Goal: Task Accomplishment & Management: Complete application form

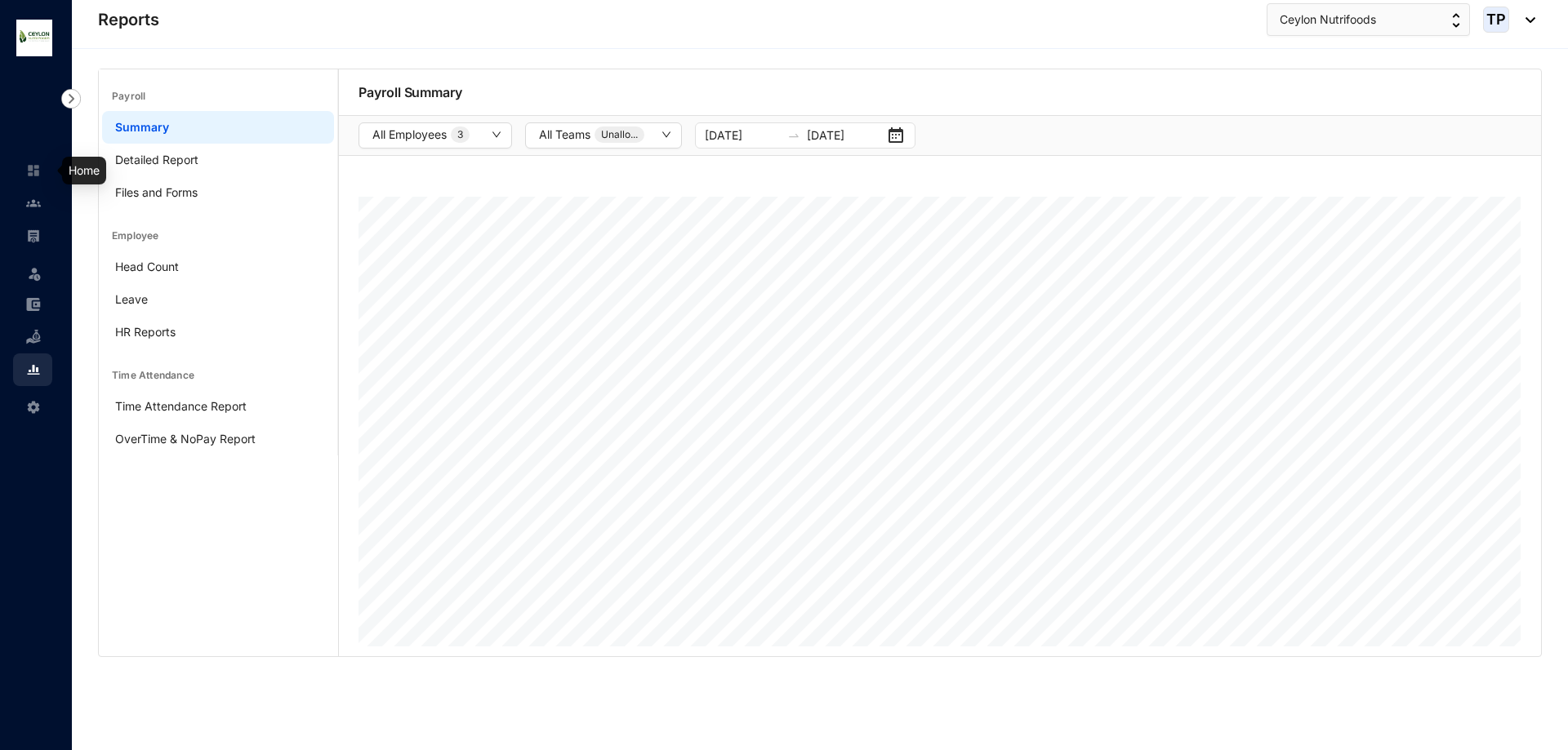
click at [34, 176] on img at bounding box center [33, 170] width 15 height 15
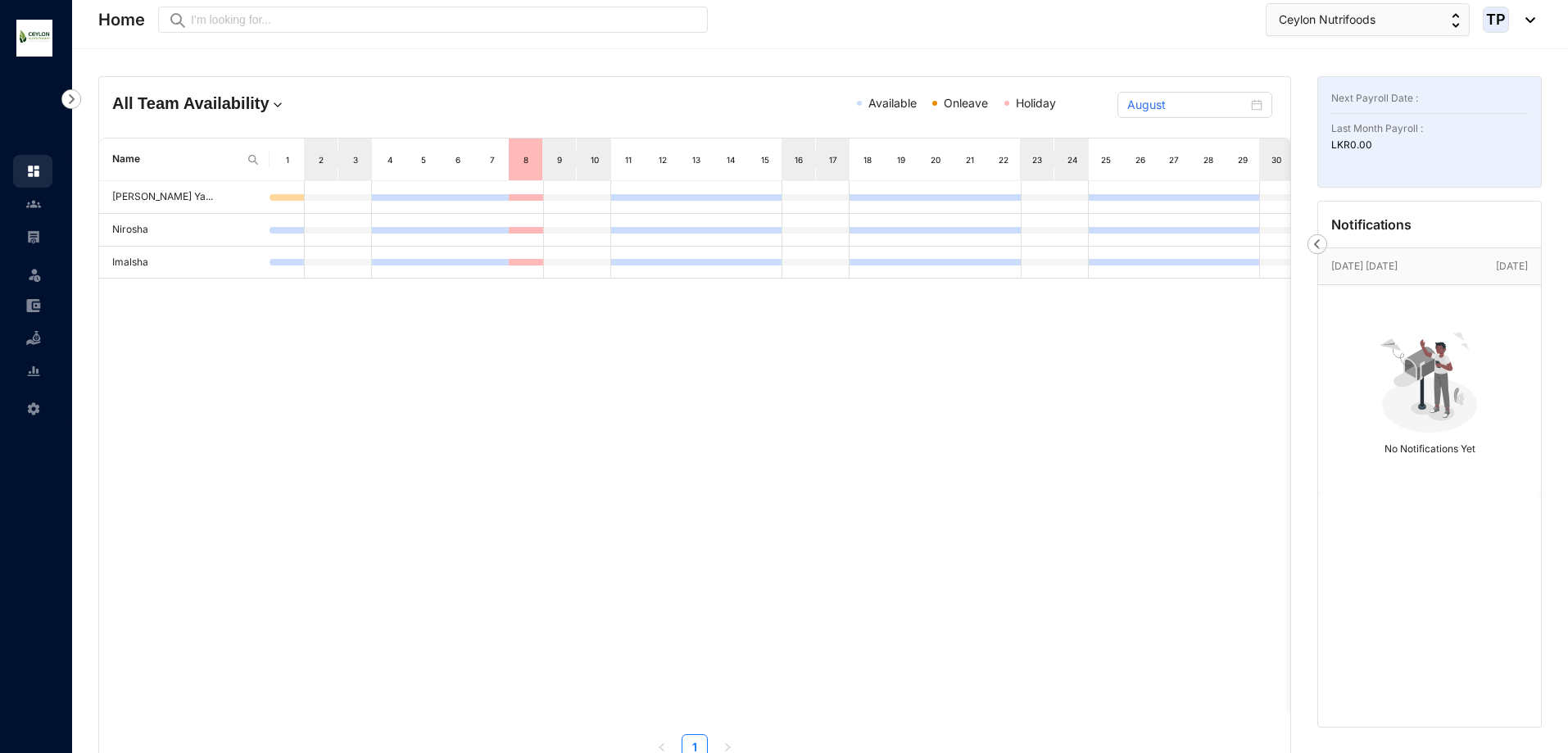
click at [35, 212] on link at bounding box center [46, 204] width 41 height 16
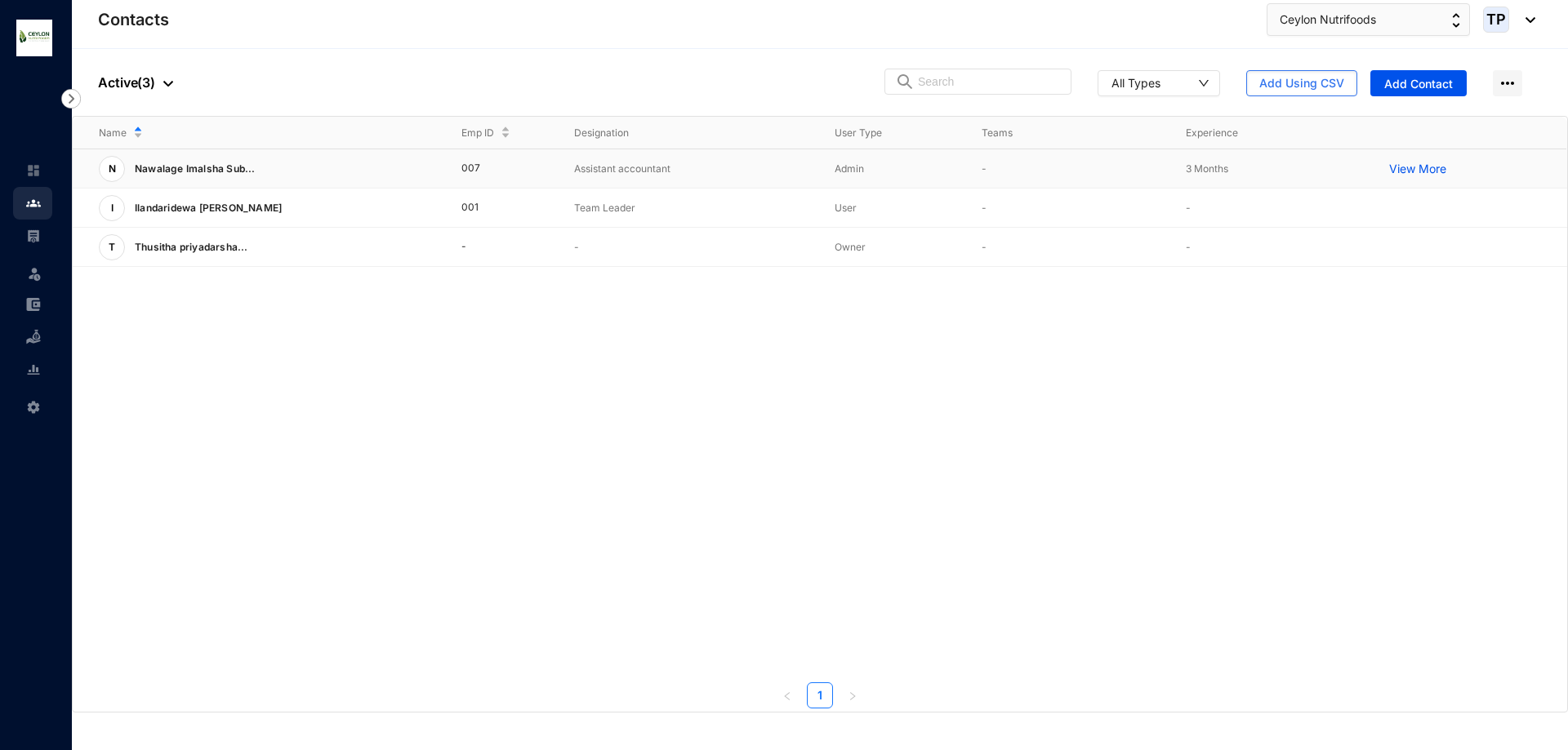
click at [1422, 168] on p "View More" at bounding box center [1422, 168] width 66 height 16
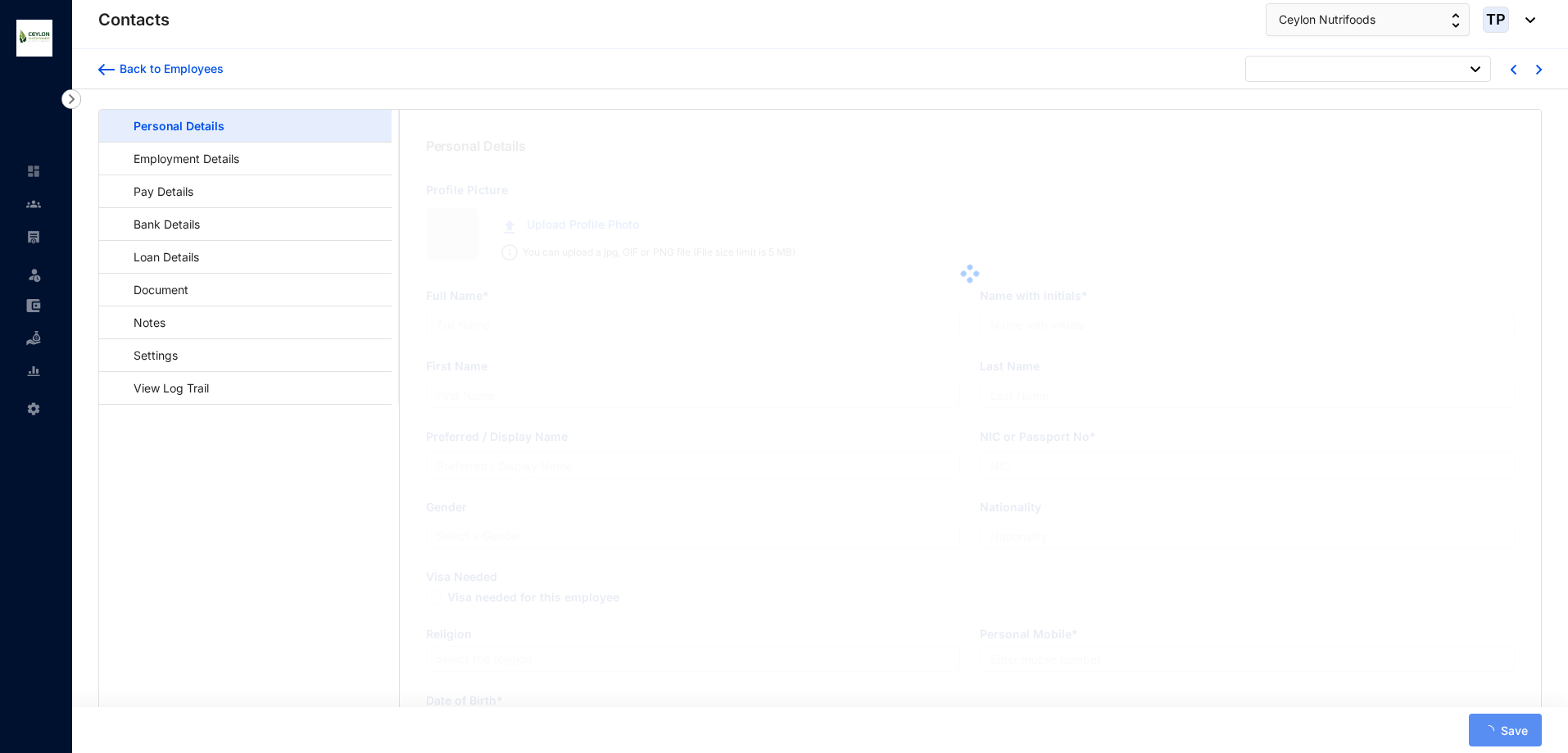
type input "Nawalage Imalsha [PERSON_NAME]"
type input "N.Imalsha [PERSON_NAME]"
type input "Imalsha"
type input "Subhani"
type input "Imalsha"
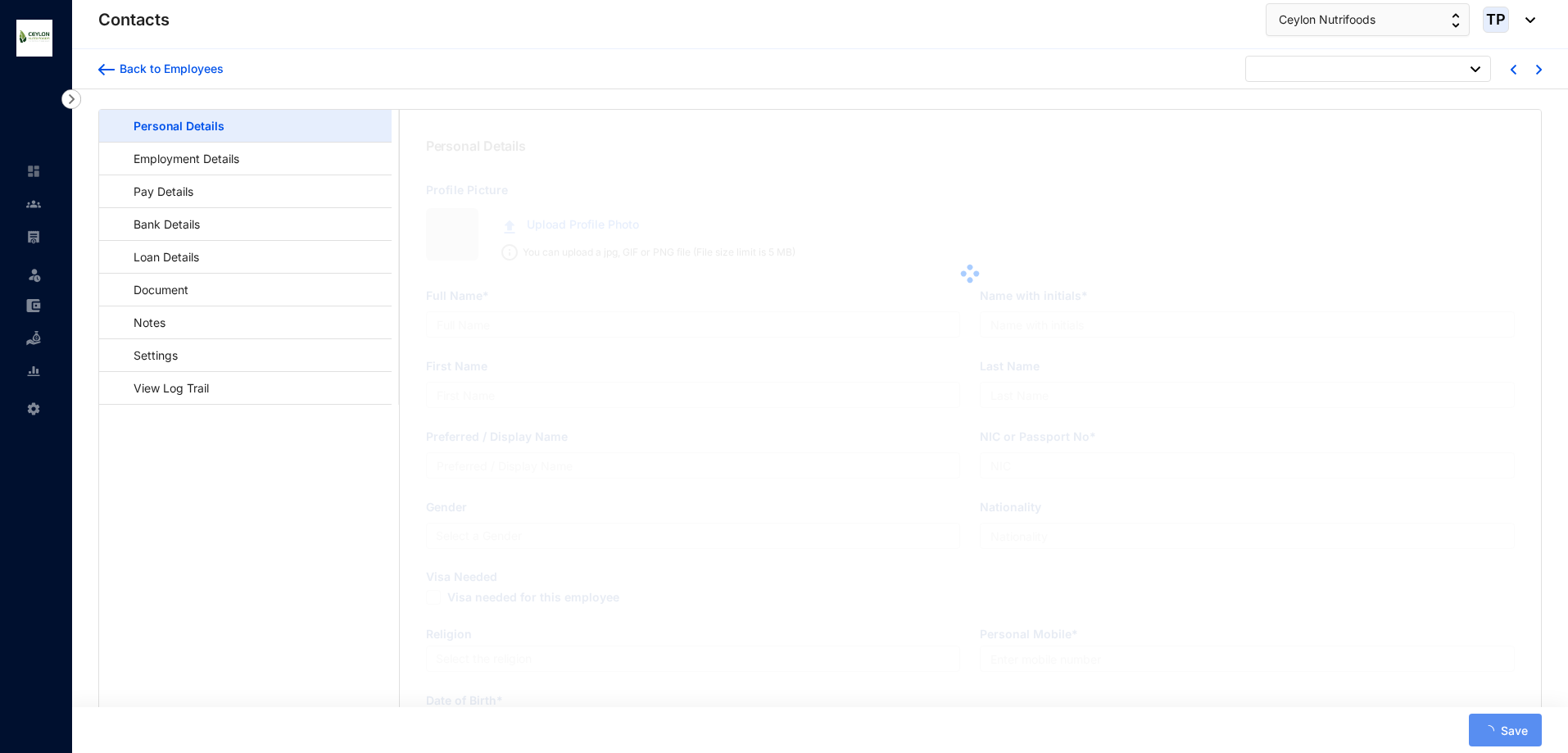
type input "200574803046"
type input "[GEOGRAPHIC_DATA]"
type input "0755175513"
type input "[STREET_ADDRESS]"
checkbox input "true"
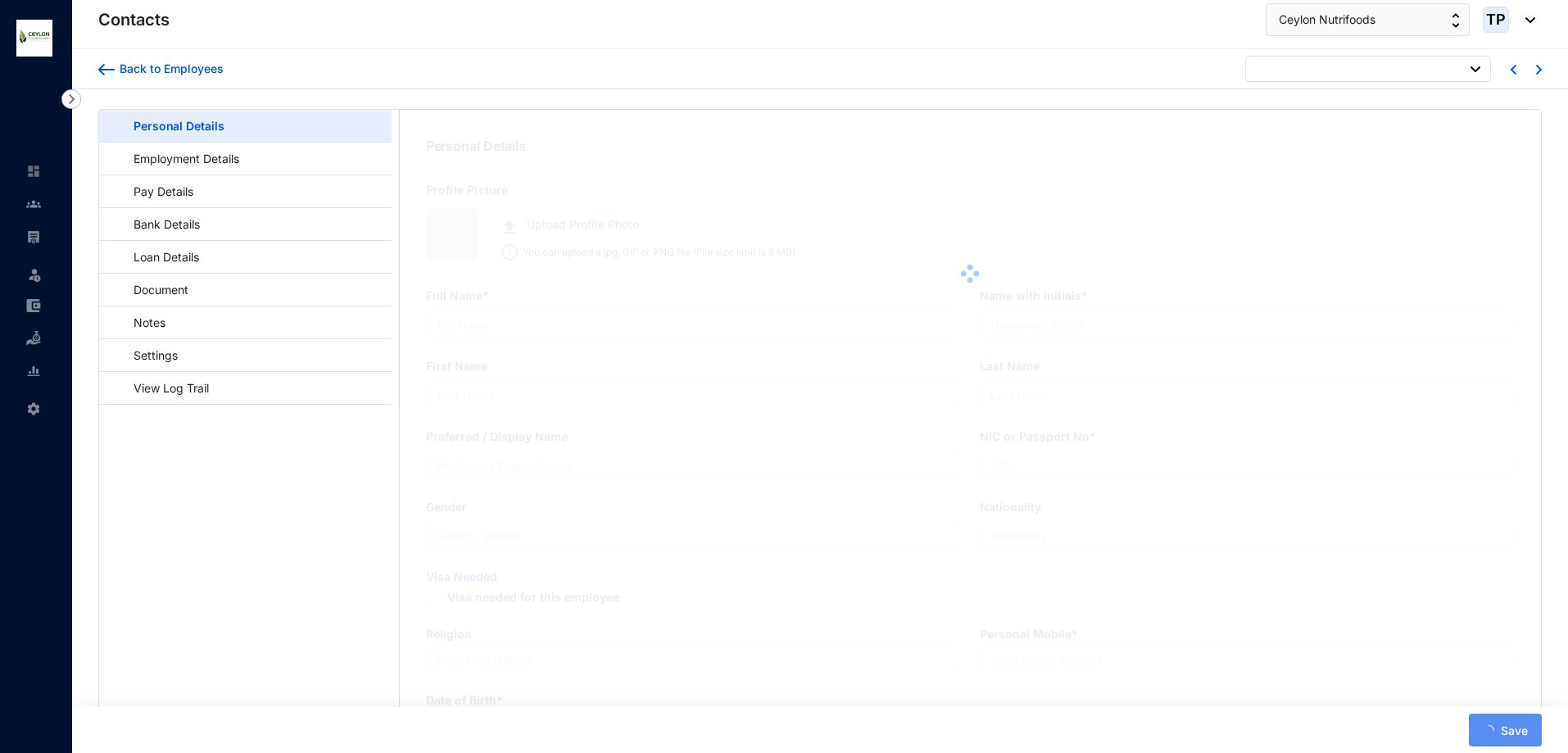
radio input "true"
type input "[PERSON_NAME]"
type input "Father"
type input "0752812251"
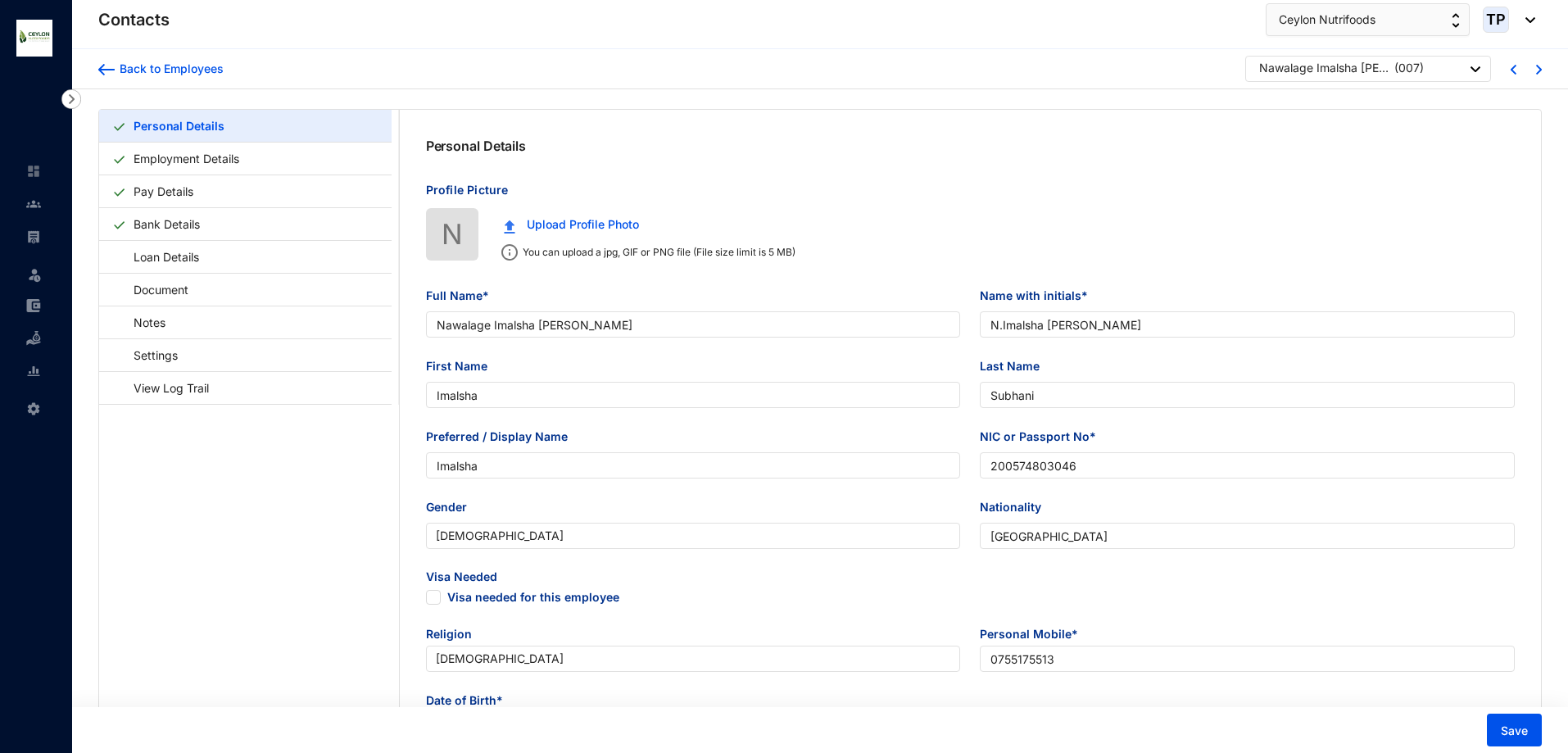
type input "[DATE]"
click at [226, 162] on link "Employment Details" at bounding box center [187, 158] width 119 height 34
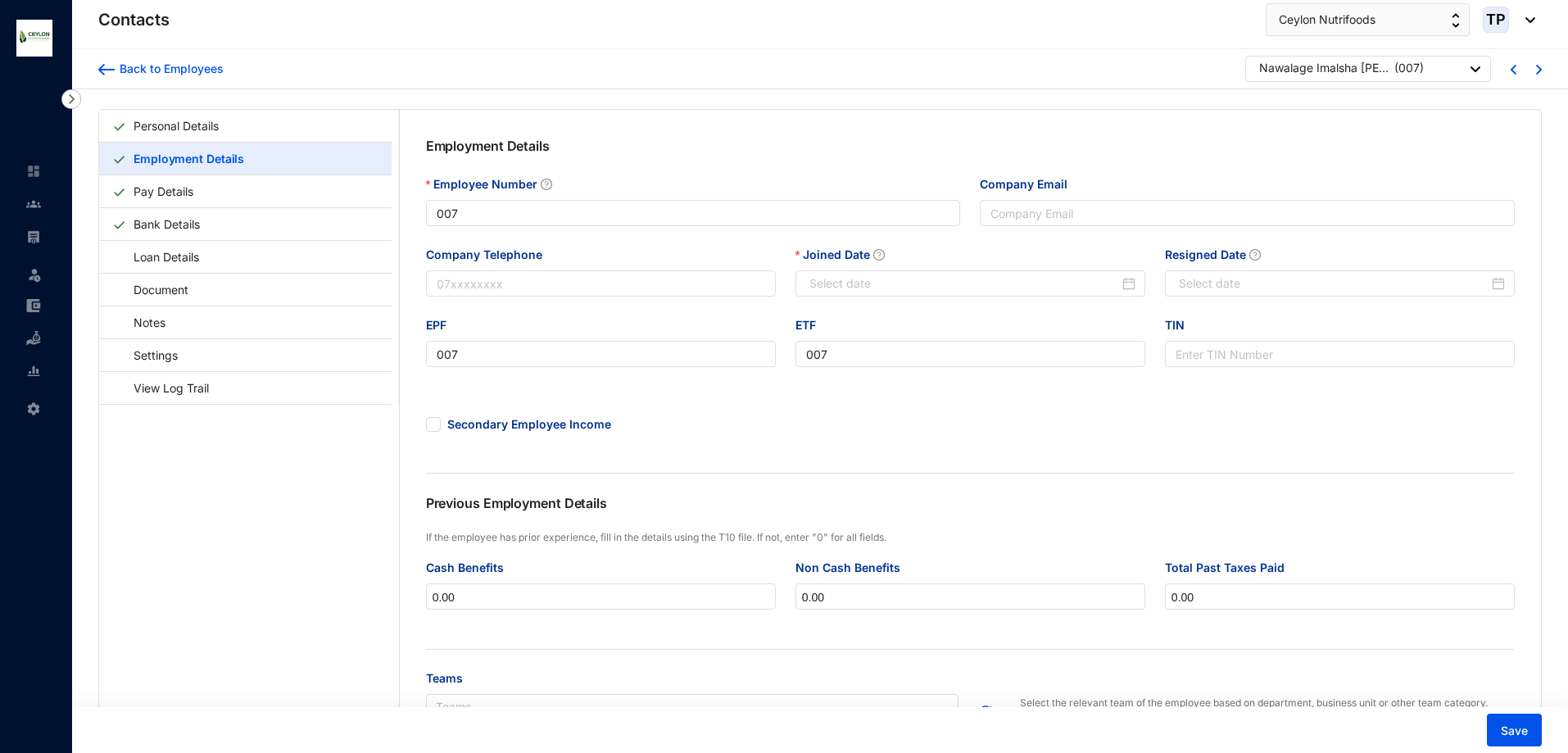
type input "[DATE]"
click at [518, 353] on input "007" at bounding box center [601, 353] width 350 height 26
type input "002"
click at [974, 349] on input "007" at bounding box center [970, 353] width 350 height 26
type input "002"
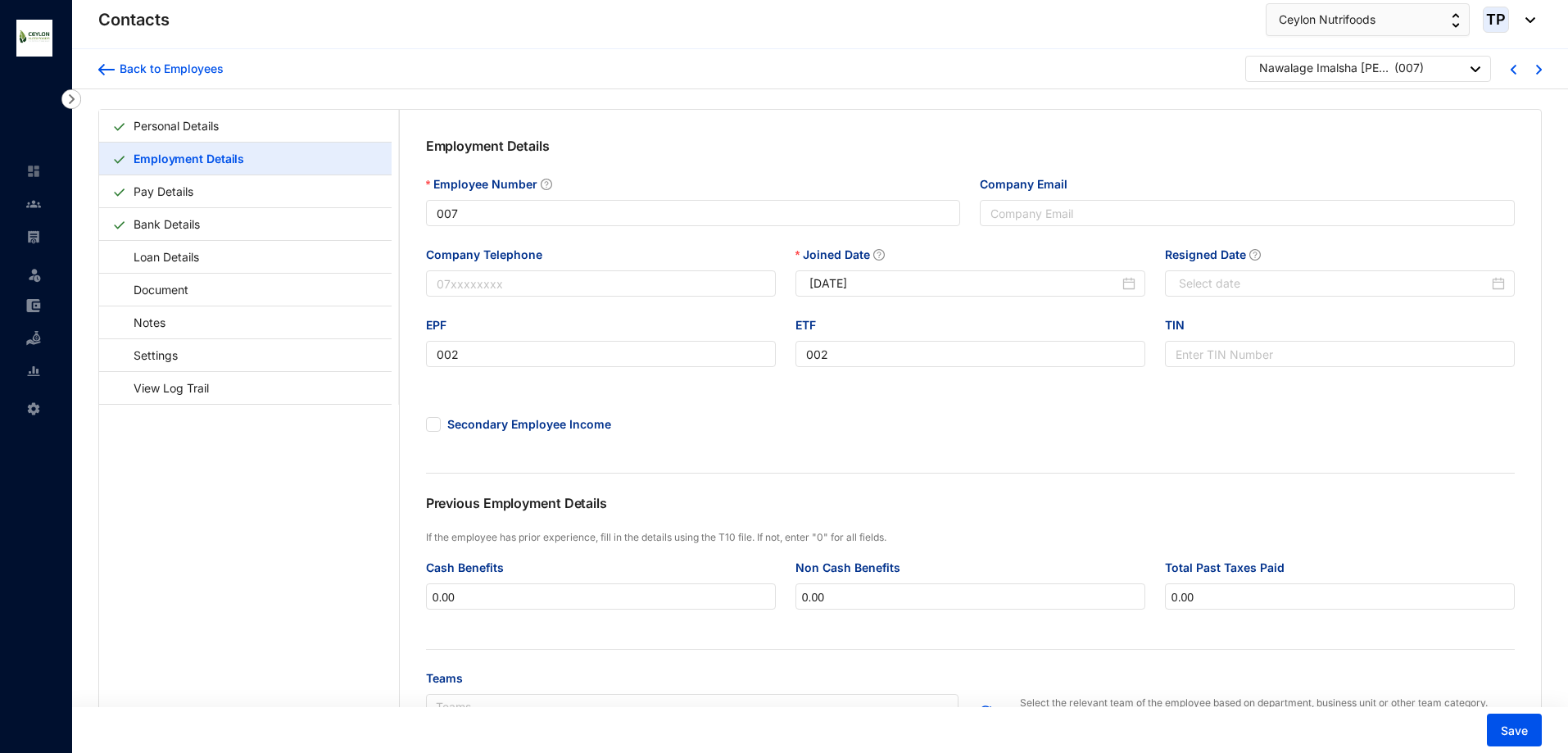
click at [901, 493] on p "Previous Employment Details" at bounding box center [699, 511] width 545 height 36
click at [520, 212] on input "007" at bounding box center [693, 213] width 535 height 26
type input "002"
click at [686, 396] on div "Secondary Employee Income" at bounding box center [601, 410] width 350 height 46
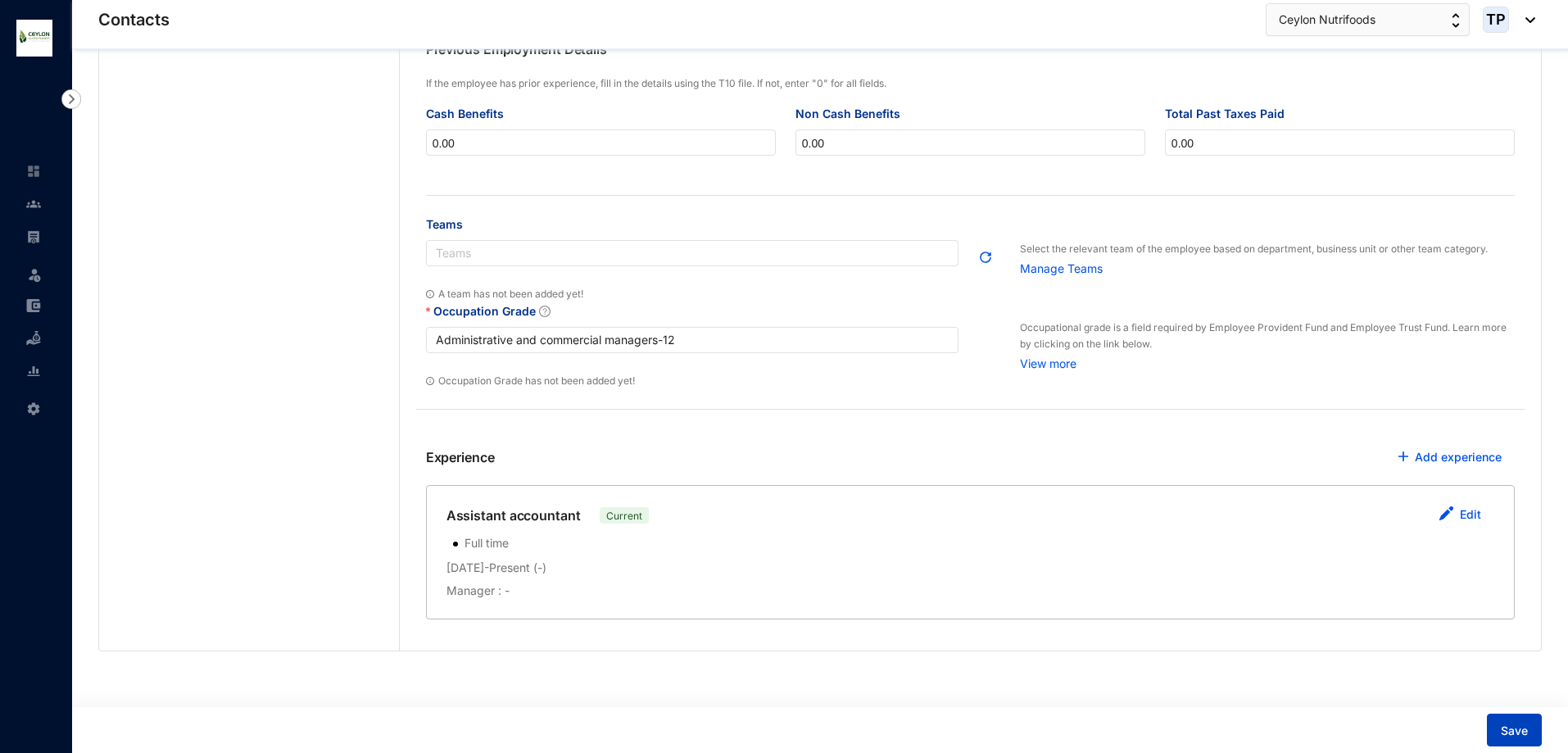
click at [1513, 721] on button "Save" at bounding box center [1515, 730] width 55 height 33
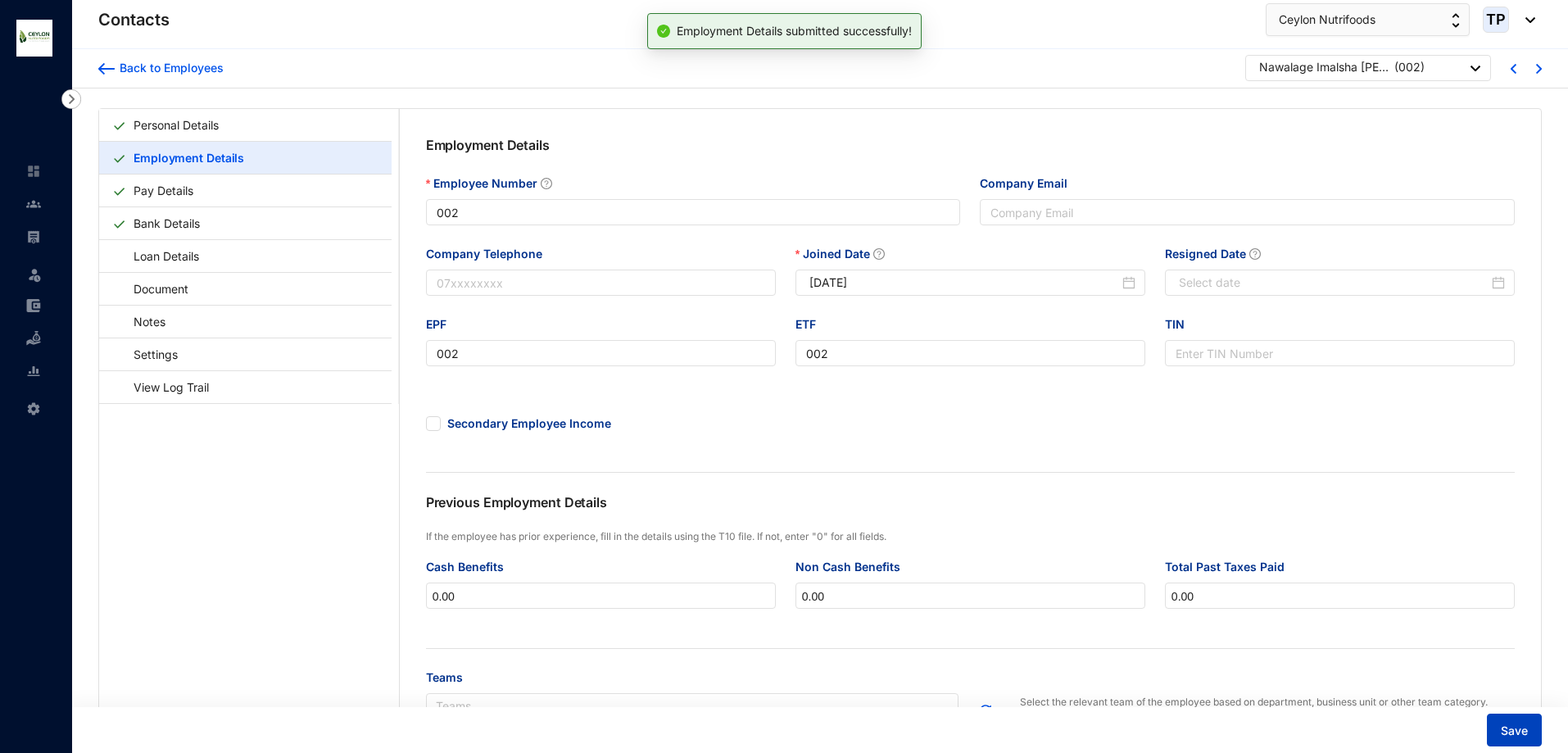
scroll to position [0, 0]
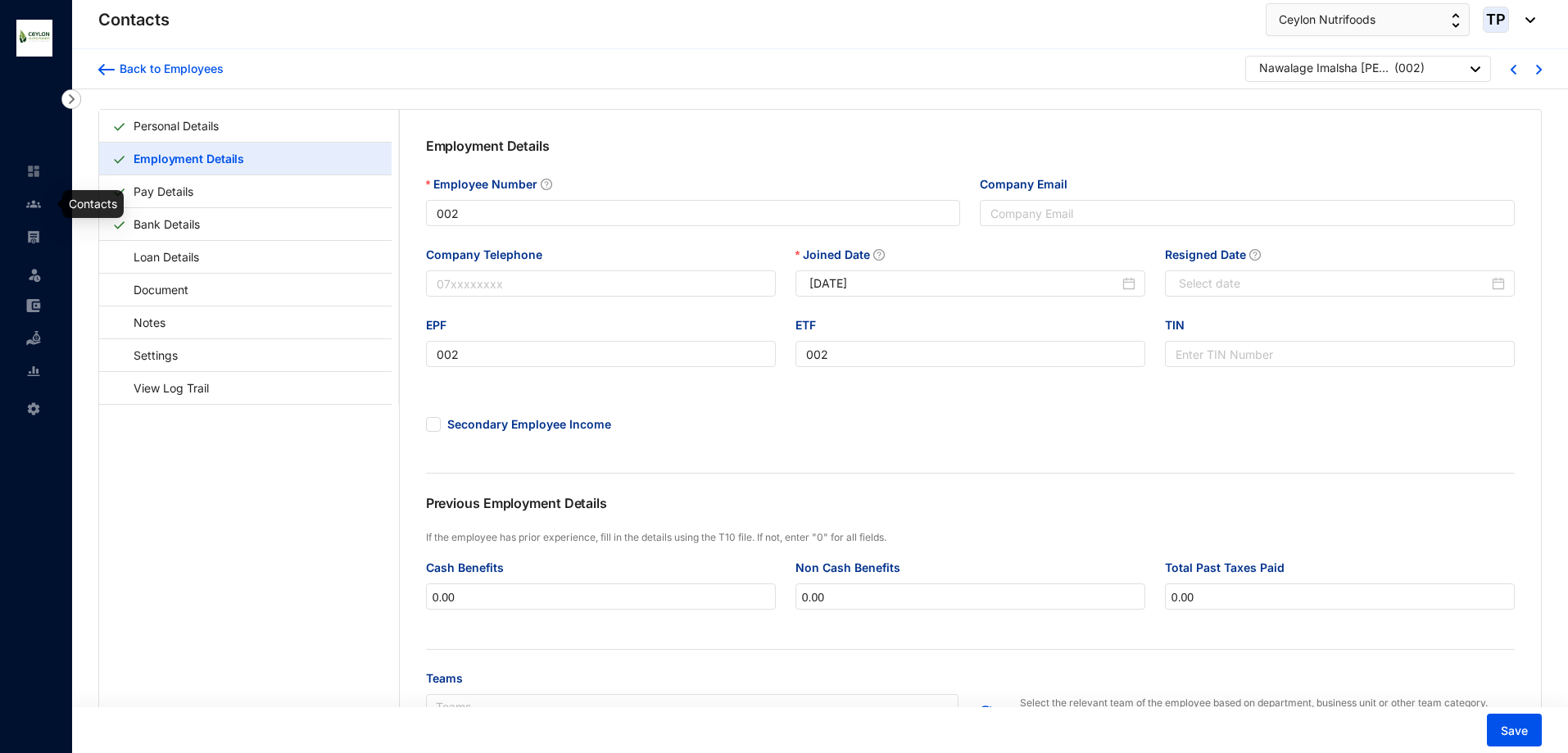
click at [26, 212] on link at bounding box center [46, 204] width 41 height 16
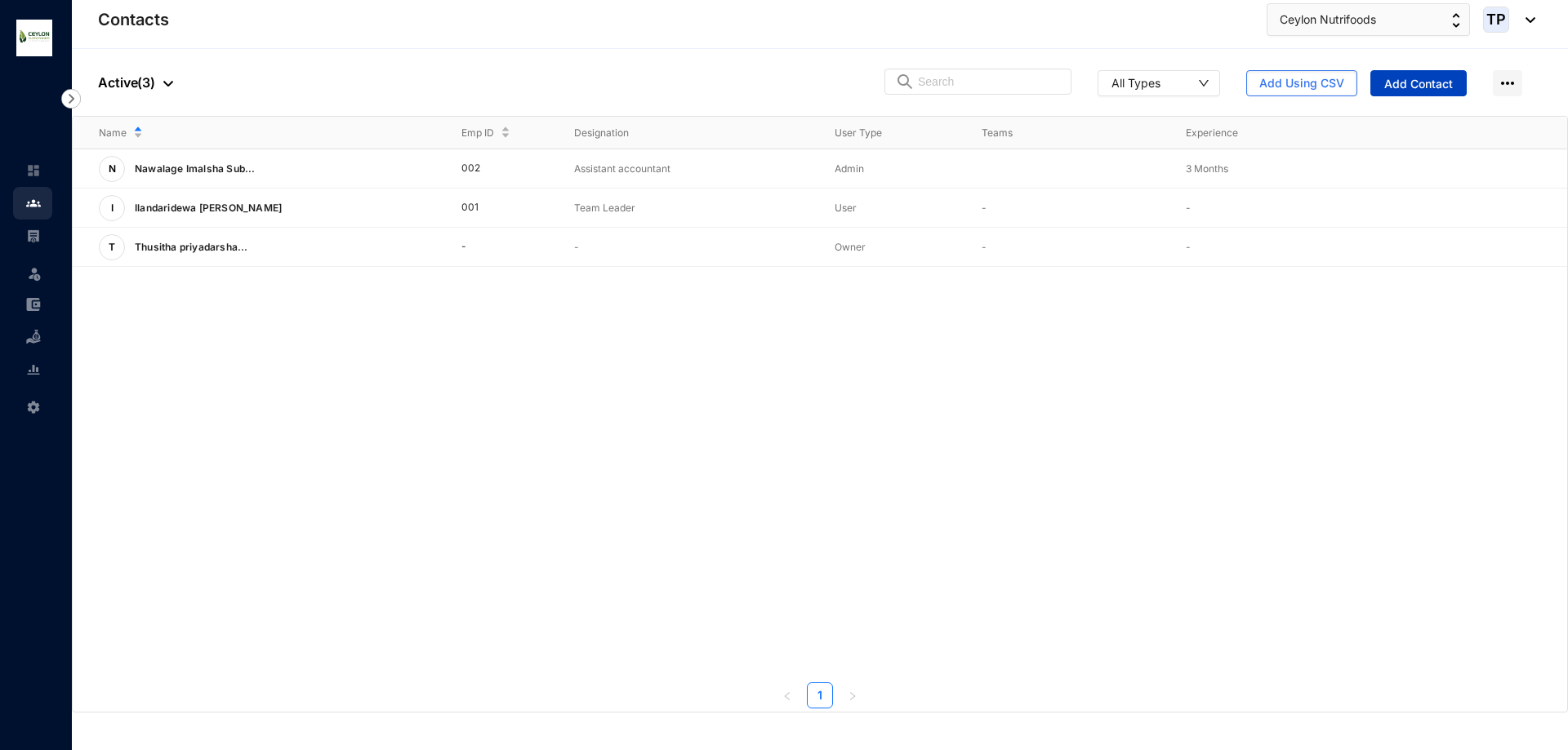
click at [1430, 83] on span "Add Contact" at bounding box center [1418, 84] width 68 height 16
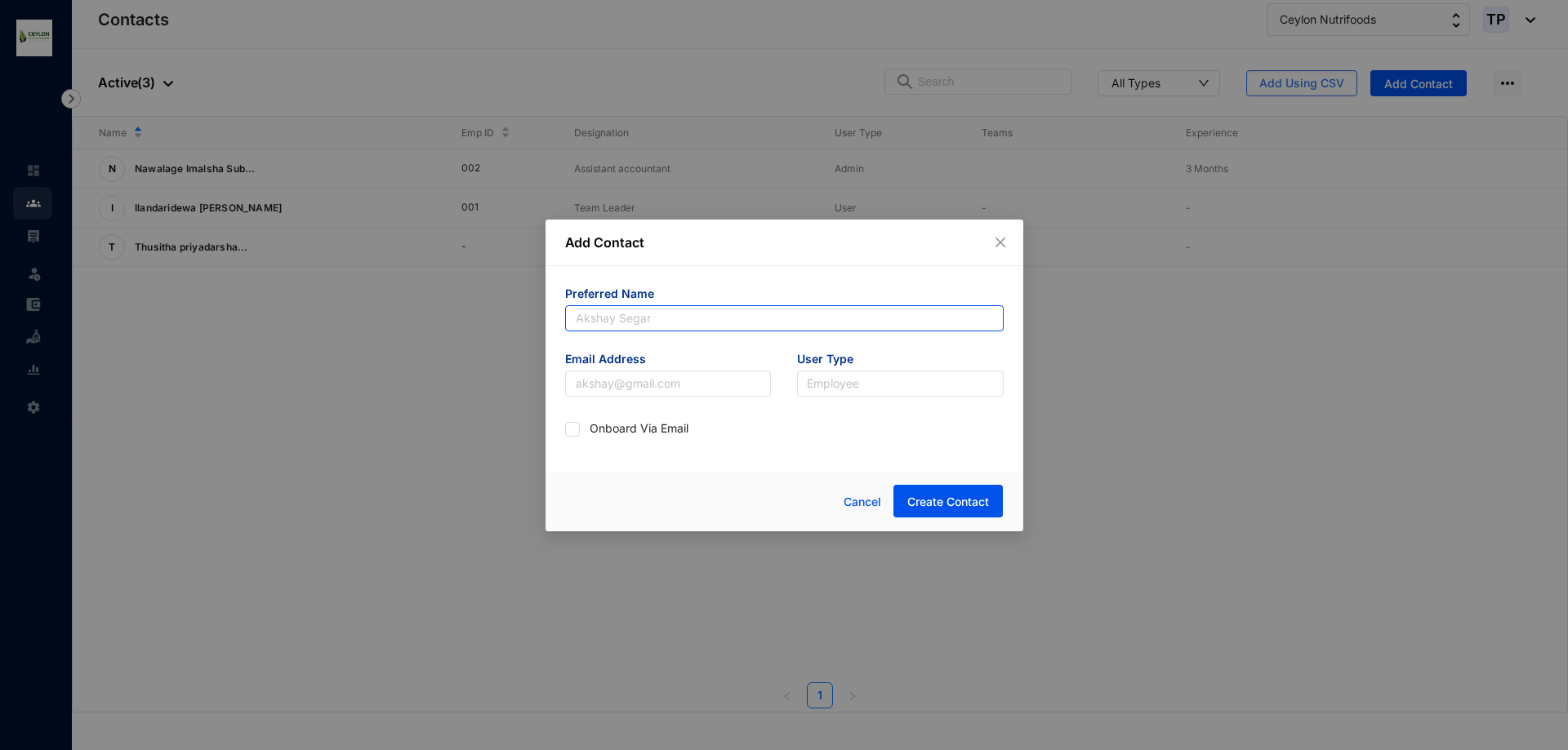
click at [672, 313] on input "text" at bounding box center [784, 317] width 438 height 26
type input "Tharushi Randula"
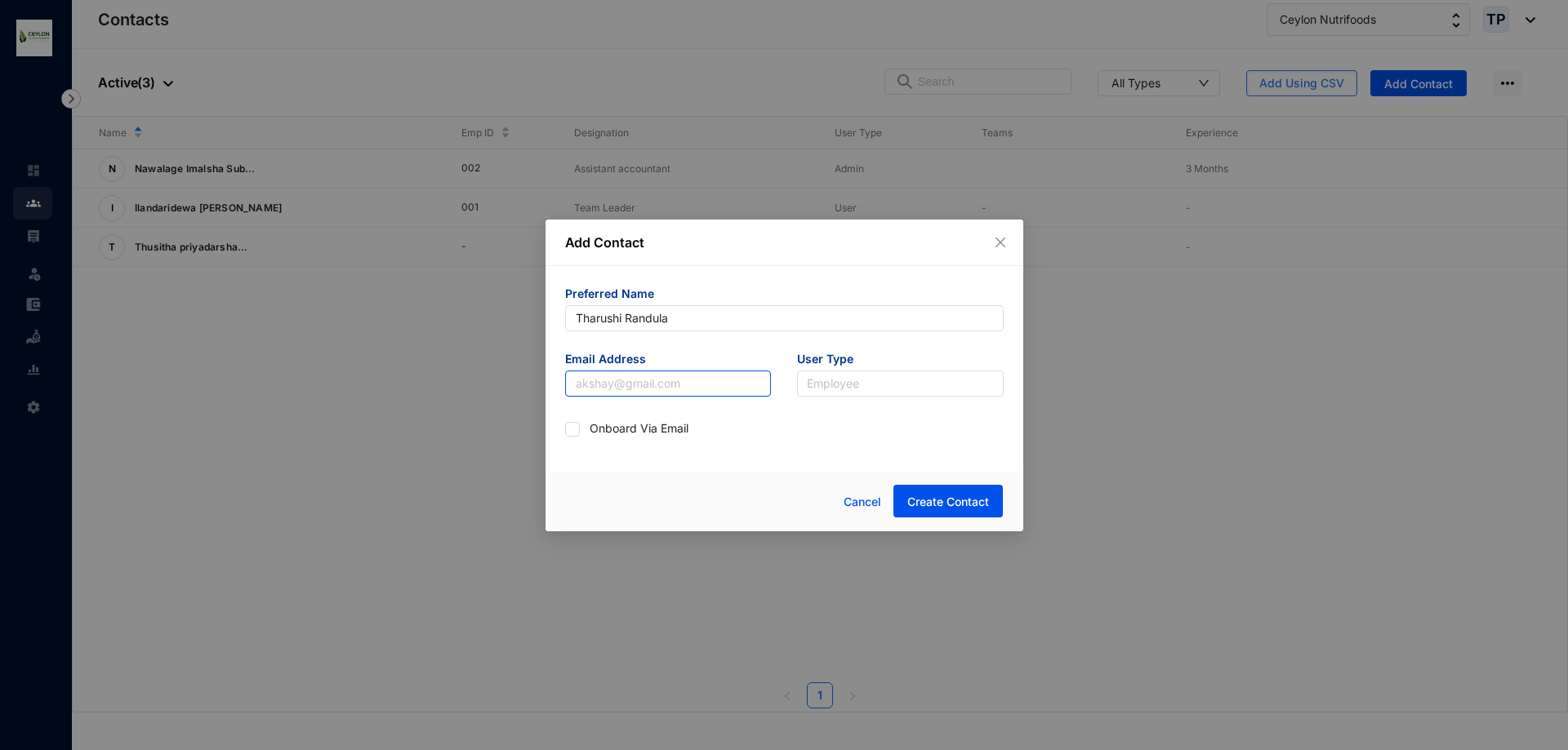
click at [701, 372] on input "text" at bounding box center [668, 383] width 207 height 26
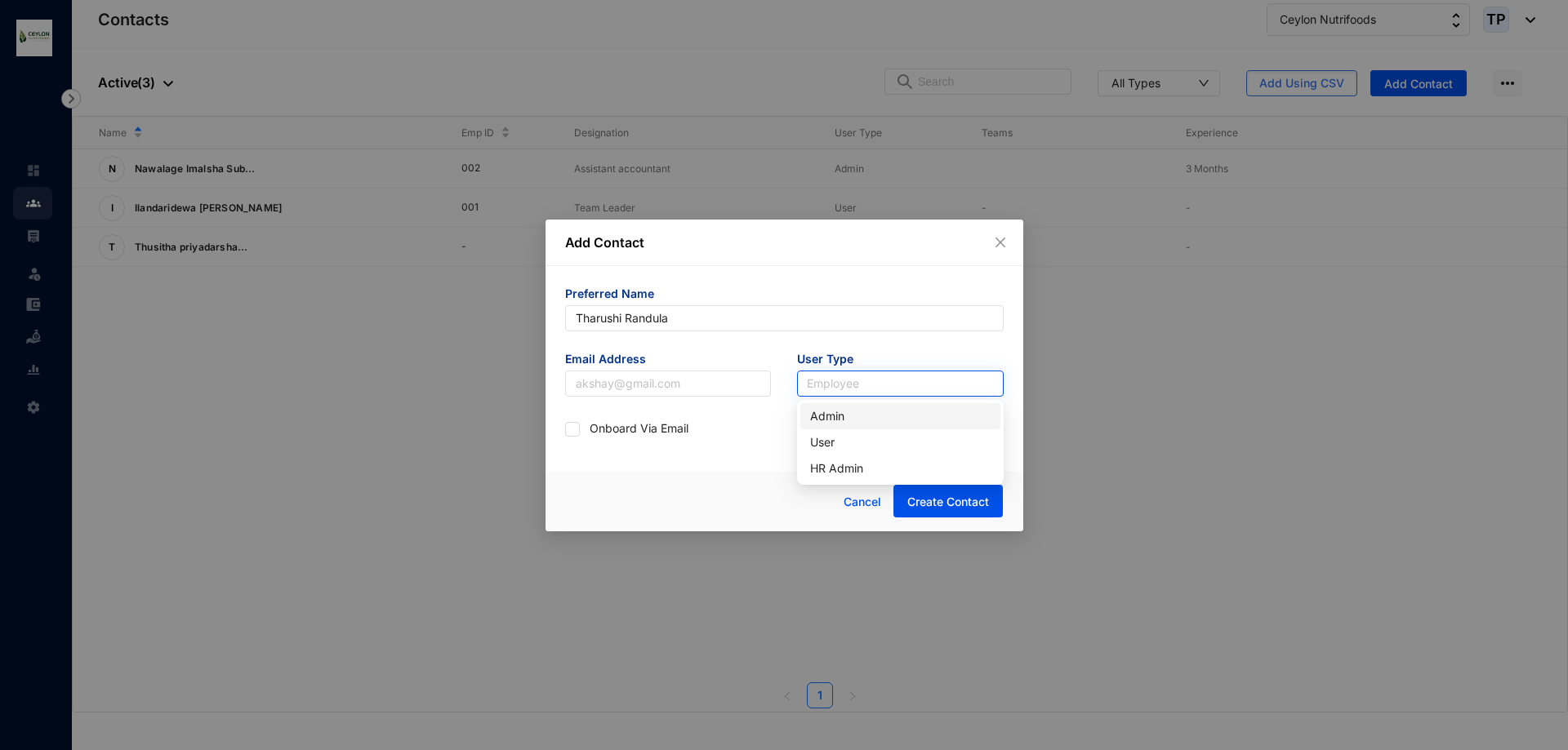
click at [941, 381] on input "search" at bounding box center [900, 384] width 187 height 25
click at [717, 387] on input "text" at bounding box center [668, 383] width 207 height 26
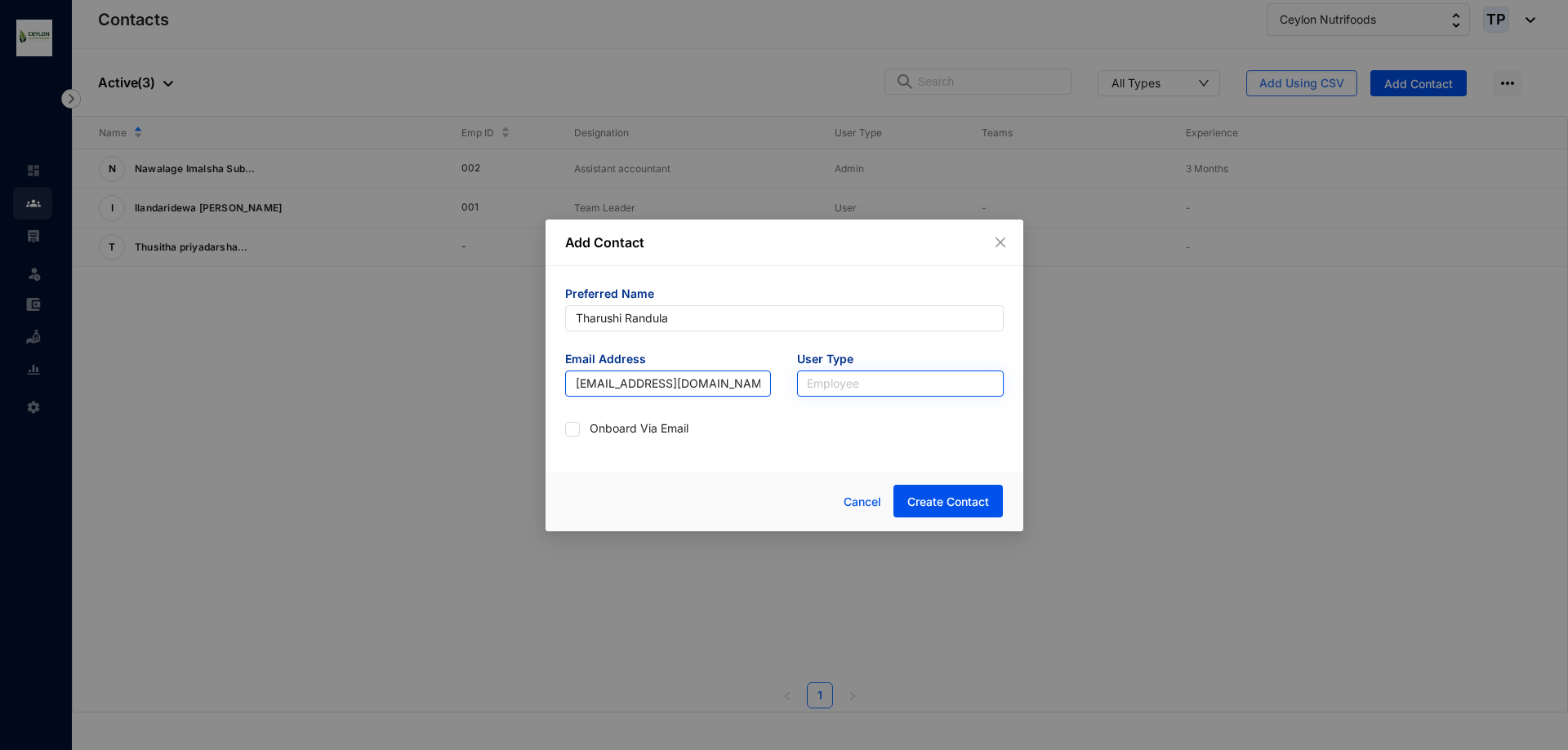
type input "[EMAIL_ADDRESS][DOMAIN_NAME]"
click at [884, 377] on input "search" at bounding box center [900, 384] width 187 height 25
click at [887, 427] on div "Admin" at bounding box center [900, 416] width 200 height 26
click at [929, 506] on span "Create Contact" at bounding box center [948, 502] width 82 height 16
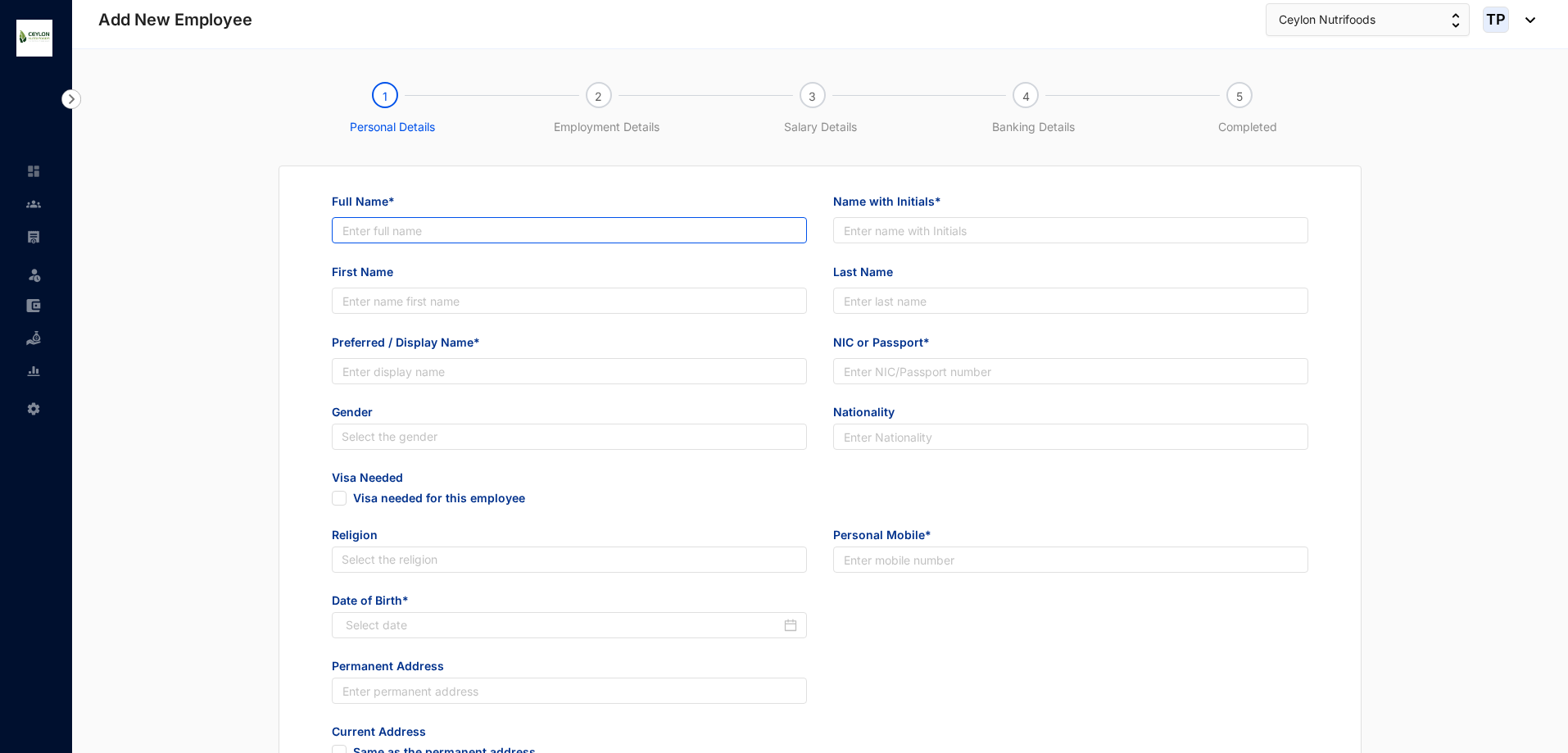
click at [596, 228] on input "Full Name*" at bounding box center [570, 230] width 475 height 26
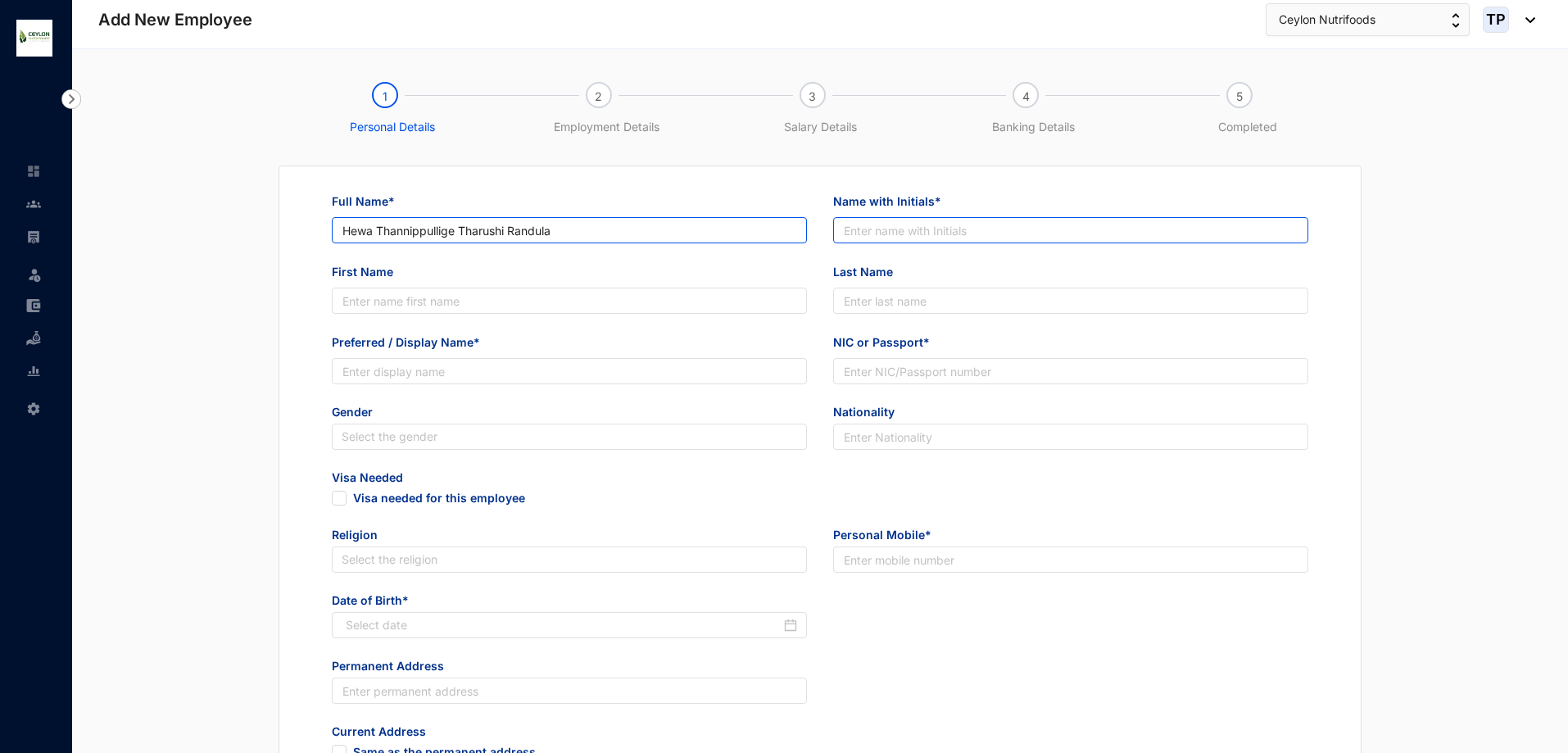
type input "Hewa Thannippullige Tharushi Randula"
click at [918, 227] on input "Name with Initials*" at bounding box center [1071, 230] width 475 height 26
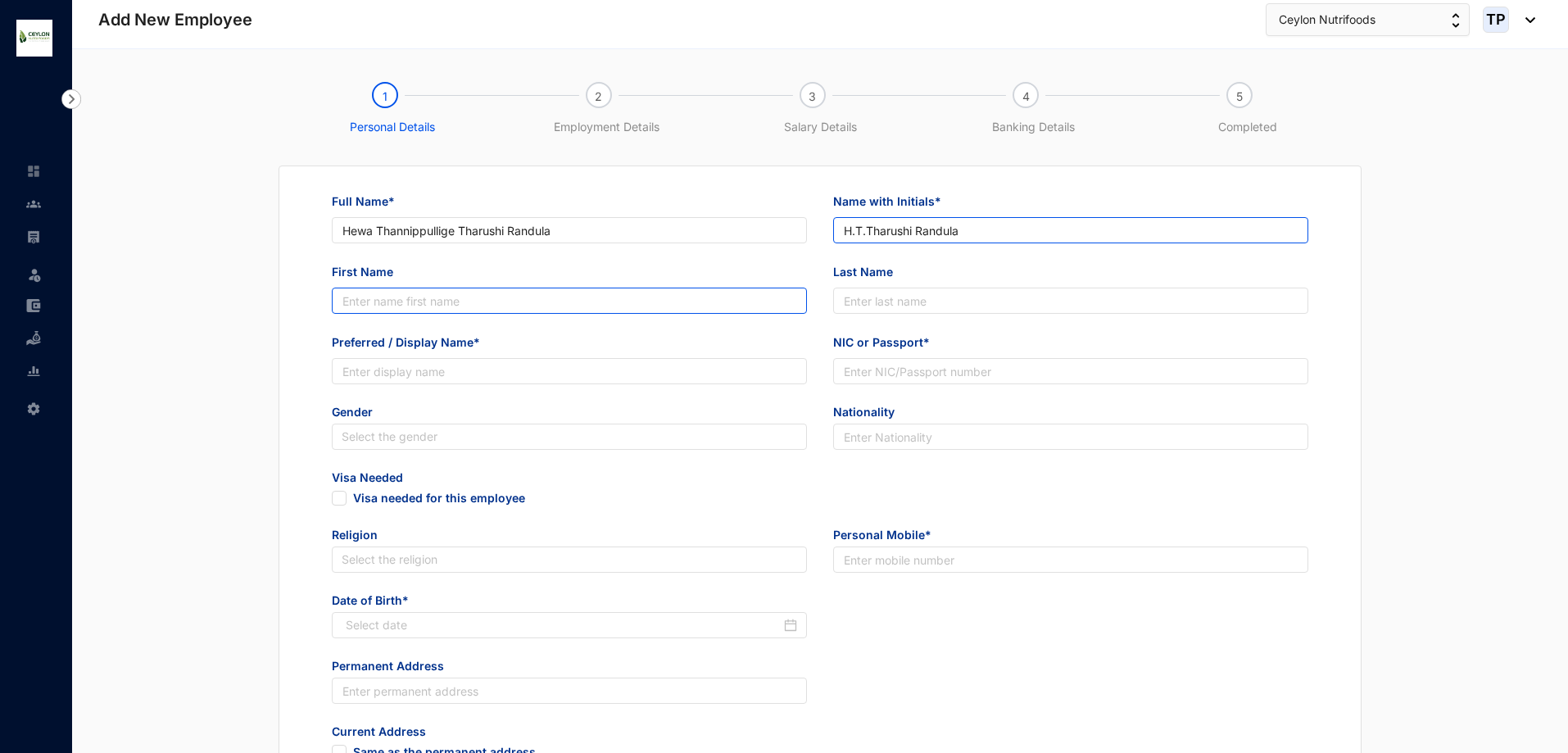
type input "H.T.Tharushi Randula"
click at [617, 297] on input "First Name" at bounding box center [570, 300] width 475 height 26
type input "Tharushi"
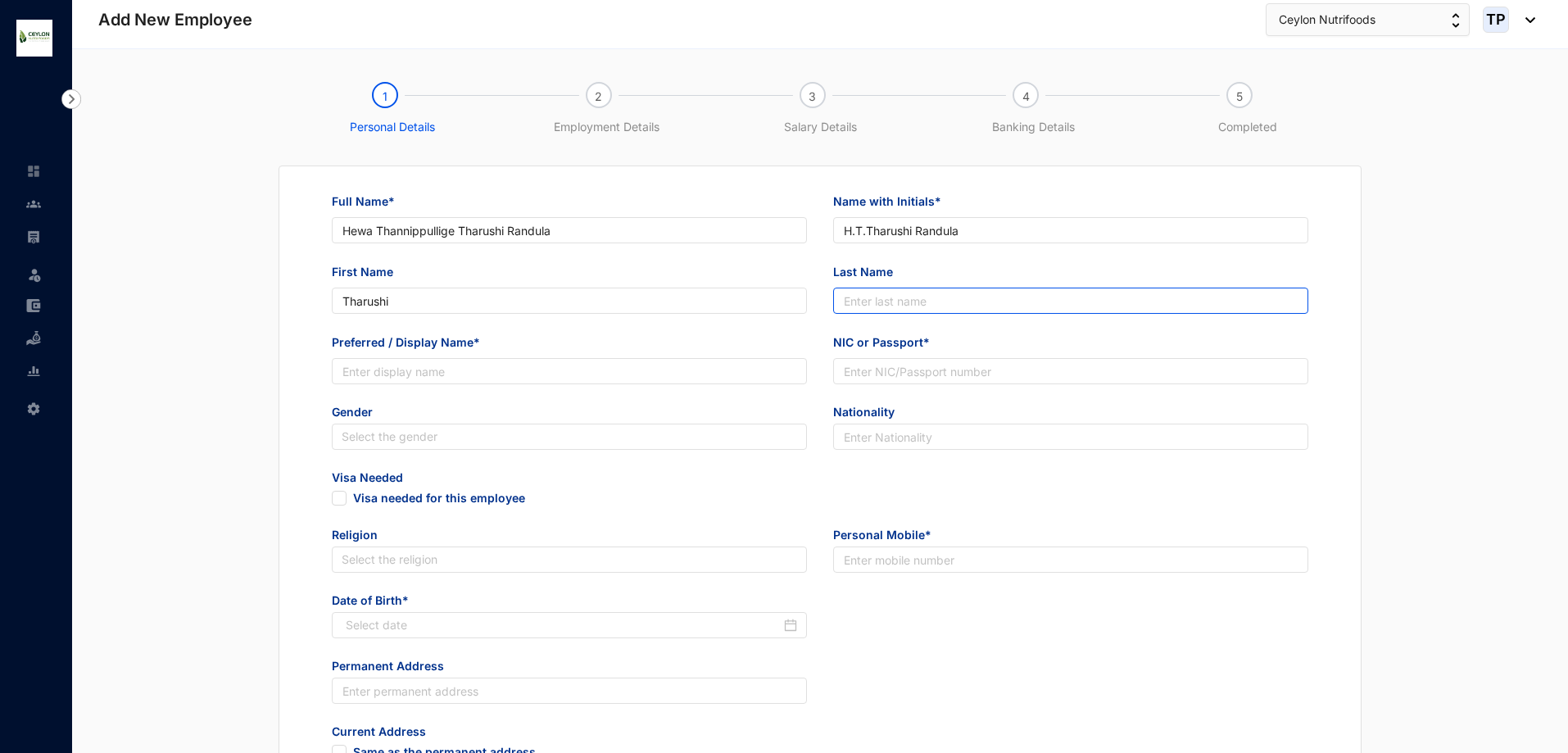
click at [923, 305] on input "Last Name" at bounding box center [1071, 300] width 475 height 26
type input "Randula"
click at [615, 363] on input "Preferred / Display Name*" at bounding box center [570, 370] width 475 height 26
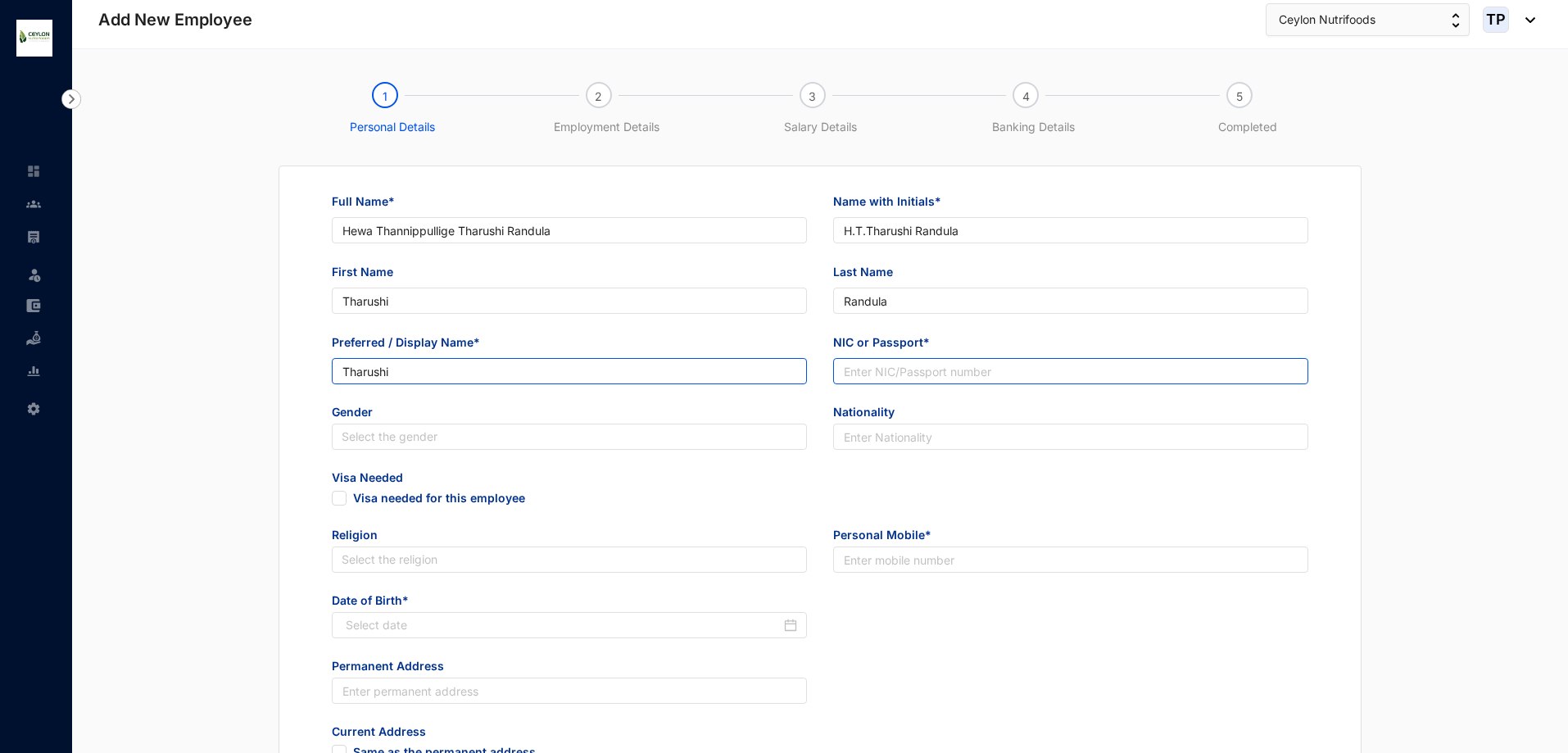
type input "Tharushi"
click at [880, 368] on input "NIC or Passport*" at bounding box center [1071, 370] width 475 height 26
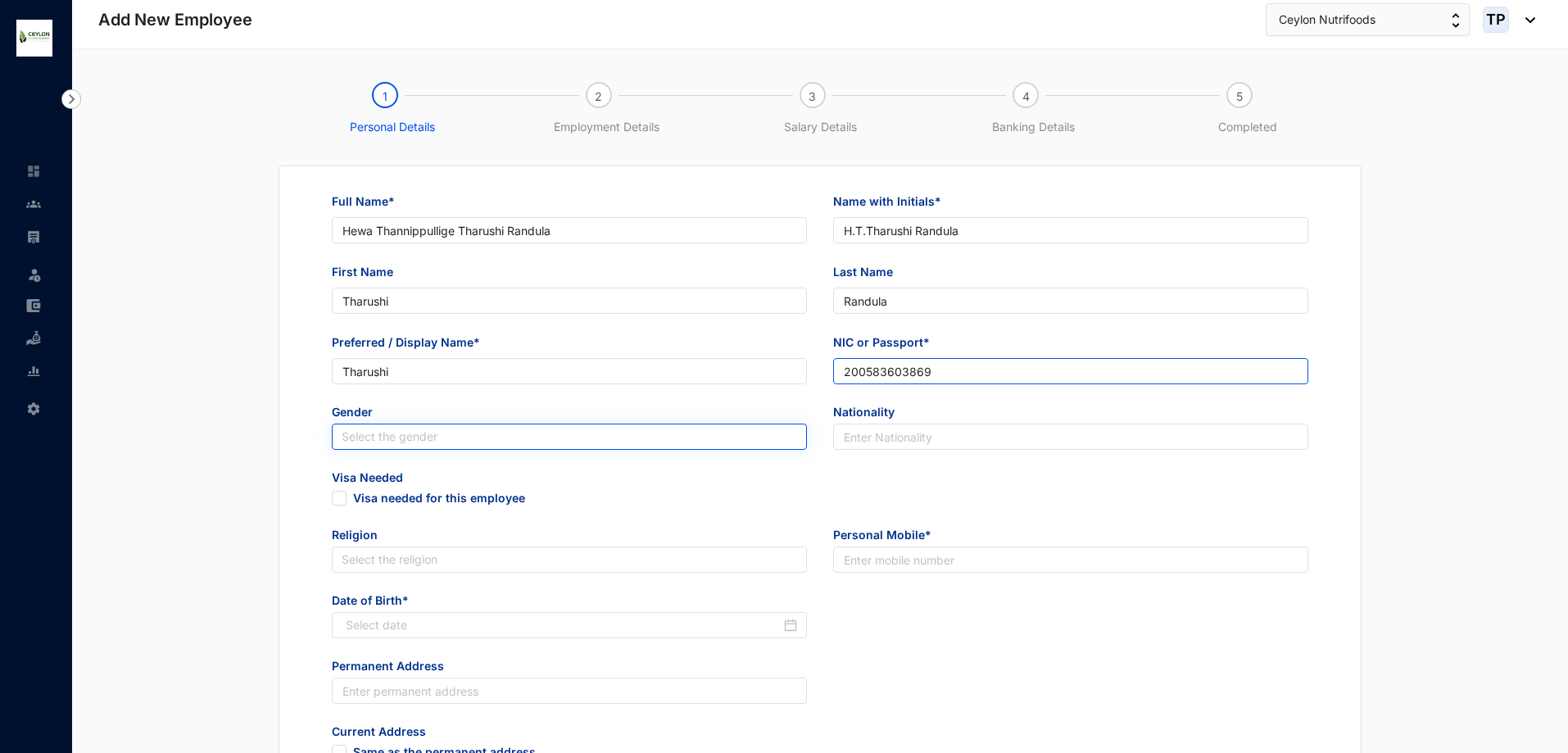
type input "200583603869"
click at [540, 442] on input "search" at bounding box center [570, 437] width 456 height 25
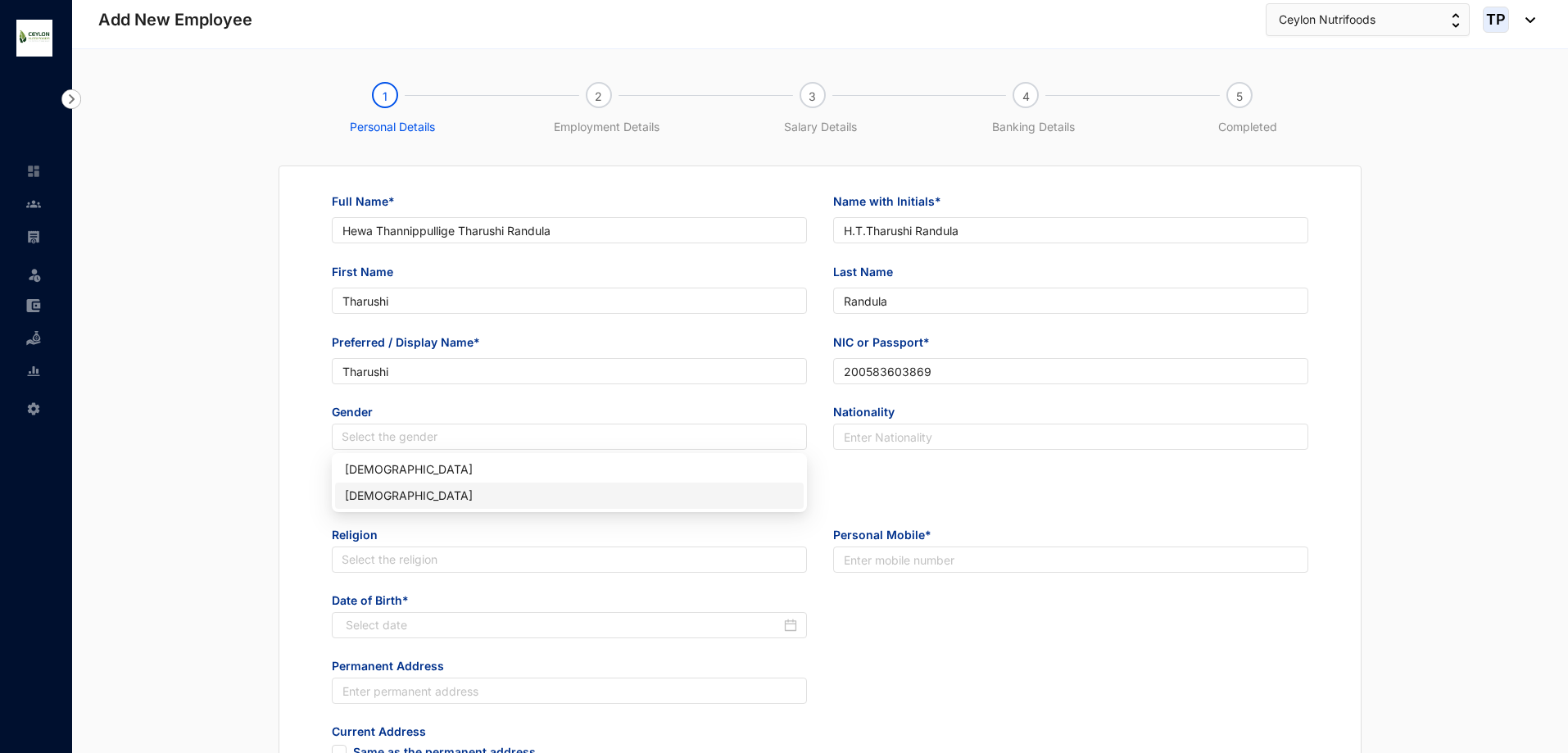
click at [549, 483] on div "[DEMOGRAPHIC_DATA]" at bounding box center [570, 495] width 469 height 26
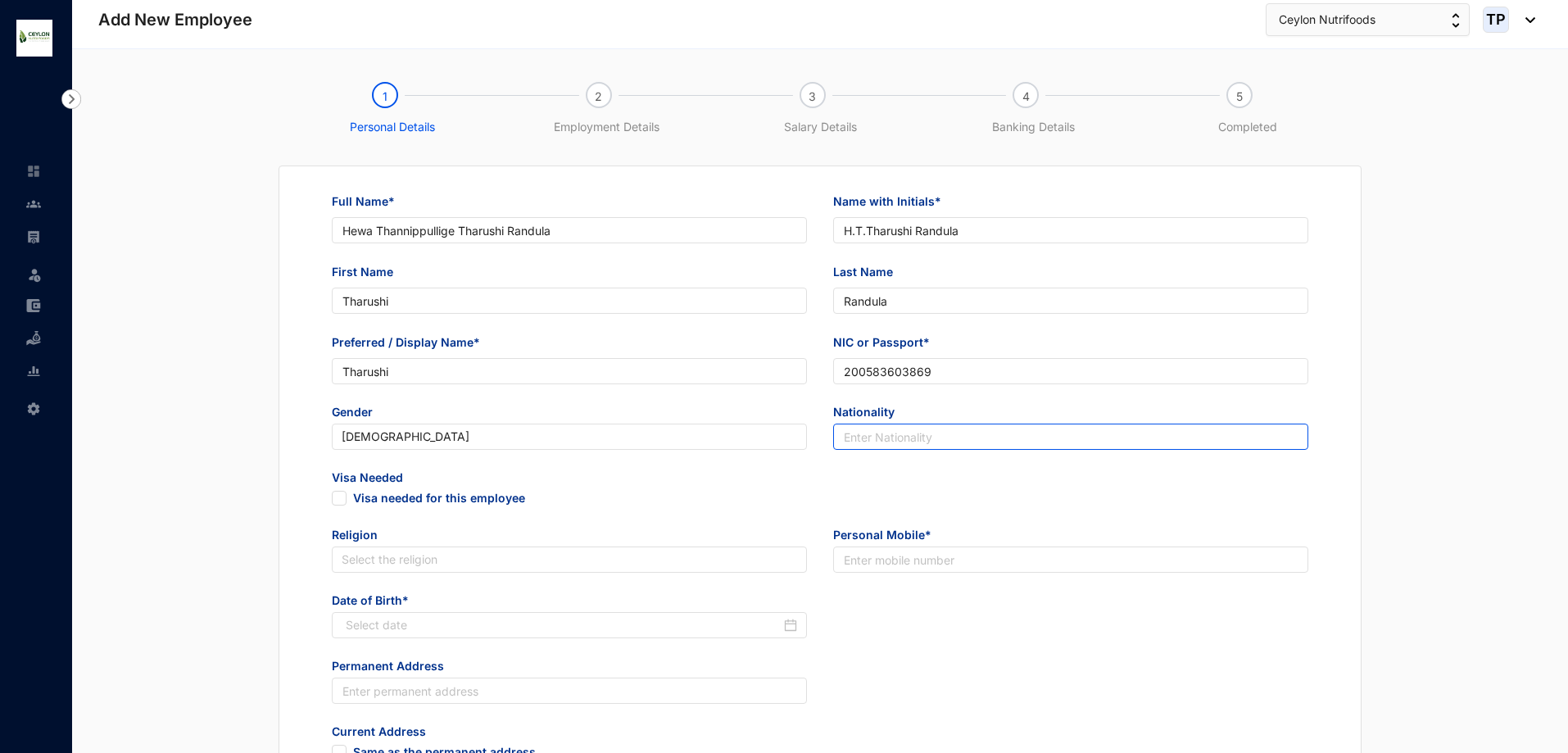
click at [874, 433] on input "text" at bounding box center [1071, 436] width 475 height 26
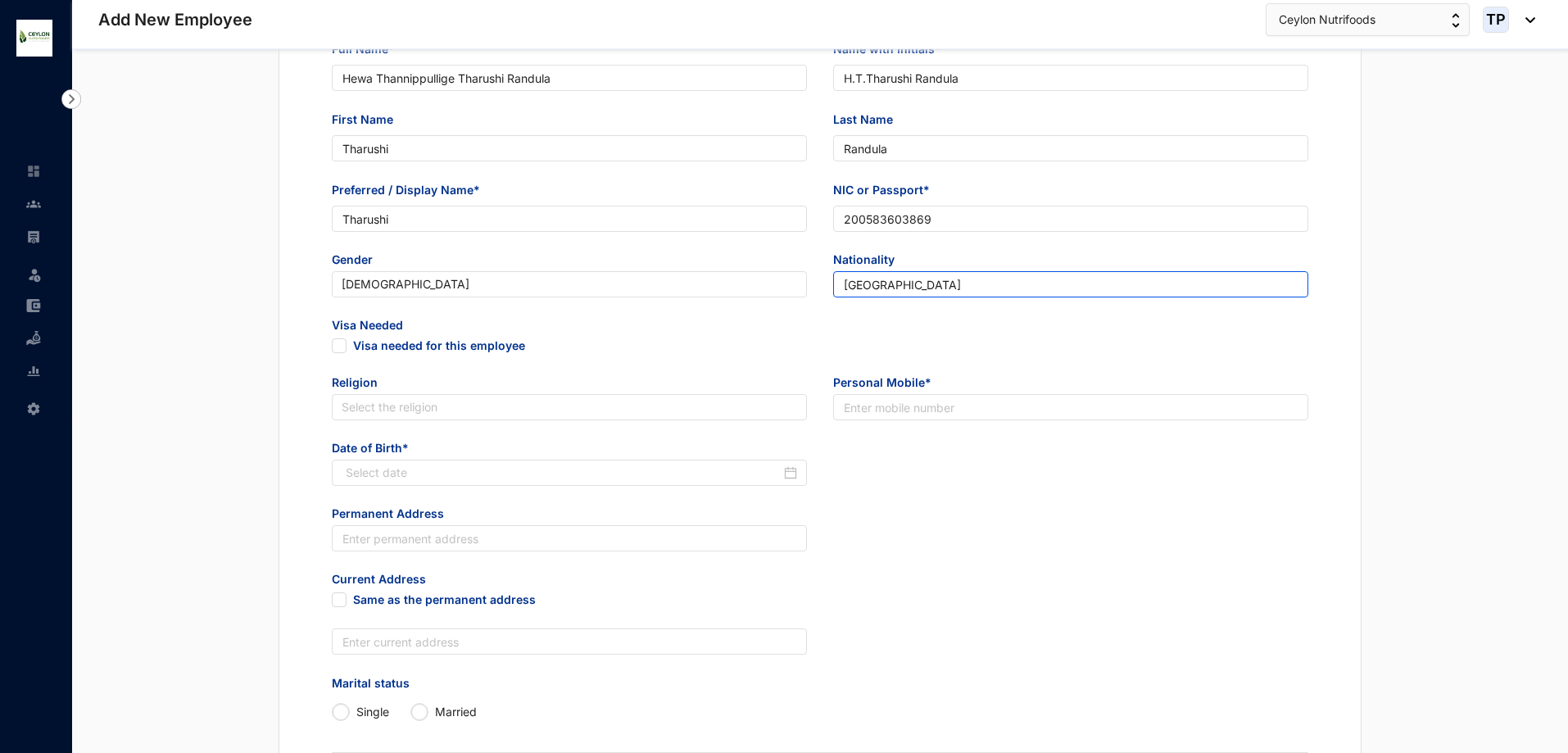
scroll to position [164, 0]
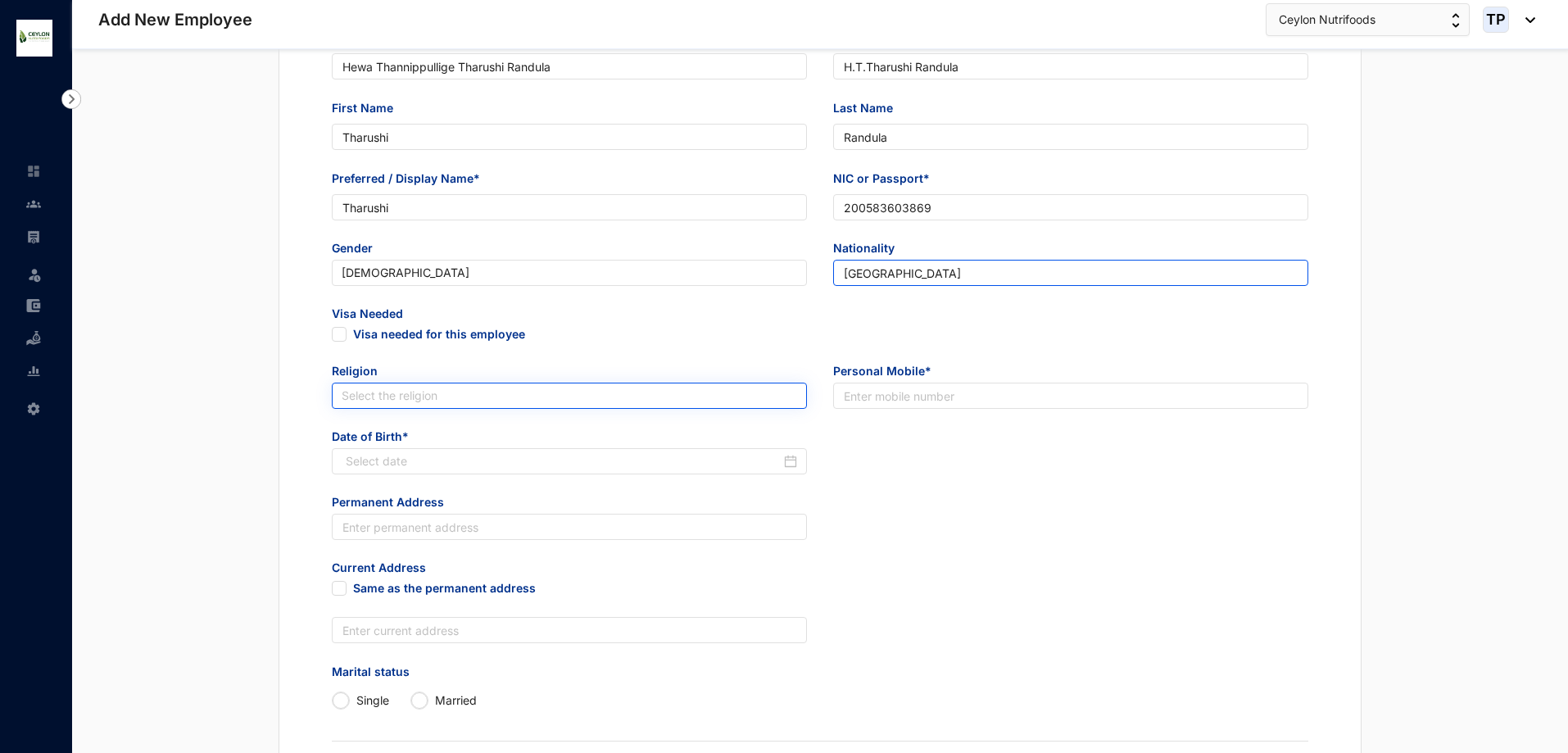
type input "[GEOGRAPHIC_DATA]"
click at [700, 401] on input "search" at bounding box center [570, 396] width 456 height 25
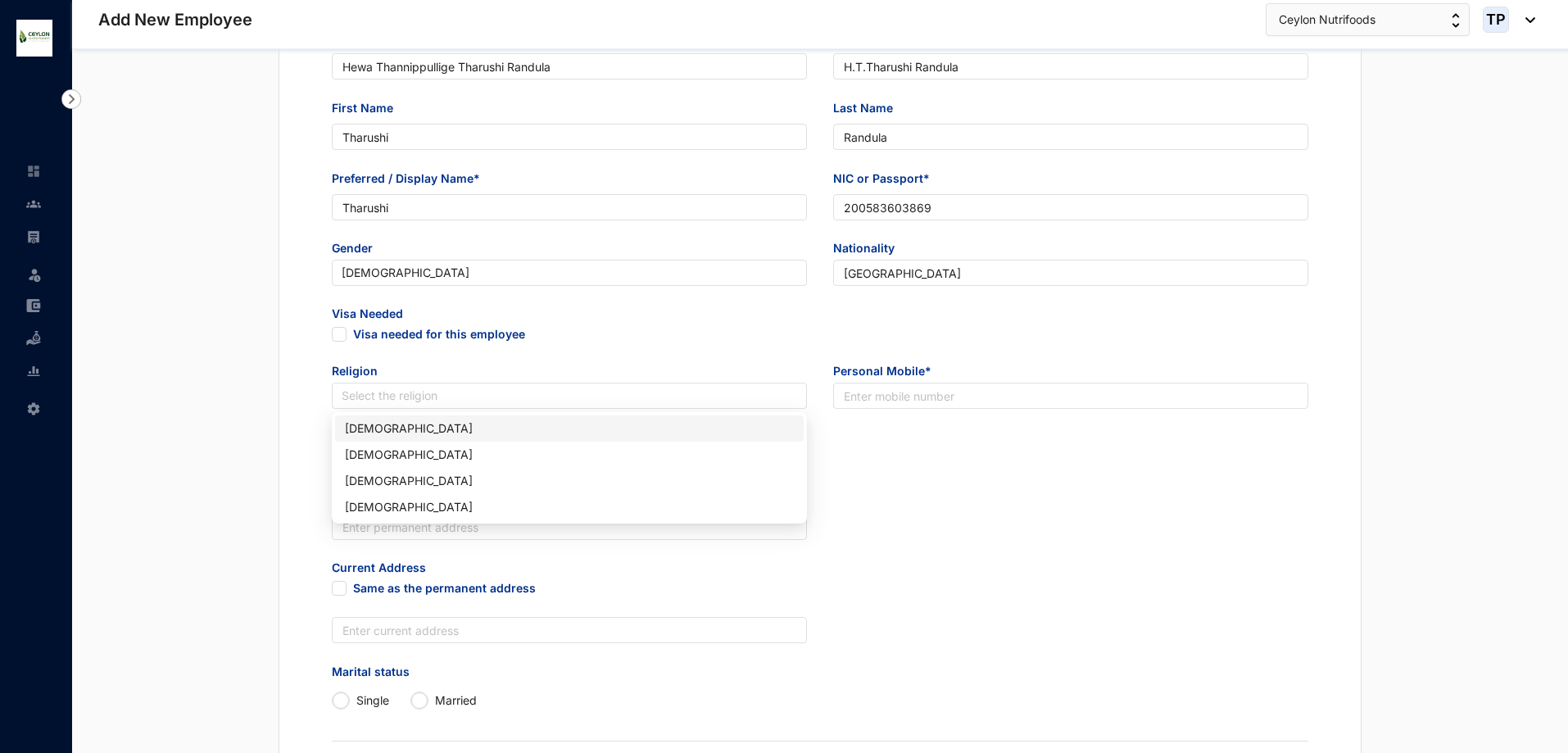
click at [691, 439] on div "[DEMOGRAPHIC_DATA]" at bounding box center [570, 428] width 469 height 26
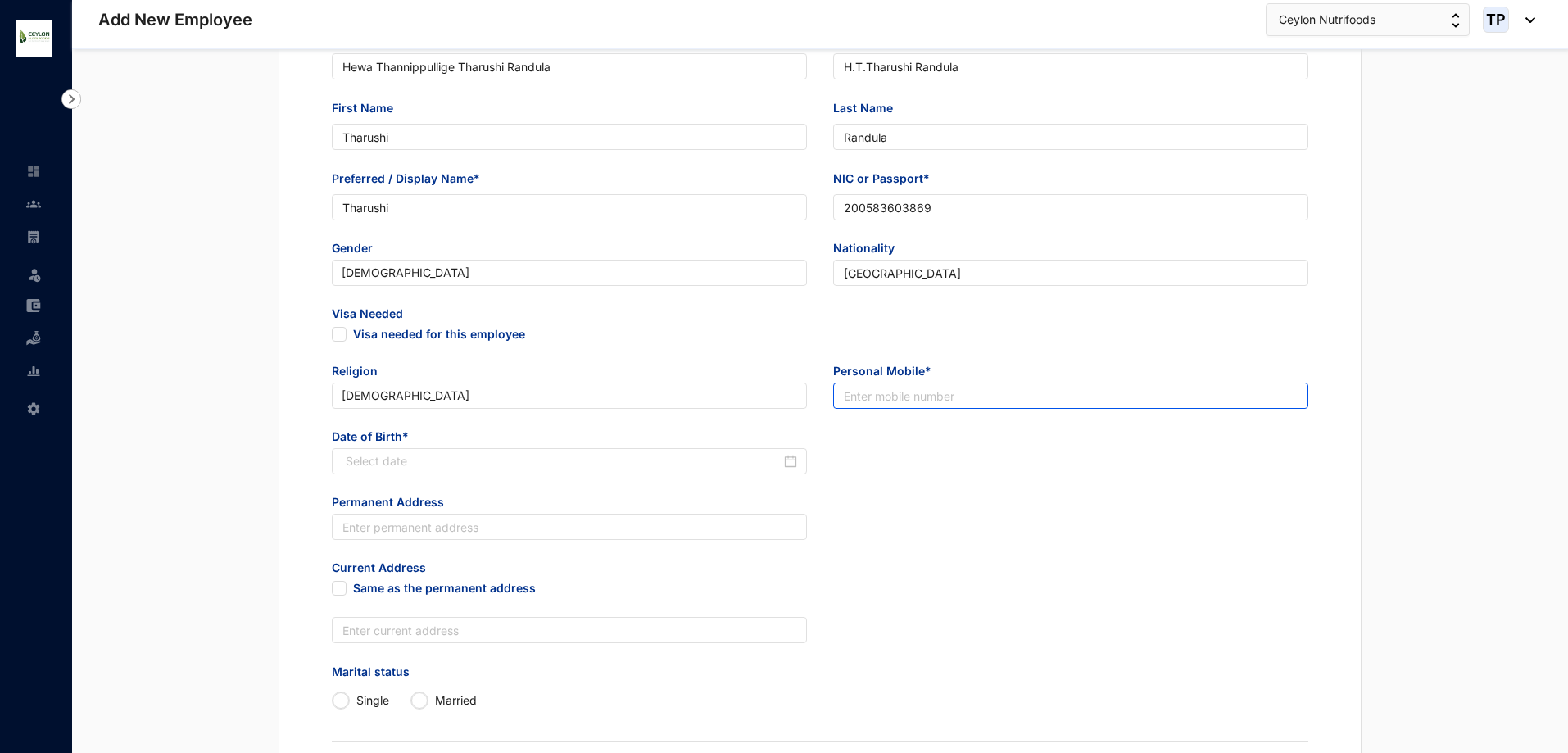
click at [914, 393] on input "text" at bounding box center [1071, 395] width 475 height 26
type input "0715510856"
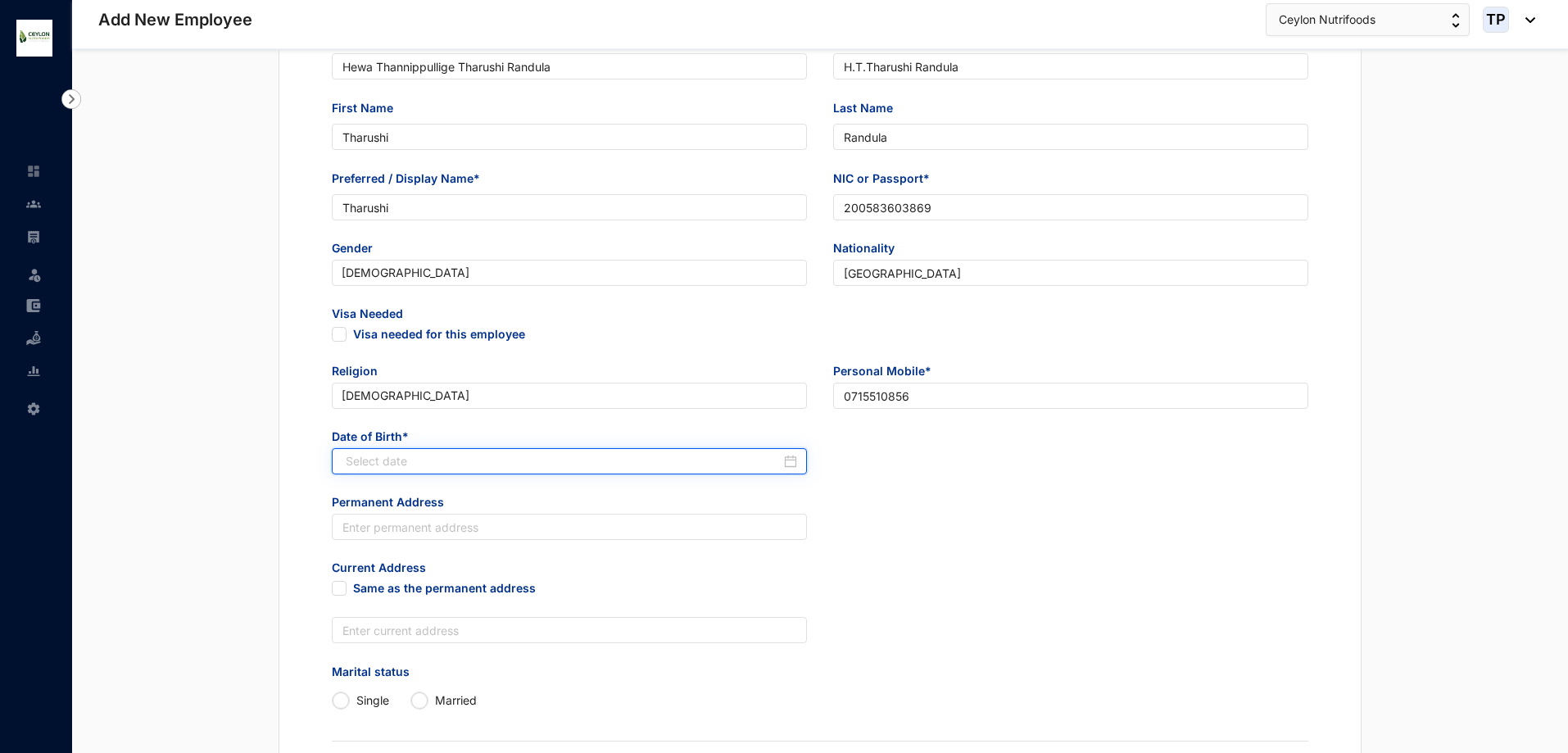
click at [507, 456] on input at bounding box center [563, 461] width 435 height 18
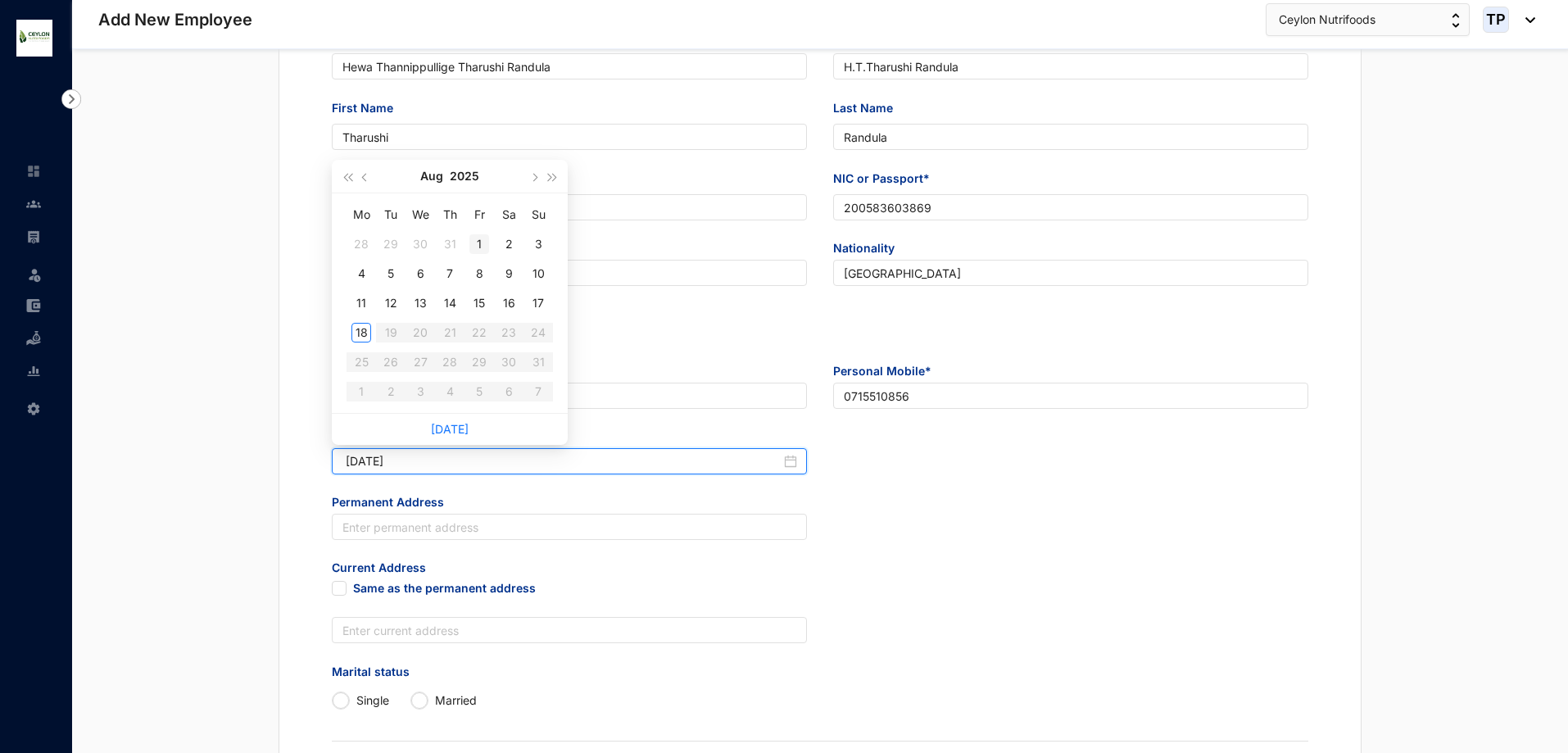
type input "[DATE]"
click at [537, 182] on button "button" at bounding box center [533, 176] width 18 height 33
click at [537, 181] on button "button" at bounding box center [533, 176] width 18 height 33
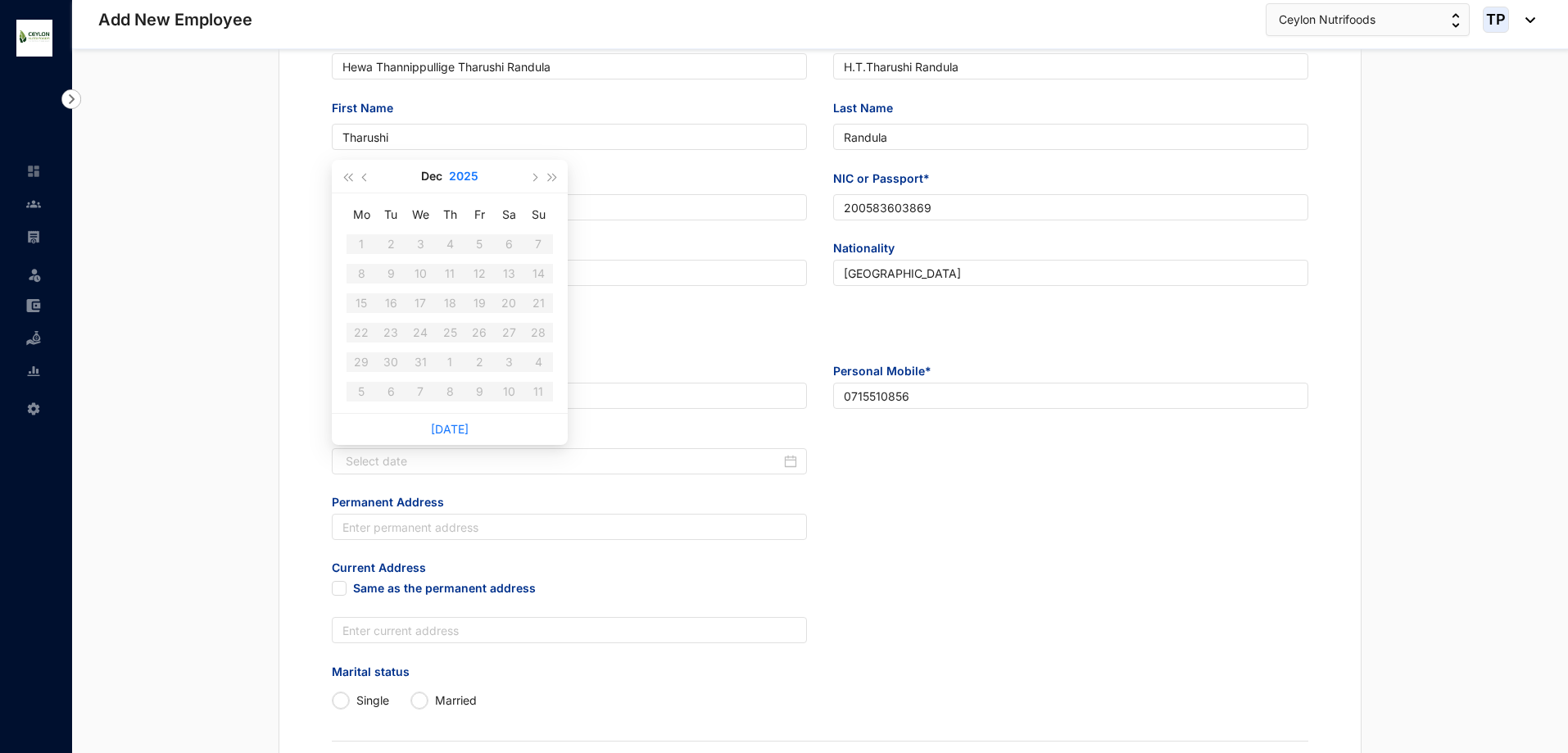
click at [472, 174] on button "2025" at bounding box center [464, 176] width 29 height 33
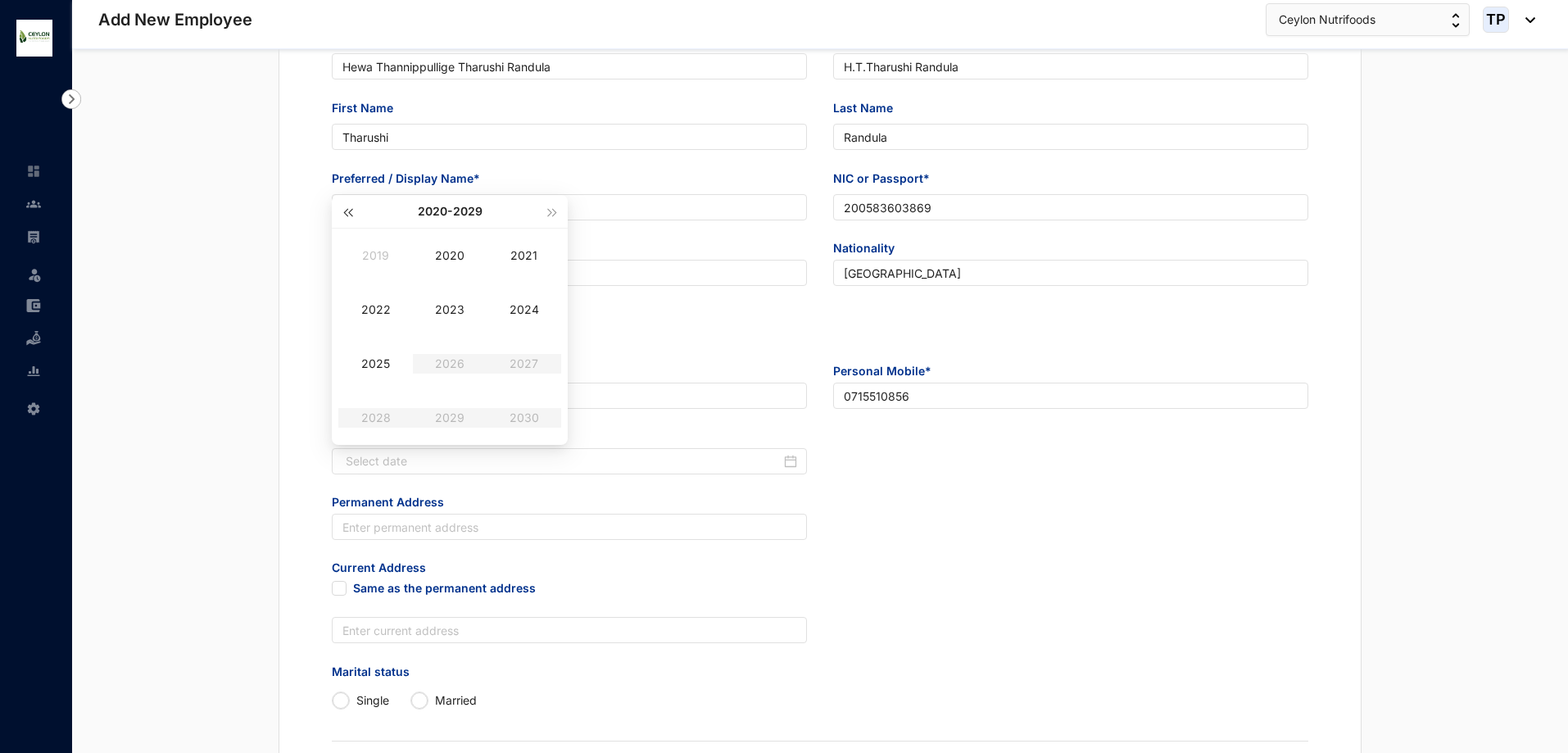
click at [352, 209] on span "button" at bounding box center [347, 213] width 8 height 8
click at [392, 363] on div "2005" at bounding box center [376, 364] width 49 height 20
click at [529, 416] on div "Dec" at bounding box center [524, 418] width 49 height 20
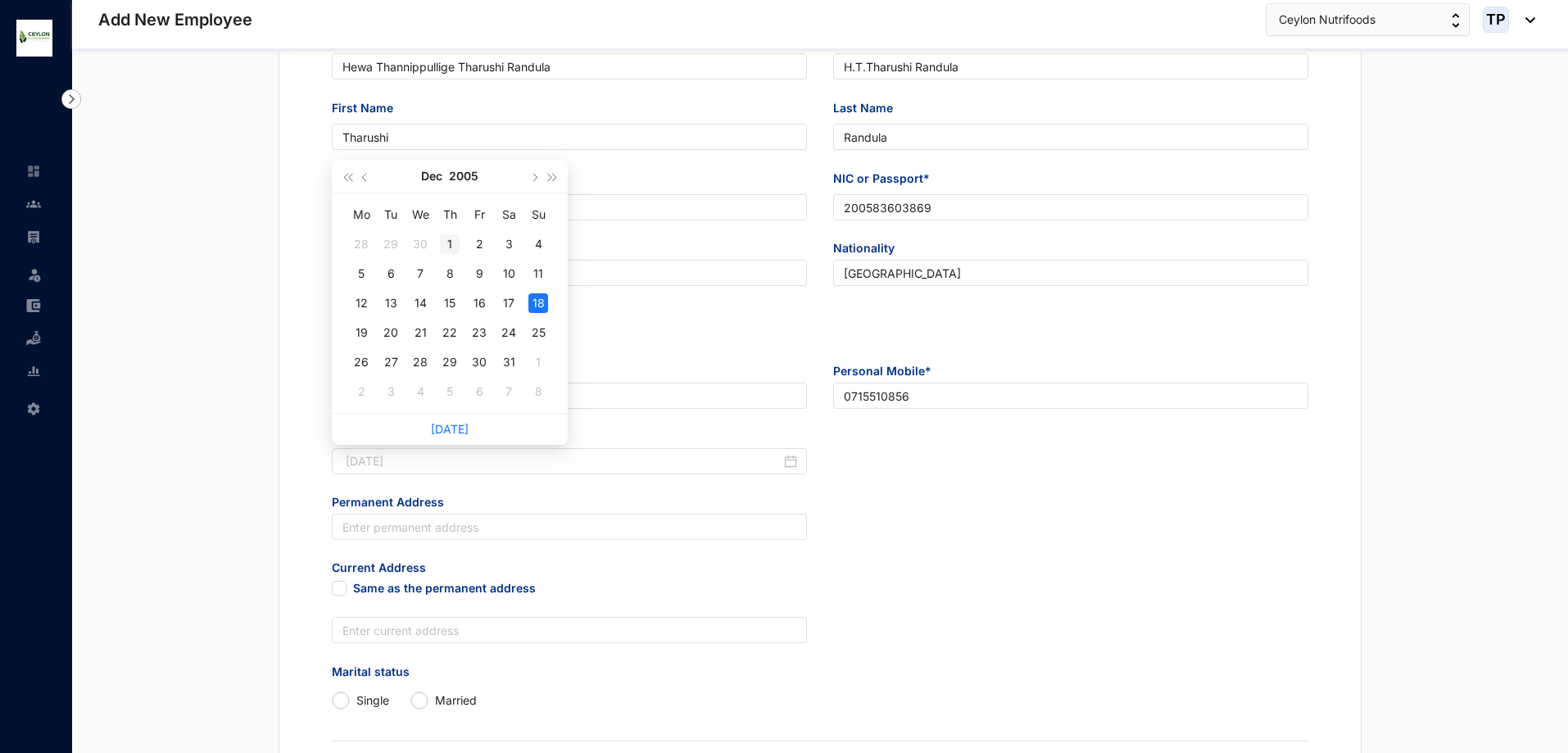
type input "[DATE]"
click at [456, 247] on div "1" at bounding box center [449, 244] width 20 height 20
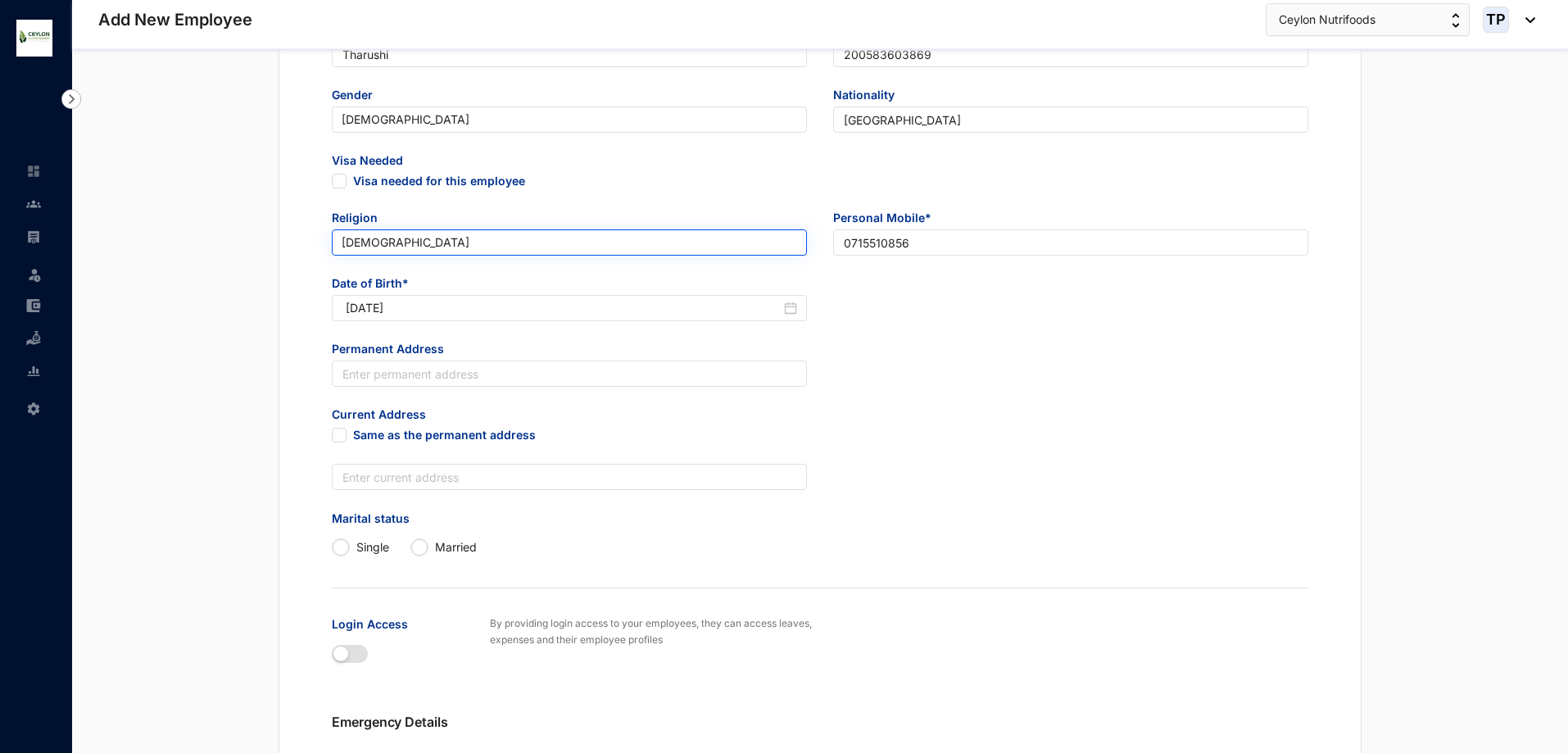
scroll to position [328, 0]
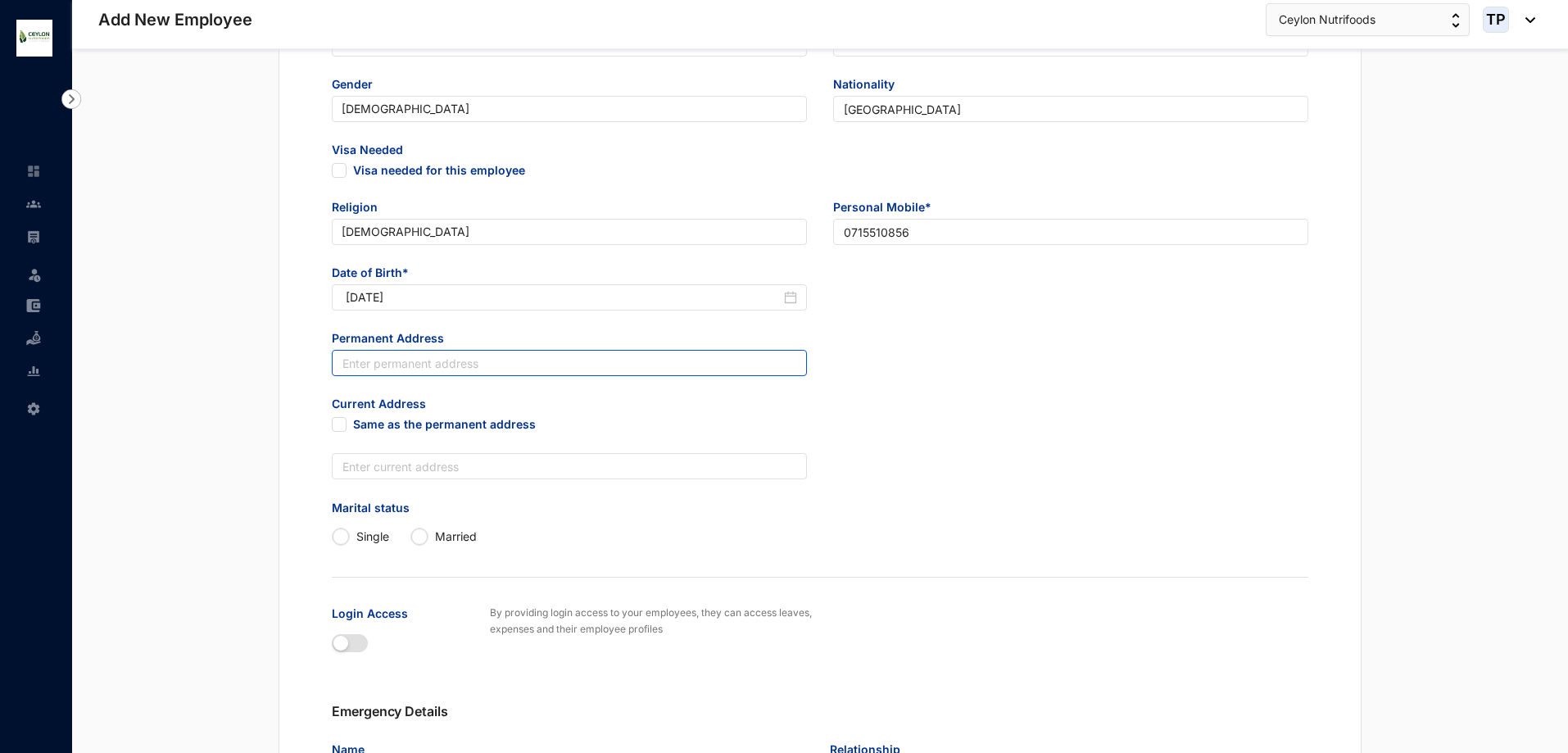
click at [491, 356] on input "text" at bounding box center [570, 362] width 475 height 26
type input "[STREET_ADDRESS]"
click at [335, 425] on input "Same as the permanent address" at bounding box center [337, 423] width 12 height 12
checkbox input "true"
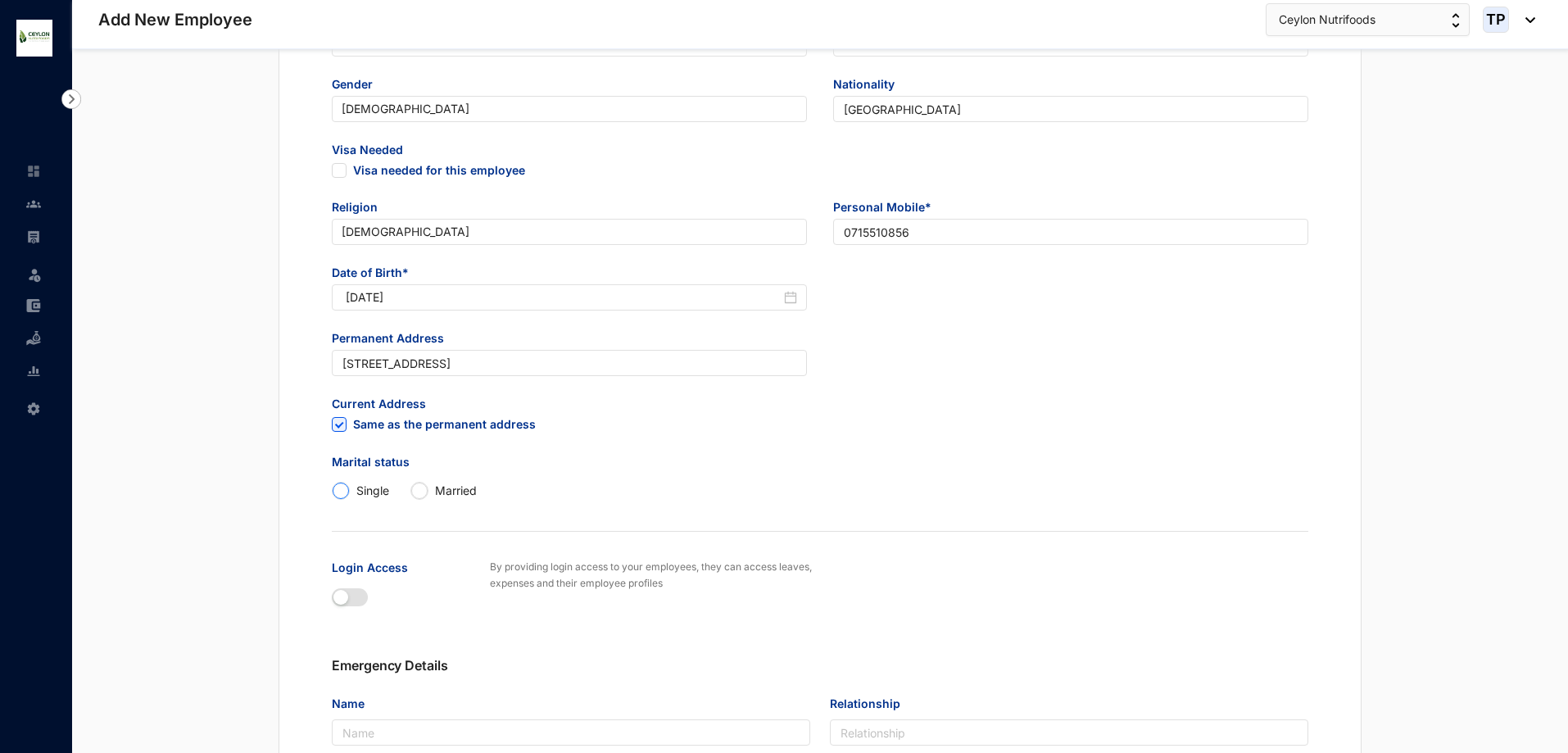
click at [337, 490] on input "Single" at bounding box center [341, 490] width 16 height 16
radio input "true"
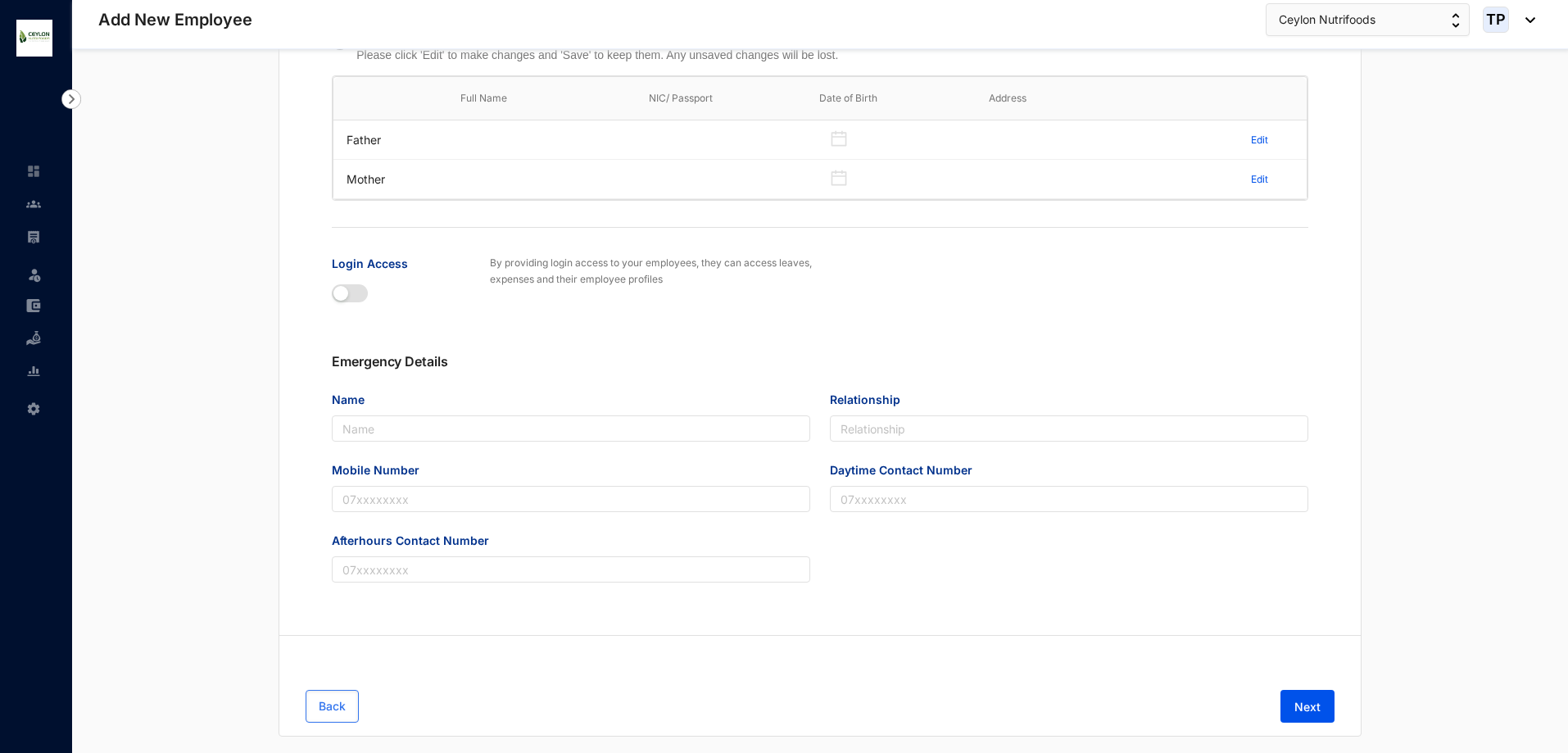
scroll to position [842, 0]
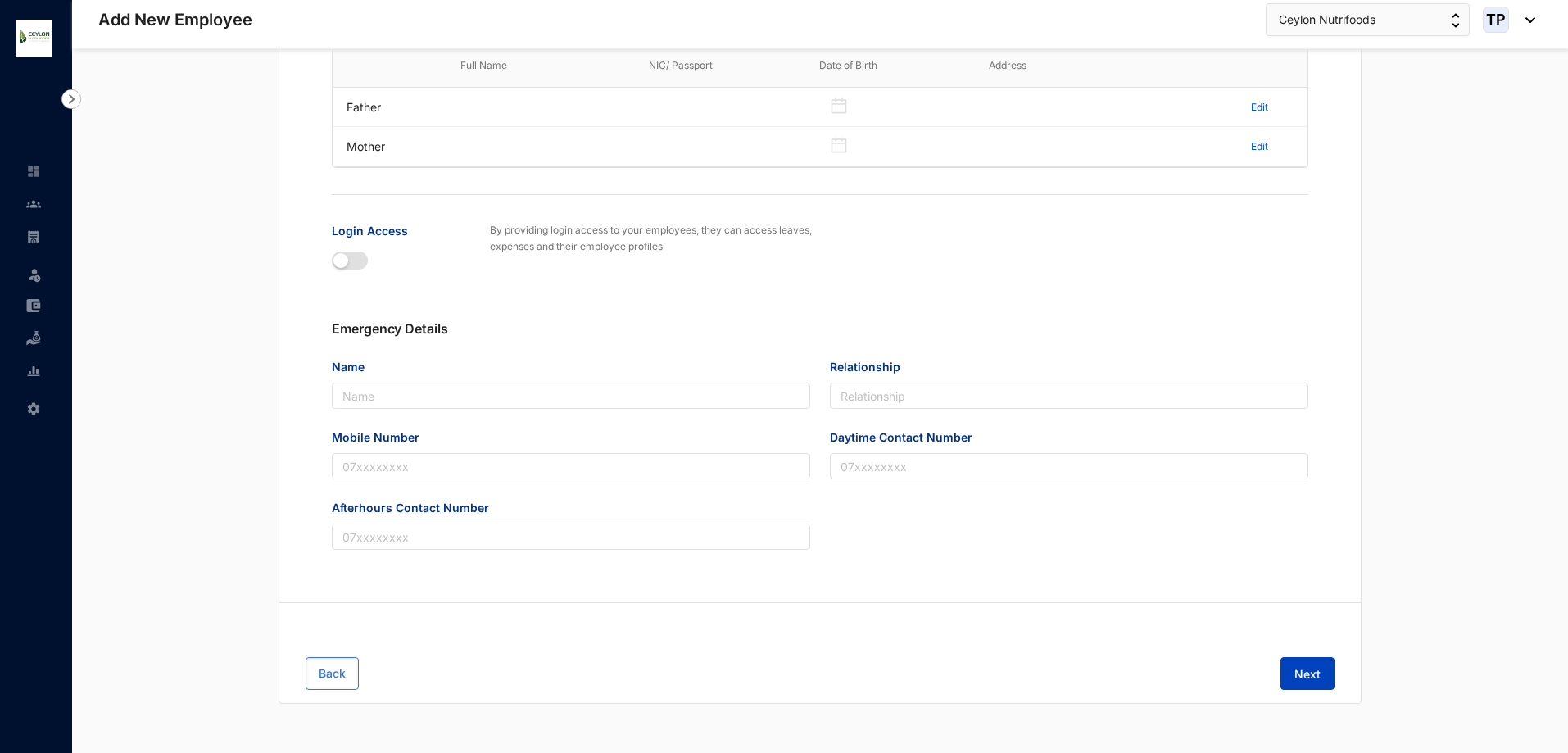
click at [1297, 683] on button "Next" at bounding box center [1307, 673] width 54 height 33
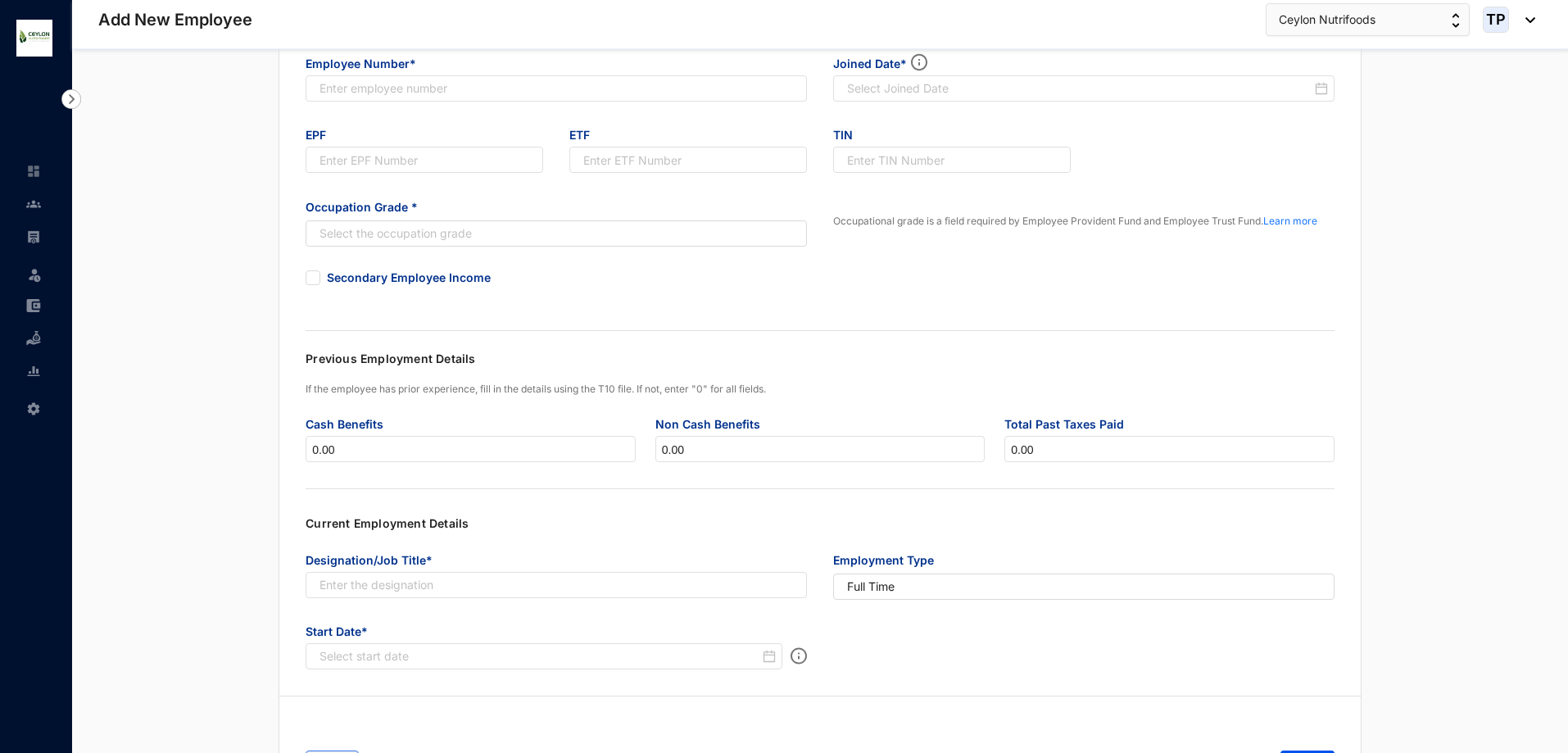
scroll to position [0, 0]
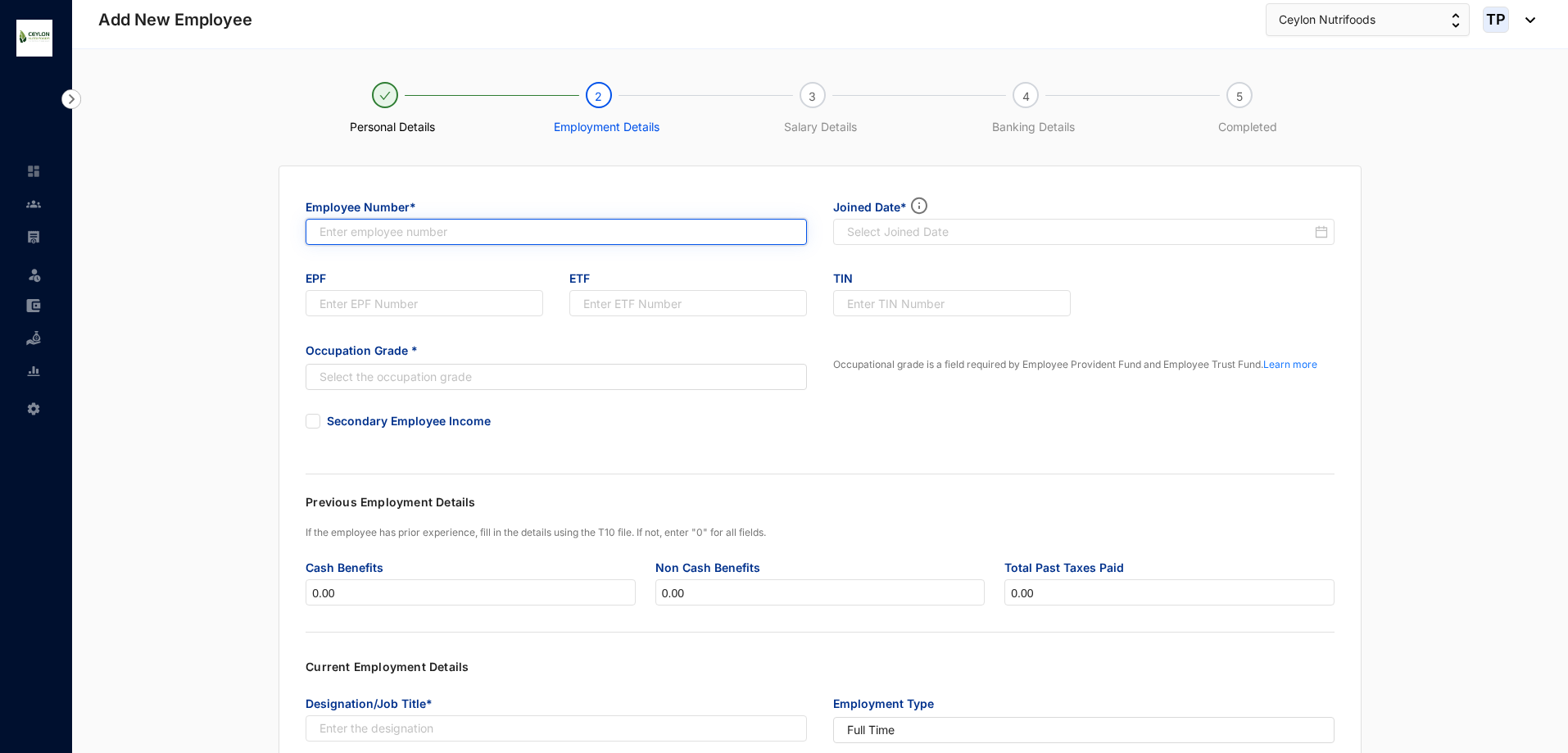
click at [414, 232] on input "text" at bounding box center [555, 231] width 501 height 26
type input "003"
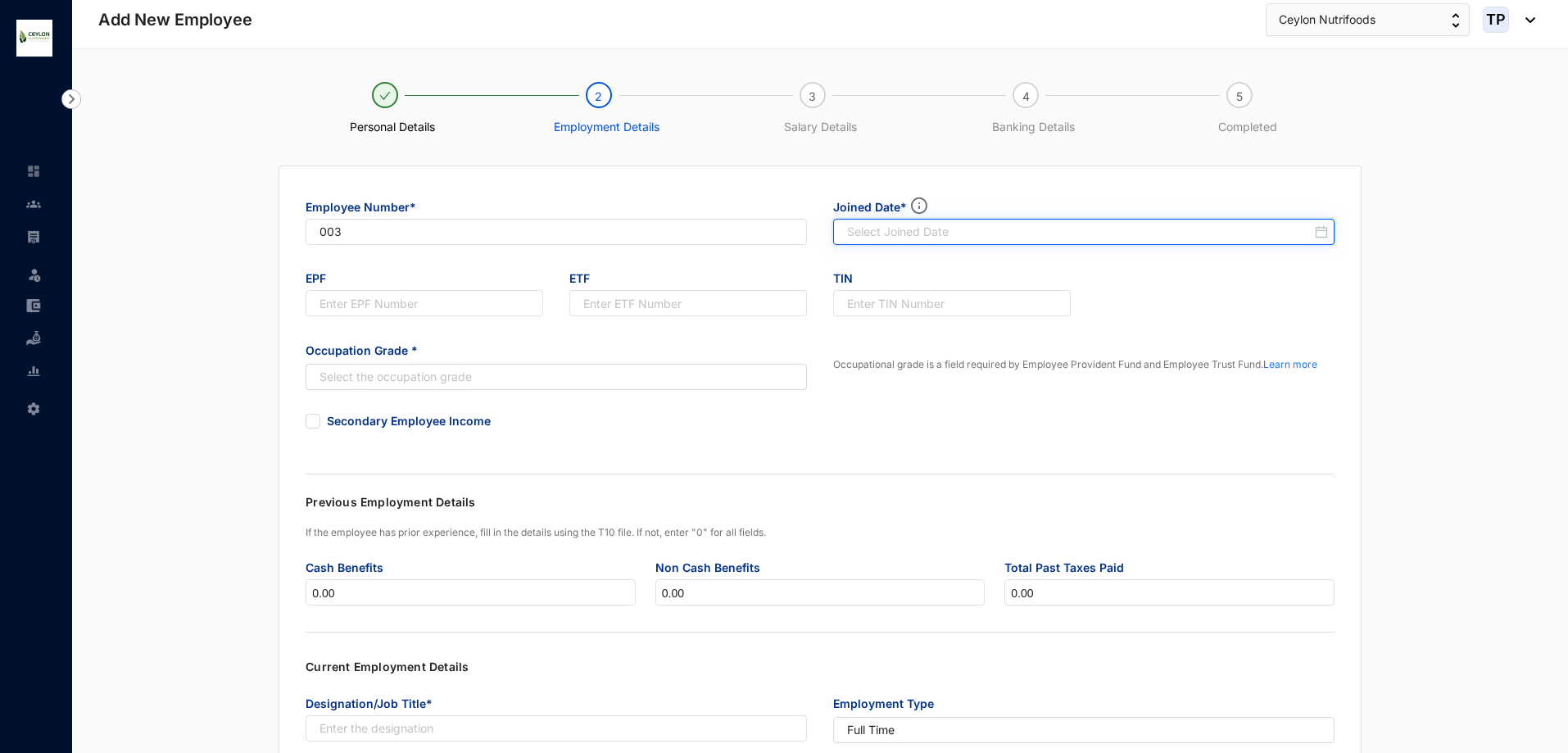
type input "003"
click at [1045, 234] on input at bounding box center [1079, 231] width 465 height 16
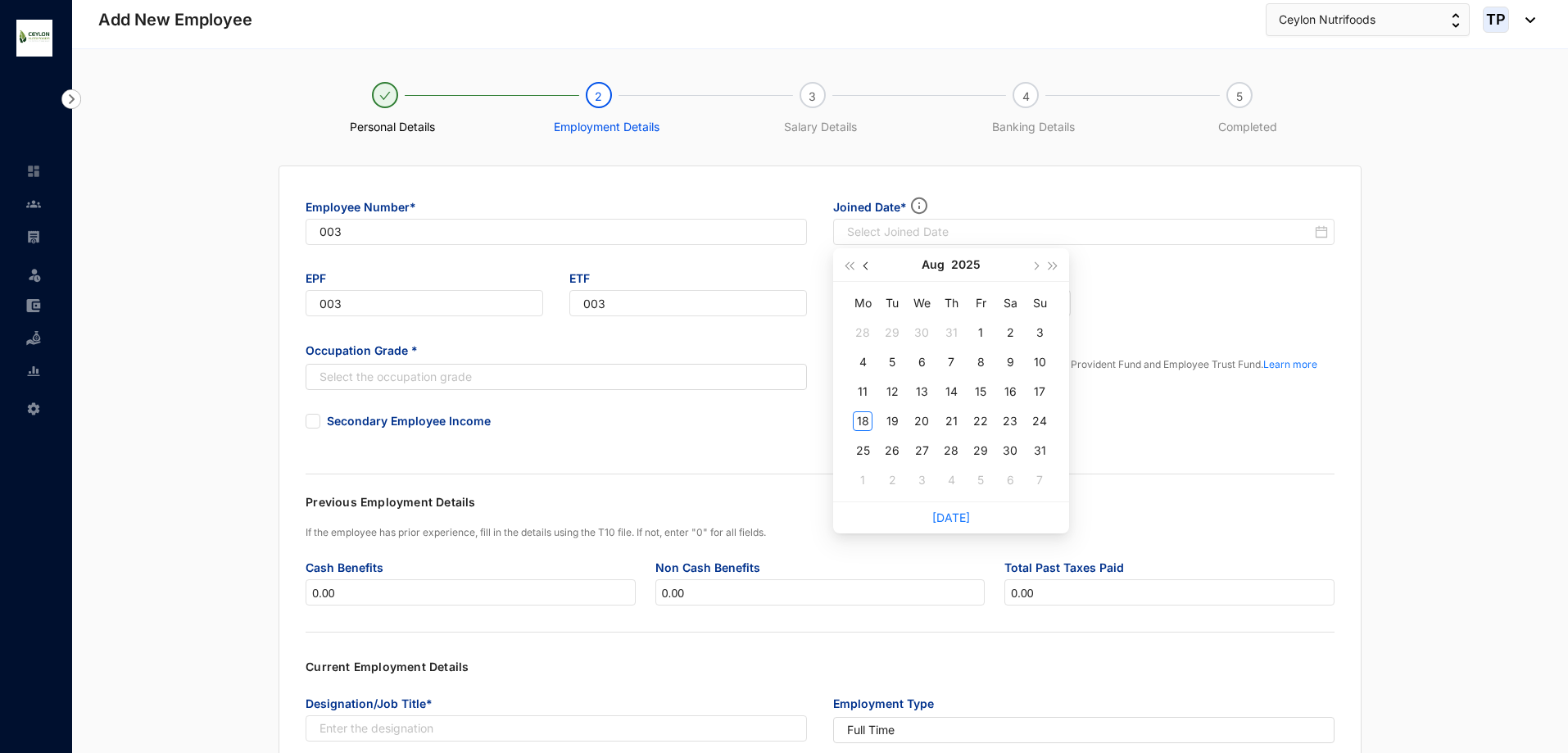
click at [864, 263] on button "button" at bounding box center [867, 264] width 18 height 33
type input "[DATE]"
click at [990, 332] on td "2" at bounding box center [981, 332] width 29 height 29
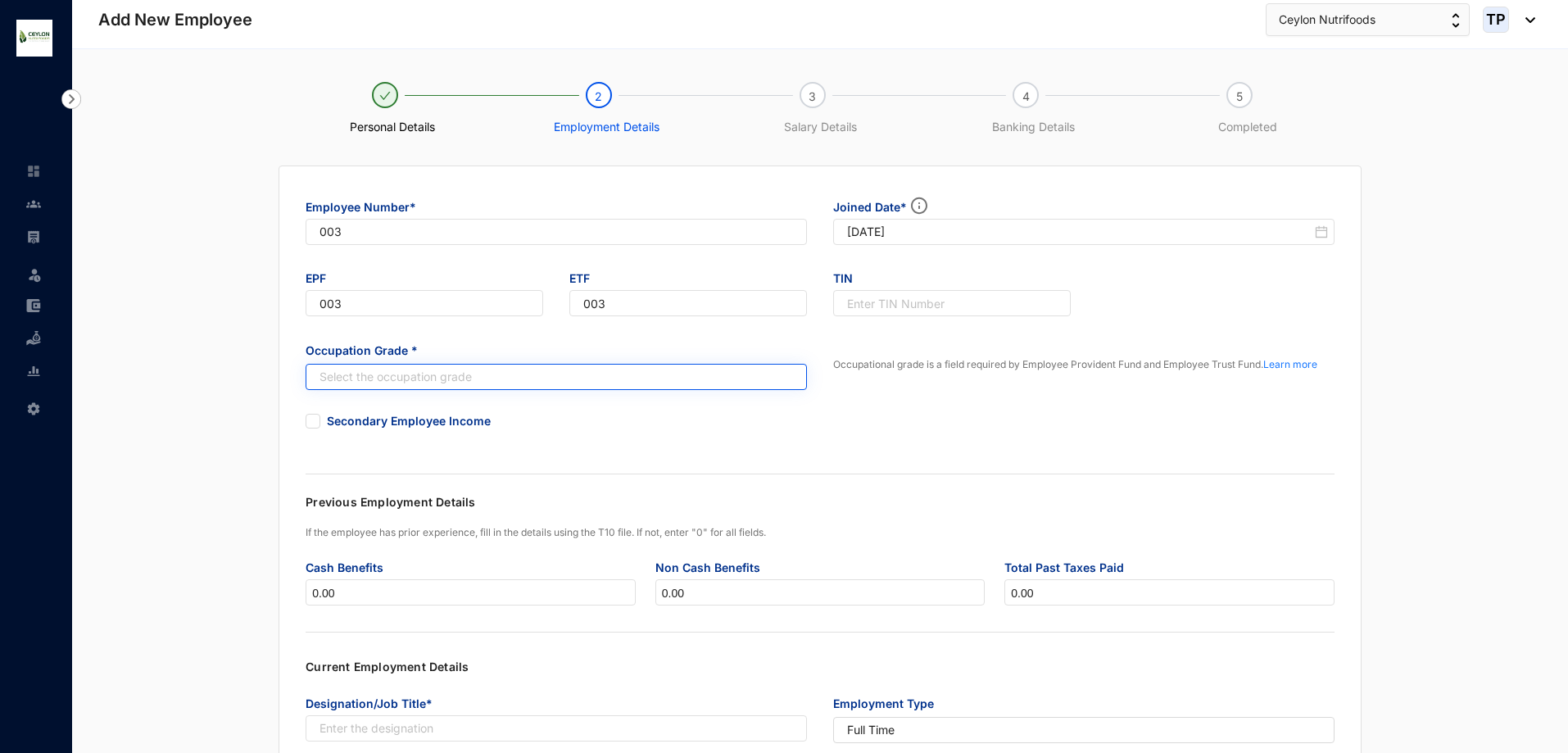
click at [711, 384] on input "search" at bounding box center [547, 377] width 471 height 25
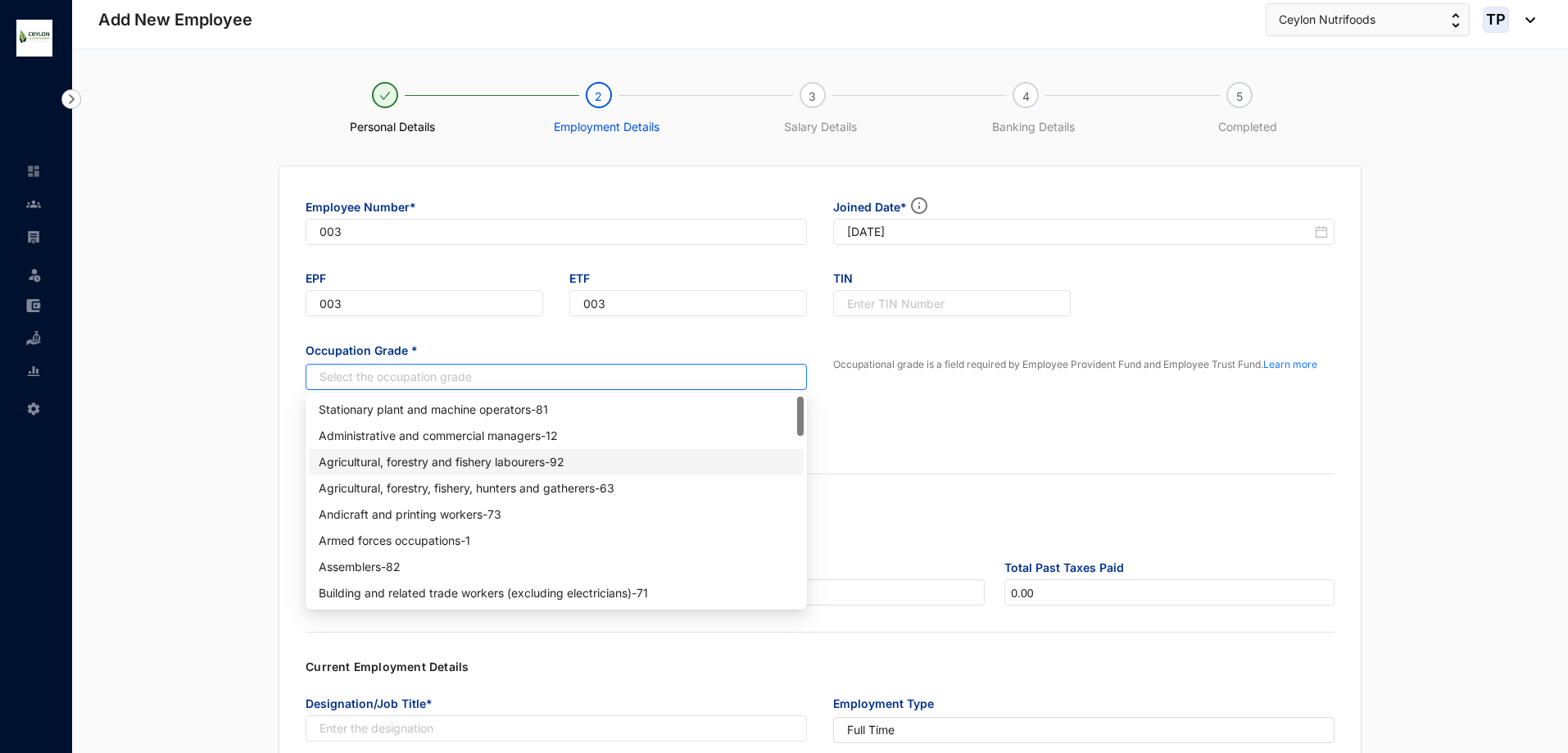
click at [1064, 470] on div "Employee Number* 003 Joined Date* 2025-05-02 EPF 003 ETF 003 TIN Occupation Gra…" at bounding box center [820, 503] width 1081 height 674
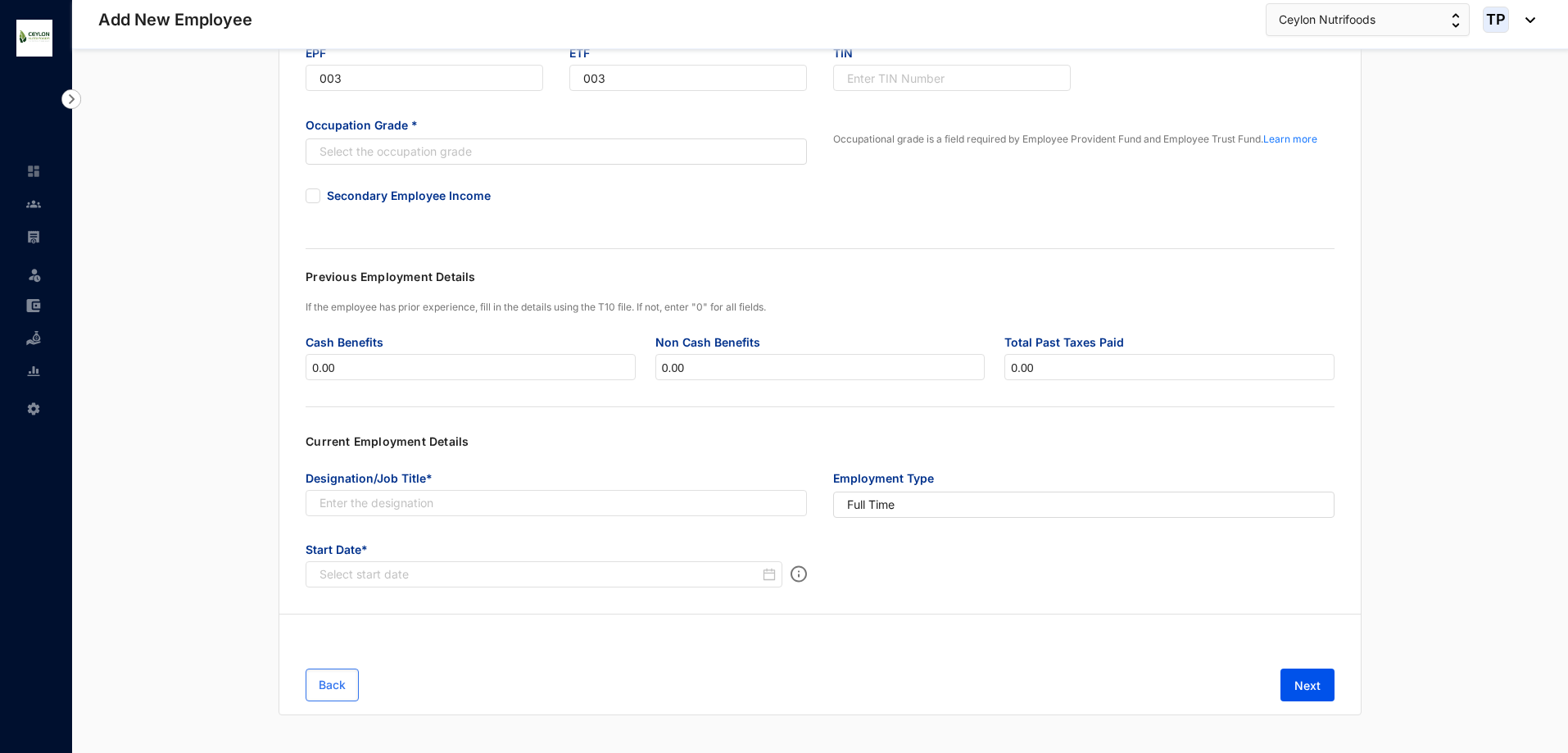
scroll to position [237, 0]
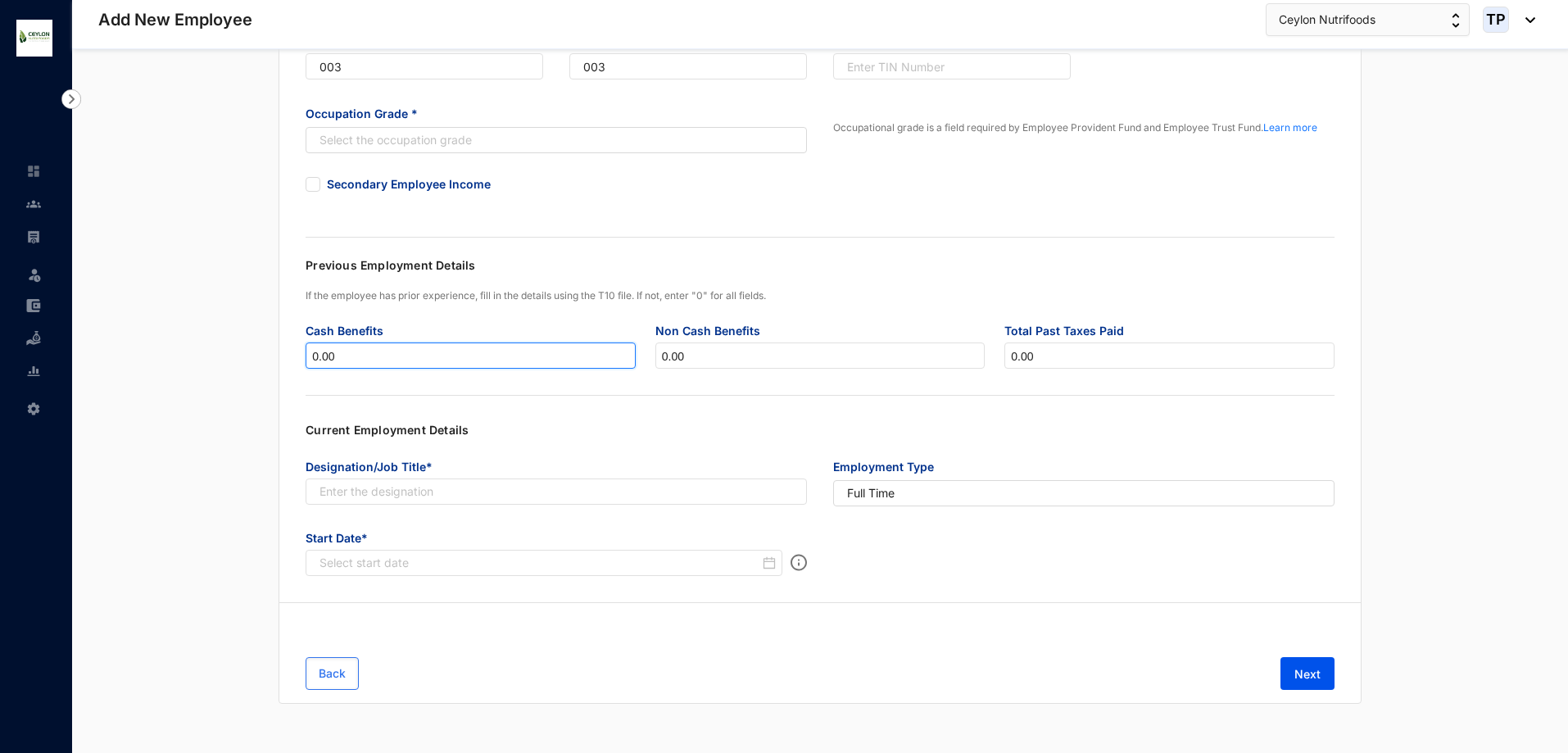
drag, startPoint x: 357, startPoint y: 354, endPoint x: 293, endPoint y: 358, distance: 64.1
click at [293, 358] on div "Employee Number* 003 Joined Date* 2025-05-02 EPF 003 ETF 003 TIN Occupation Gra…" at bounding box center [820, 266] width 1081 height 674
type input "30000.00"
click at [334, 403] on div "Employee Number* 003 Joined Date* 2025-05-02 EPF 003 ETF 003 TIN Occupation Gra…" at bounding box center [820, 266] width 1081 height 674
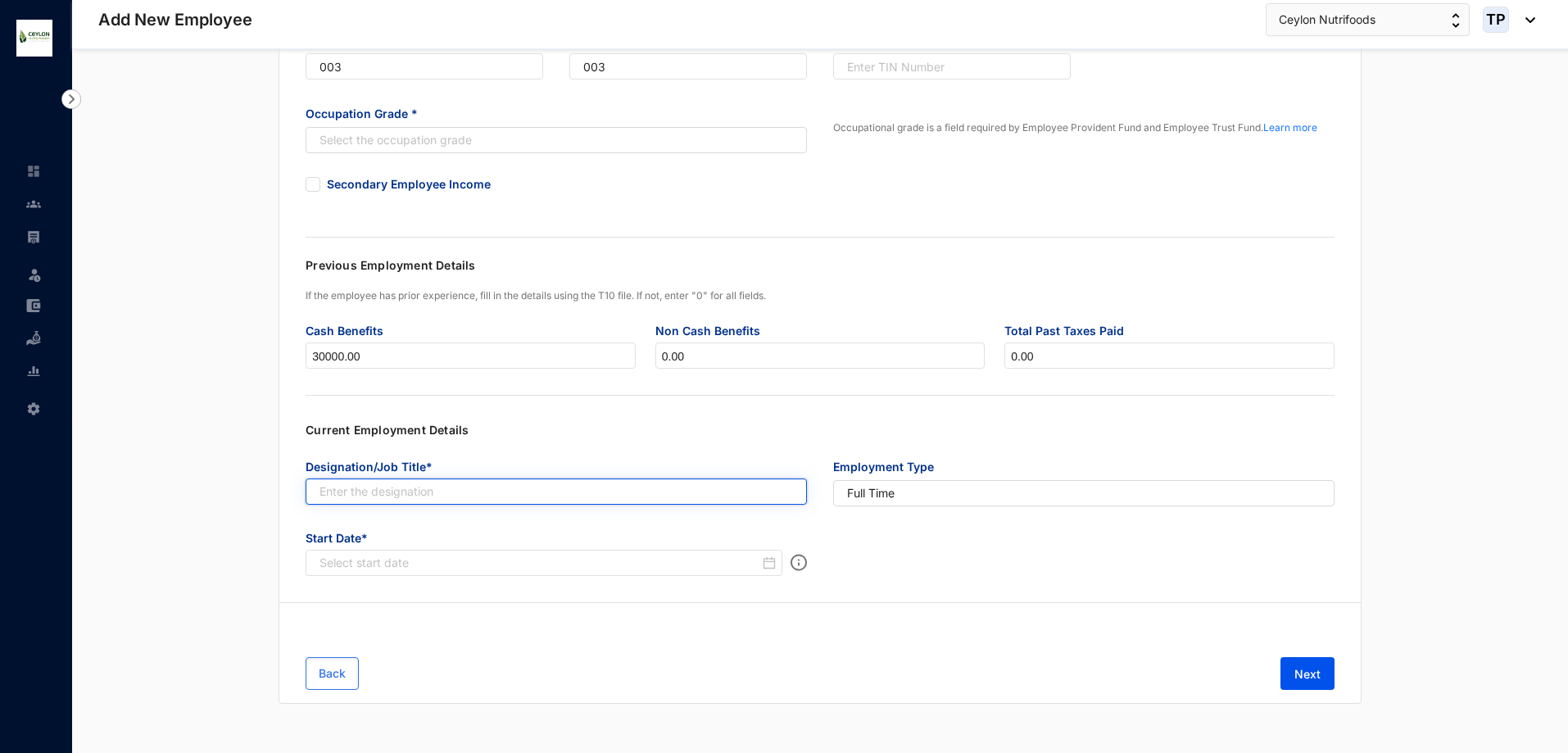
click at [437, 498] on input "text" at bounding box center [555, 491] width 501 height 26
type input "Sales Assistant"
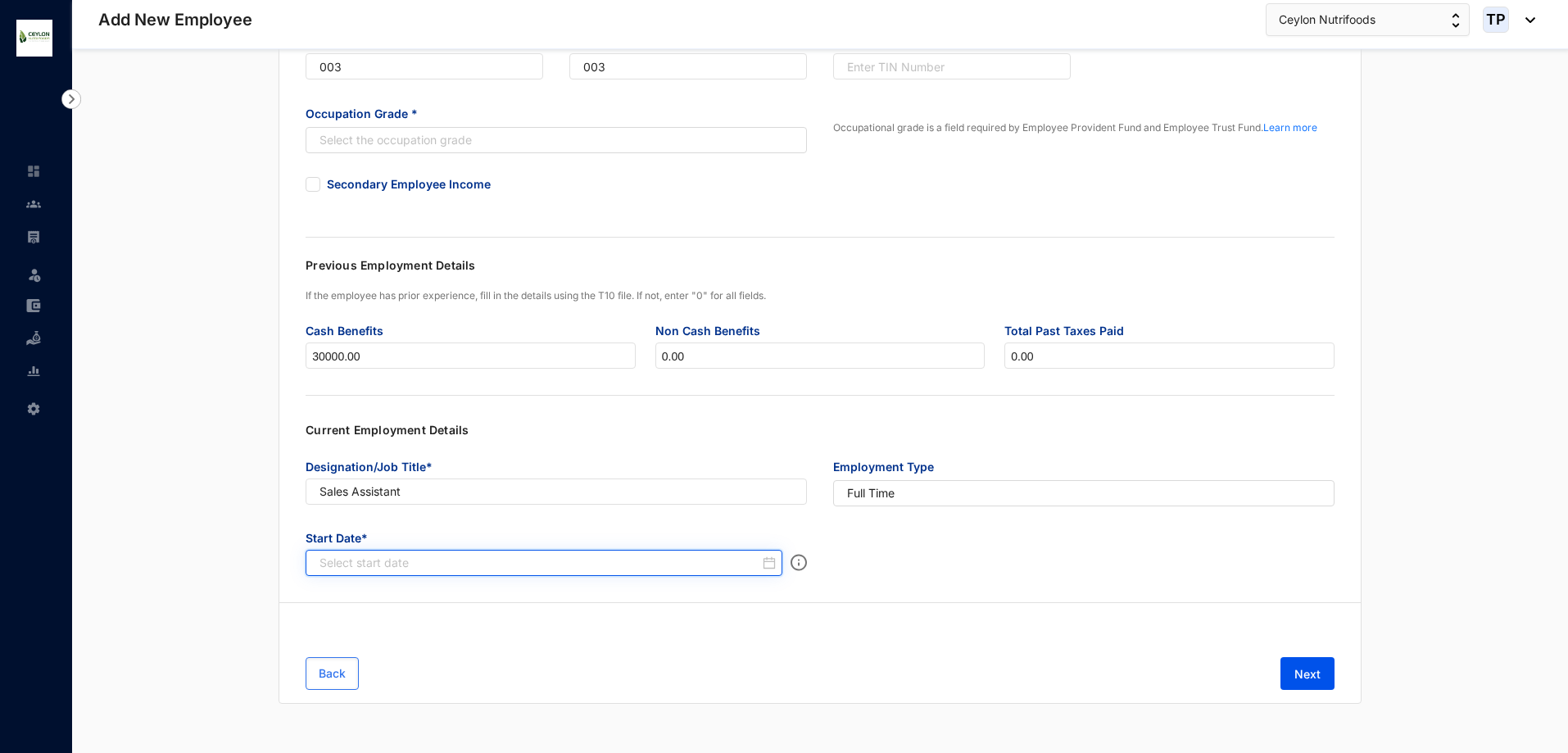
click at [555, 563] on input at bounding box center [539, 563] width 440 height 16
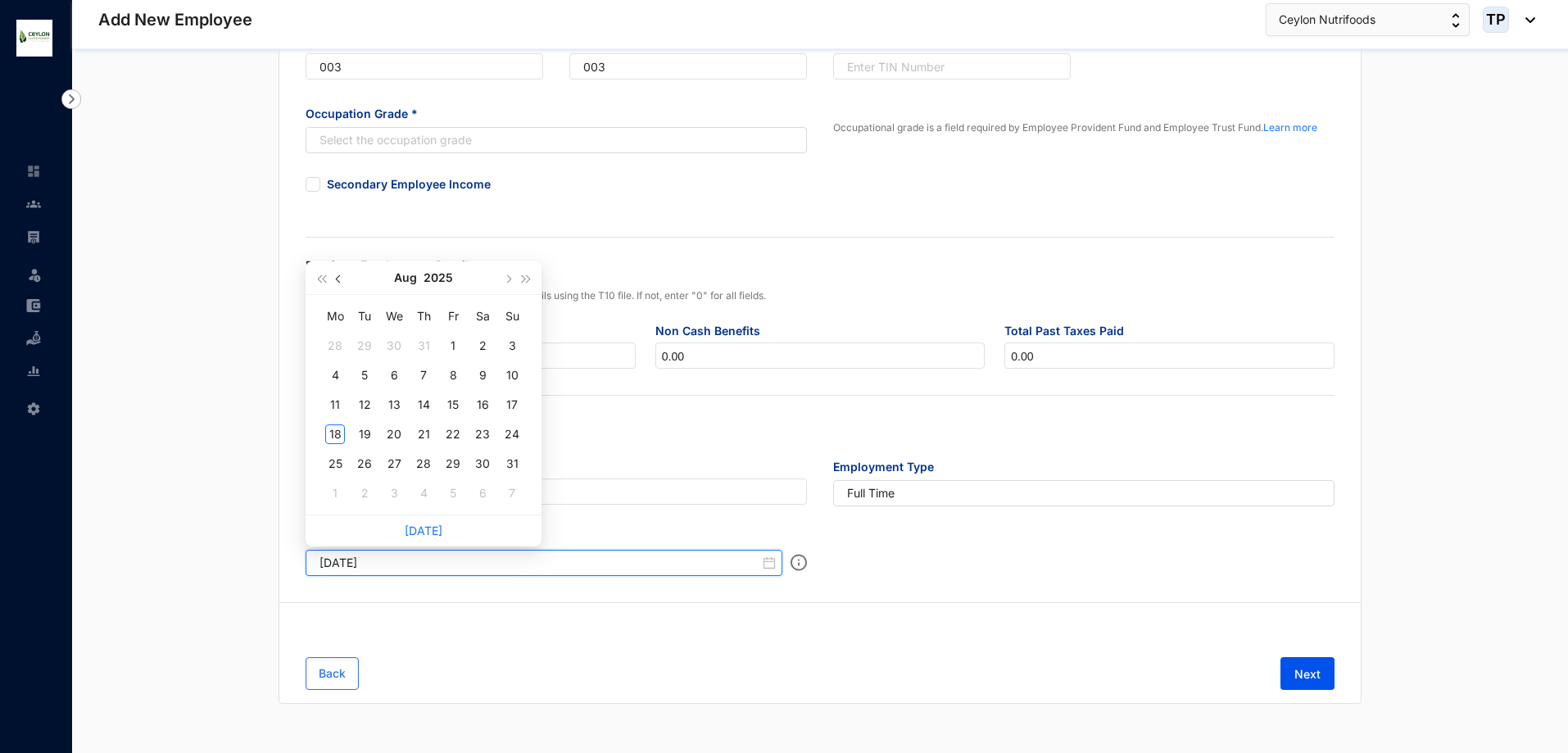
type input "2025-07-30"
click at [341, 283] on button "button" at bounding box center [340, 278] width 18 height 33
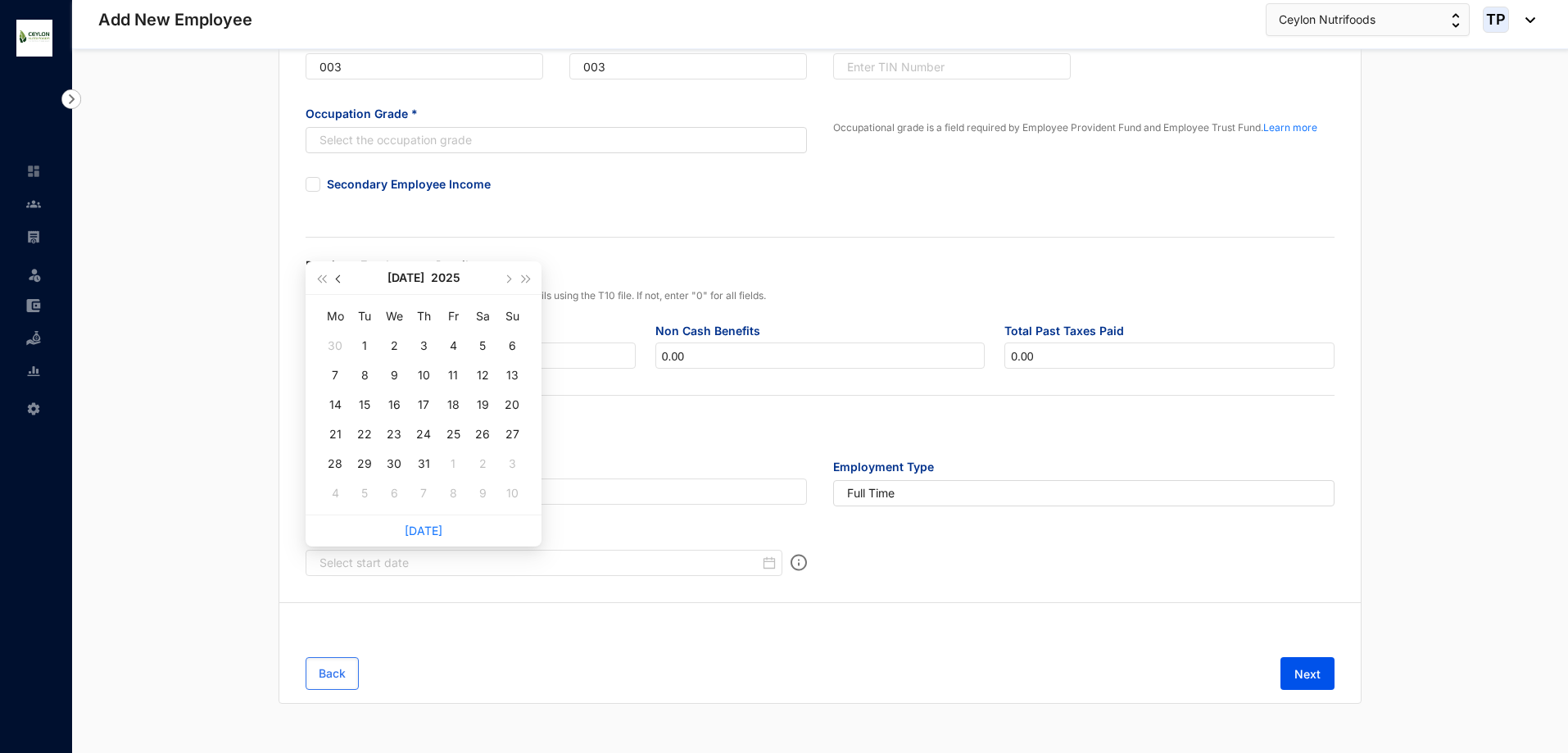
click at [335, 277] on button "button" at bounding box center [340, 278] width 18 height 33
type input "[DATE]"
click at [457, 344] on div "2" at bounding box center [453, 345] width 20 height 20
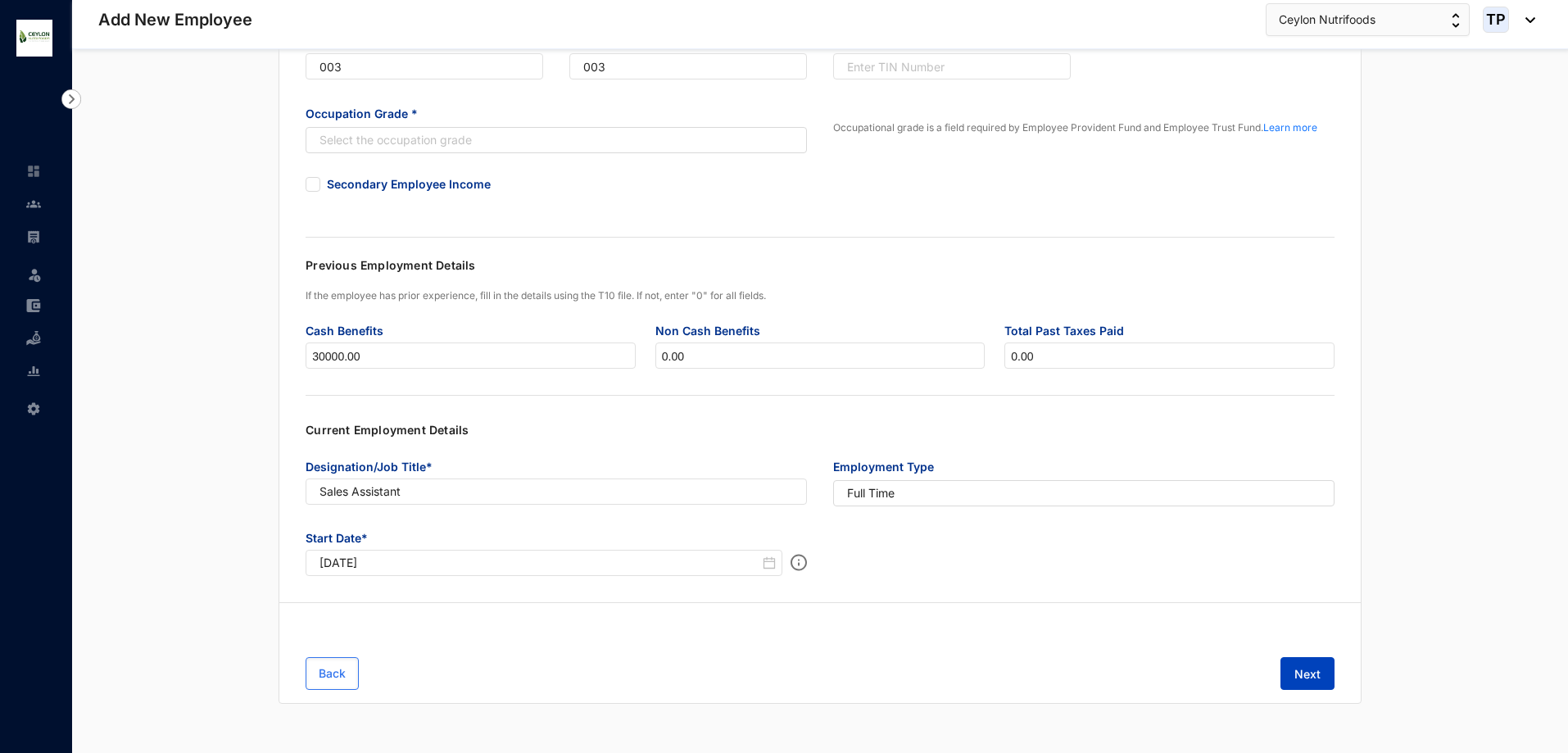
click at [1306, 677] on span "Next" at bounding box center [1307, 675] width 26 height 16
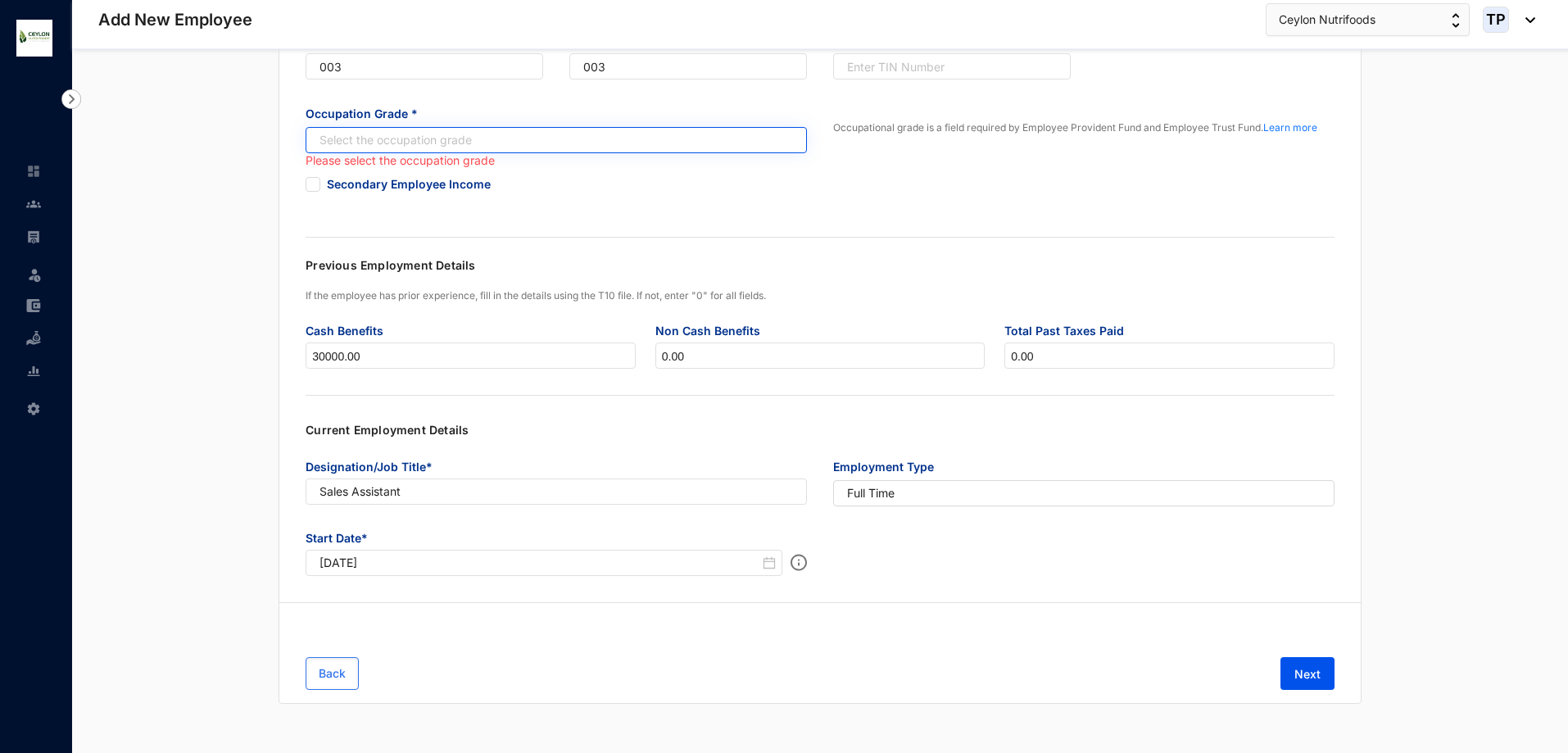
click at [409, 142] on input "search" at bounding box center [547, 141] width 471 height 25
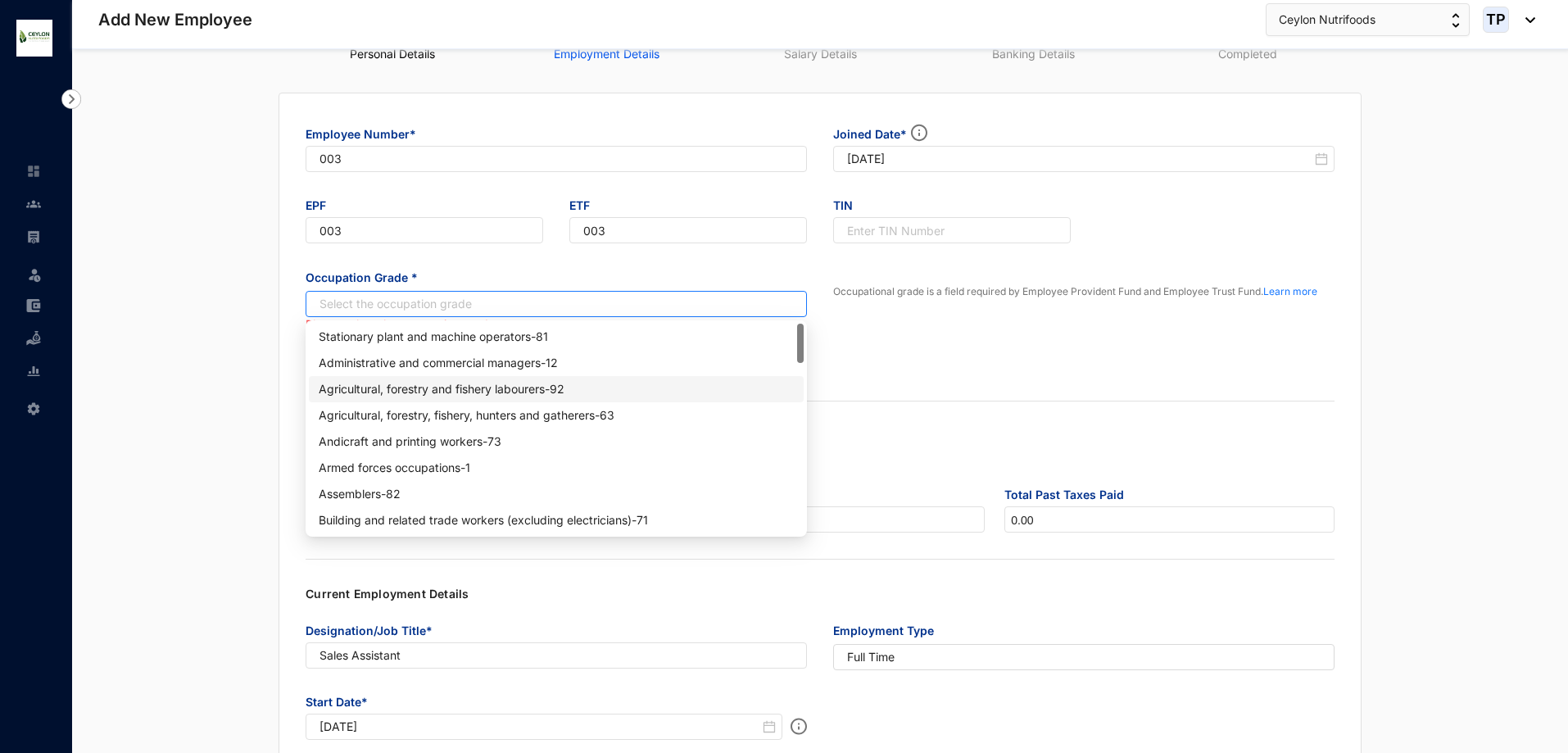
scroll to position [82, 0]
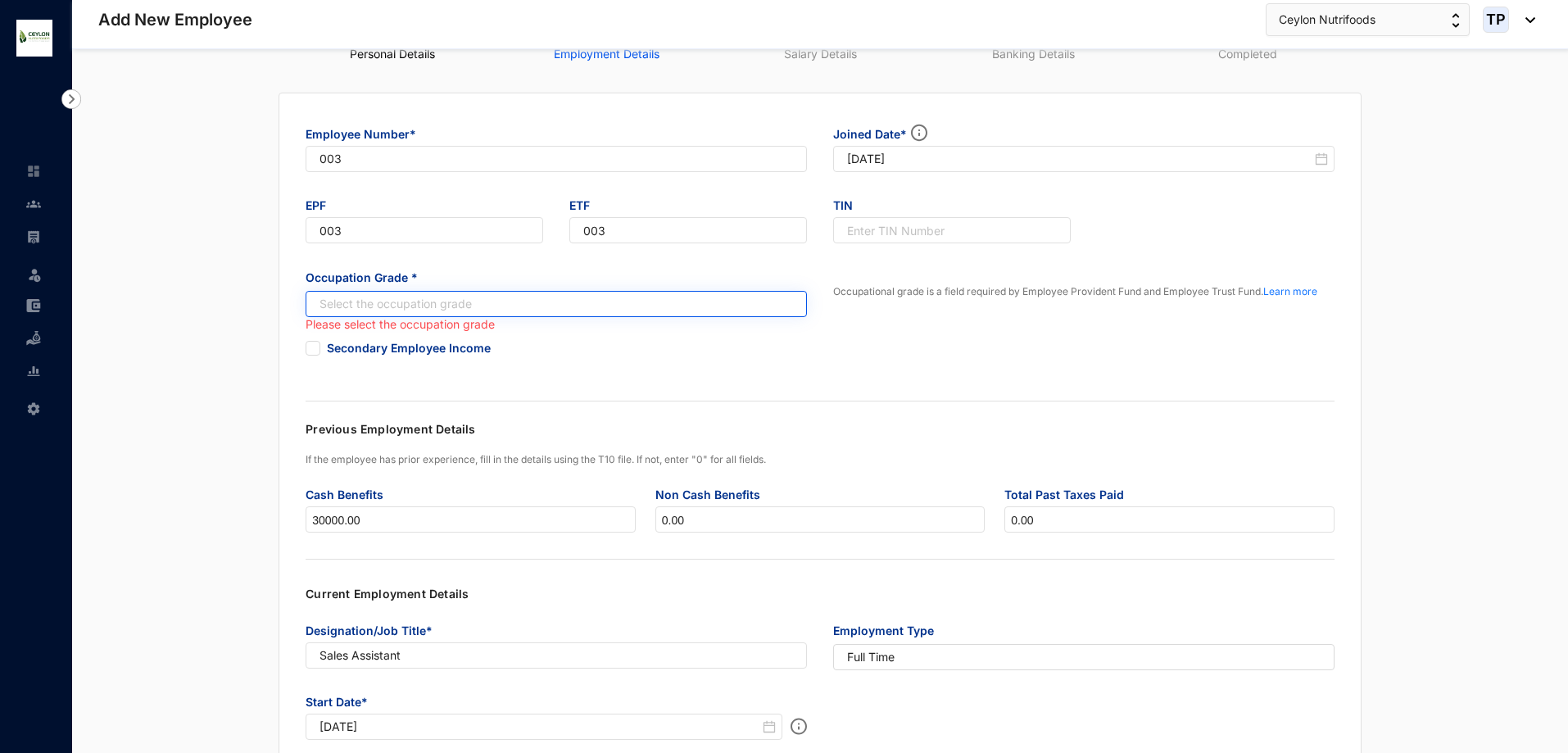
click at [432, 296] on input "search" at bounding box center [547, 304] width 471 height 25
click at [432, 296] on input "search" at bounding box center [547, 304] width 471 height 25
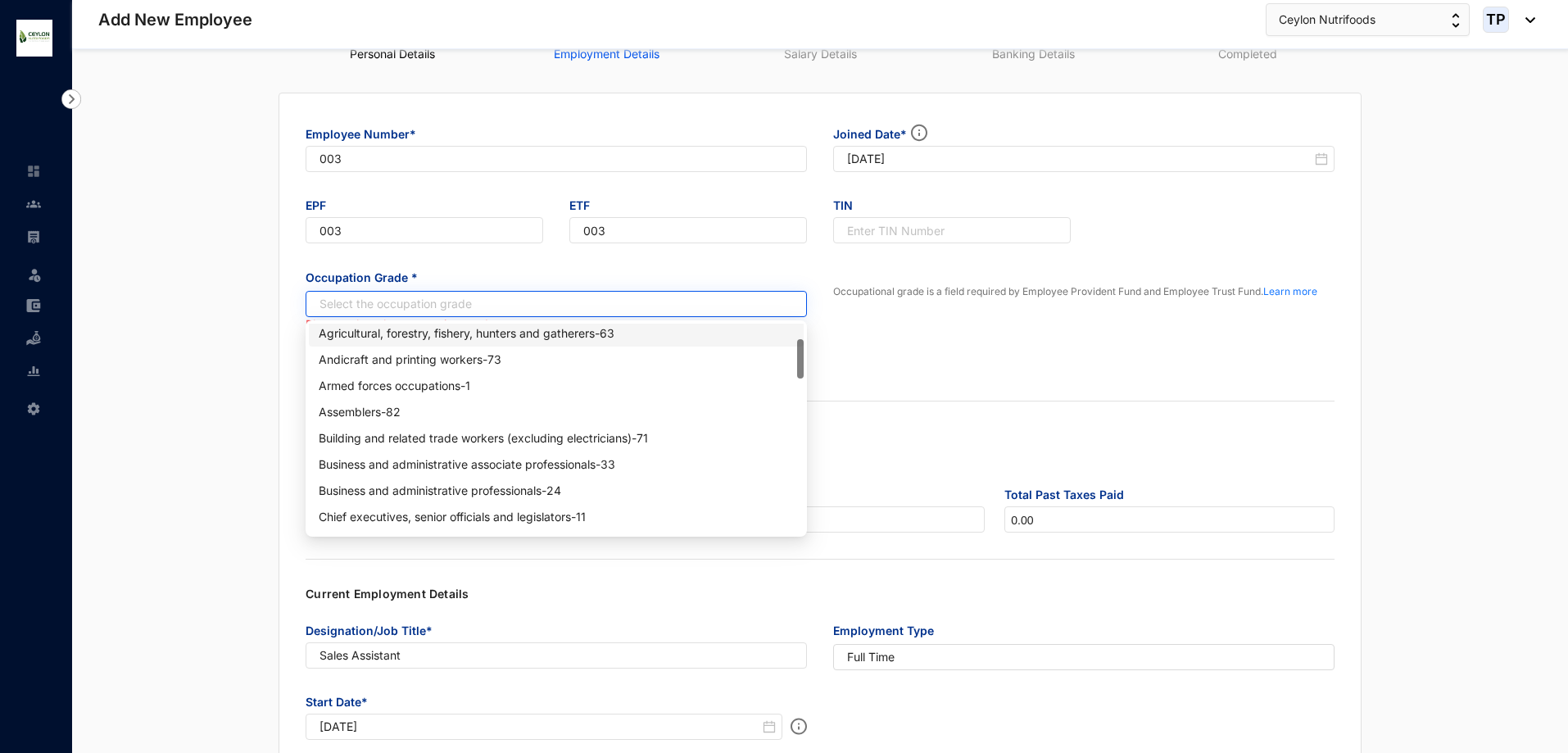
click at [417, 300] on input "search" at bounding box center [547, 304] width 471 height 25
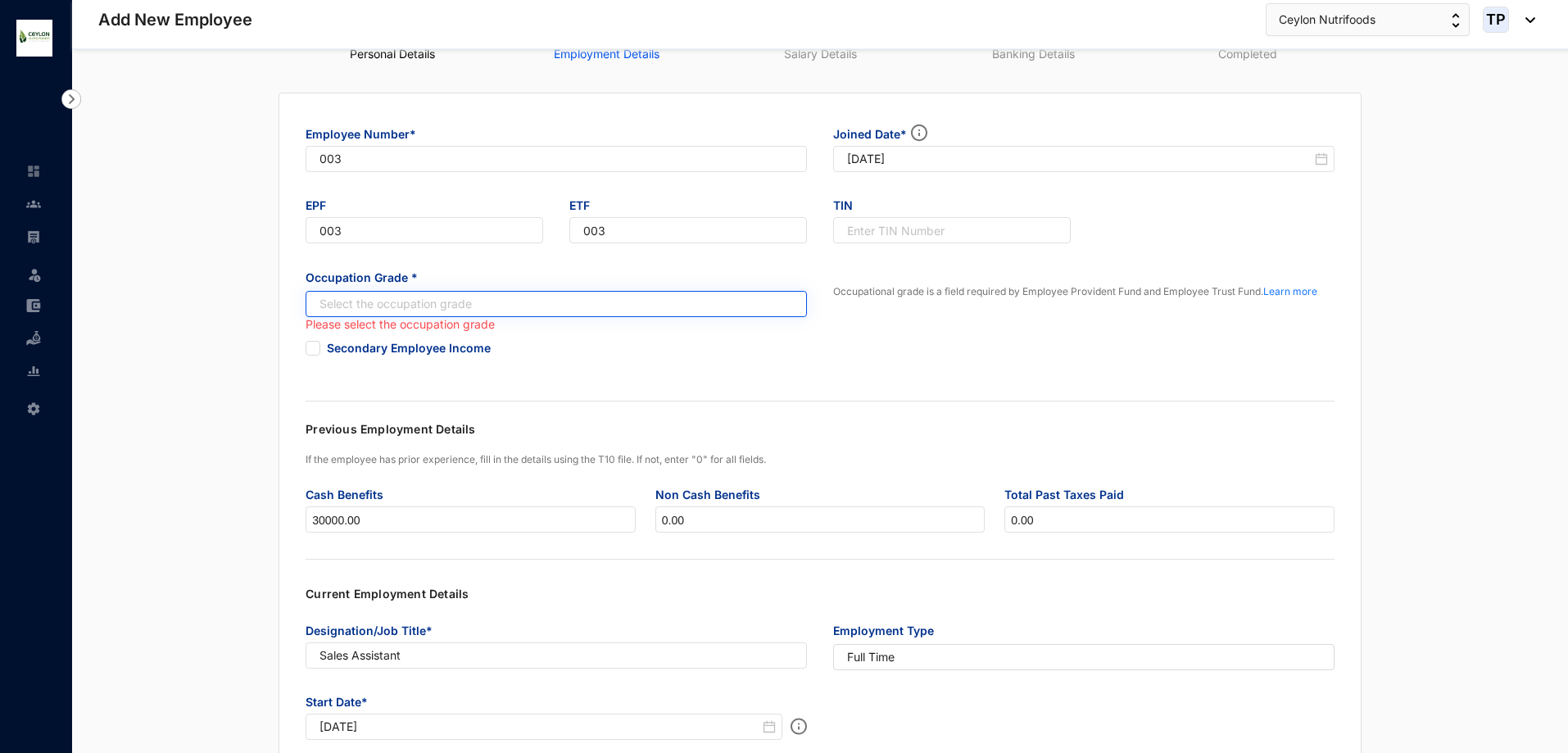
click at [417, 300] on input "search" at bounding box center [547, 304] width 471 height 25
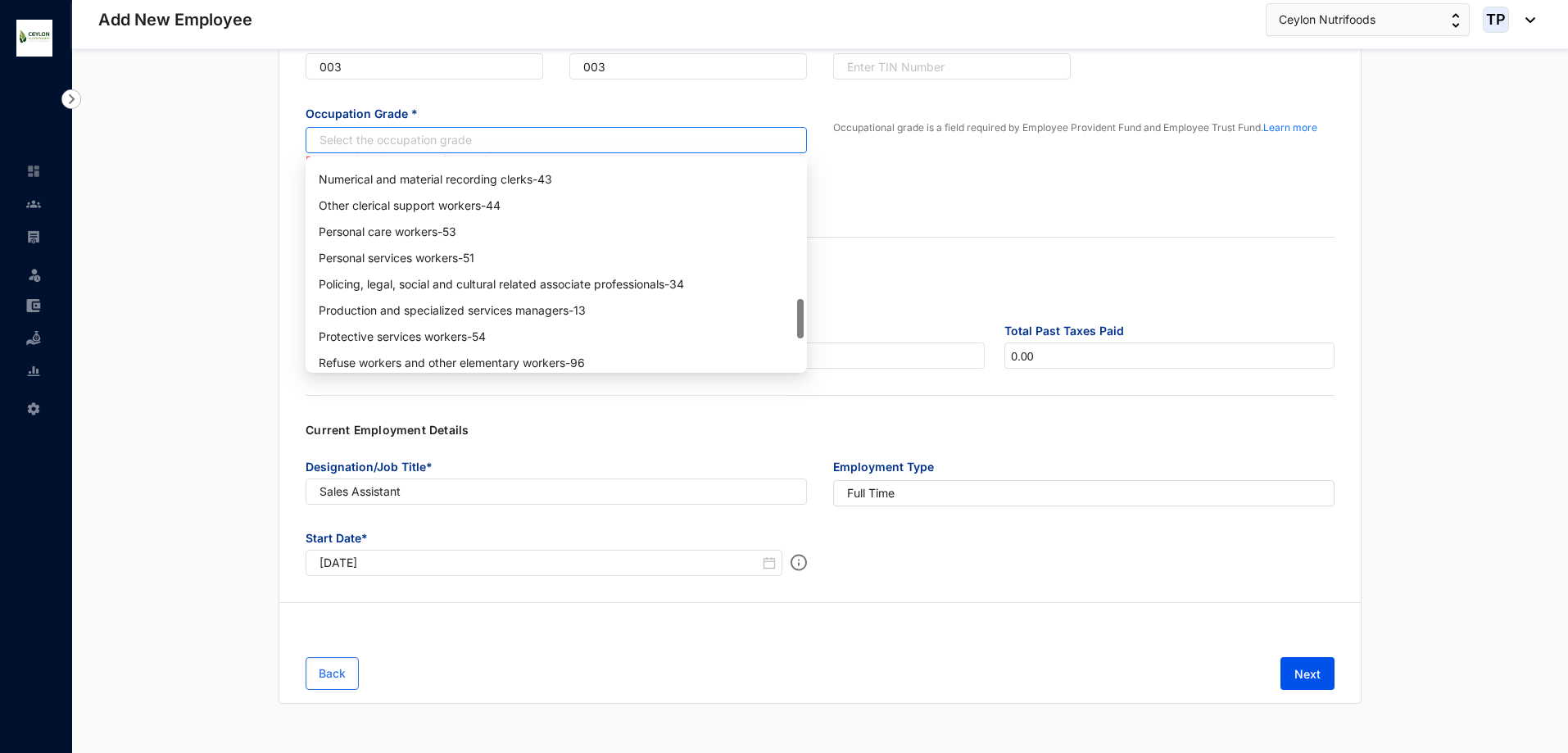
scroll to position [892, 0]
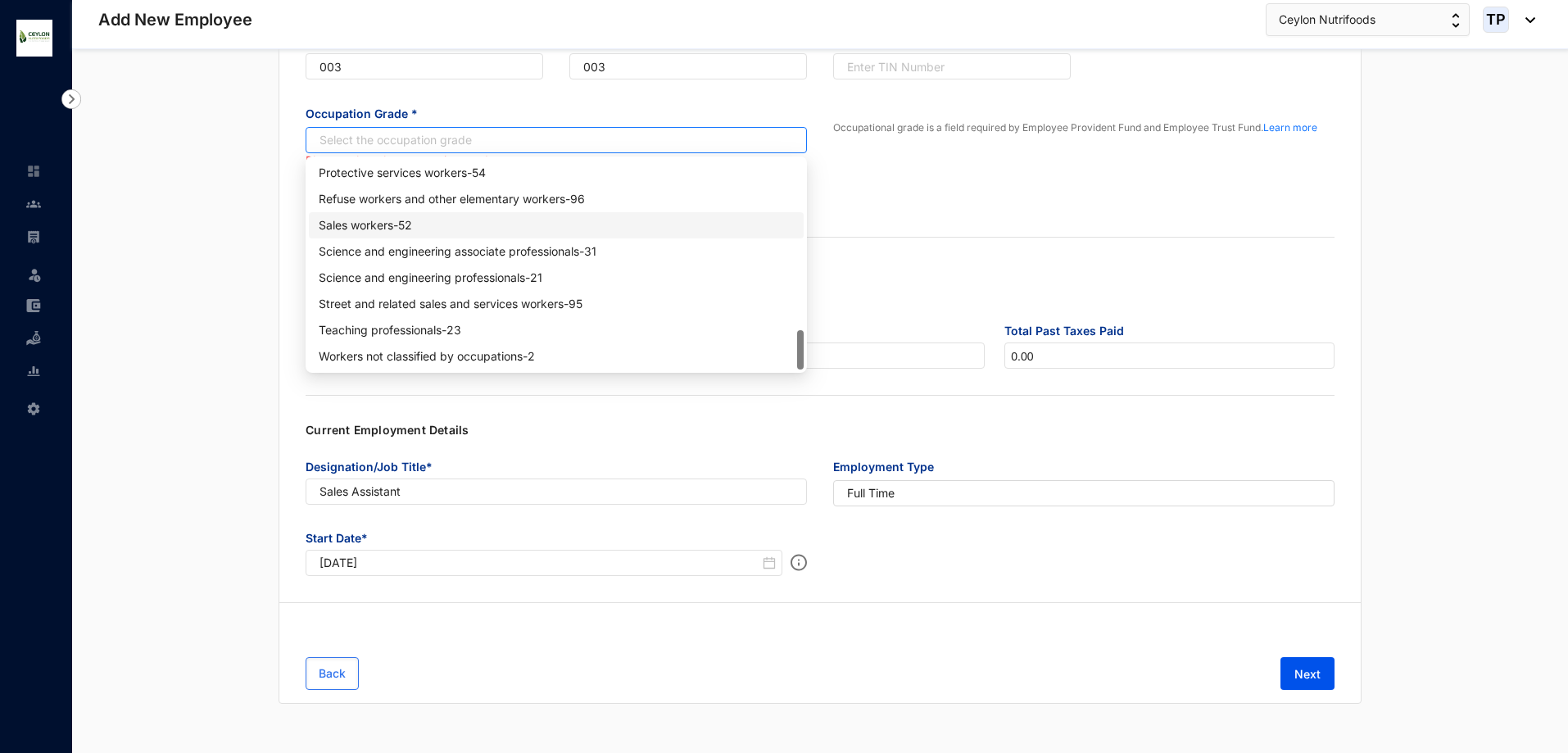
click at [390, 221] on div "Sales workers - 52" at bounding box center [556, 225] width 475 height 18
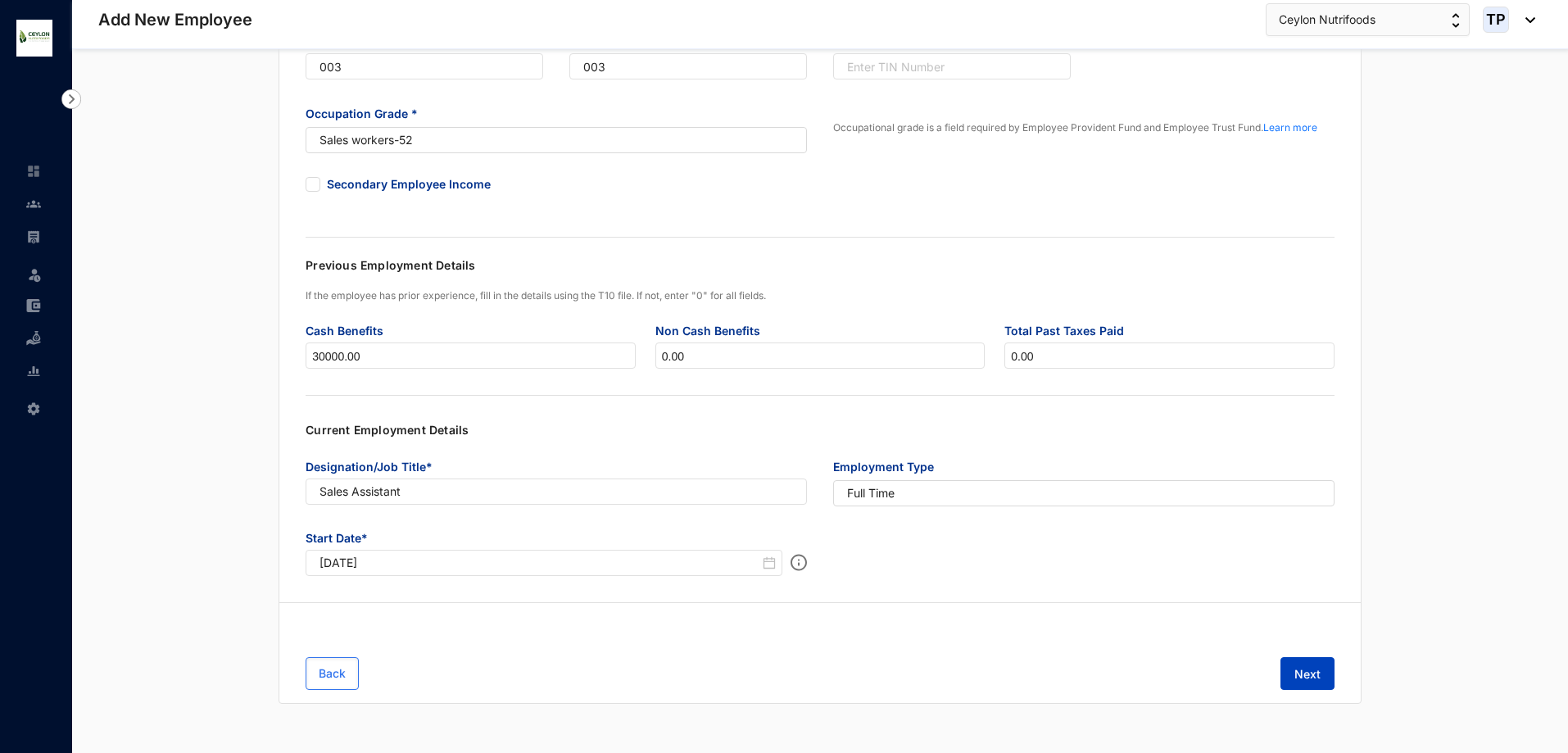
drag, startPoint x: 1297, startPoint y: 652, endPoint x: 1302, endPoint y: 666, distance: 14.9
click at [1297, 652] on div "Back Next" at bounding box center [820, 674] width 1081 height 59
click at [1307, 676] on span "Next" at bounding box center [1307, 675] width 26 height 16
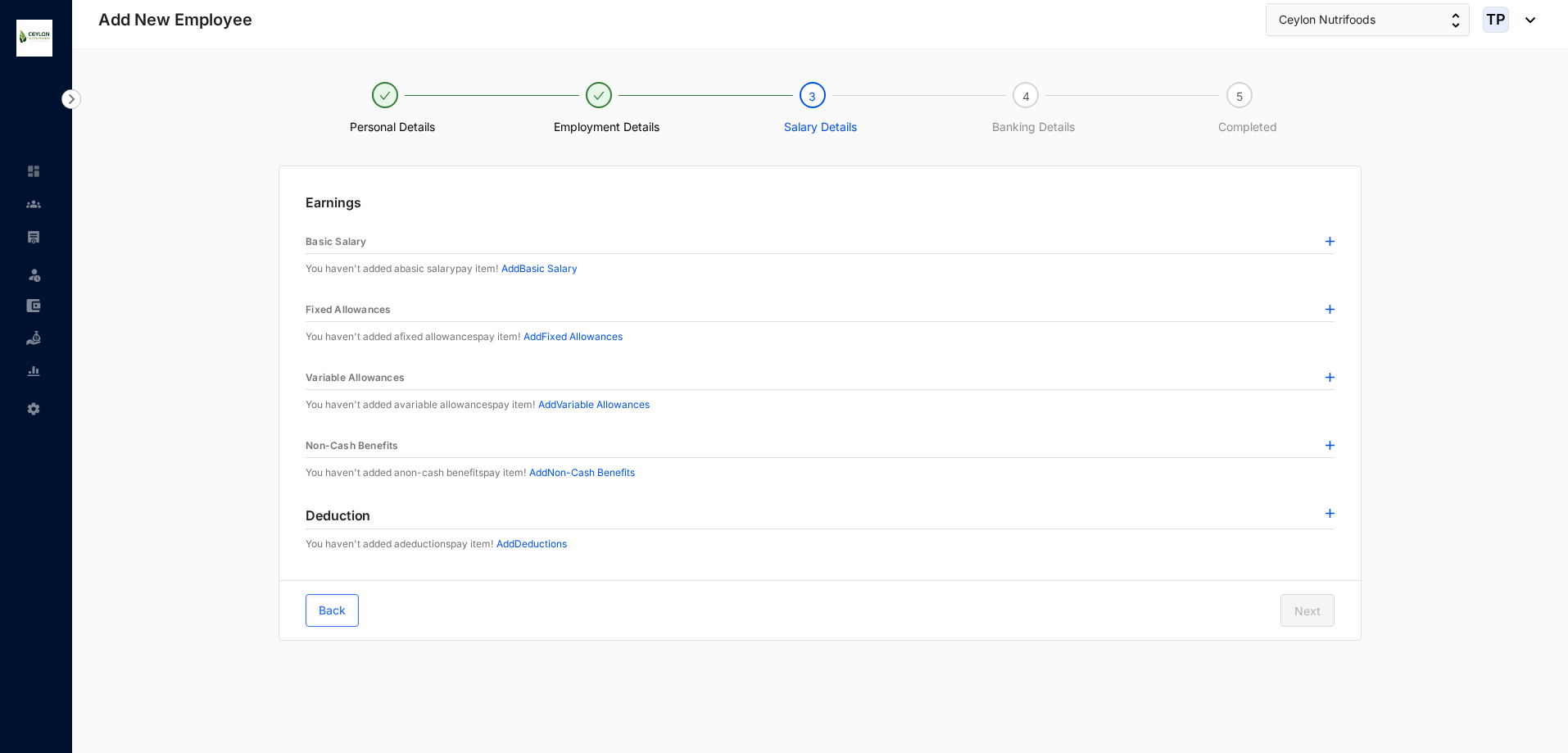
scroll to position [0, 0]
click at [604, 97] on icon "check" at bounding box center [600, 95] width 12 height 12
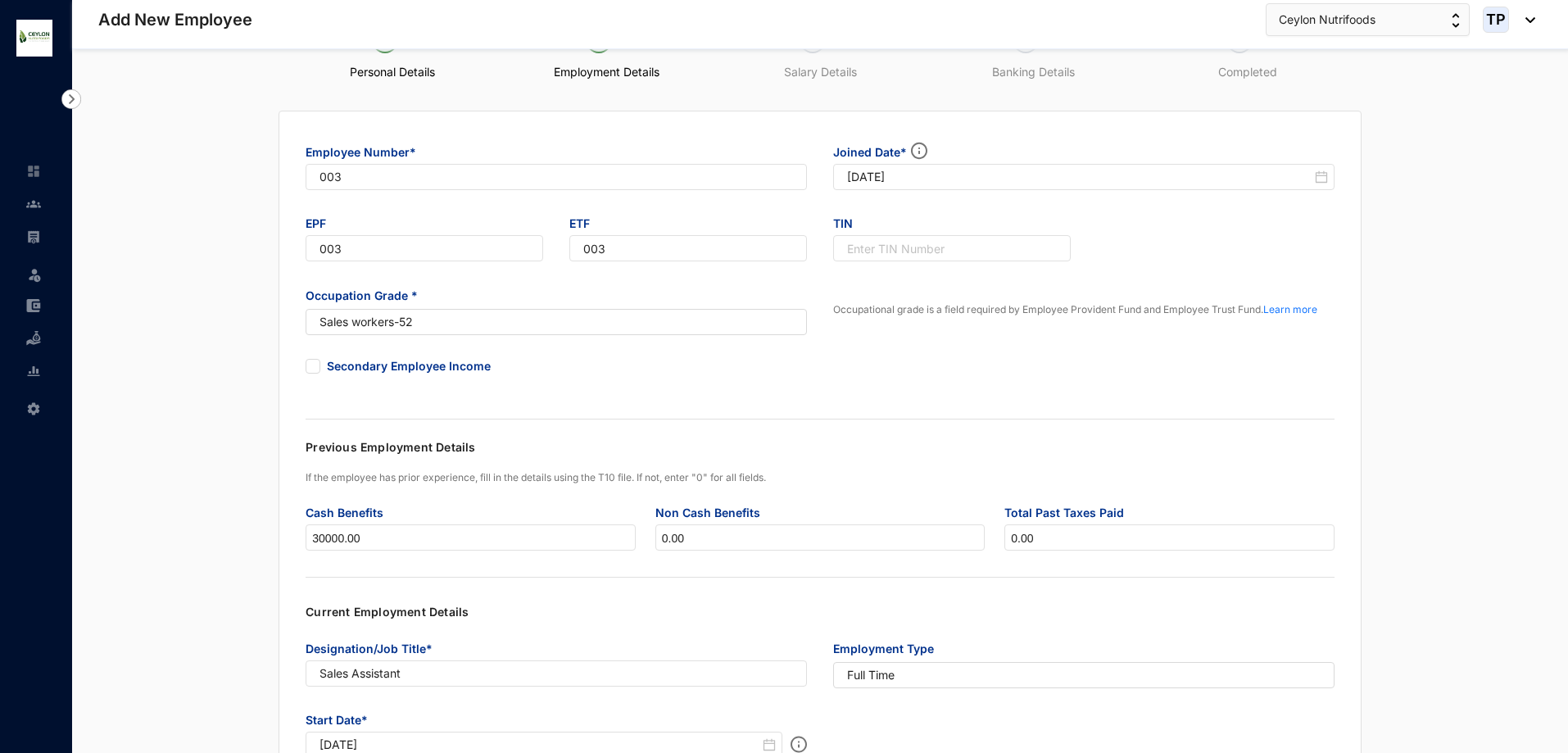
scroll to position [82, 0]
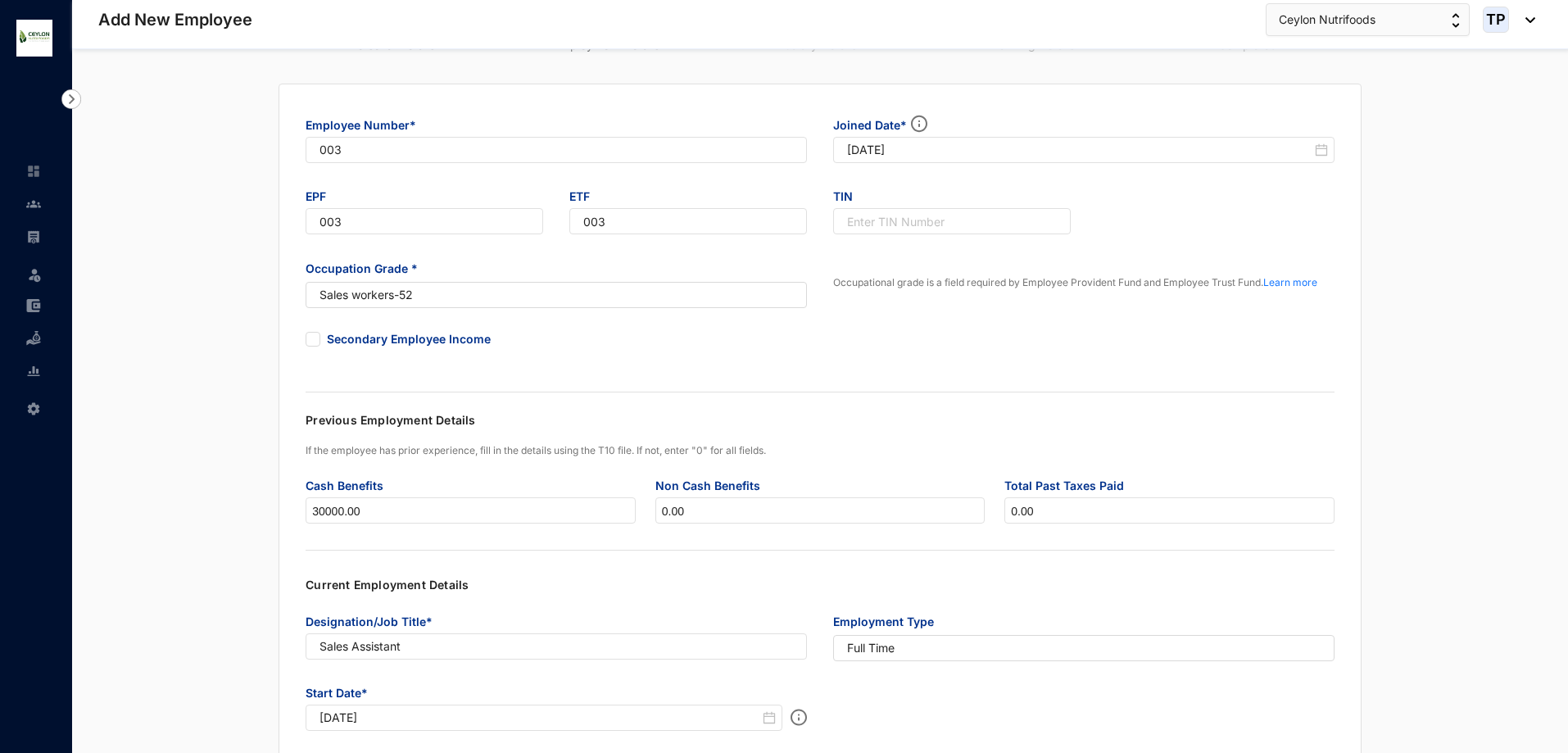
click at [390, 484] on span "Cash Benefits" at bounding box center [470, 484] width 329 height 26
drag, startPoint x: 388, startPoint y: 483, endPoint x: 232, endPoint y: 501, distance: 157.0
click at [232, 501] on div "Employee Number* 003 Joined Date* 2025-05-02 EPF 003 ETF 003 TIN Occupation Gra…" at bounding box center [820, 471] width 1443 height 775
click at [352, 486] on span "Cash Benefits" at bounding box center [470, 484] width 329 height 26
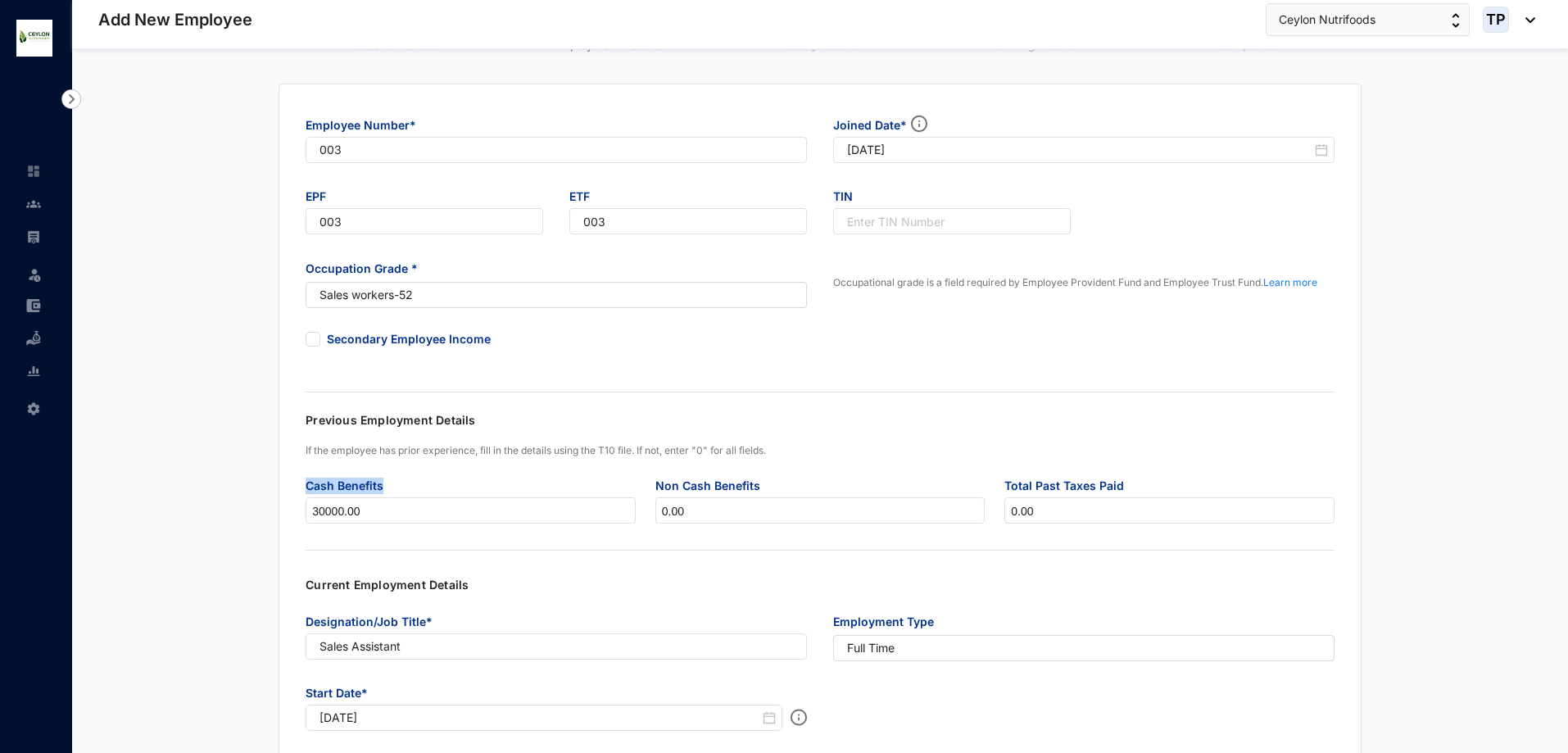
click at [352, 486] on span "Cash Benefits" at bounding box center [470, 484] width 329 height 26
copy div "Cash Benefits"
drag, startPoint x: 429, startPoint y: 507, endPoint x: 216, endPoint y: 514, distance: 213.1
click at [216, 514] on div "Employee Number* 003 Joined Date* 2025-05-02 EPF 003 ETF 003 TIN Occupation Gra…" at bounding box center [820, 471] width 1443 height 775
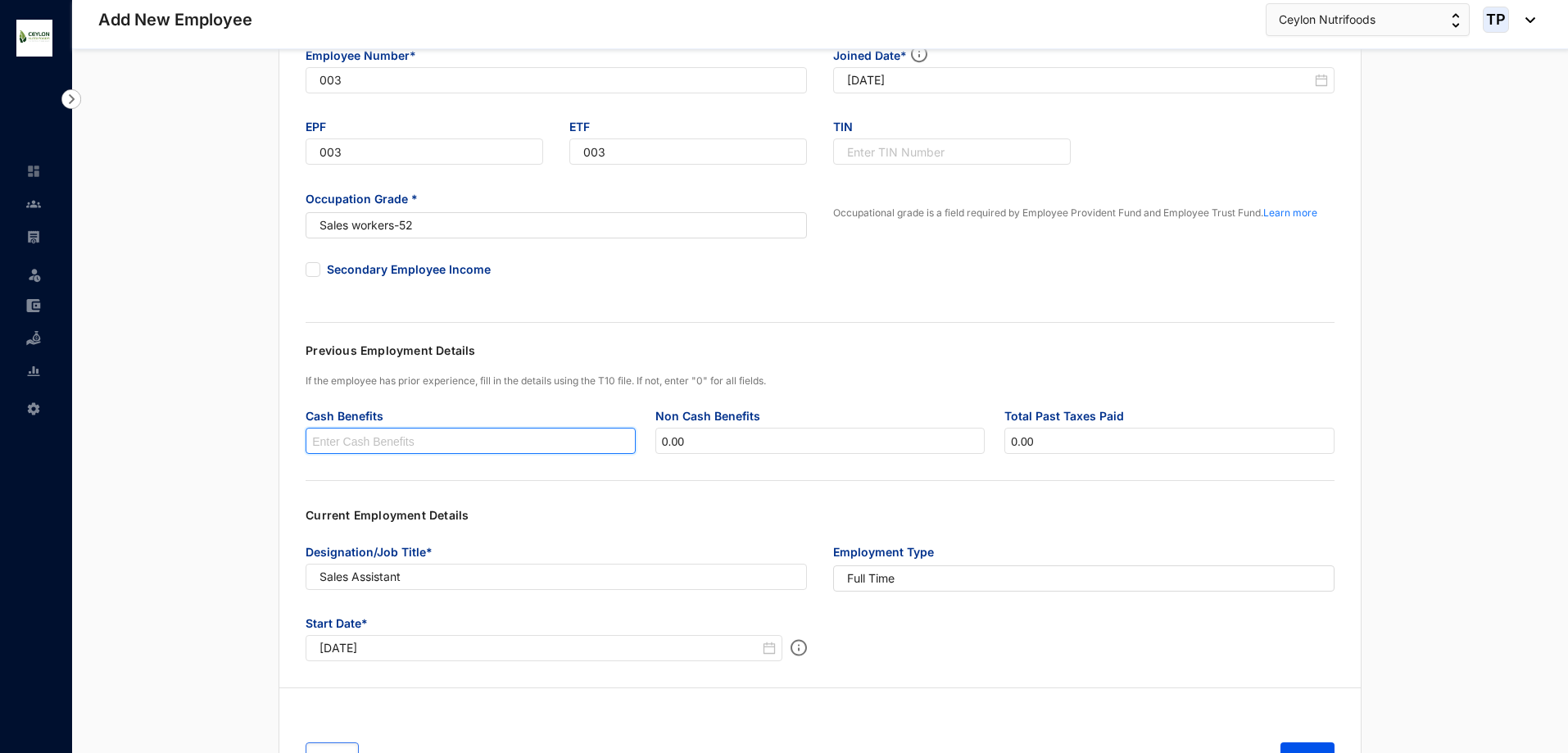
scroll to position [237, 0]
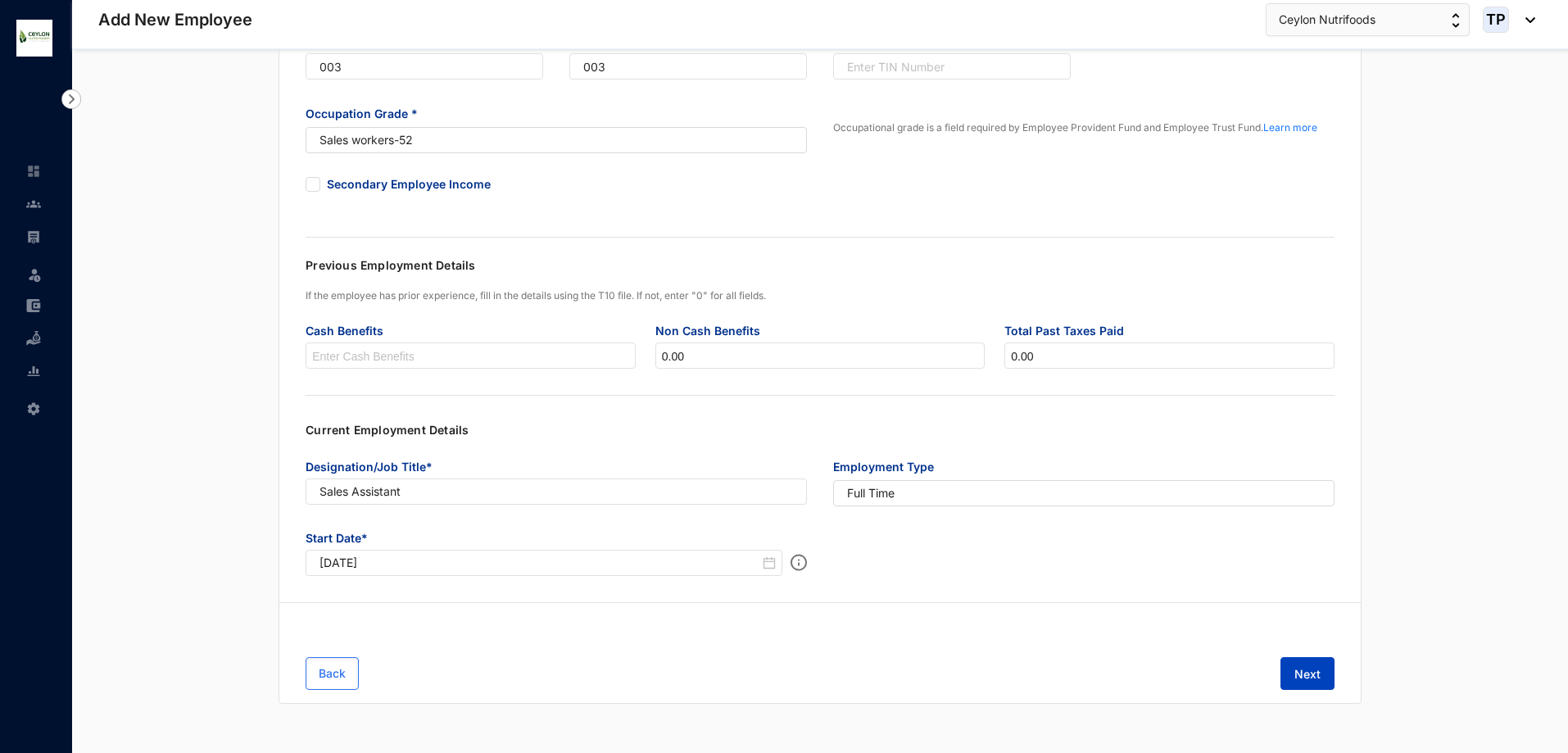
click at [1328, 670] on button "Next" at bounding box center [1307, 673] width 54 height 33
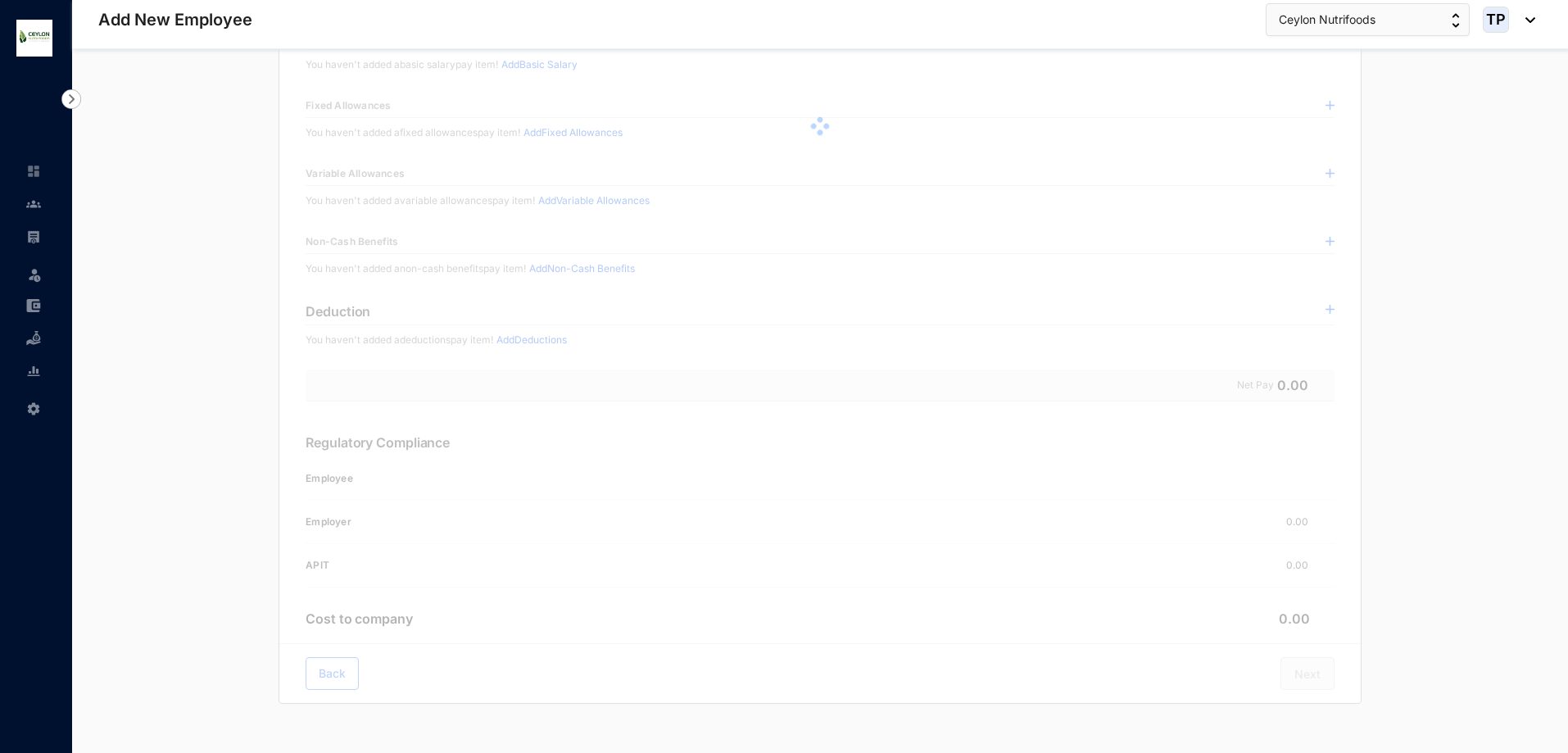
scroll to position [0, 0]
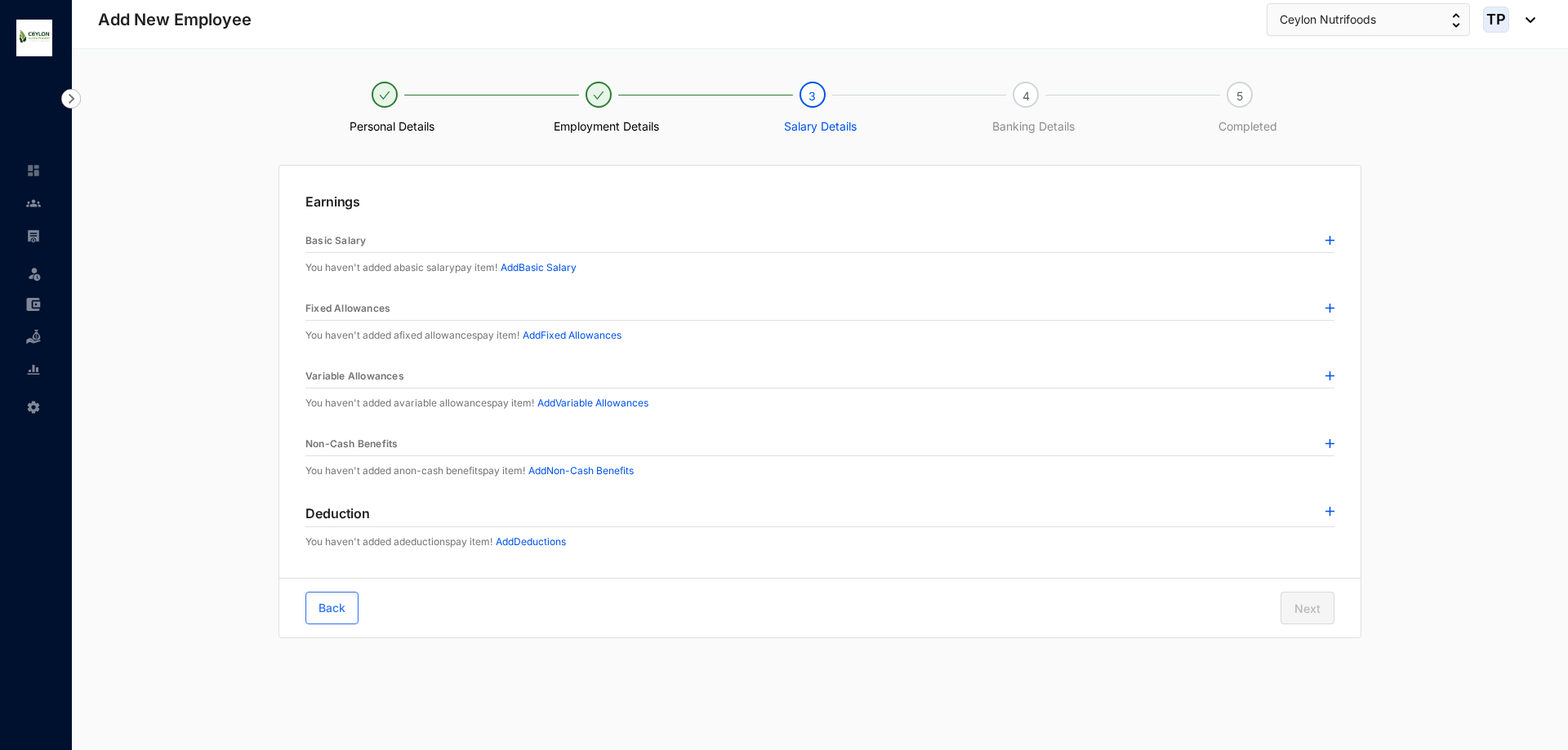
click at [434, 244] on div "Basic Salary" at bounding box center [819, 241] width 1029 height 24
click at [369, 239] on div "Basic Salary" at bounding box center [819, 241] width 1029 height 24
click at [1325, 242] on img at bounding box center [1329, 240] width 9 height 9
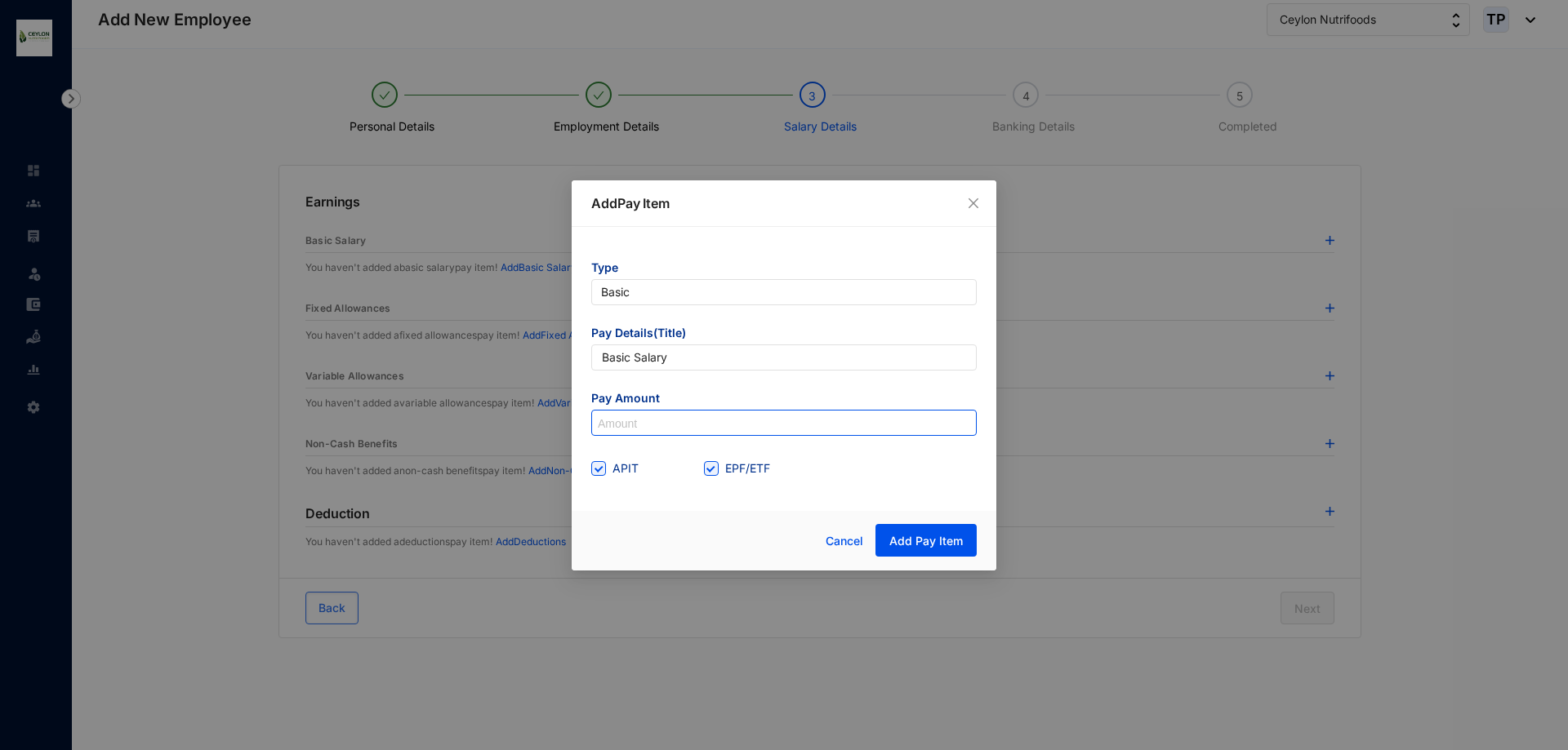
click at [812, 433] on input at bounding box center [784, 423] width 384 height 26
type input "30,000"
drag, startPoint x: 905, startPoint y: 530, endPoint x: 913, endPoint y: 517, distance: 15.3
click at [906, 530] on button "Add Pay Item" at bounding box center [926, 540] width 101 height 33
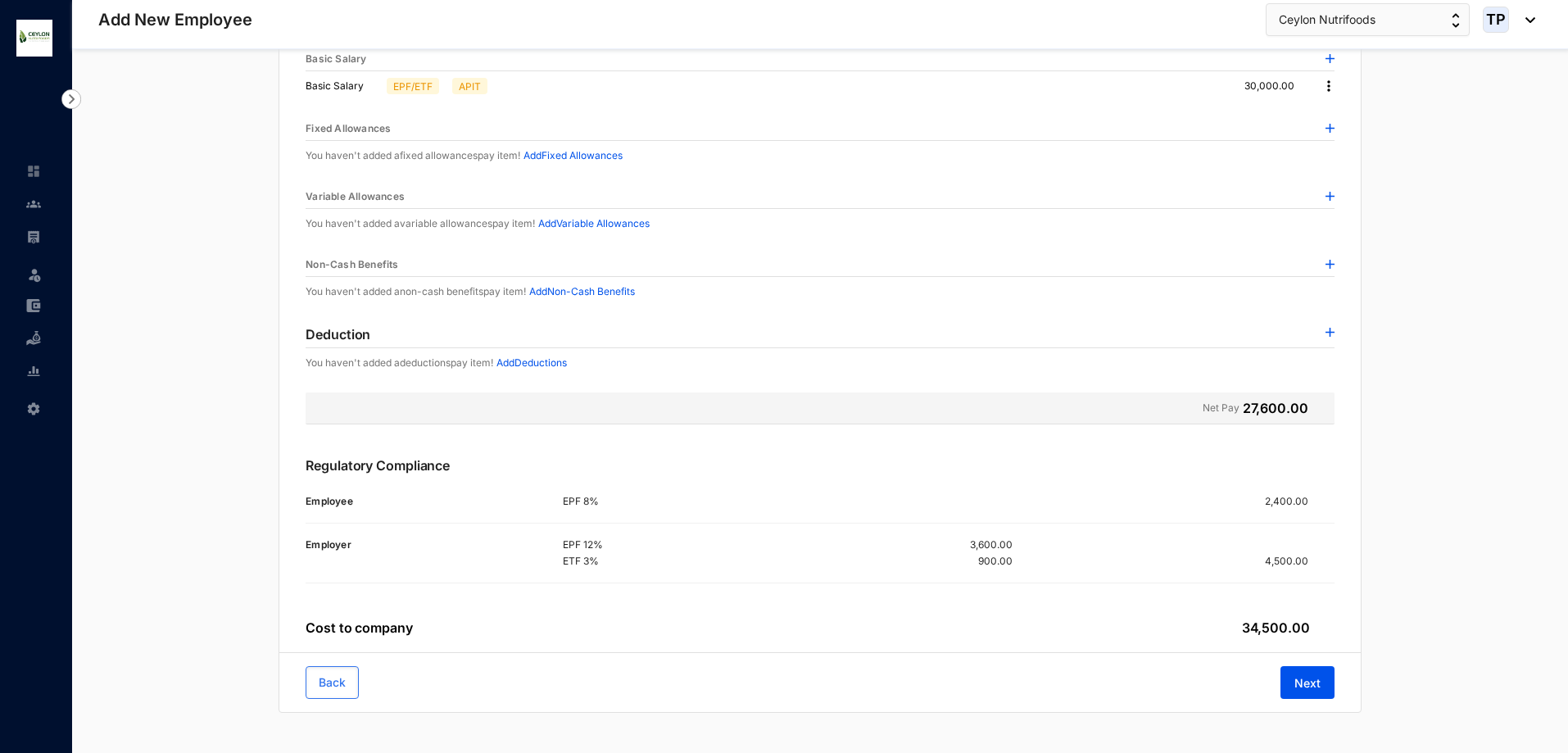
scroll to position [191, 0]
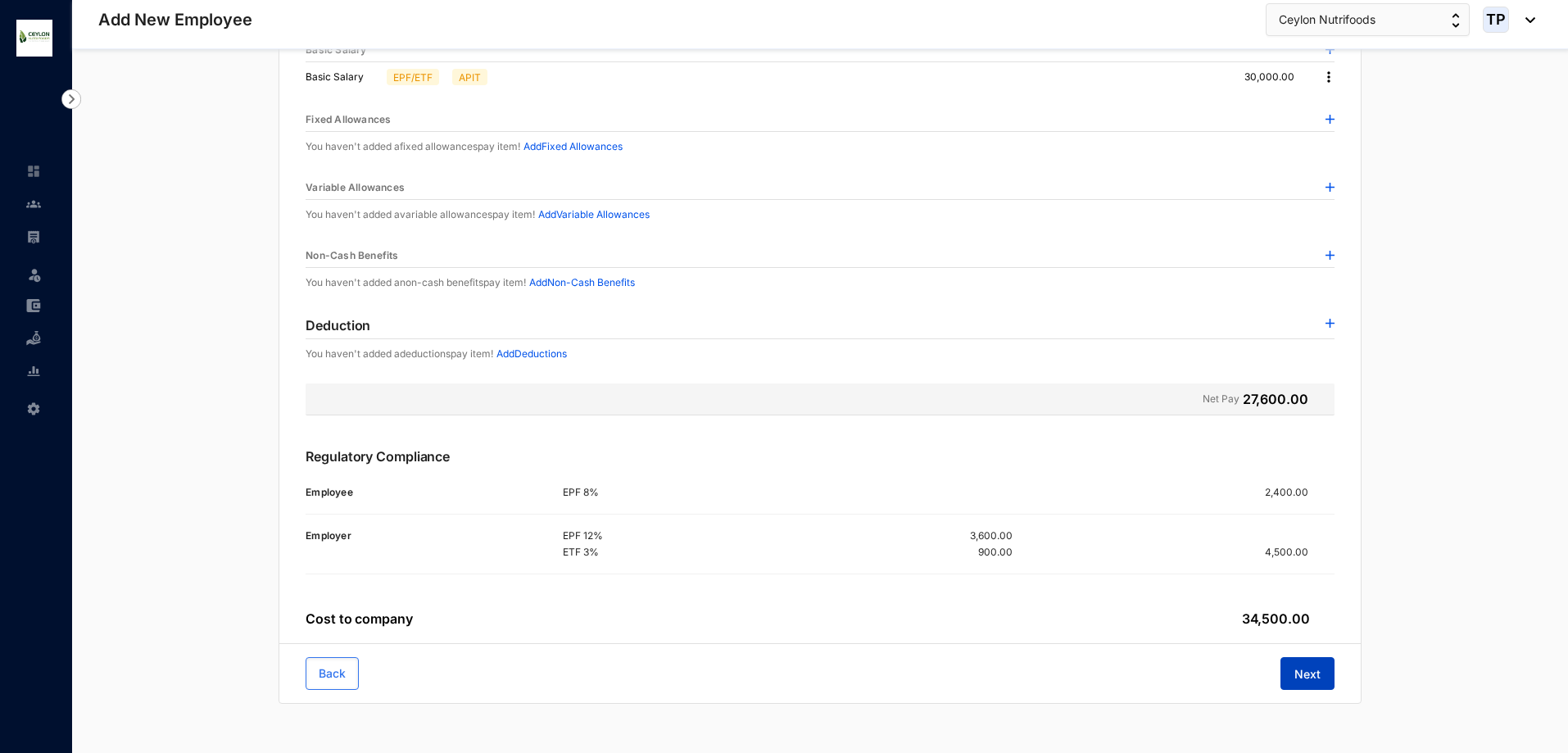
click at [1326, 674] on button "Next" at bounding box center [1307, 673] width 54 height 33
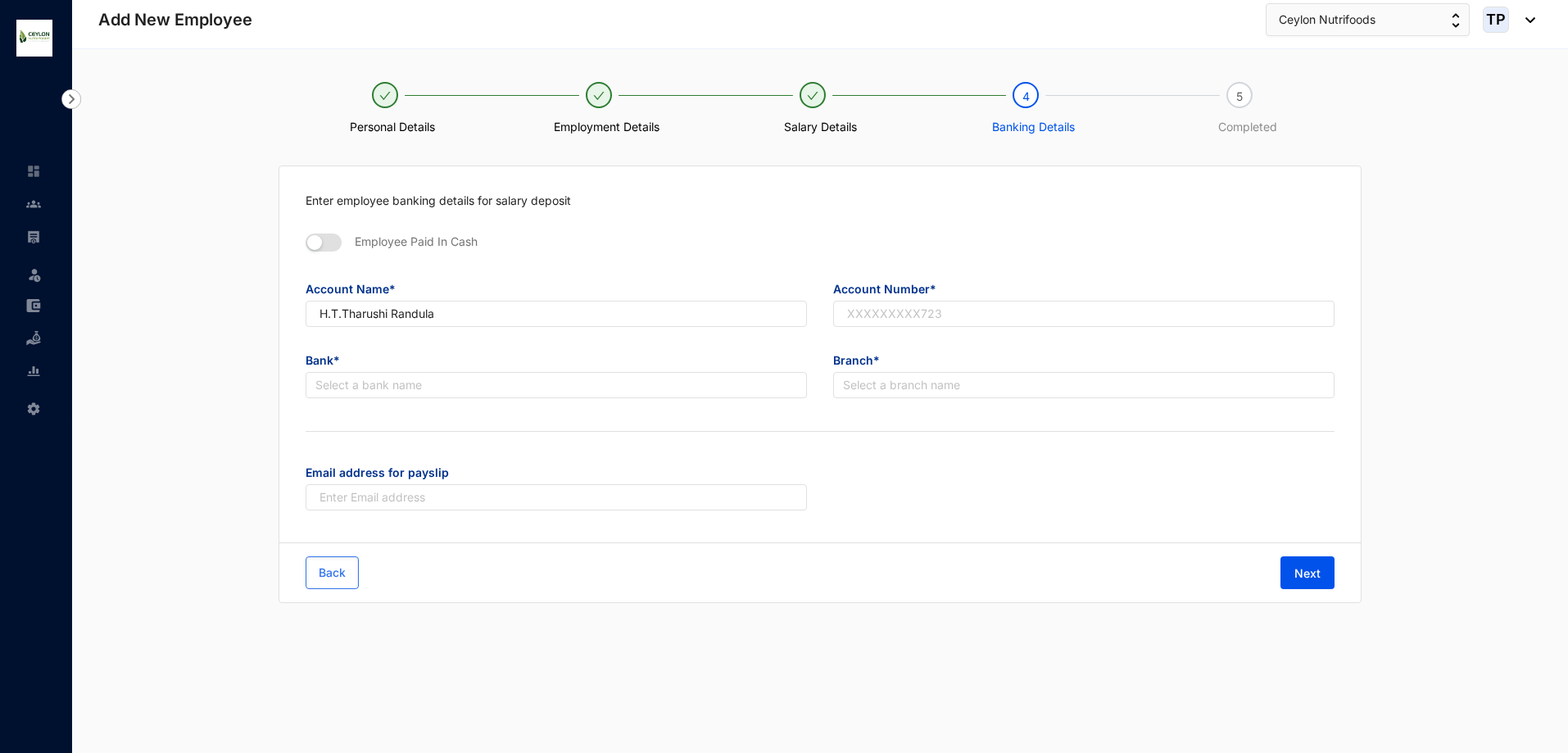
scroll to position [0, 0]
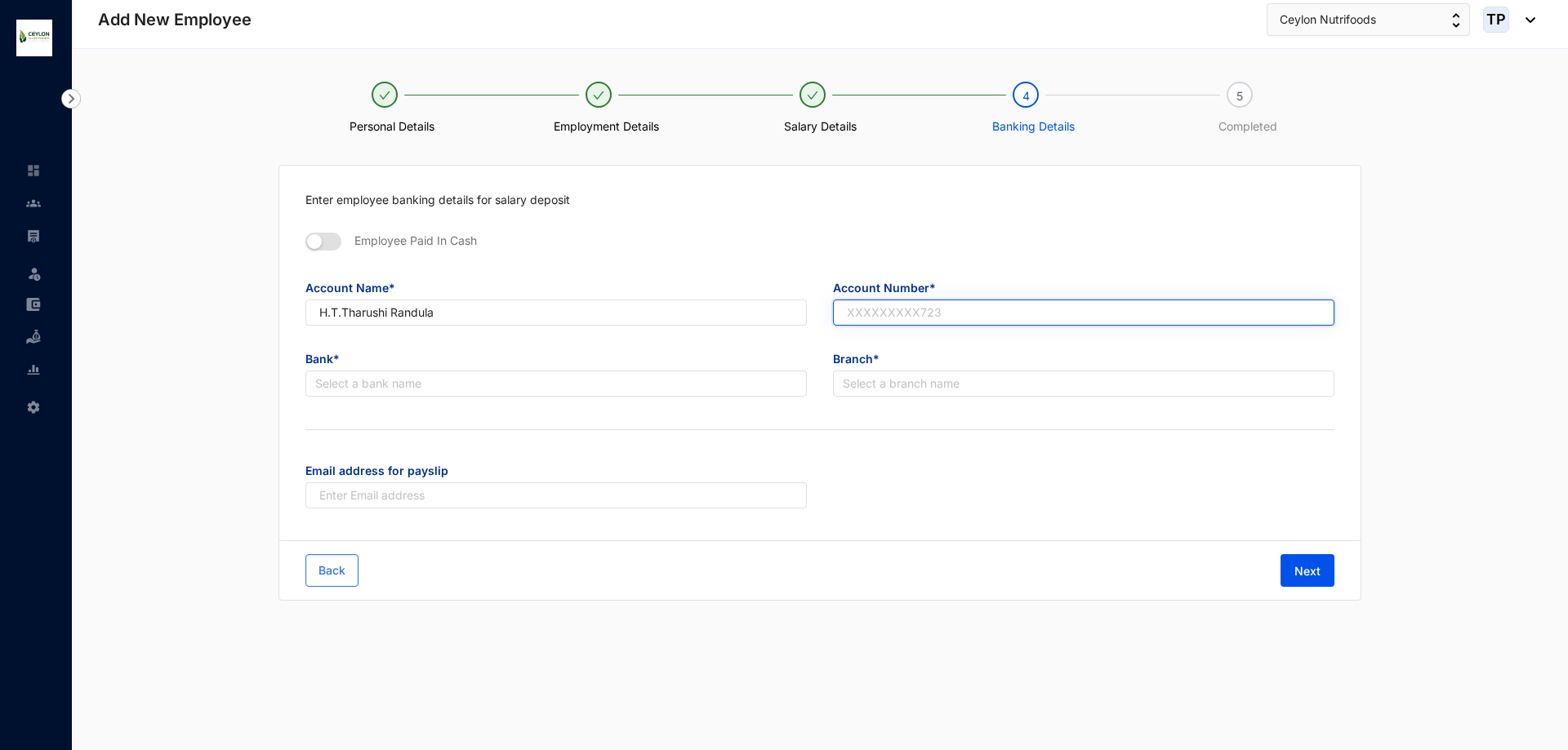
click at [898, 304] on input "text" at bounding box center [1083, 312] width 501 height 26
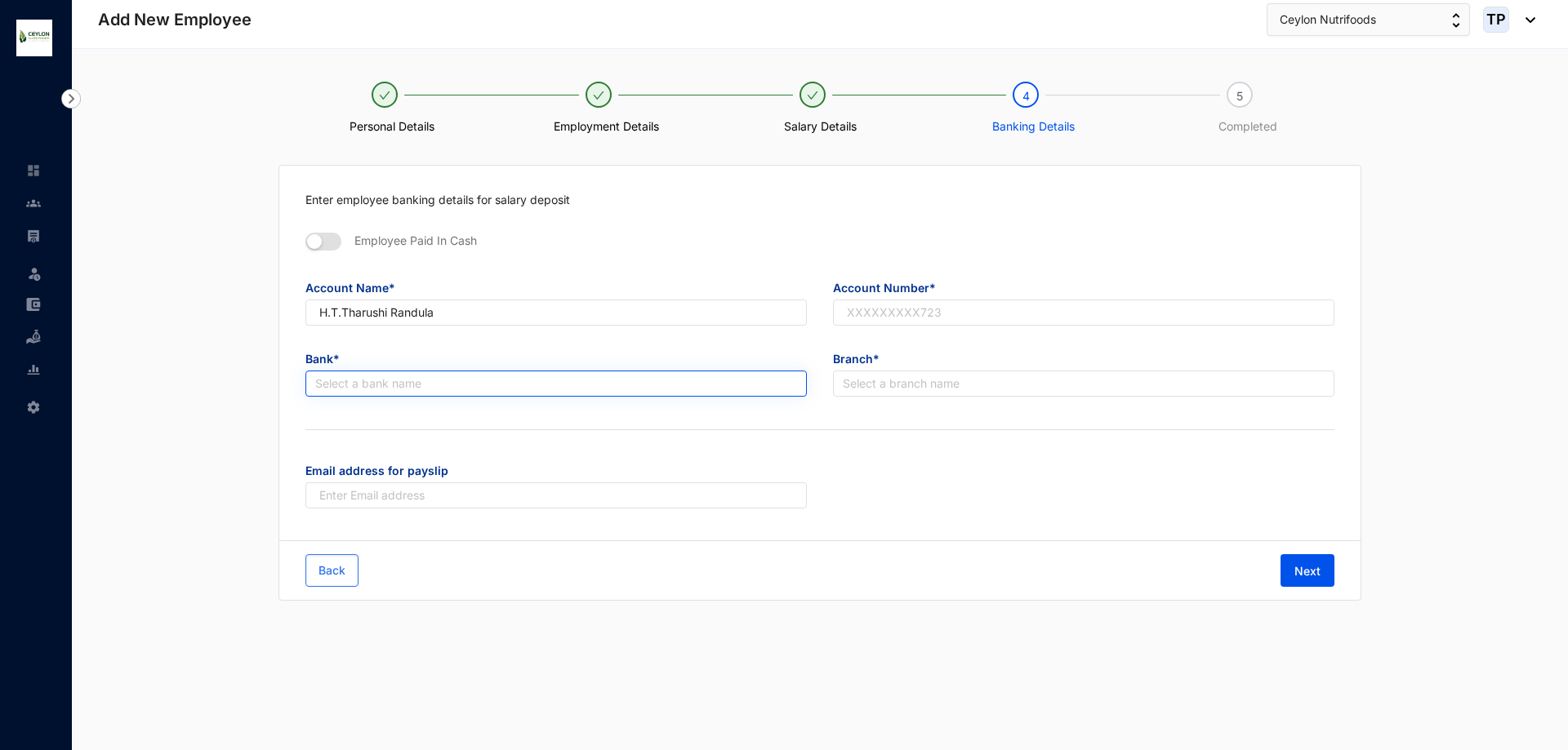
click at [740, 382] on input "search" at bounding box center [555, 384] width 482 height 25
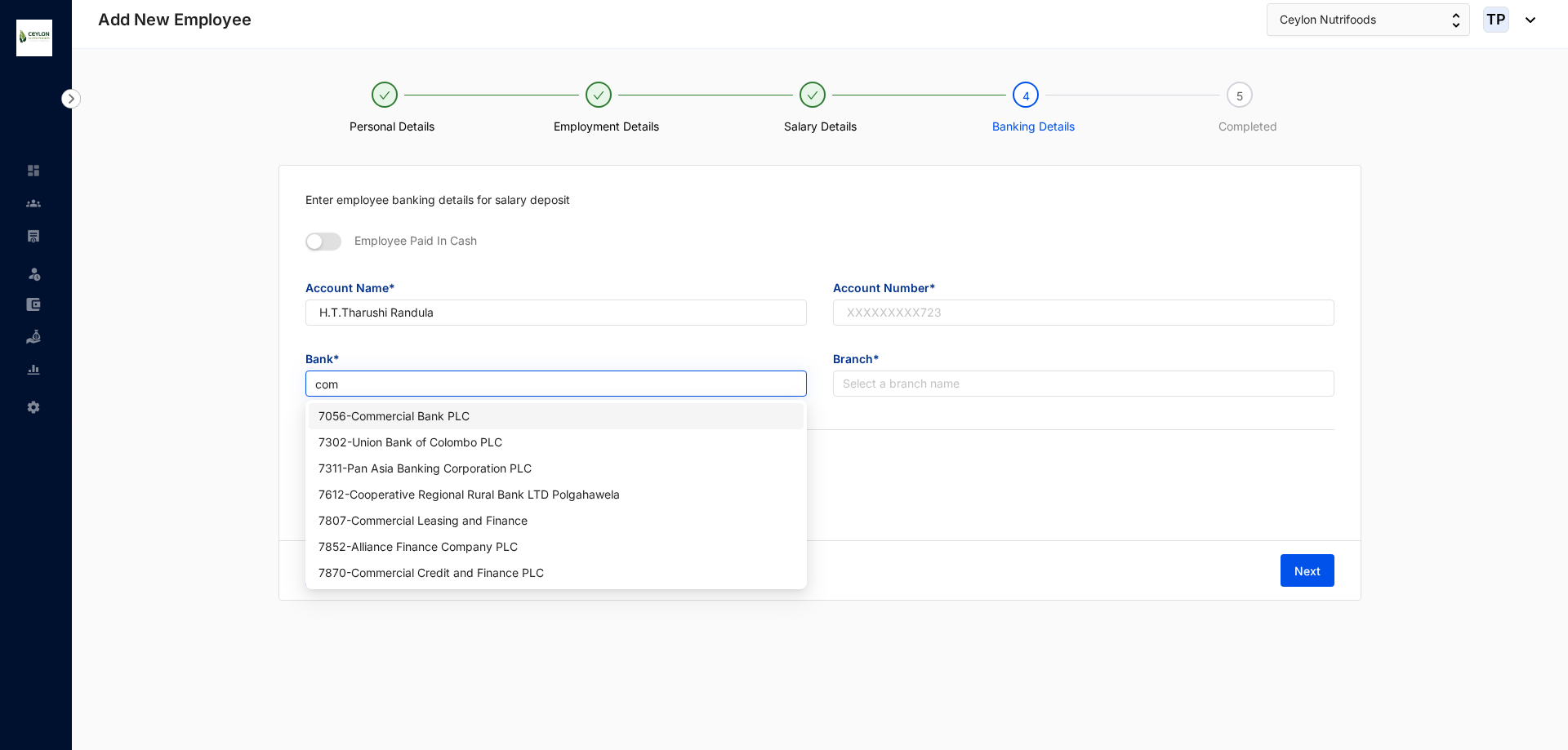
type input "comm"
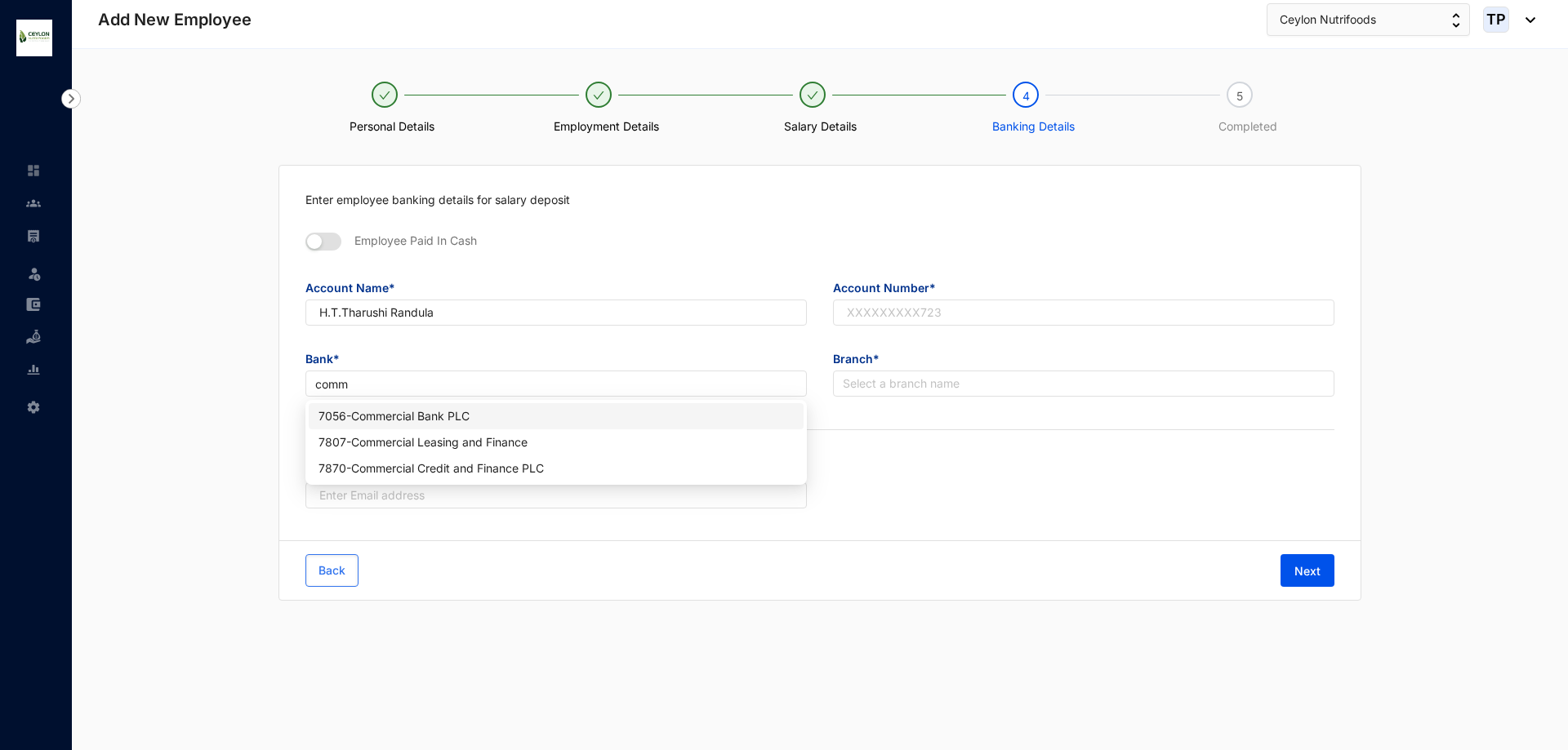
click at [725, 417] on div "7056 - Commercial Bank PLC" at bounding box center [556, 416] width 475 height 18
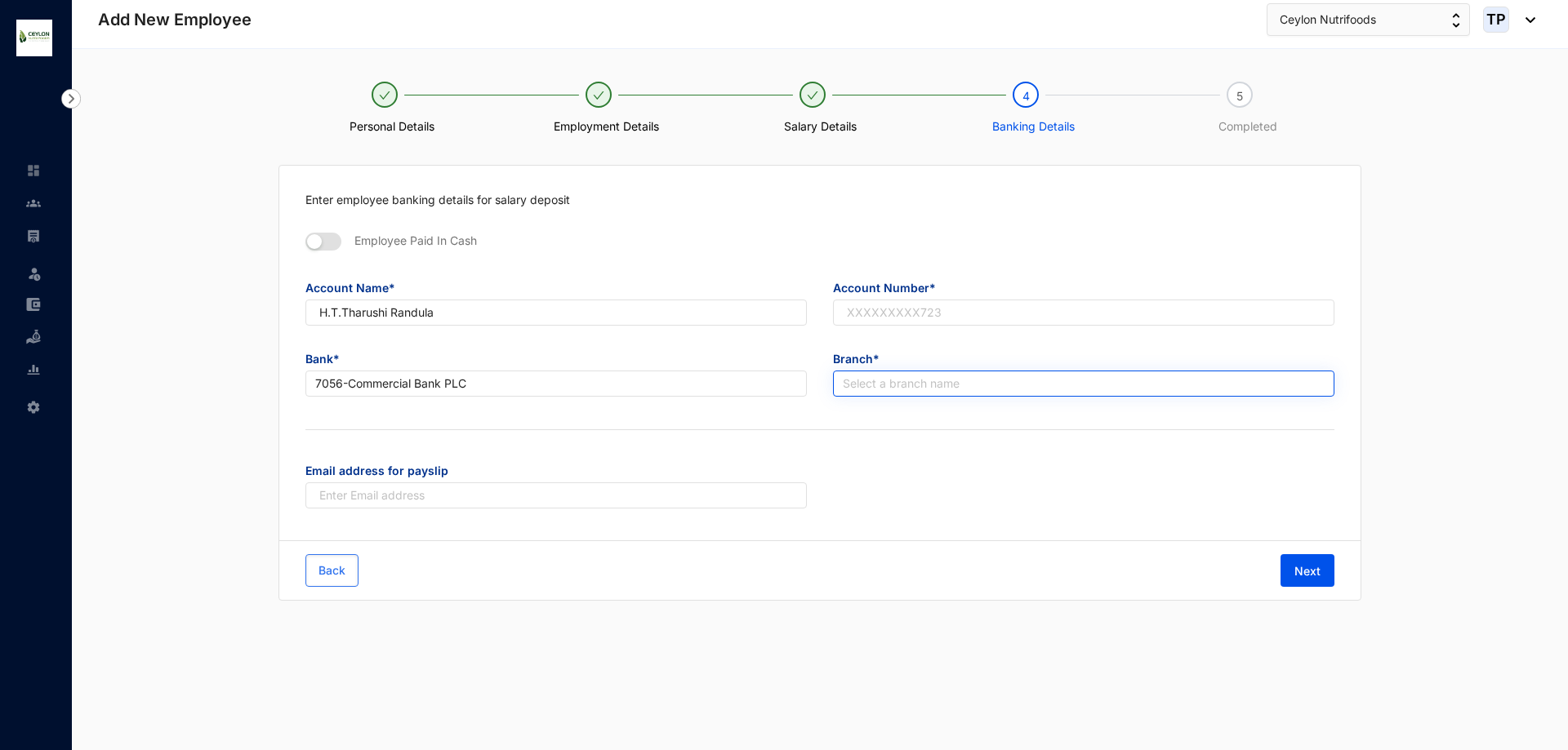
drag, startPoint x: 984, startPoint y: 380, endPoint x: 975, endPoint y: 387, distance: 11.4
click at [976, 385] on input "search" at bounding box center [1083, 384] width 482 height 25
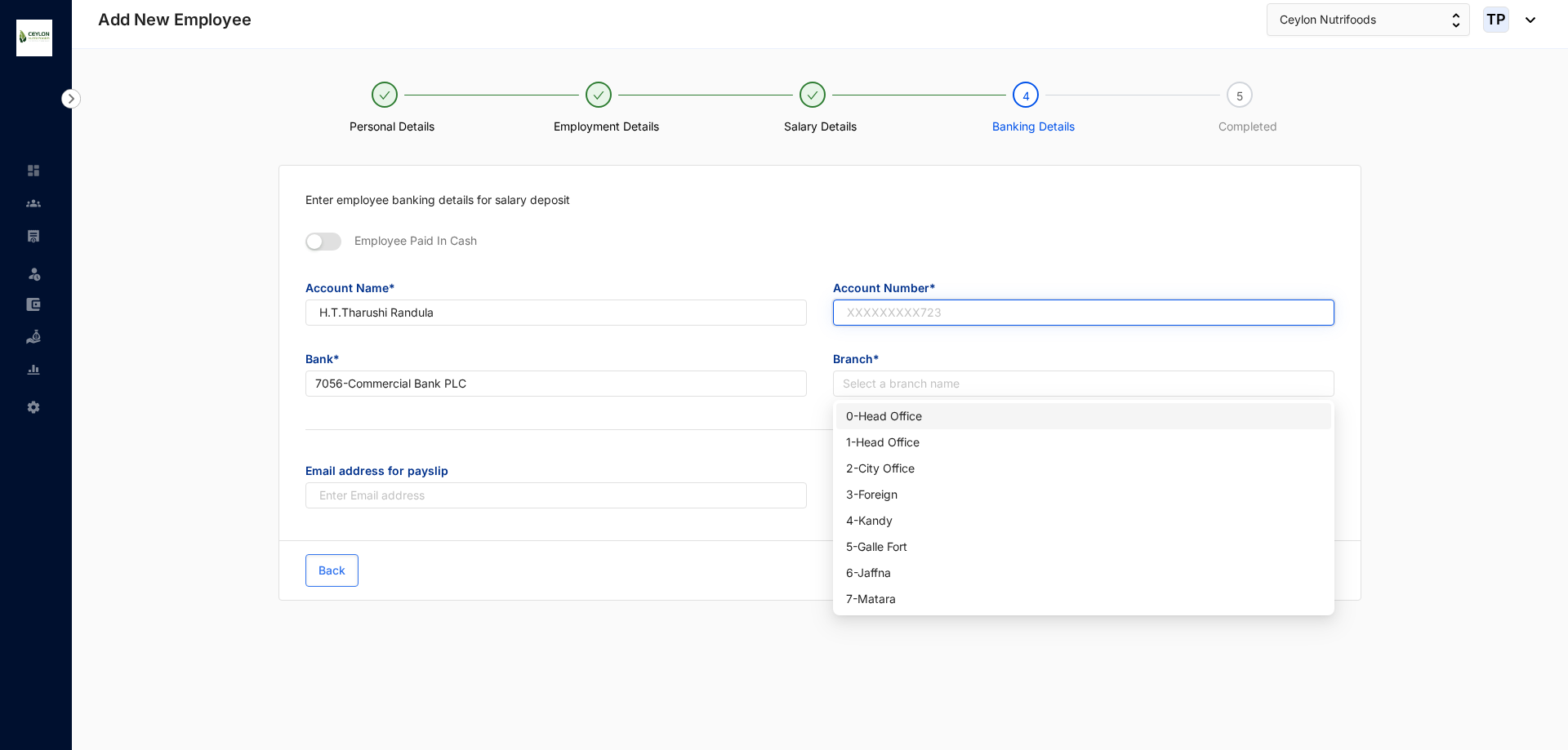
click at [976, 314] on input "text" at bounding box center [1083, 312] width 501 height 26
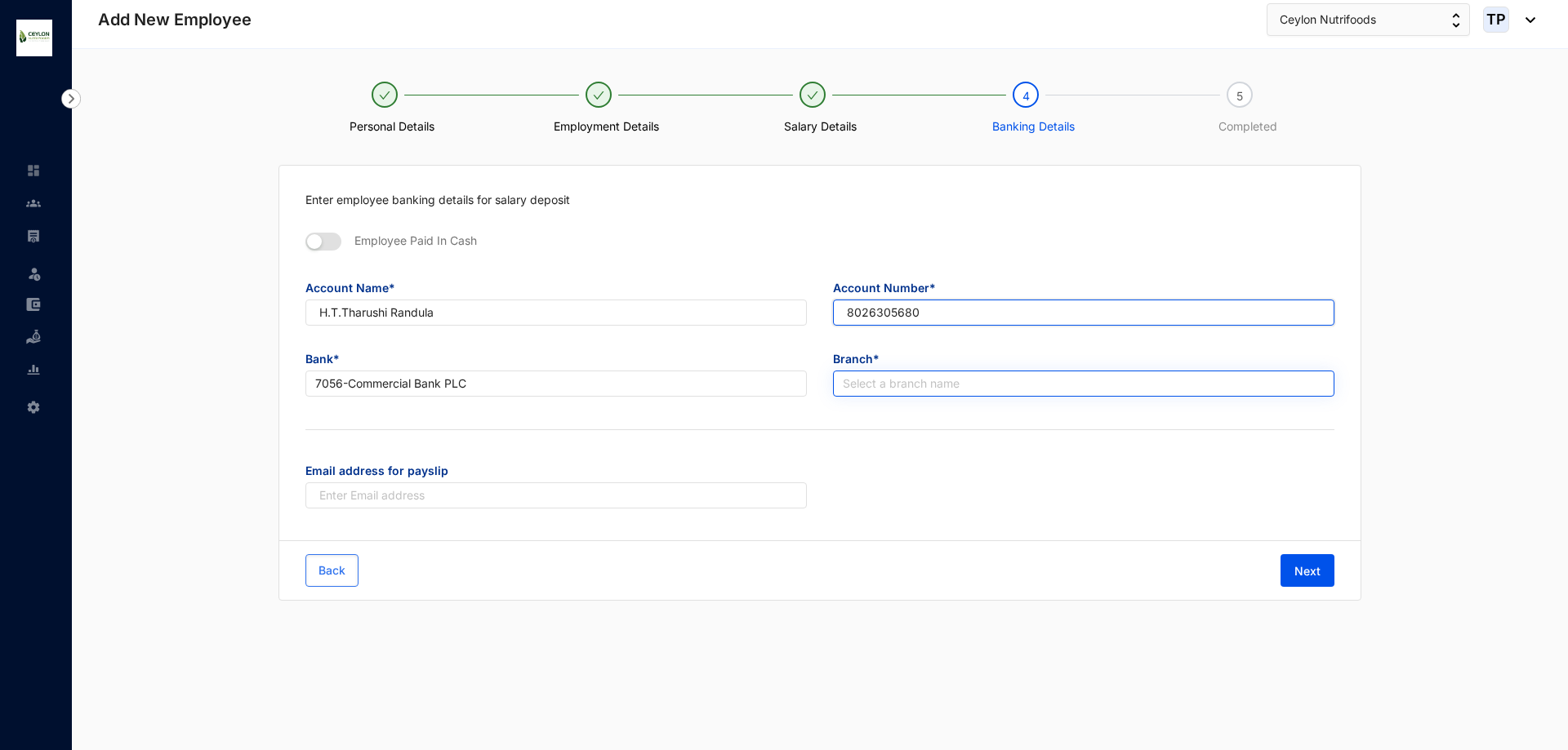
type input "8026305680"
click at [921, 376] on input "search" at bounding box center [1083, 384] width 482 height 25
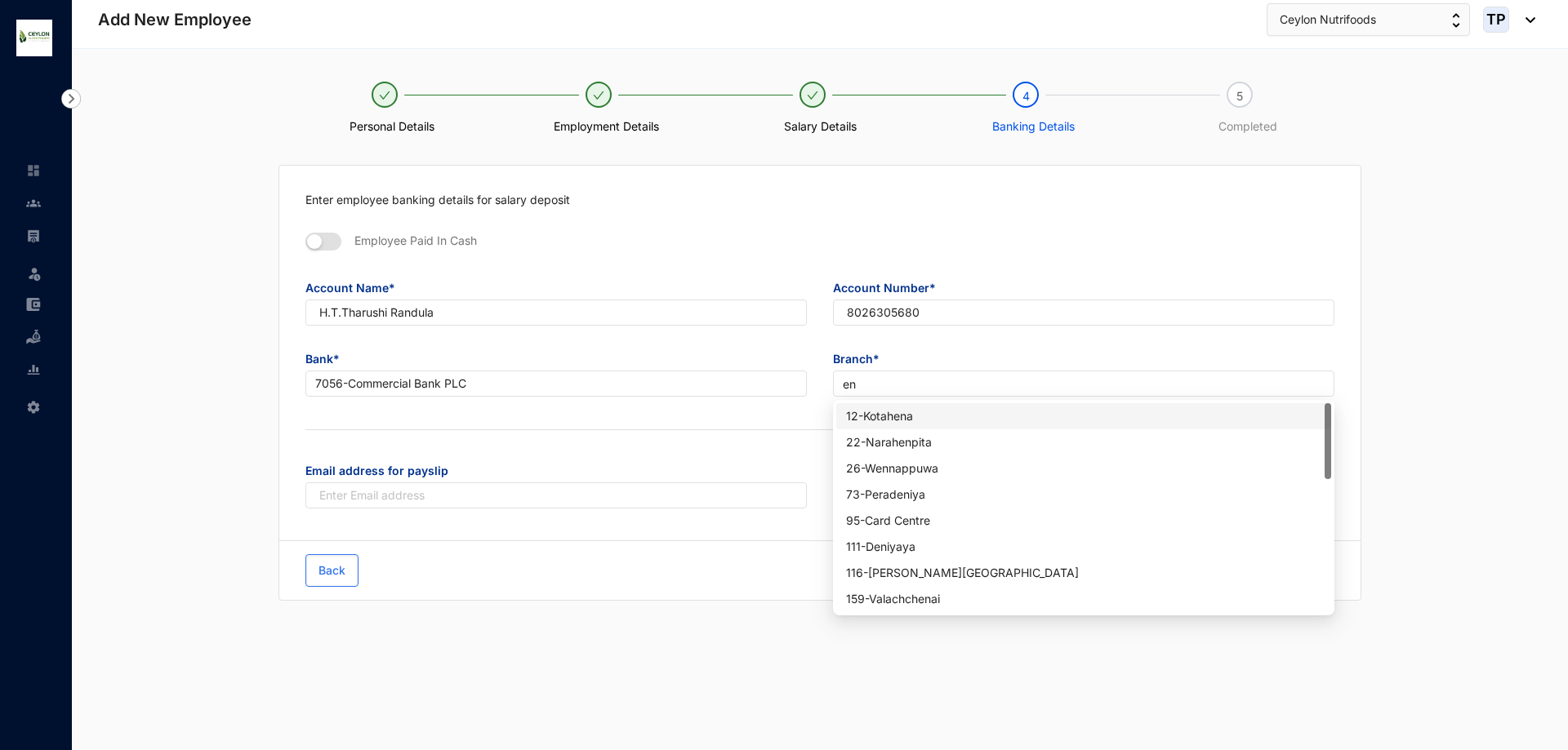
type input "end"
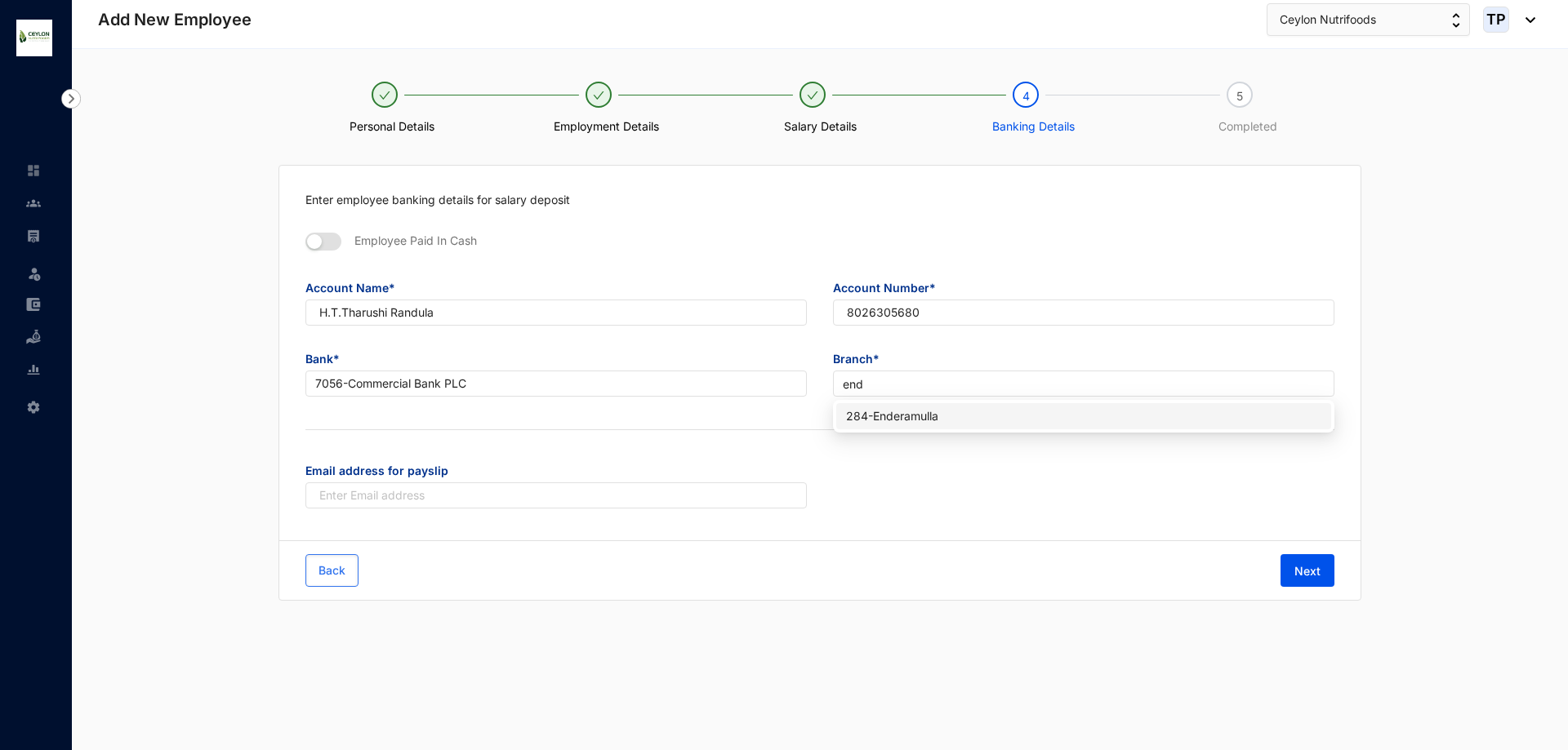
click at [941, 407] on div "284 - Enderamulla" at bounding box center [1084, 416] width 475 height 18
click at [563, 480] on span "Email address for payslip" at bounding box center [555, 469] width 501 height 26
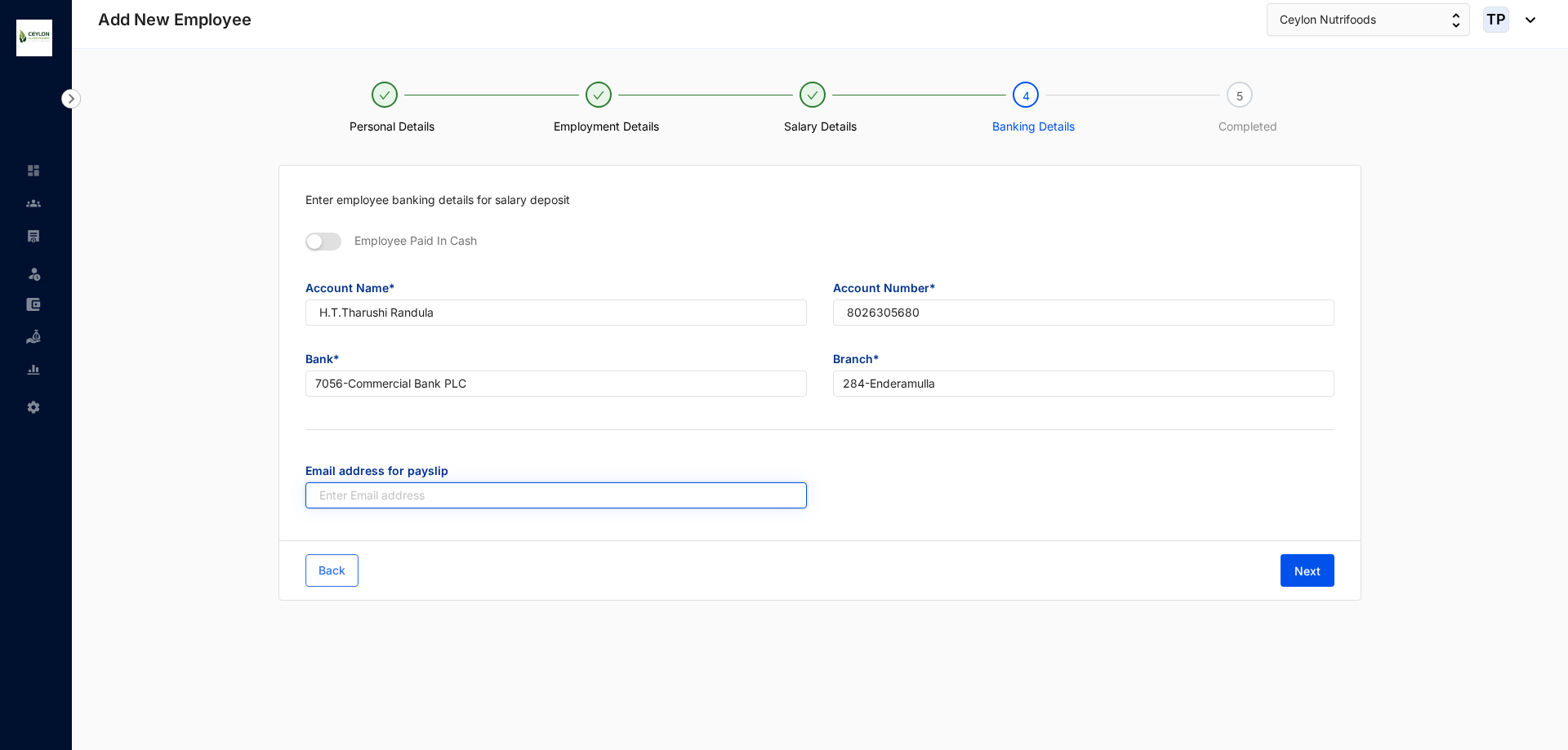
click at [563, 498] on input "text" at bounding box center [555, 495] width 501 height 26
type input "[EMAIL_ADDRESS][DOMAIN_NAME]"
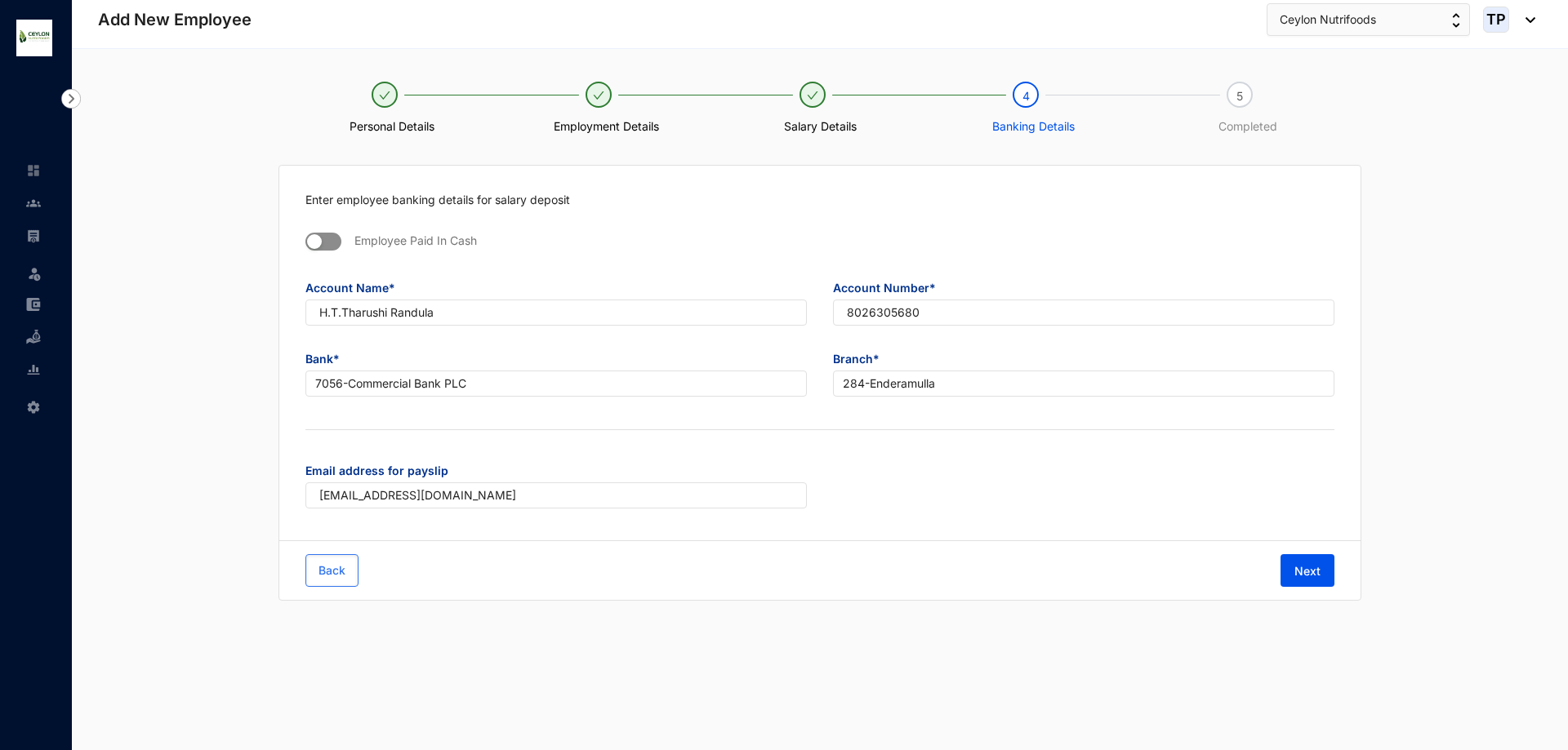
click at [318, 242] on div "button" at bounding box center [314, 241] width 15 height 15
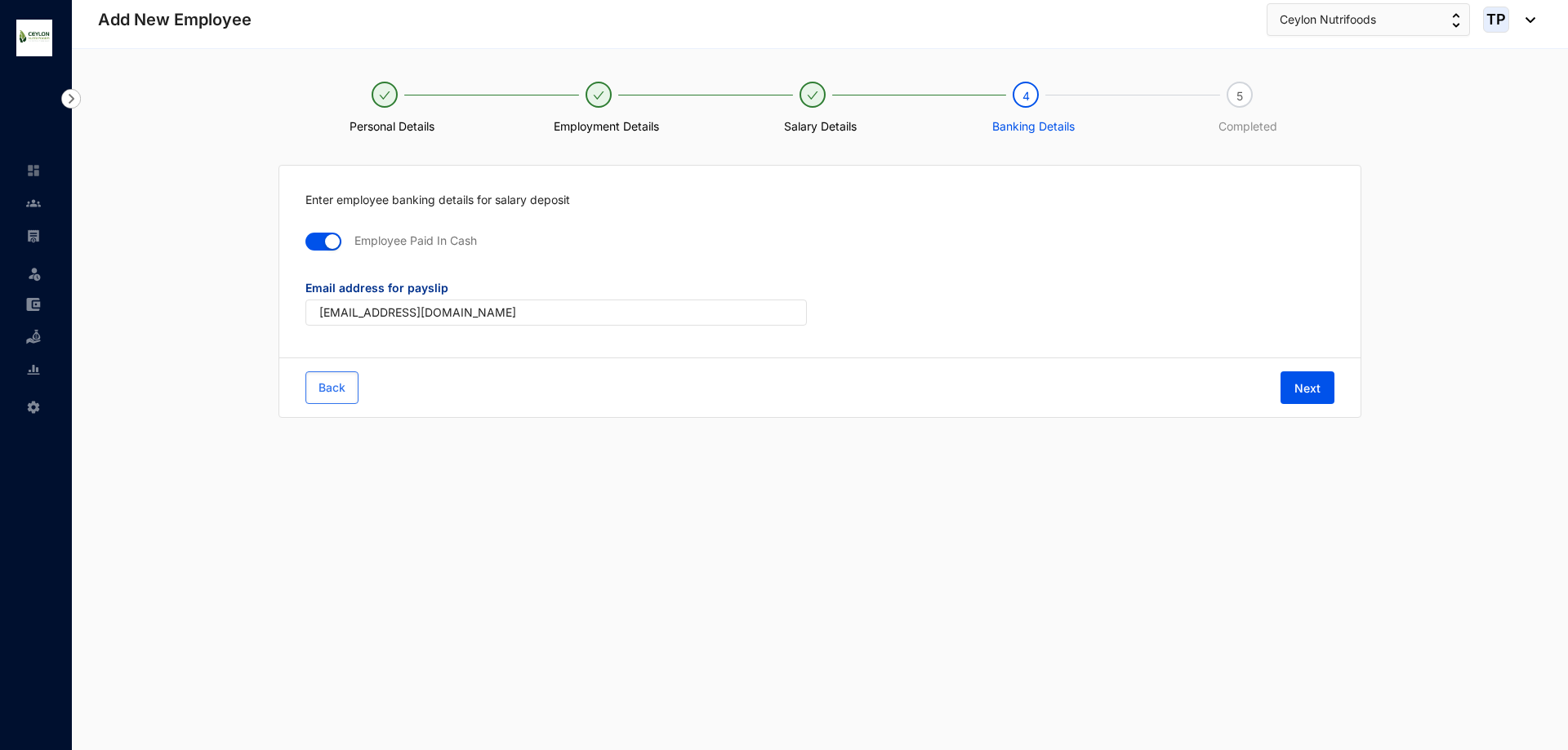
click at [318, 242] on span "button" at bounding box center [323, 241] width 36 height 18
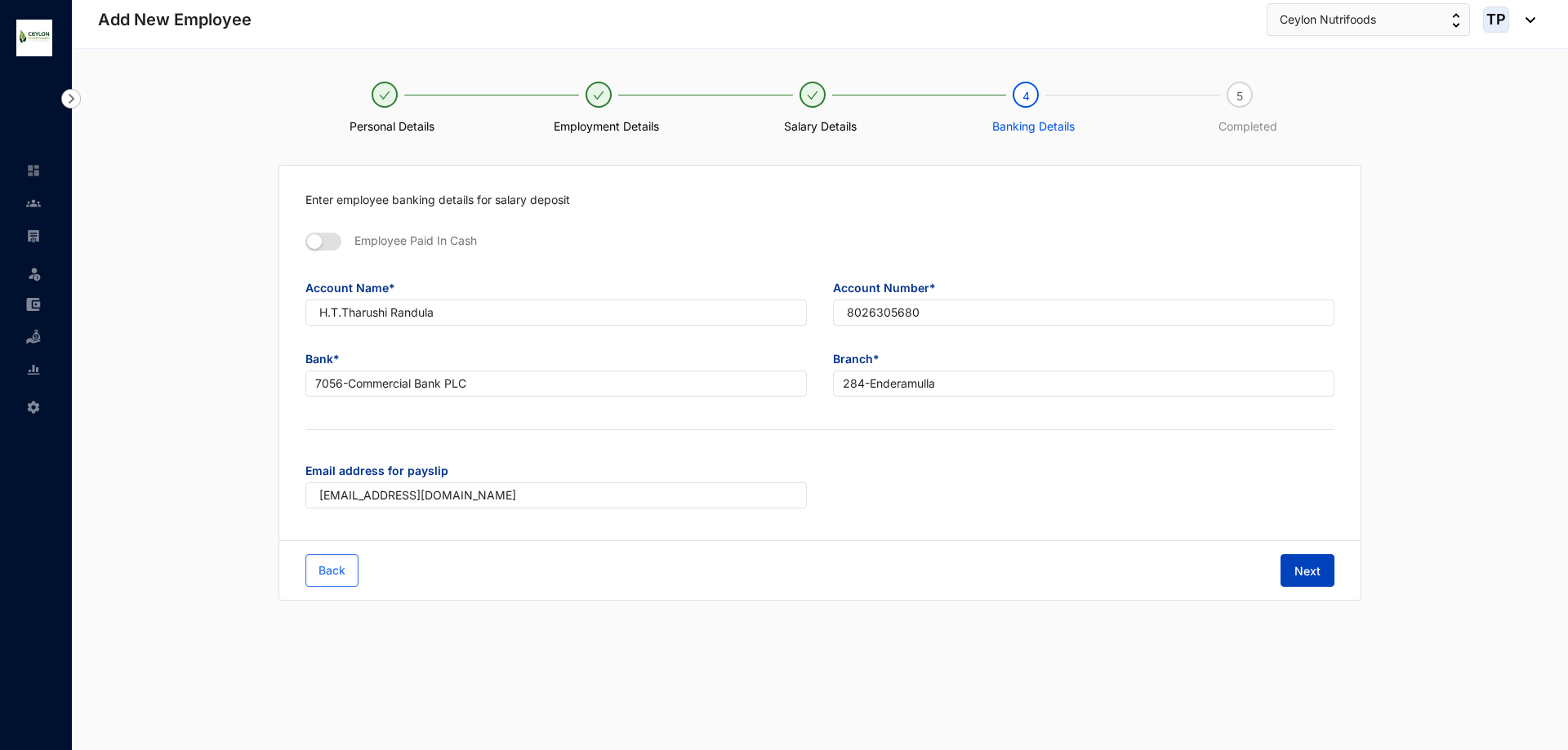
click at [1321, 566] on button "Next" at bounding box center [1307, 570] width 54 height 33
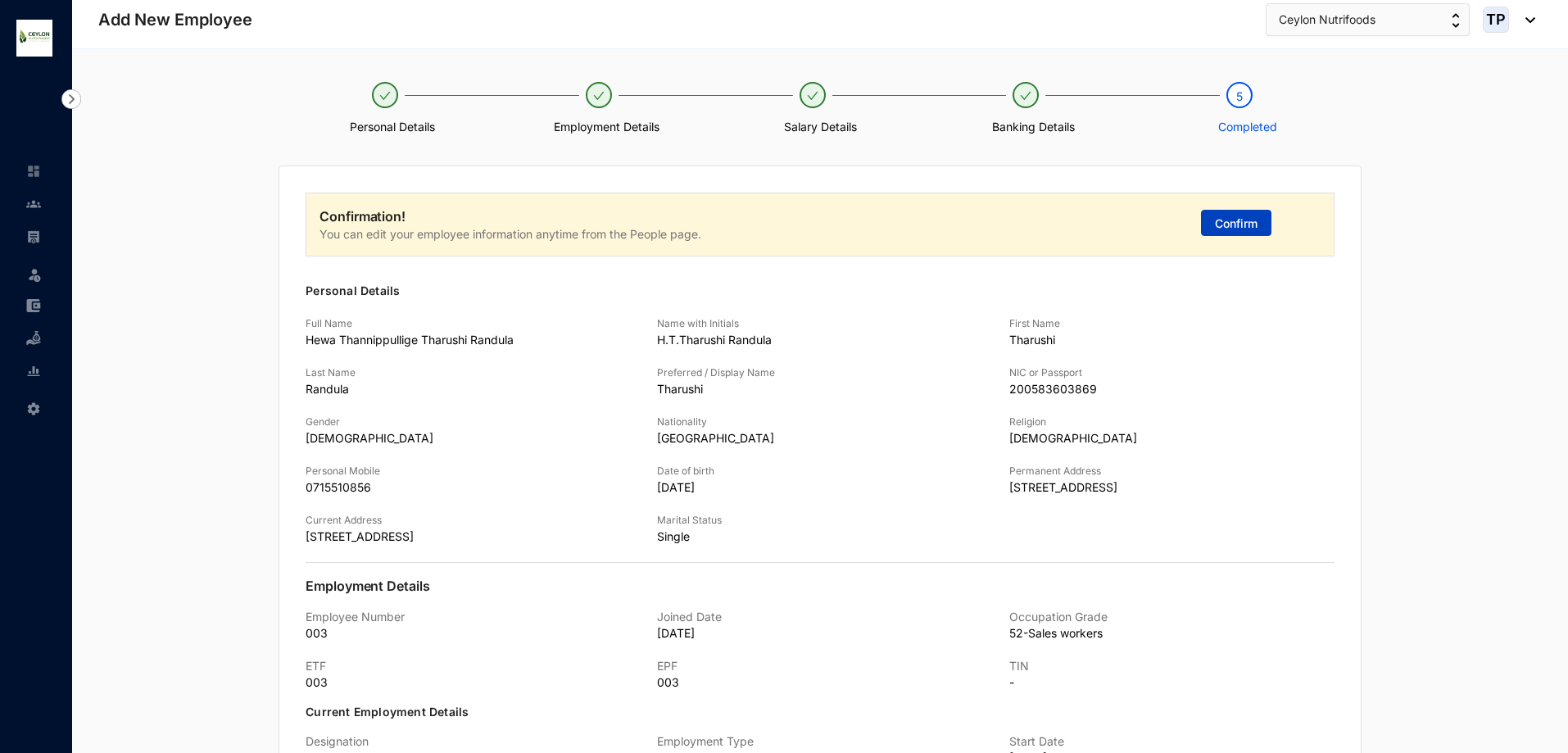
click at [1253, 220] on span "Confirm" at bounding box center [1236, 223] width 43 height 16
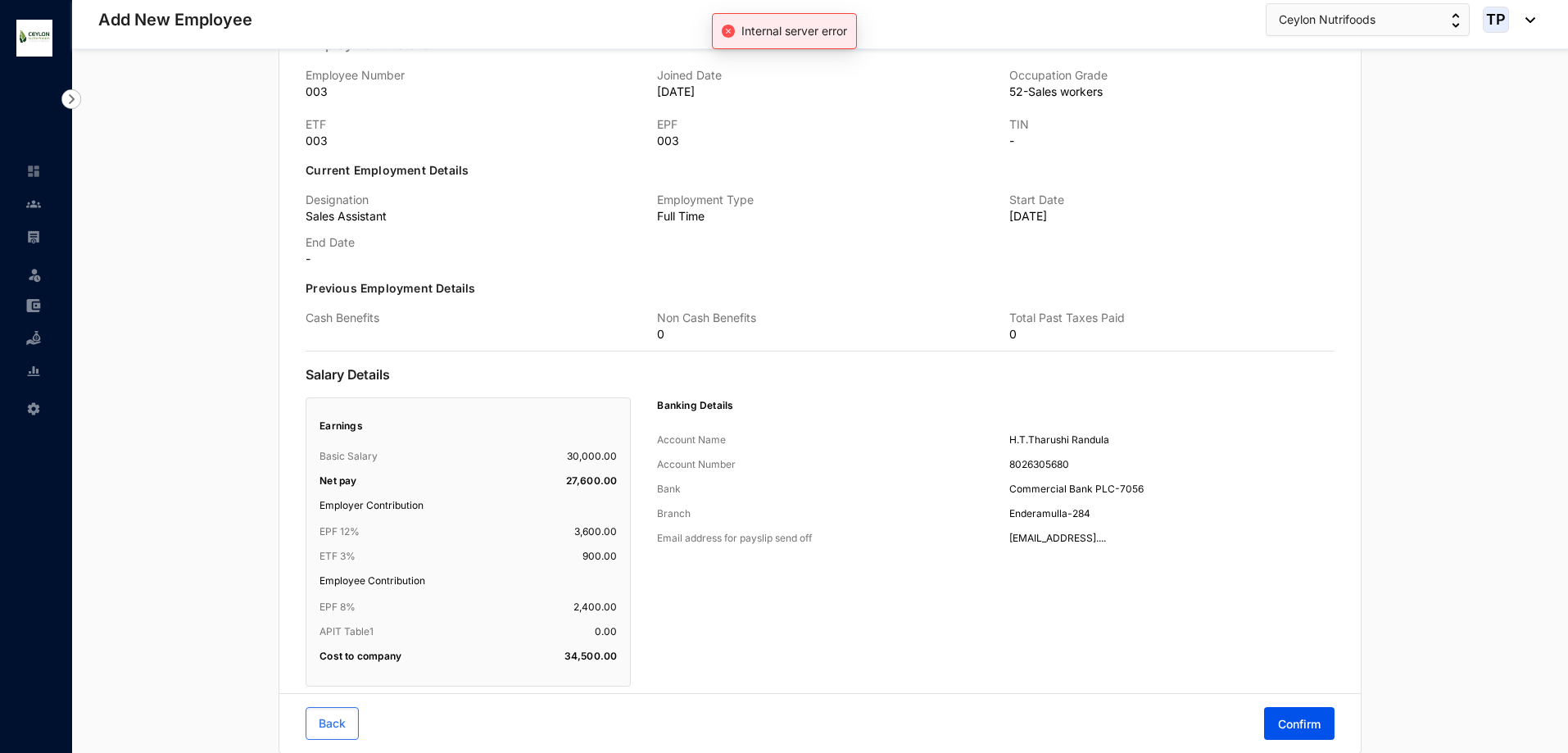
scroll to position [592, 0]
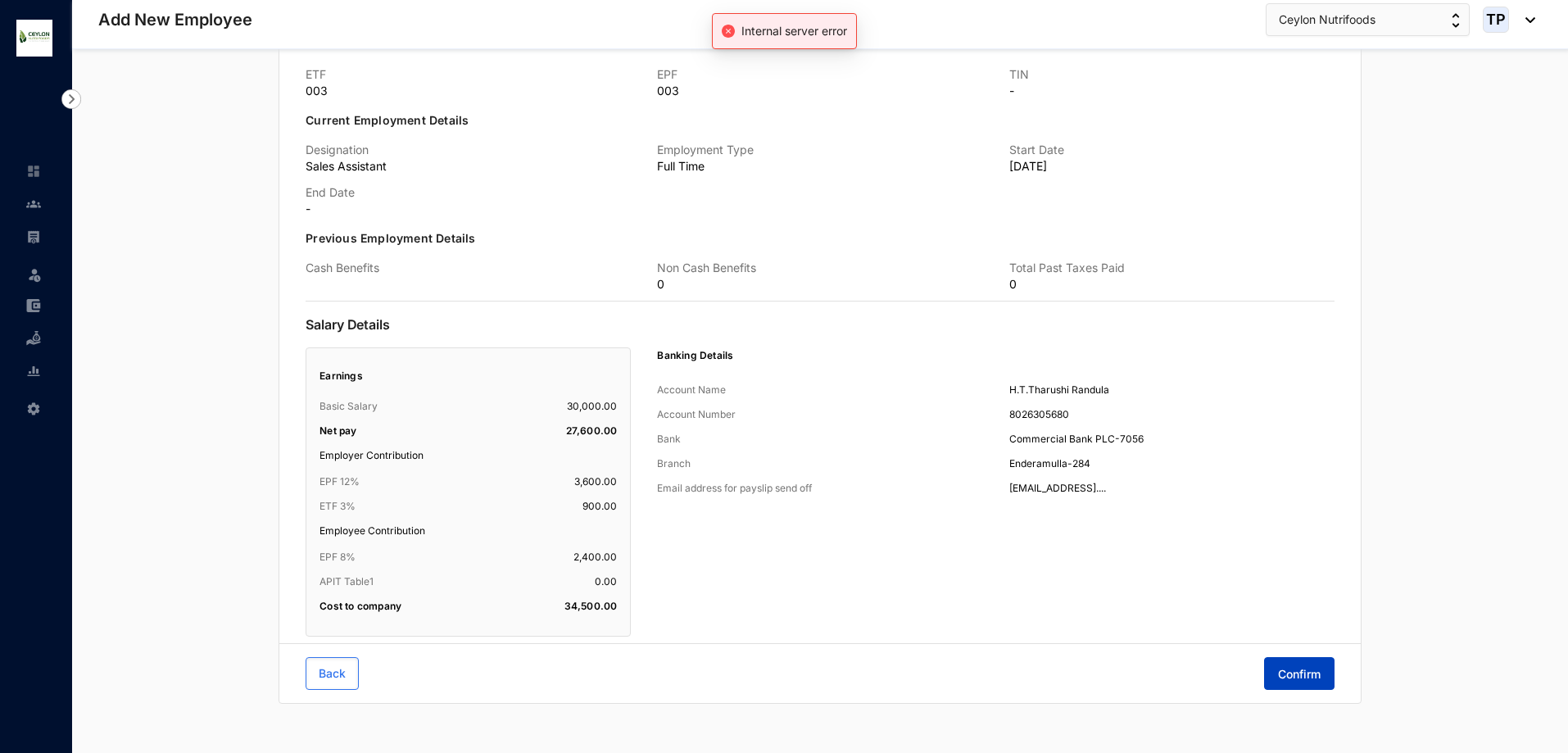
click at [1281, 683] on button "Confirm" at bounding box center [1299, 673] width 70 height 33
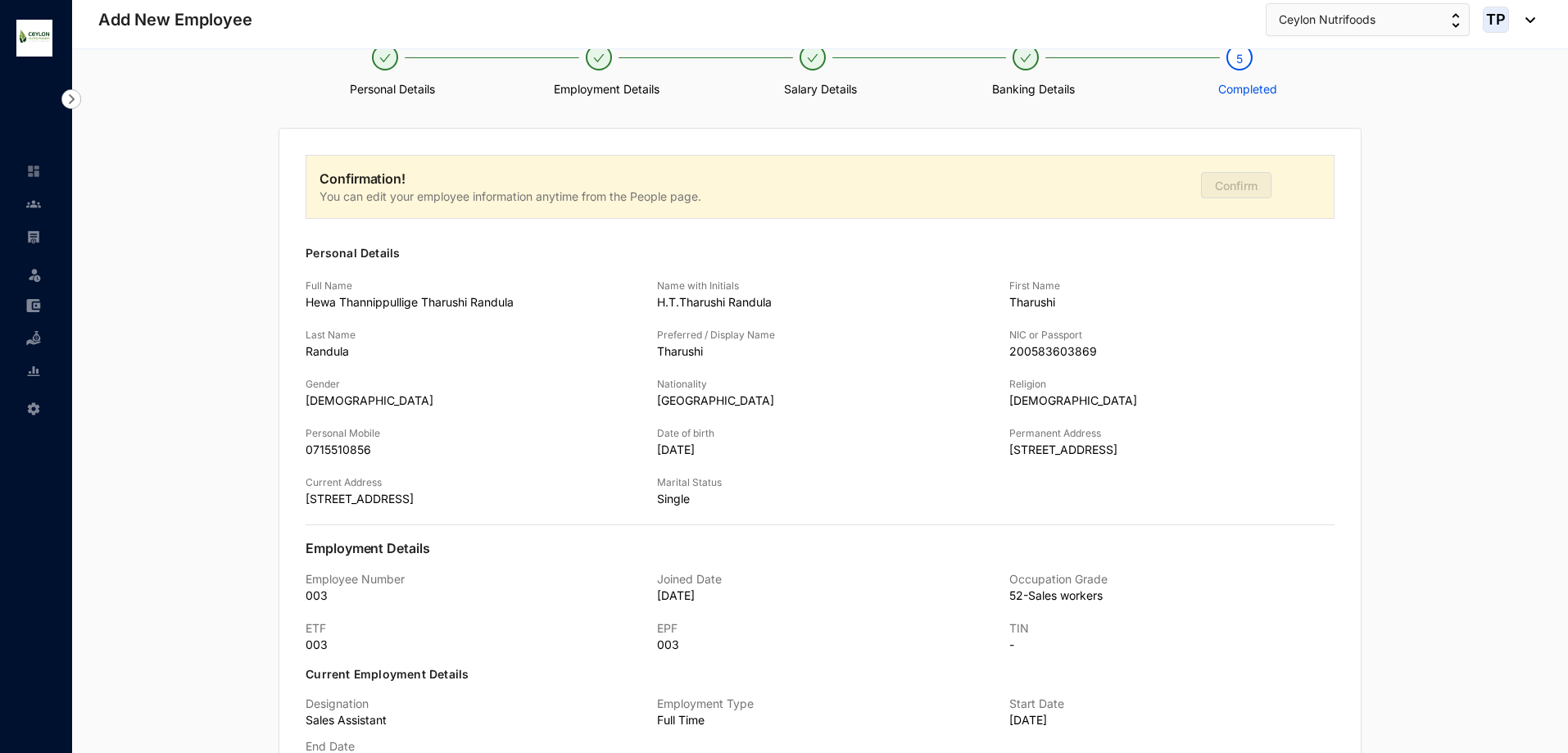
scroll to position [0, 0]
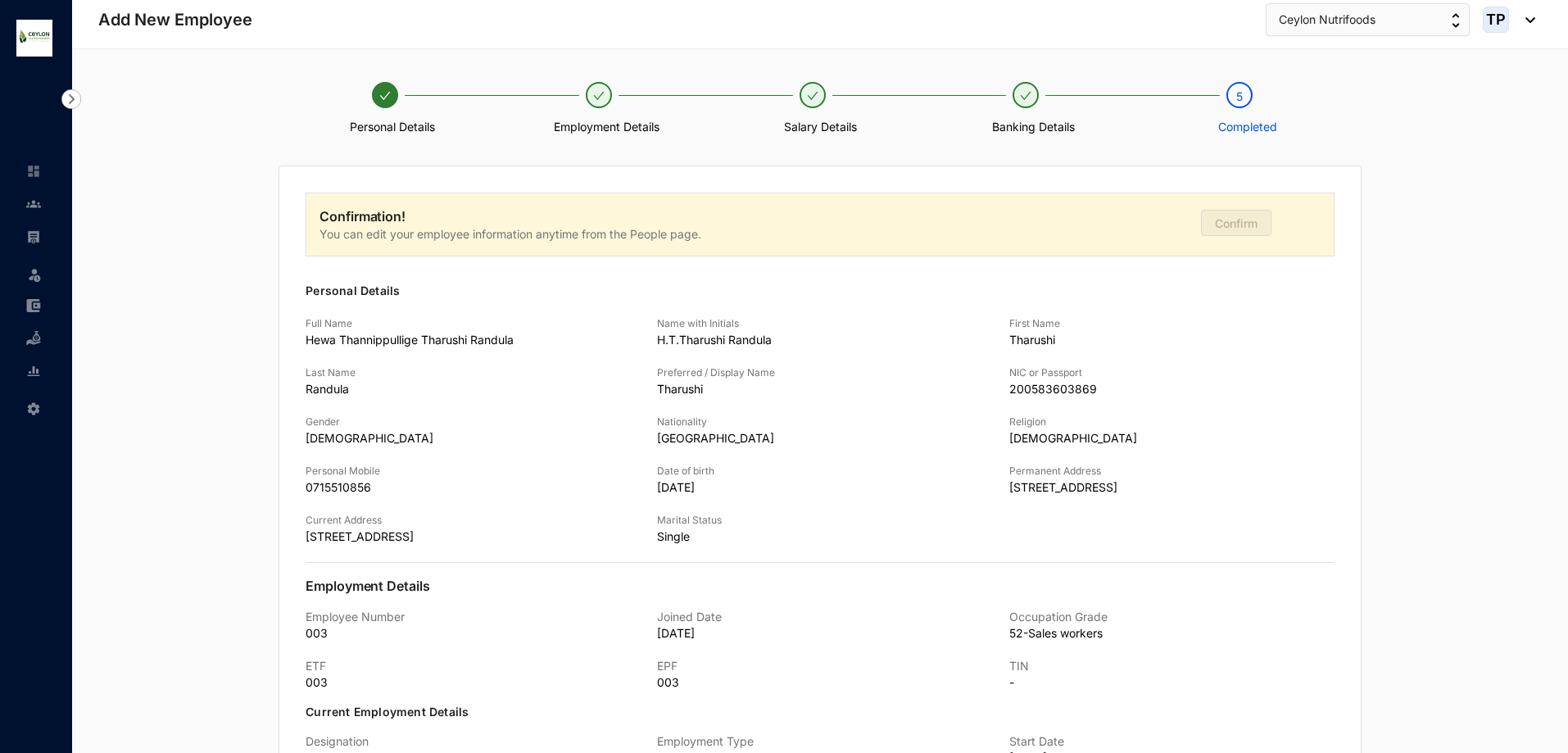
click at [386, 102] on span at bounding box center [384, 96] width 12 height 14
click at [1049, 387] on p "200583603869" at bounding box center [1172, 389] width 326 height 16
click at [1071, 389] on p "200583603869" at bounding box center [1172, 389] width 326 height 16
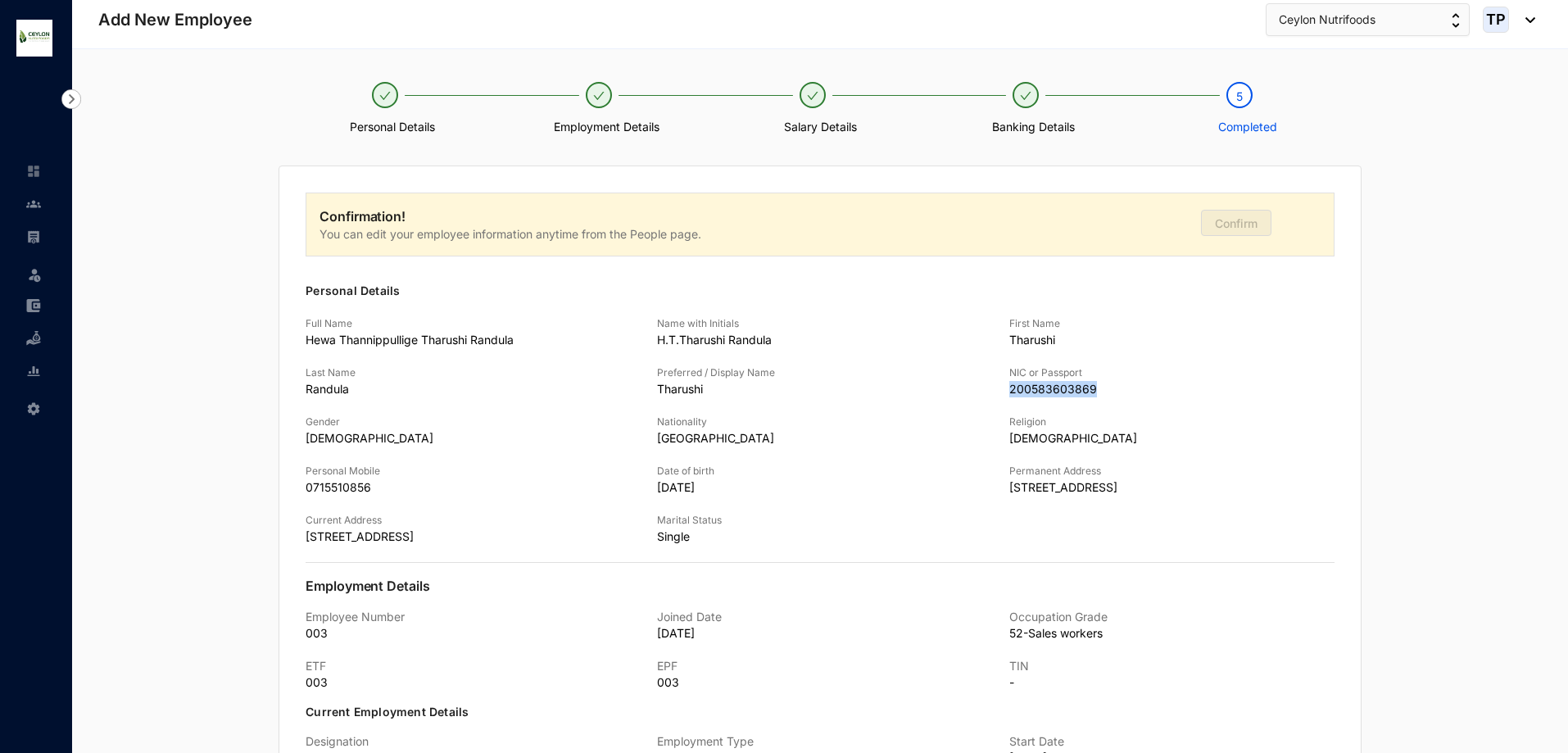
click at [1071, 390] on p "200583603869" at bounding box center [1172, 389] width 326 height 16
click at [39, 191] on div at bounding box center [33, 196] width 15 height 15
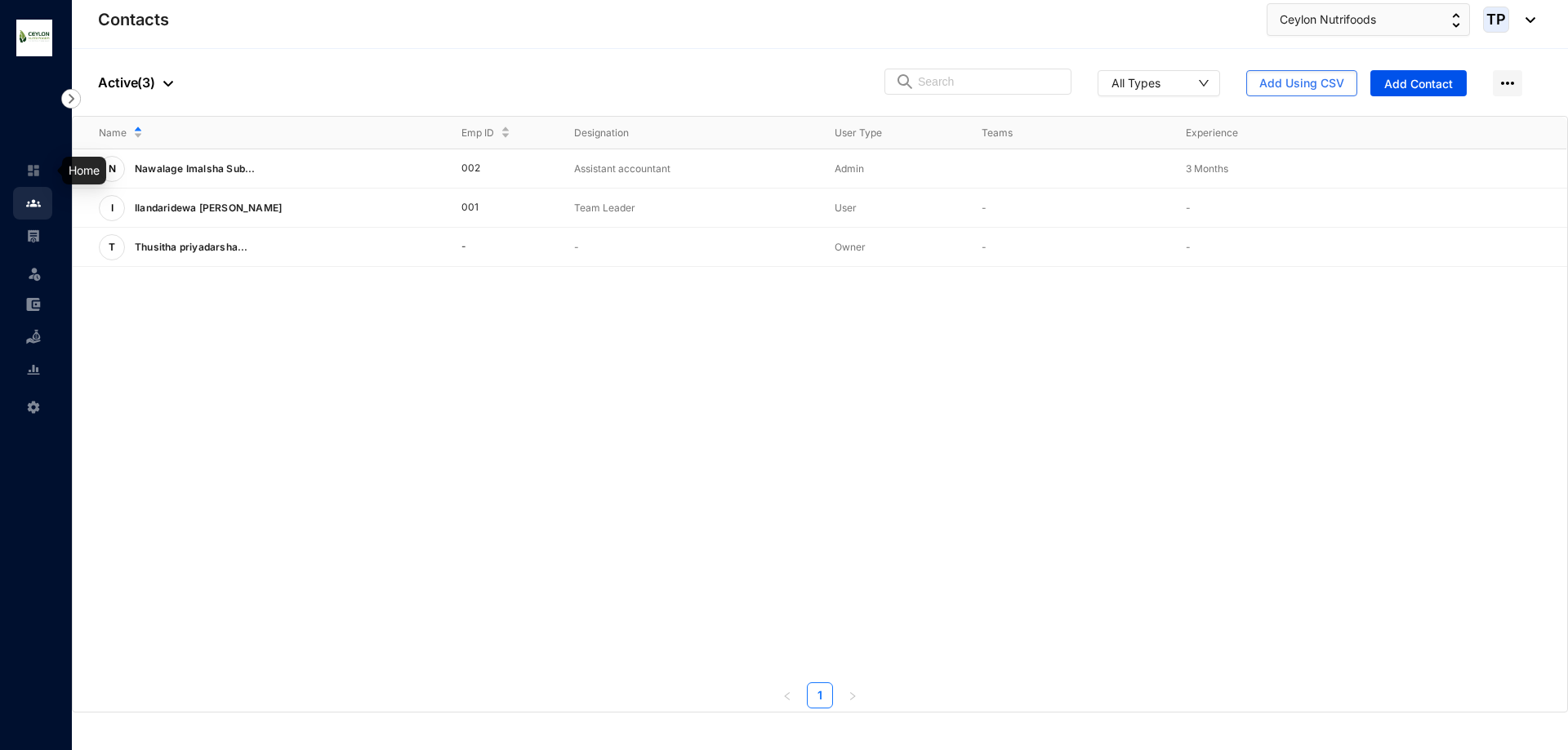
click at [35, 174] on img at bounding box center [33, 170] width 15 height 15
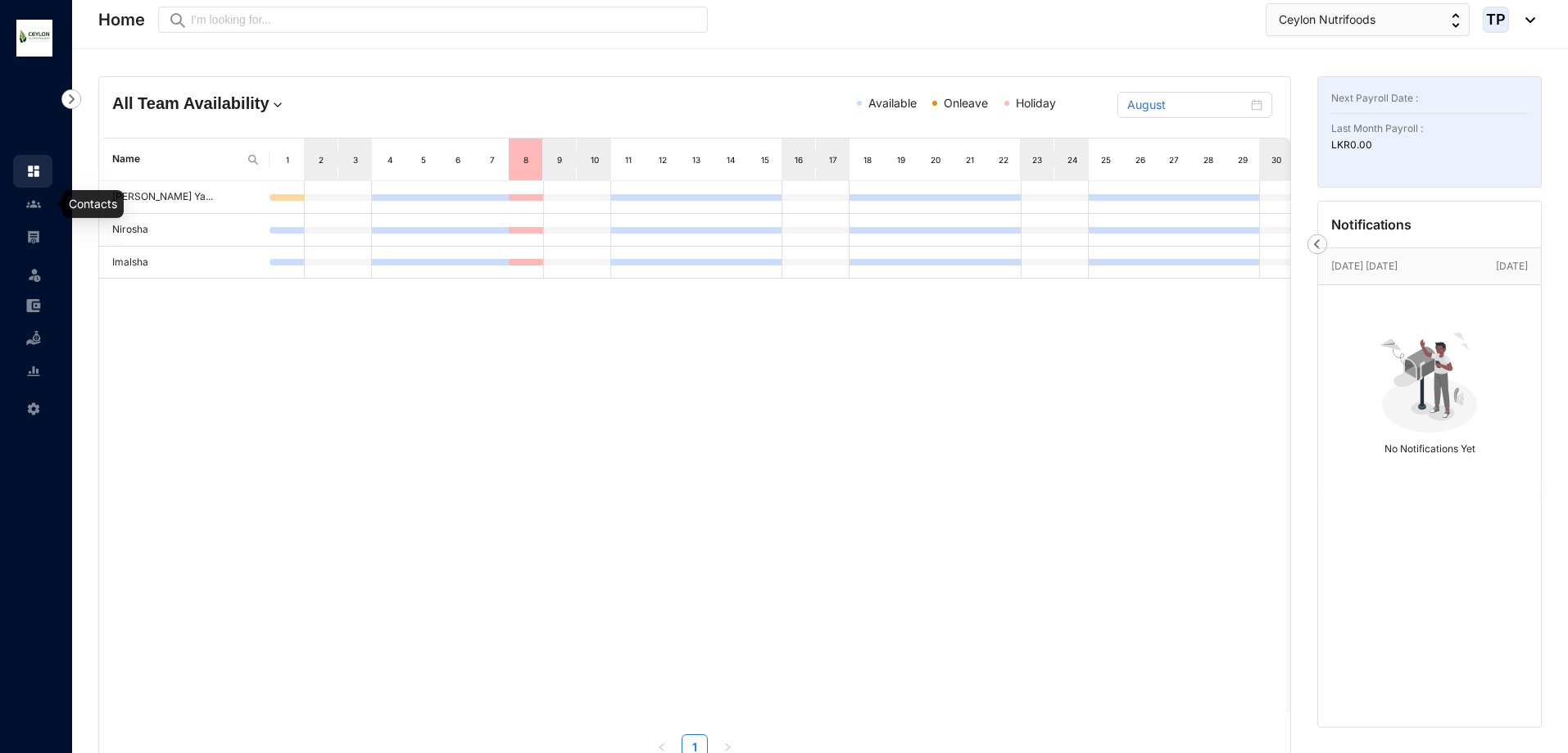
click at [29, 209] on img at bounding box center [33, 204] width 15 height 15
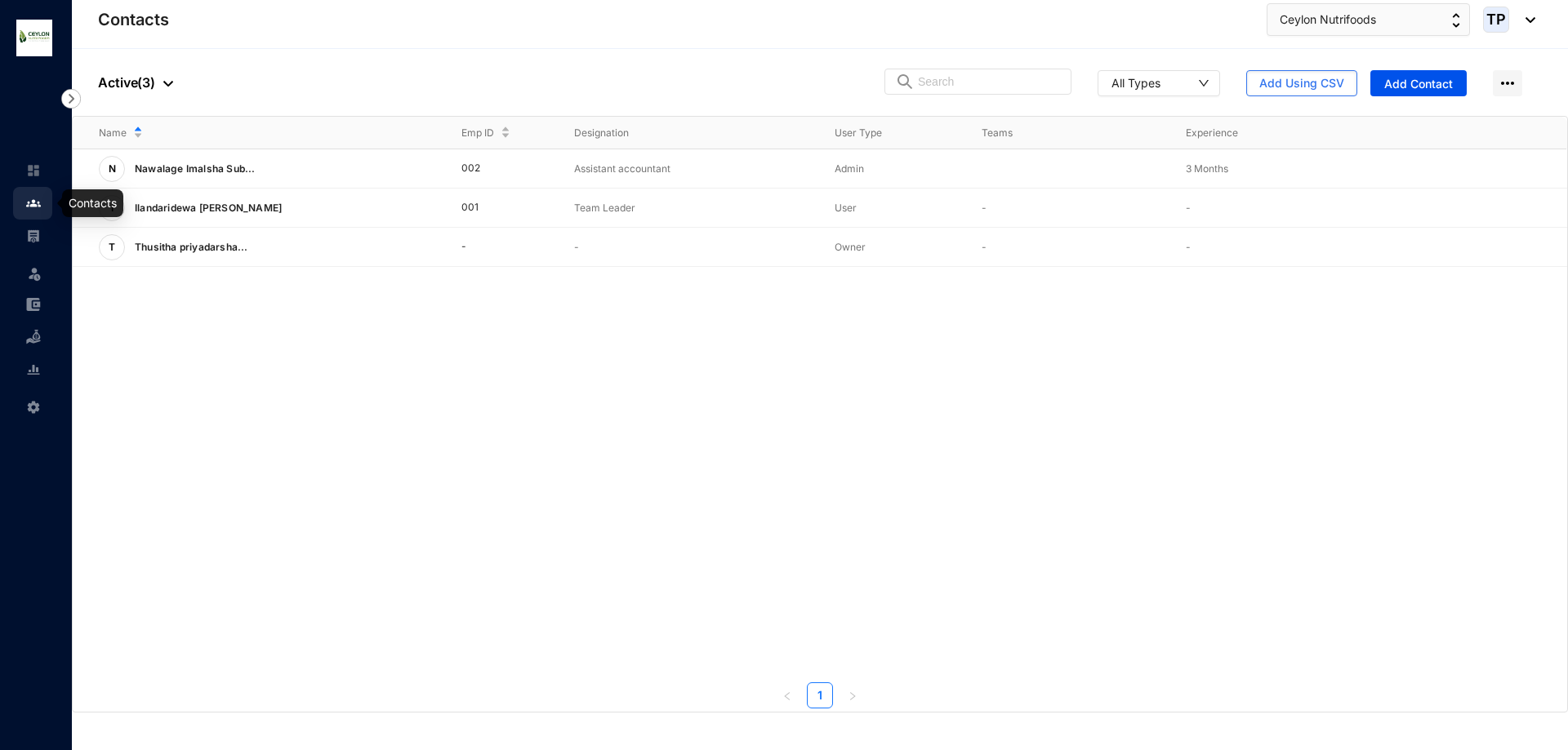
click at [28, 227] on div at bounding box center [33, 228] width 15 height 15
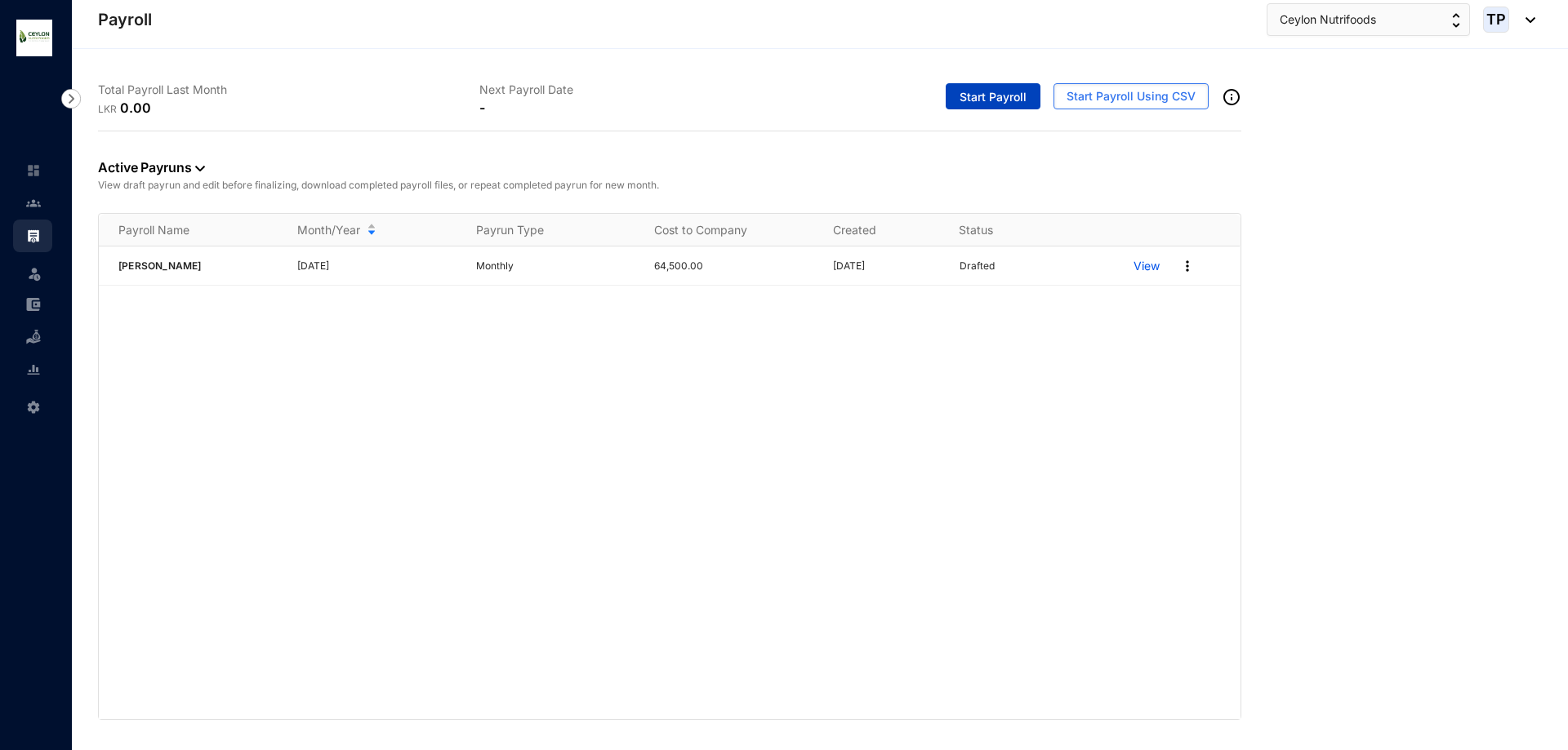
click at [978, 98] on span "Start Payroll" at bounding box center [992, 97] width 67 height 16
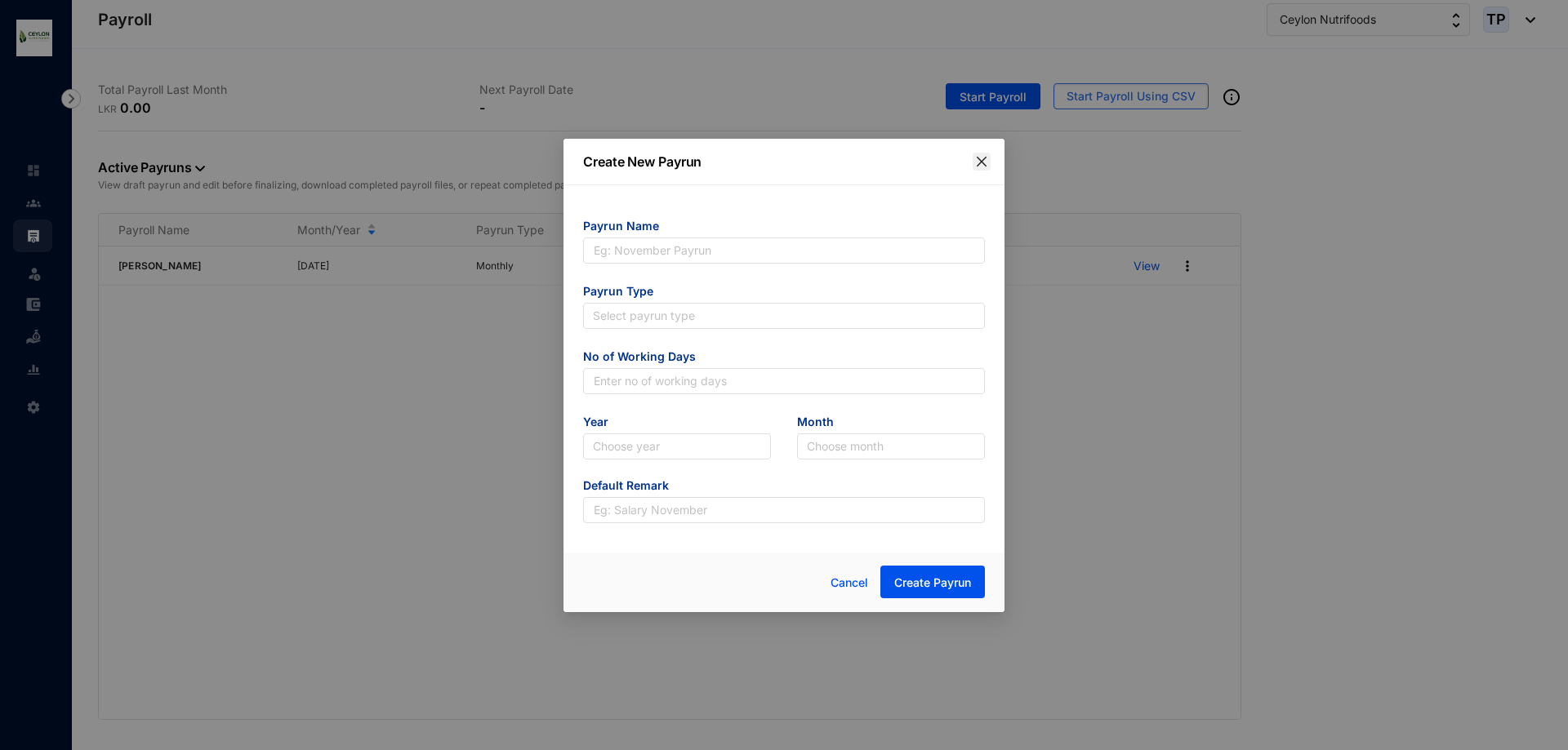
click at [988, 156] on span "Close" at bounding box center [982, 161] width 18 height 13
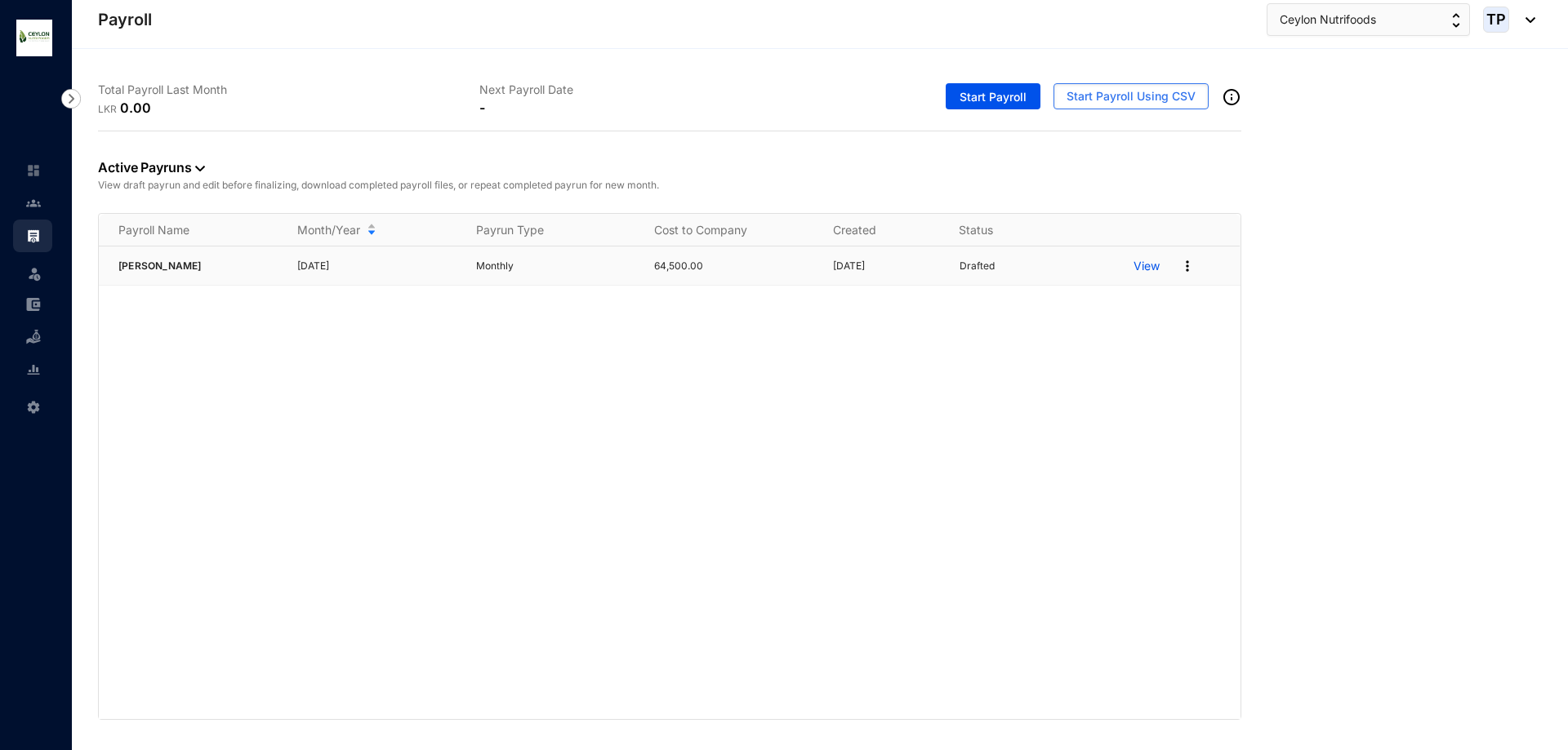
click at [1155, 272] on p "View" at bounding box center [1146, 266] width 26 height 16
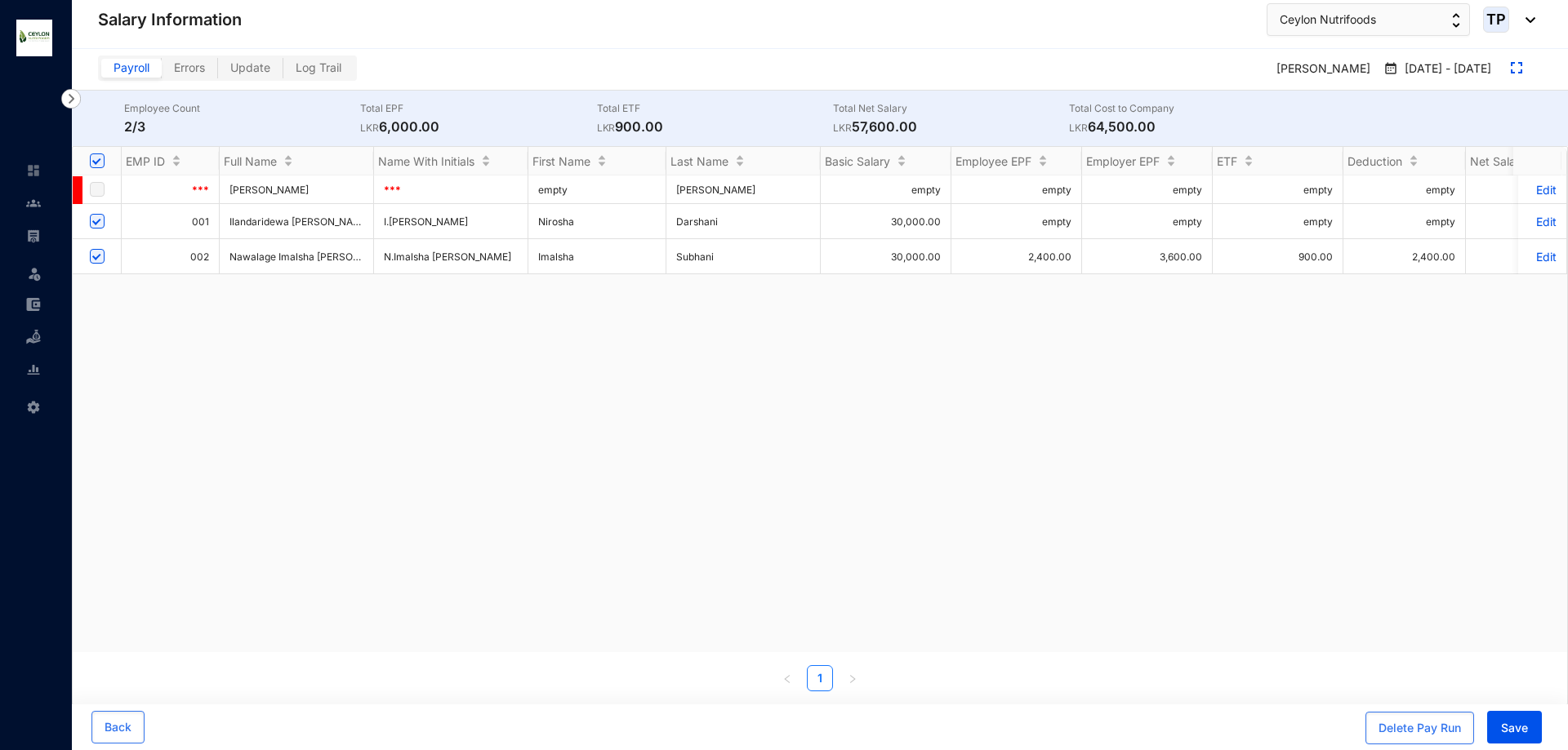
click at [98, 222] on input "checkbox" at bounding box center [97, 221] width 15 height 15
checkbox input "false"
click at [98, 222] on input "checkbox" at bounding box center [97, 221] width 15 height 15
checkbox input "true"
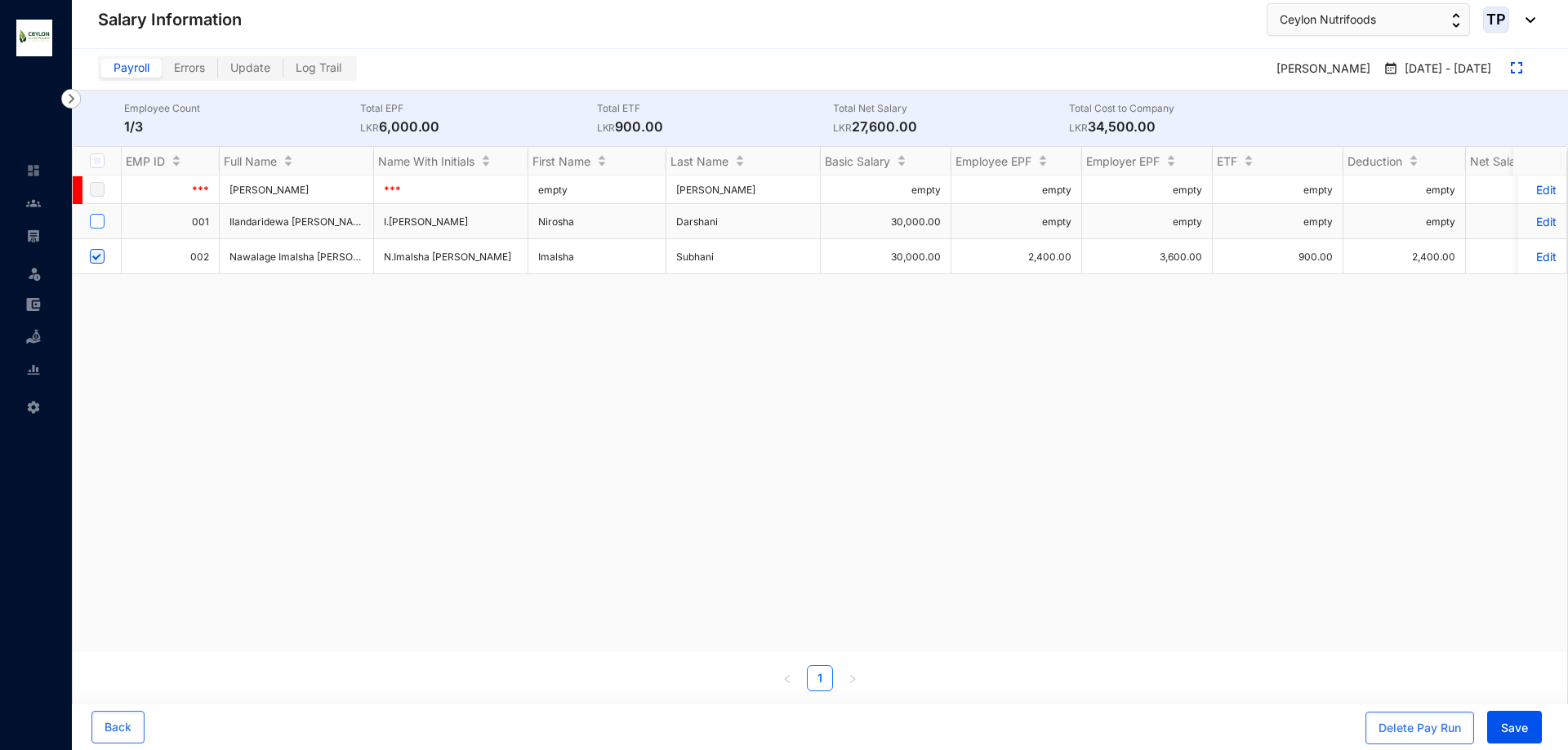
checkbox input "true"
click at [1531, 190] on p "Edit" at bounding box center [1542, 190] width 28 height 14
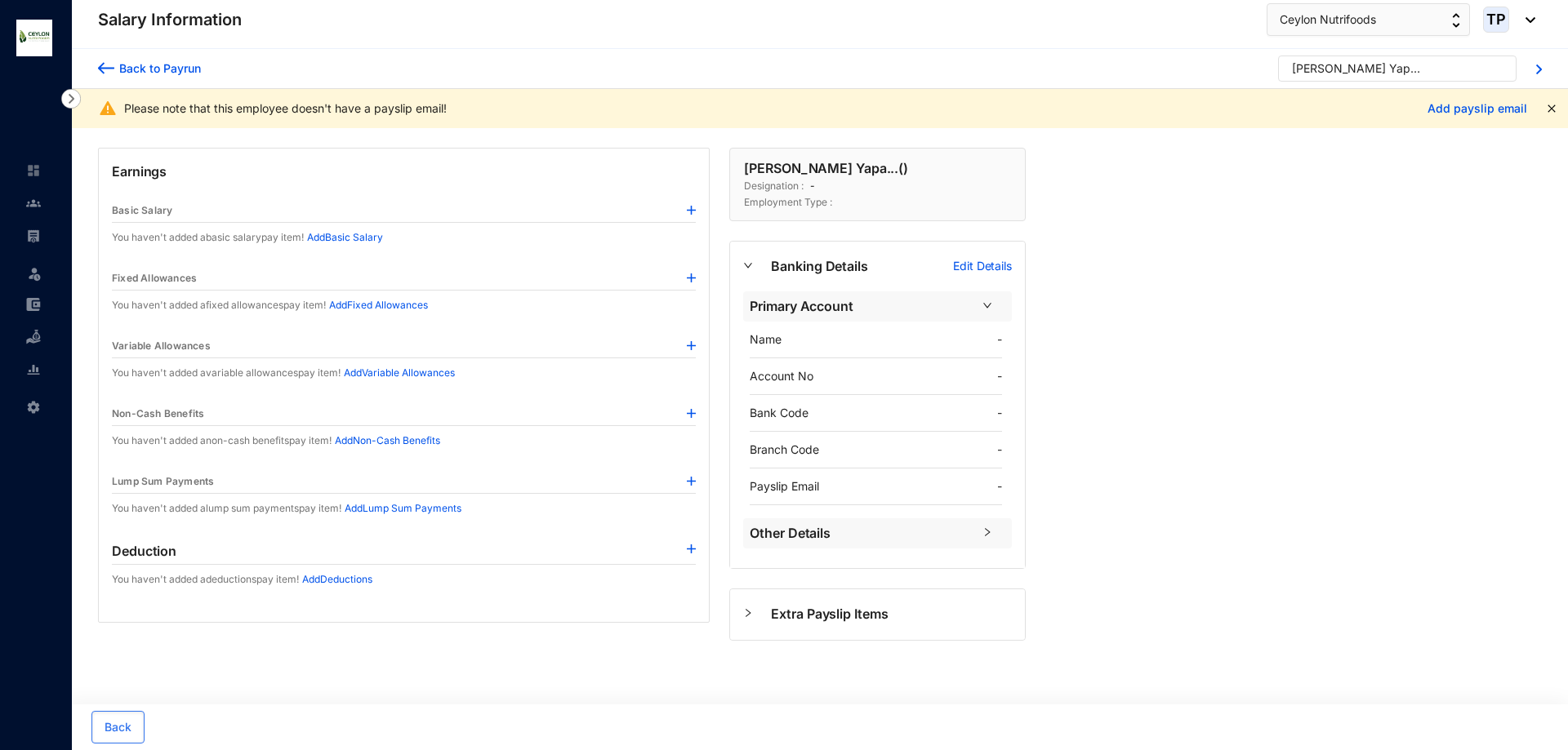
click at [105, 66] on img at bounding box center [106, 67] width 16 height 17
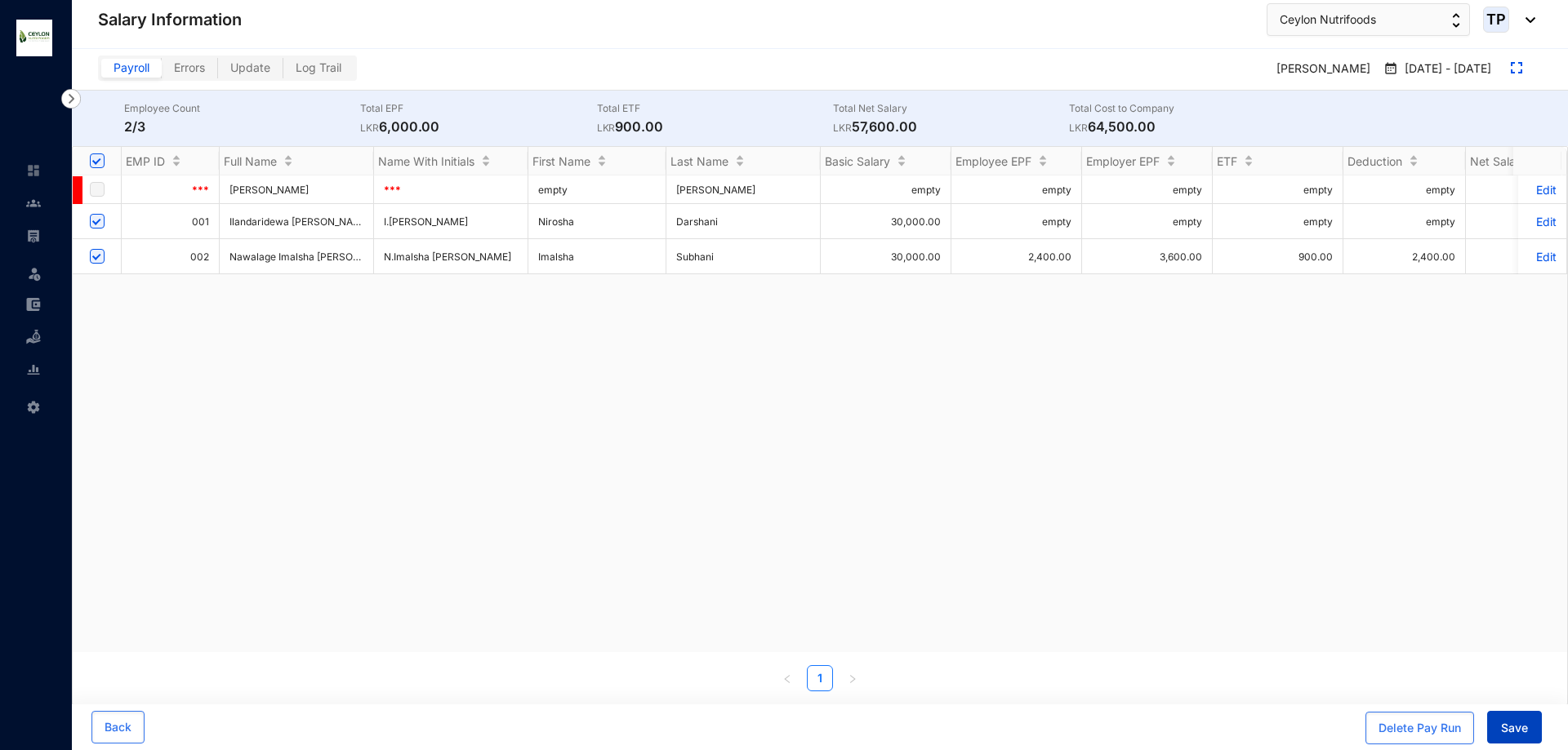
click at [1497, 732] on button "Save" at bounding box center [1515, 727] width 55 height 33
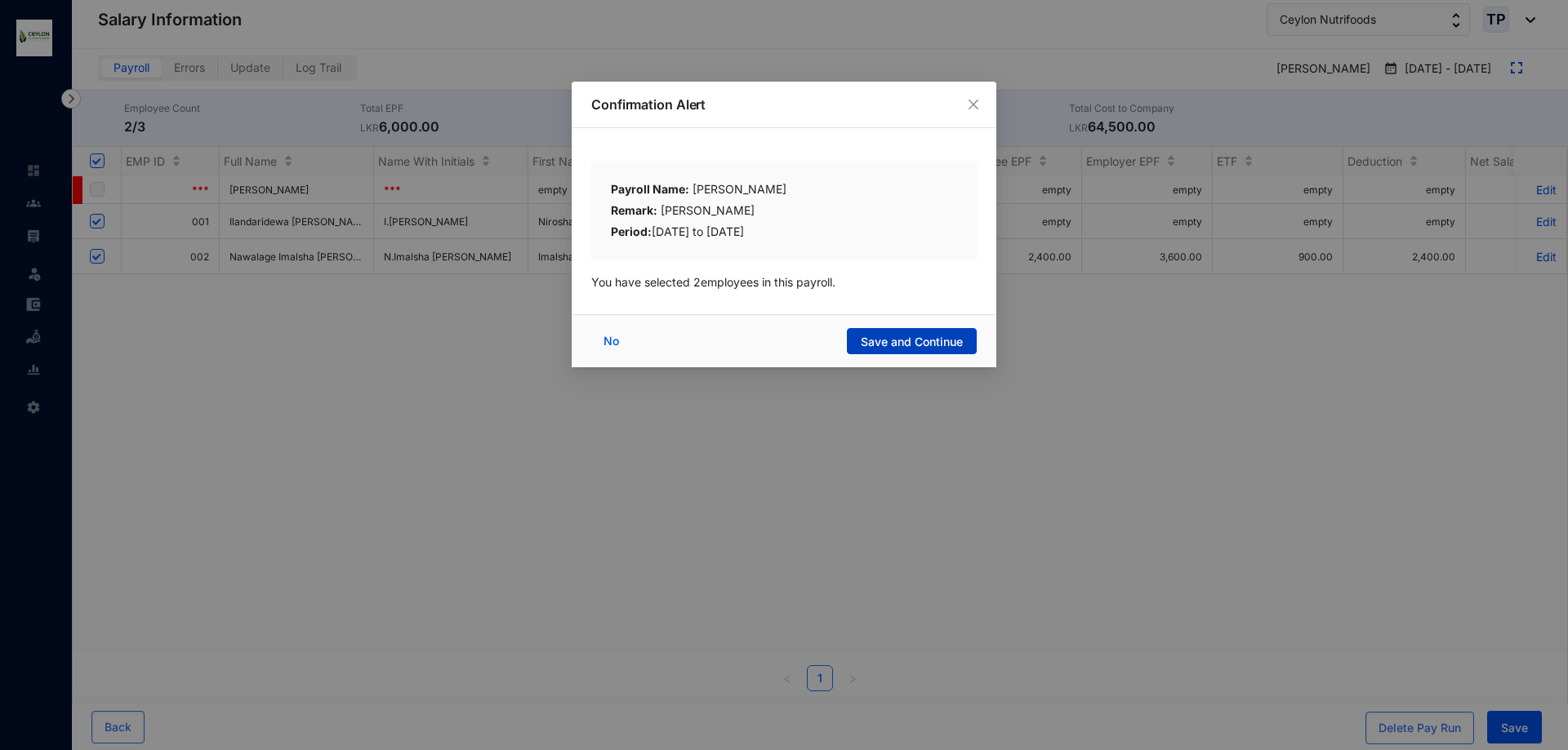
click at [897, 352] on button "Save and Continue" at bounding box center [912, 340] width 129 height 26
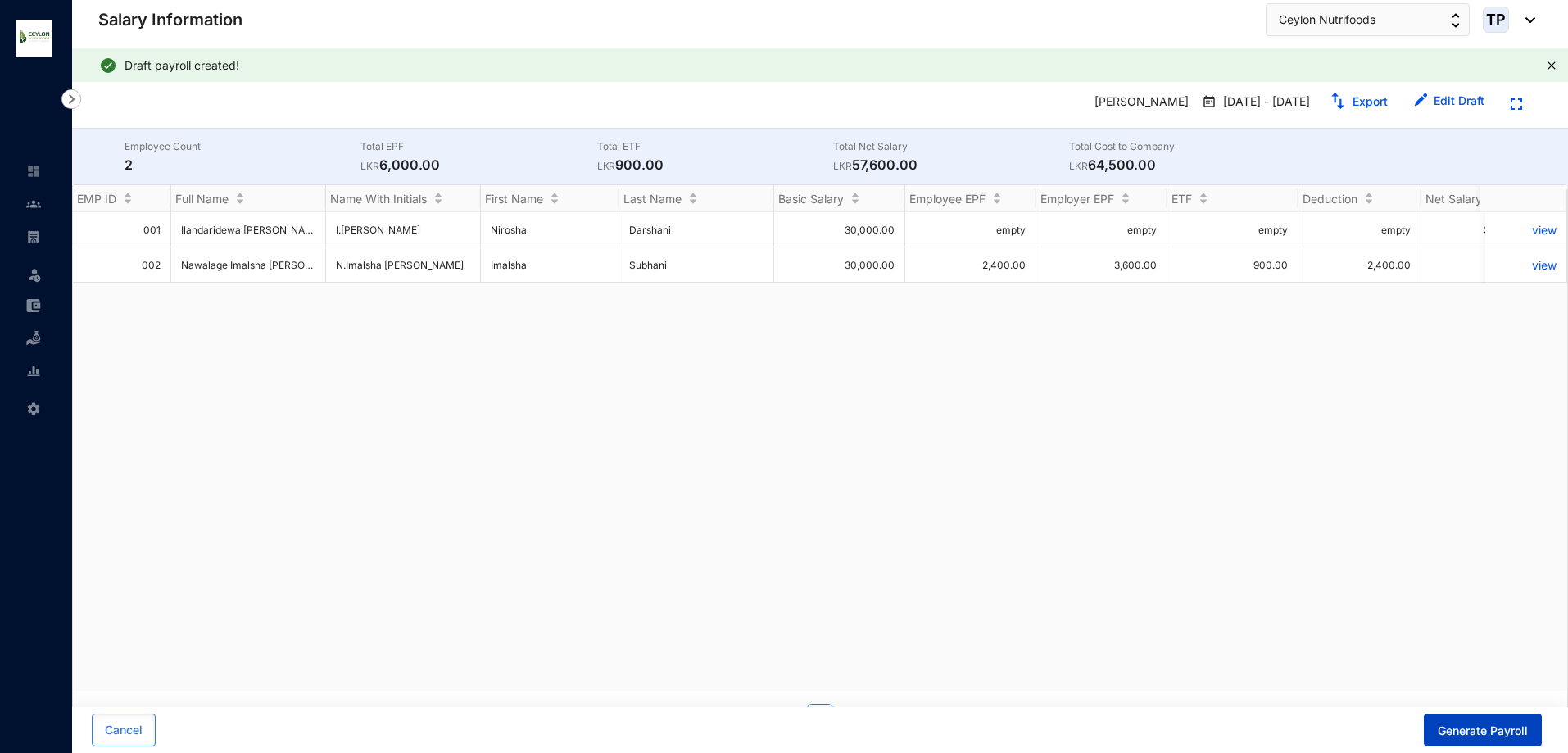
click at [1500, 728] on span "Generate Payroll" at bounding box center [1483, 731] width 90 height 16
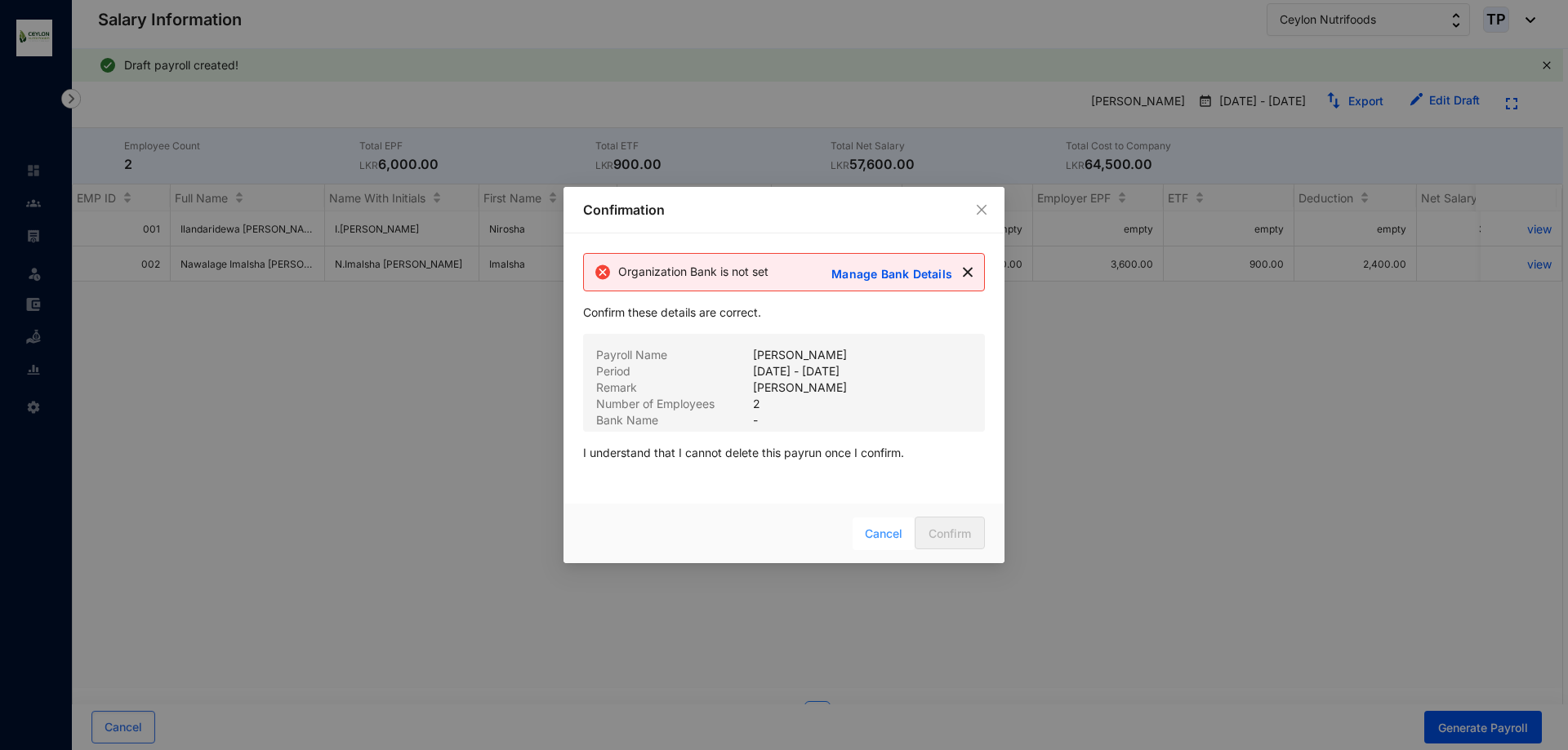
click at [882, 537] on span "Cancel" at bounding box center [883, 534] width 37 height 18
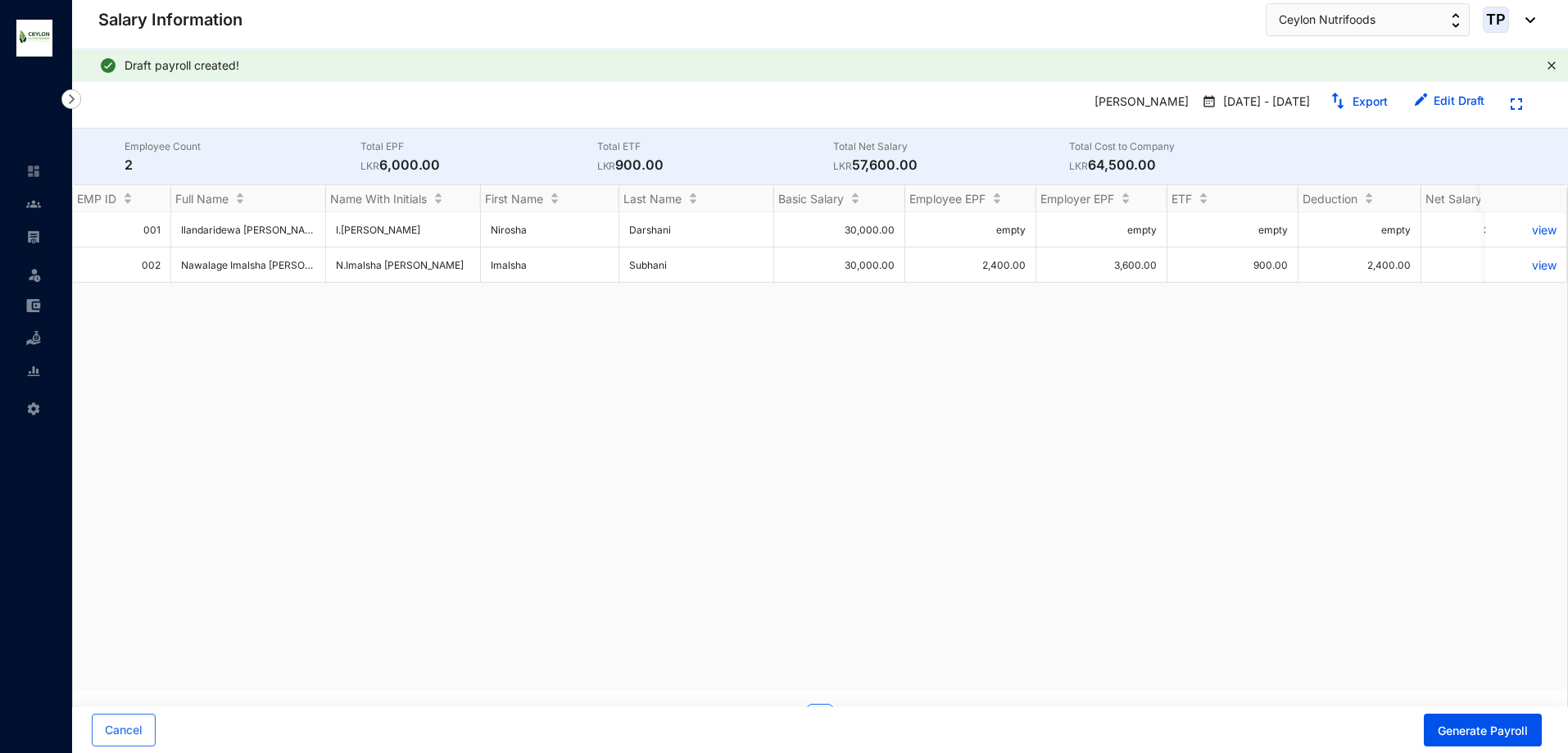
click at [26, 196] on link at bounding box center [46, 204] width 41 height 16
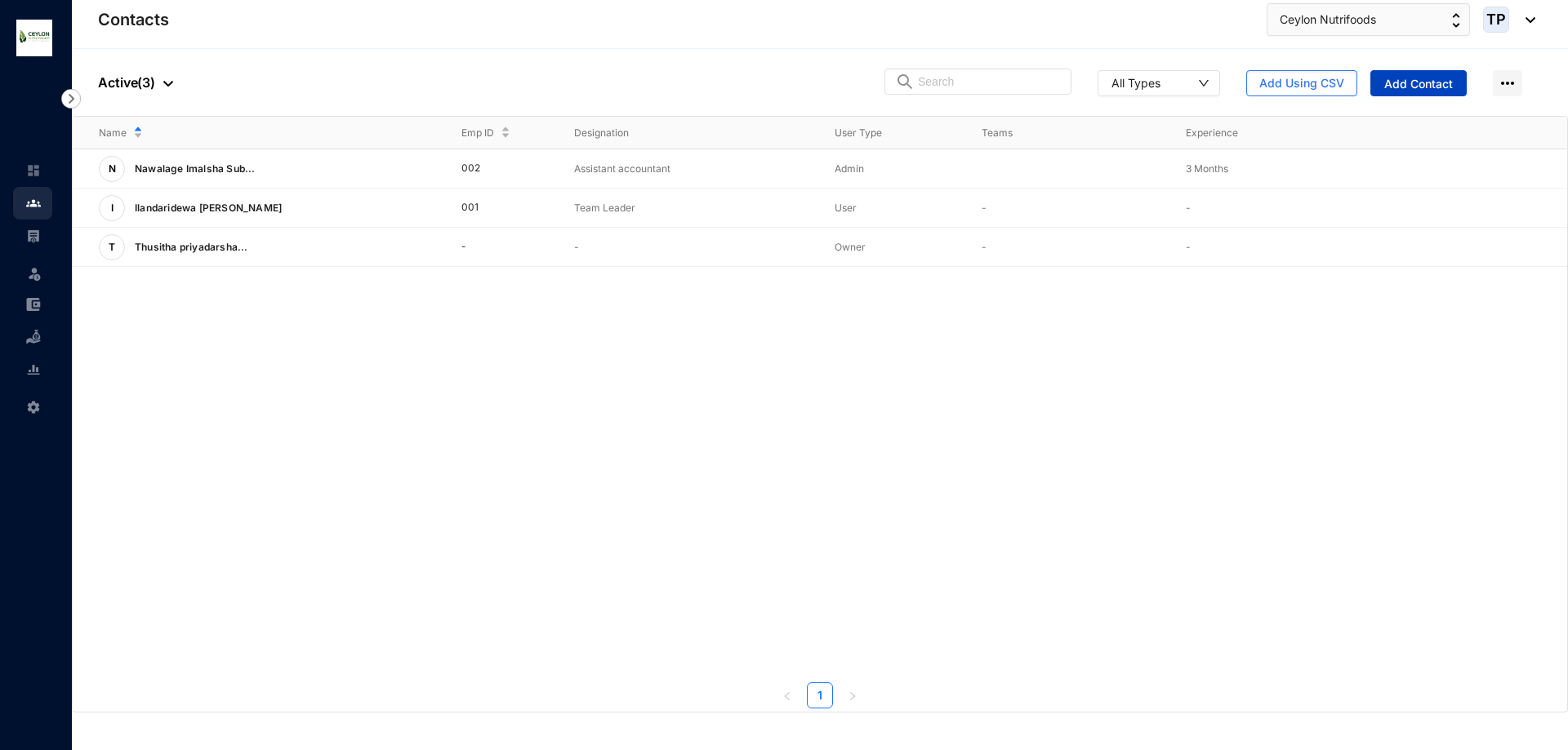
click at [1415, 81] on span "Add Contact" at bounding box center [1418, 84] width 68 height 16
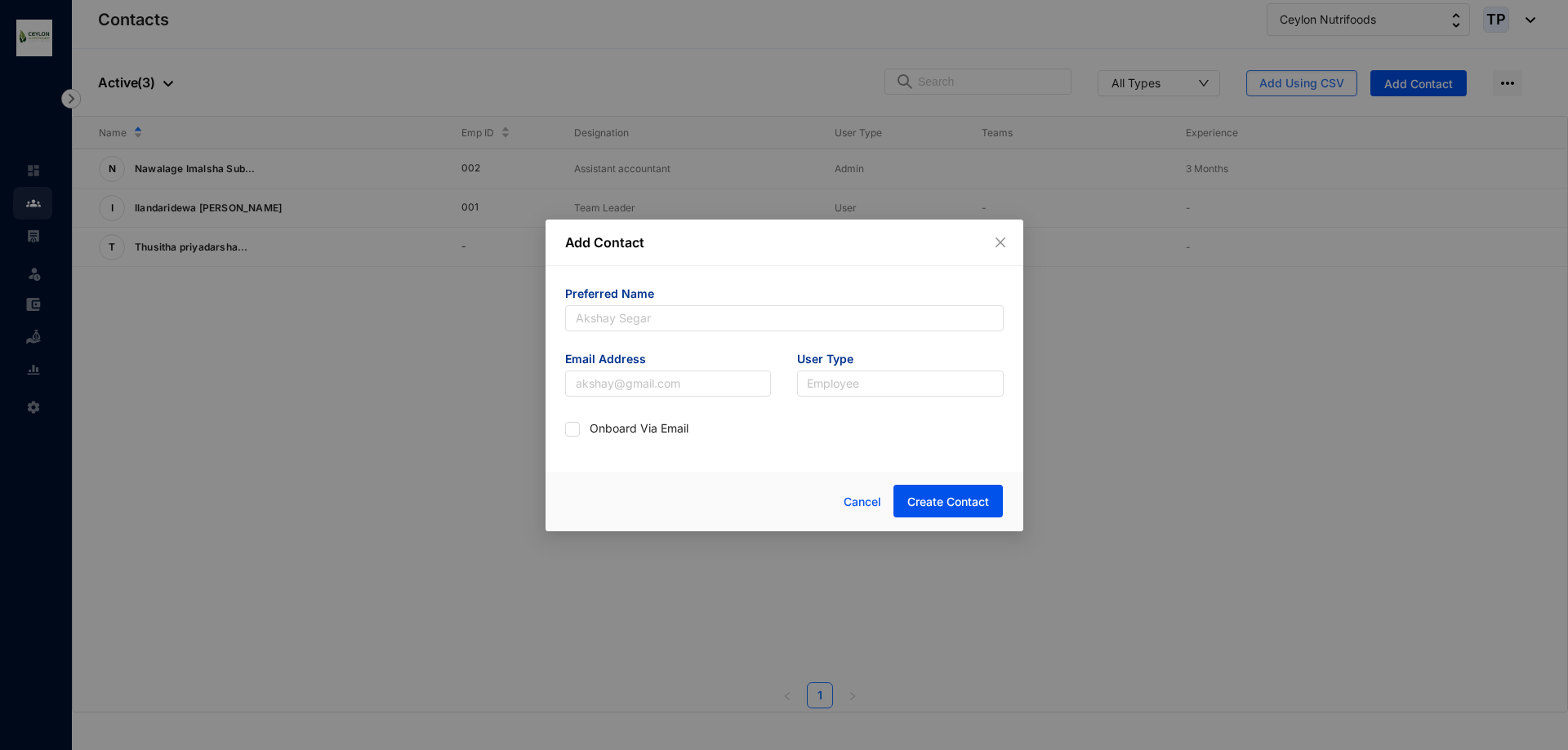
click at [185, 325] on div "Add Contact Preferred Name Email Address User Type Employee Onboard Via Email C…" at bounding box center [784, 375] width 1568 height 750
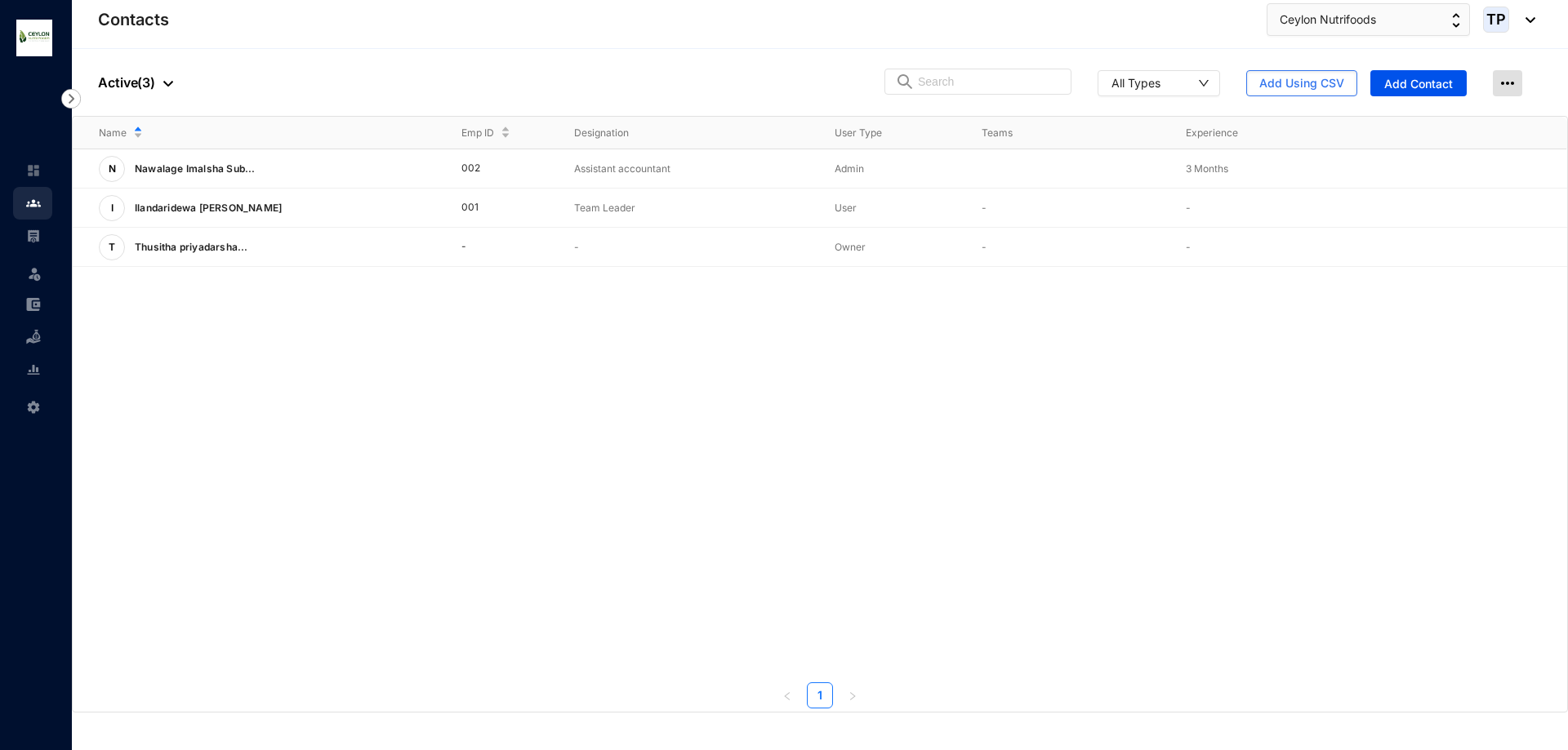
click at [1516, 82] on img at bounding box center [1507, 82] width 29 height 26
click at [1206, 84] on icon "down" at bounding box center [1203, 82] width 10 height 6
click at [1206, 83] on icon "down" at bounding box center [1203, 82] width 12 height 12
click at [1206, 159] on span "Payroll Allowed" at bounding box center [1173, 155] width 95 height 18
click at [1126, 159] on input "Payroll Allowed" at bounding box center [1118, 155] width 15 height 15
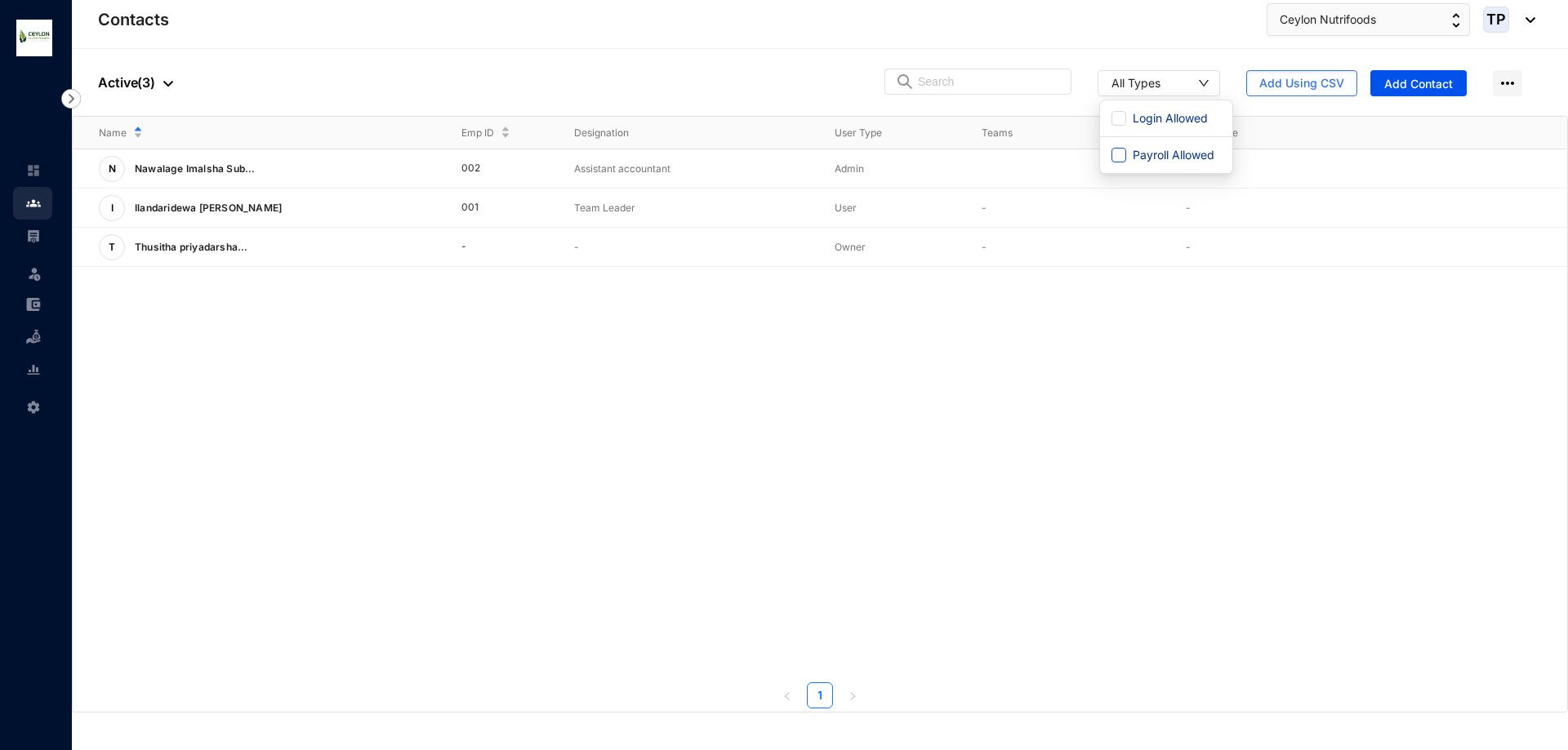
checkbox input "true"
click at [1142, 121] on span "Login Allowed" at bounding box center [1170, 118] width 88 height 18
click at [1126, 121] on input "Login Allowed" at bounding box center [1118, 118] width 15 height 15
checkbox input "true"
click at [1147, 160] on span "Payroll Allowed" at bounding box center [1173, 155] width 95 height 18
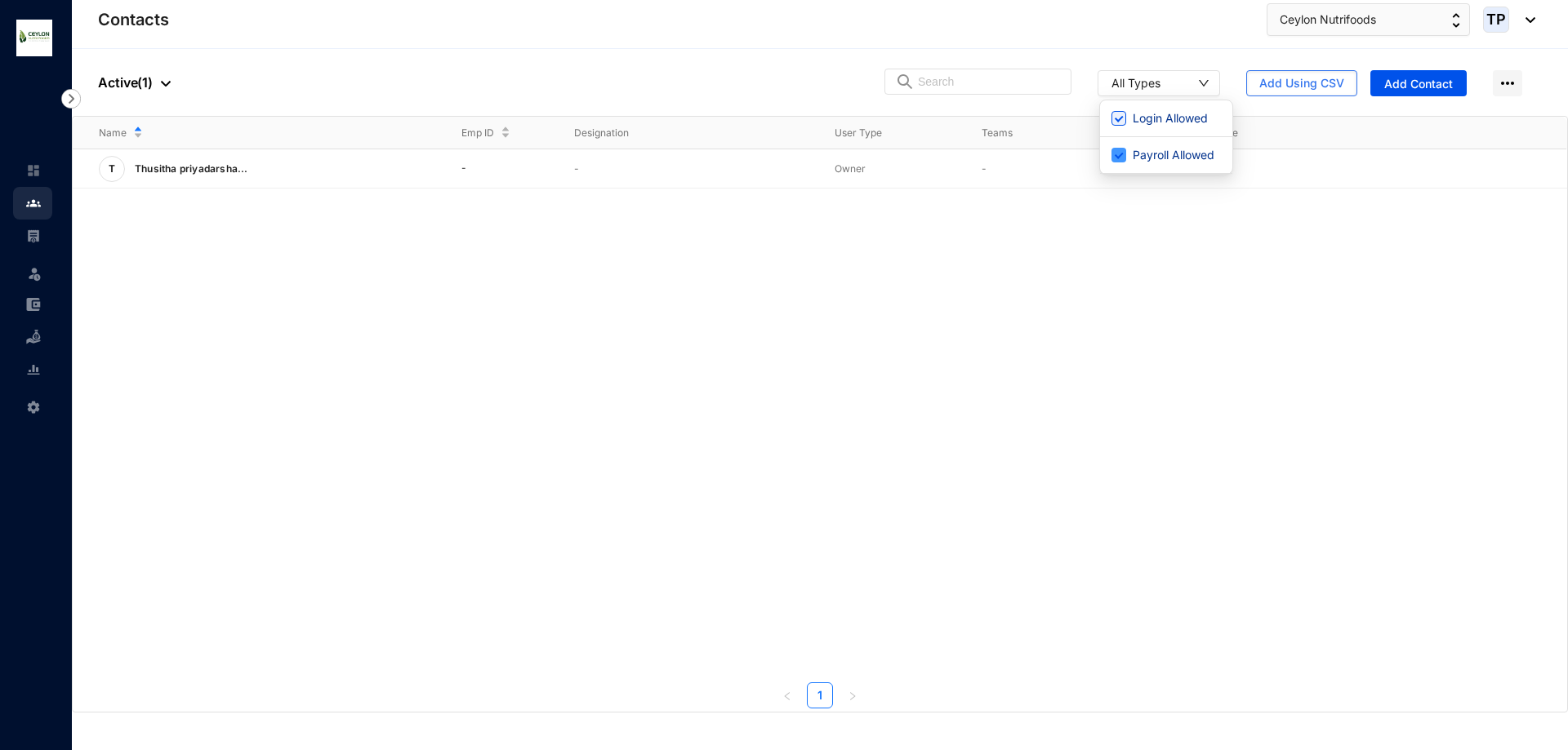
click at [1126, 160] on input "Payroll Allowed" at bounding box center [1118, 155] width 15 height 15
checkbox input "false"
click at [1120, 120] on input "Login Allowed" at bounding box center [1118, 118] width 15 height 15
checkbox input "false"
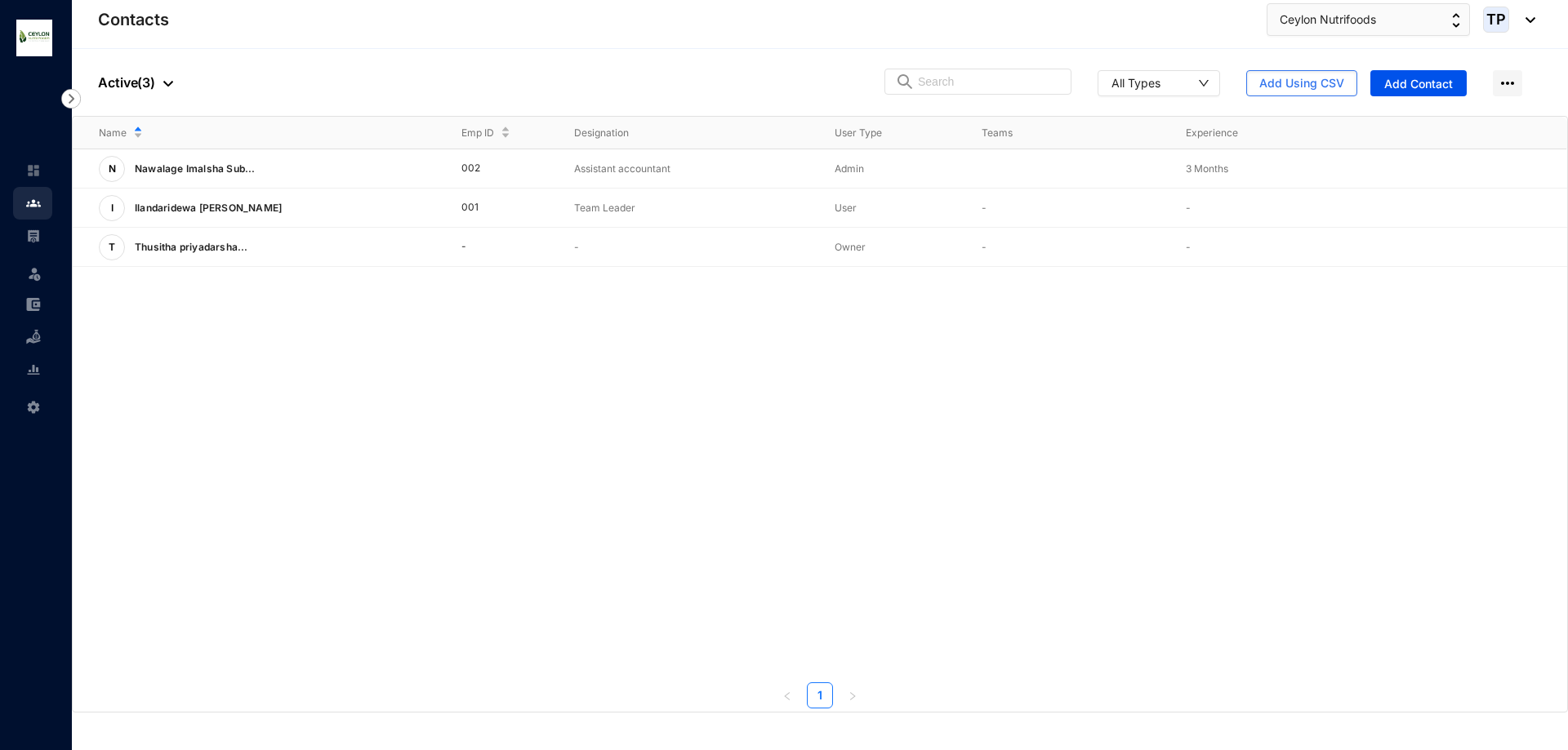
click at [964, 334] on div "N Nawalage Imalsha Sub... 002 Assistant accountant Admin 3 Months View More I I…" at bounding box center [819, 414] width 1494 height 530
click at [28, 241] on img at bounding box center [33, 236] width 15 height 15
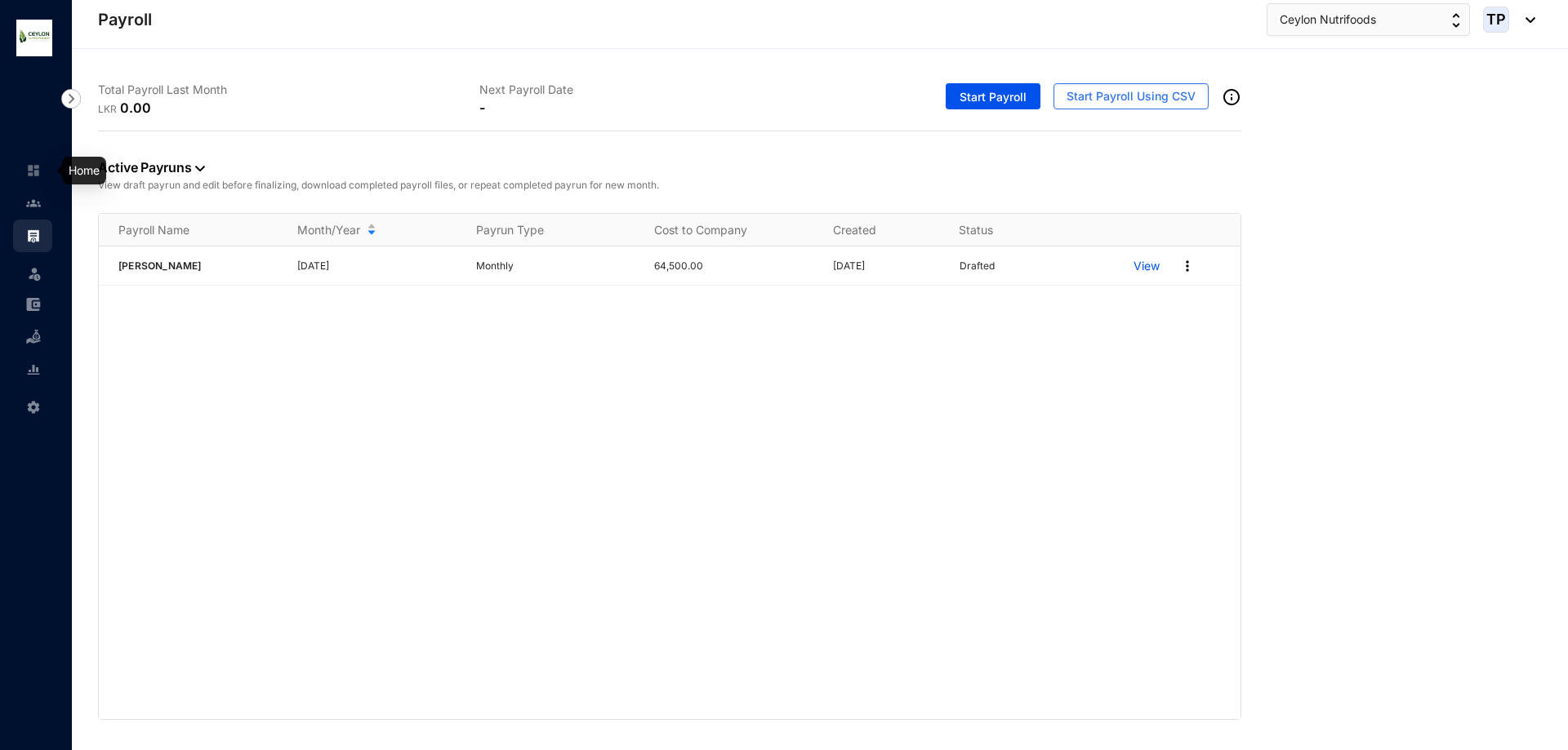
click at [26, 156] on div at bounding box center [33, 162] width 15 height 15
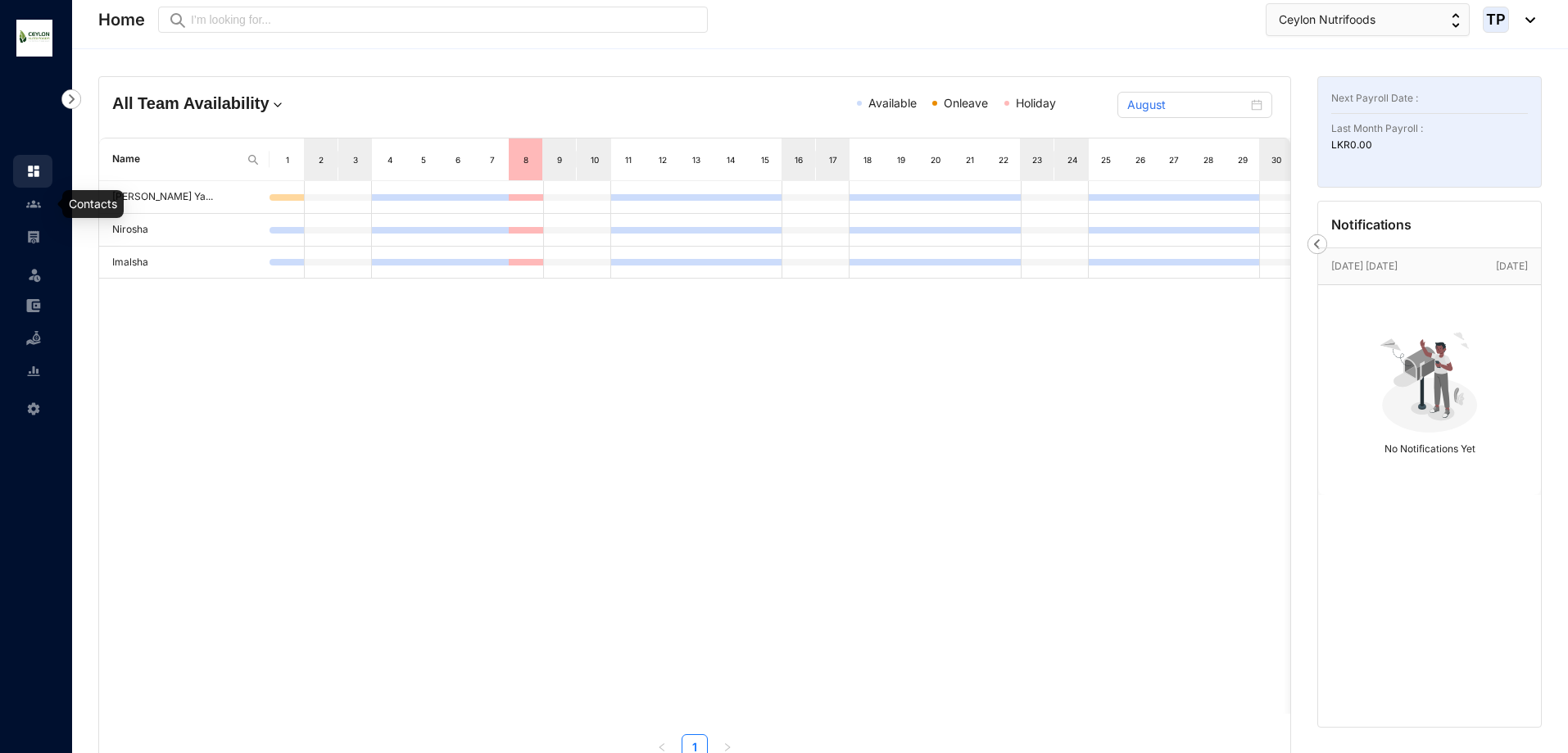
click at [30, 201] on img at bounding box center [33, 204] width 15 height 15
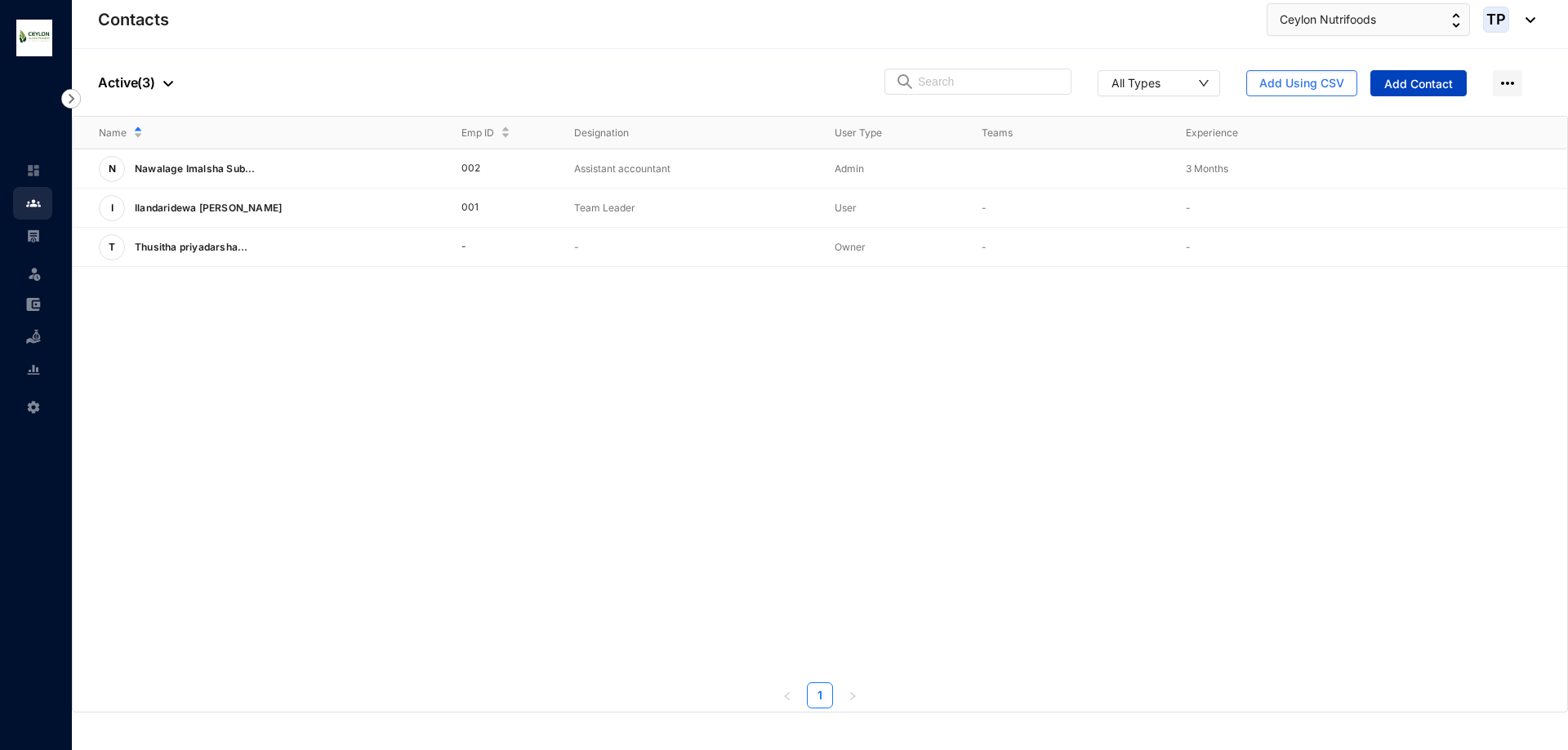
click at [1404, 79] on span "Add Contact" at bounding box center [1418, 84] width 68 height 16
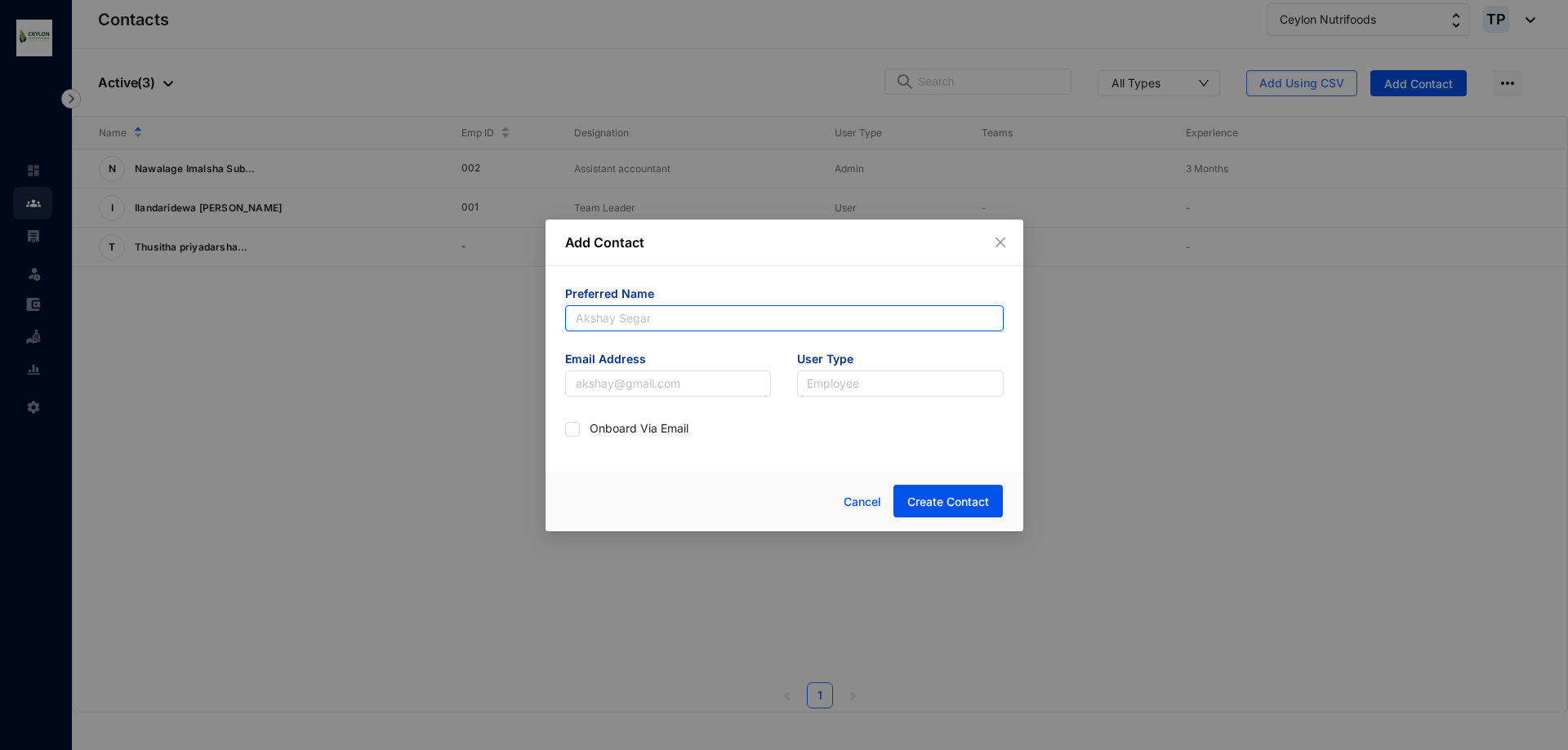
click at [678, 317] on input "text" at bounding box center [784, 317] width 438 height 26
type input "Tharushi Randula"
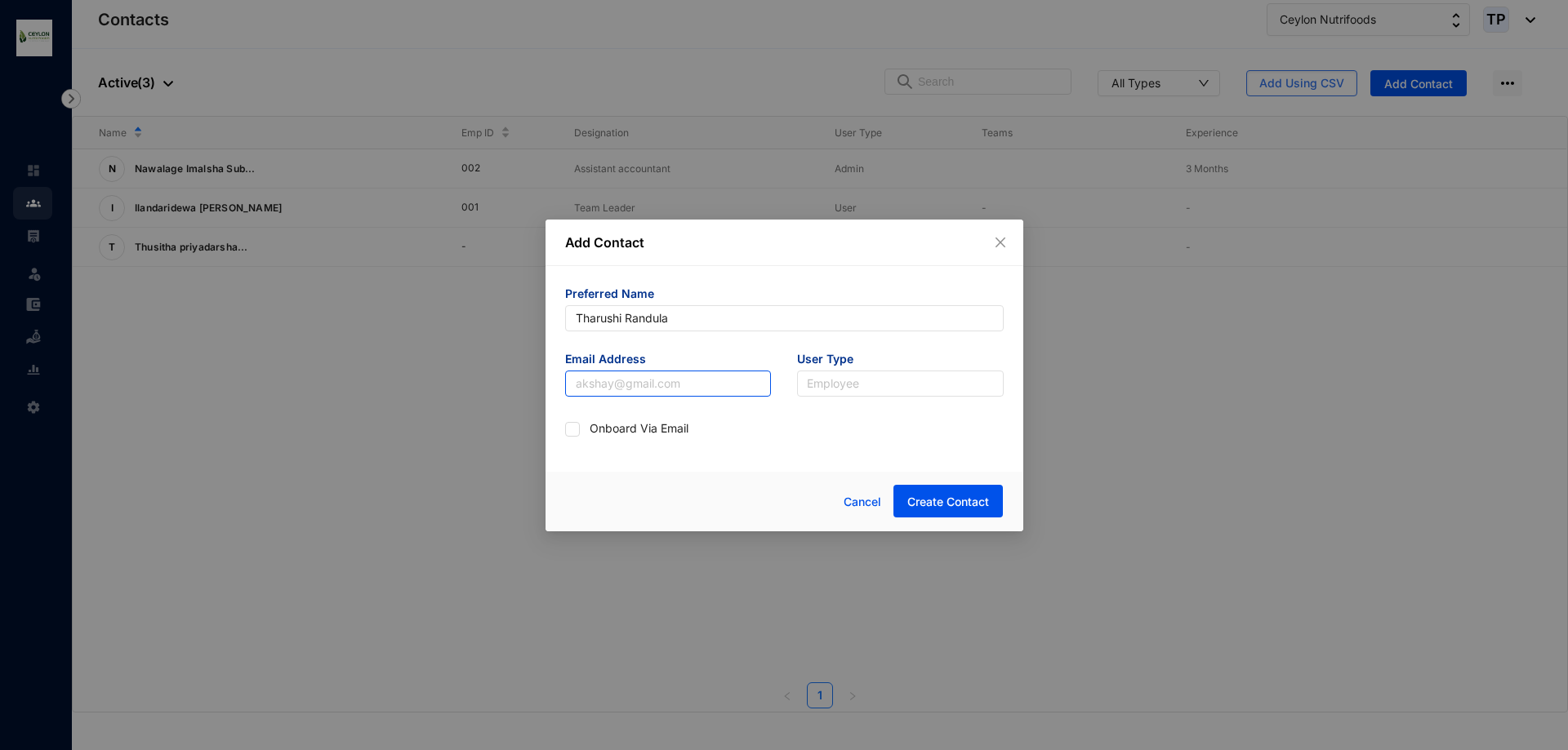
click at [694, 387] on input "text" at bounding box center [668, 383] width 207 height 26
type input "[EMAIL_ADDRESS][DOMAIN_NAME]"
click at [848, 383] on input "search" at bounding box center [900, 384] width 187 height 25
click at [853, 422] on div "Admin" at bounding box center [899, 416] width 180 height 18
click at [930, 504] on span "Create Contact" at bounding box center [948, 502] width 82 height 16
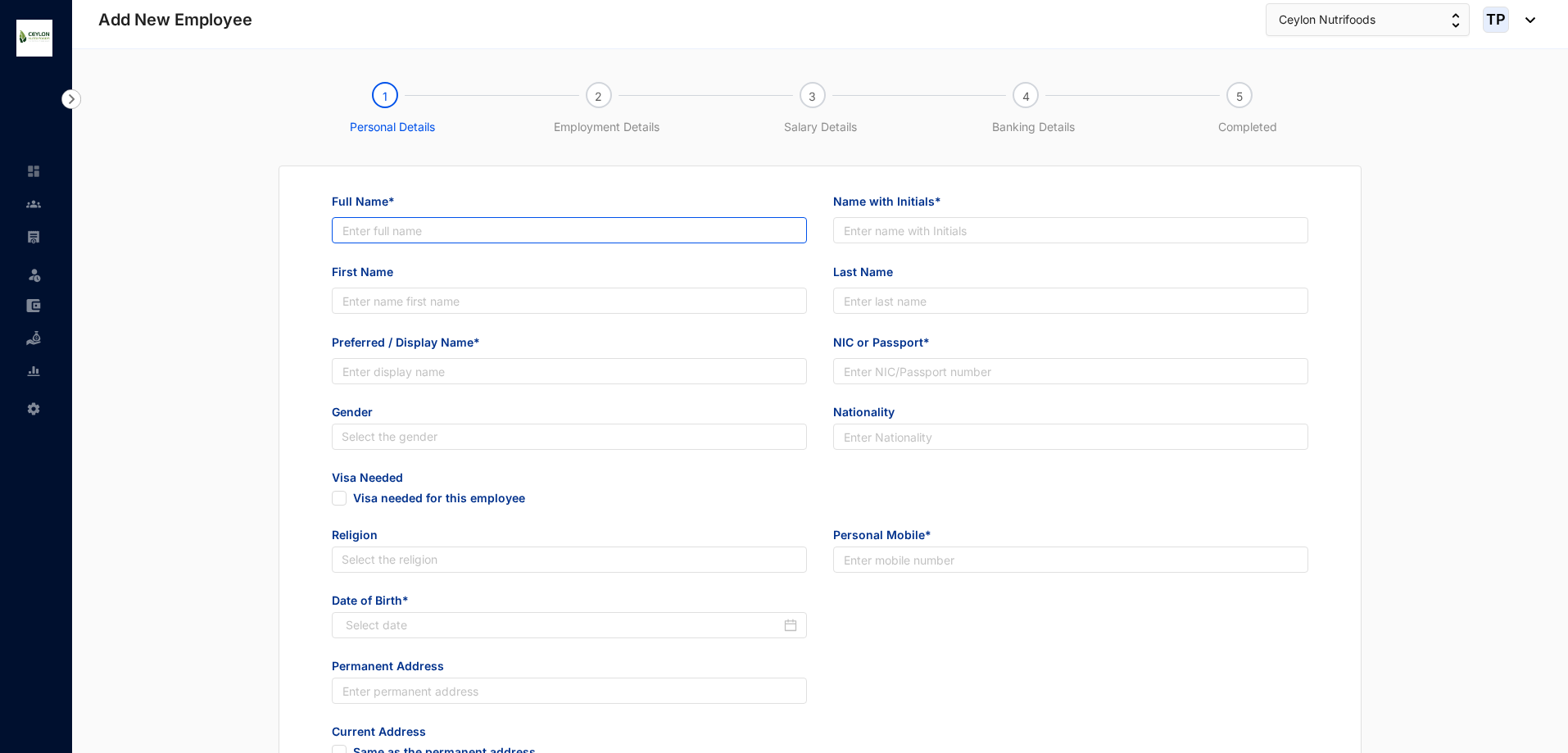
click at [413, 232] on input "Full Name*" at bounding box center [570, 230] width 475 height 26
click at [459, 228] on input "Full Name*" at bounding box center [570, 230] width 475 height 26
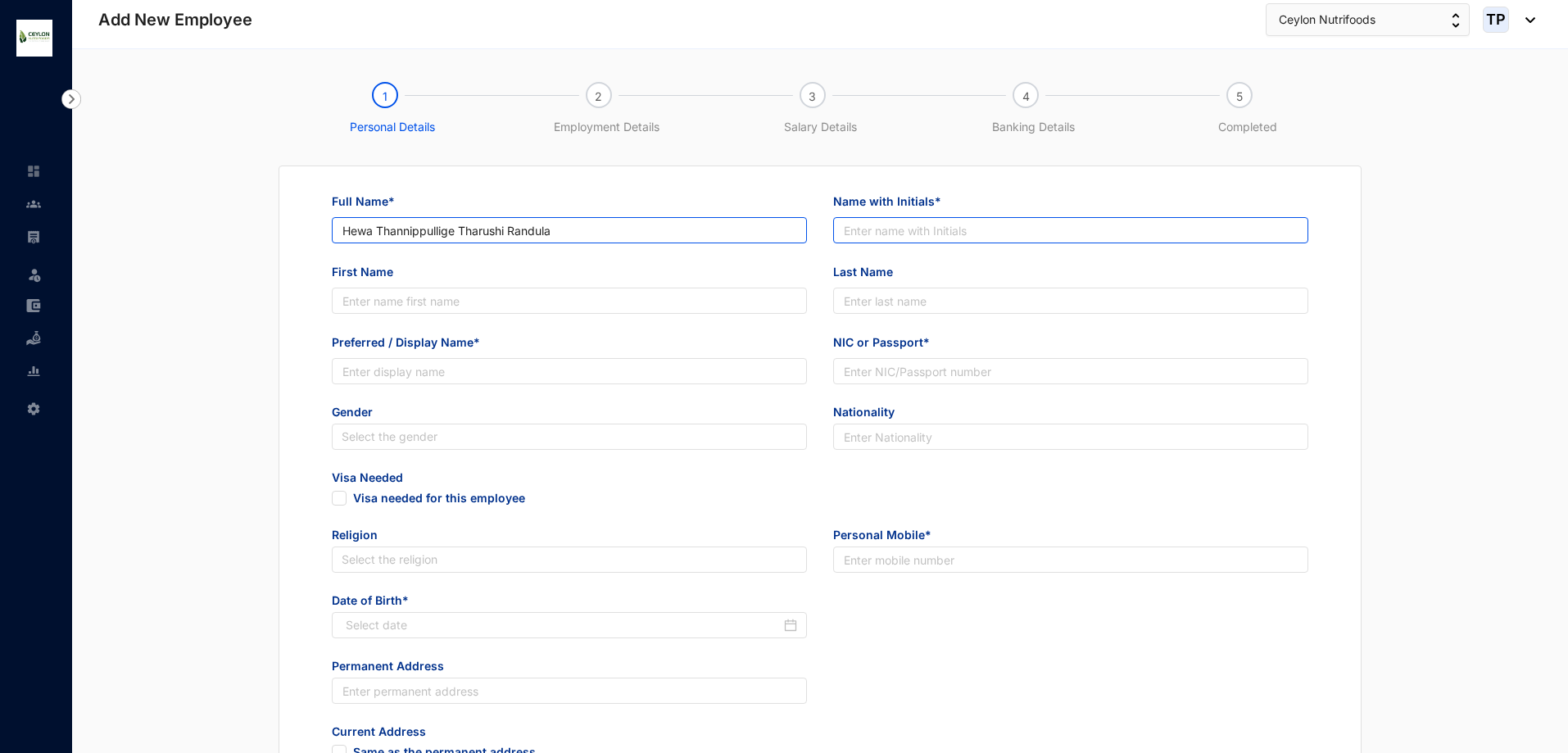
type input "Hewa Thannippullige Tharushi Randula"
click at [908, 225] on input "Name with Initials*" at bounding box center [1071, 230] width 475 height 26
type input "h"
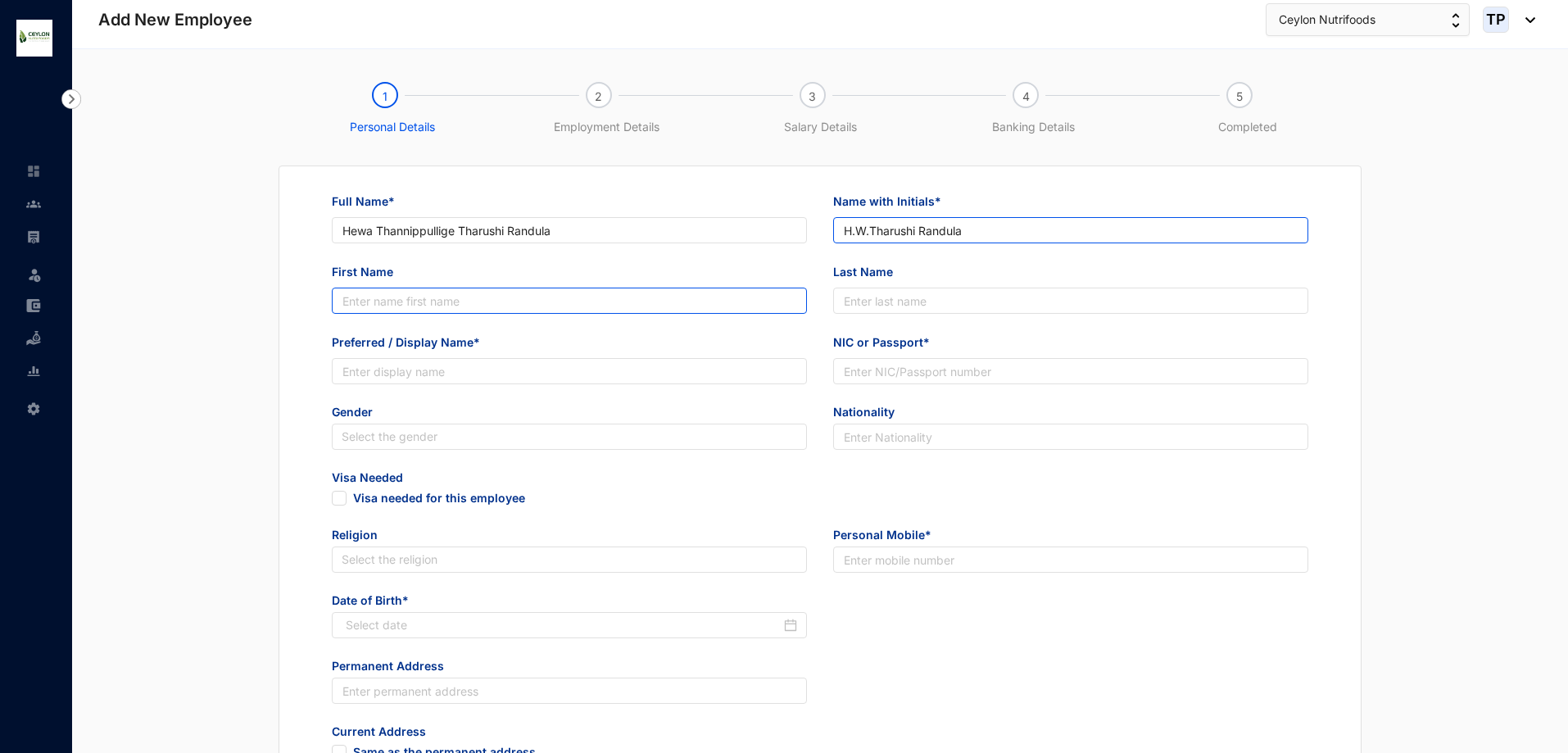
type input "H.W.Tharushi Randula"
click at [637, 293] on input "First Name" at bounding box center [570, 300] width 475 height 26
type input "Tharushi"
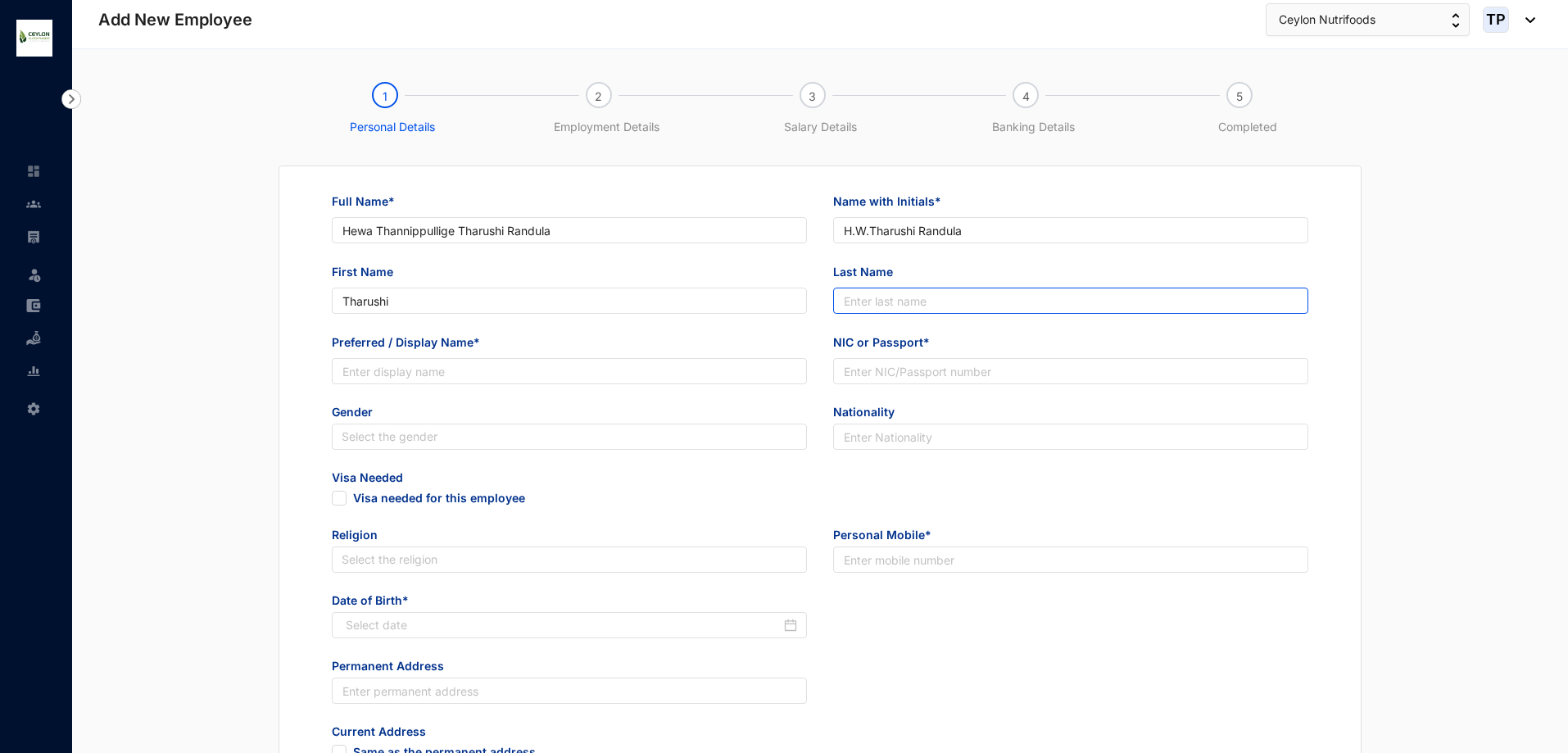
click at [1004, 303] on input "Last Name" at bounding box center [1071, 300] width 475 height 26
type input "Randula"
click at [615, 381] on input "Preferred / Display Name*" at bounding box center [570, 370] width 475 height 26
click at [600, 367] on input "Preferred / Display Name*" at bounding box center [570, 370] width 475 height 26
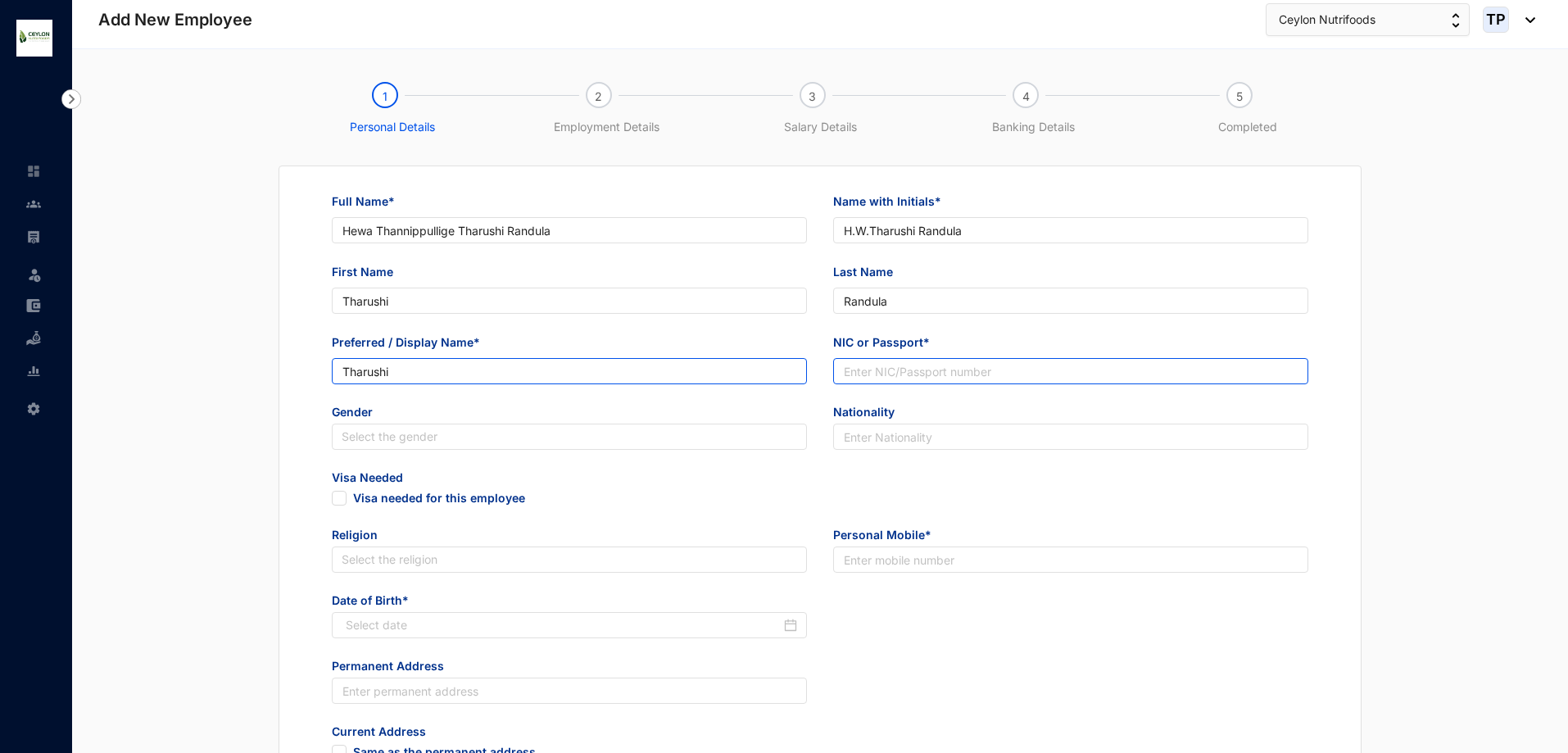
type input "Tharushi"
click at [923, 373] on input "NIC or Passport*" at bounding box center [1071, 370] width 475 height 26
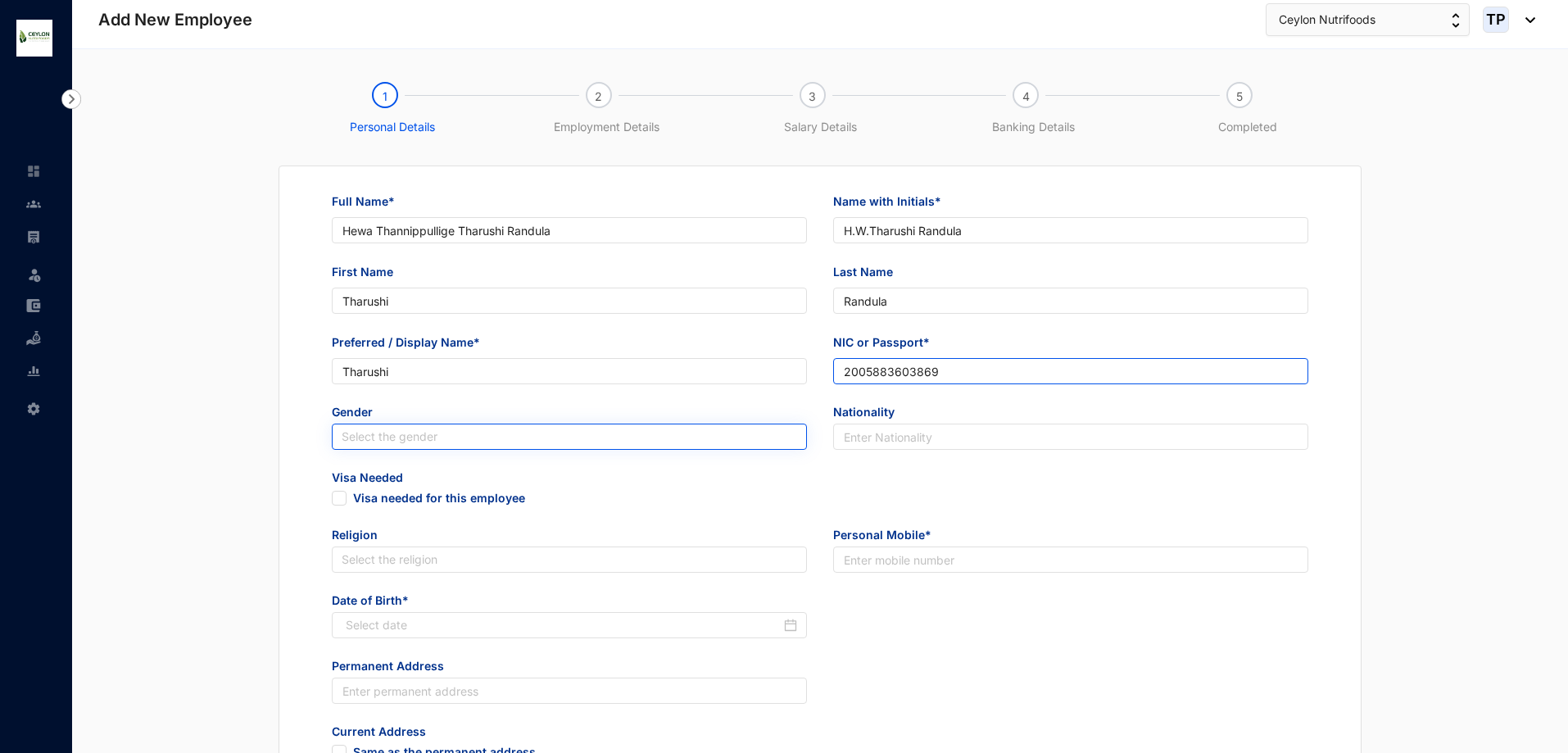
type input "2005883603869"
click at [604, 439] on input "search" at bounding box center [570, 437] width 456 height 25
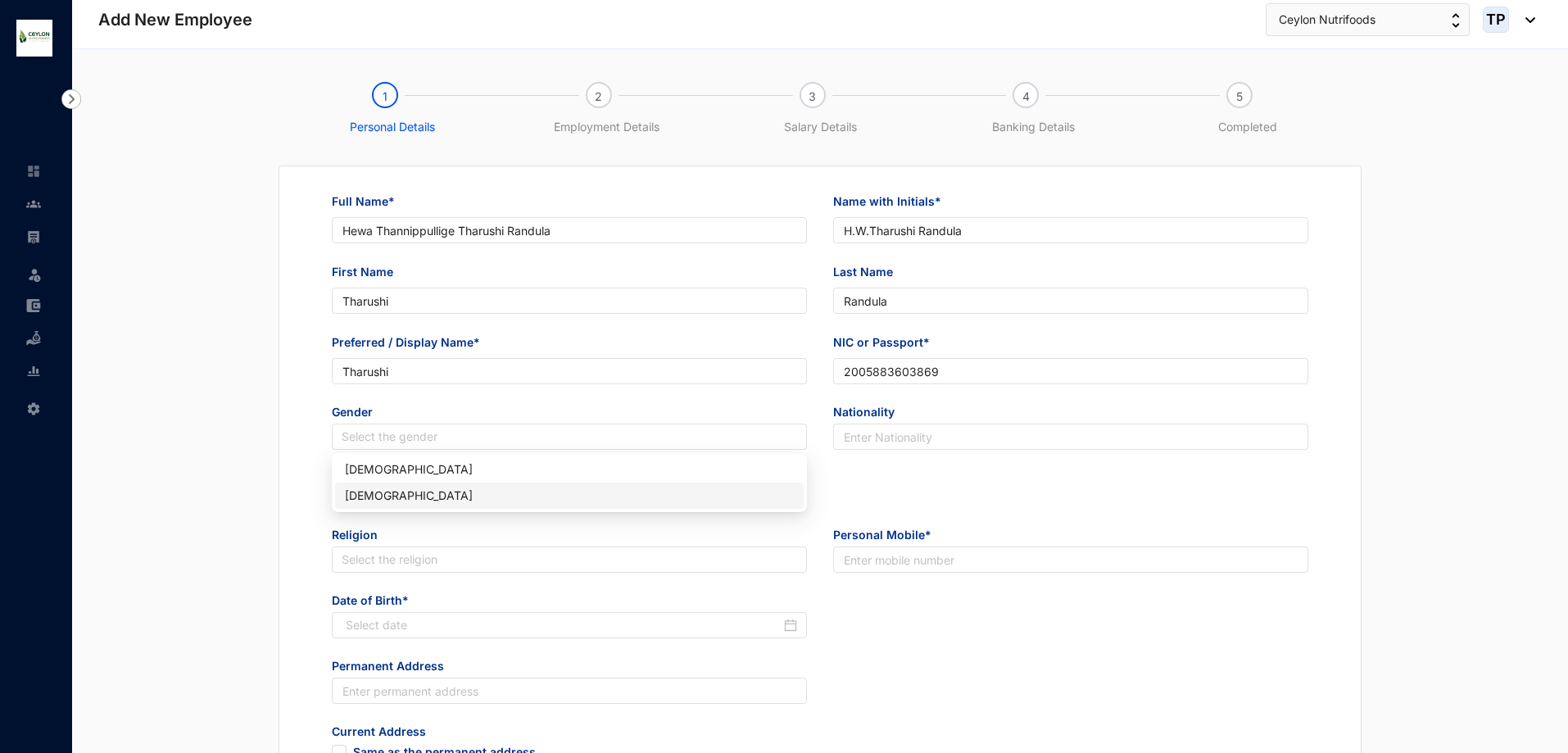
click at [573, 501] on div "[DEMOGRAPHIC_DATA]" at bounding box center [570, 496] width 449 height 18
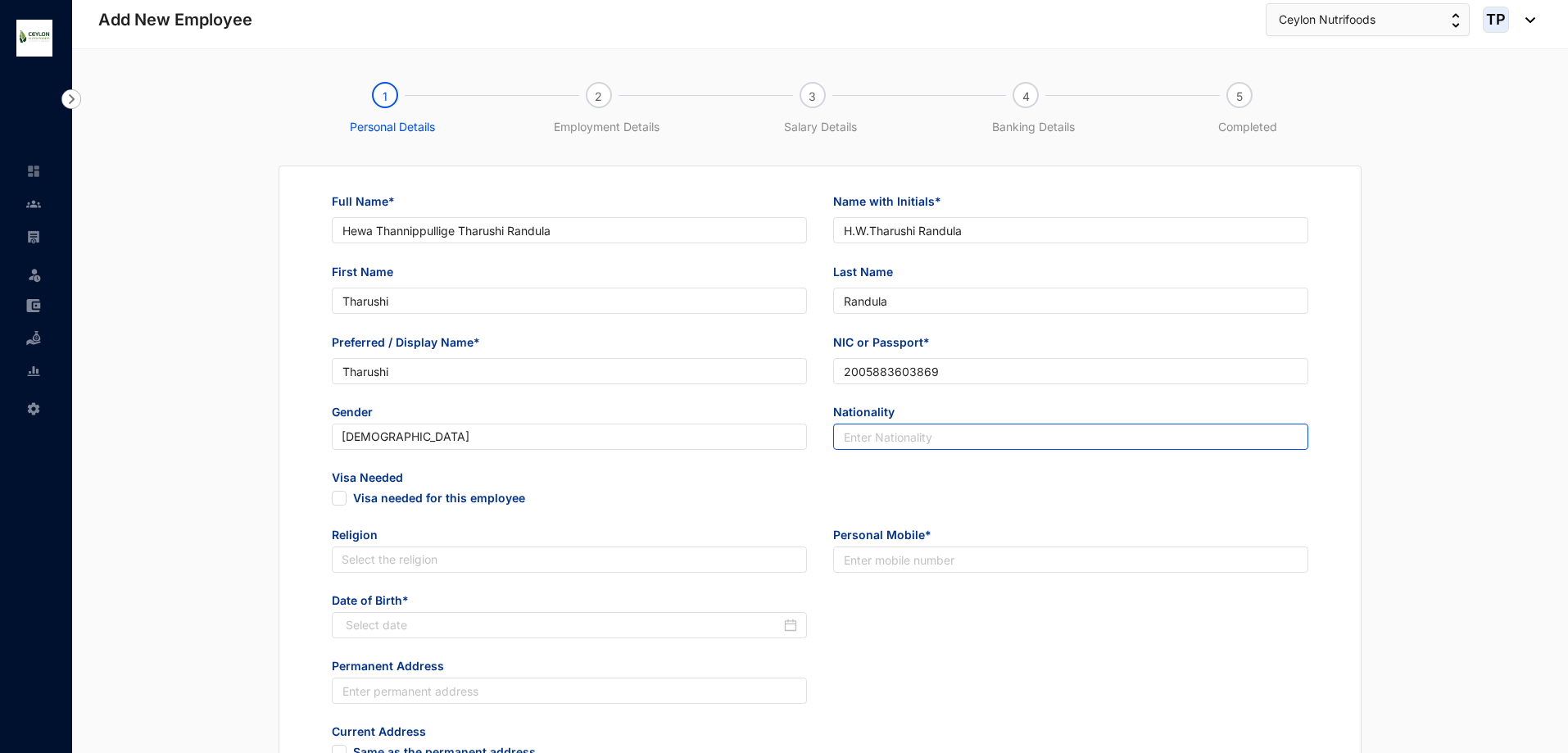
click at [906, 425] on input "text" at bounding box center [1071, 436] width 475 height 26
type input "[GEOGRAPHIC_DATA]"
click at [490, 555] on input "search" at bounding box center [570, 560] width 456 height 25
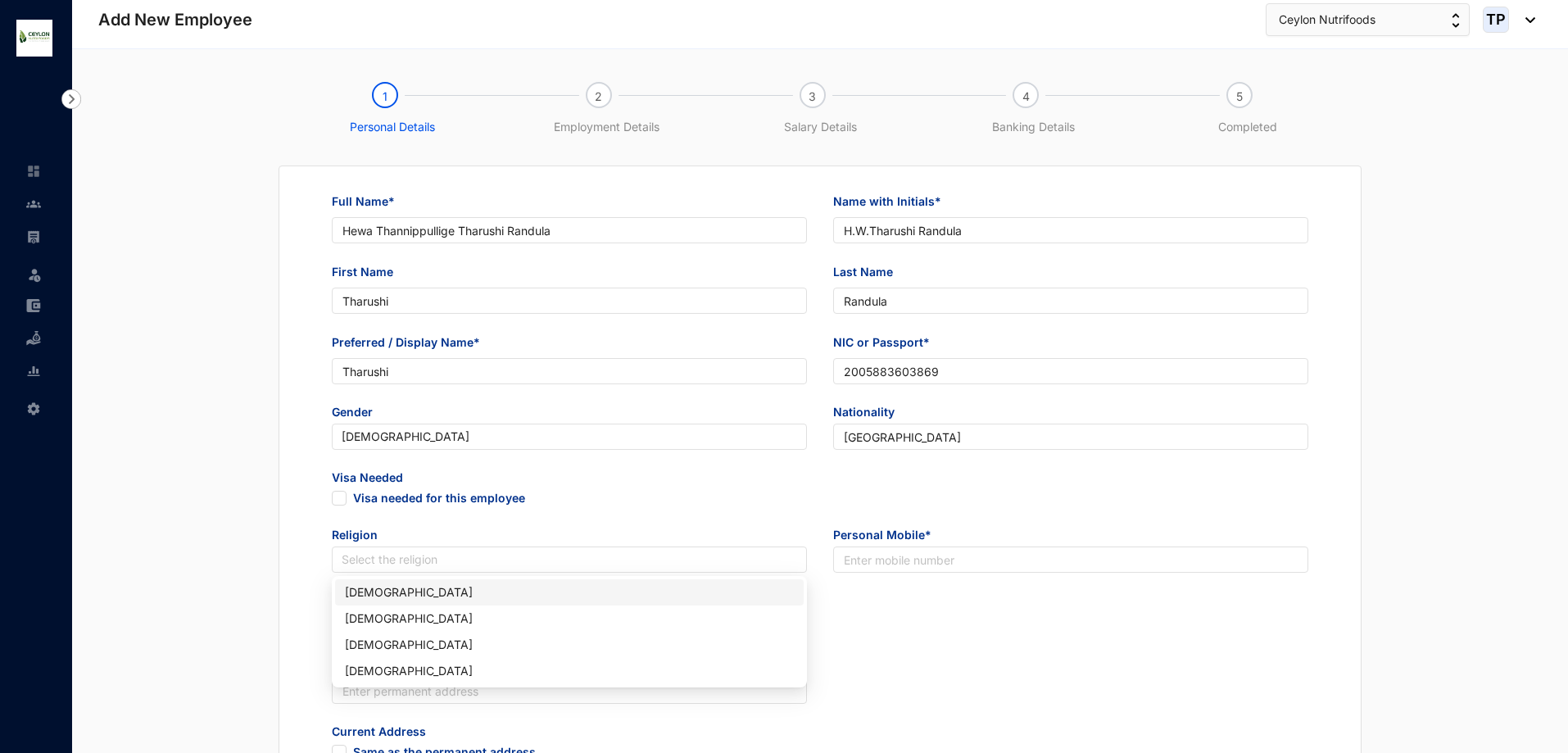
click at [490, 600] on div "[DEMOGRAPHIC_DATA]" at bounding box center [570, 593] width 449 height 18
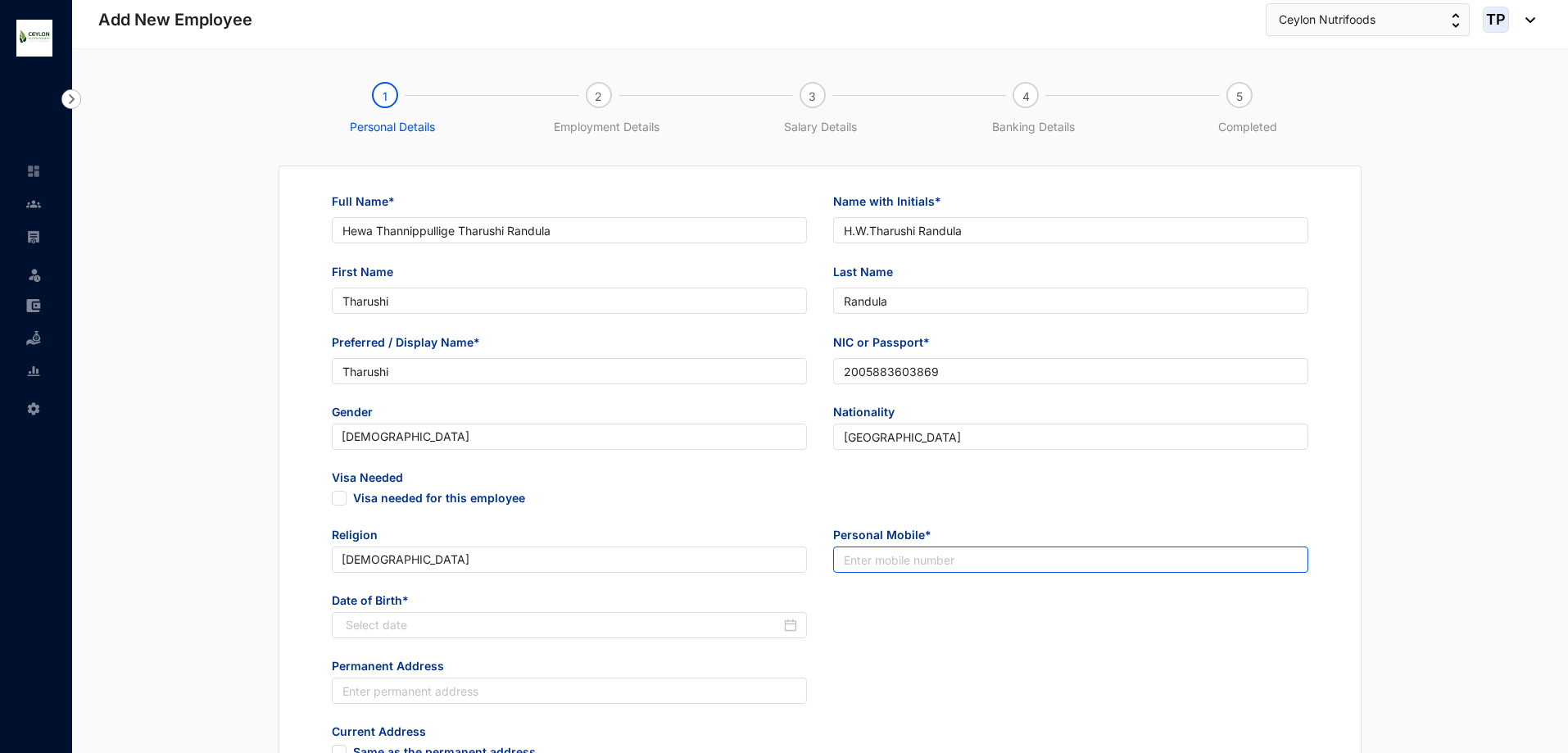
click at [1036, 570] on input "text" at bounding box center [1071, 559] width 475 height 26
type input "0715510856"
click at [984, 625] on div "Date of Birth*" at bounding box center [820, 626] width 1003 height 66
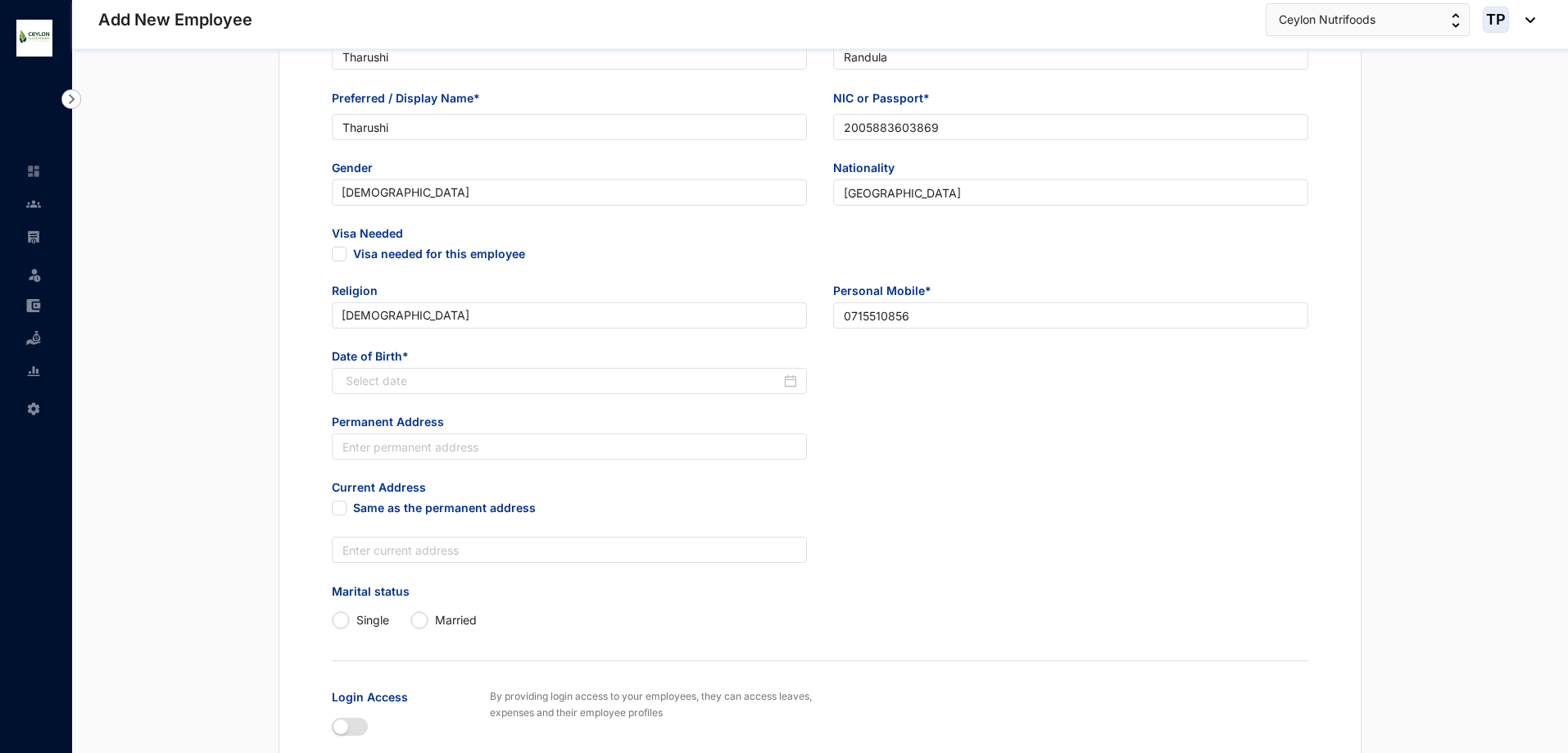
scroll to position [246, 0]
click at [613, 377] on input at bounding box center [563, 379] width 435 height 18
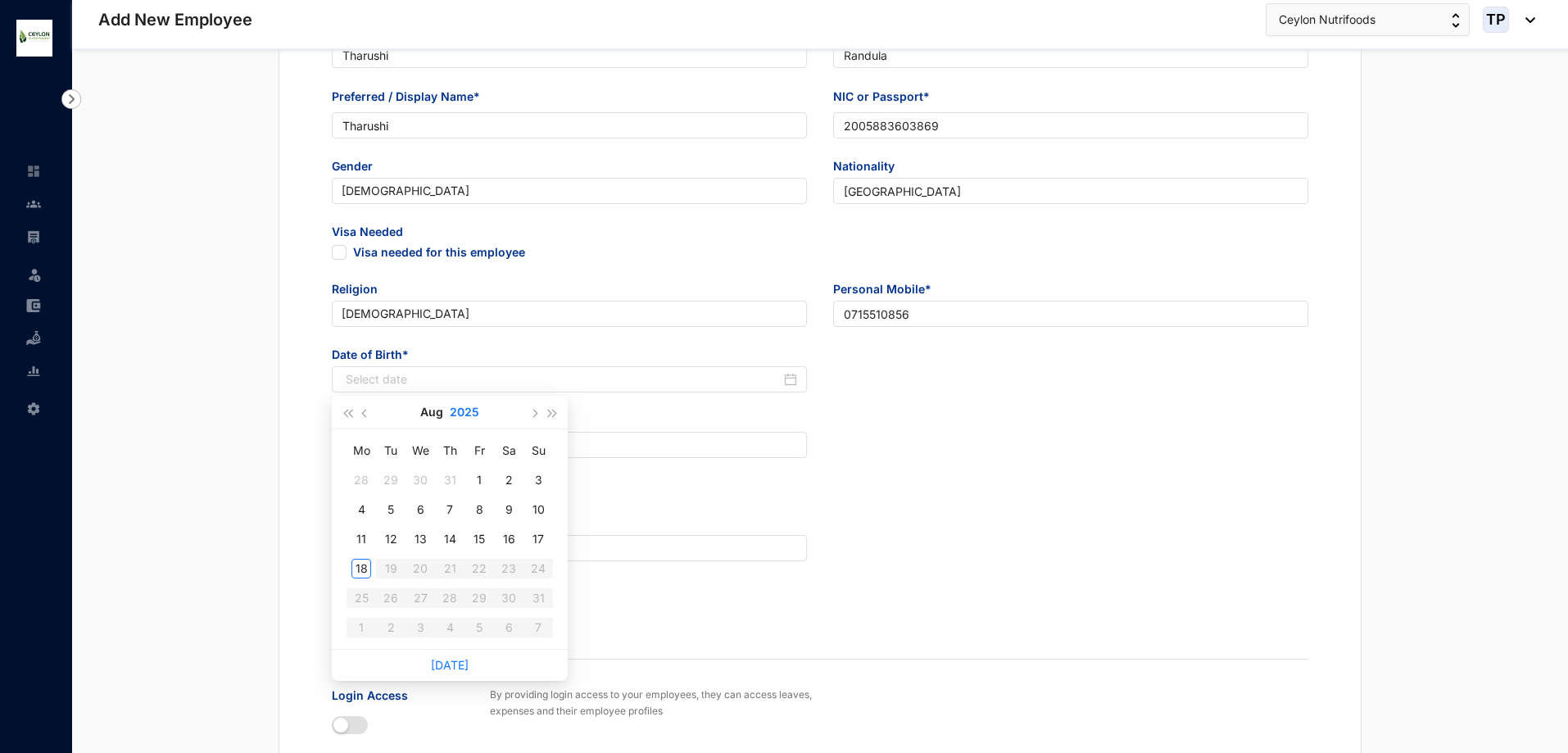
click at [461, 415] on button "2025" at bounding box center [464, 412] width 29 height 33
click at [459, 415] on button "2020 - 2029" at bounding box center [450, 412] width 65 height 33
type input "2000-08-18"
click at [462, 416] on div "2000-2099" at bounding box center [449, 412] width 186 height 33
click at [548, 415] on span "button" at bounding box center [552, 413] width 8 height 8
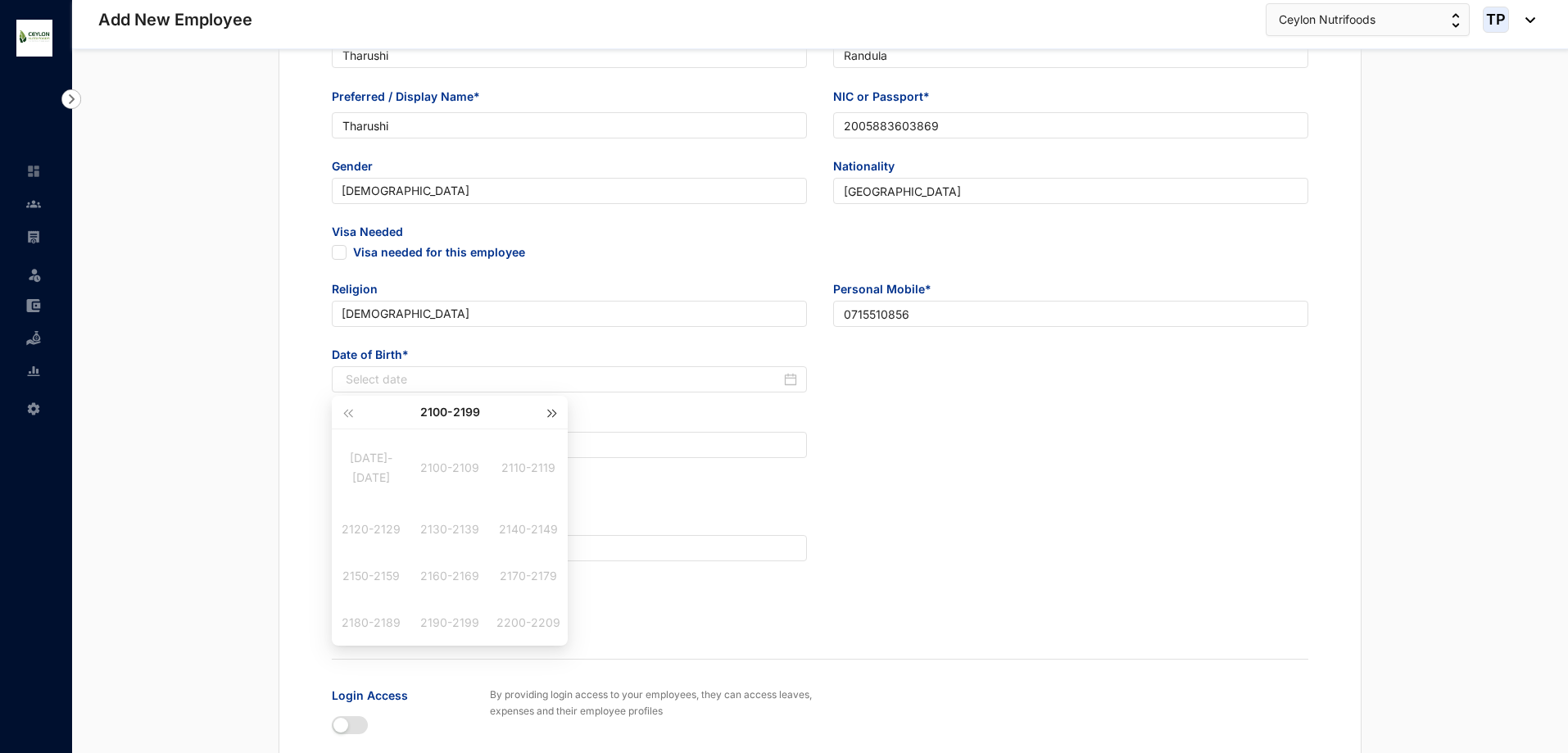
click at [548, 415] on span "button" at bounding box center [552, 413] width 8 height 8
click at [838, 482] on div "Current Address Same as the permanent address" at bounding box center [820, 506] width 1003 height 57
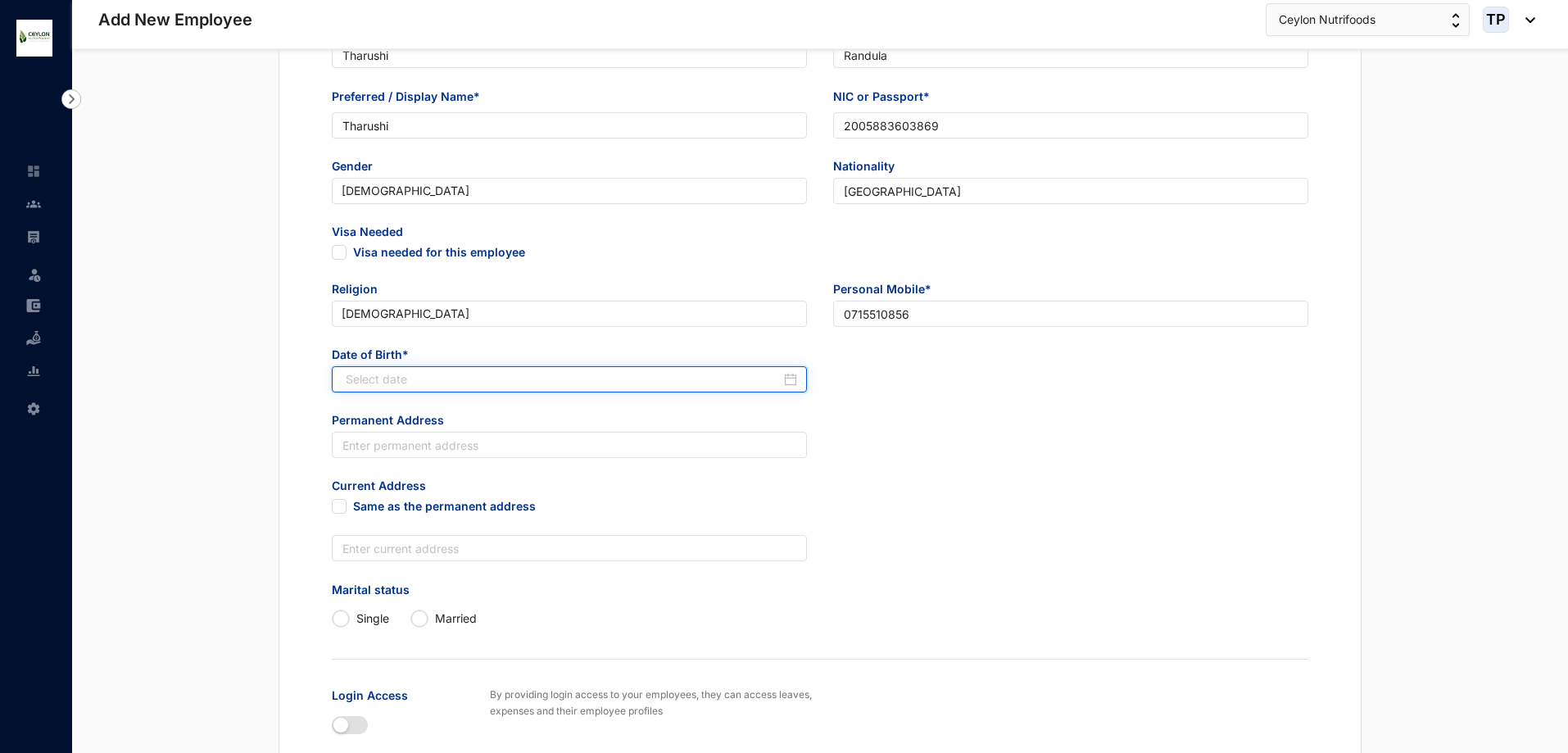
click at [752, 383] on input at bounding box center [563, 379] width 435 height 18
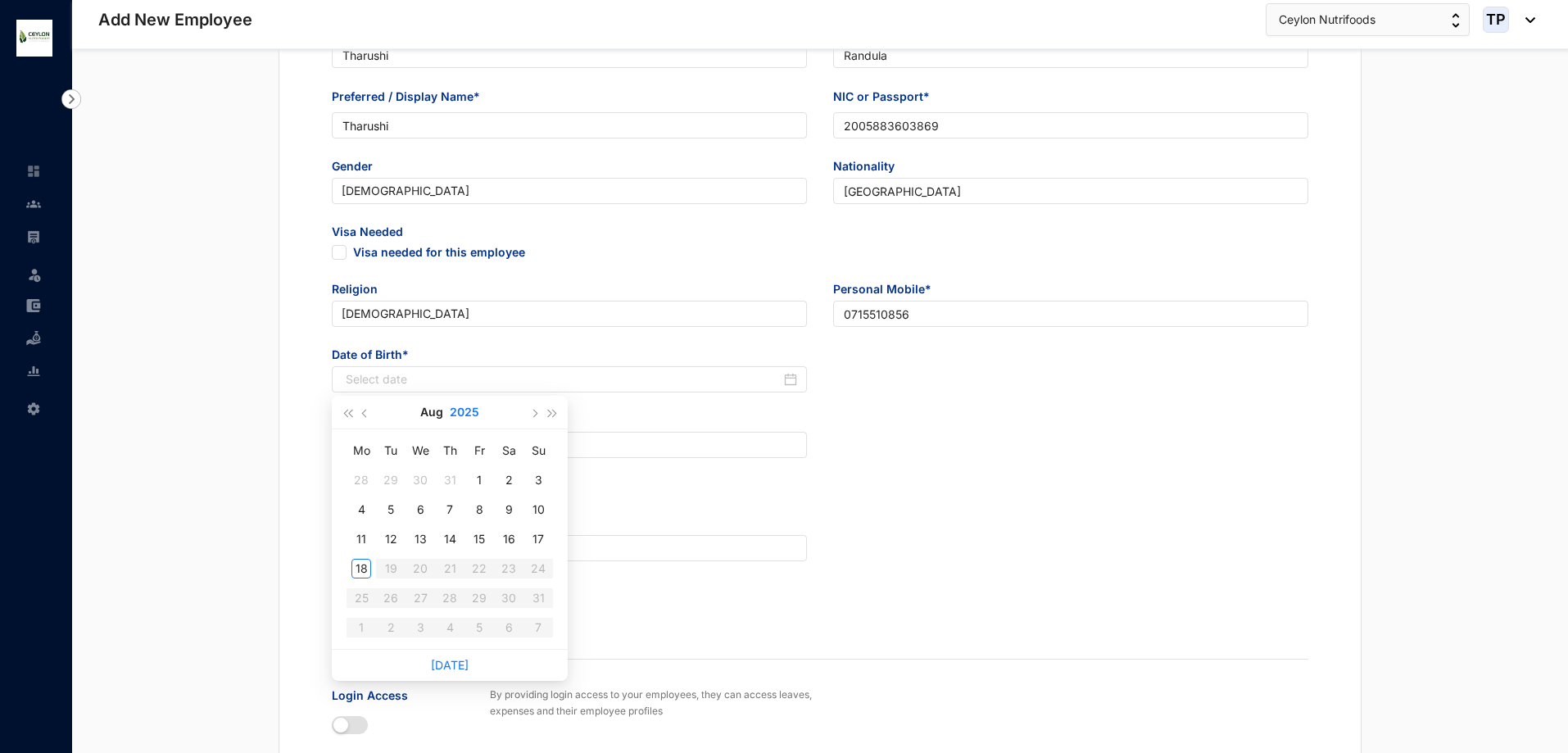
click at [458, 413] on button "2025" at bounding box center [464, 412] width 29 height 33
click at [349, 415] on span "button" at bounding box center [347, 413] width 8 height 8
click at [393, 559] on div "2005" at bounding box center [376, 564] width 49 height 20
click at [516, 620] on div "Dec" at bounding box center [524, 619] width 49 height 20
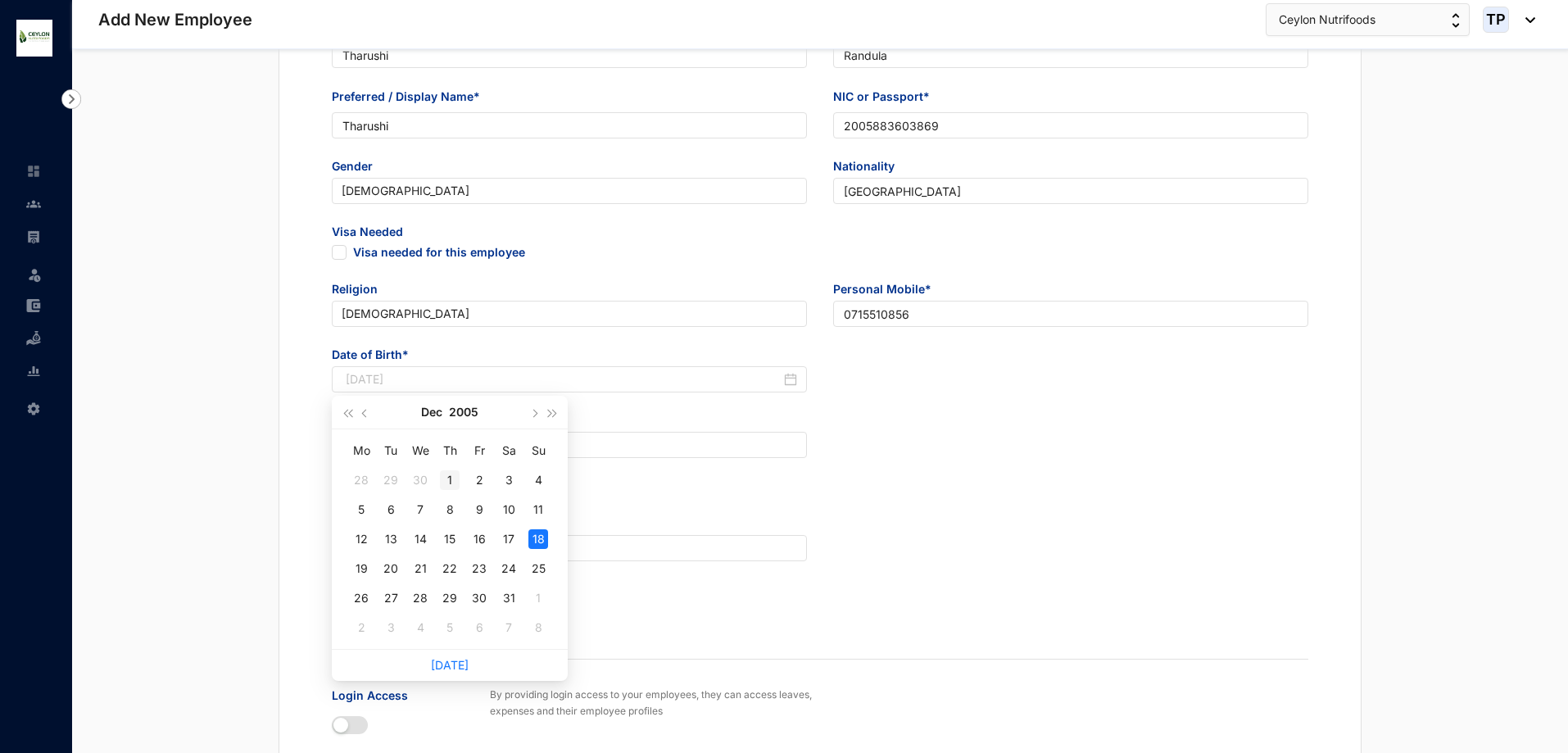
type input "[DATE]"
click at [442, 474] on div "1" at bounding box center [449, 480] width 20 height 20
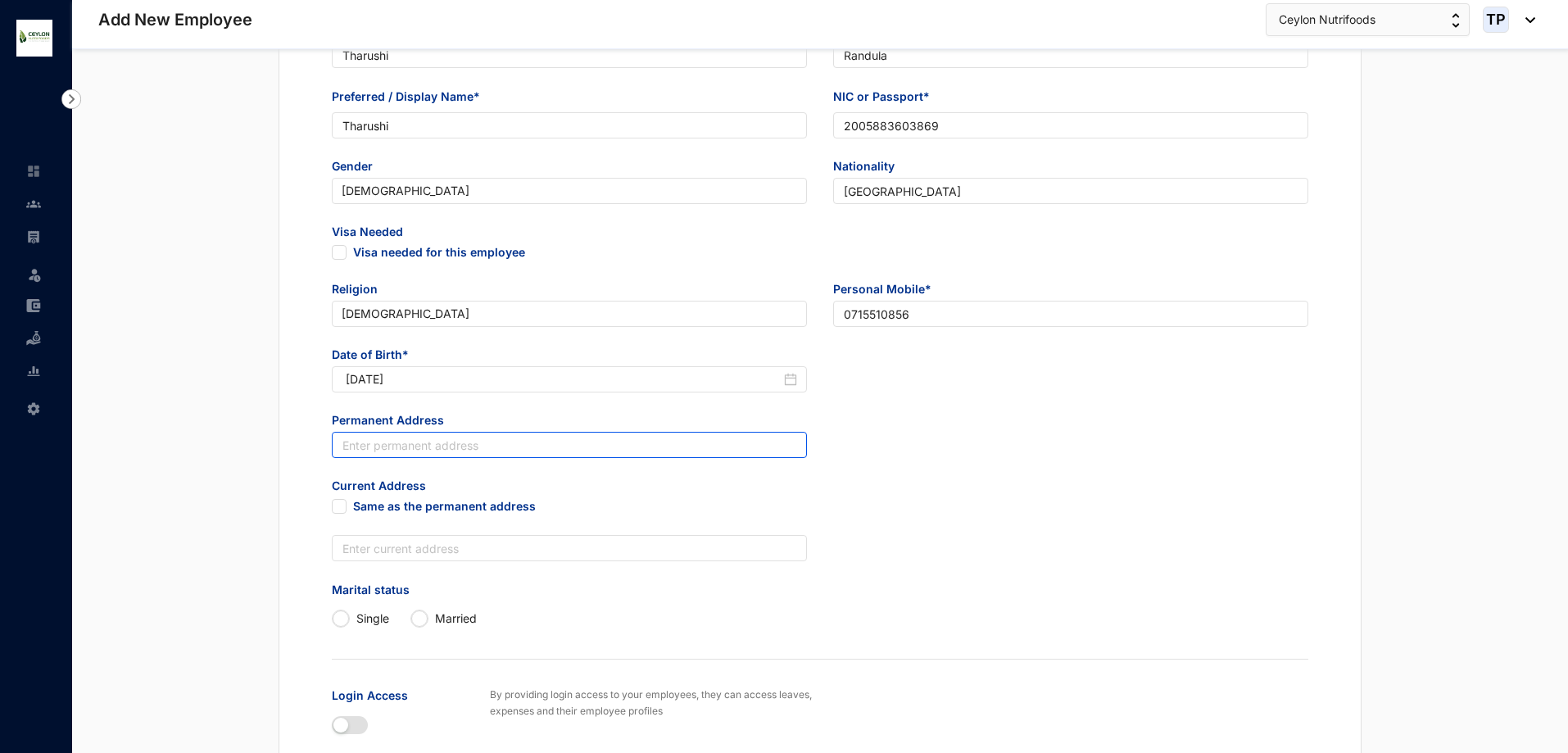
click at [429, 449] on input "text" at bounding box center [570, 444] width 475 height 26
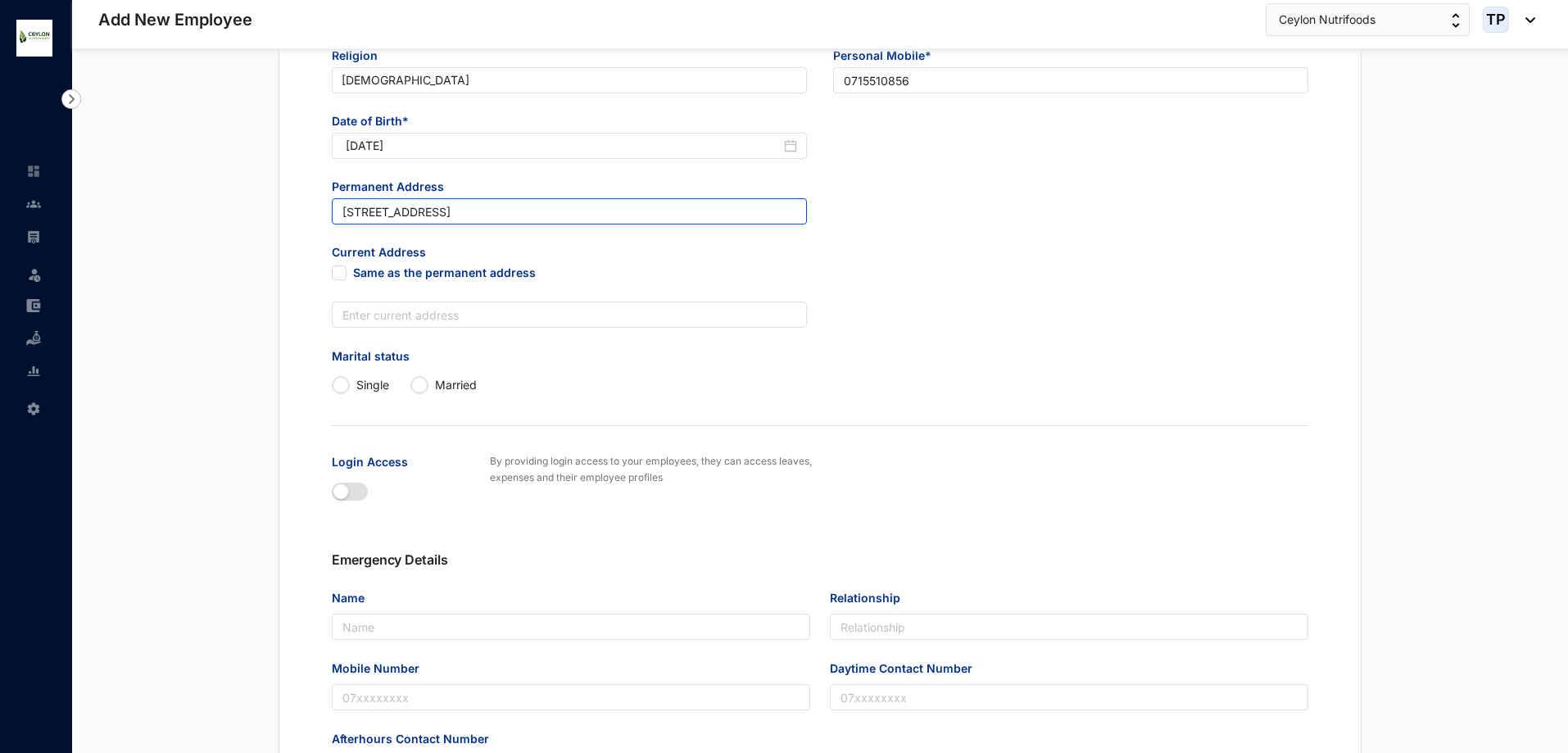
scroll to position [491, 0]
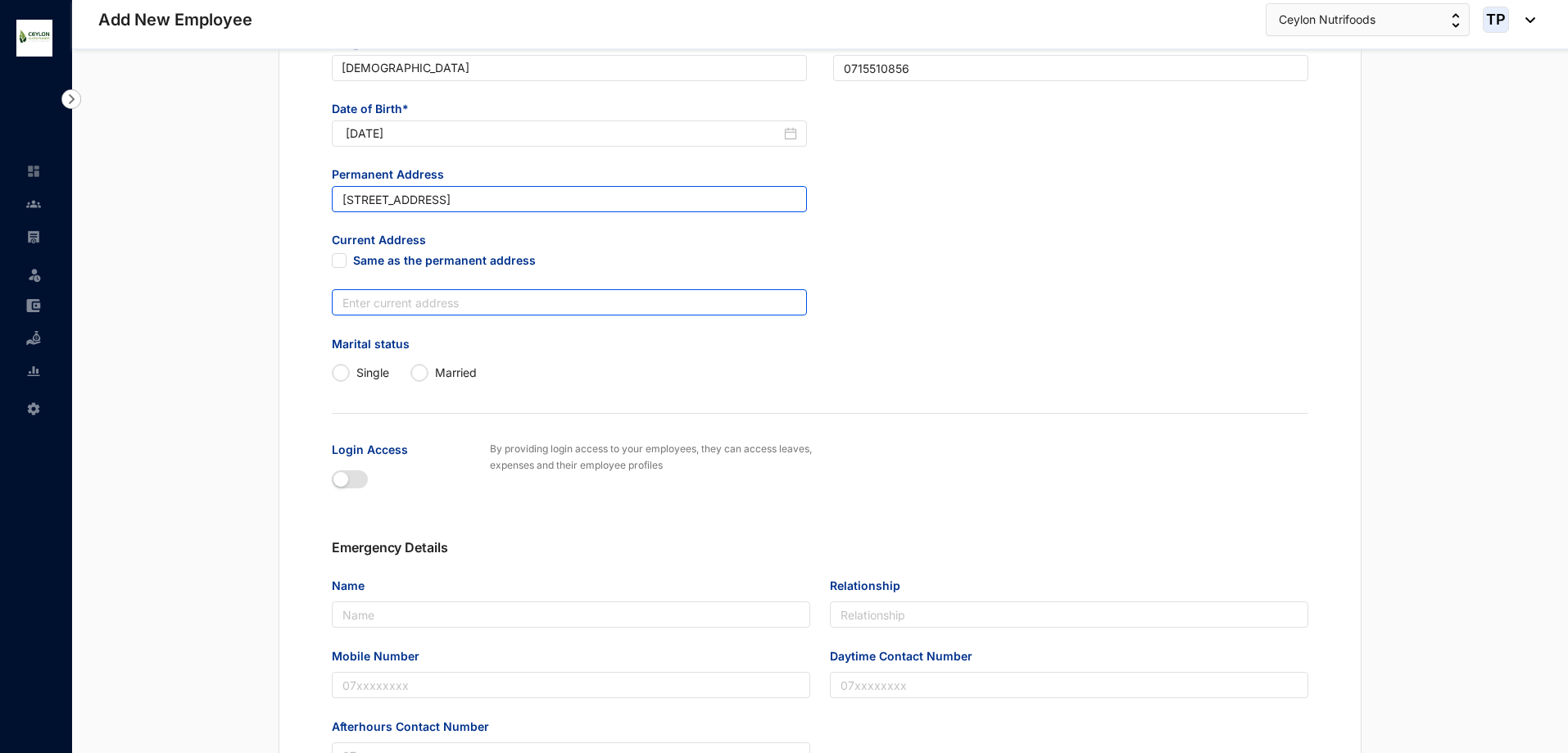
type input "[STREET_ADDRESS]"
click at [457, 305] on input "text" at bounding box center [570, 302] width 475 height 26
drag, startPoint x: 598, startPoint y: 200, endPoint x: 222, endPoint y: 219, distance: 376.5
click at [222, 219] on div "Full Name* Hewa Thannippullige Tharushi Randula Name with Initials* H.W.Tharush…" at bounding box center [820, 298] width 1443 height 1249
click at [382, 302] on input "text" at bounding box center [570, 302] width 475 height 26
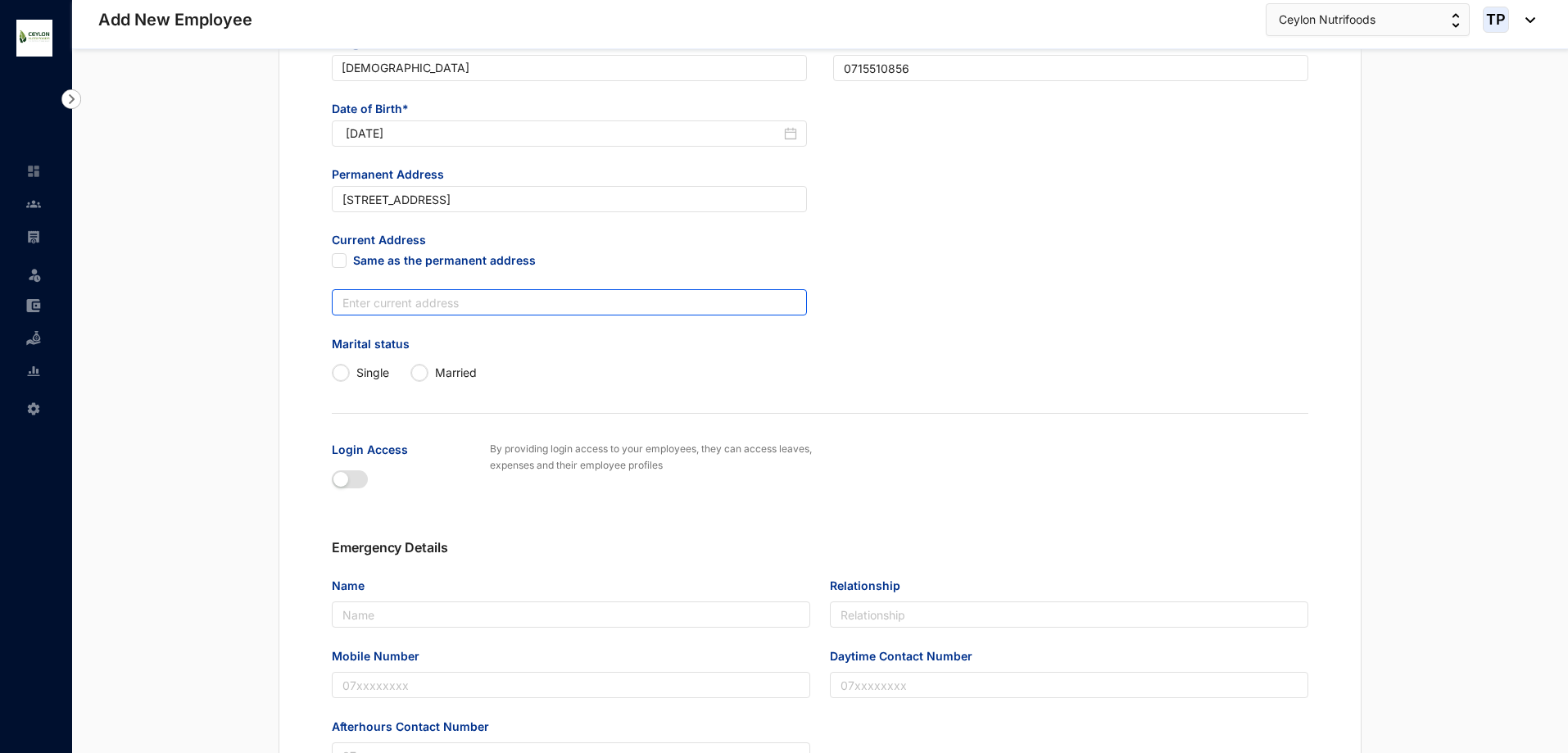
paste input "[STREET_ADDRESS]"
type input "[STREET_ADDRESS]"
click at [335, 372] on input "Single" at bounding box center [341, 373] width 16 height 16
radio input "true"
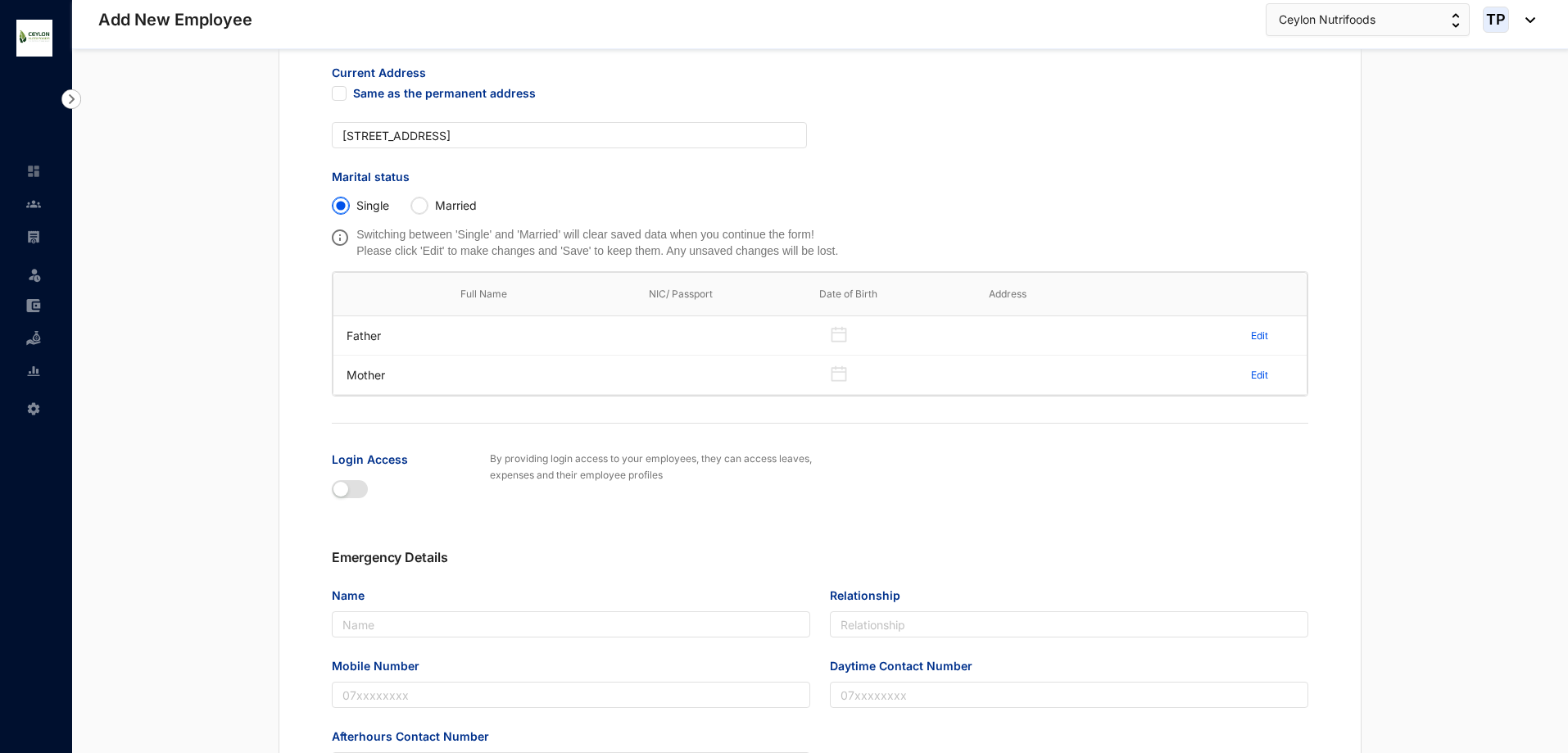
scroll to position [887, 0]
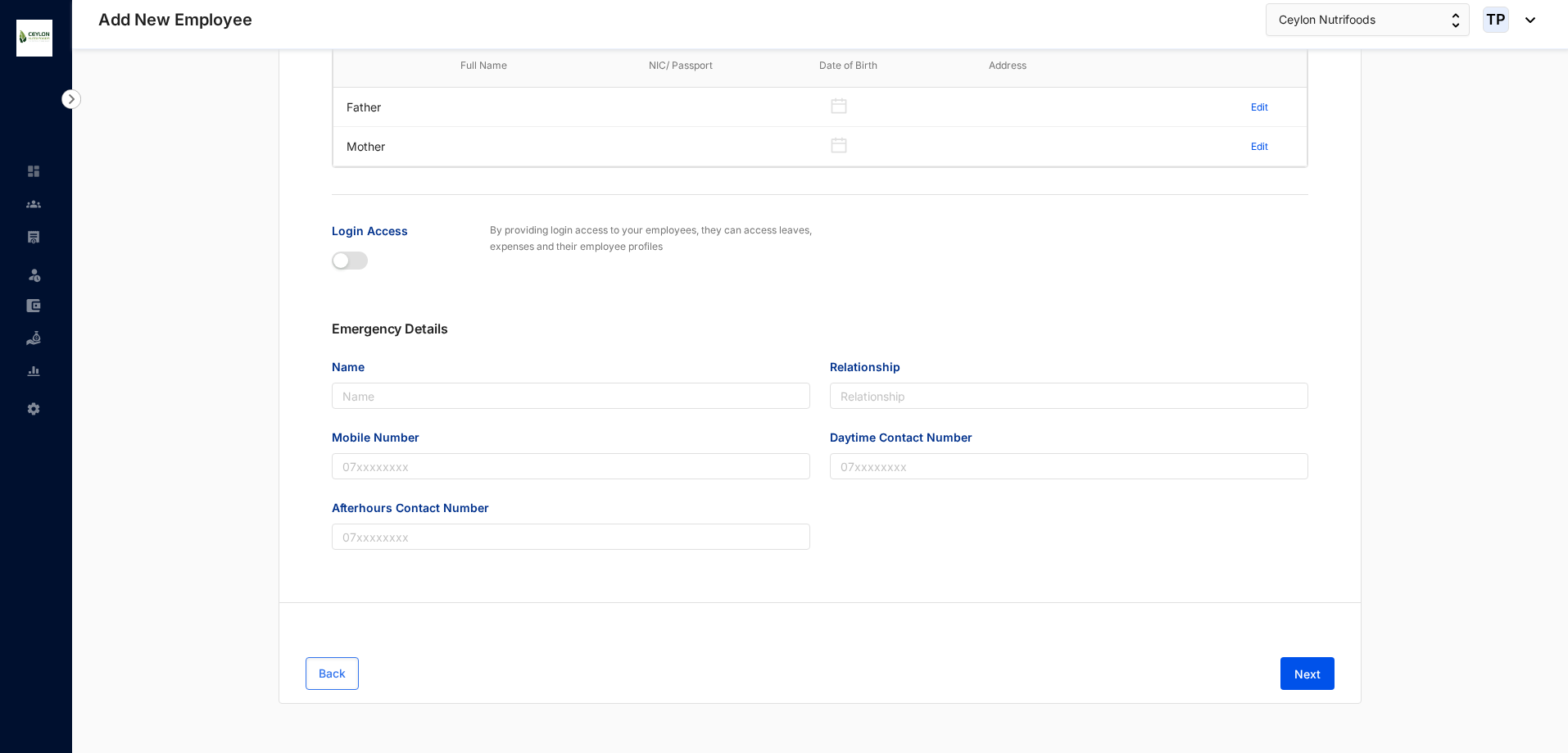
click at [1312, 690] on div "Back Next" at bounding box center [820, 674] width 1081 height 59
click at [1312, 664] on button "Next" at bounding box center [1307, 673] width 54 height 33
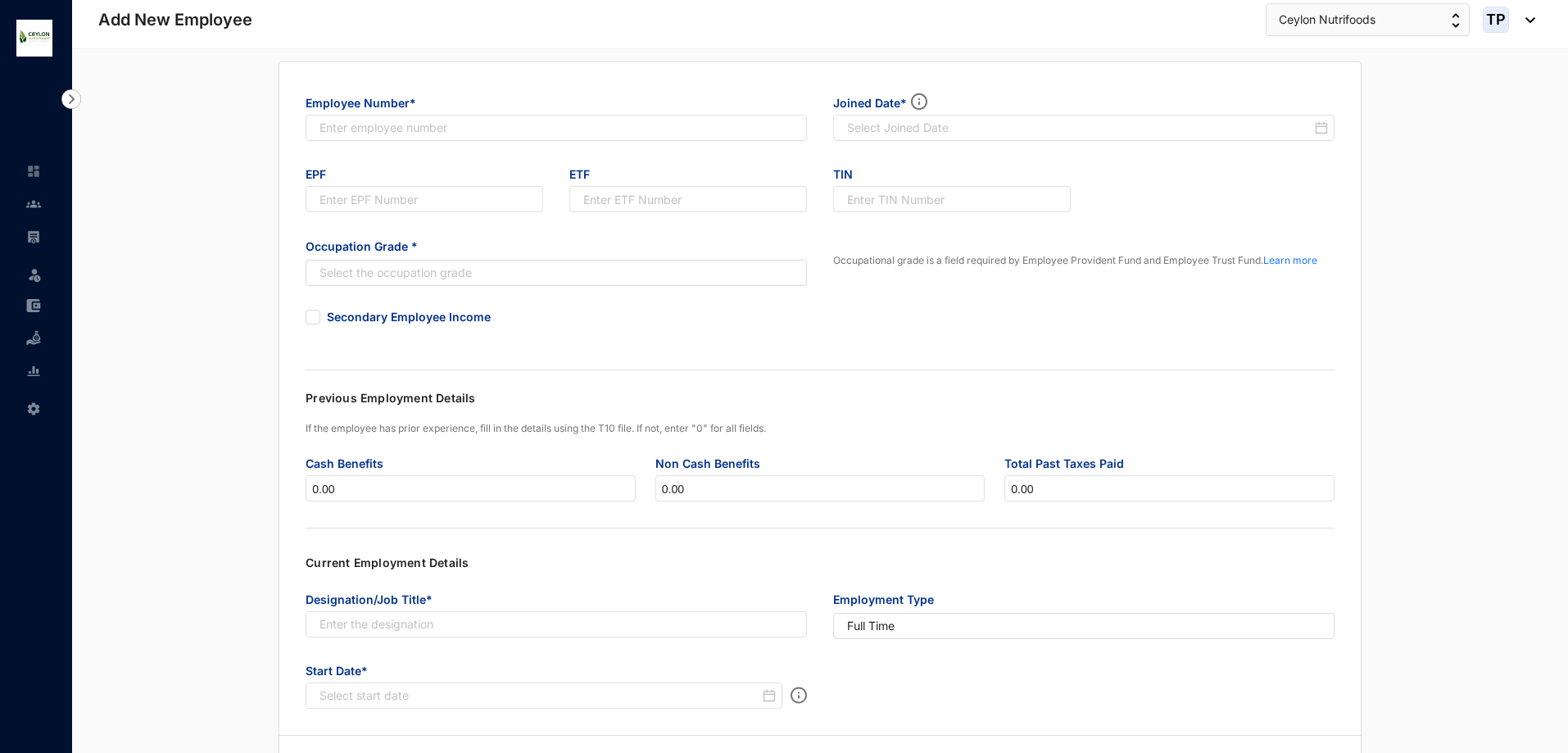
scroll to position [0, 0]
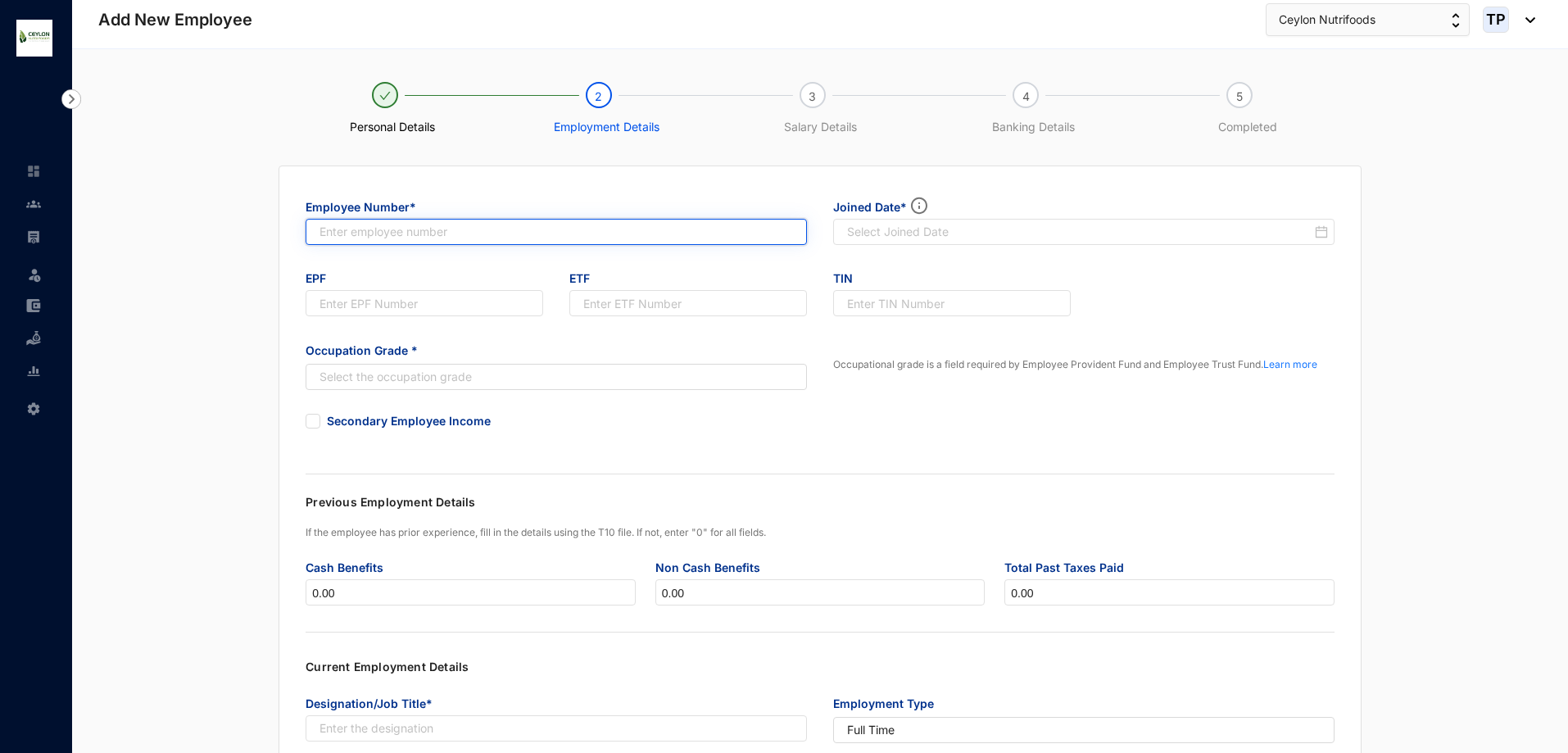
click at [384, 234] on input "text" at bounding box center [555, 231] width 501 height 26
type input "003"
click at [841, 230] on div at bounding box center [1083, 231] width 501 height 26
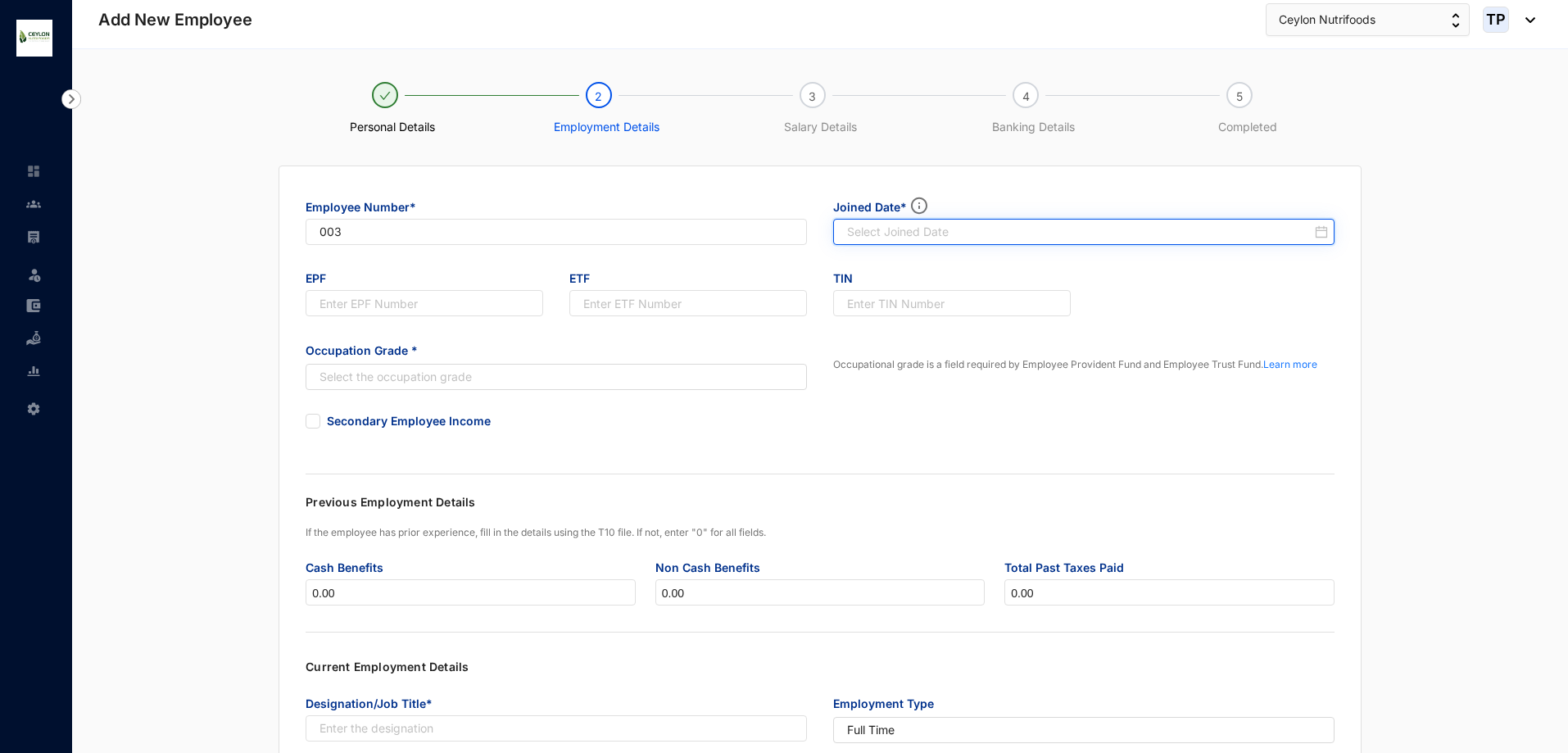
type input "003"
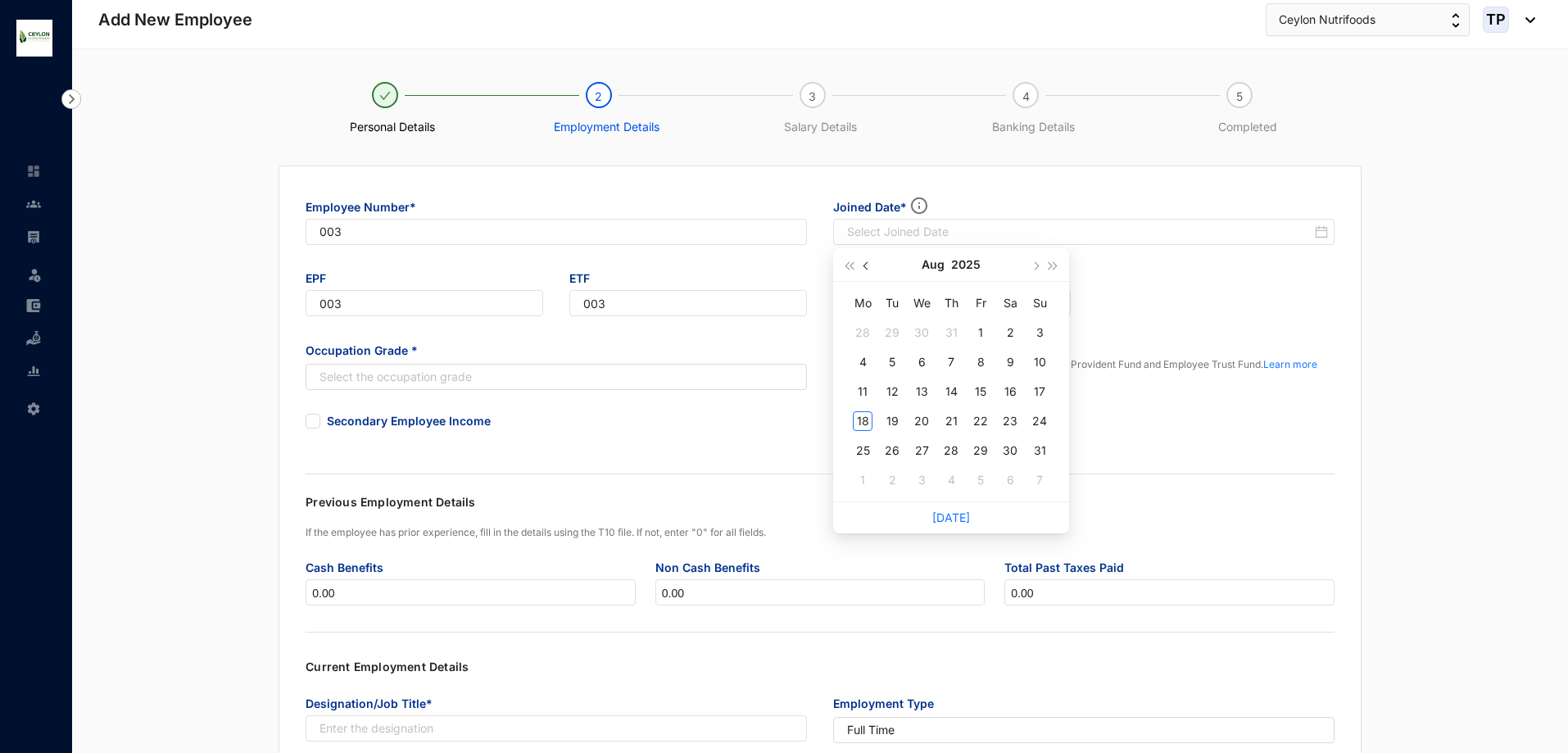
click at [872, 268] on button "button" at bounding box center [867, 264] width 18 height 33
drag, startPoint x: 990, startPoint y: 336, endPoint x: 784, endPoint y: 360, distance: 207.4
click at [977, 336] on div "2" at bounding box center [981, 333] width 20 height 20
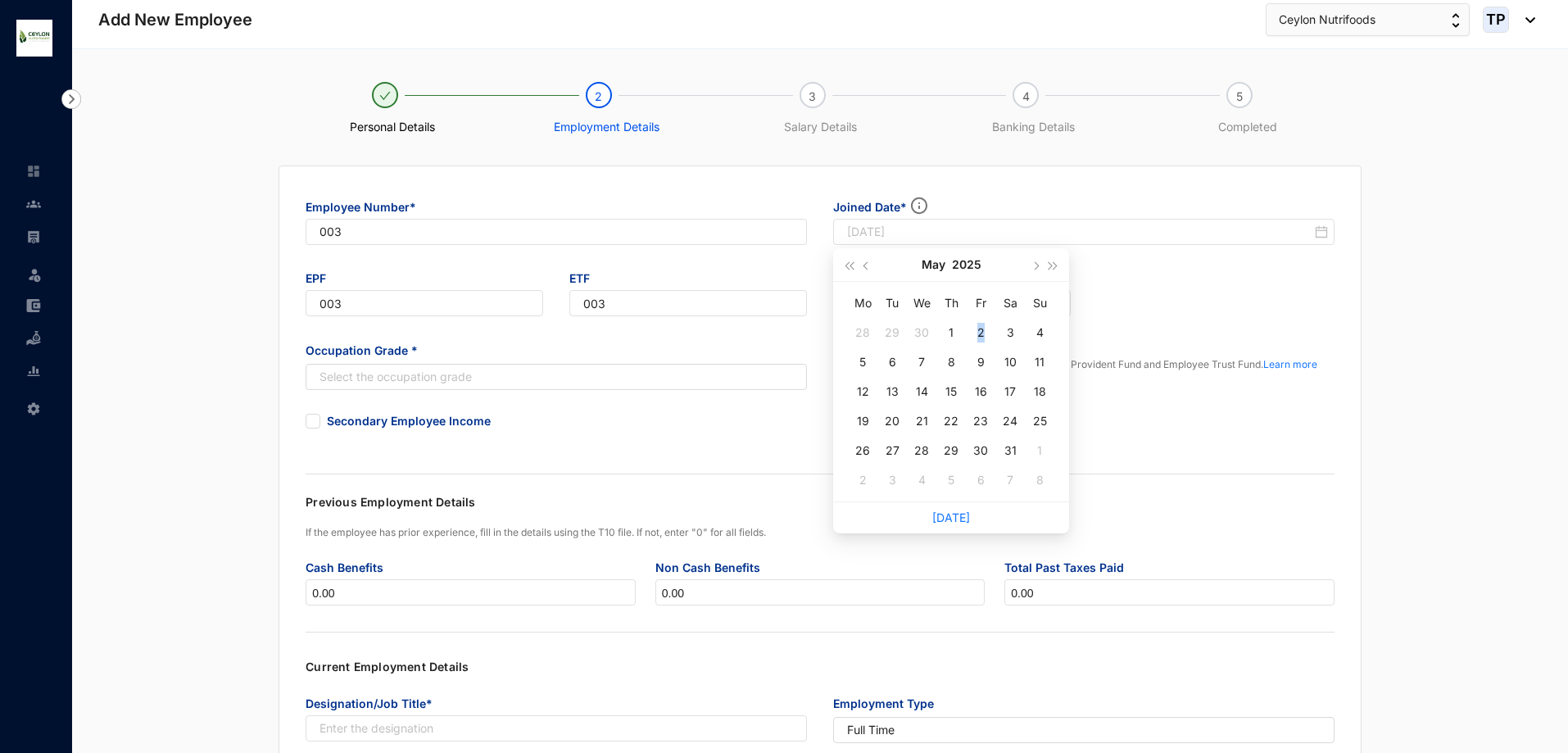
type input "[DATE]"
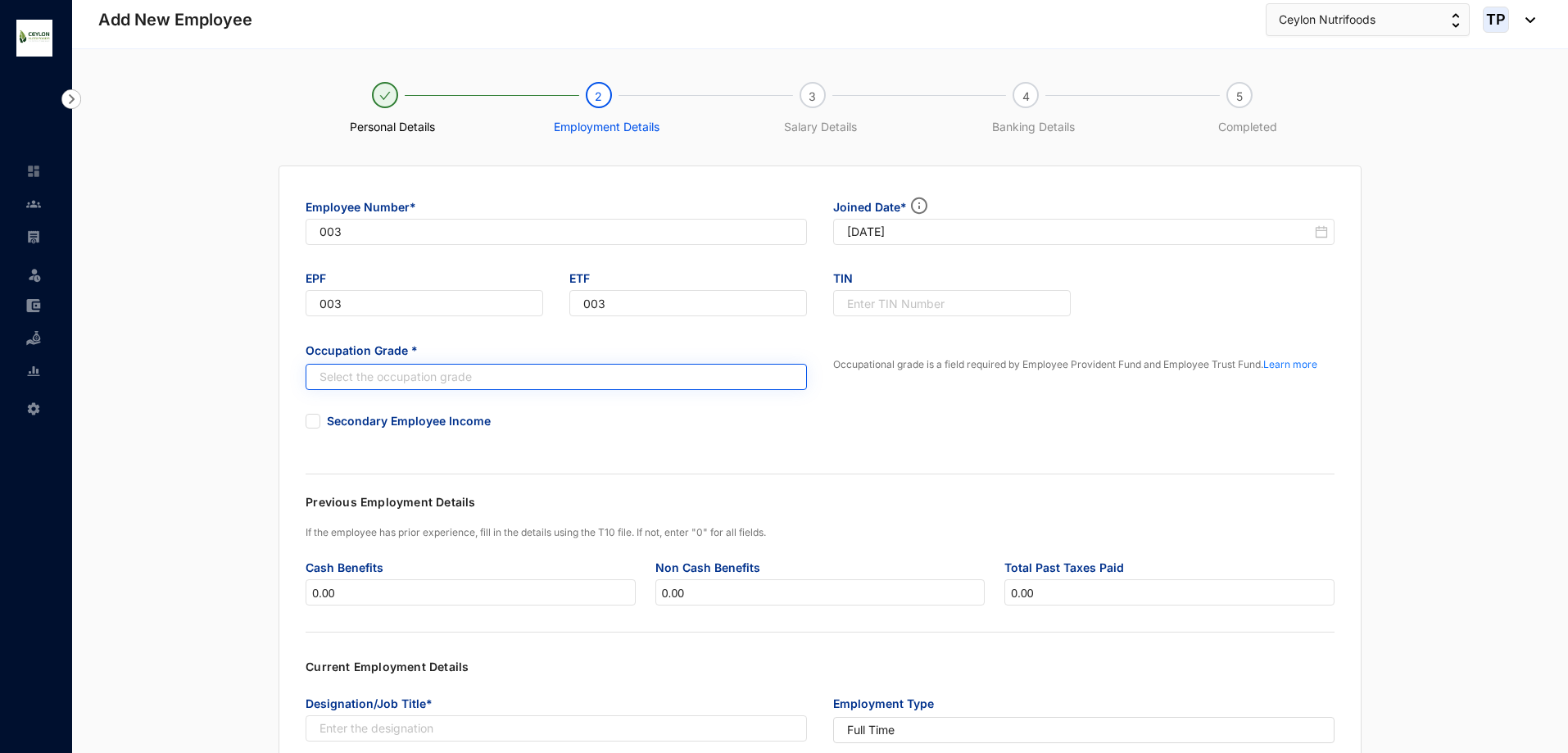
click at [475, 383] on input "search" at bounding box center [547, 377] width 471 height 25
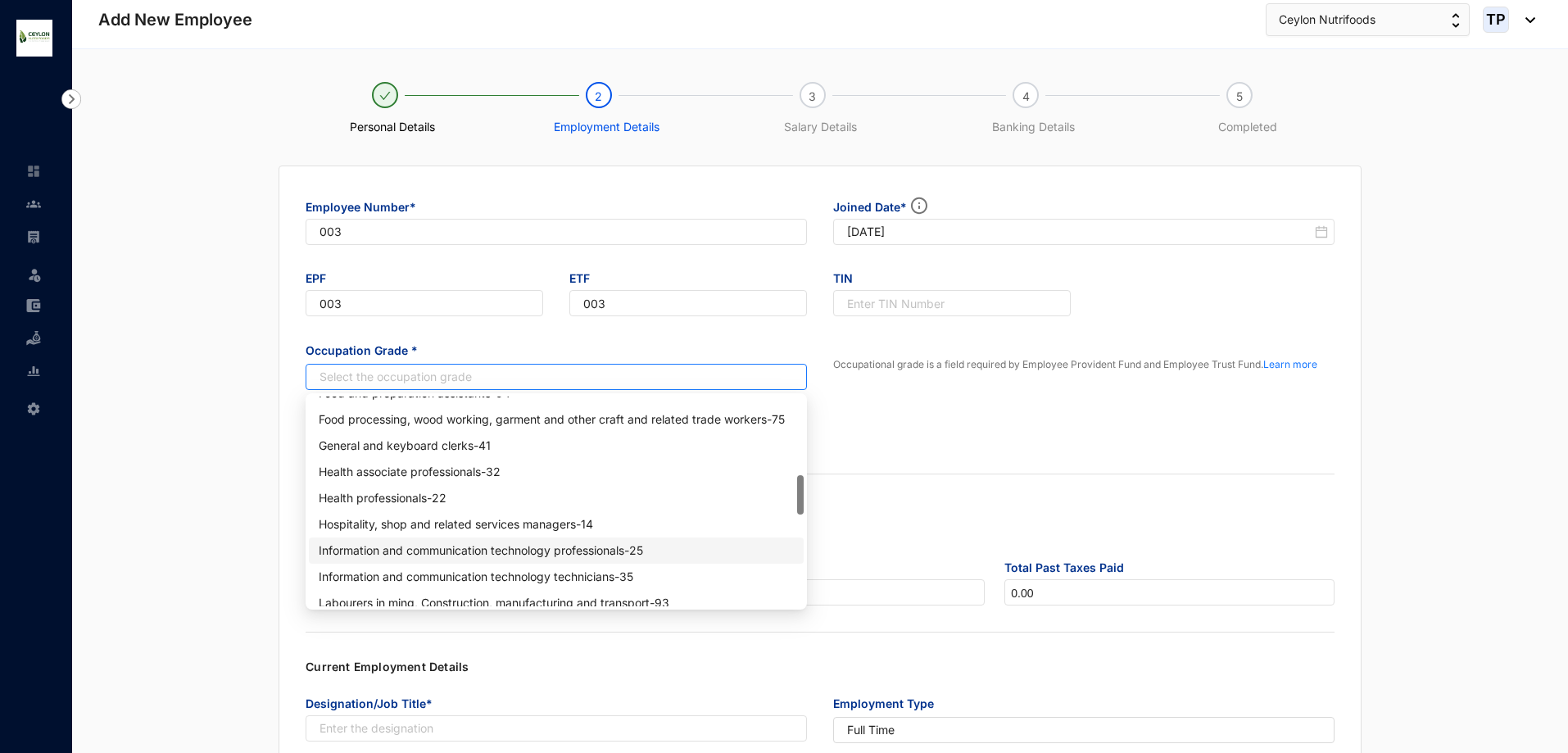
scroll to position [892, 0]
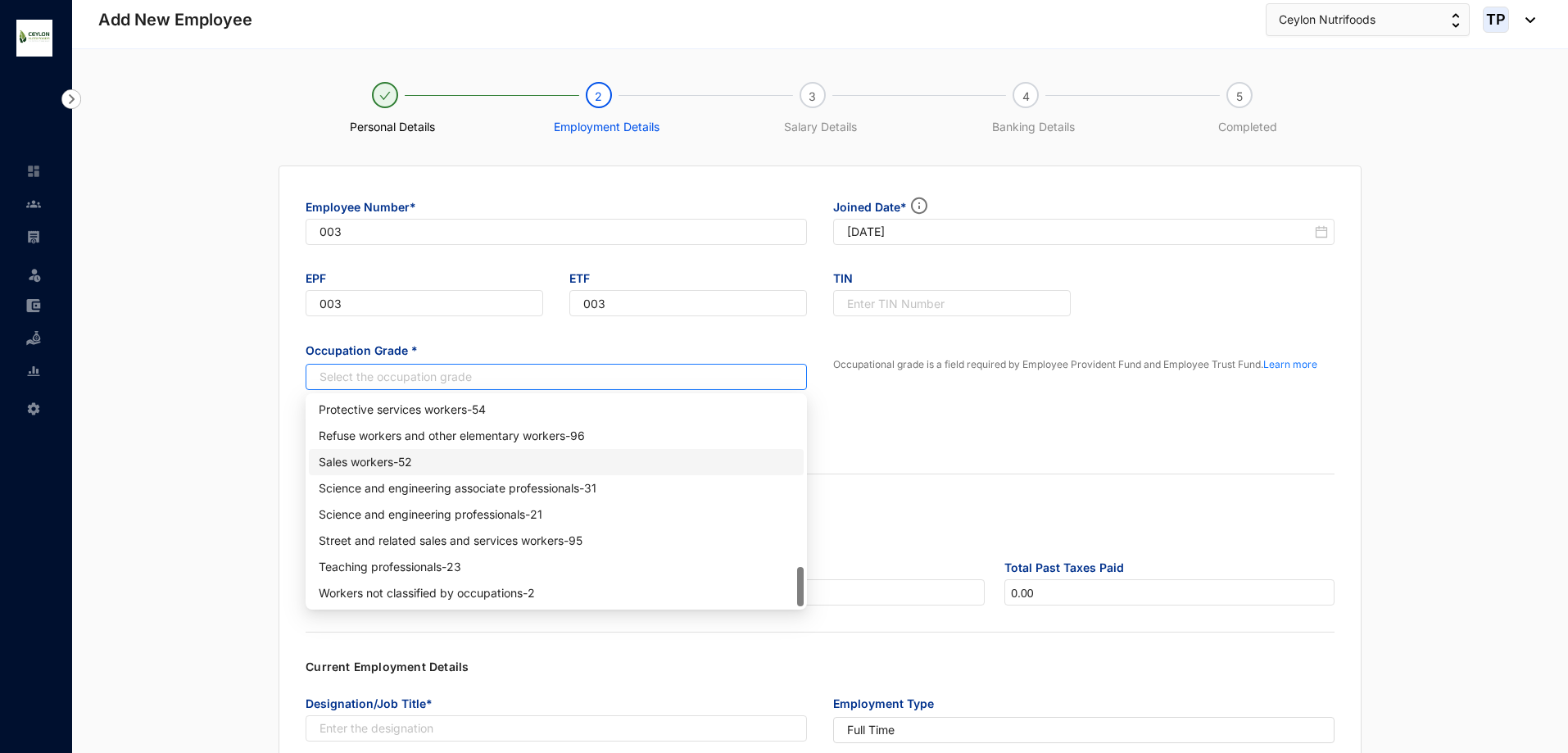
click at [460, 470] on div "Sales workers - 52" at bounding box center [556, 462] width 475 height 18
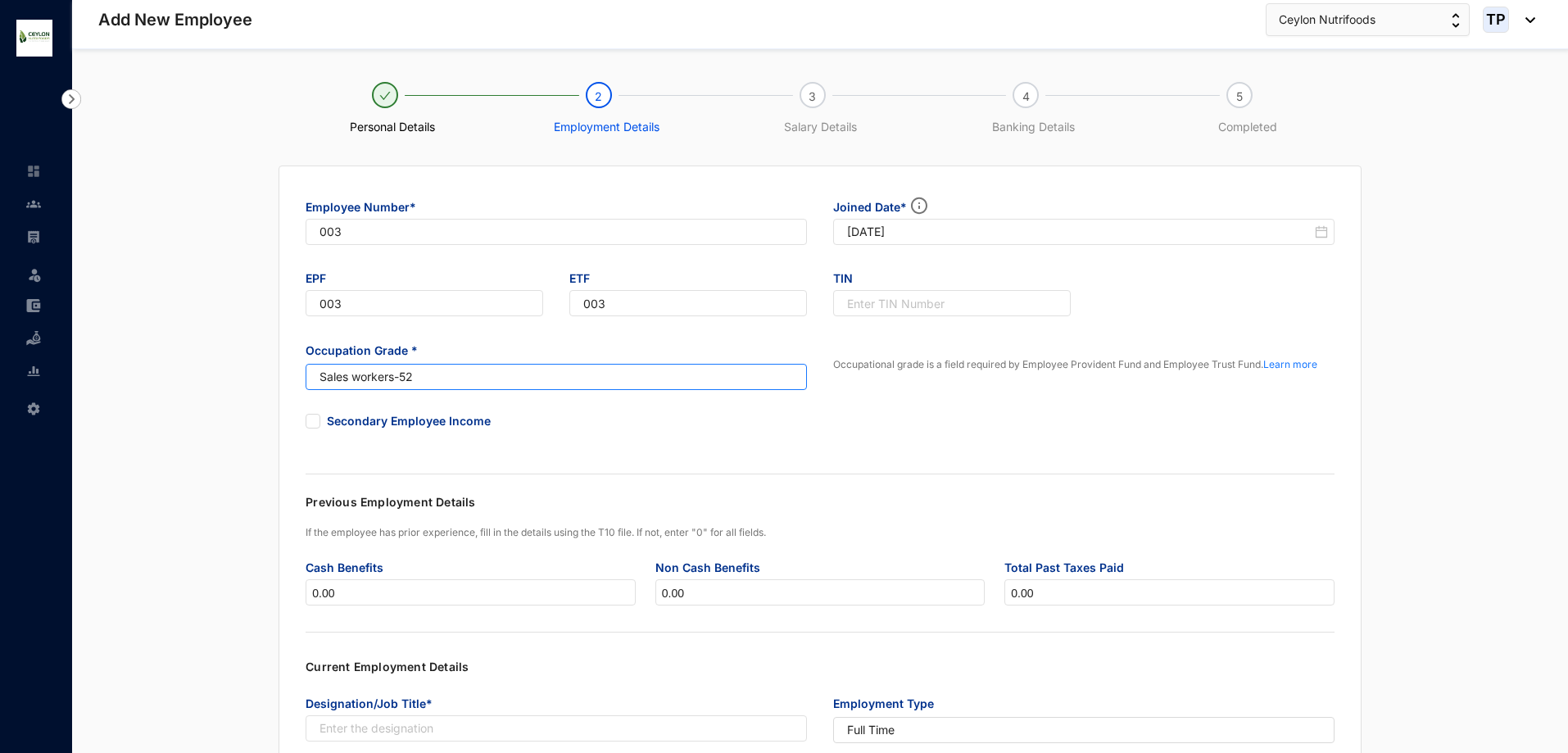
scroll to position [237, 0]
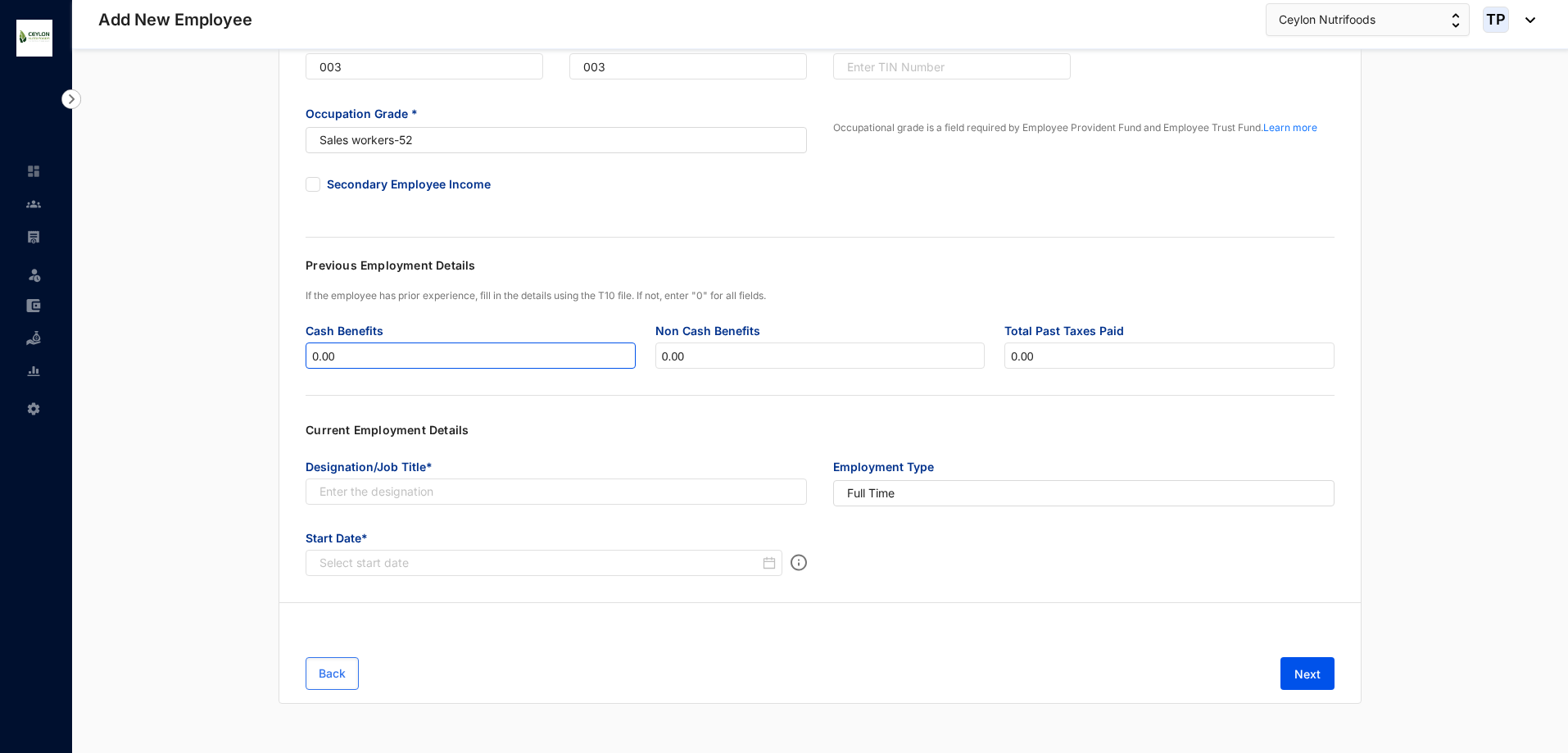
click at [311, 361] on input "0.00" at bounding box center [470, 356] width 327 height 26
type input "30000.00"
click at [302, 393] on div "Employee Number* 003 Joined Date* 2025-05-02 EPF 003 ETF 003 TIN Occupation Gra…" at bounding box center [820, 266] width 1081 height 674
click at [331, 385] on div "Cash Benefits 30000.00" at bounding box center [470, 352] width 329 height 72
click at [450, 506] on div "Designation/Job Title*" at bounding box center [555, 488] width 501 height 72
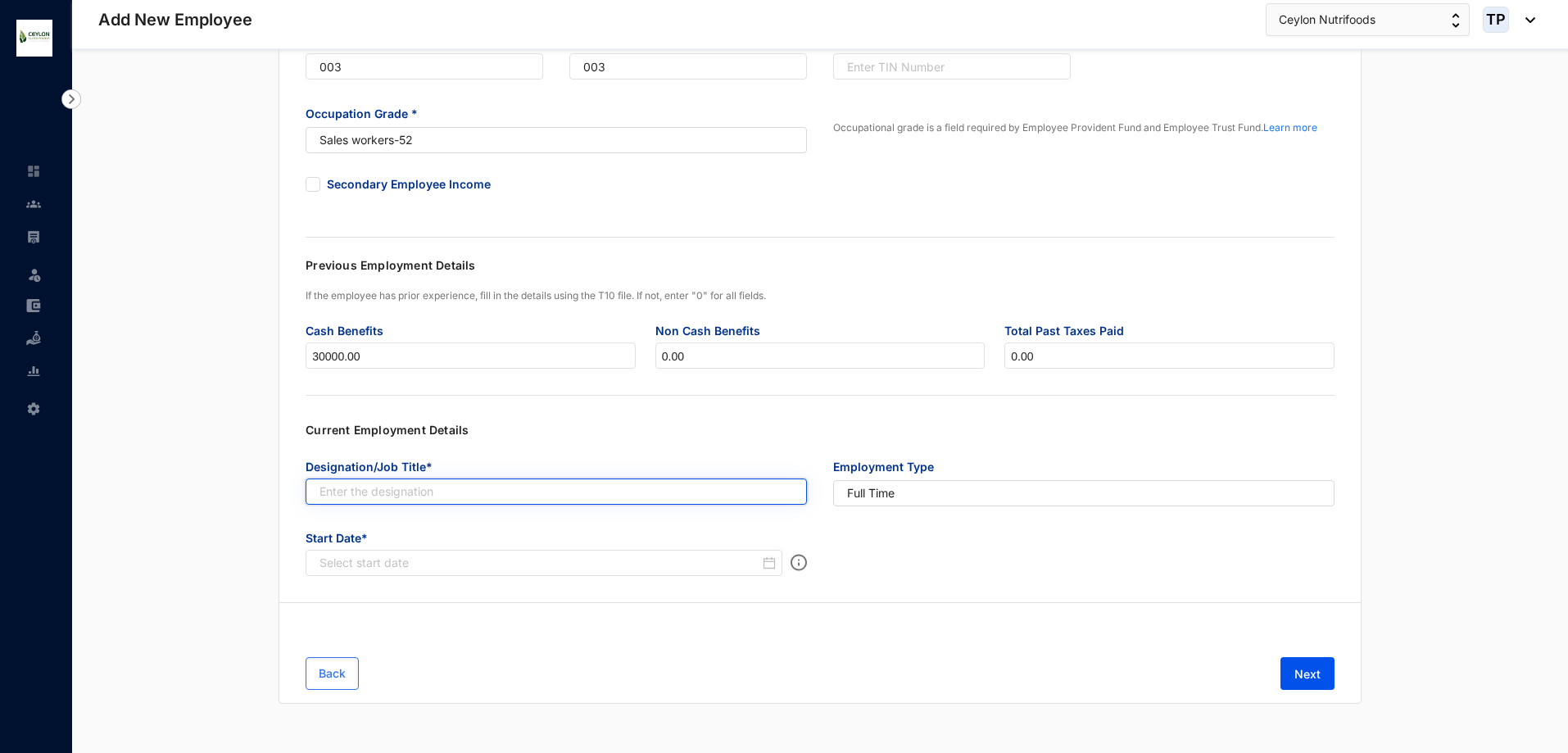
click at [451, 487] on input "text" at bounding box center [555, 491] width 501 height 26
type input "Sales Assistant"
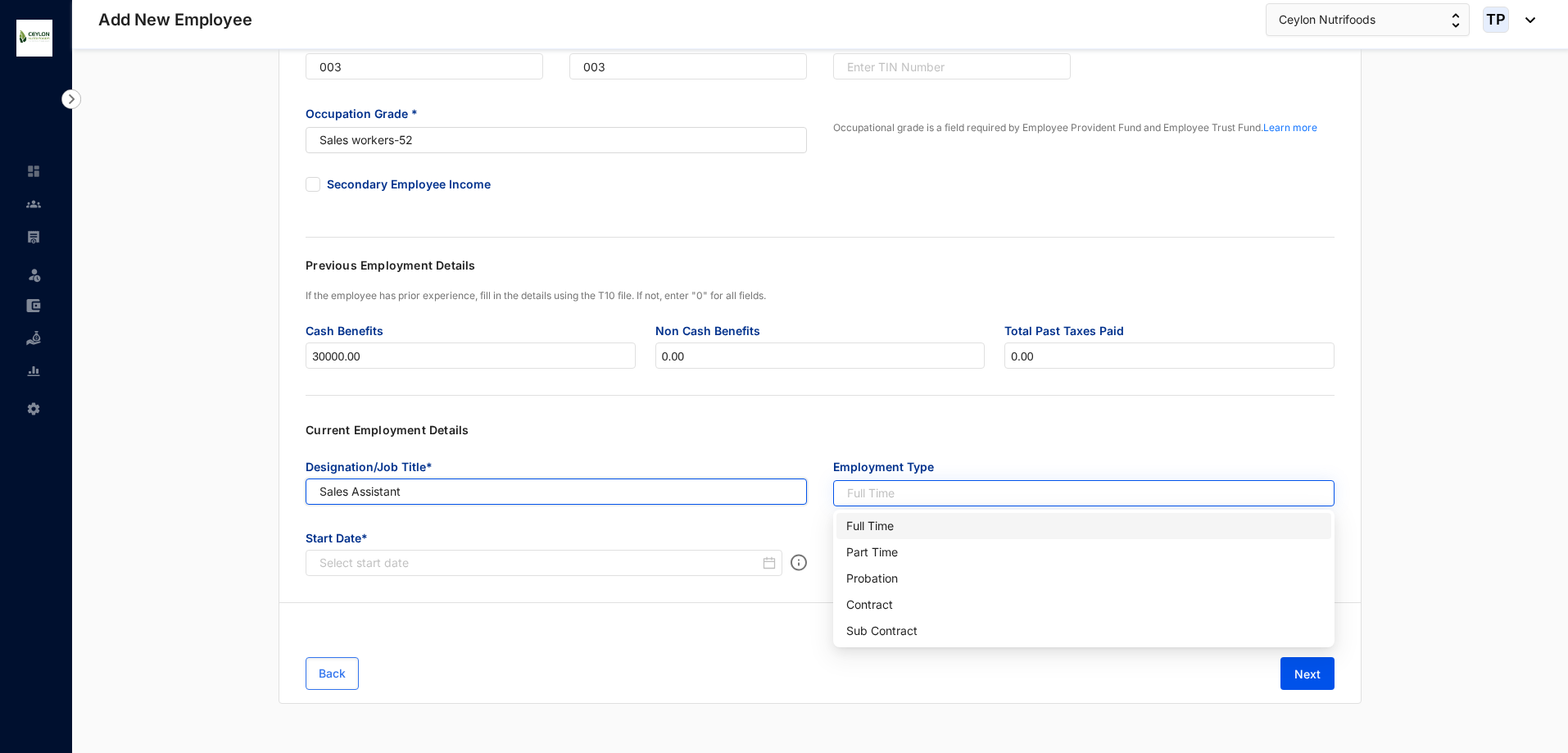
click at [994, 489] on span "Full Time" at bounding box center [1084, 493] width 473 height 18
click at [669, 512] on div "Designation/Job Title* Sales Assistant" at bounding box center [555, 488] width 501 height 72
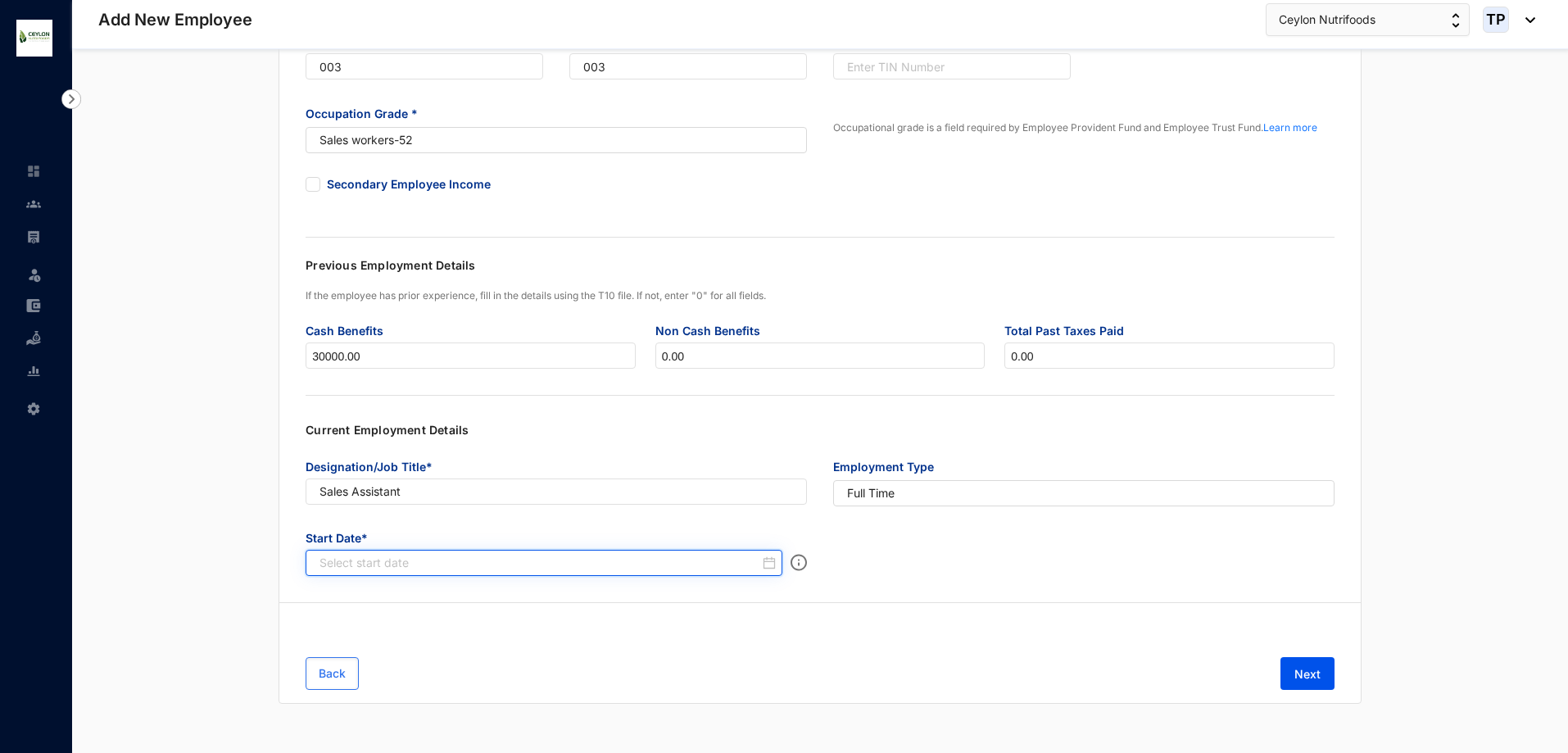
click at [648, 556] on input at bounding box center [539, 563] width 440 height 16
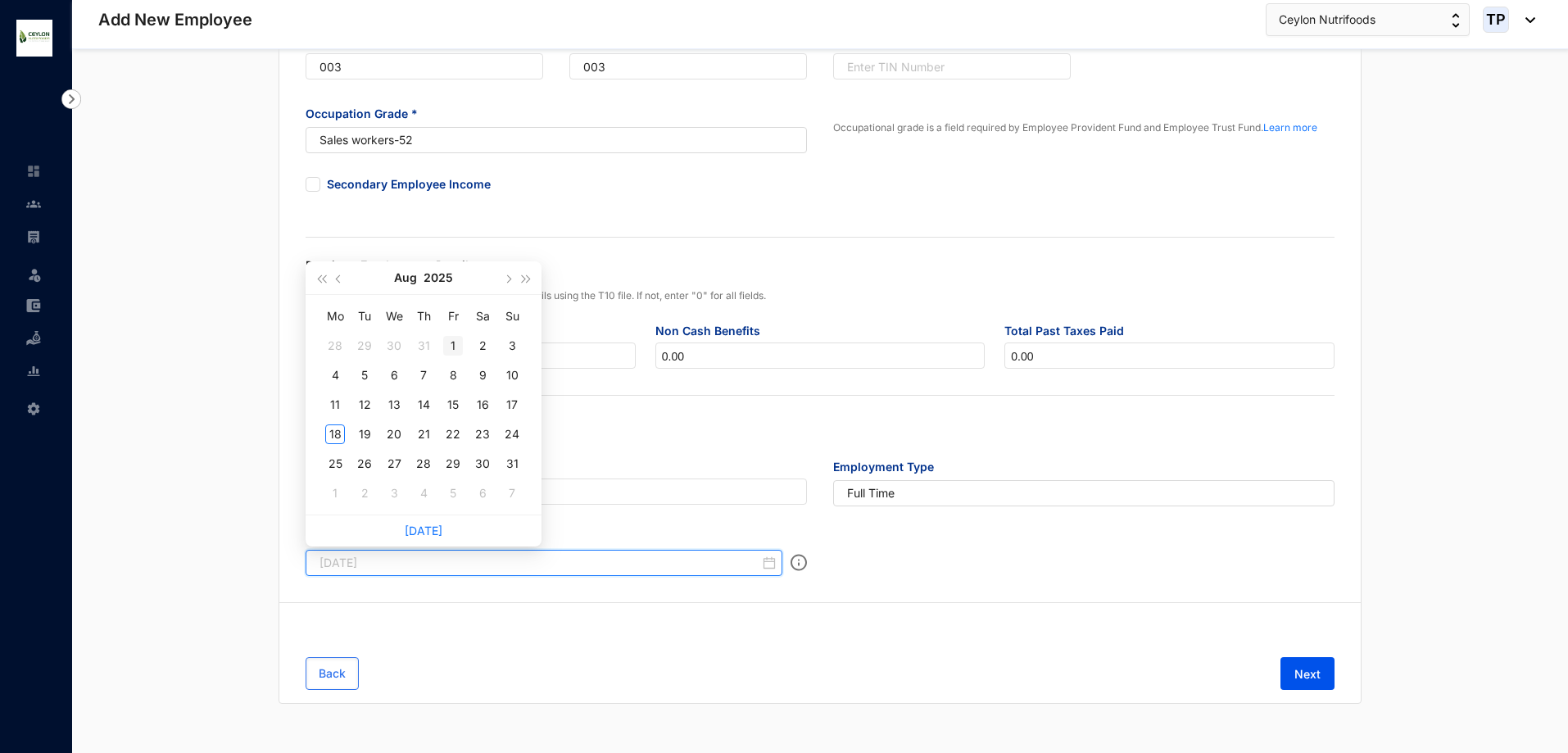
type input "[DATE]"
click at [343, 284] on button "button" at bounding box center [340, 278] width 18 height 33
type input "[DATE]"
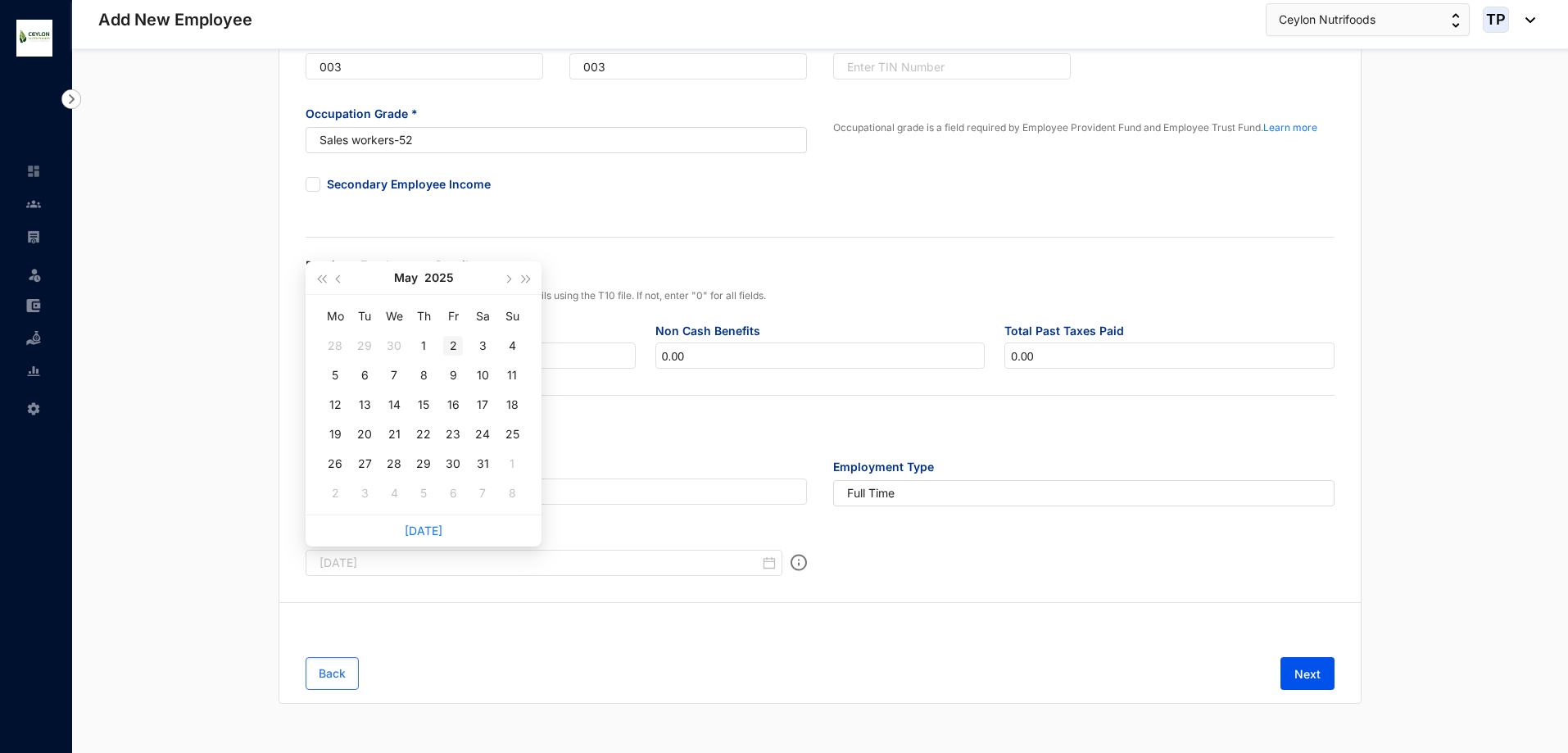
click at [444, 348] on div "2" at bounding box center [453, 345] width 20 height 20
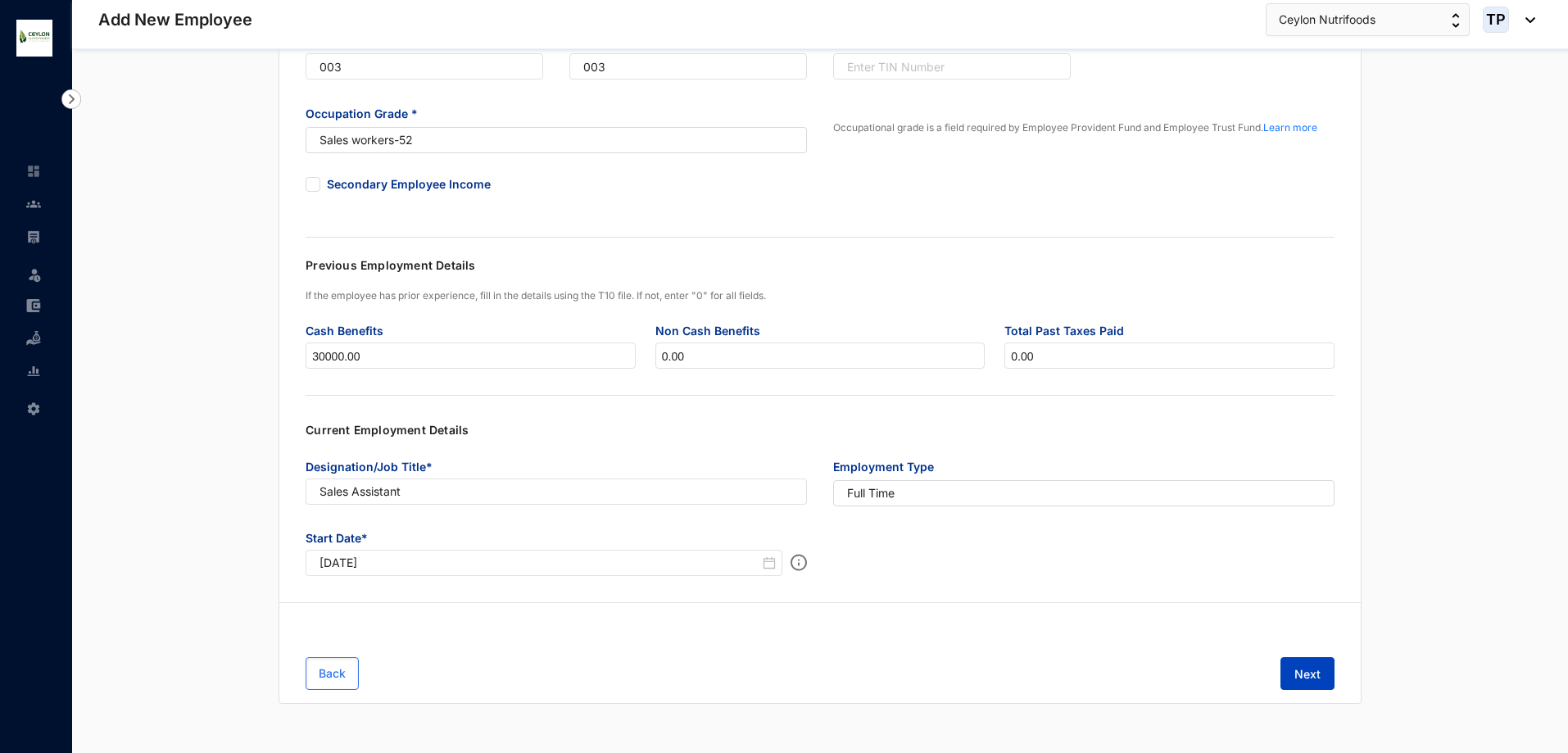
click at [1291, 677] on button "Next" at bounding box center [1307, 673] width 54 height 33
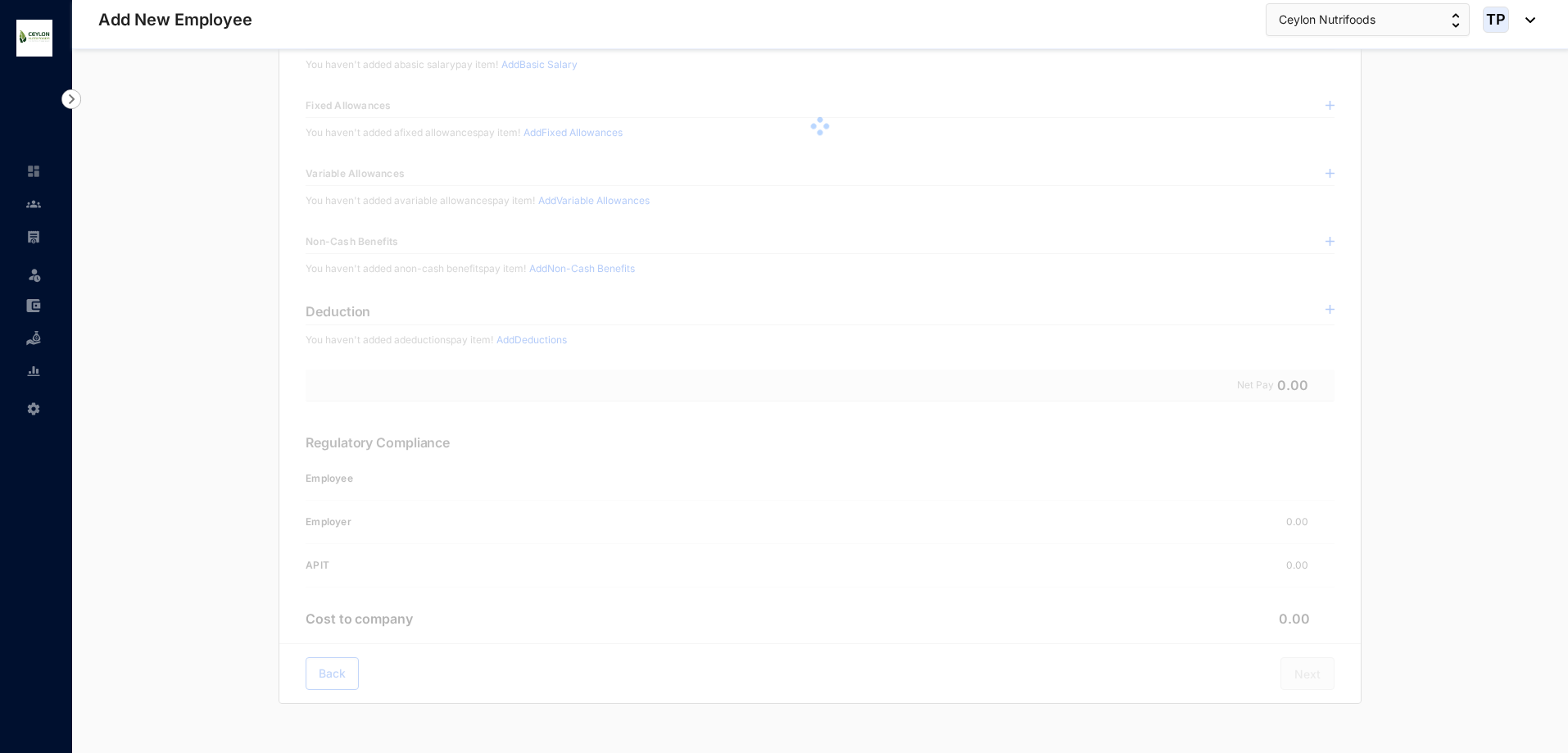
scroll to position [0, 0]
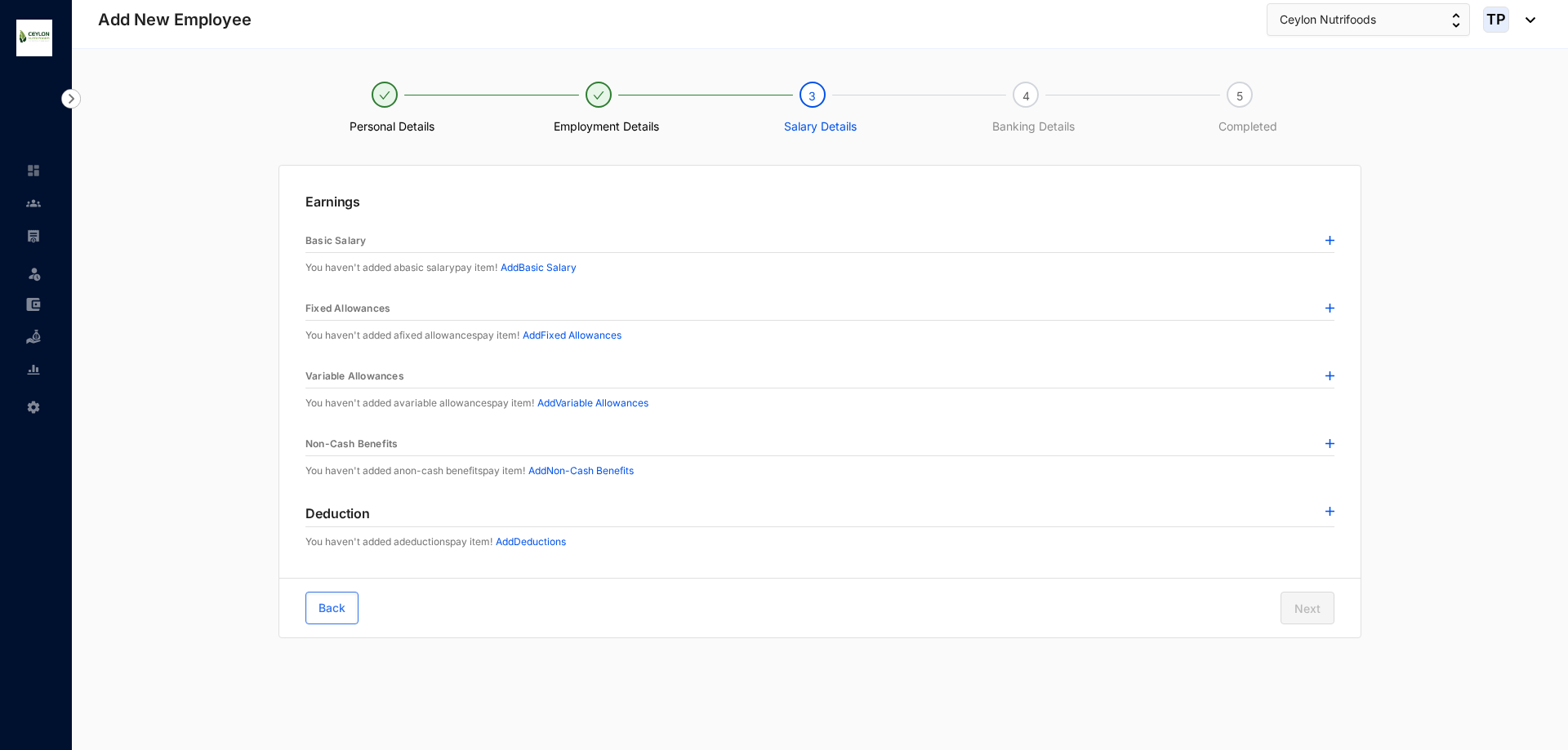
click at [1012, 241] on div "Basic Salary" at bounding box center [819, 241] width 1029 height 24
click at [1333, 239] on img at bounding box center [1329, 240] width 9 height 9
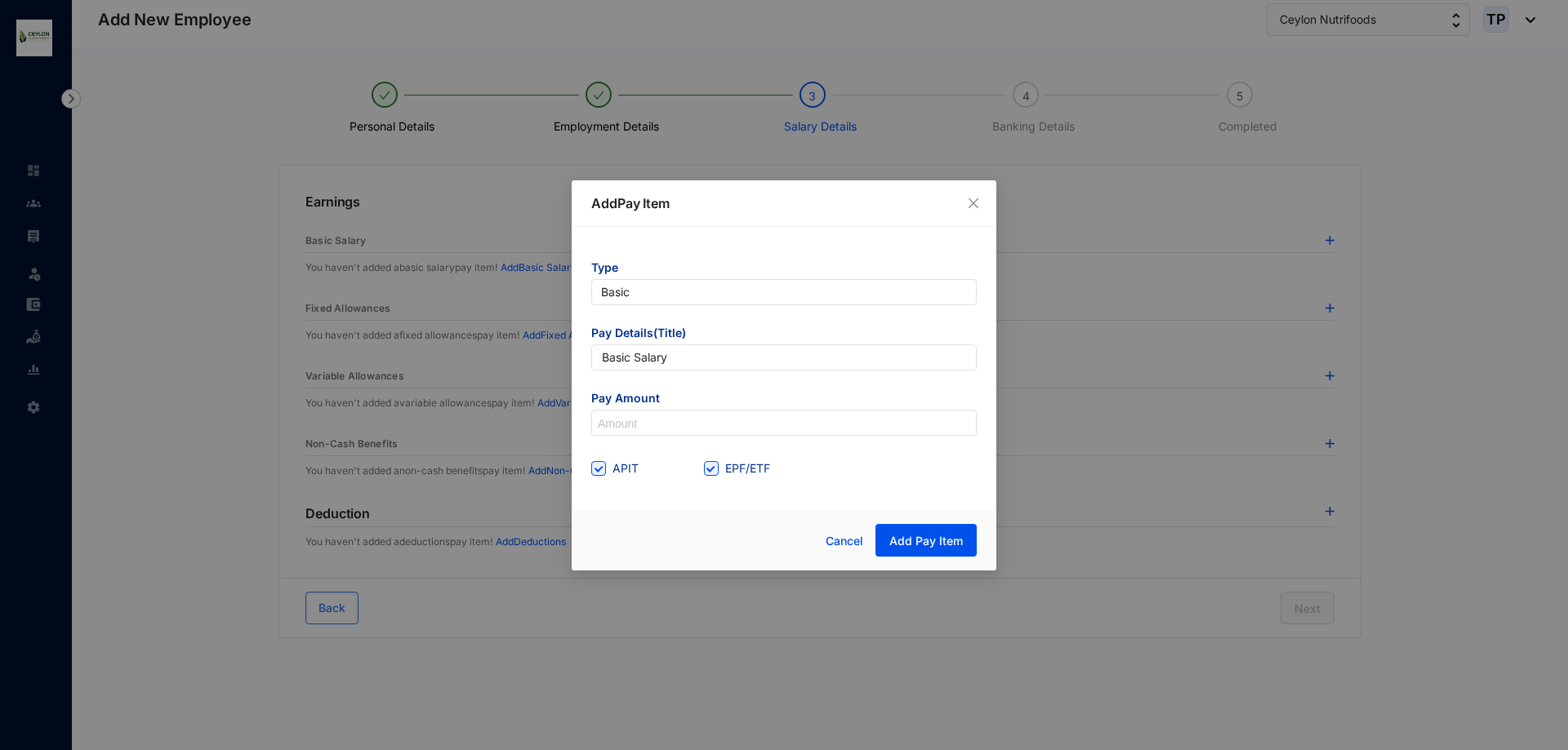
click at [791, 408] on span "Pay Amount" at bounding box center [784, 400] width 386 height 20
click at [795, 415] on input at bounding box center [784, 423] width 384 height 26
type input "30,000"
click at [912, 543] on span "Add Pay Item" at bounding box center [926, 541] width 74 height 16
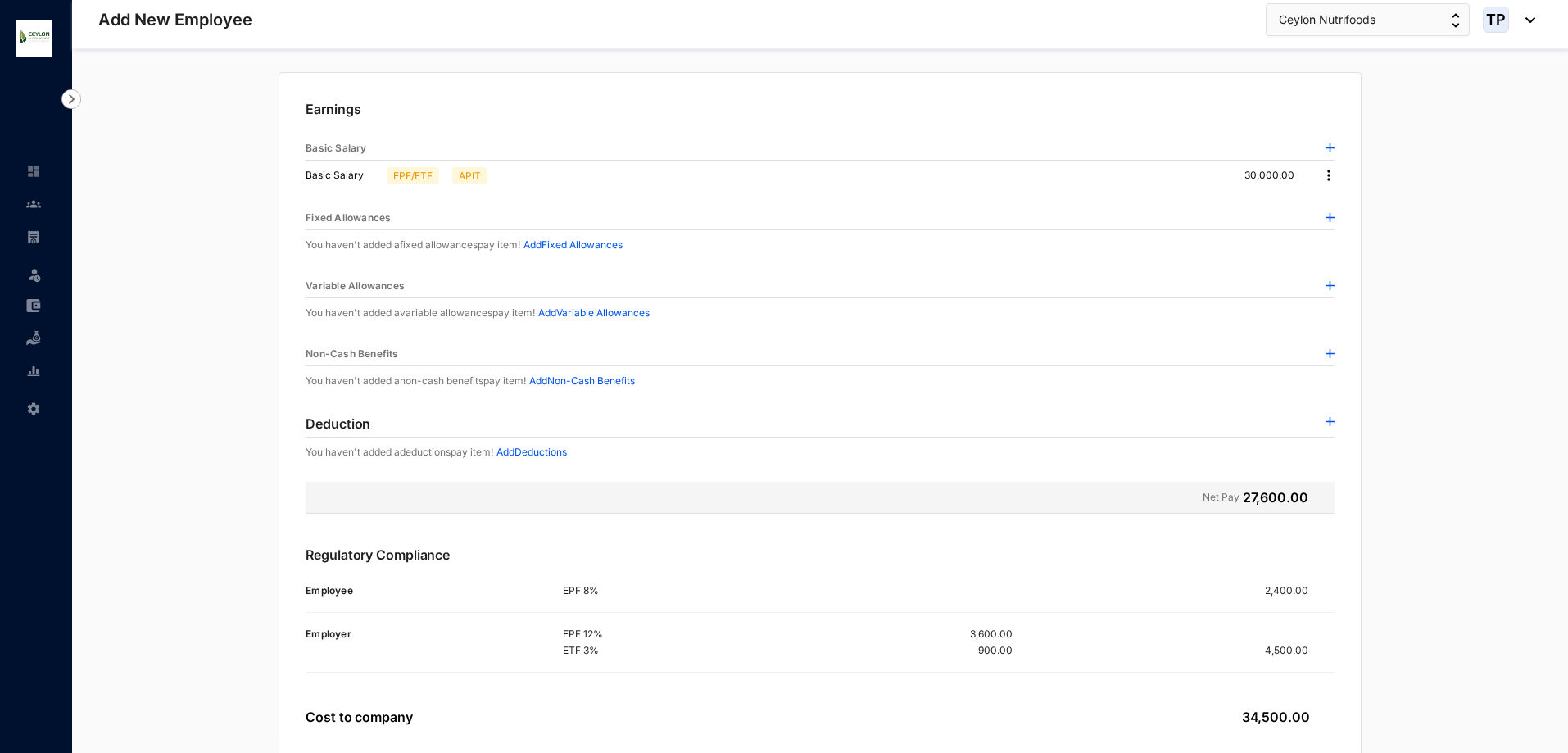
scroll to position [191, 0]
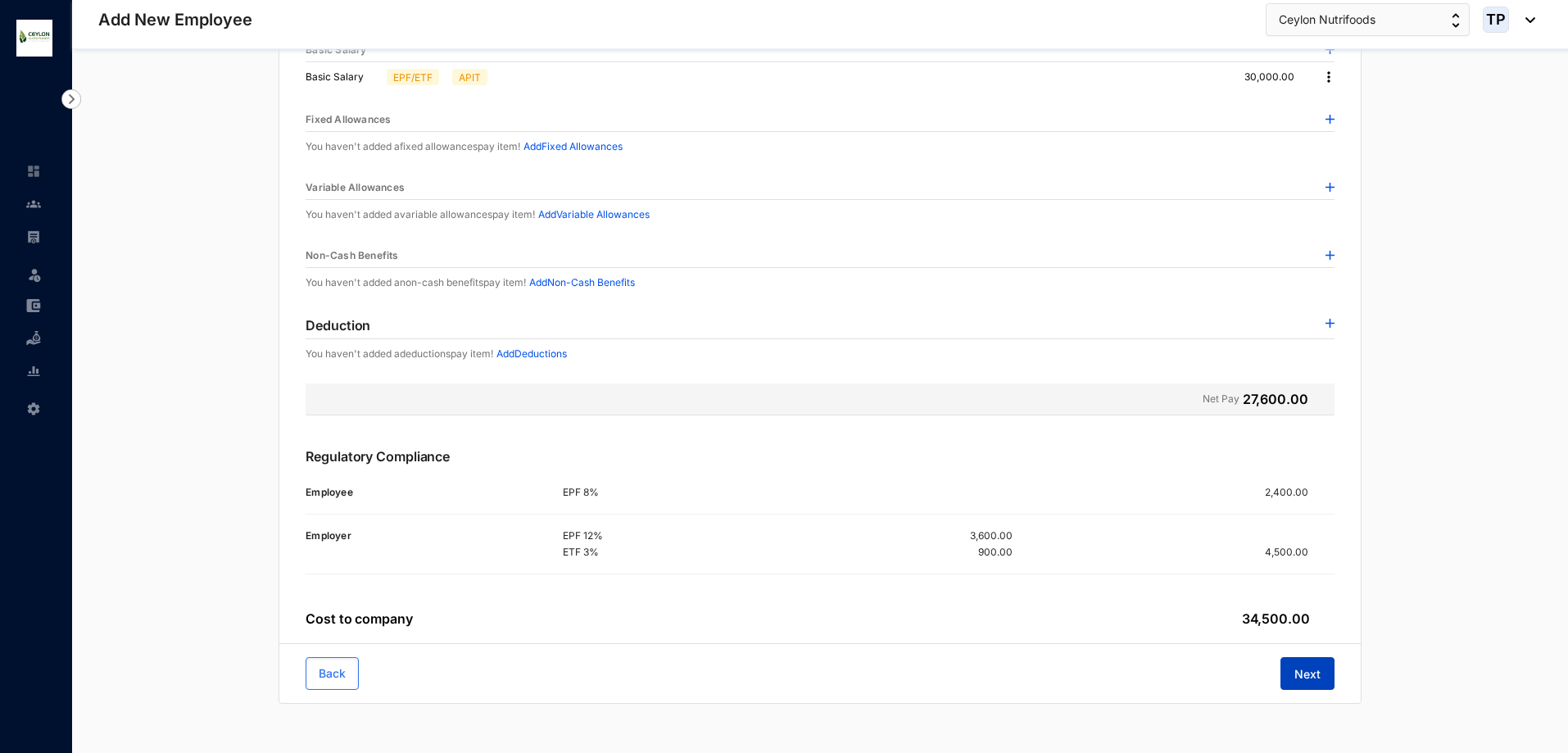
click at [1307, 668] on span "Next" at bounding box center [1307, 675] width 26 height 16
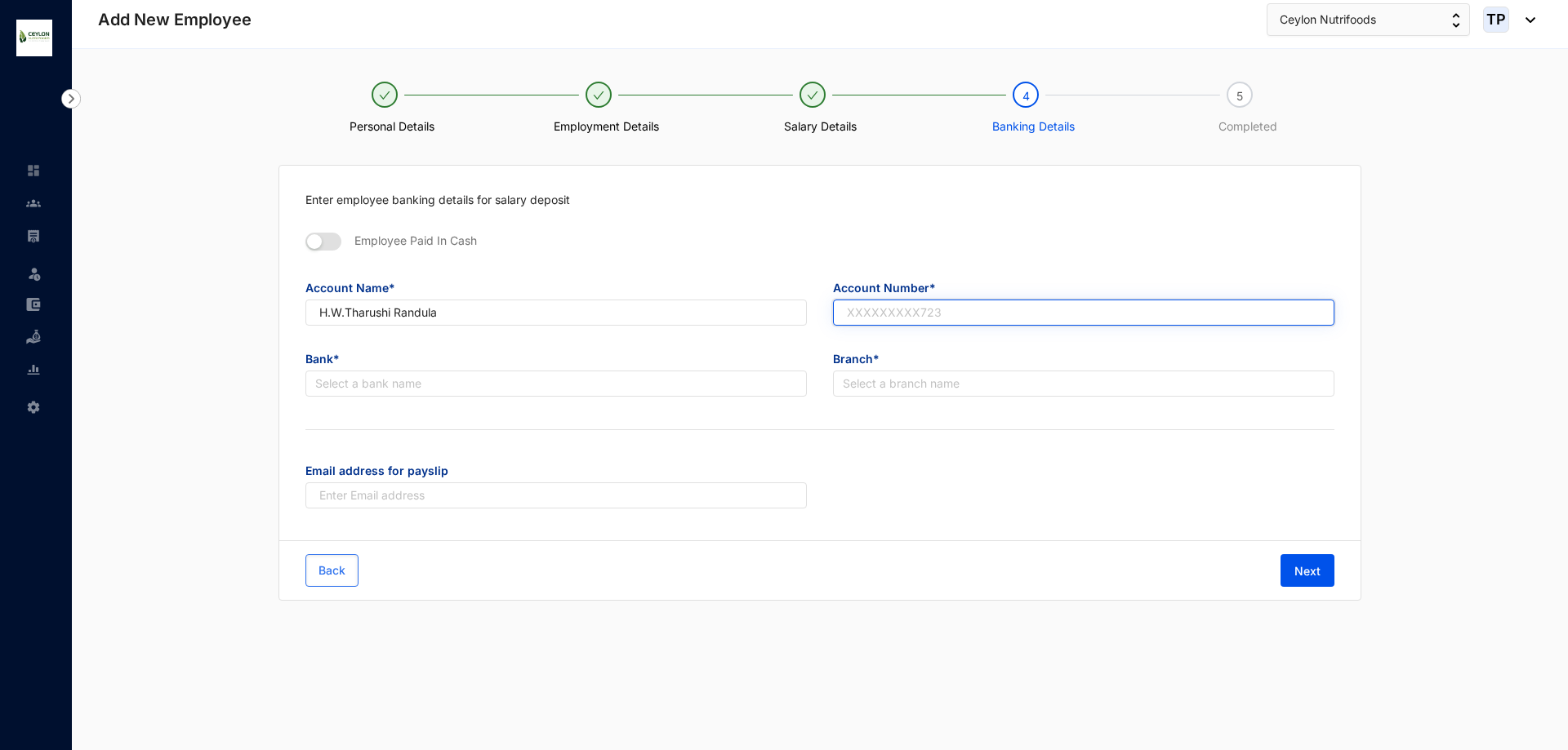
click at [913, 320] on input "text" at bounding box center [1083, 312] width 501 height 26
type input "8026305680"
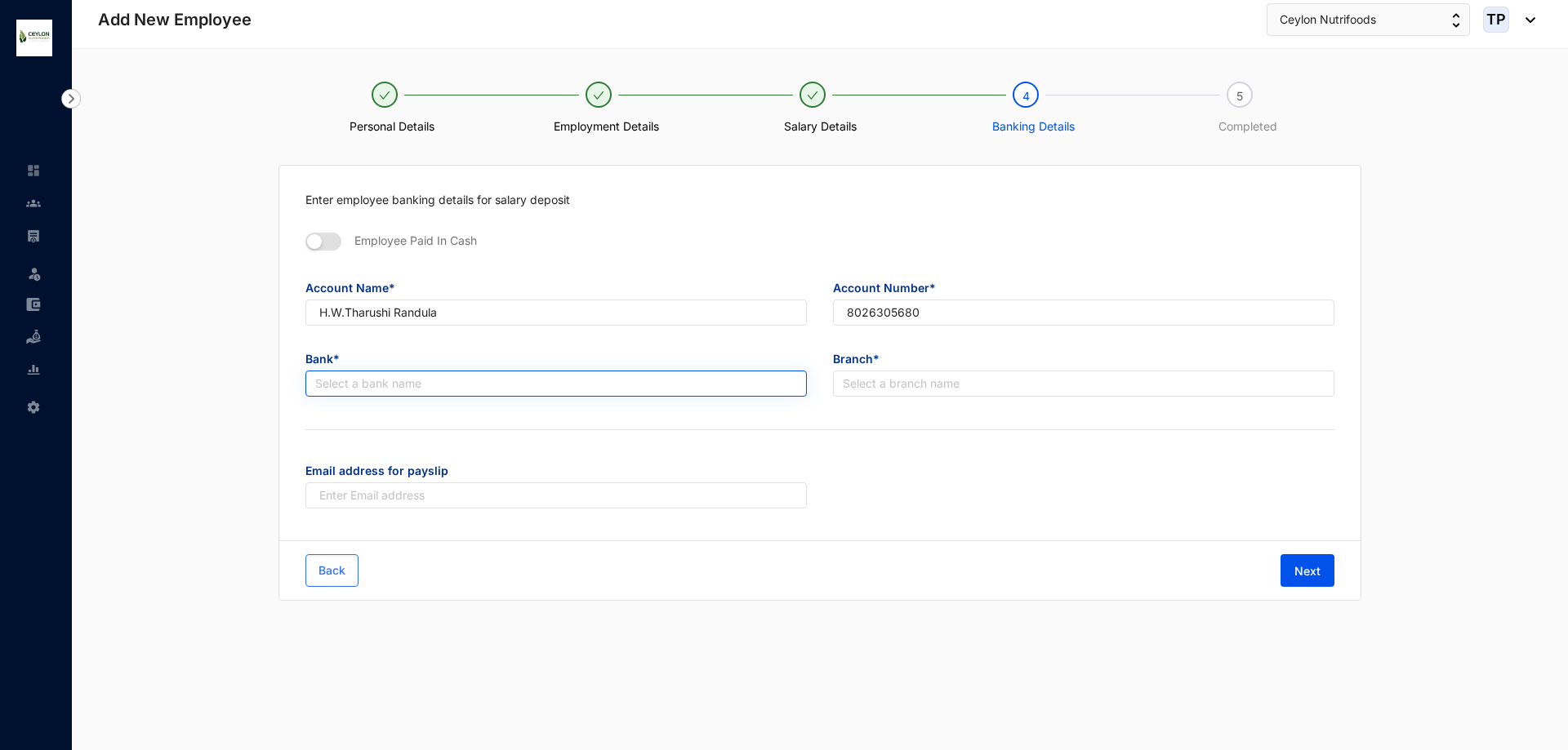
click at [688, 386] on input "search" at bounding box center [555, 384] width 482 height 25
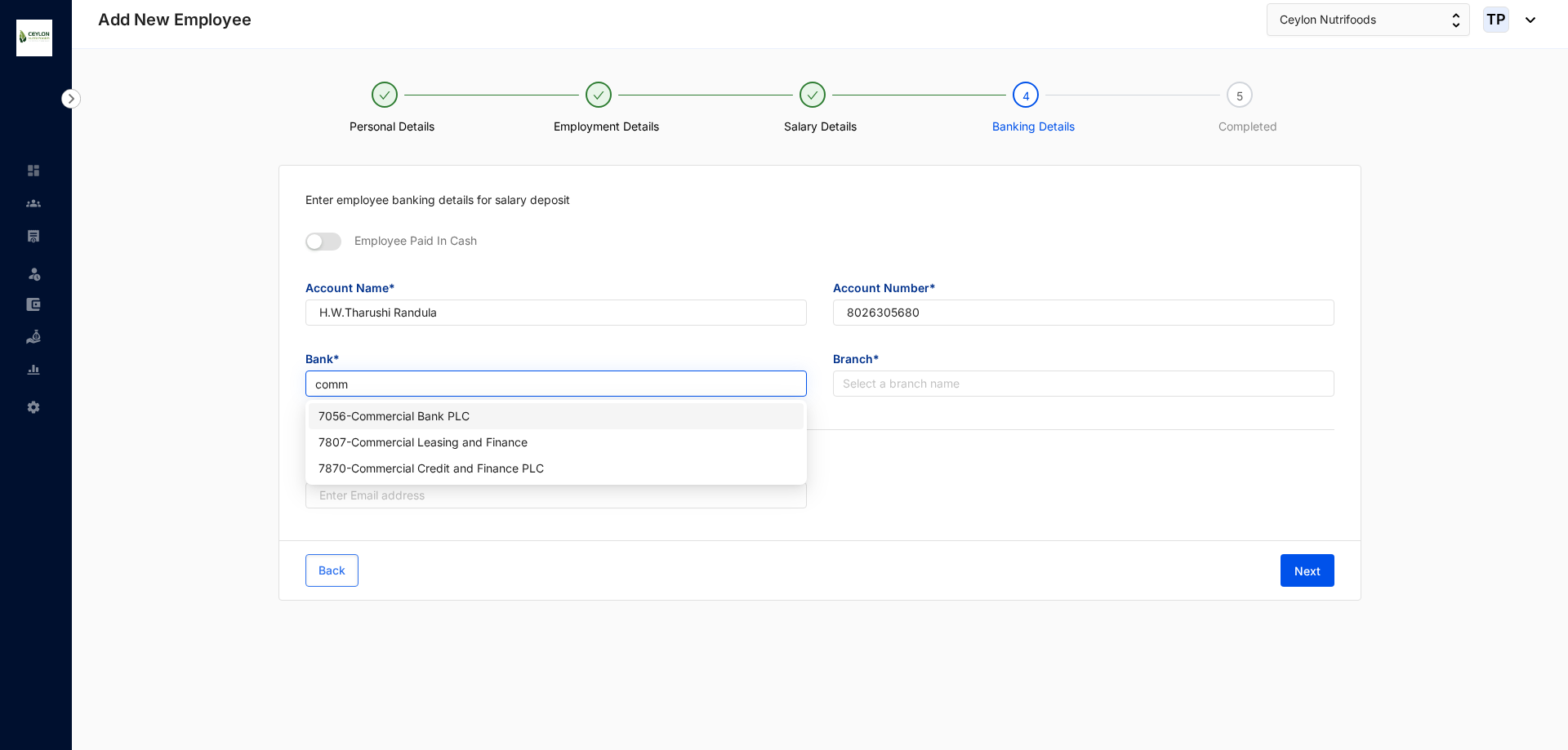
type input "comme"
click at [695, 414] on div "7056 - Commercial Bank PLC" at bounding box center [556, 416] width 475 height 18
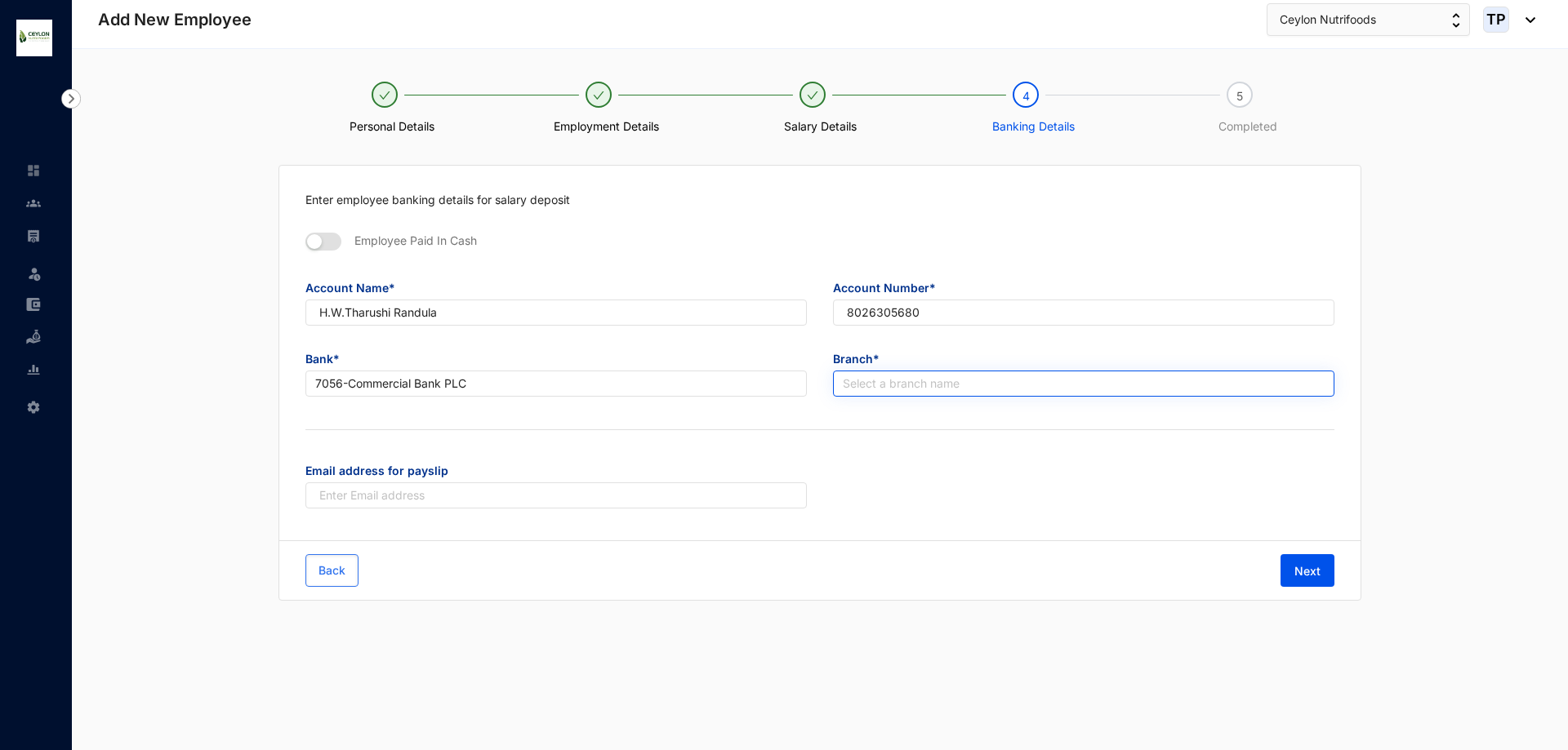
click at [1015, 376] on input "search" at bounding box center [1083, 384] width 482 height 25
type input "ende"
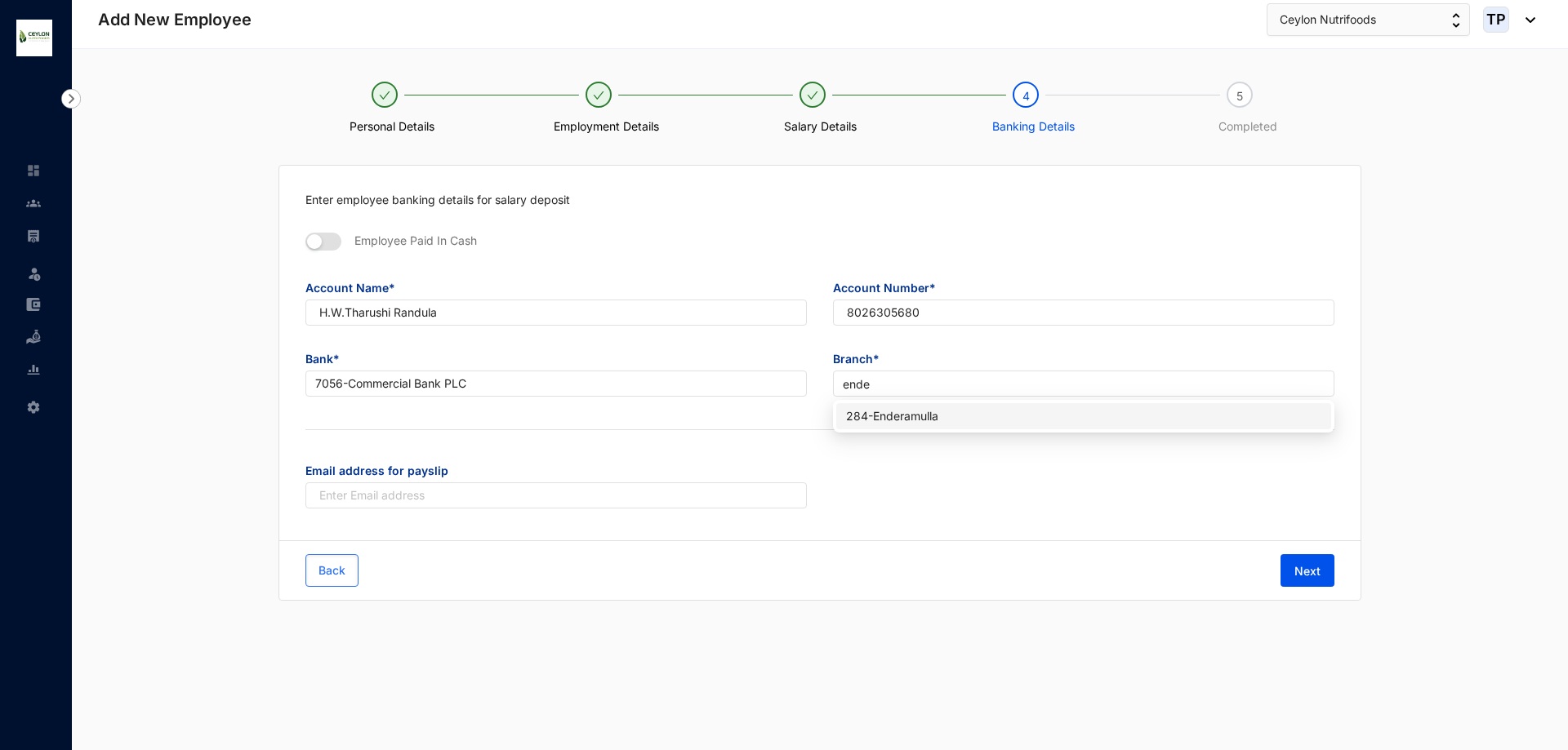
click at [1017, 426] on div "284 - Enderamulla" at bounding box center [1084, 416] width 495 height 26
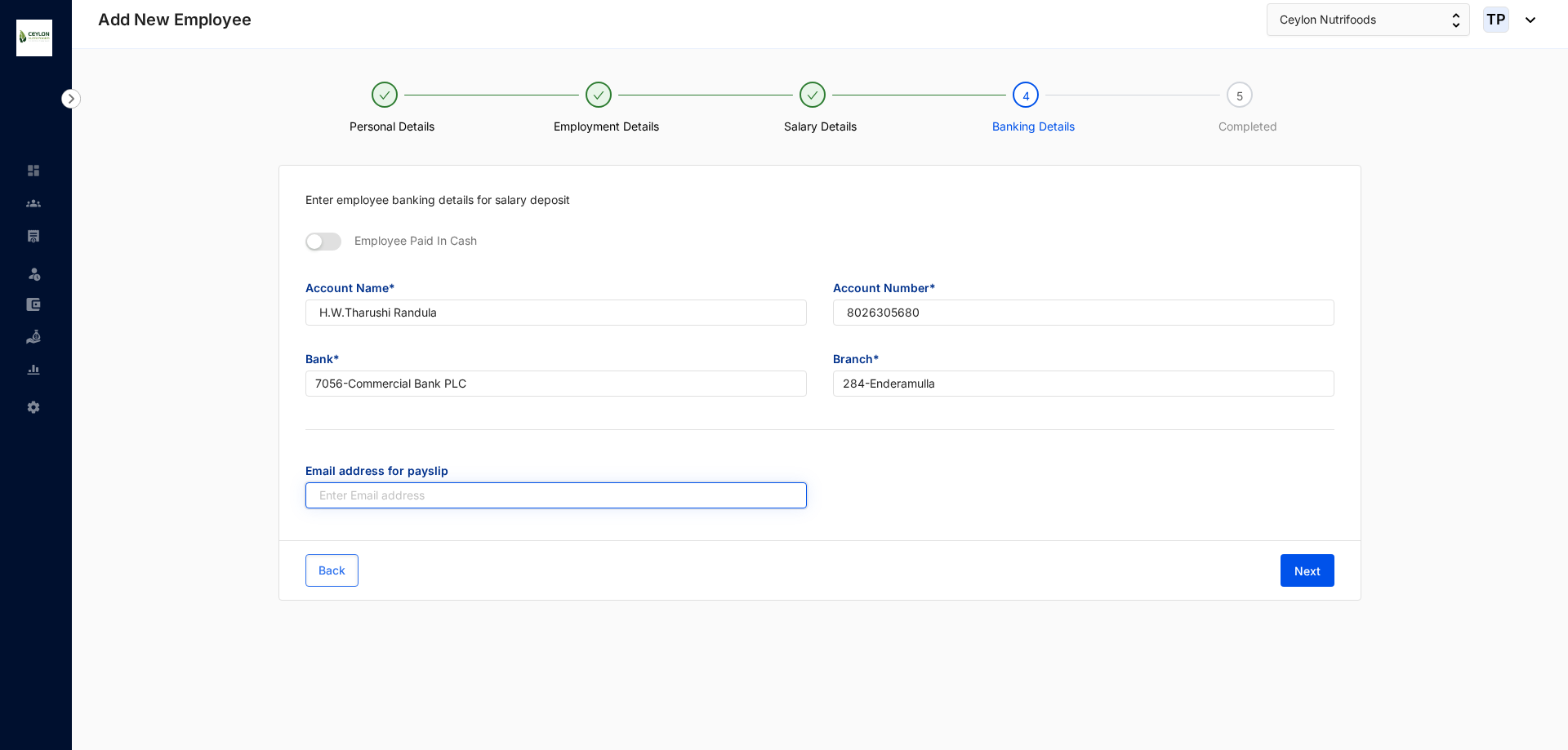
click at [647, 499] on input "text" at bounding box center [555, 495] width 501 height 26
type input "[EMAIL_ADDRESS][DOMAIN_NAME]"
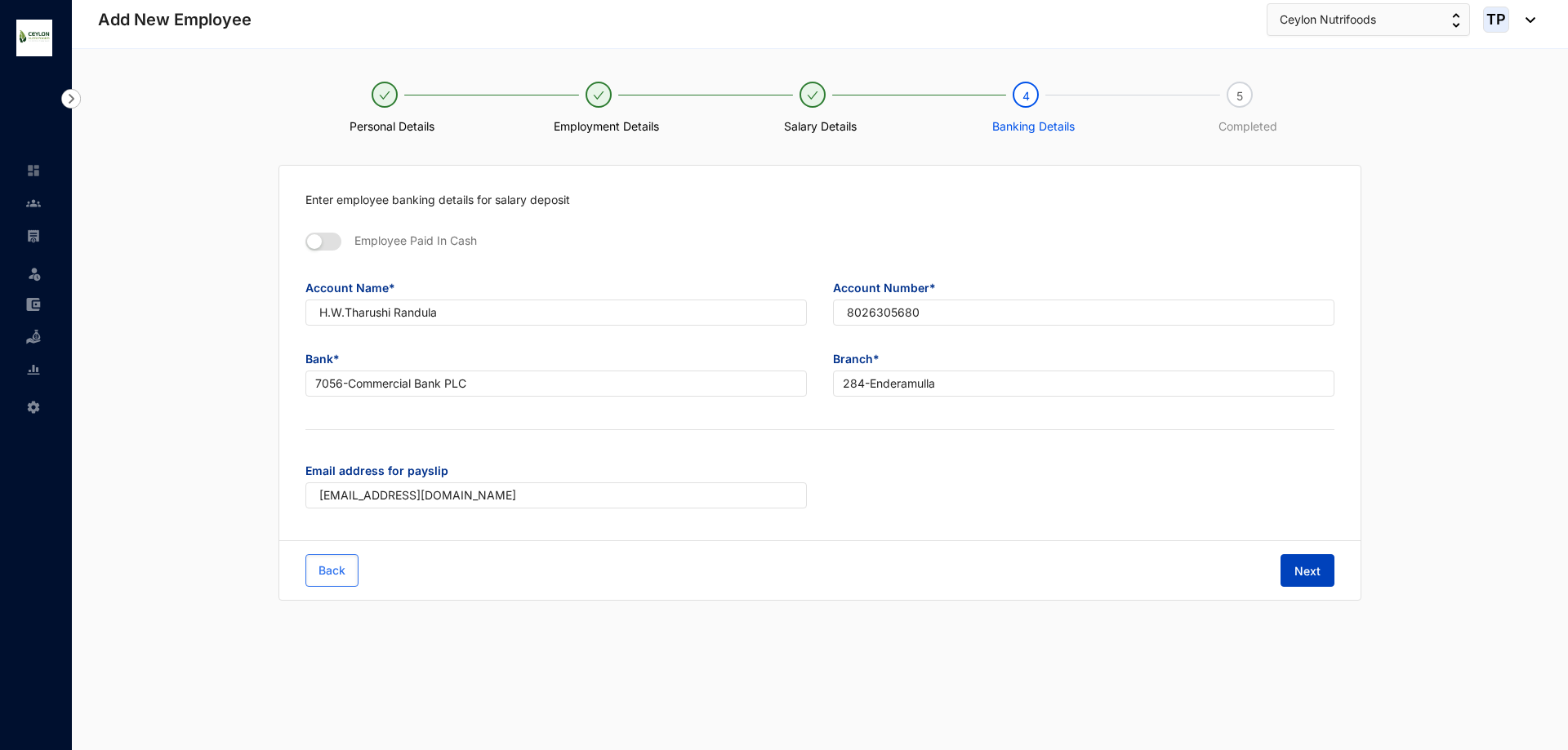
click at [1318, 564] on span "Next" at bounding box center [1306, 571] width 26 height 16
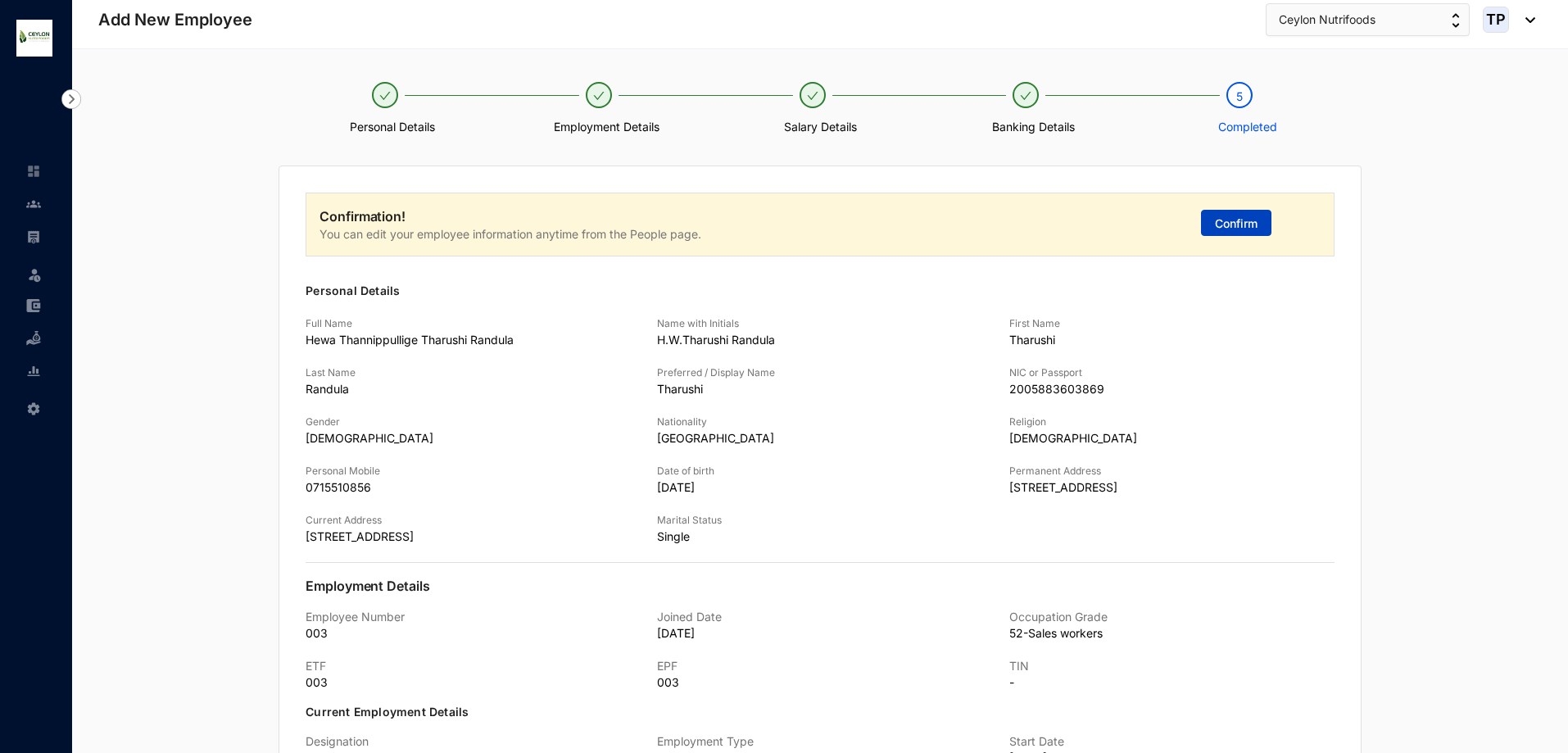
click at [1226, 231] on span "Confirm" at bounding box center [1236, 223] width 43 height 16
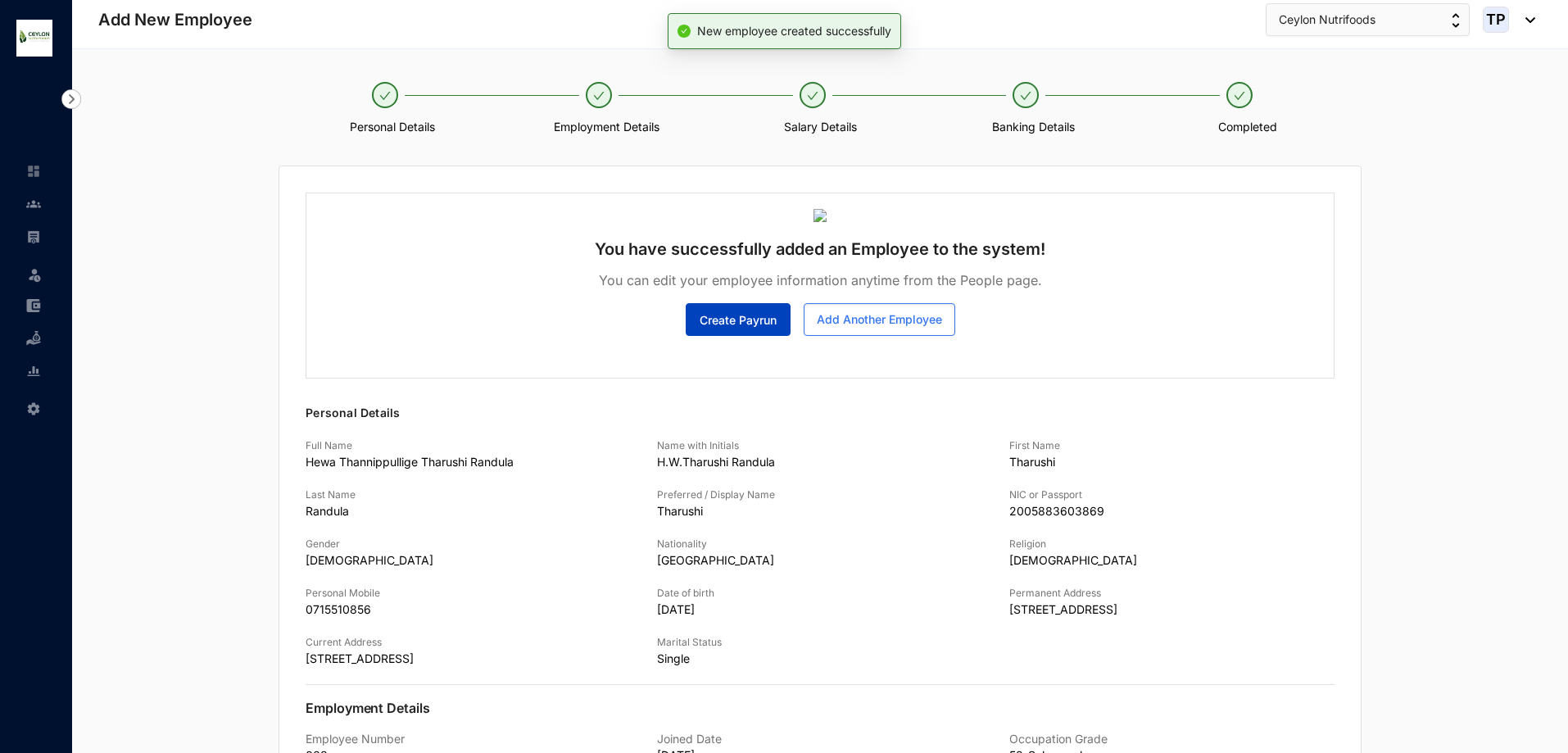
click at [739, 310] on button "Create Payrun" at bounding box center [739, 320] width 105 height 33
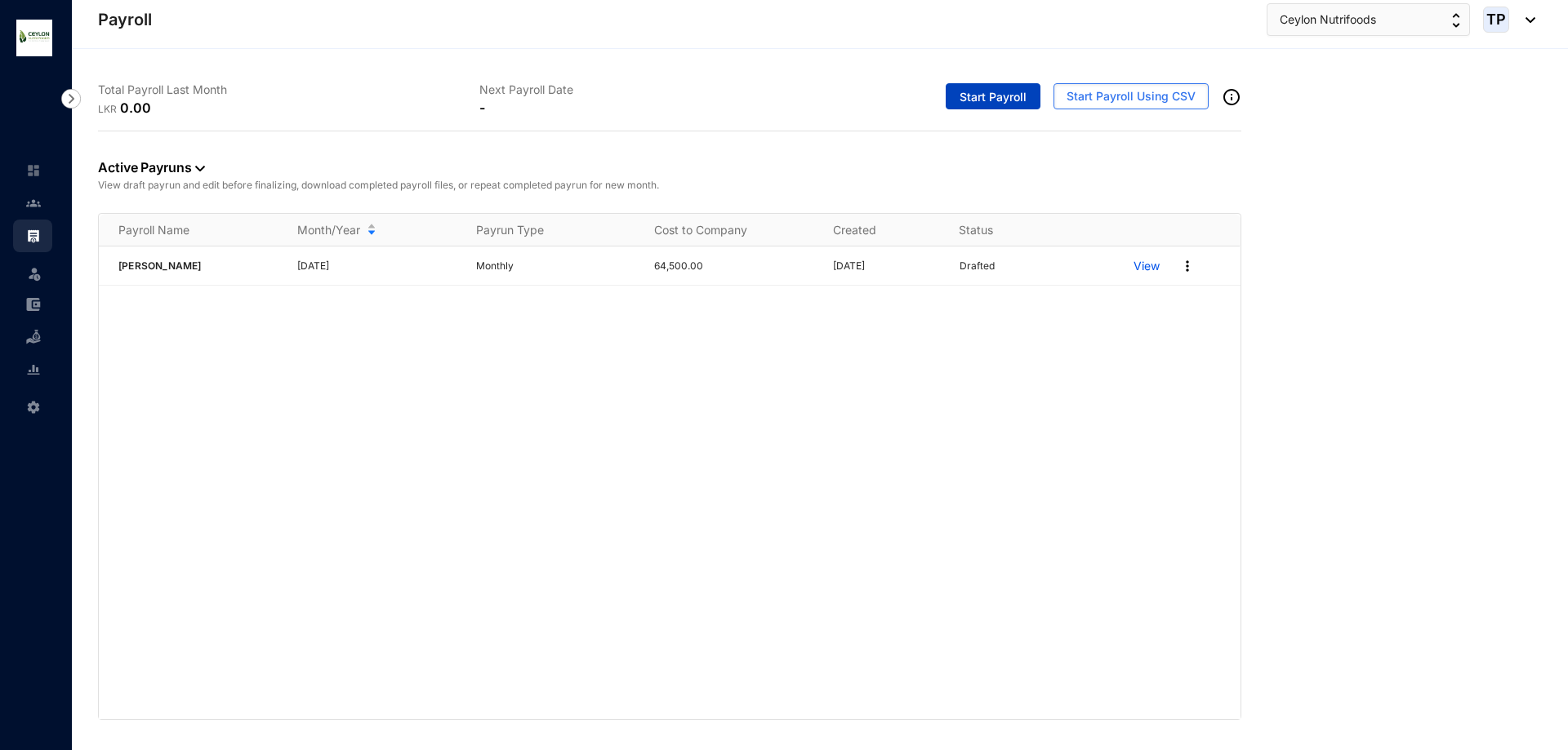
click at [993, 98] on span "Start Payroll" at bounding box center [992, 97] width 67 height 16
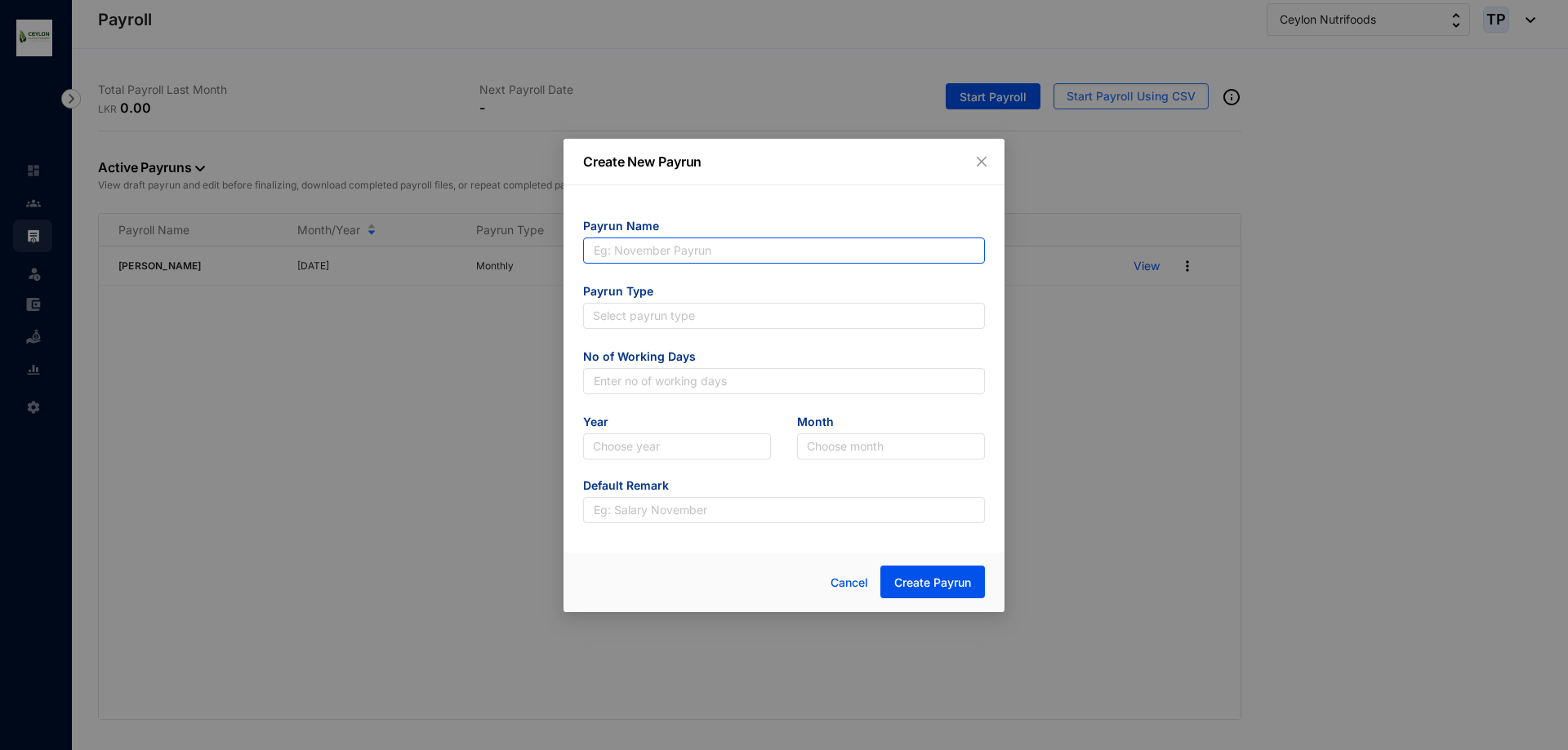
click at [768, 259] on input "text" at bounding box center [783, 250] width 402 height 26
type input "Tharushi Randula"
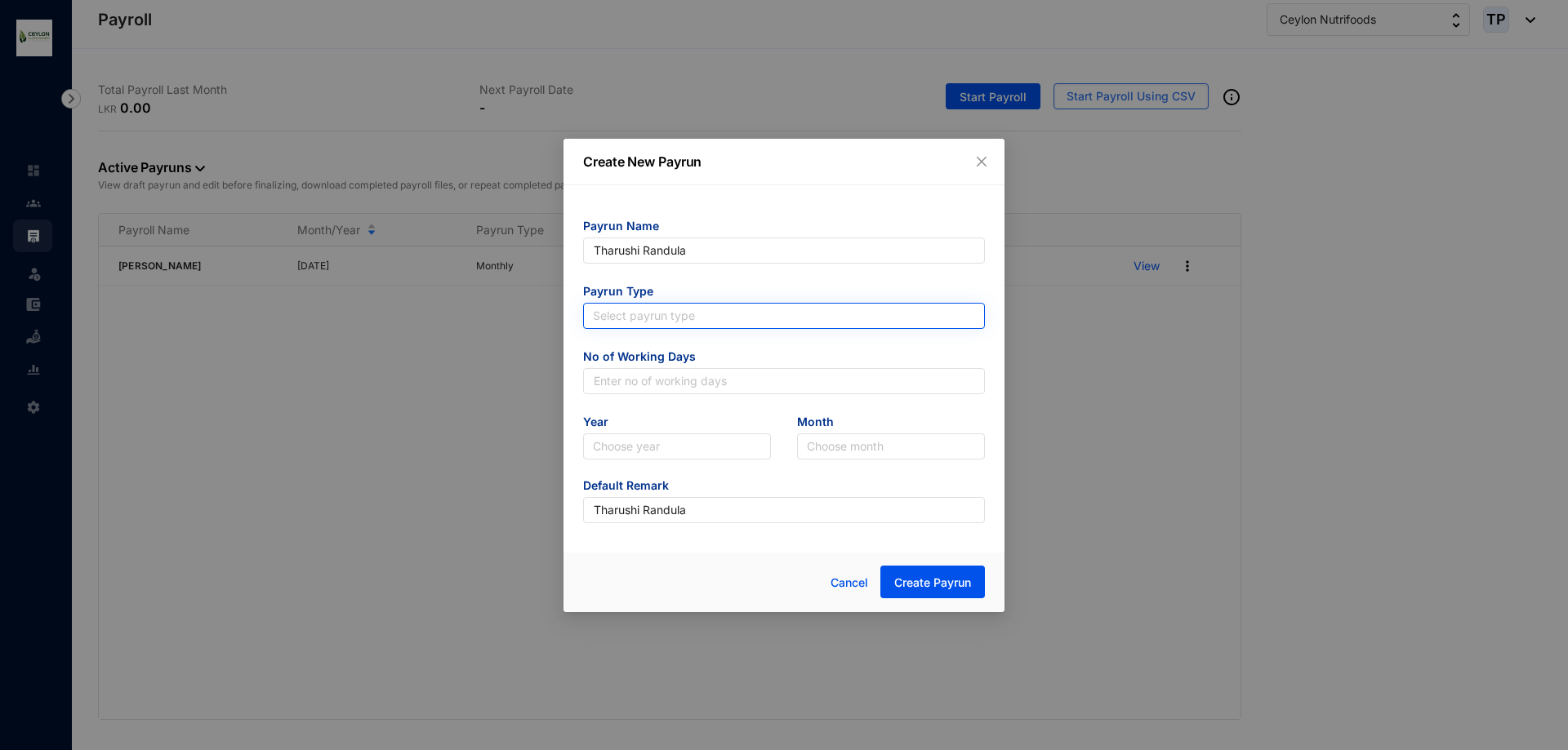
type input "Tharushi Randula"
click at [756, 313] on input "search" at bounding box center [783, 316] width 382 height 25
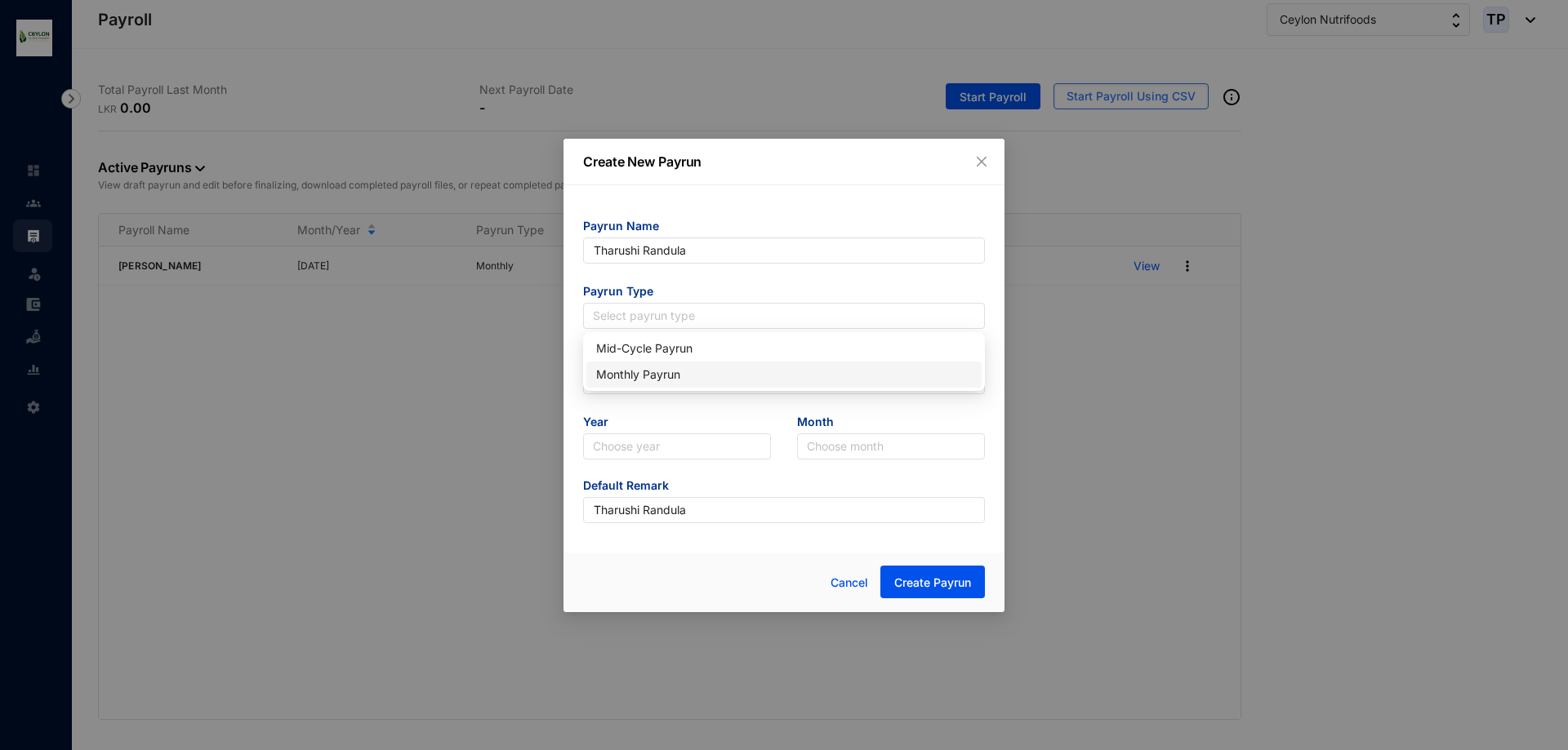
click at [759, 368] on div "Monthly Payrun" at bounding box center [784, 374] width 376 height 18
click at [722, 379] on input "text" at bounding box center [783, 380] width 402 height 26
type input "25"
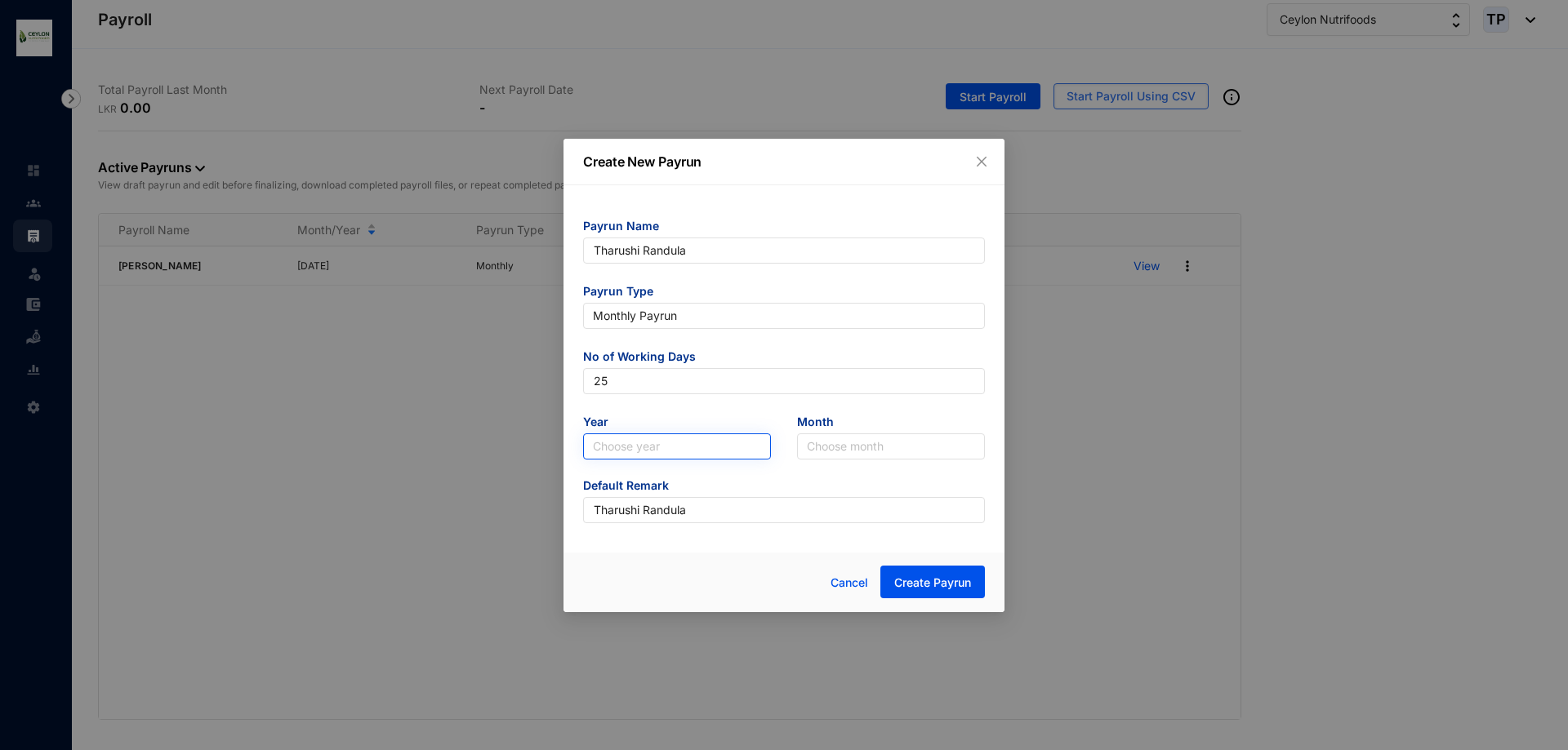
click at [685, 451] on input "search" at bounding box center [677, 447] width 169 height 25
click at [695, 505] on div "2025" at bounding box center [677, 505] width 161 height 18
click at [820, 454] on input "search" at bounding box center [891, 447] width 169 height 25
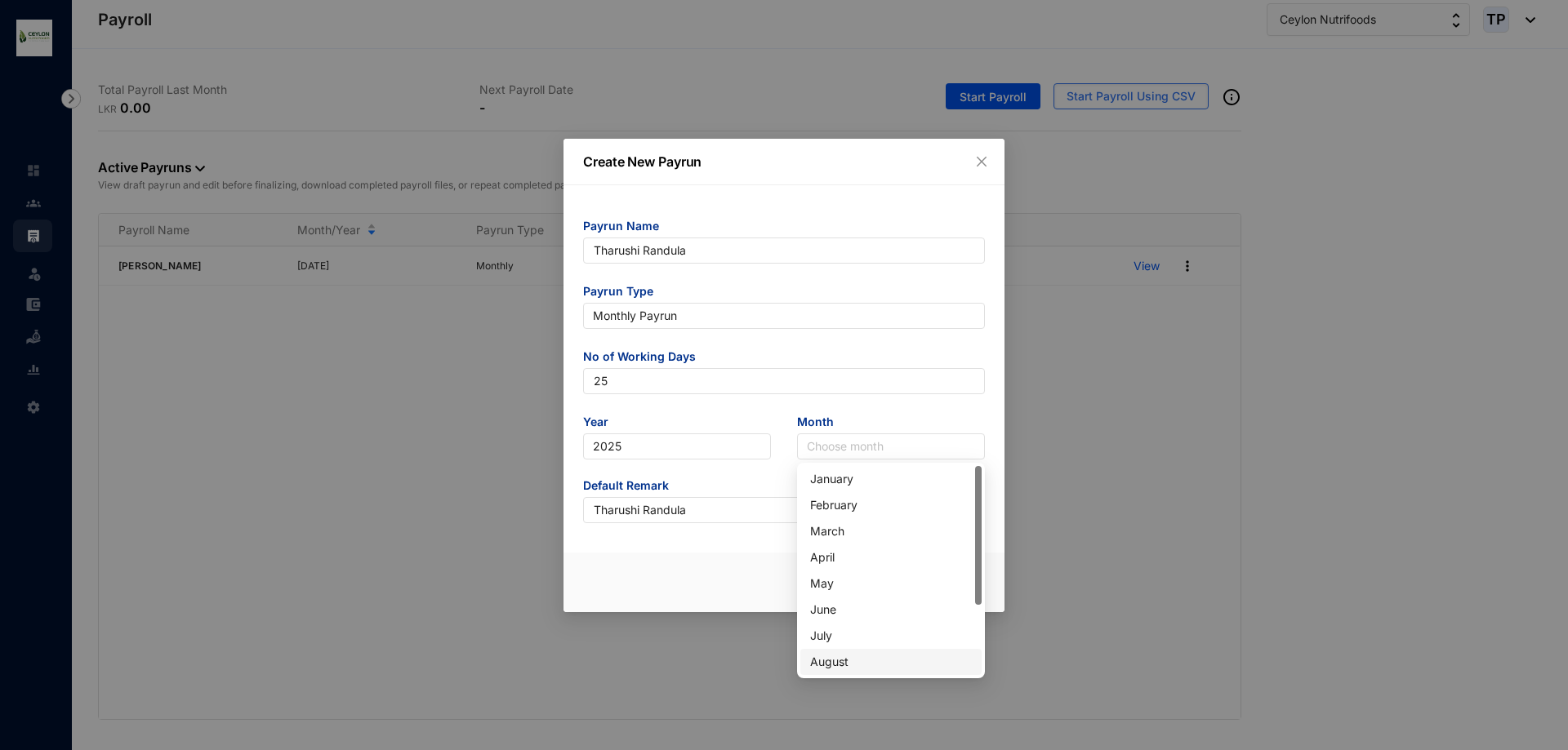
click at [882, 664] on div "August" at bounding box center [890, 662] width 161 height 18
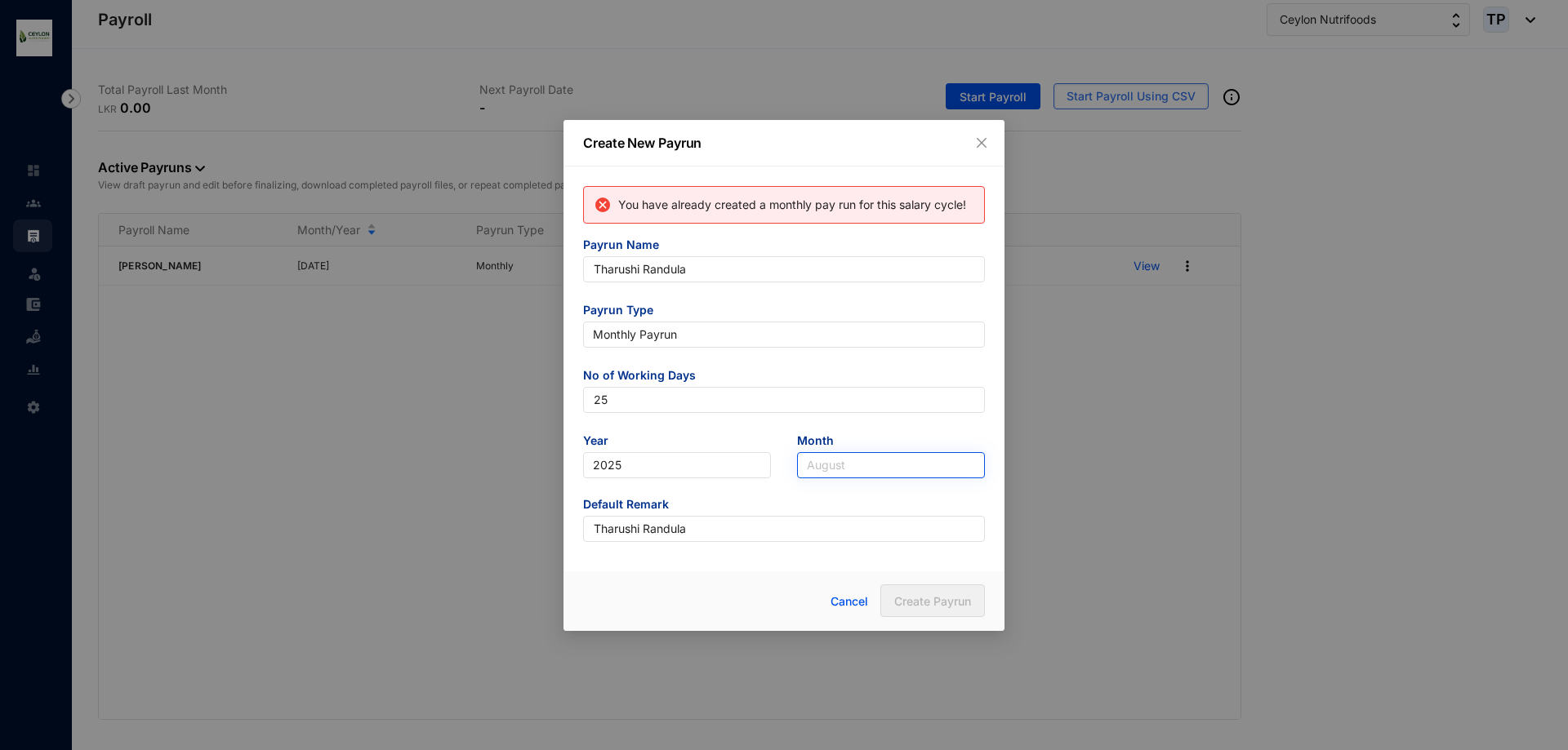
click at [881, 457] on span "August" at bounding box center [891, 465] width 169 height 25
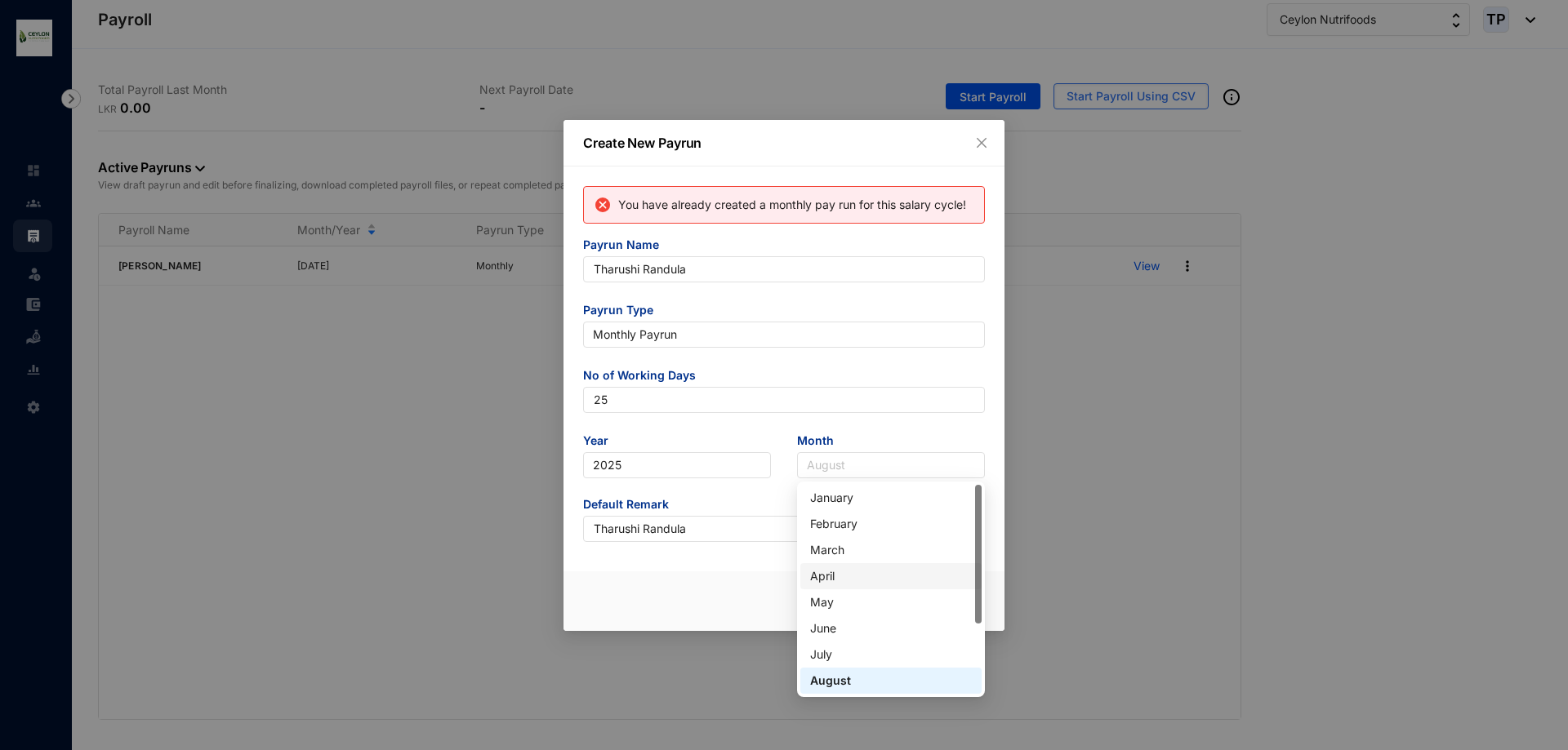
drag, startPoint x: 635, startPoint y: 559, endPoint x: 664, endPoint y: 570, distance: 31.0
click at [640, 561] on div "You have already created a monthly pay run for this salary cycle! Payrun Name T…" at bounding box center [783, 364] width 441 height 395
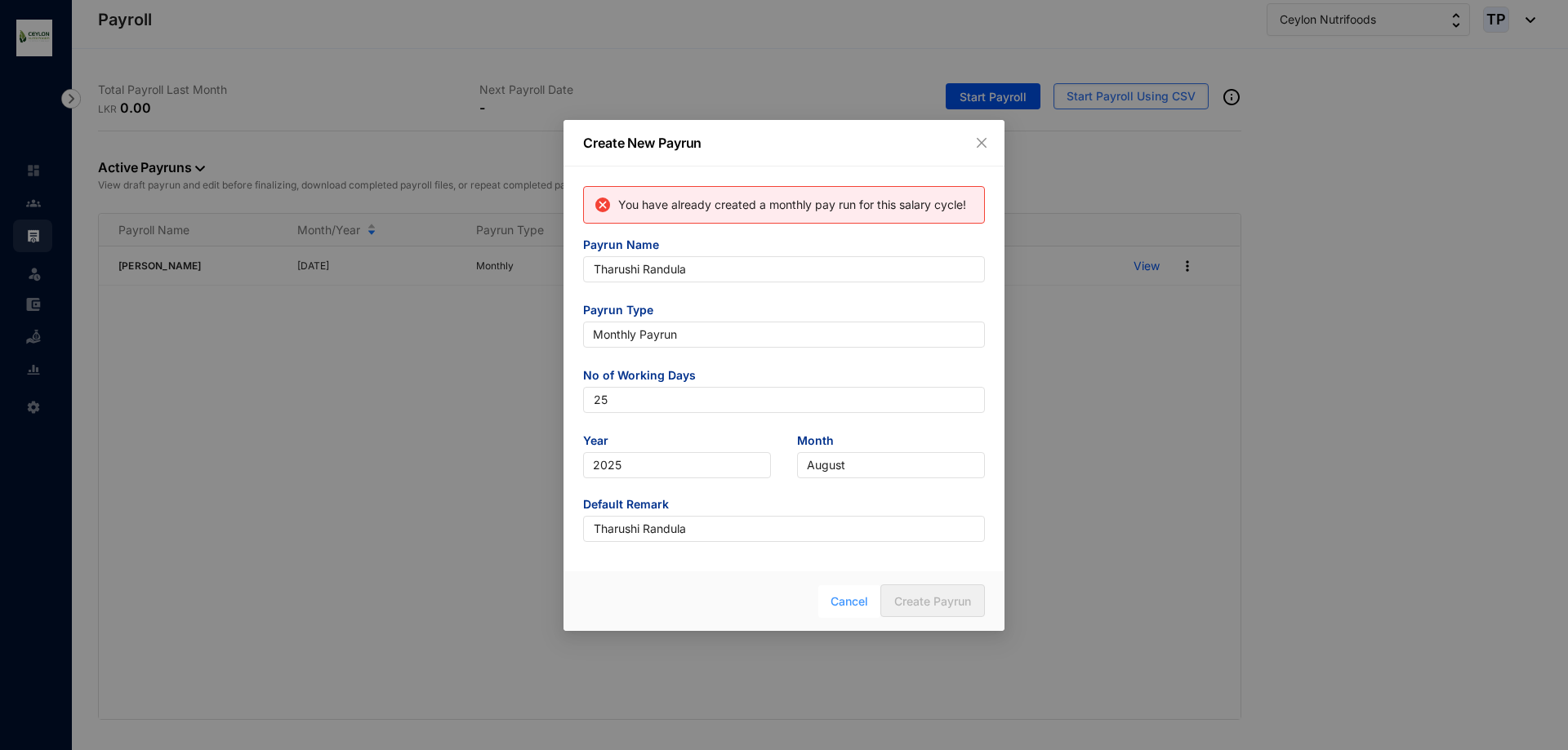
click at [853, 596] on span "Cancel" at bounding box center [849, 601] width 37 height 18
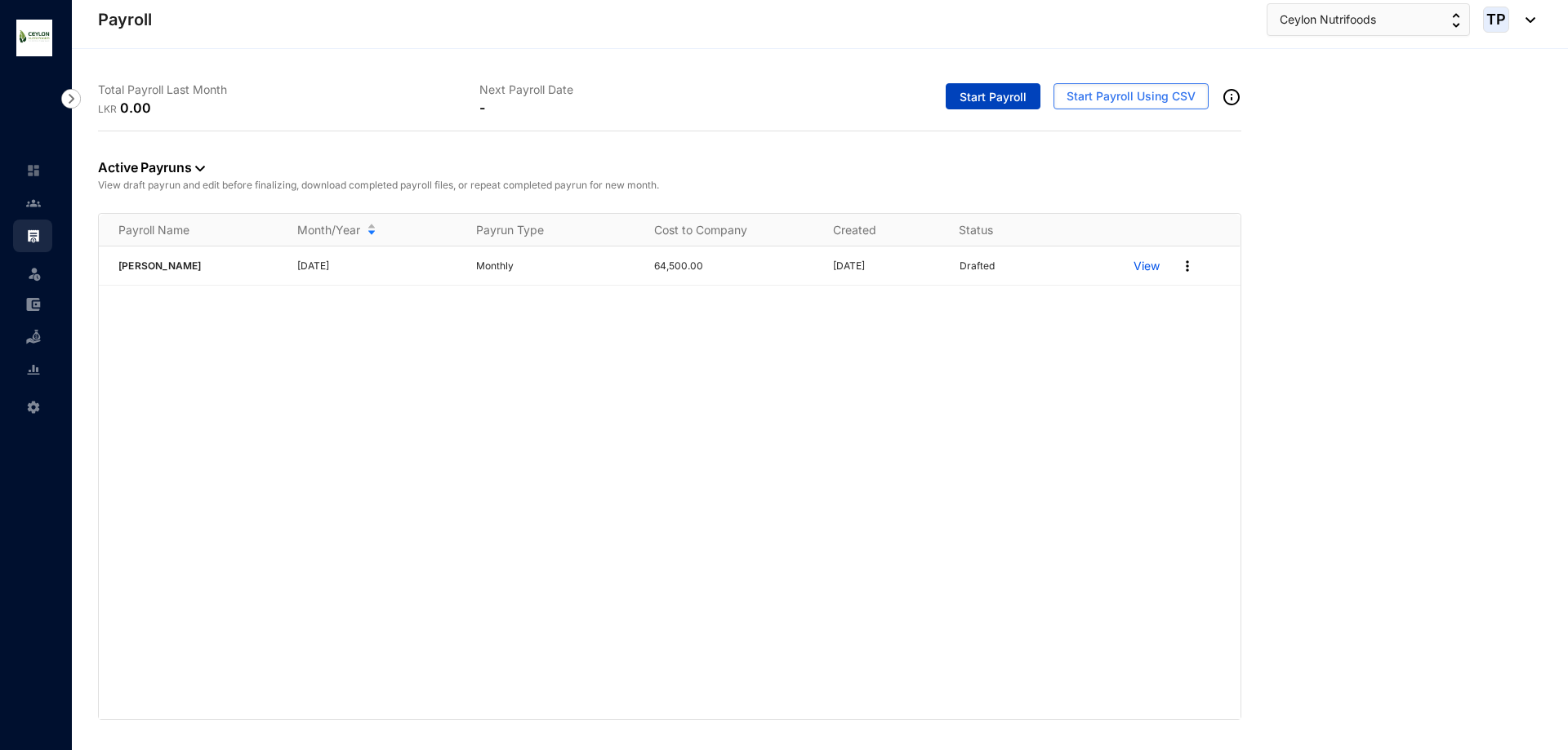
click at [999, 103] on span "Start Payroll" at bounding box center [992, 97] width 67 height 16
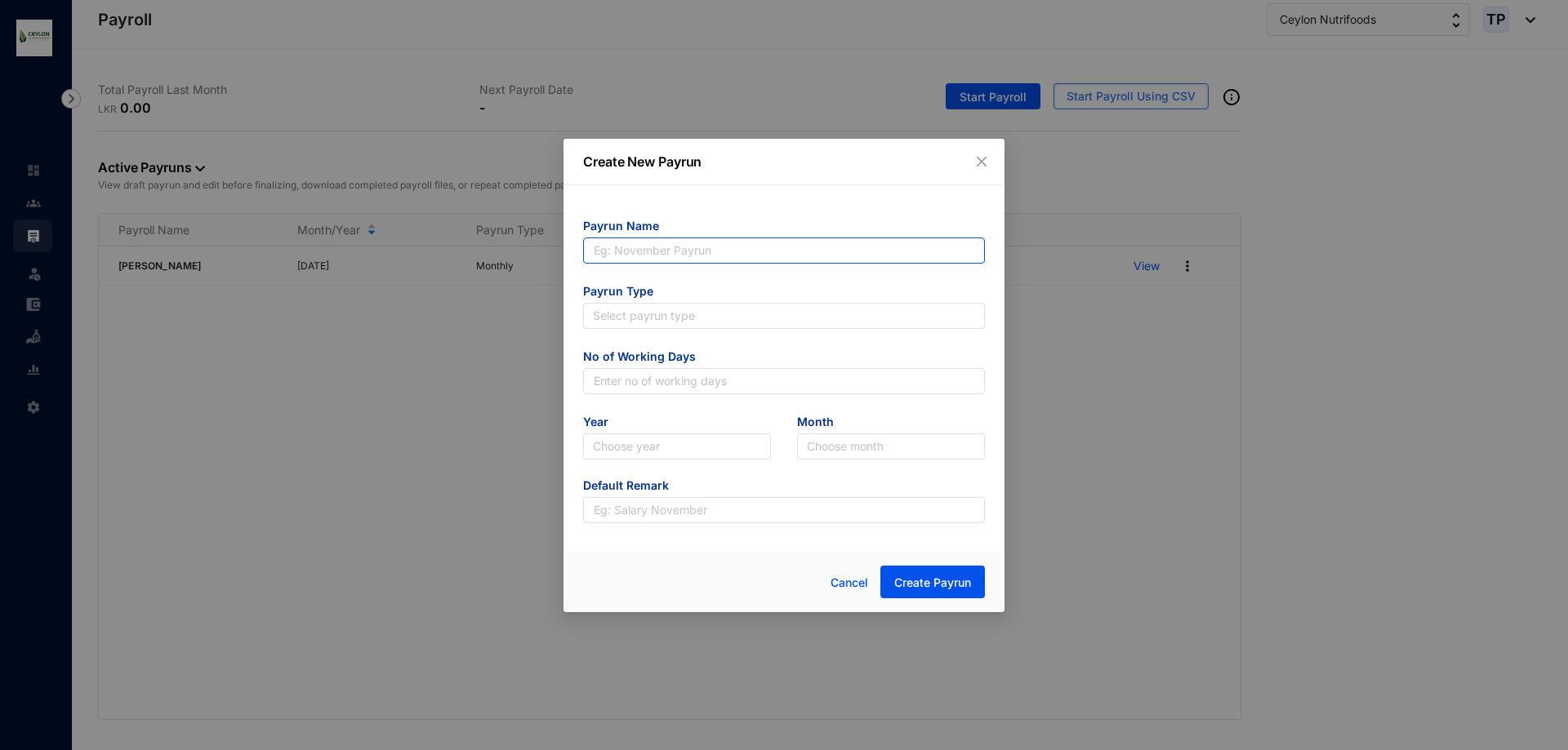
click at [755, 251] on input "text" at bounding box center [783, 250] width 402 height 26
type input "Tharushi Randula"
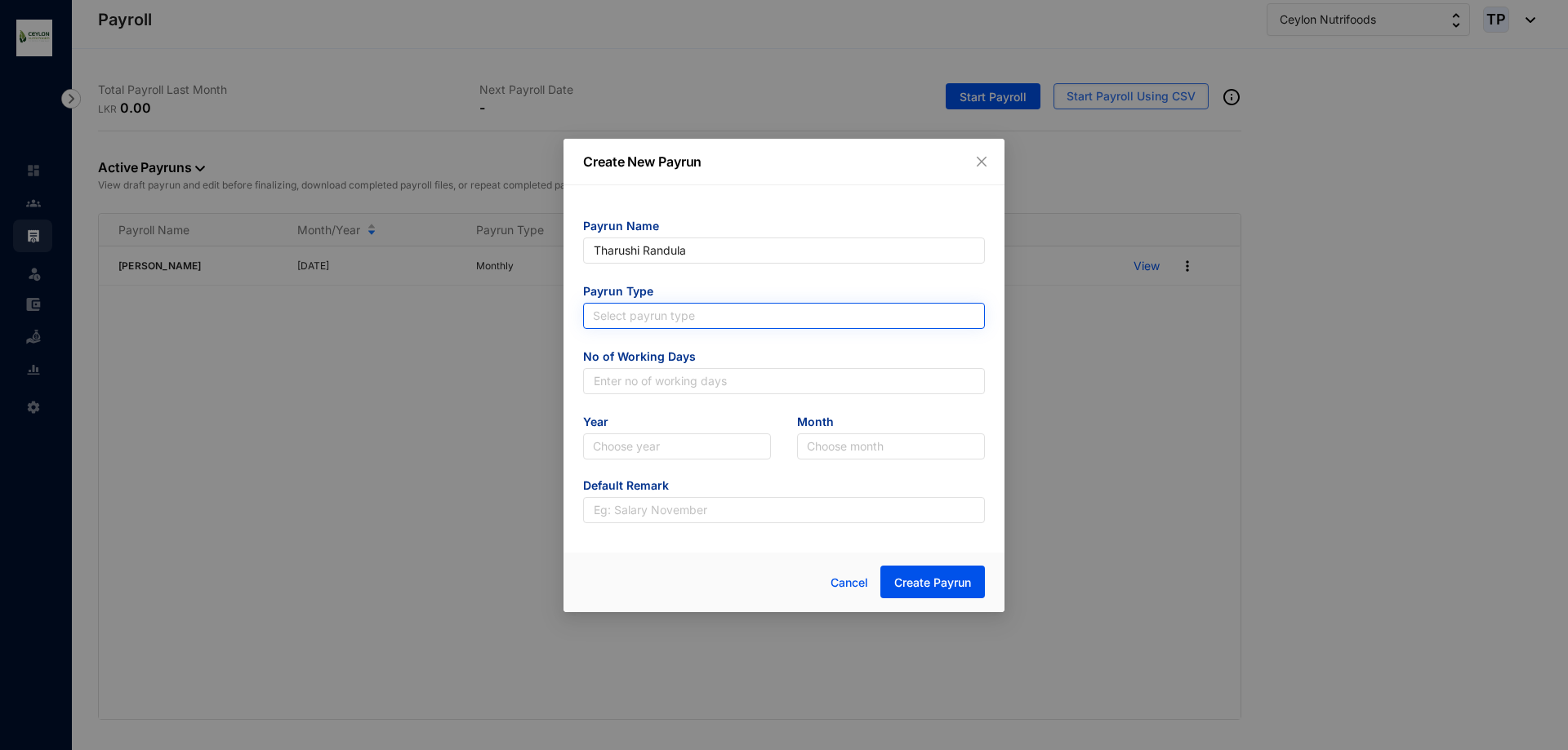
type input "Tharushi Randula"
click at [715, 318] on input "search" at bounding box center [783, 316] width 382 height 25
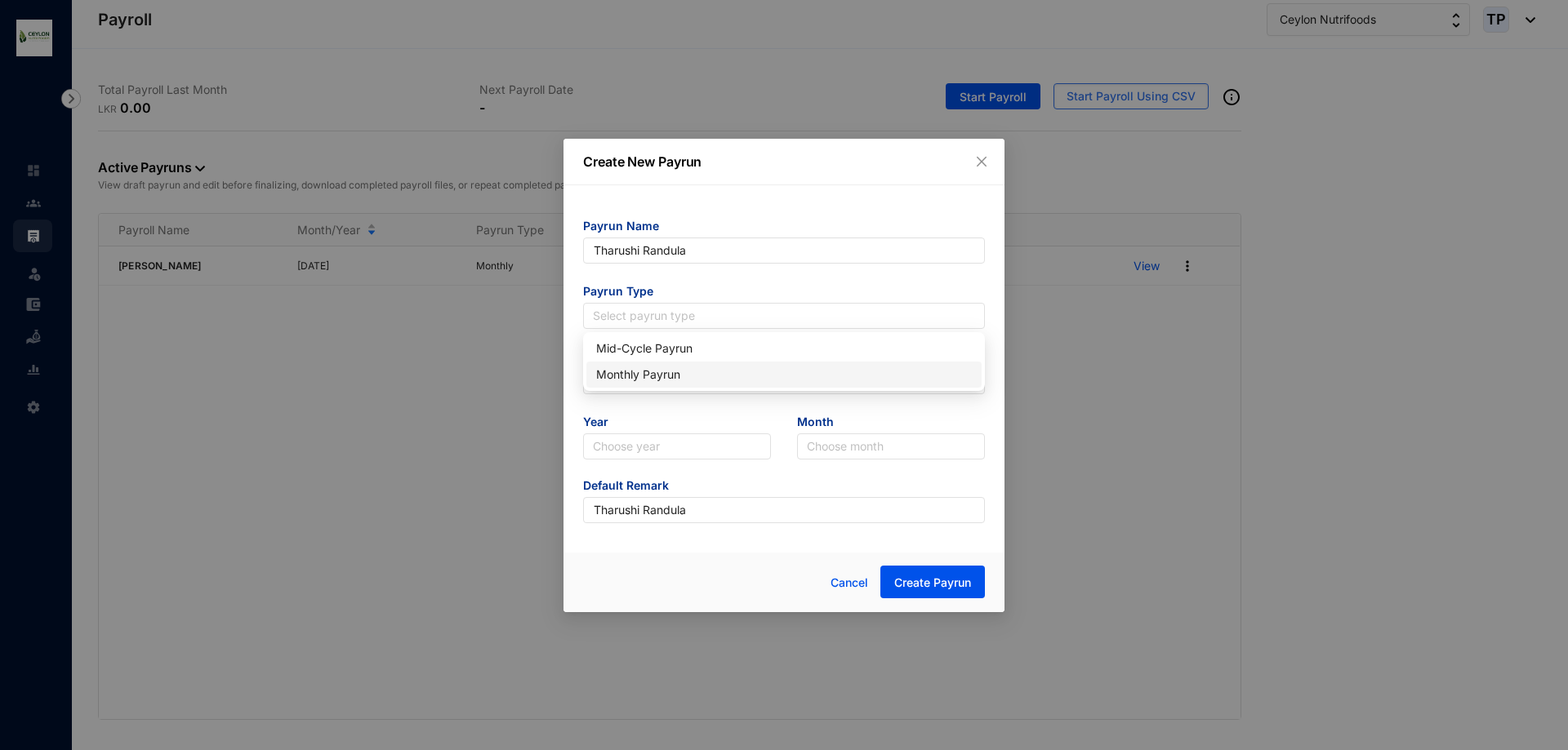
click at [721, 371] on div "Monthly Payrun" at bounding box center [784, 374] width 376 height 18
click at [721, 377] on input "text" at bounding box center [783, 380] width 402 height 26
type input "25"
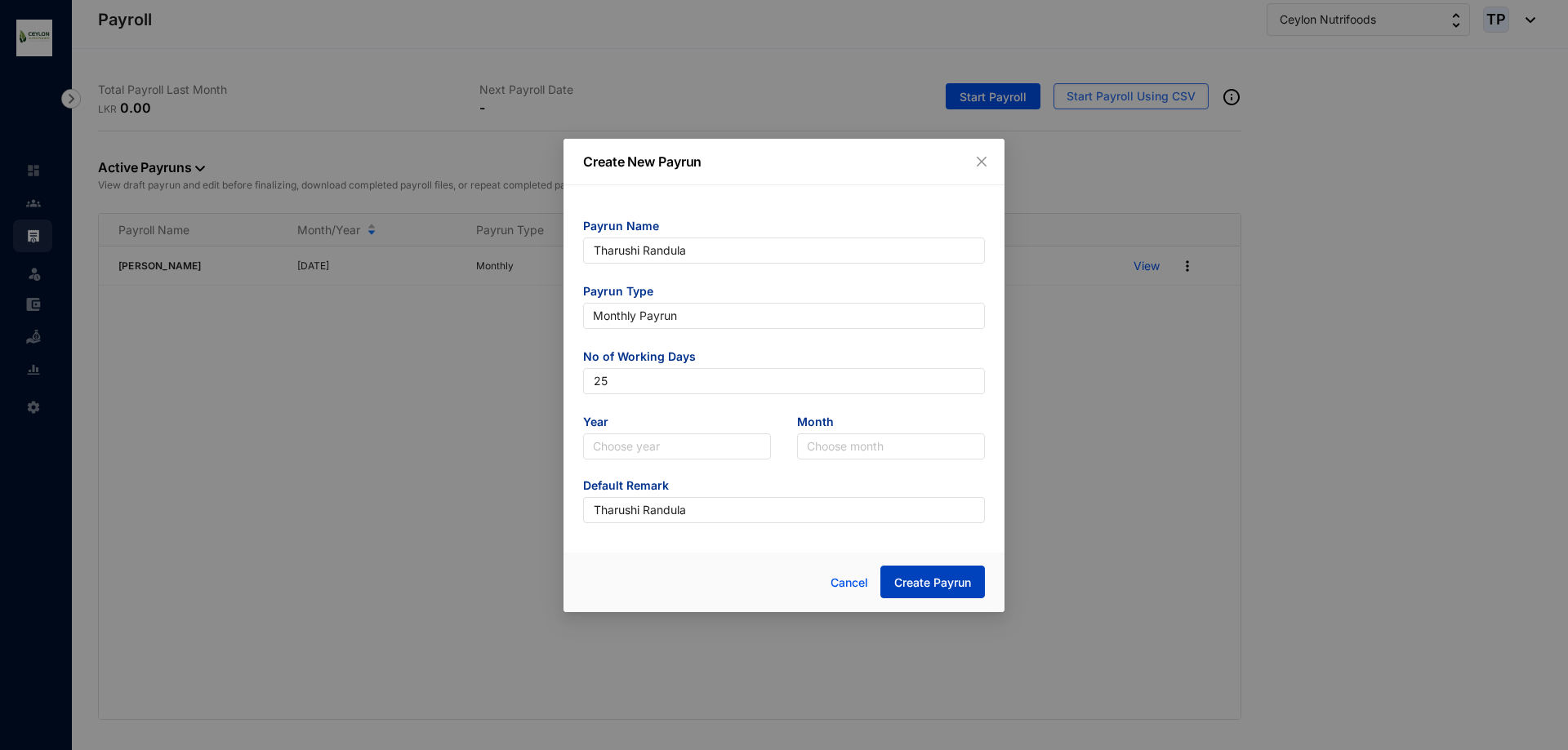
click at [960, 588] on span "Create Payrun" at bounding box center [932, 582] width 77 height 16
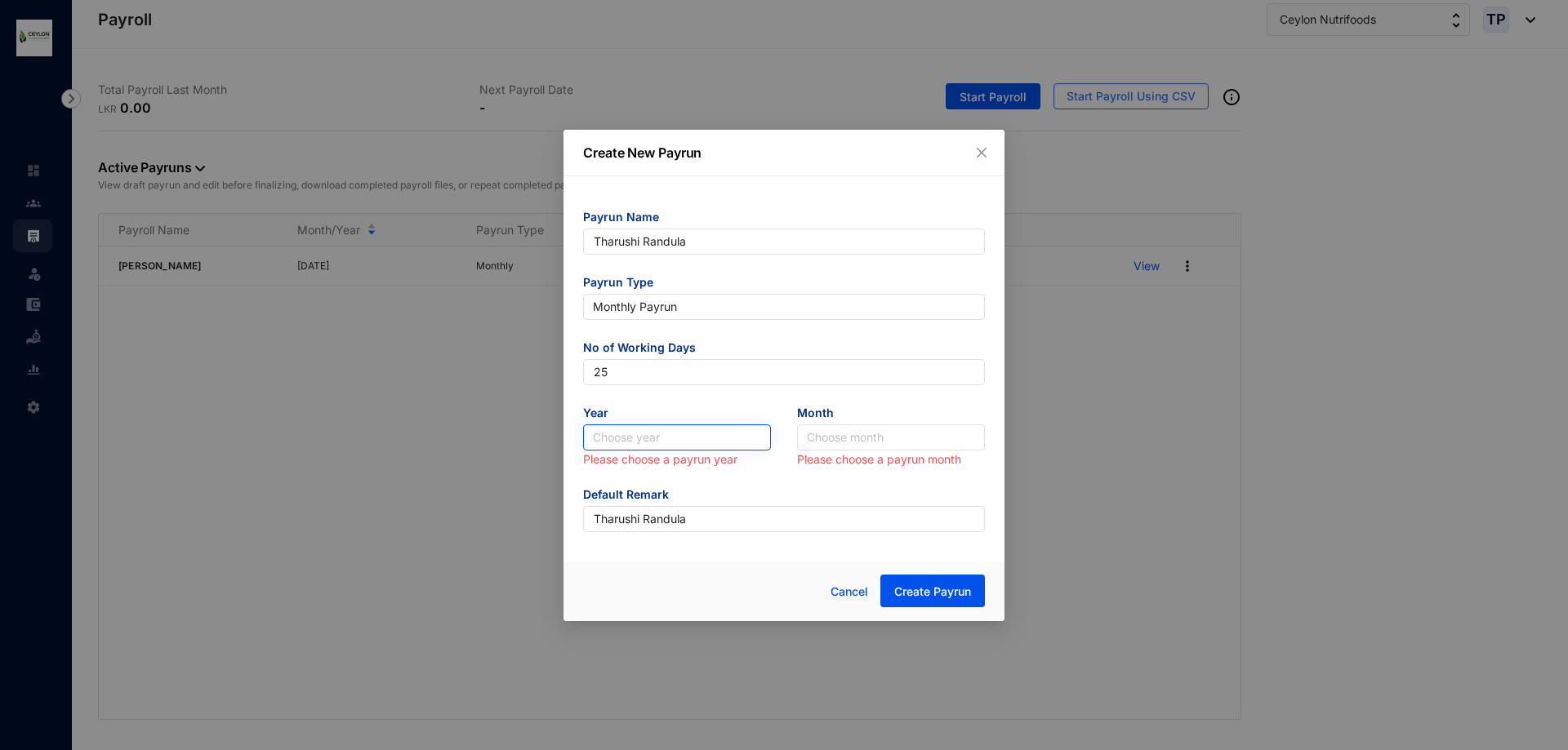
click at [753, 436] on input "search" at bounding box center [677, 438] width 169 height 25
click at [721, 479] on div "2024" at bounding box center [677, 470] width 161 height 18
click at [721, 488] on form "Payrun Name Tharushi Randula Payrun Type Monthly Payrun No of Working Days 25 Y…" at bounding box center [783, 371] width 402 height 324
click at [716, 435] on span "2024" at bounding box center [677, 438] width 169 height 25
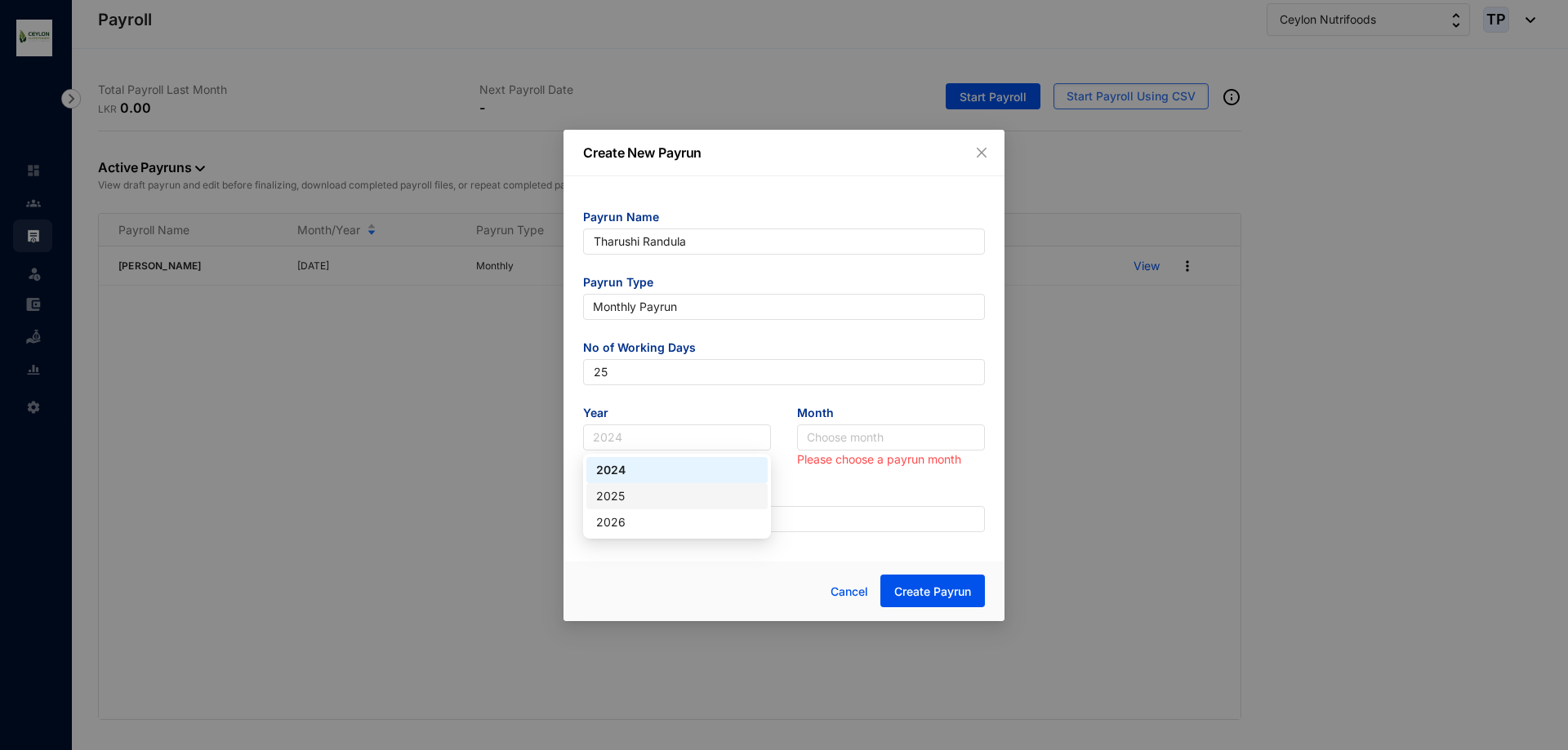
drag, startPoint x: 720, startPoint y: 496, endPoint x: 730, endPoint y: 499, distance: 10.4
click at [720, 498] on div "2025" at bounding box center [677, 496] width 161 height 18
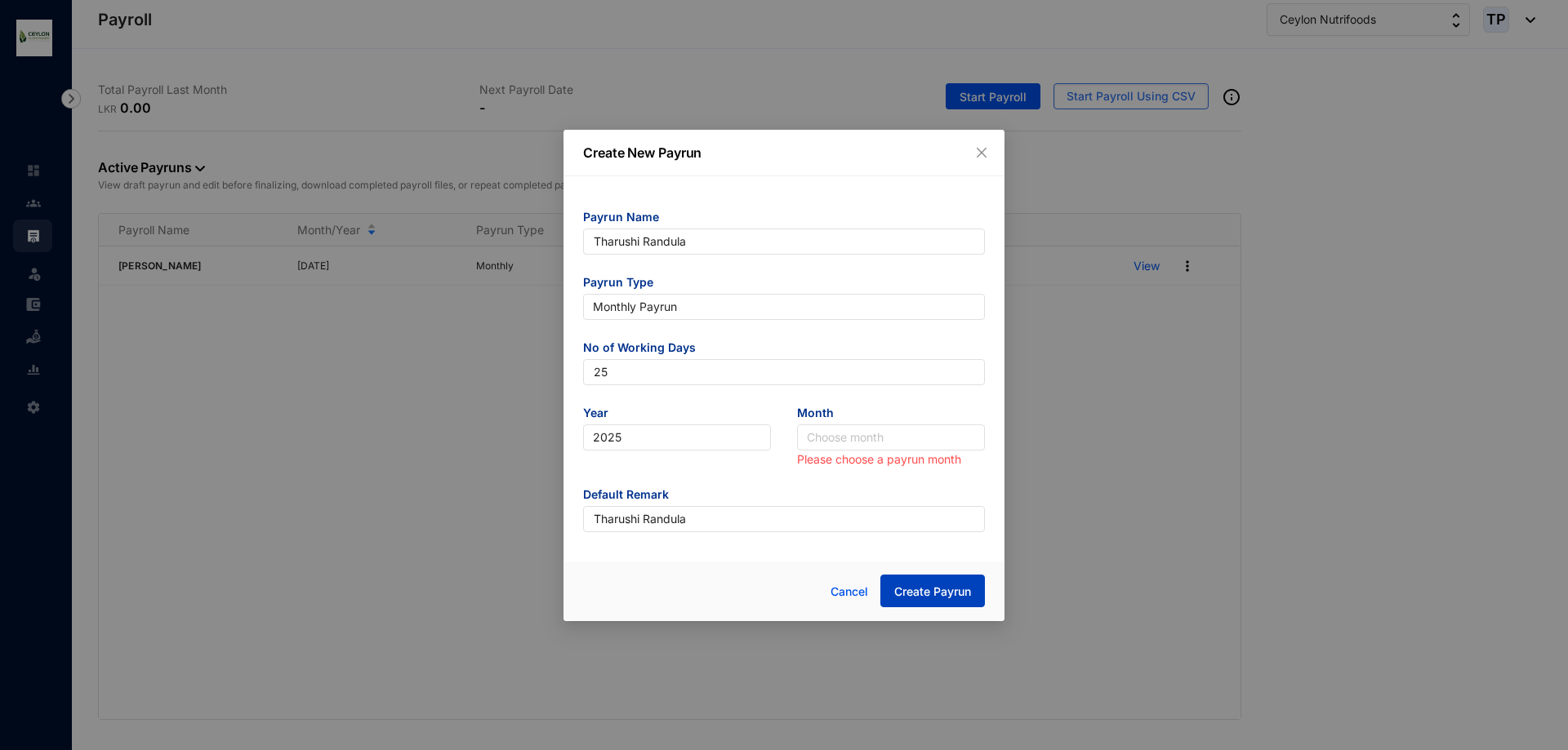
click at [929, 596] on span "Create Payrun" at bounding box center [932, 591] width 77 height 16
click at [930, 596] on span "Create Payrun" at bounding box center [932, 591] width 77 height 16
drag, startPoint x: 930, startPoint y: 596, endPoint x: 913, endPoint y: 596, distance: 17.0
click at [927, 596] on span "Create Payrun" at bounding box center [932, 591] width 77 height 16
click at [890, 449] on input "search" at bounding box center [891, 438] width 169 height 25
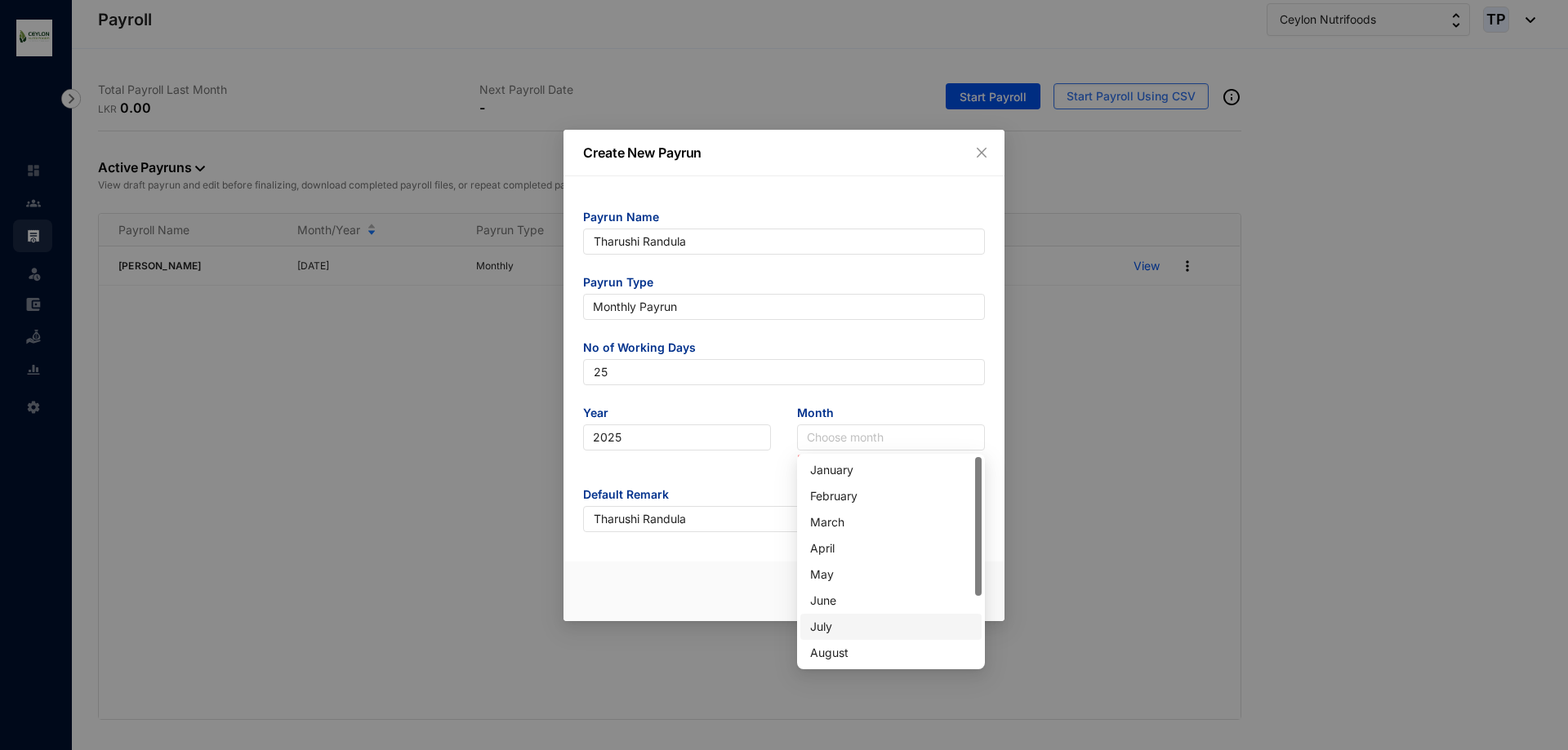
click at [895, 626] on div "July" at bounding box center [890, 627] width 161 height 18
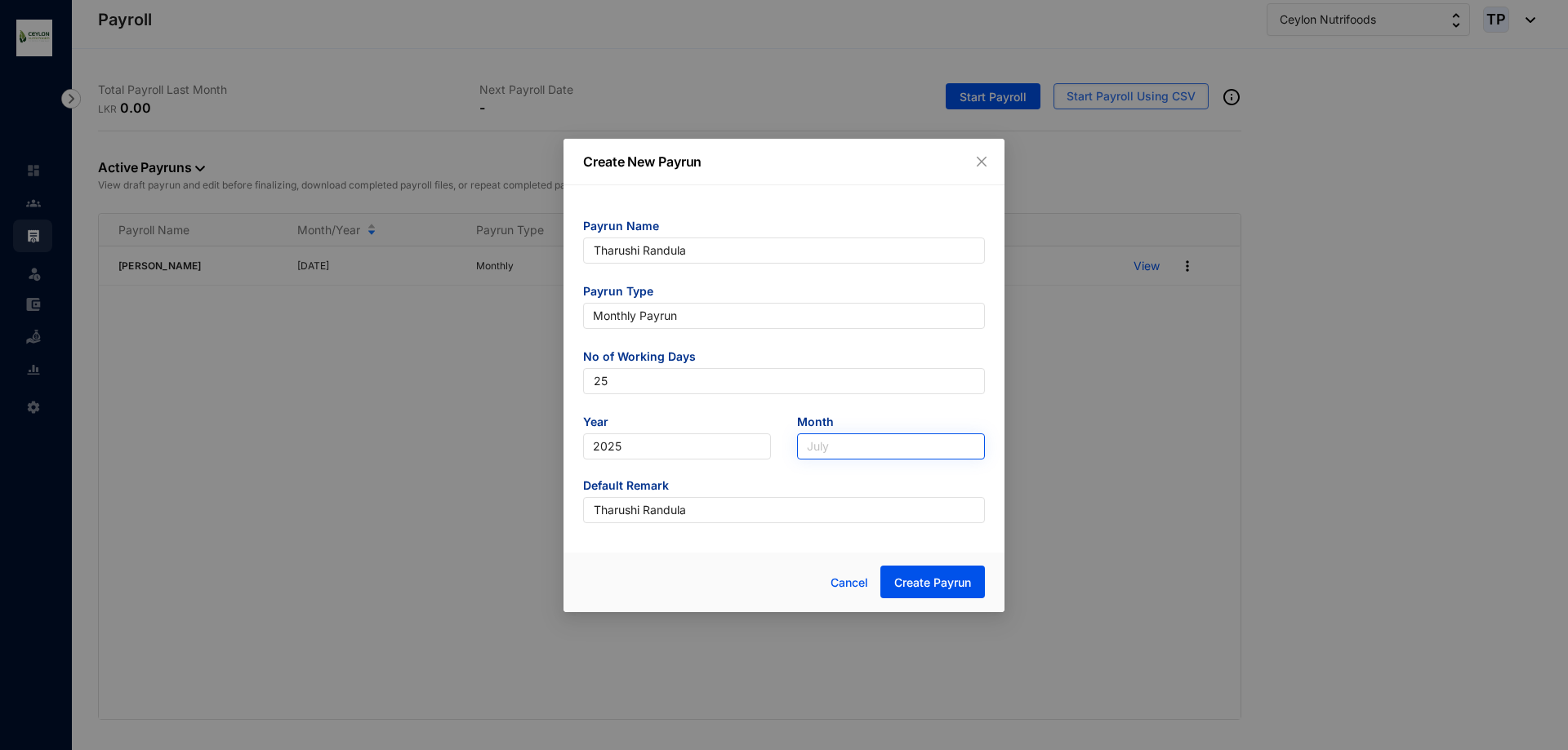
click at [873, 437] on span "July" at bounding box center [891, 447] width 169 height 25
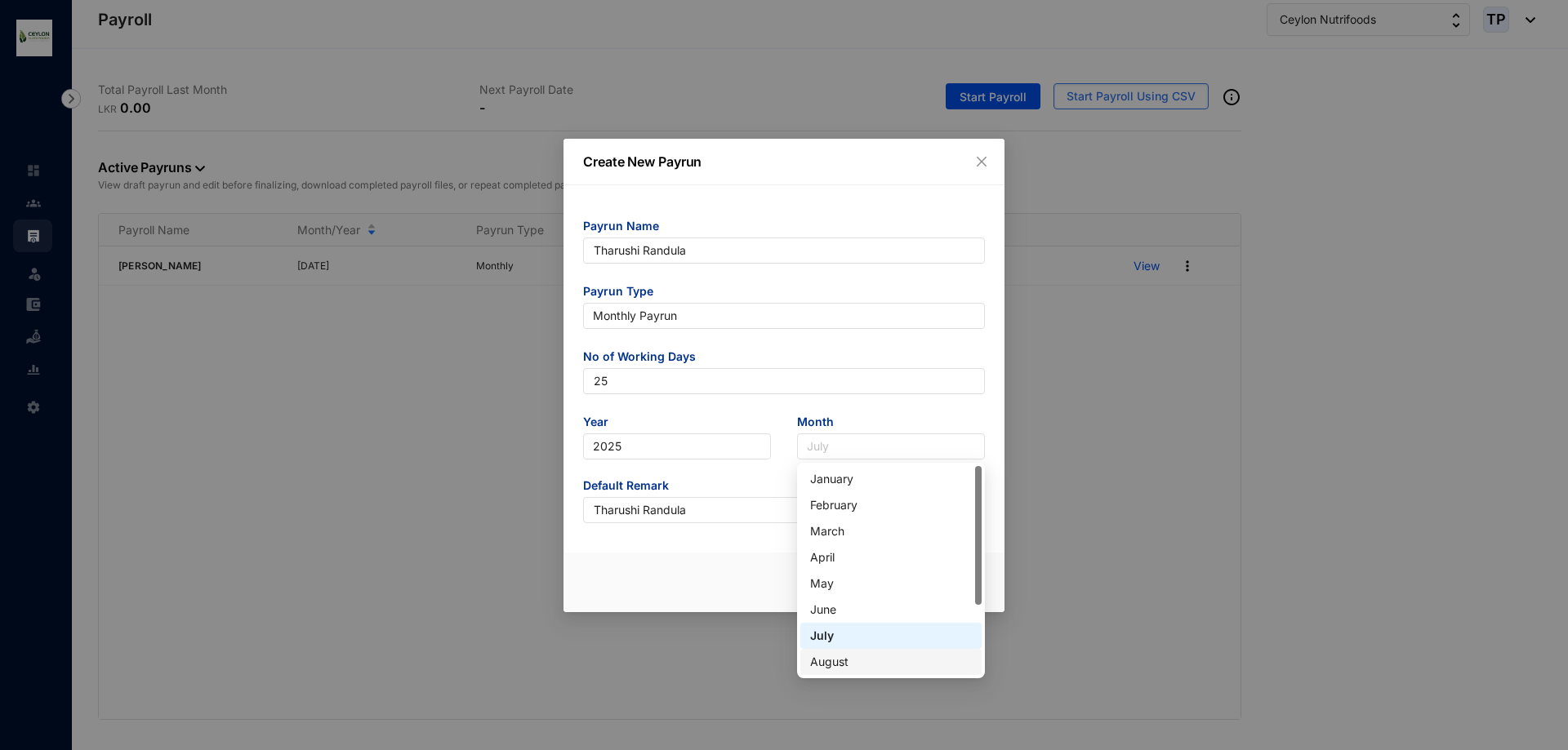
click at [913, 663] on div "August" at bounding box center [890, 662] width 161 height 18
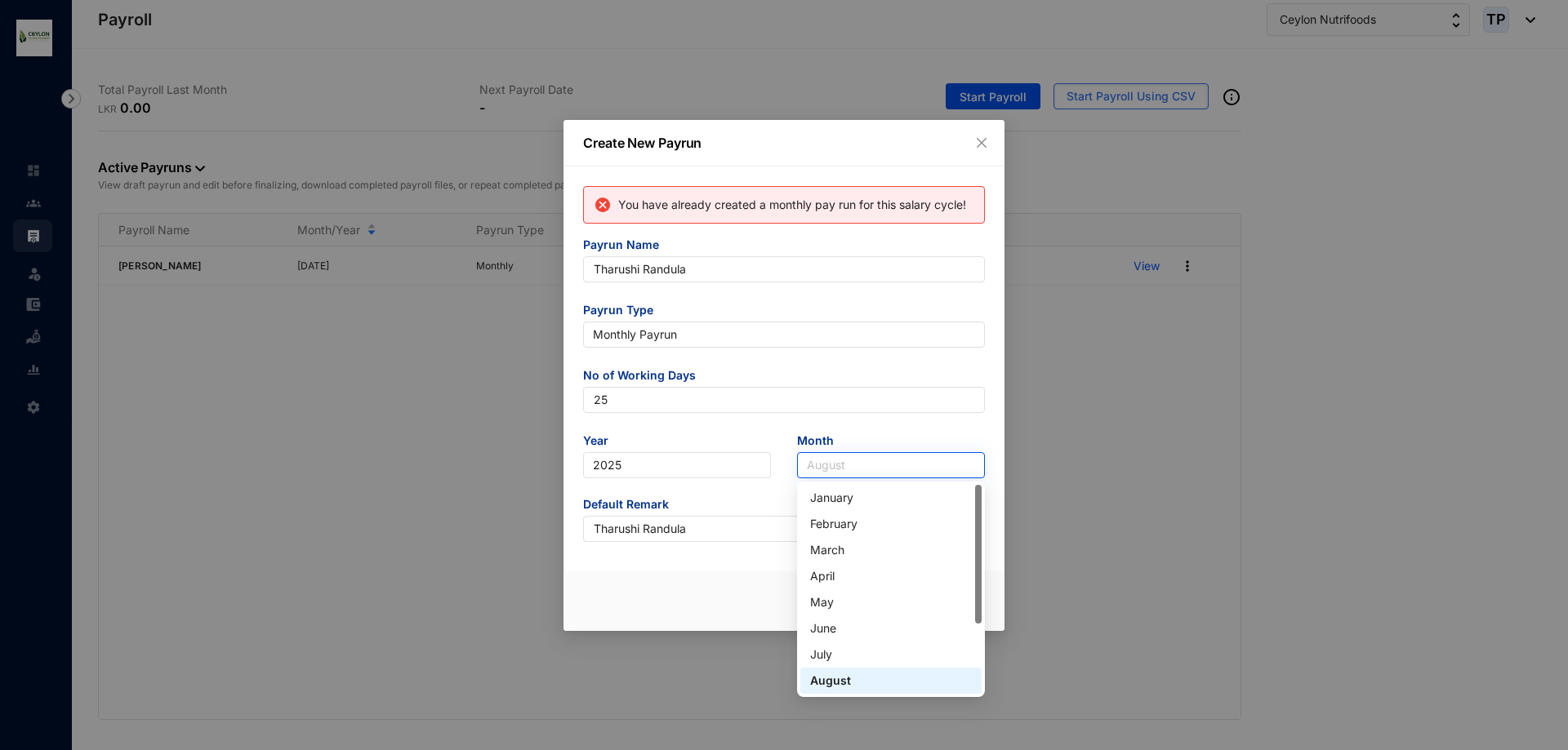
click at [860, 461] on span "August" at bounding box center [891, 465] width 169 height 25
click at [867, 645] on div "July" at bounding box center [890, 654] width 161 height 18
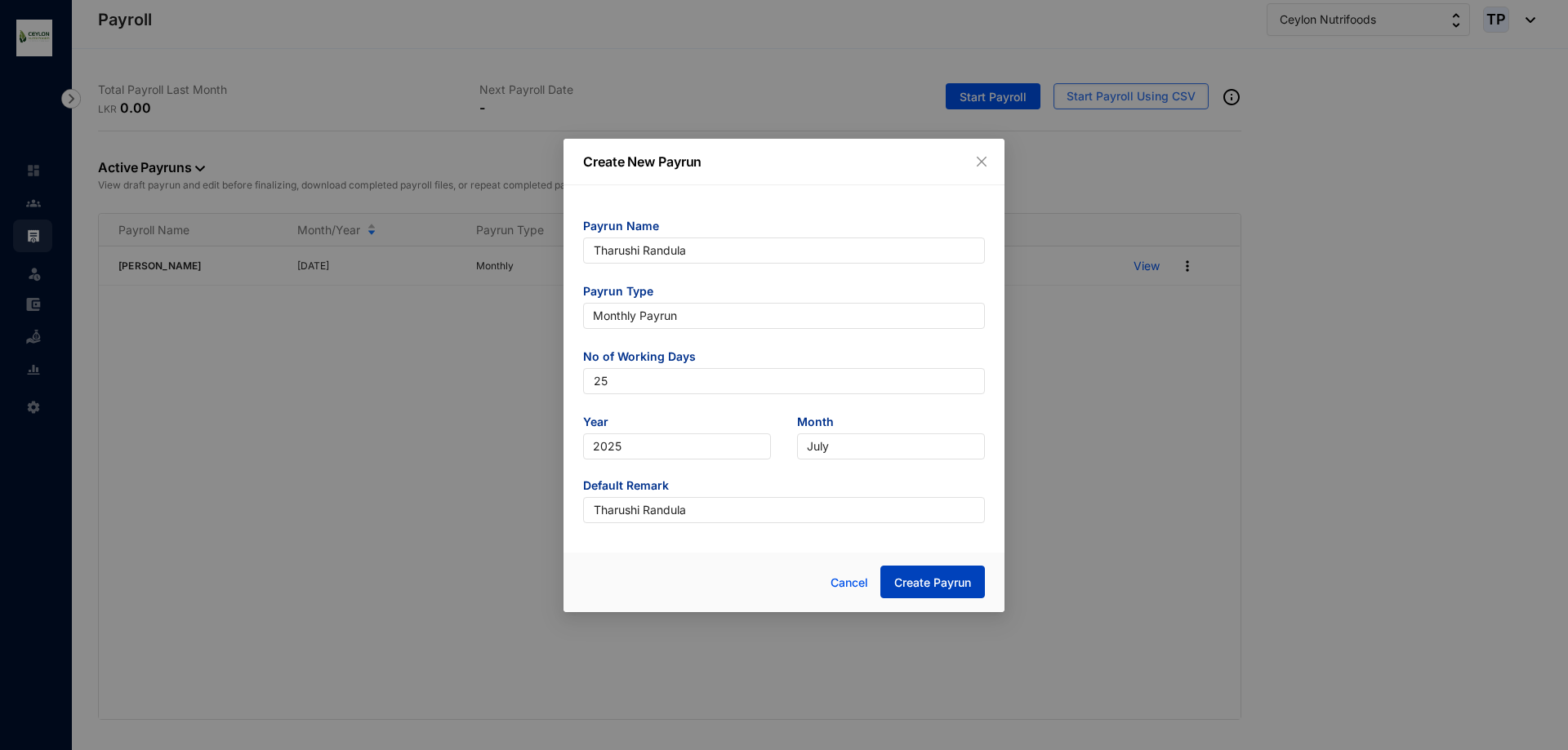
click at [960, 592] on button "Create Payrun" at bounding box center [933, 582] width 105 height 33
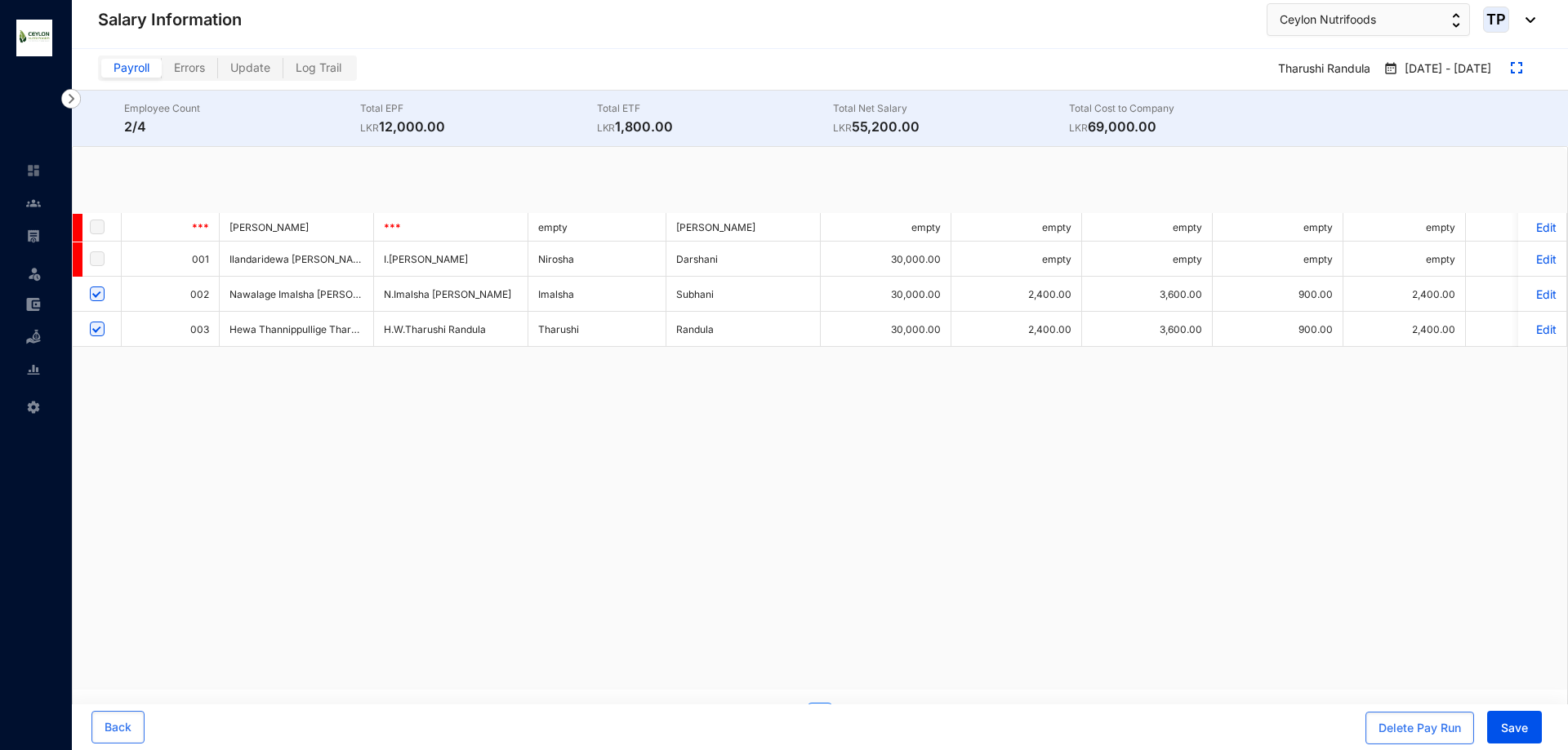
checkbox input "true"
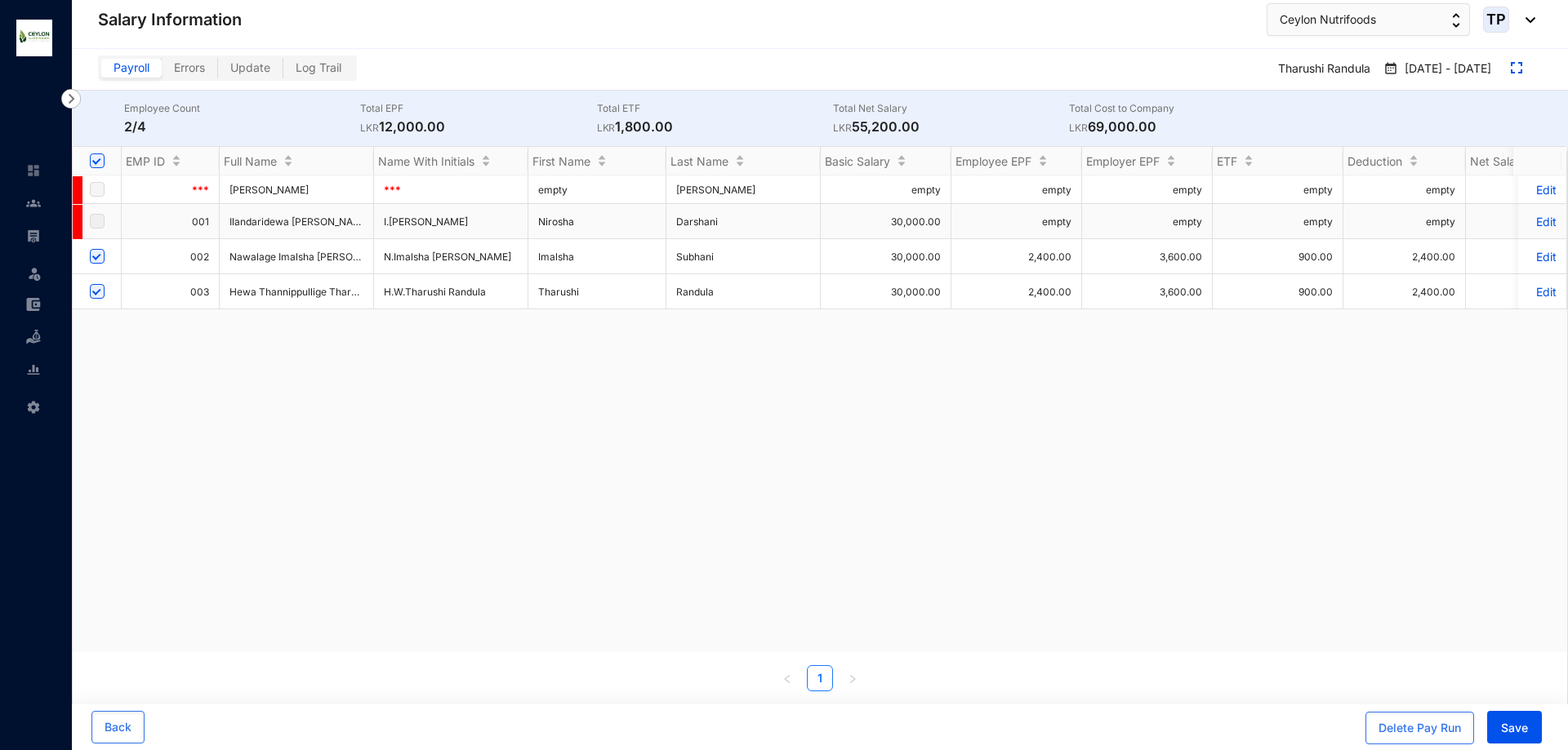
click at [101, 223] on label at bounding box center [97, 221] width 15 height 18
click at [99, 196] on label at bounding box center [97, 189] width 15 height 18
click at [1526, 734] on span "Save" at bounding box center [1514, 728] width 27 height 16
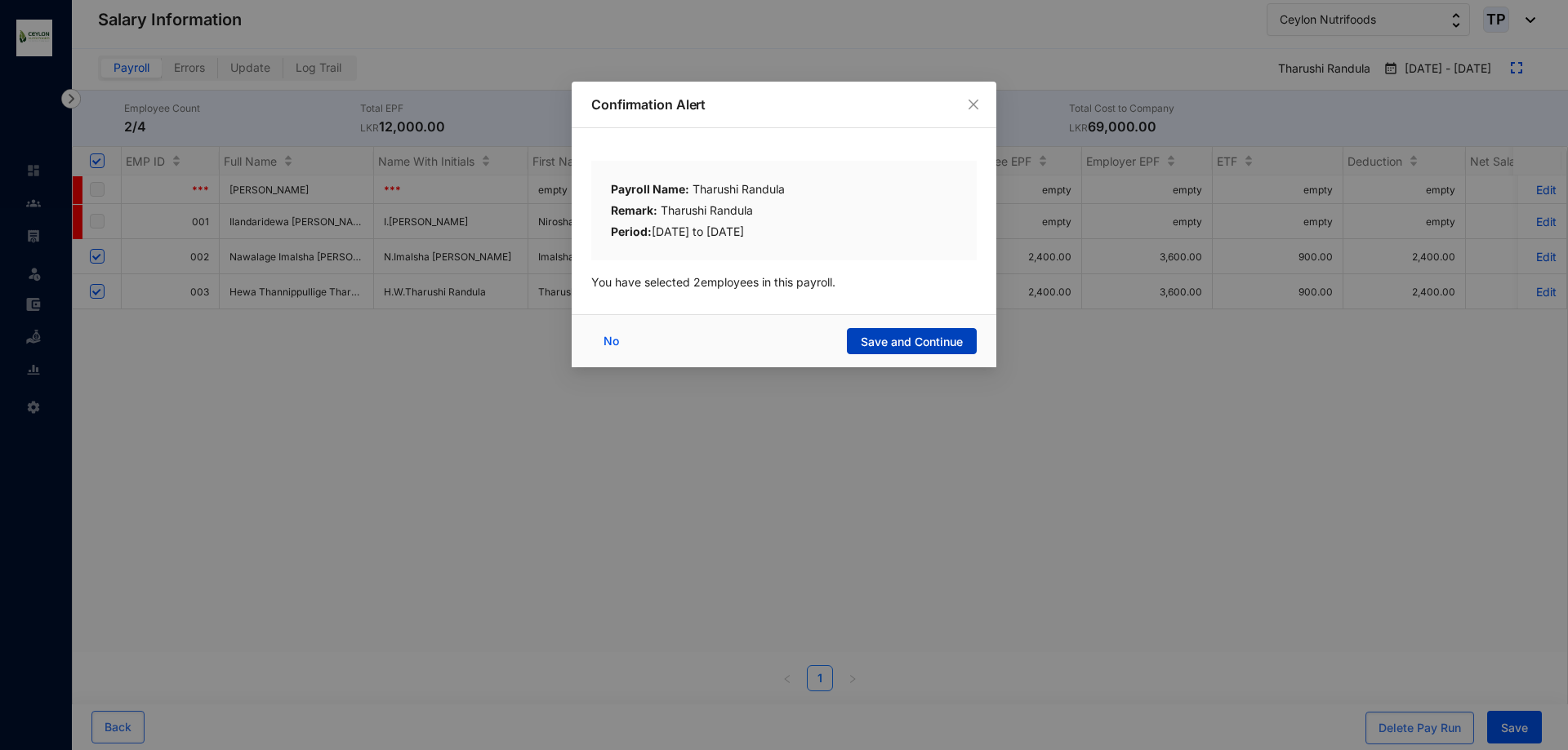
click at [941, 341] on span "Save and Continue" at bounding box center [911, 342] width 102 height 16
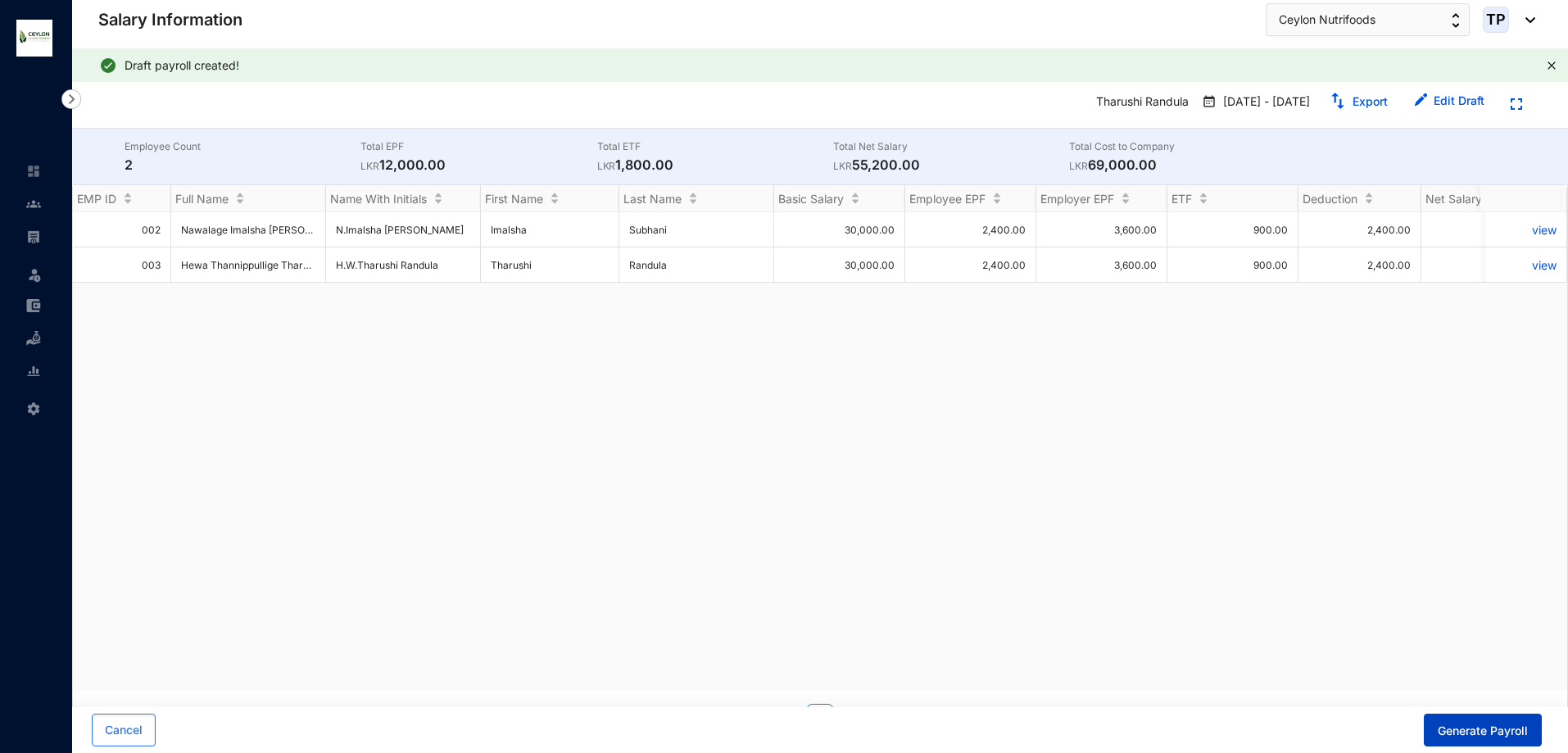
click at [1450, 726] on span "Generate Payroll" at bounding box center [1483, 731] width 90 height 16
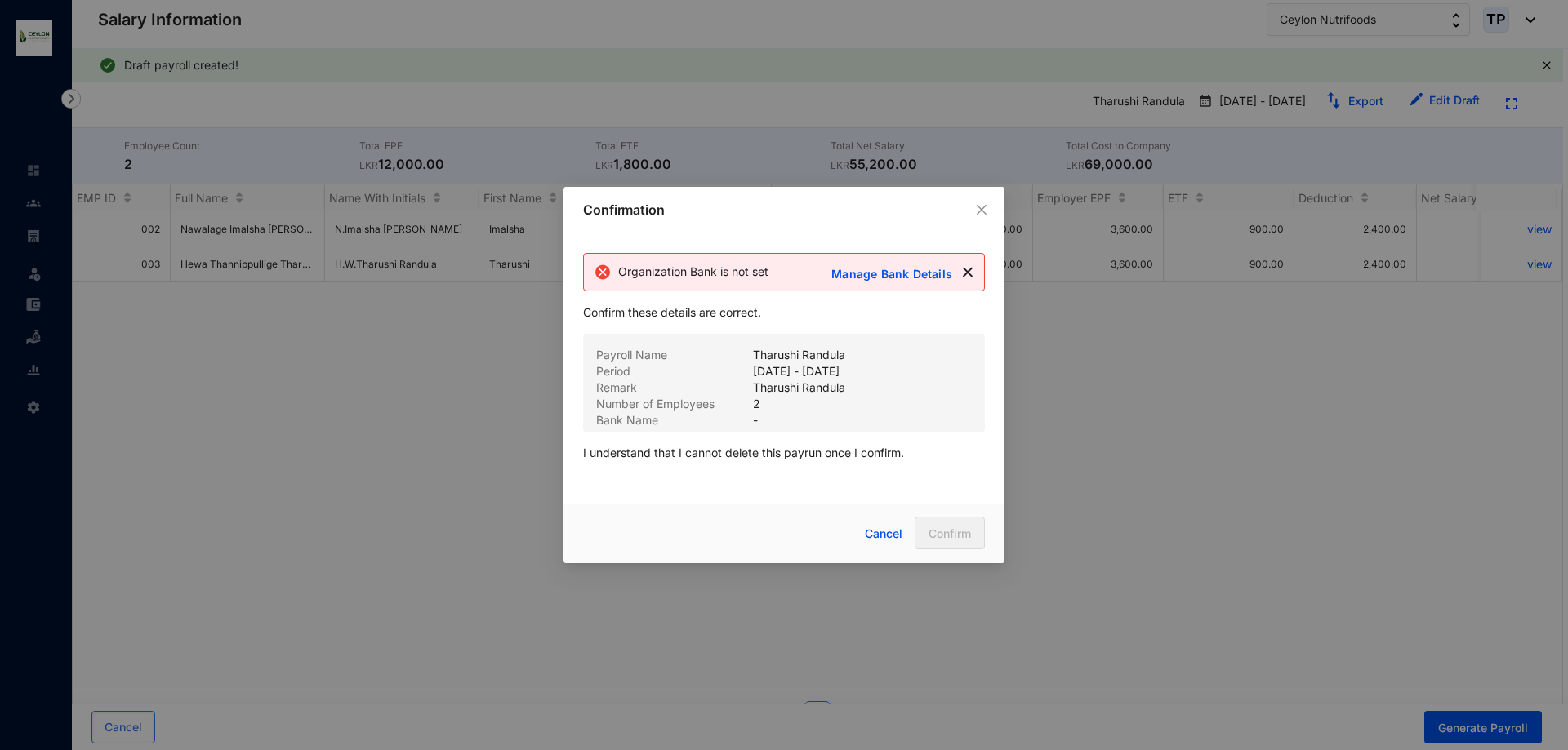
click at [911, 270] on p "Manage Bank Details" at bounding box center [893, 273] width 125 height 17
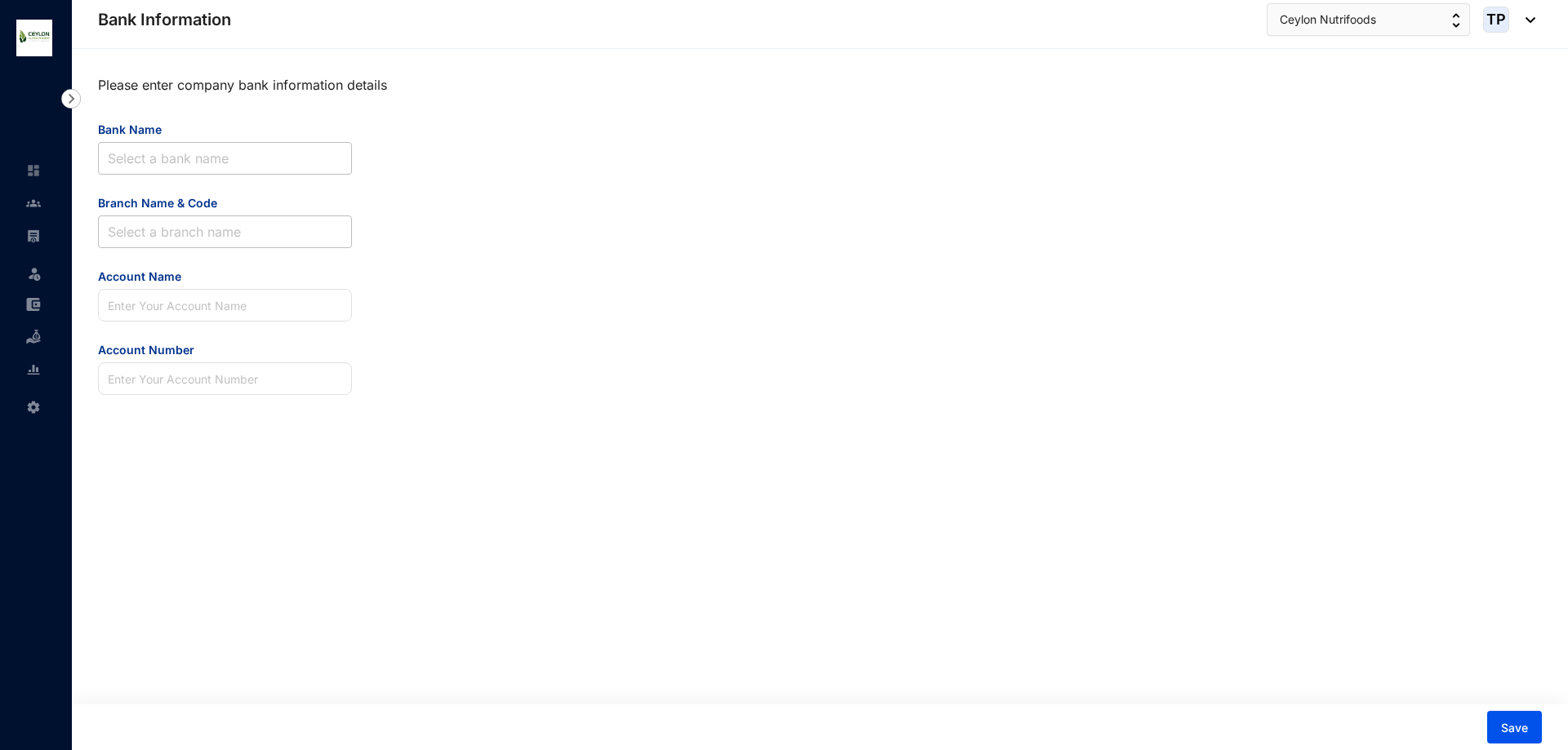
click at [67, 89] on img at bounding box center [71, 98] width 20 height 20
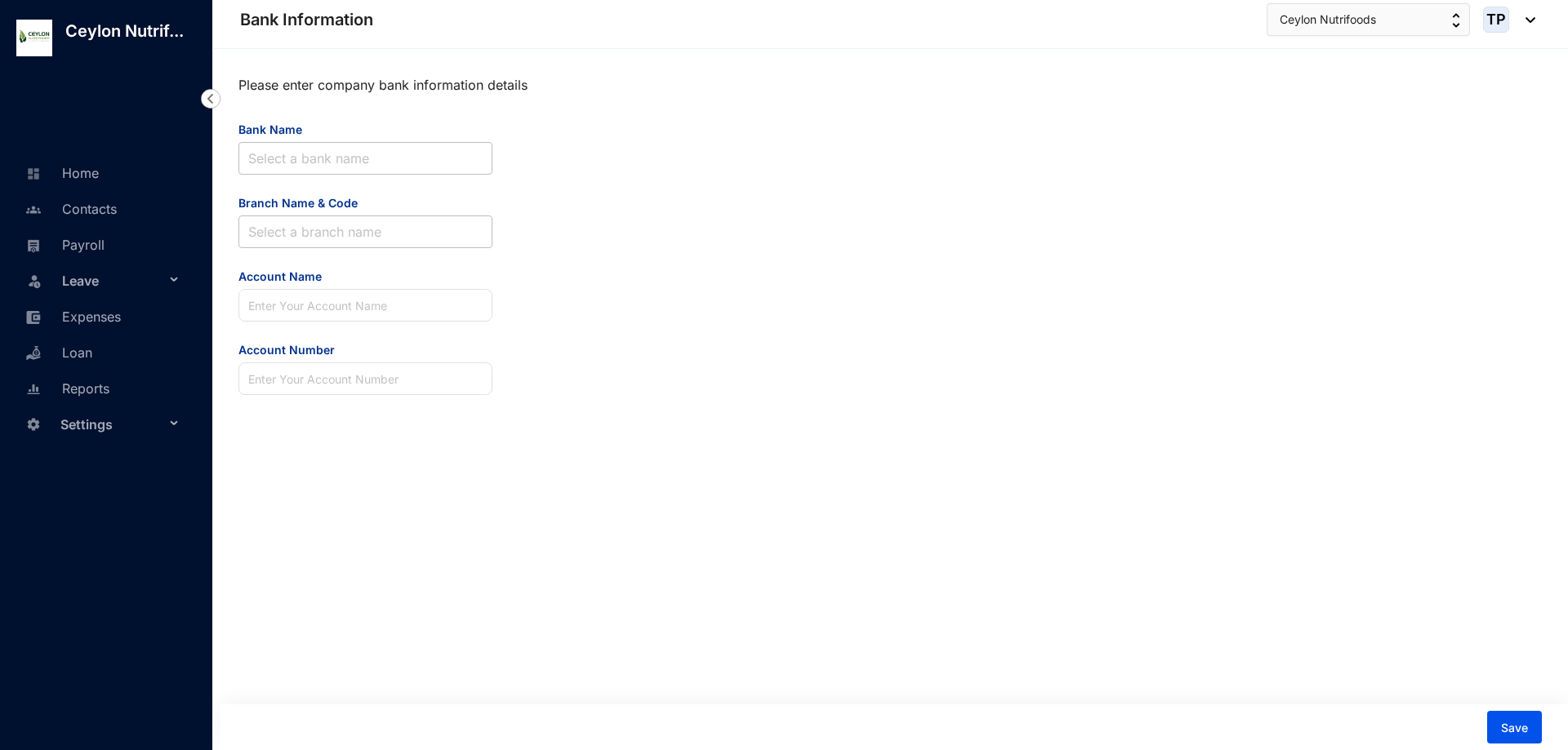
click at [208, 99] on img at bounding box center [210, 98] width 20 height 20
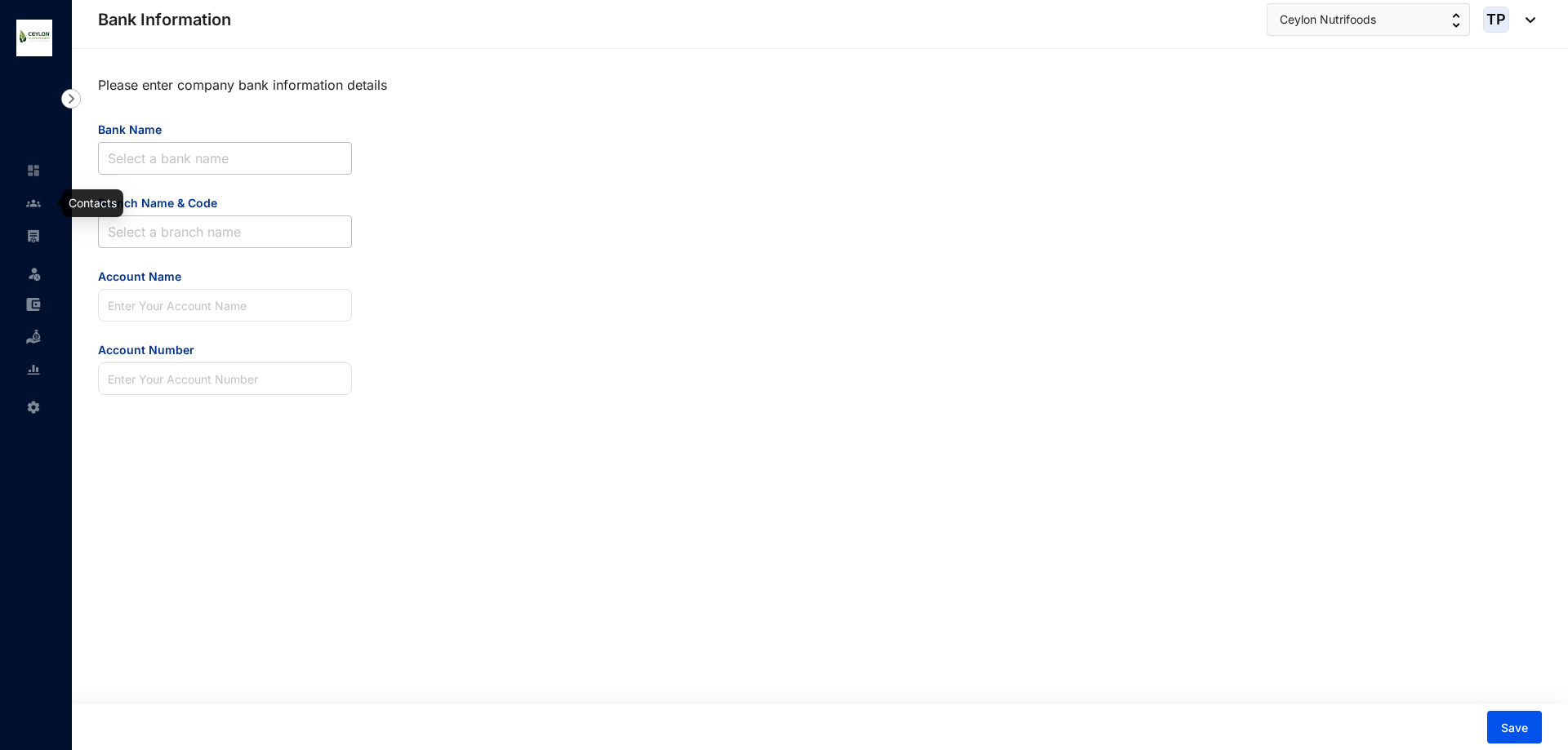
click at [36, 207] on img at bounding box center [33, 203] width 15 height 15
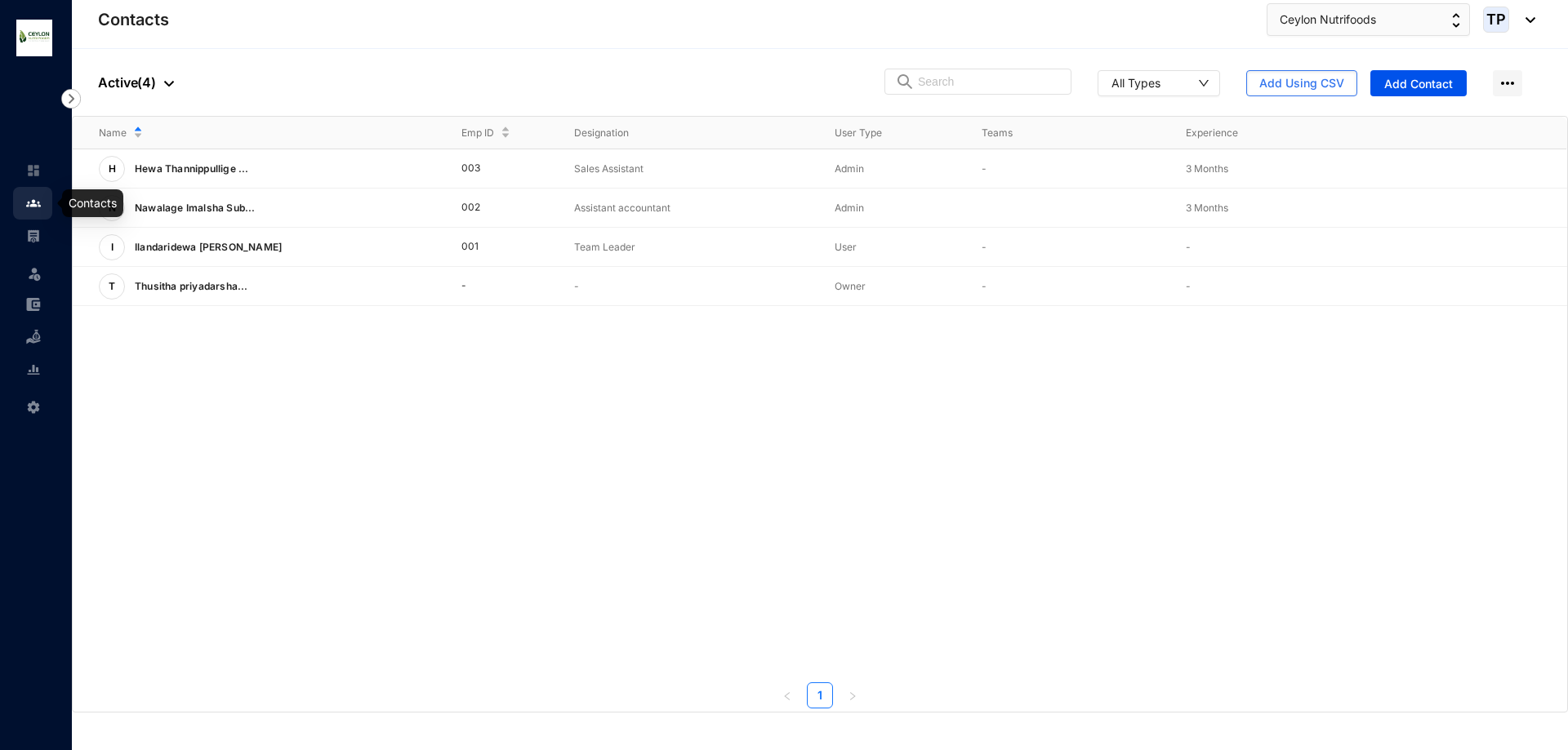
click at [28, 231] on img at bounding box center [33, 236] width 15 height 15
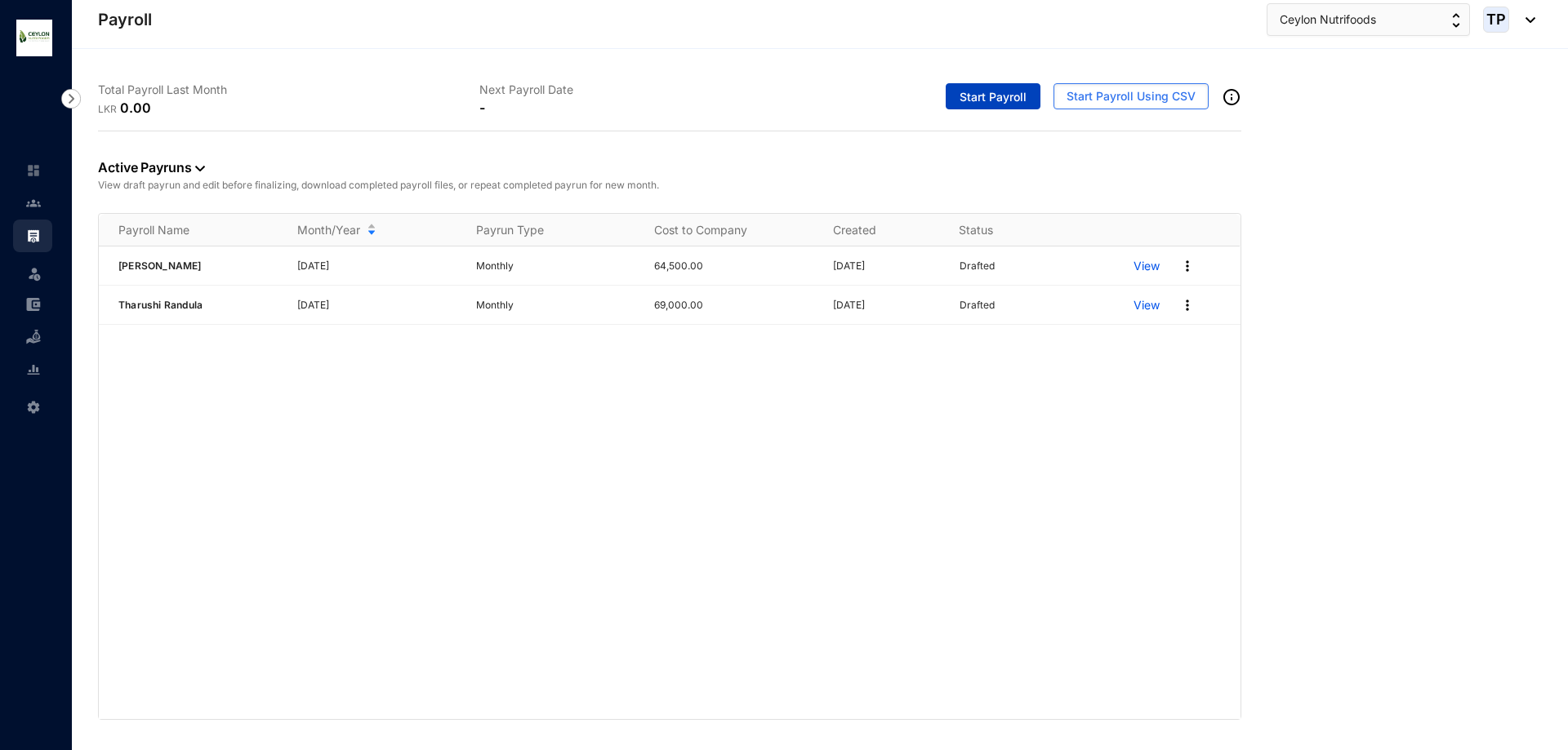
click at [984, 105] on button "Start Payroll" at bounding box center [992, 96] width 95 height 26
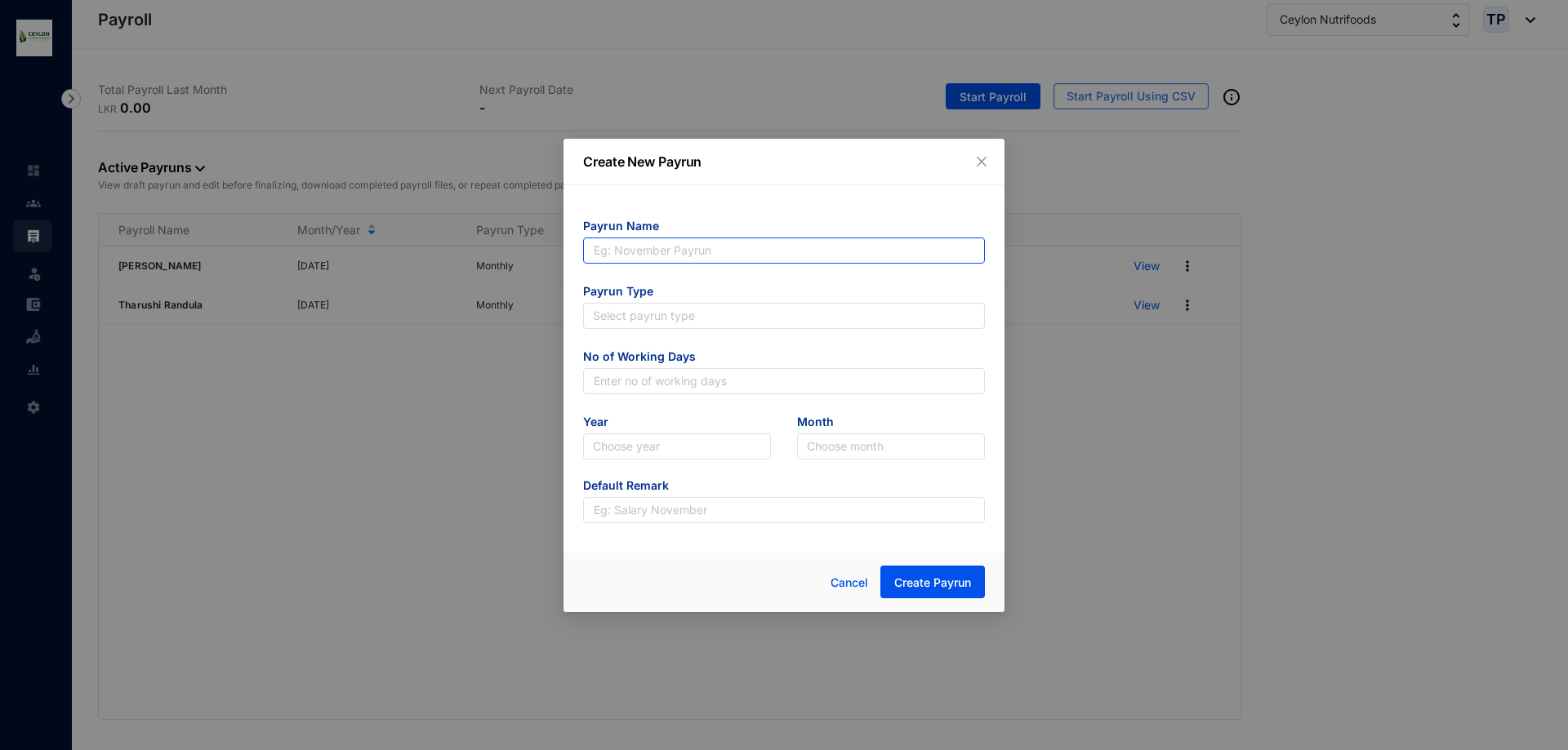
click at [866, 247] on input "text" at bounding box center [783, 250] width 402 height 26
type input "[PERSON_NAME]"
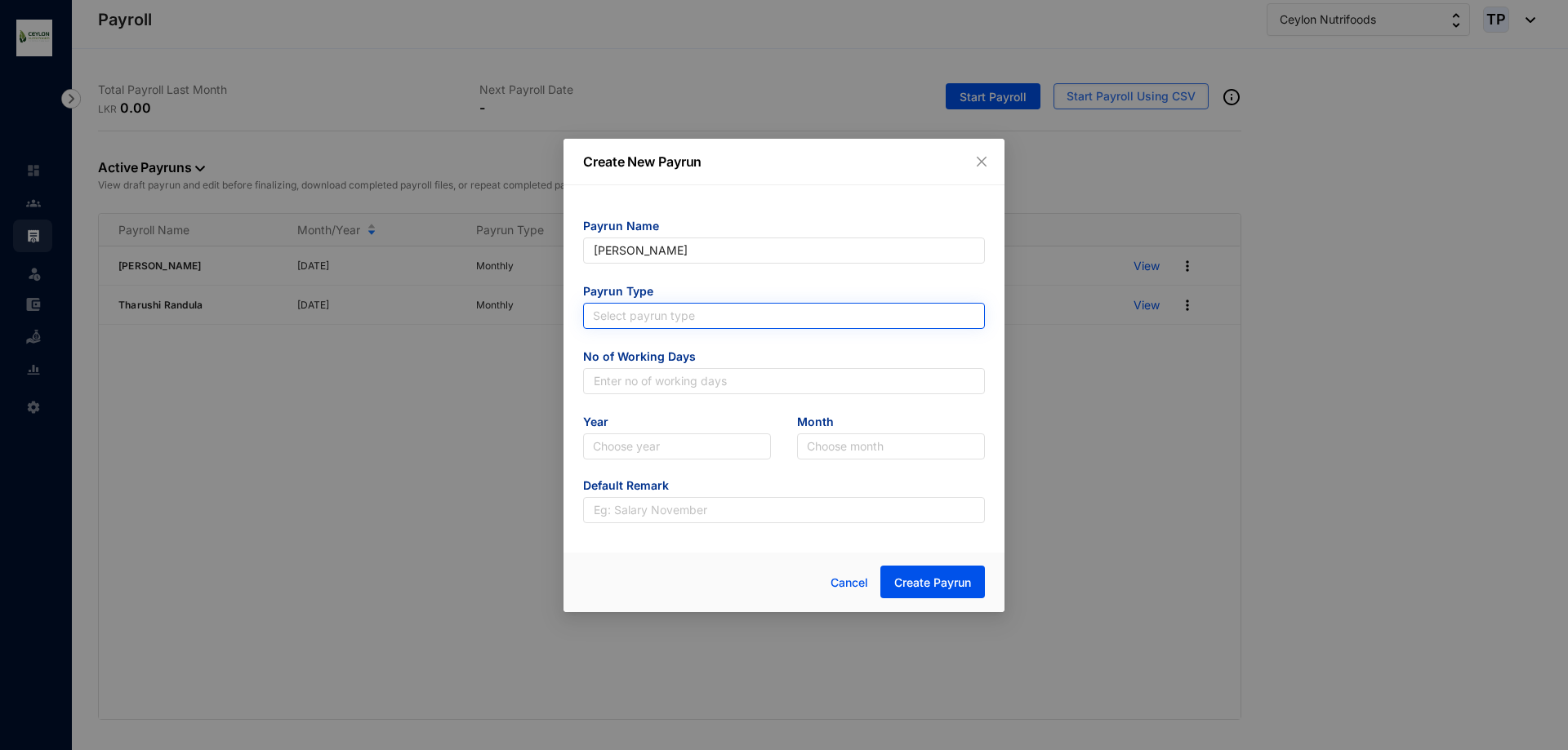
type input "[PERSON_NAME]"
click at [804, 321] on input "search" at bounding box center [783, 316] width 382 height 25
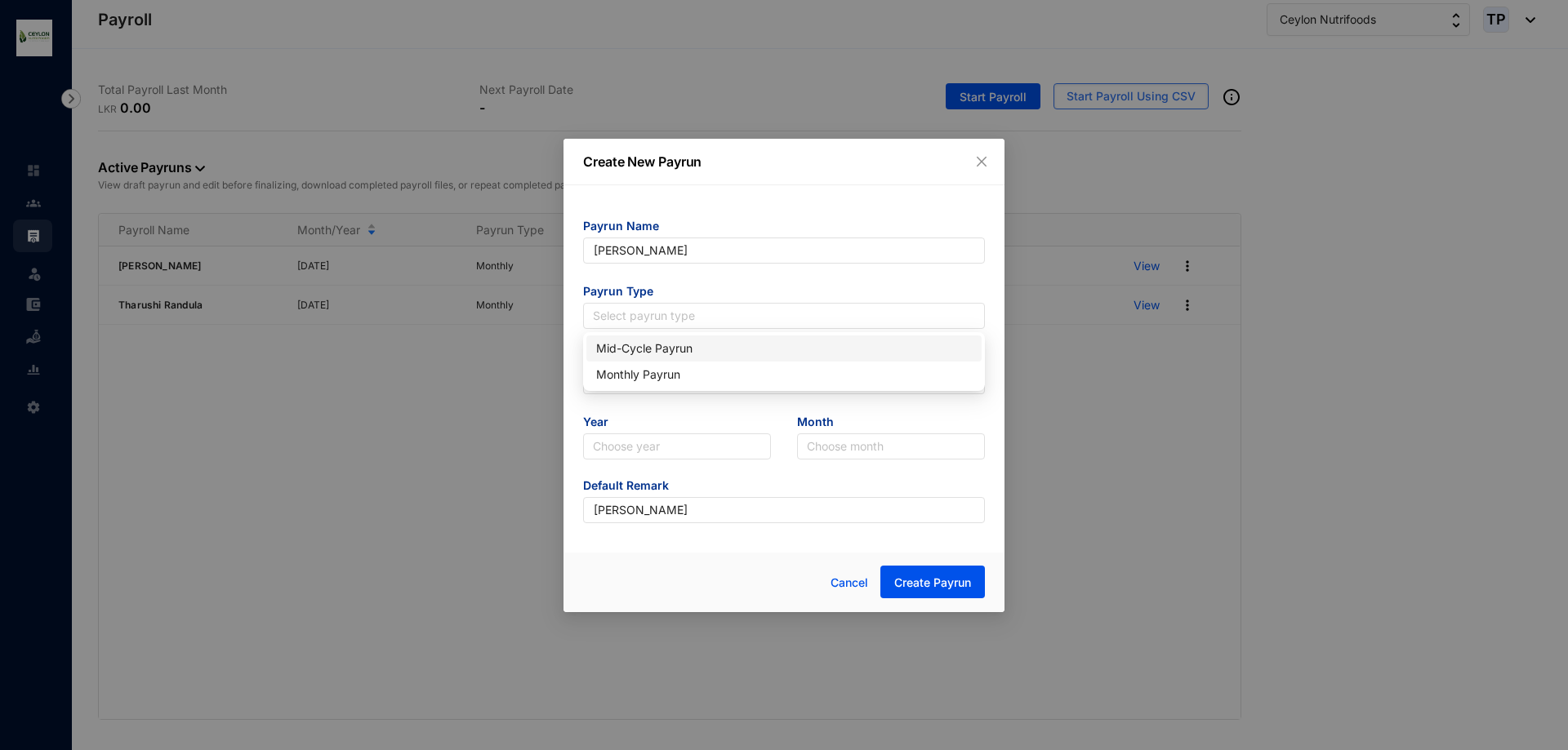
click at [803, 350] on div "Mid-Cycle Payrun" at bounding box center [784, 348] width 376 height 18
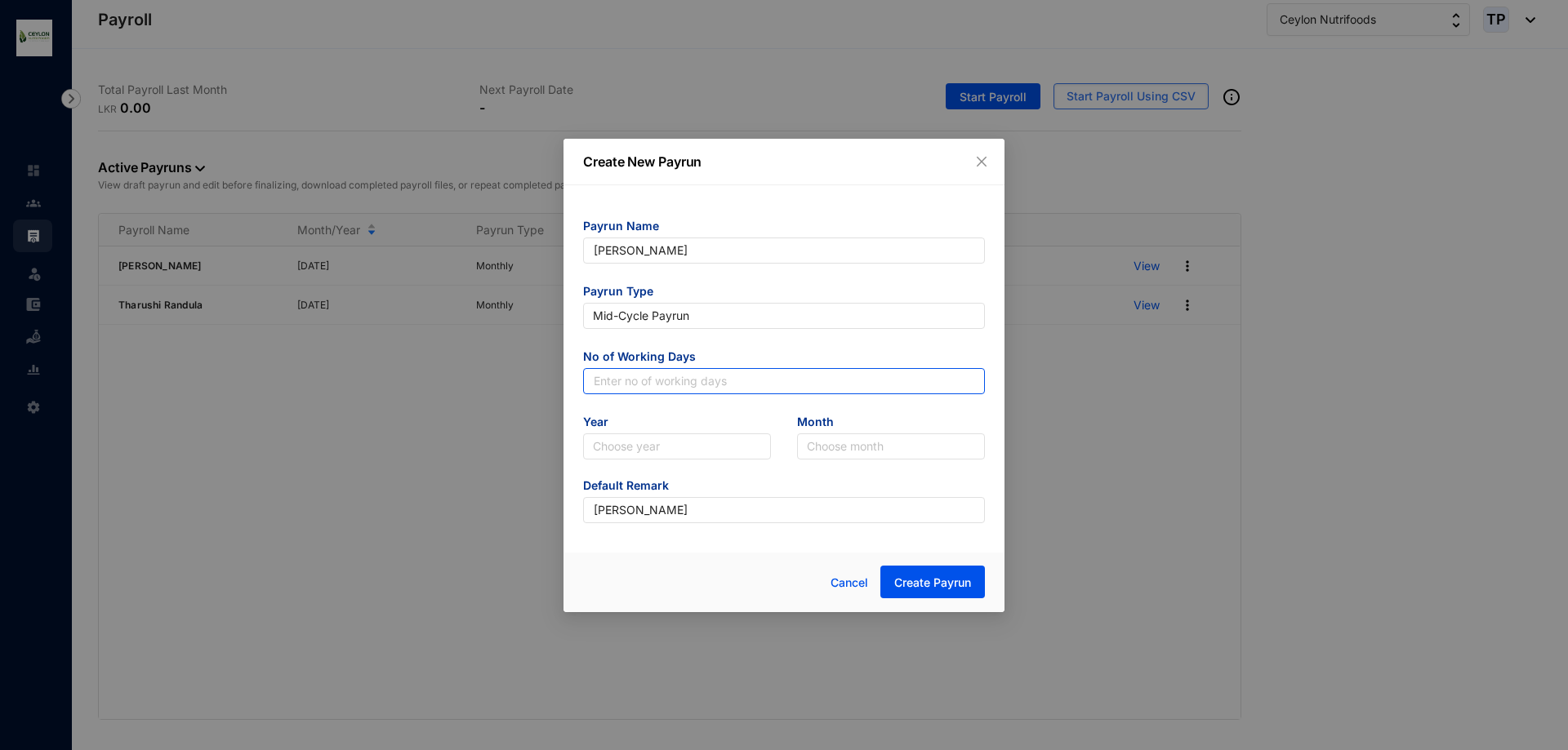
click at [812, 376] on input "text" at bounding box center [783, 380] width 402 height 26
type input "25"
click at [721, 444] on input "search" at bounding box center [677, 447] width 169 height 25
click at [717, 496] on div "2025" at bounding box center [677, 505] width 161 height 18
click at [892, 449] on input "search" at bounding box center [891, 447] width 169 height 25
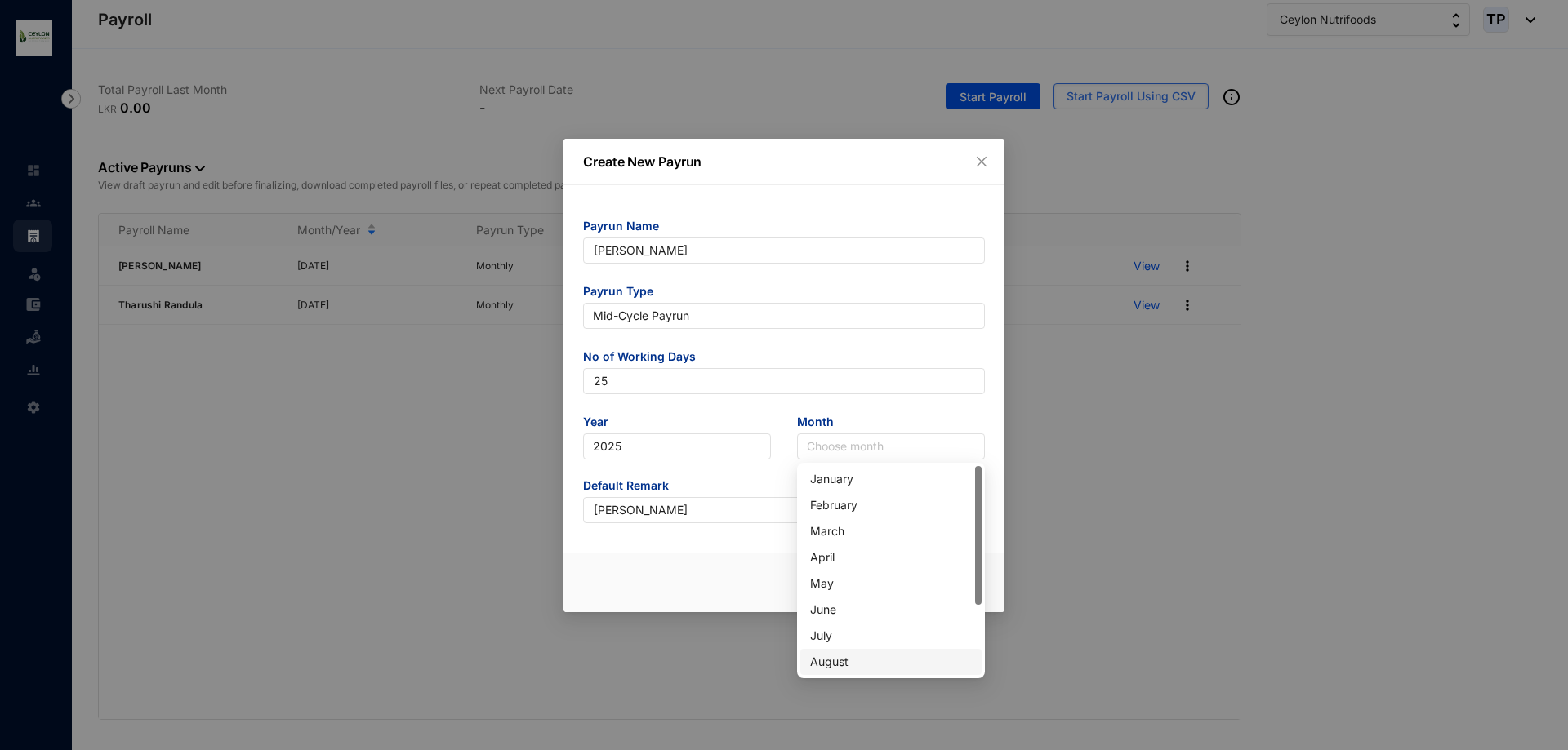
click at [891, 653] on div "August" at bounding box center [890, 662] width 161 height 18
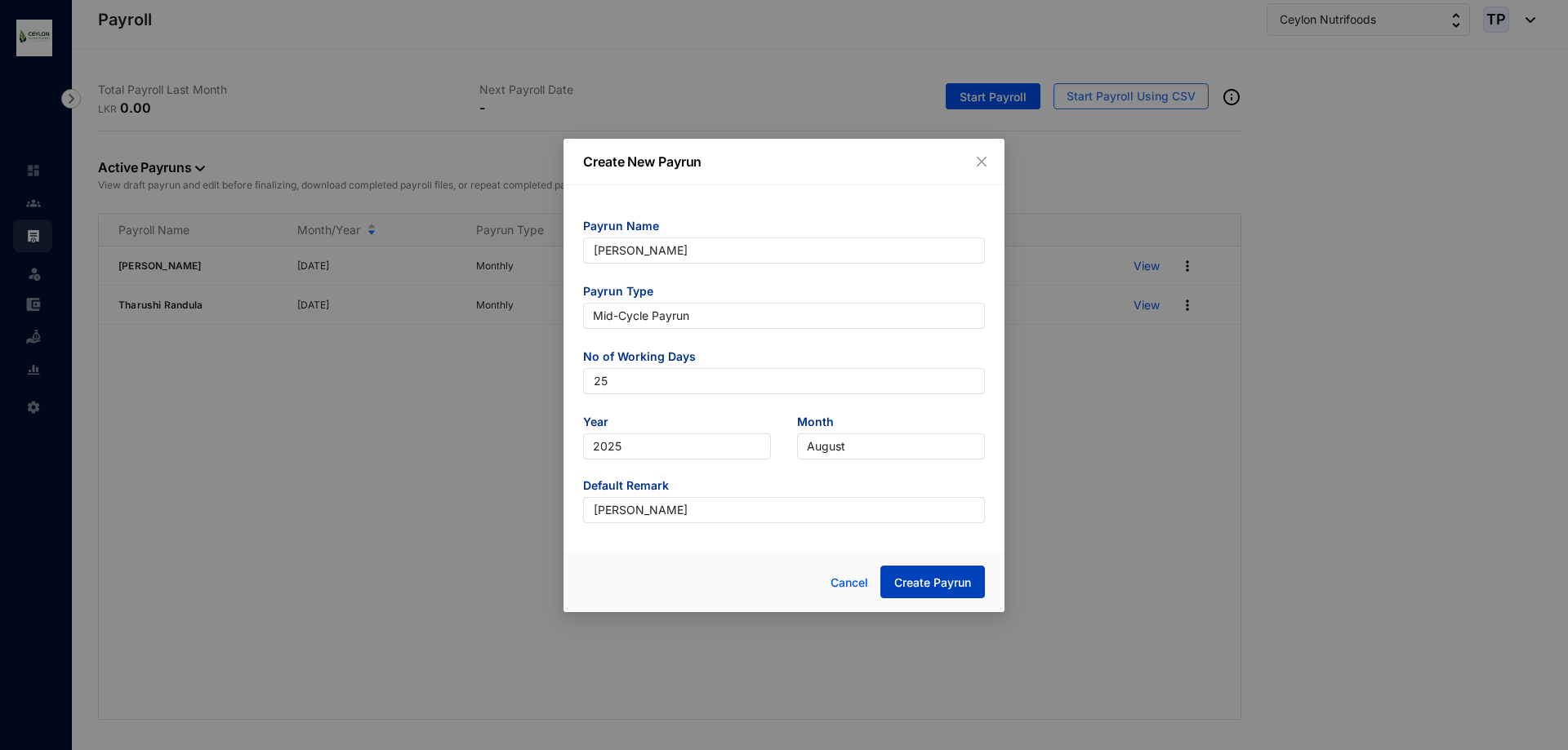
click at [926, 588] on span "Create Payrun" at bounding box center [932, 582] width 77 height 16
click at [886, 447] on span "August" at bounding box center [891, 447] width 169 height 25
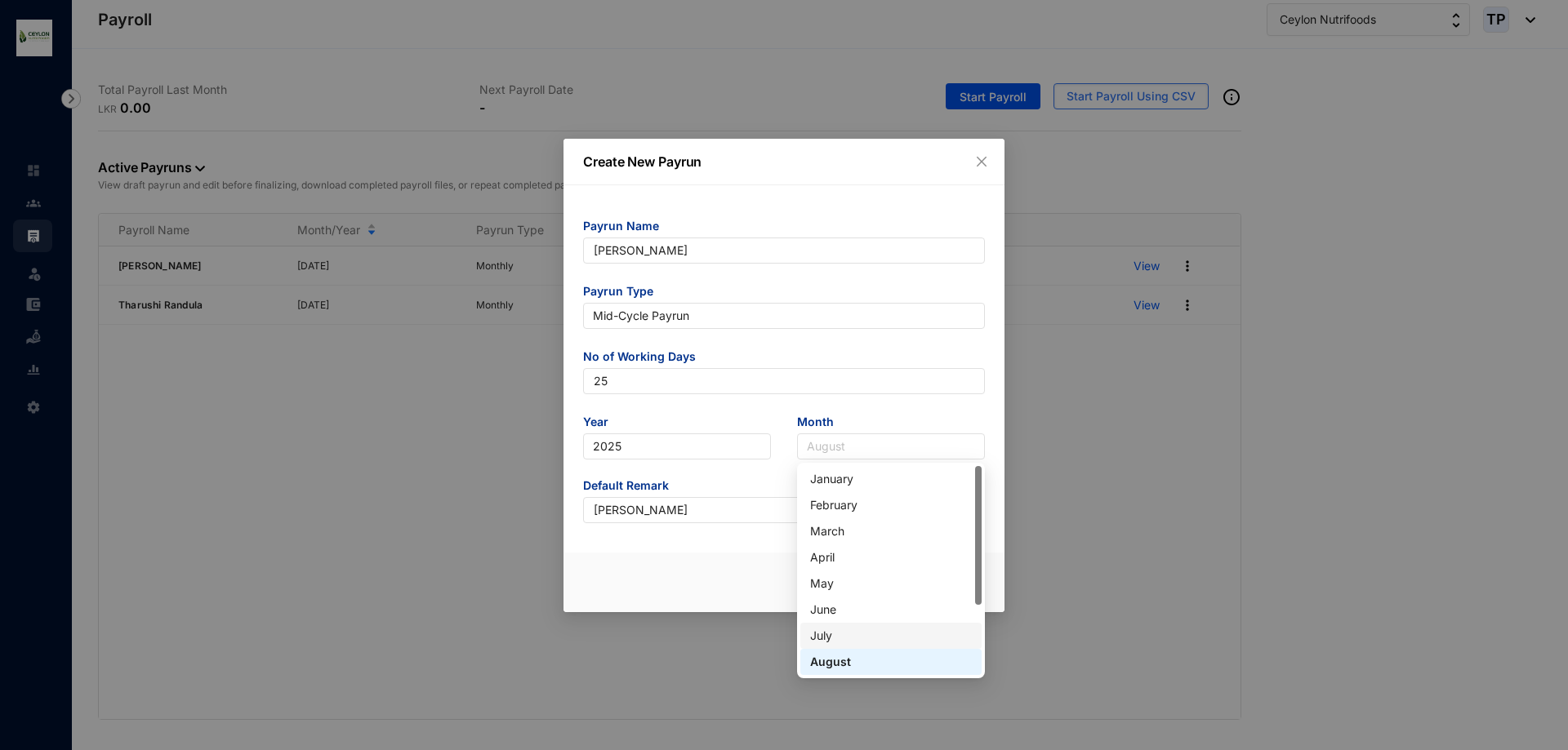
click at [890, 633] on div "July" at bounding box center [890, 636] width 161 height 18
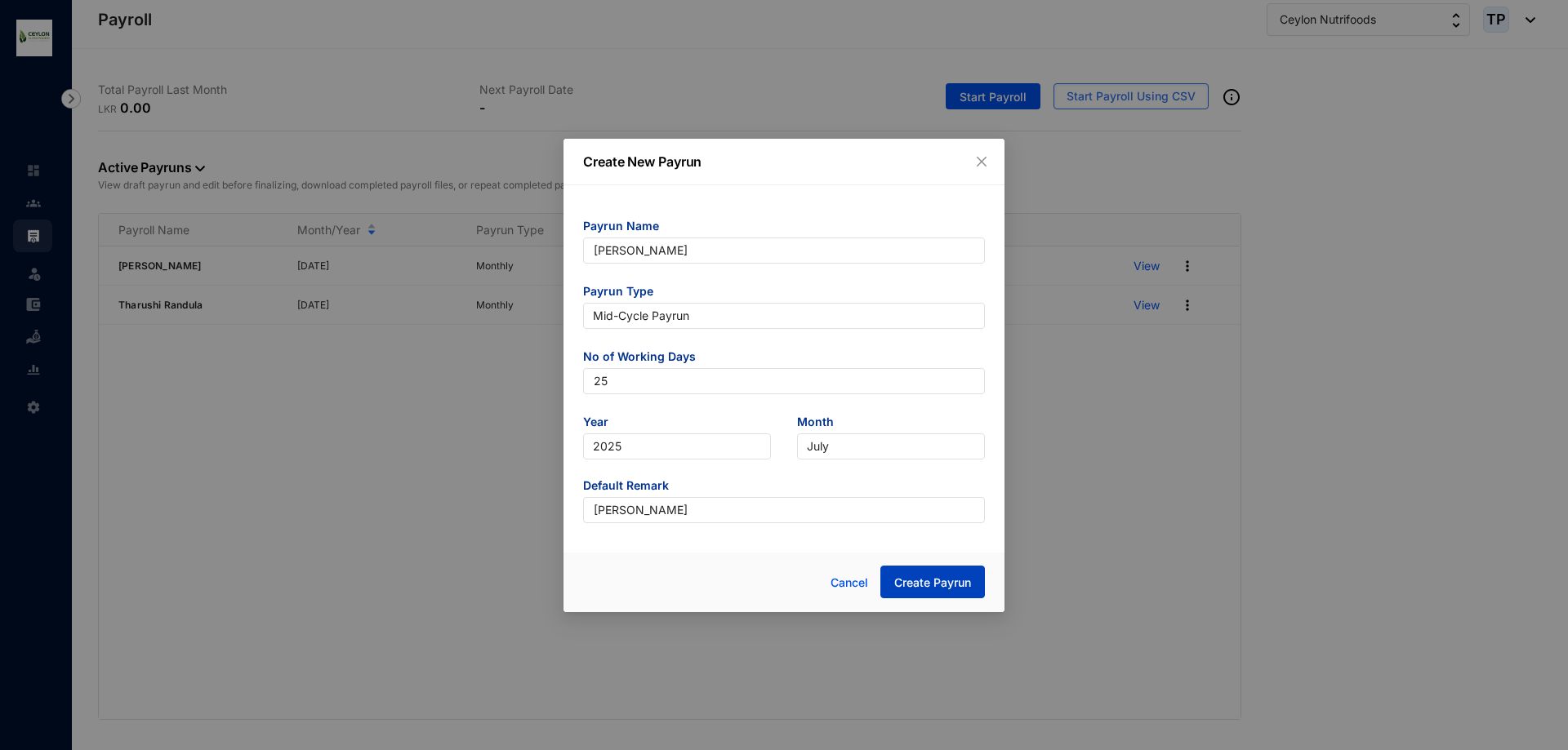
click at [933, 569] on button "Create Payrun" at bounding box center [933, 582] width 105 height 33
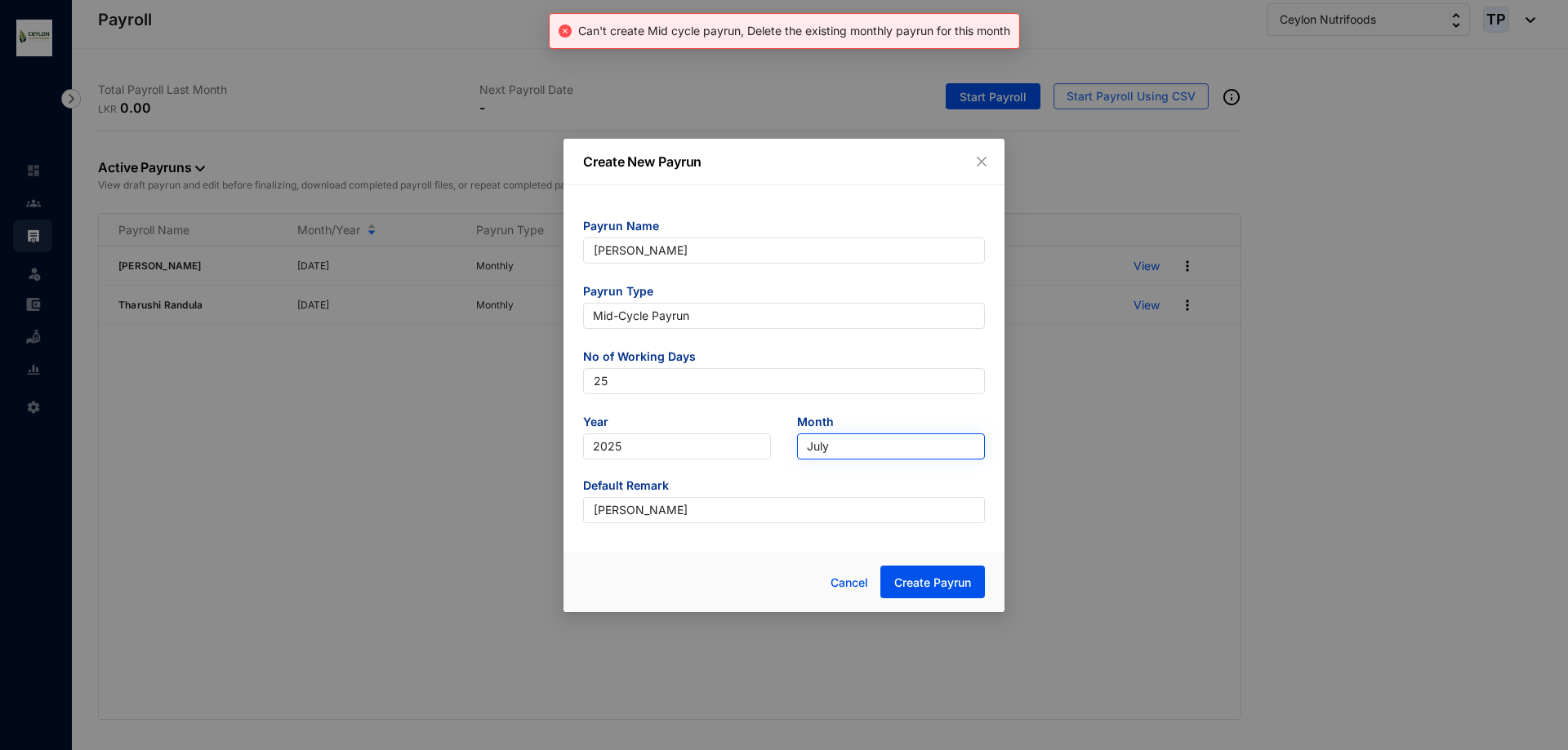
click at [867, 454] on span "July" at bounding box center [891, 447] width 169 height 25
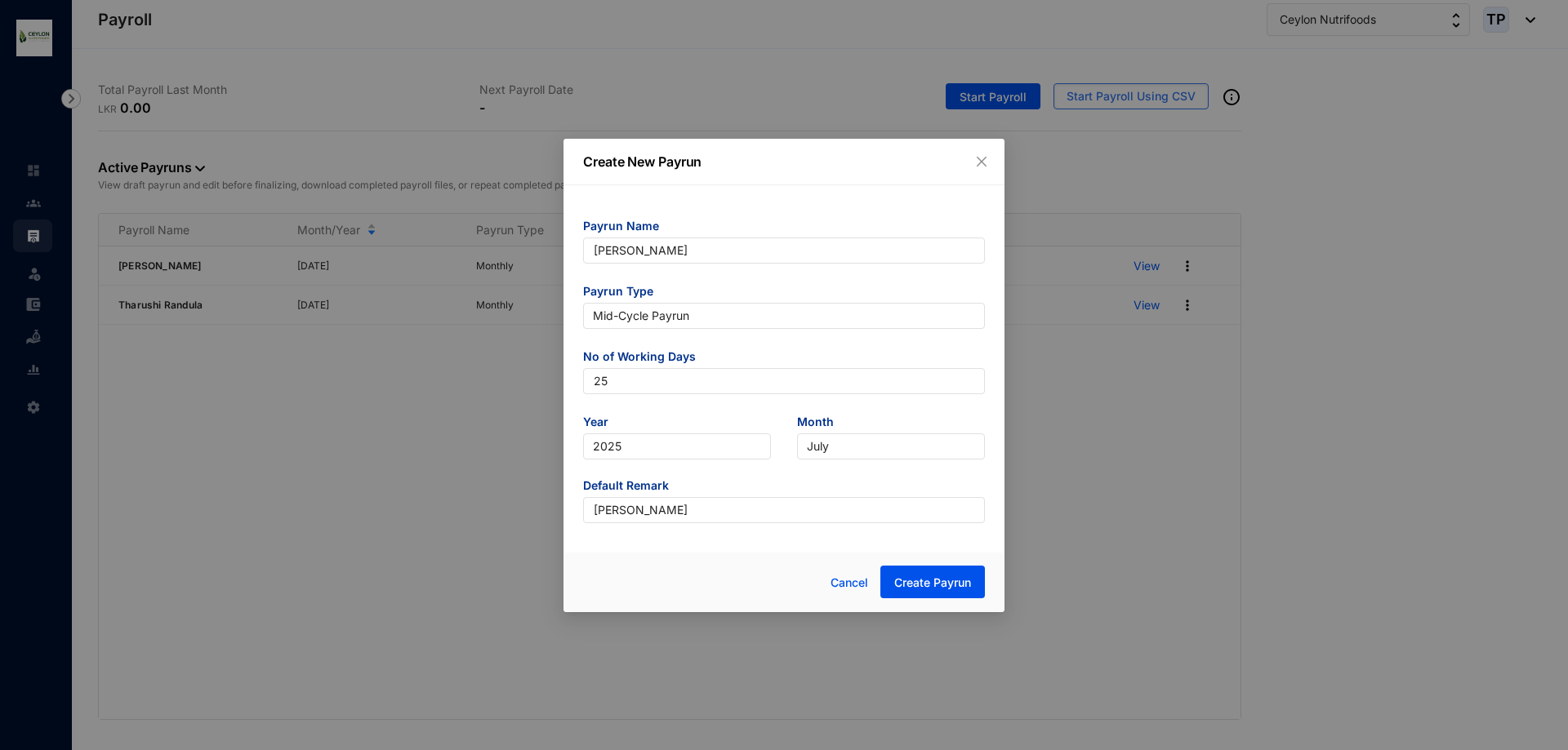
click at [1156, 512] on div "Create New Payrun Payrun Name Nirosha Darshani Payrun Type Mid-Cycle Payrun No …" at bounding box center [784, 375] width 1568 height 750
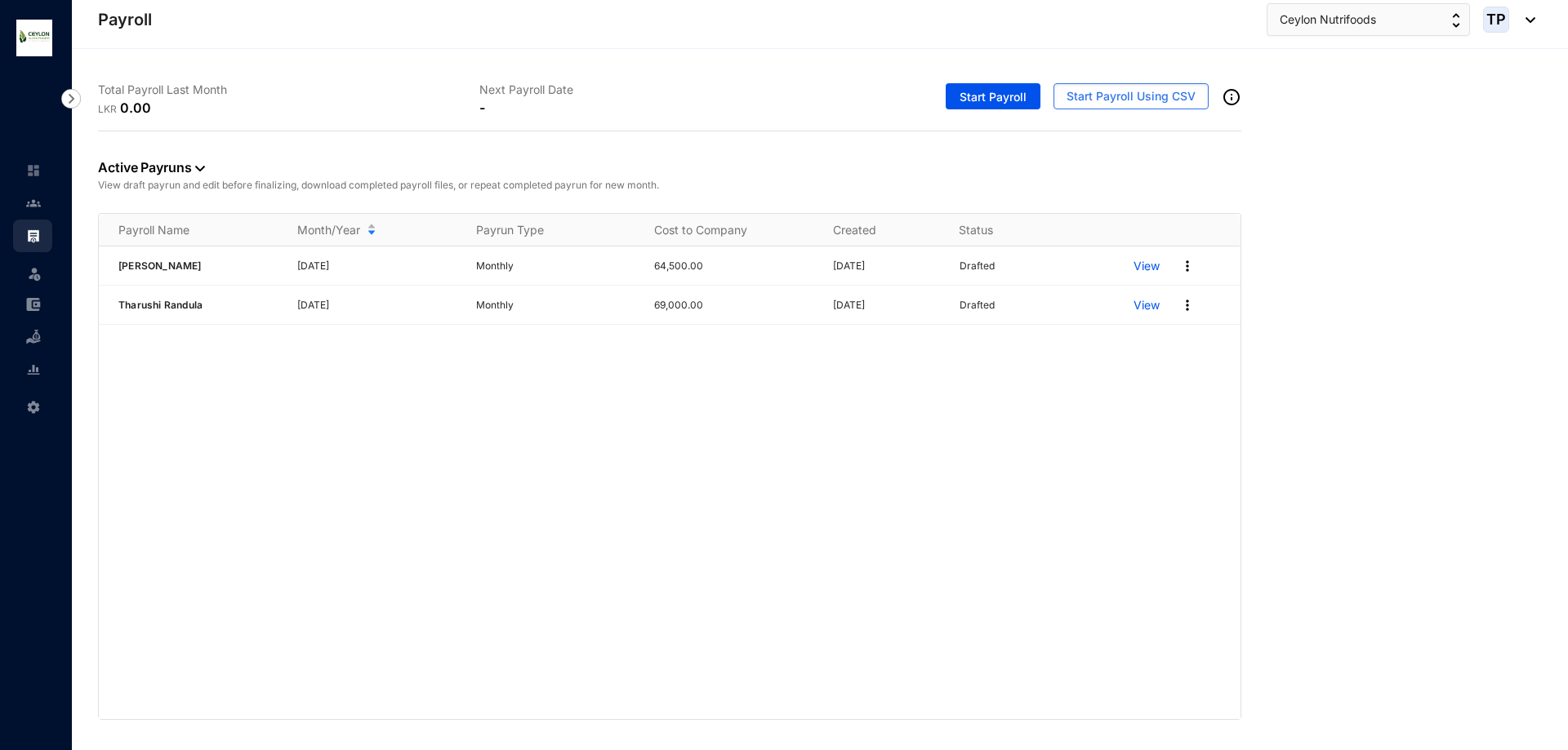
drag, startPoint x: 1151, startPoint y: 518, endPoint x: 1141, endPoint y: 523, distance: 11.2
click at [1148, 522] on div "Nirosha Darshani August 2025 Monthly 64,500.00 18/08/2025 Drafted View Tharushi…" at bounding box center [669, 482] width 1141 height 473
click at [1013, 91] on span "Start Payroll" at bounding box center [992, 97] width 67 height 16
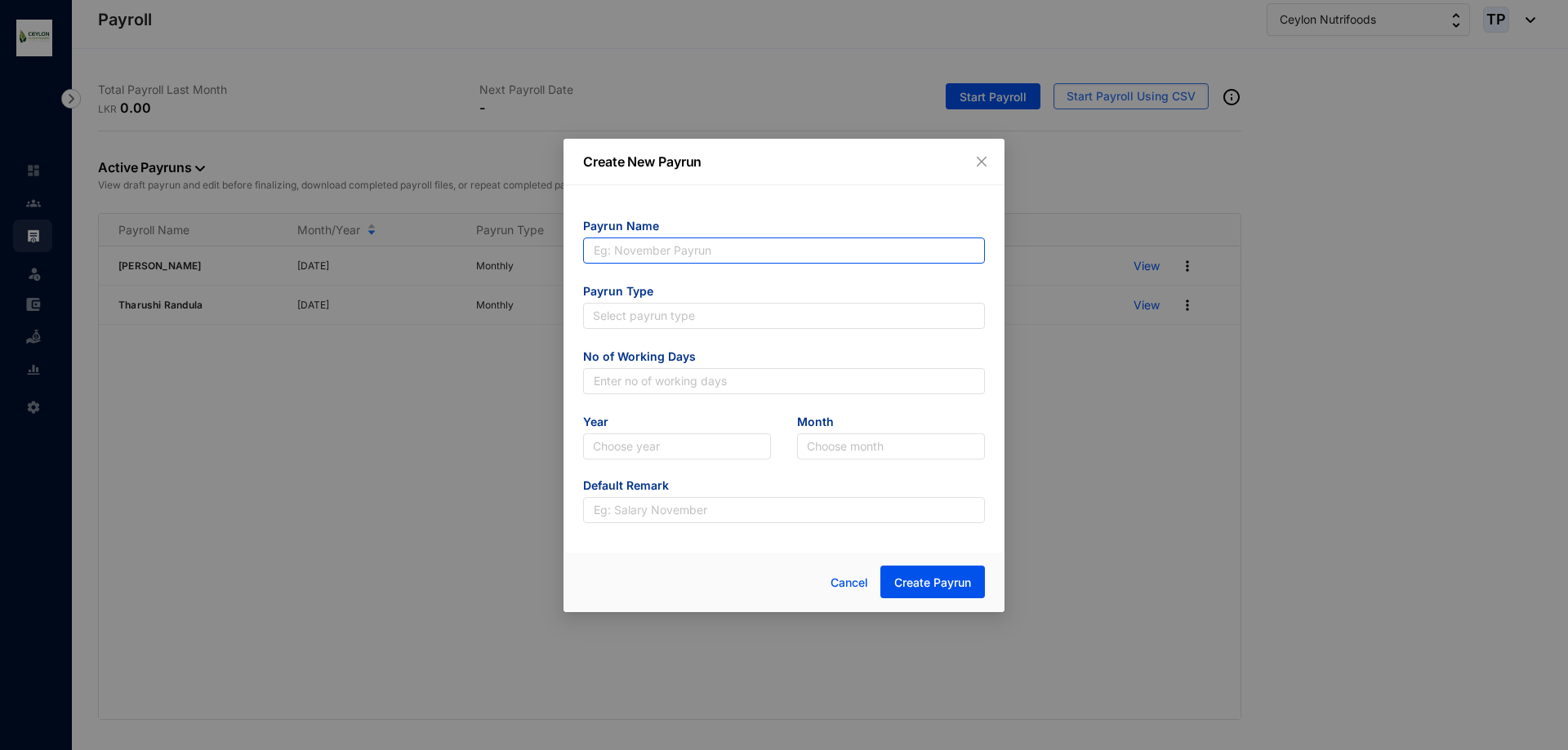
click at [757, 238] on input "text" at bounding box center [783, 250] width 402 height 26
type input "[PERSON_NAME]"
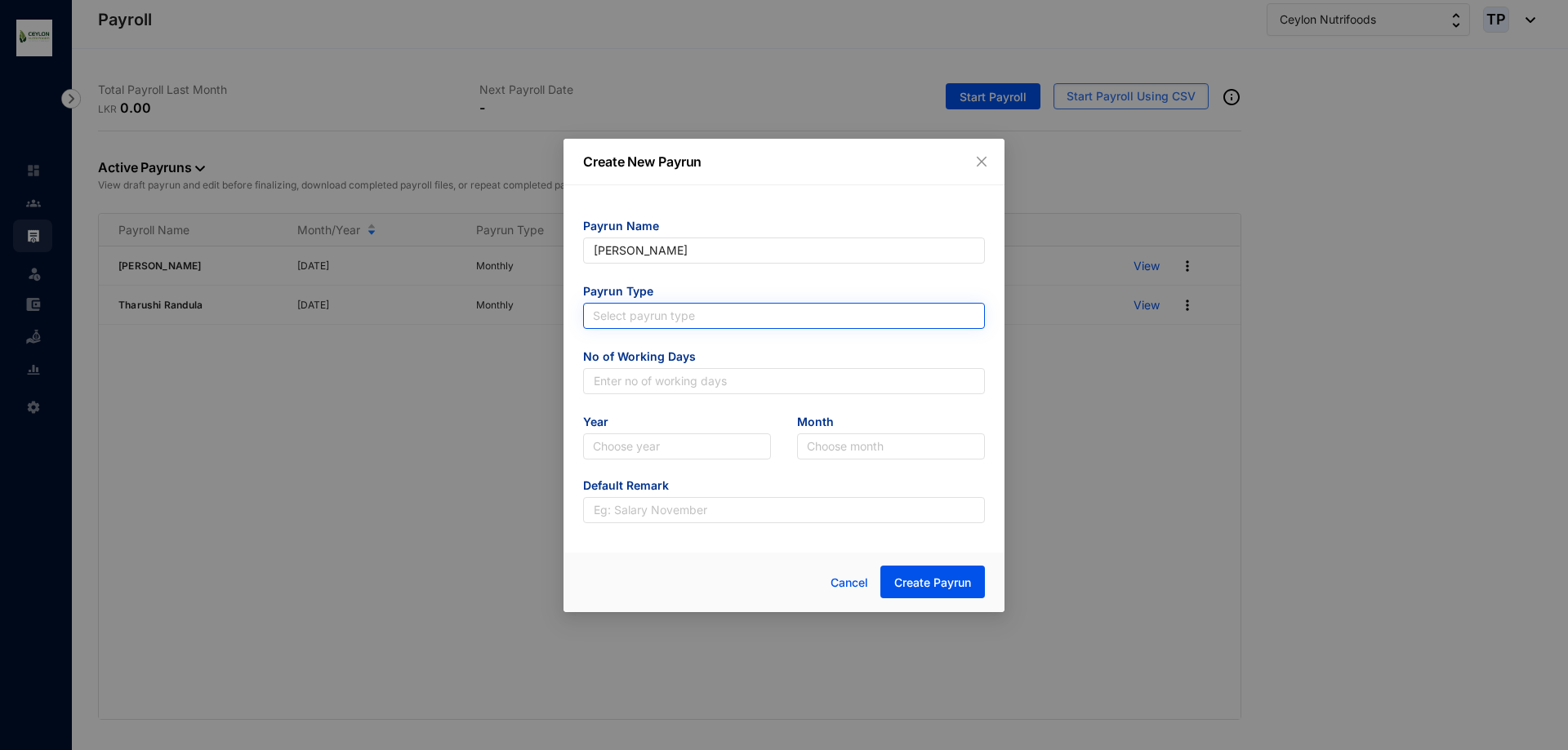
type input "[PERSON_NAME]"
click at [778, 324] on input "search" at bounding box center [783, 316] width 382 height 25
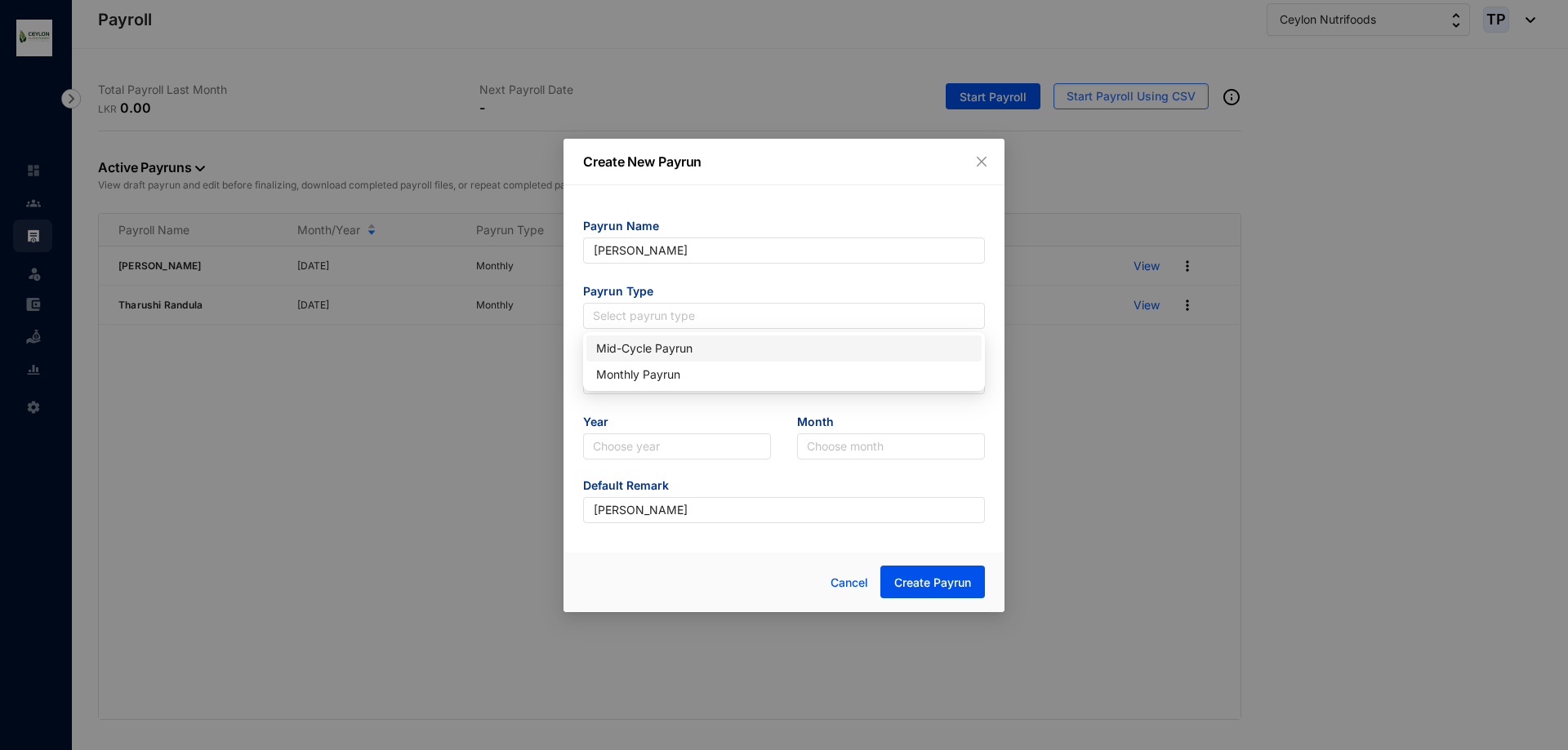
click at [798, 344] on div "Mid-Cycle Payrun" at bounding box center [784, 348] width 376 height 18
drag, startPoint x: 726, startPoint y: 324, endPoint x: 561, endPoint y: 325, distance: 165.0
click at [556, 325] on div "Create New Payrun Payrun Name Nirosha Darshani Payrun Type Mid-Cycle Payrun No …" at bounding box center [784, 375] width 1568 height 750
click at [1202, 254] on div "Create New Payrun Payrun Name Nirosha Darshani Payrun Type Mid-Cycle Payrun No …" at bounding box center [784, 375] width 1568 height 750
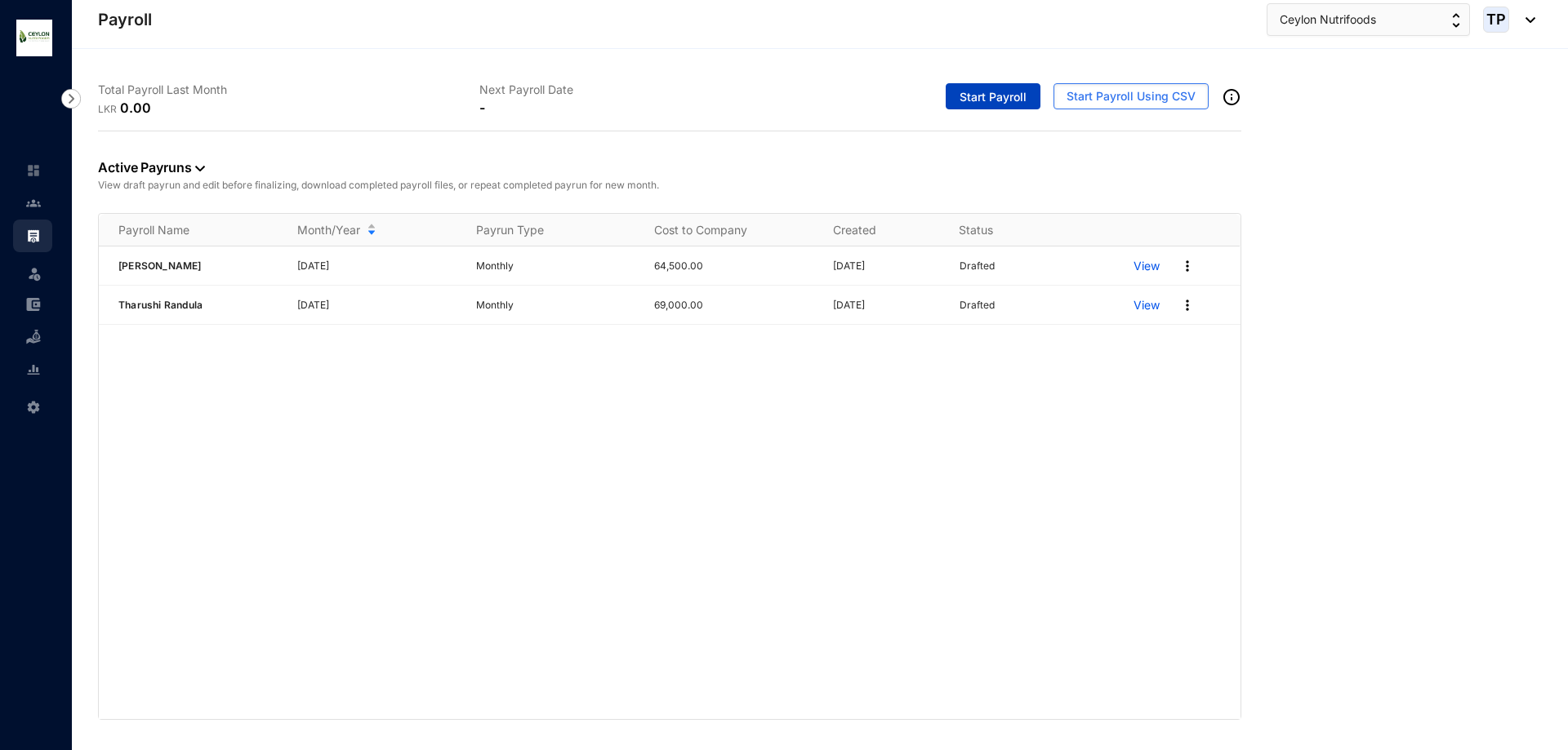
click at [995, 100] on span "Start Payroll" at bounding box center [992, 97] width 67 height 16
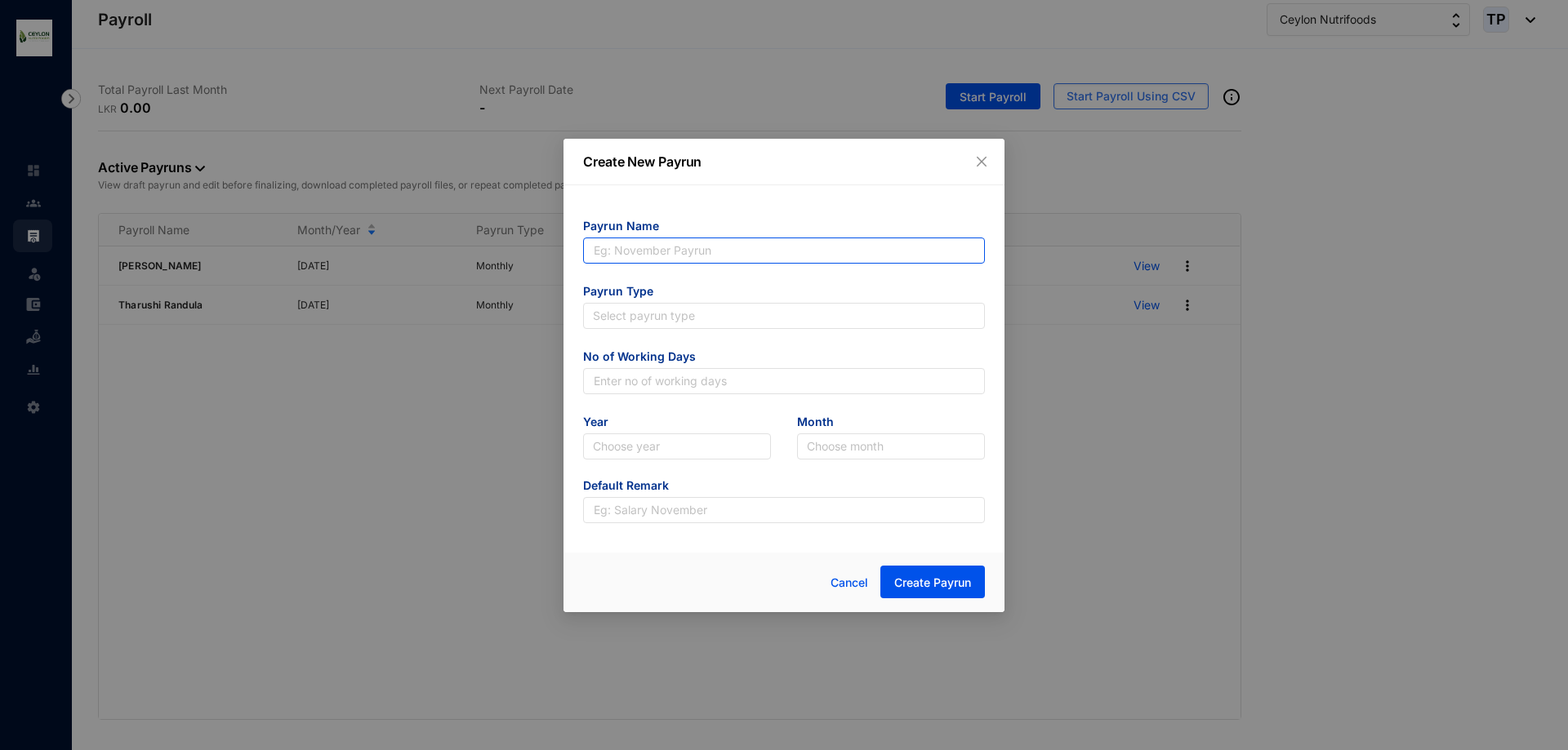
click at [733, 249] on input "text" at bounding box center [783, 250] width 402 height 26
click at [976, 167] on icon "close" at bounding box center [981, 161] width 13 height 13
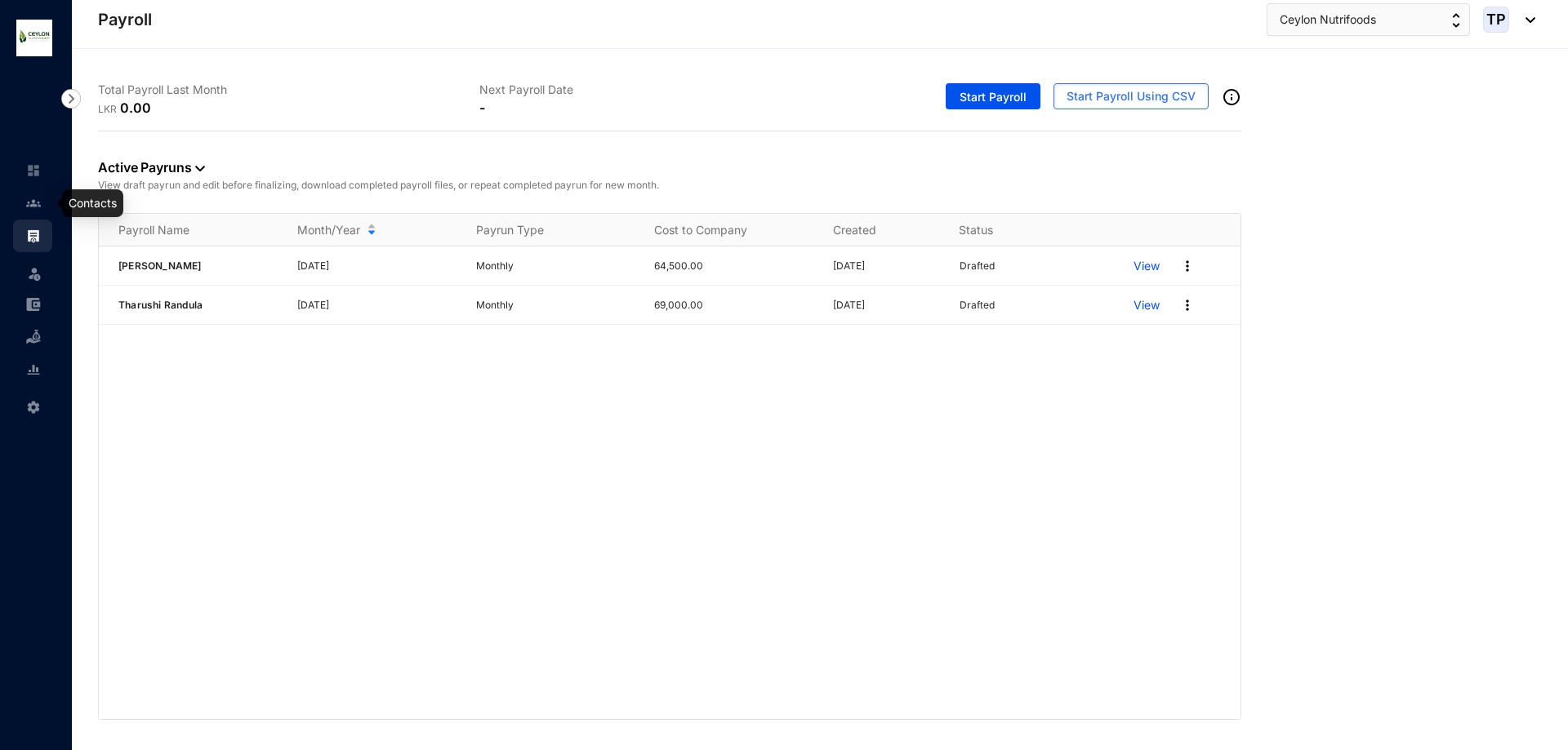
click at [26, 198] on link at bounding box center [46, 203] width 41 height 16
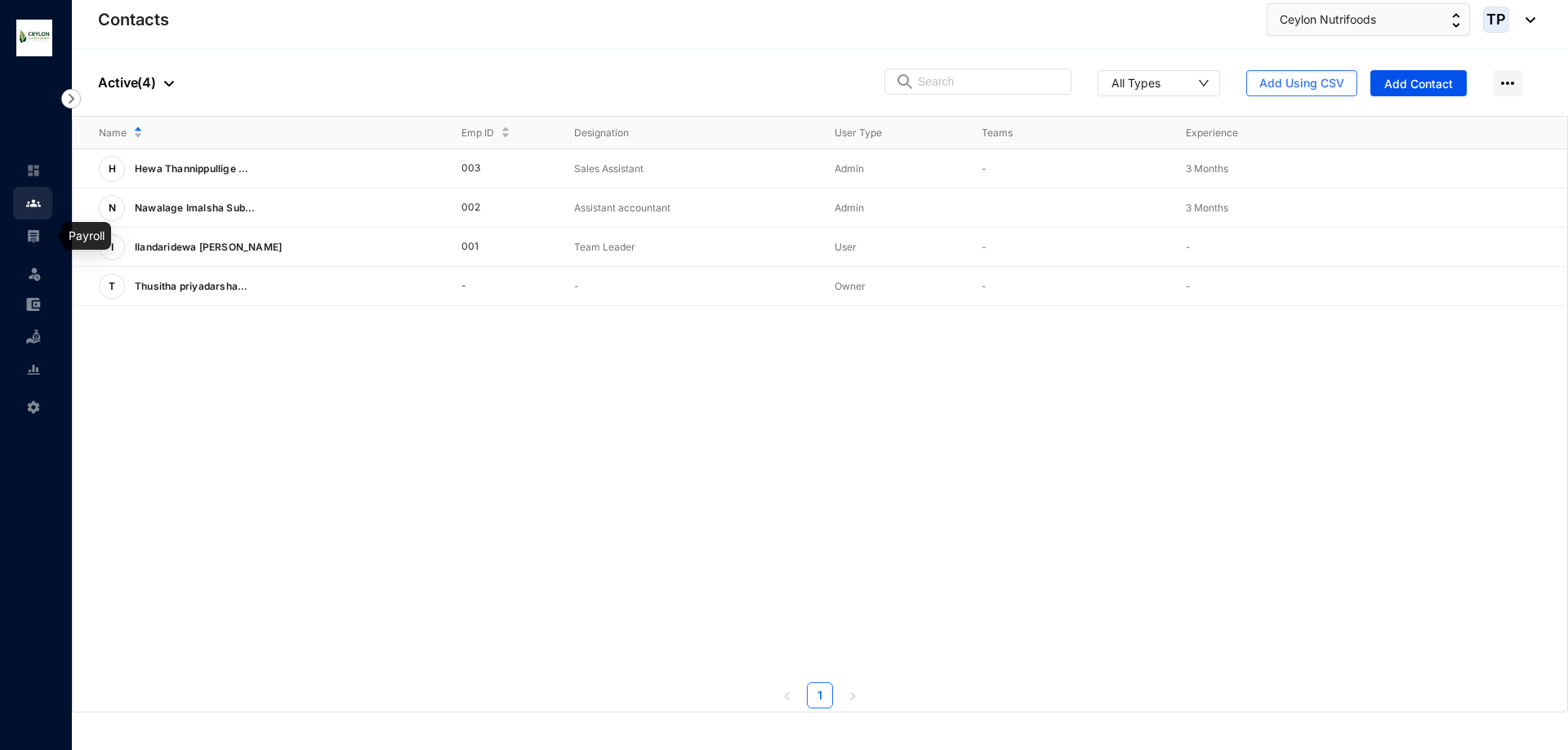
click at [32, 236] on img at bounding box center [33, 236] width 15 height 15
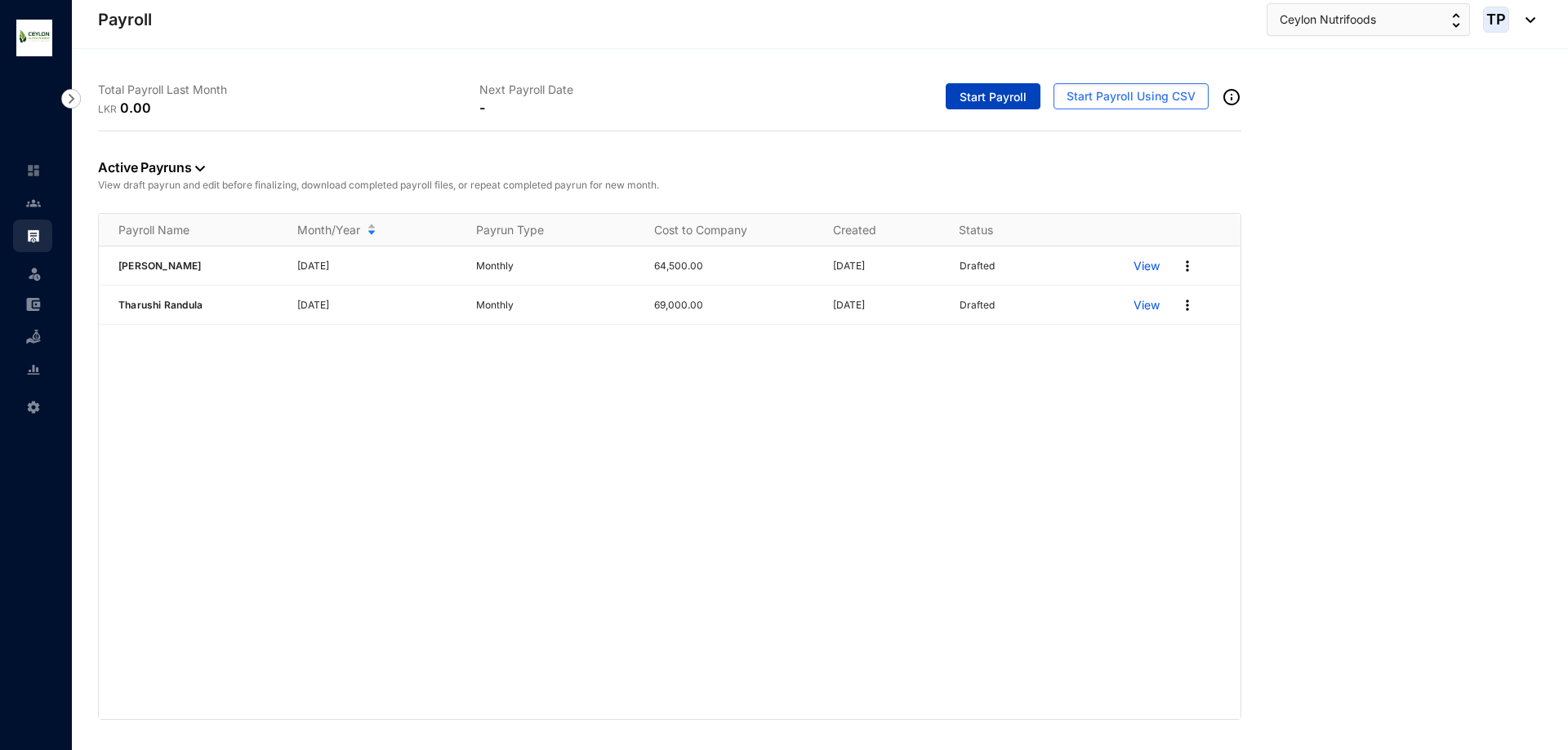
click at [1031, 90] on button "Start Payroll" at bounding box center [992, 96] width 95 height 26
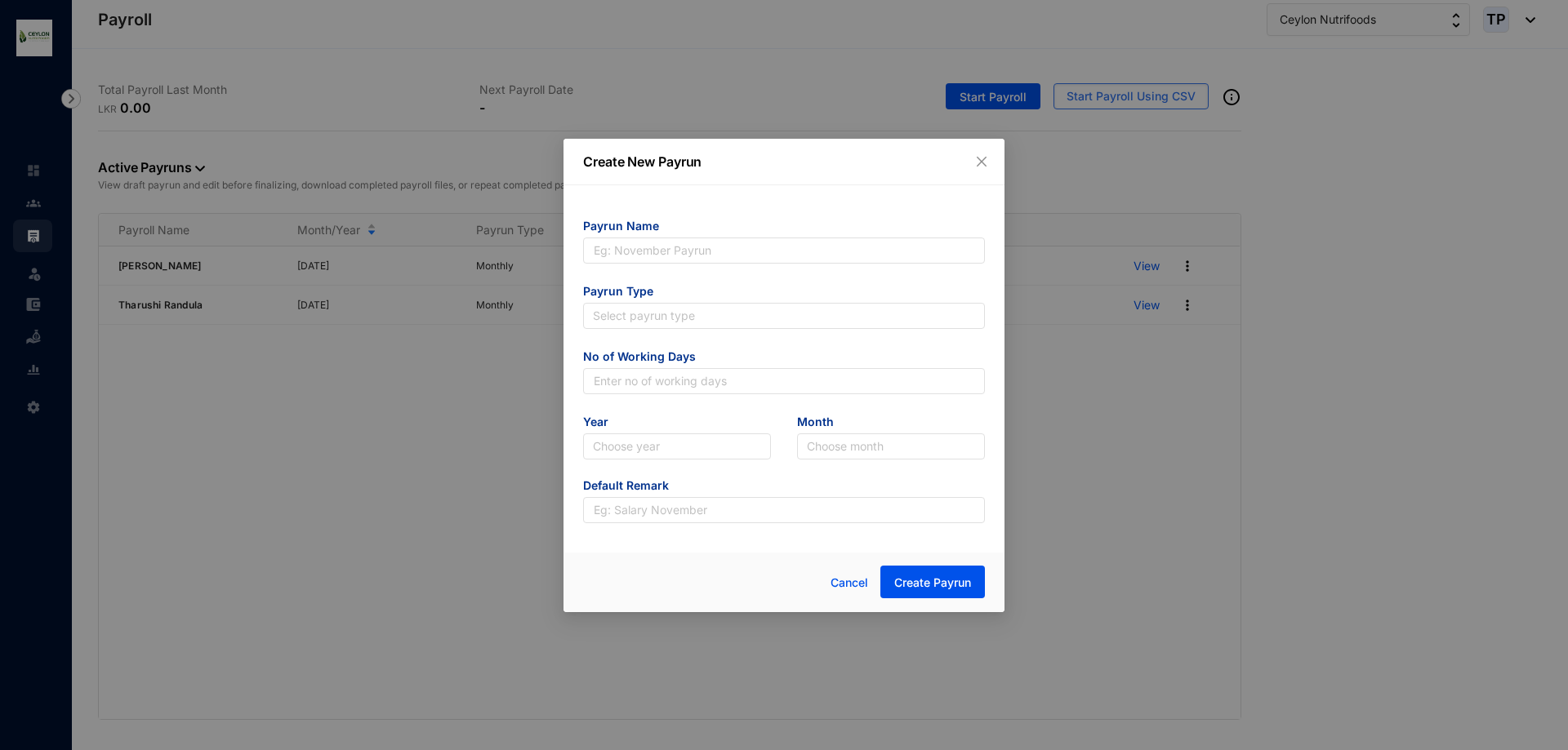
click at [985, 152] on button "Close" at bounding box center [982, 161] width 18 height 18
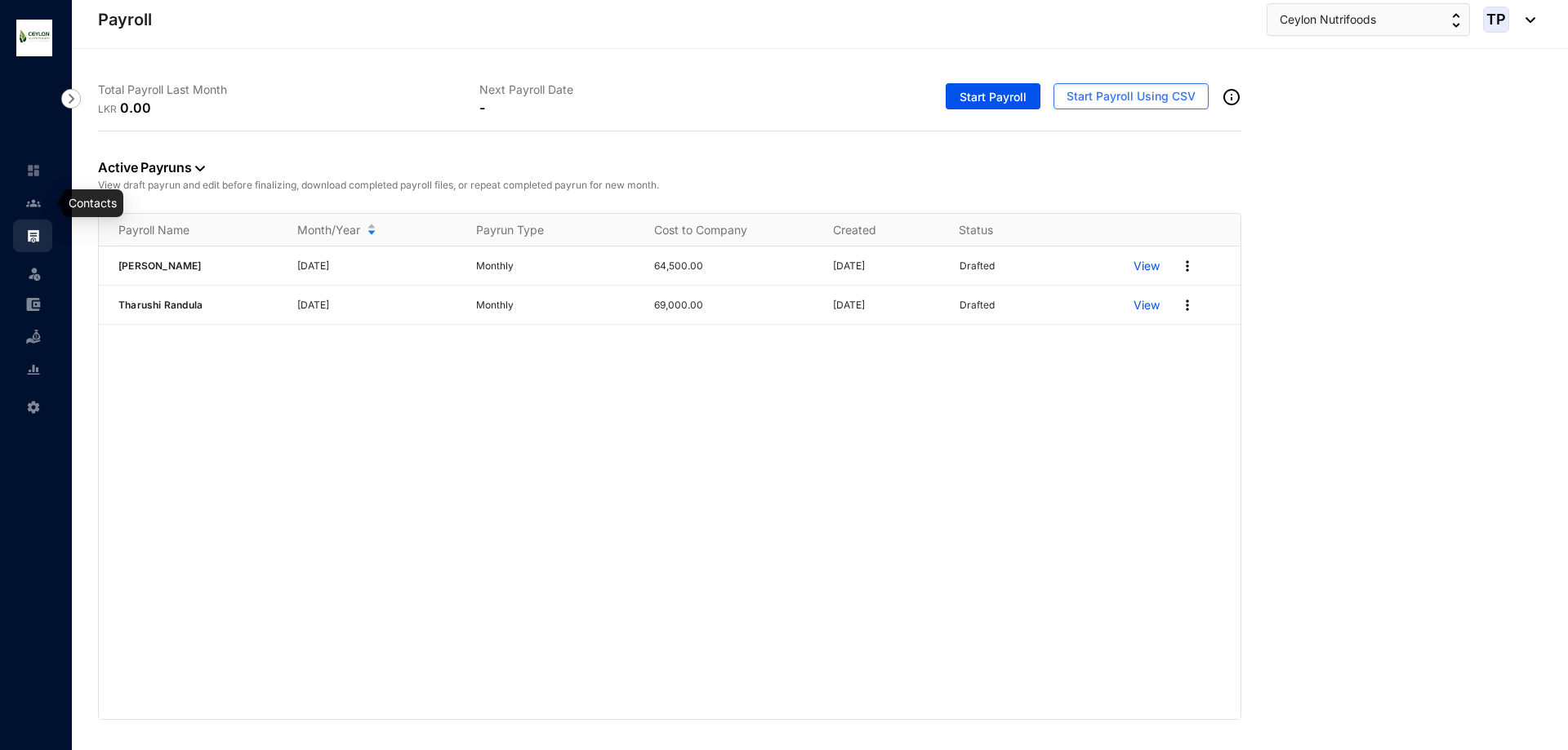
click at [26, 201] on link at bounding box center [46, 203] width 41 height 16
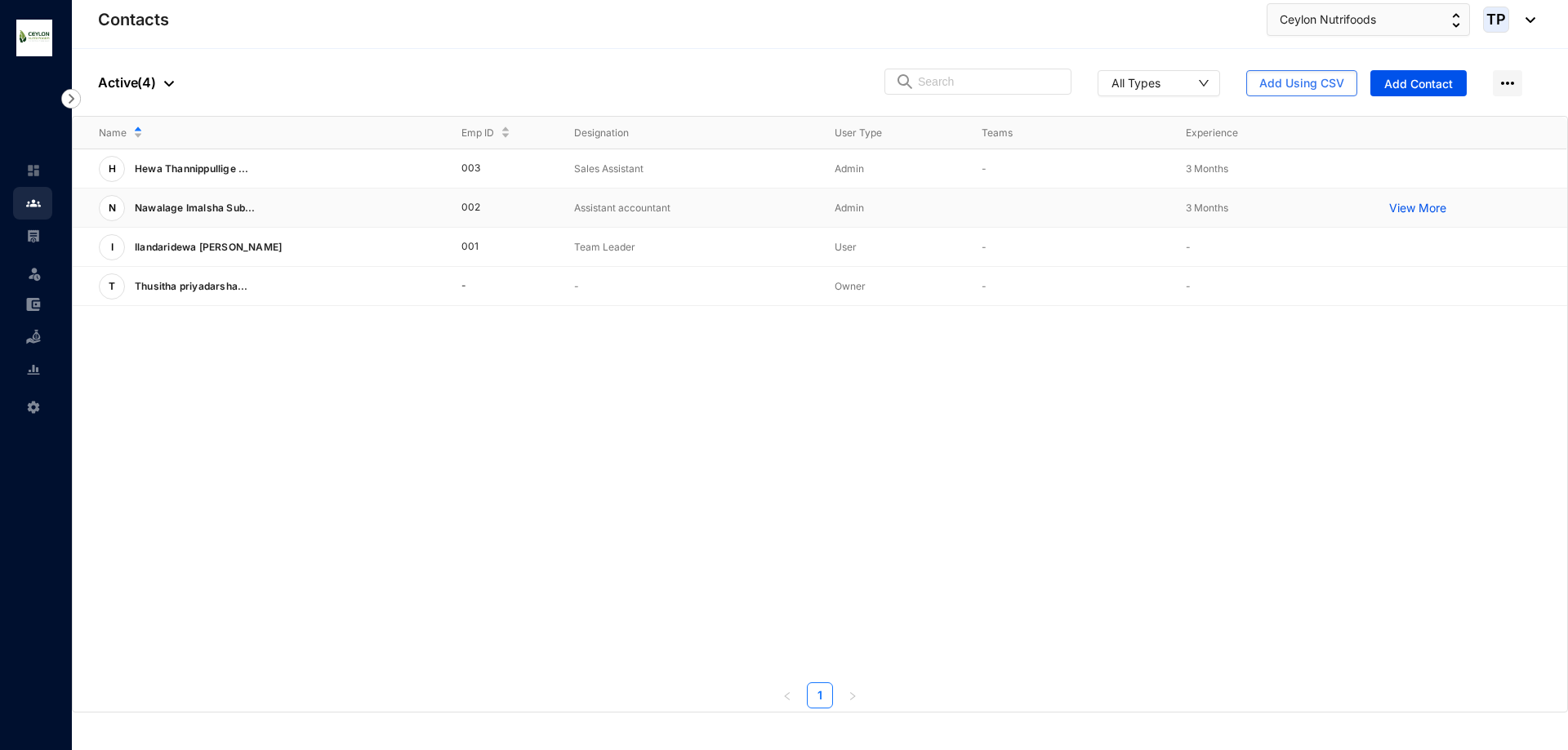
click at [1393, 207] on p "View More" at bounding box center [1422, 208] width 66 height 16
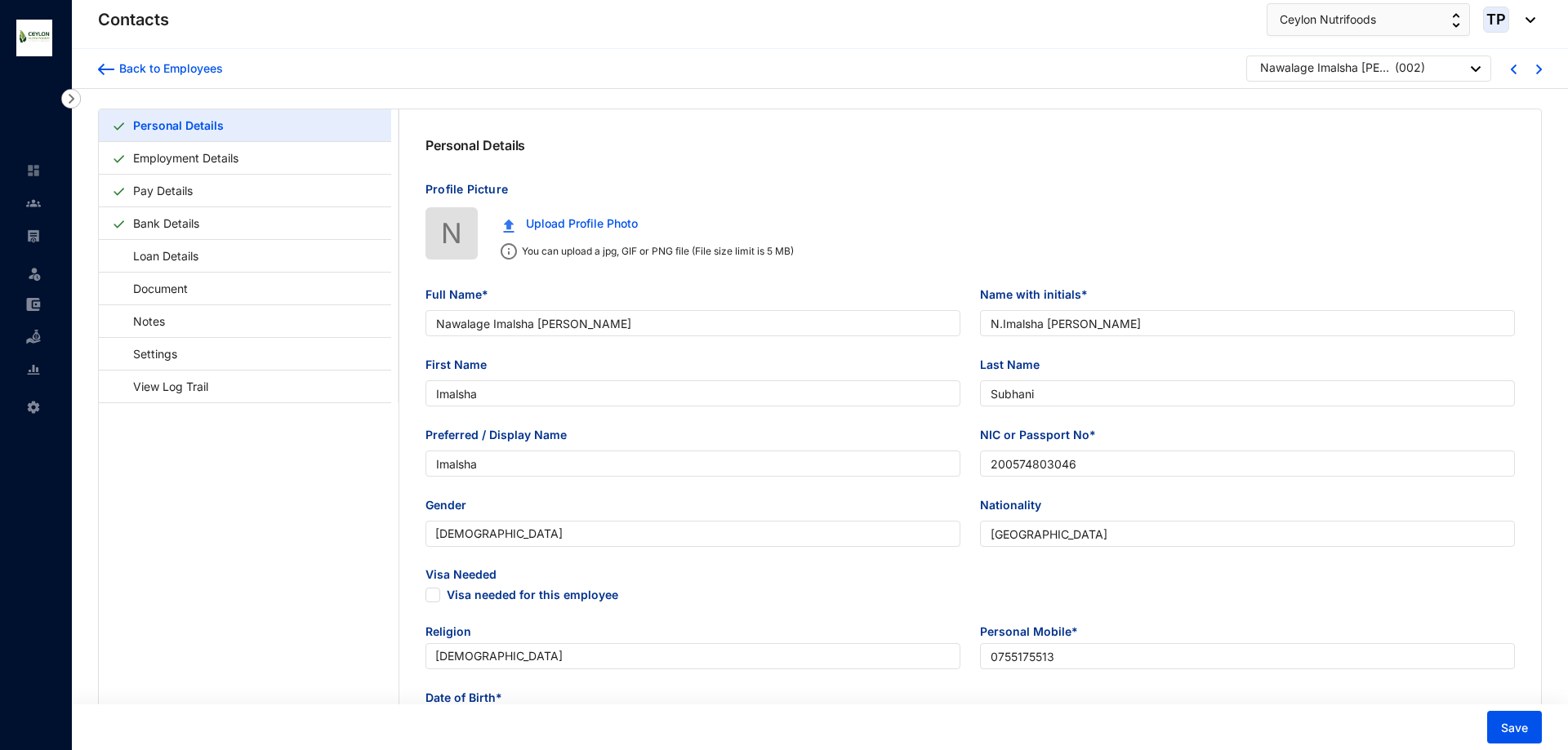
type input "[DATE]"
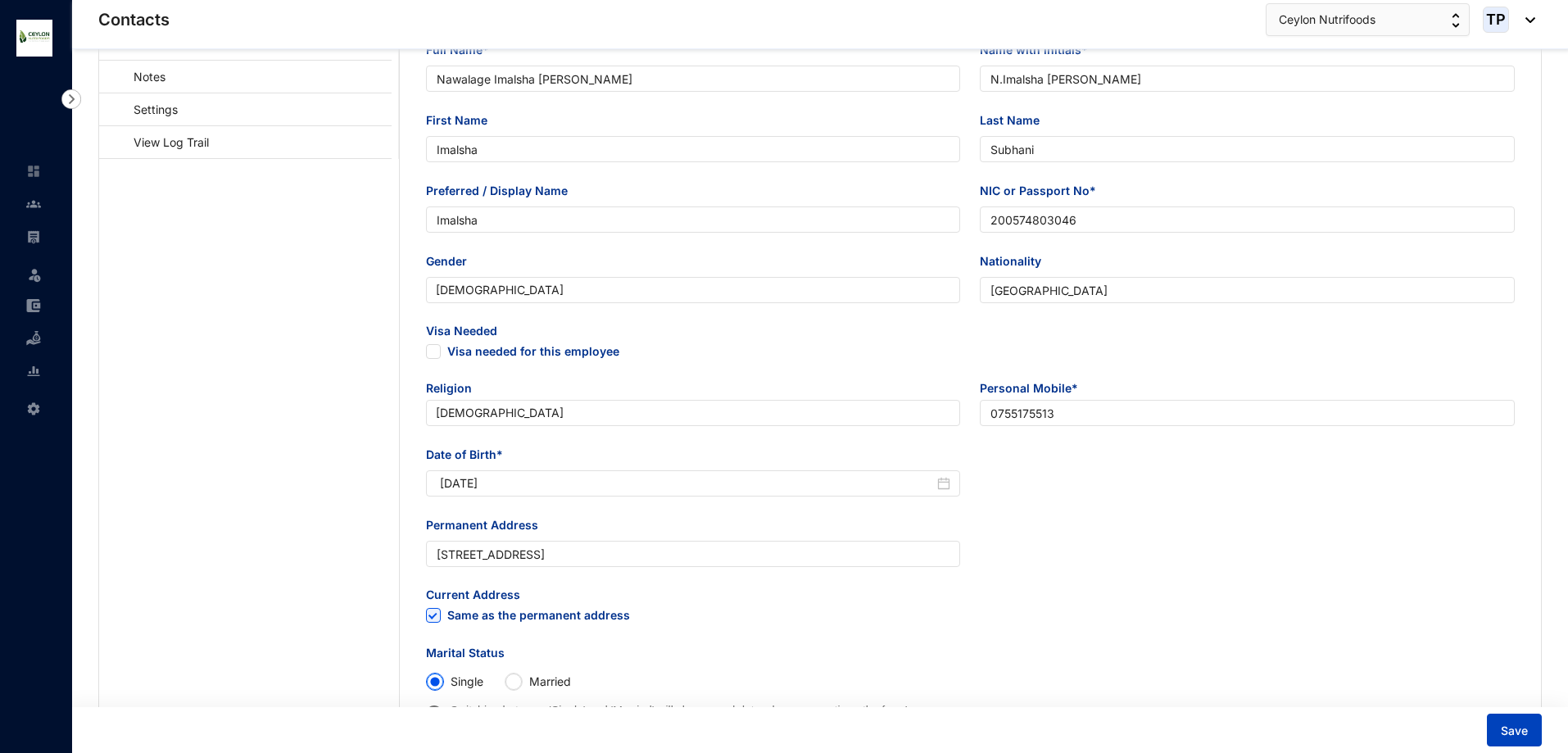
click at [1509, 717] on button "Save" at bounding box center [1515, 730] width 55 height 33
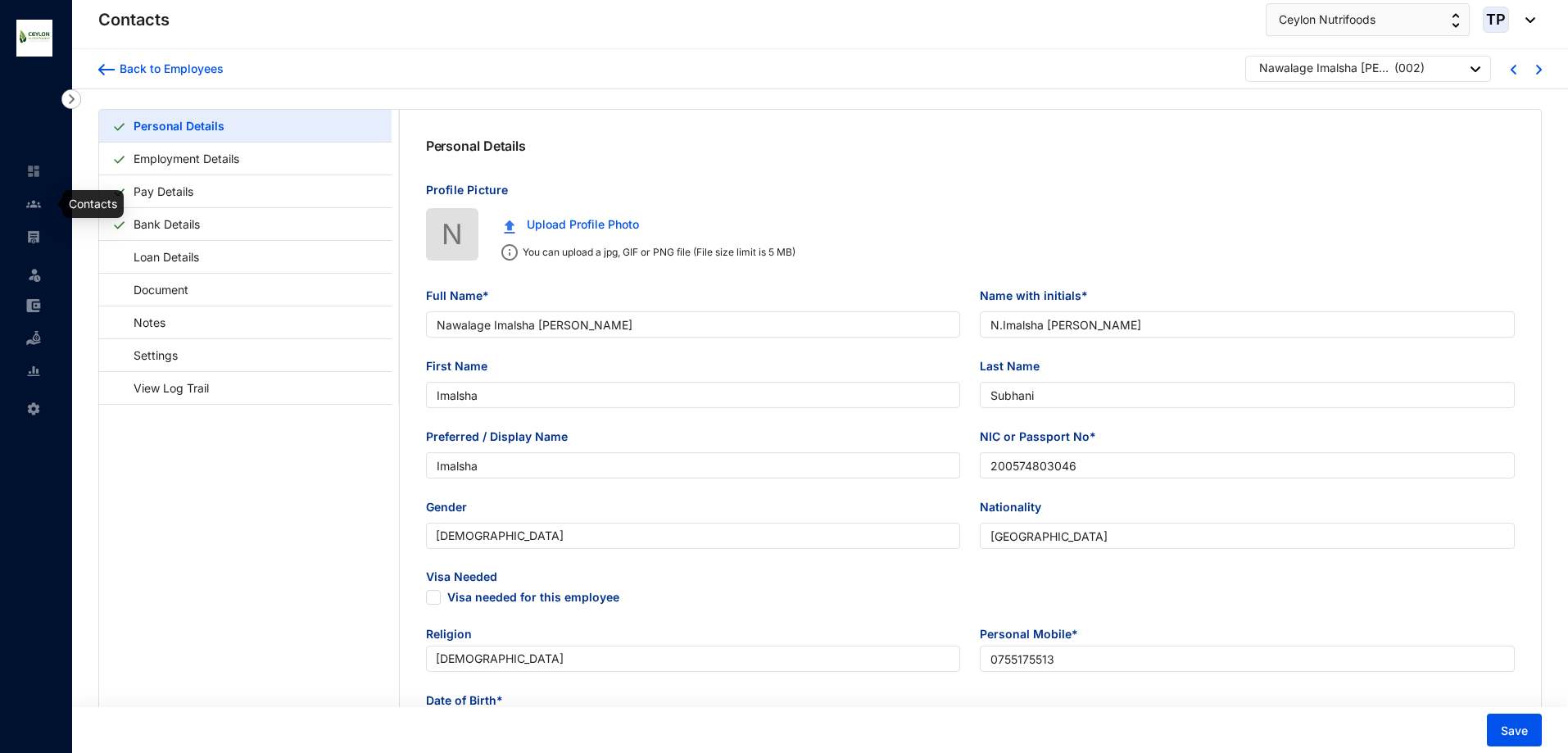
click at [41, 201] on link at bounding box center [46, 204] width 41 height 16
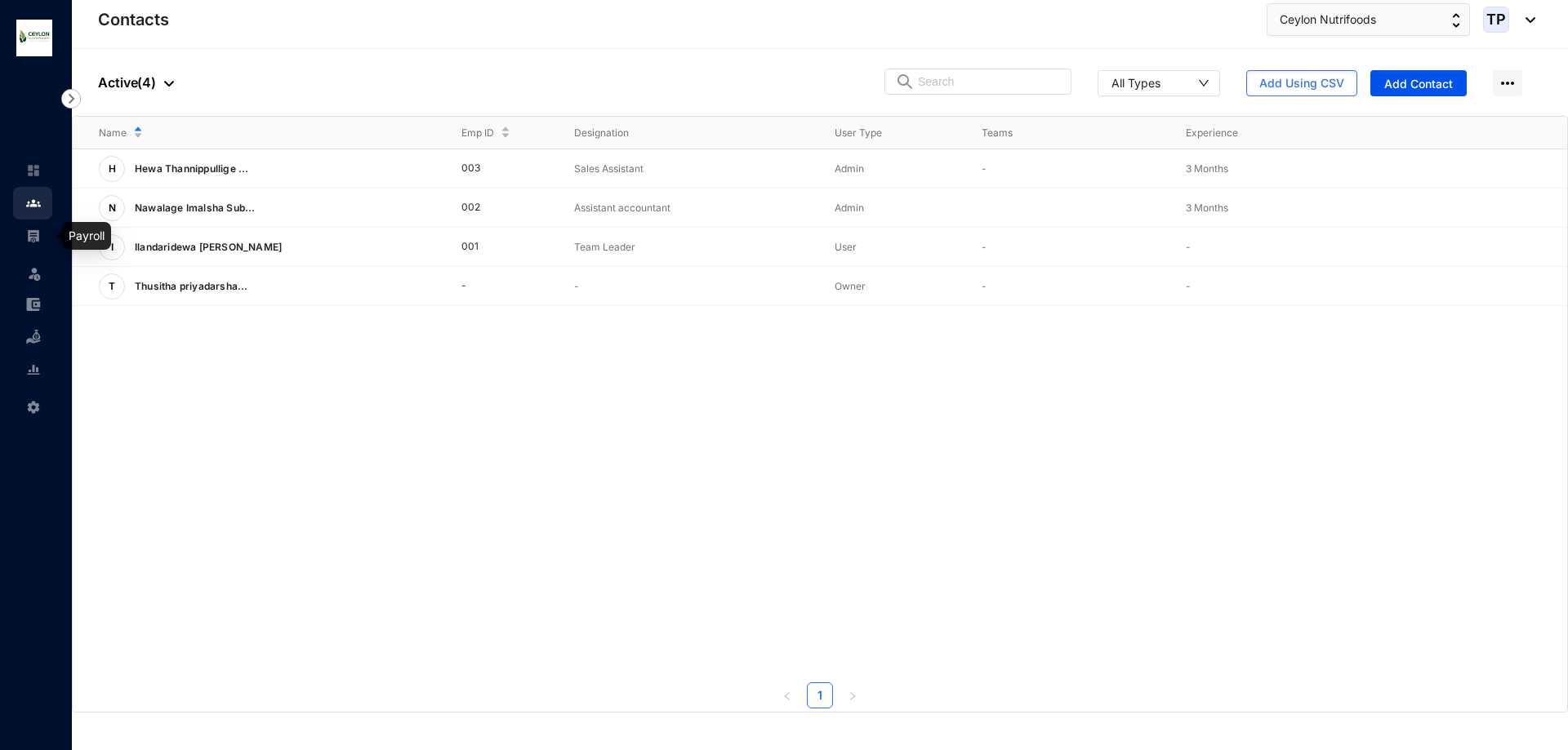
click at [34, 244] on link at bounding box center [46, 236] width 41 height 16
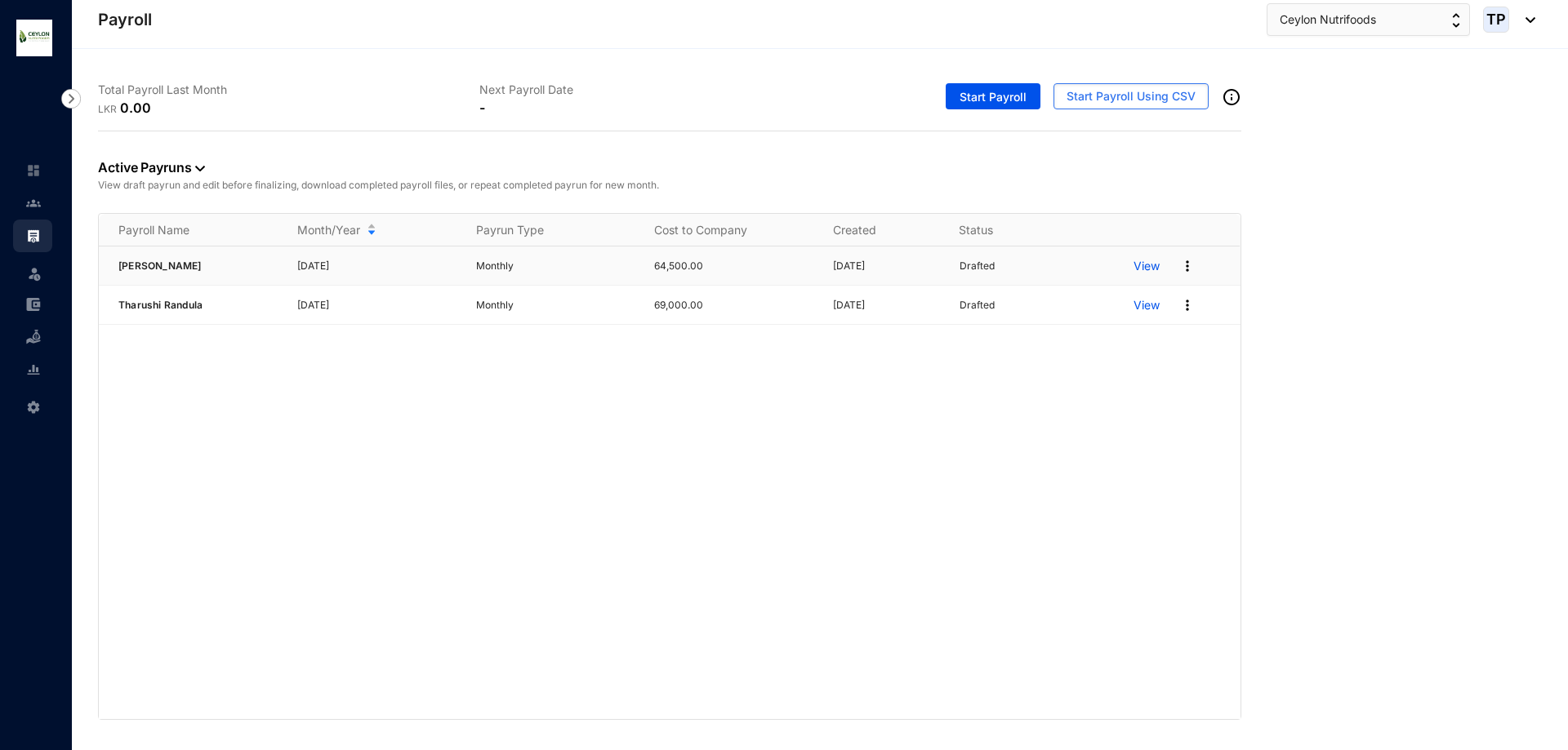
click at [1146, 278] on div "View" at bounding box center [1187, 265] width 106 height 26
click at [1143, 270] on p "View" at bounding box center [1146, 266] width 26 height 16
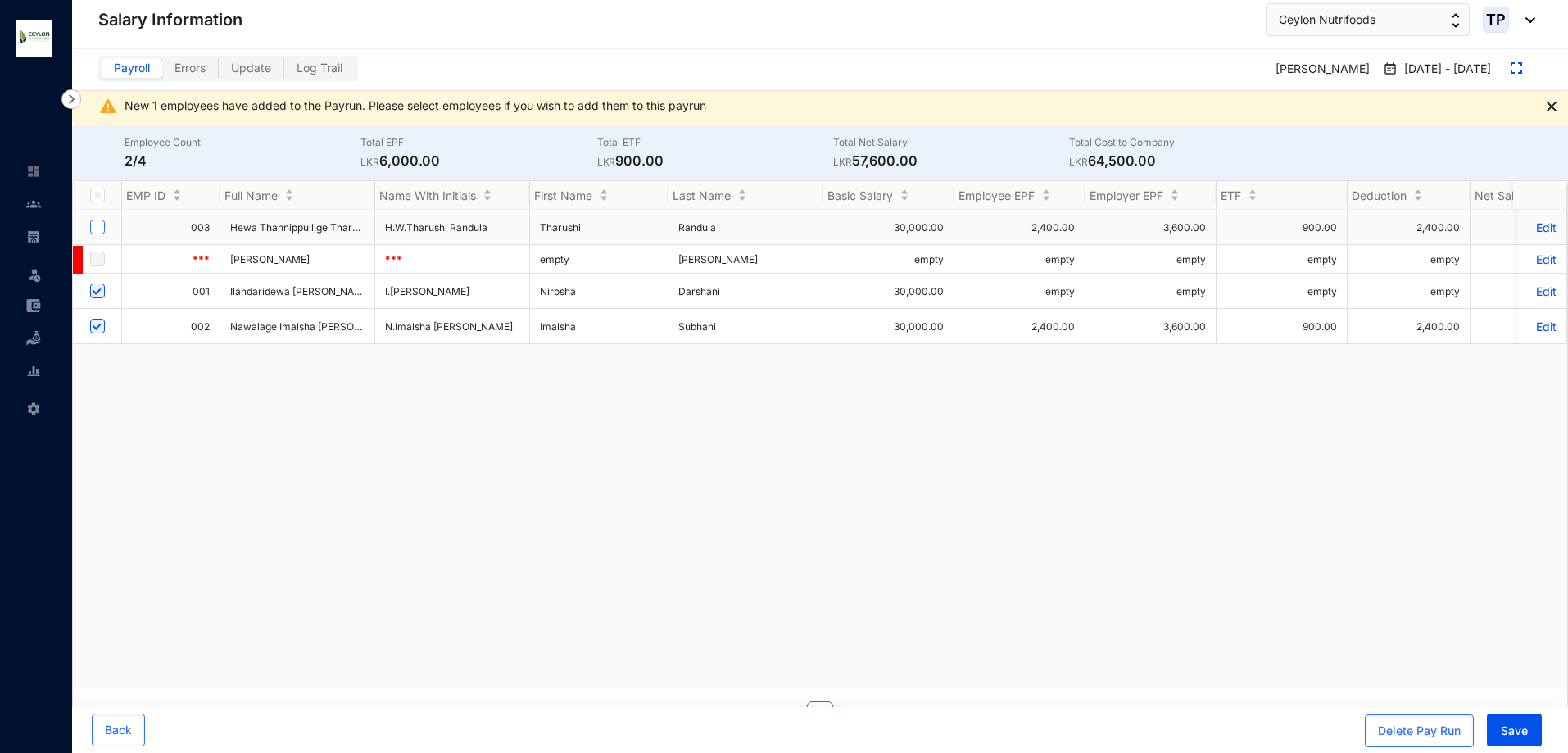
click at [94, 227] on input "checkbox" at bounding box center [97, 227] width 15 height 15
checkbox input "true"
click at [1515, 733] on span "Save" at bounding box center [1515, 731] width 27 height 16
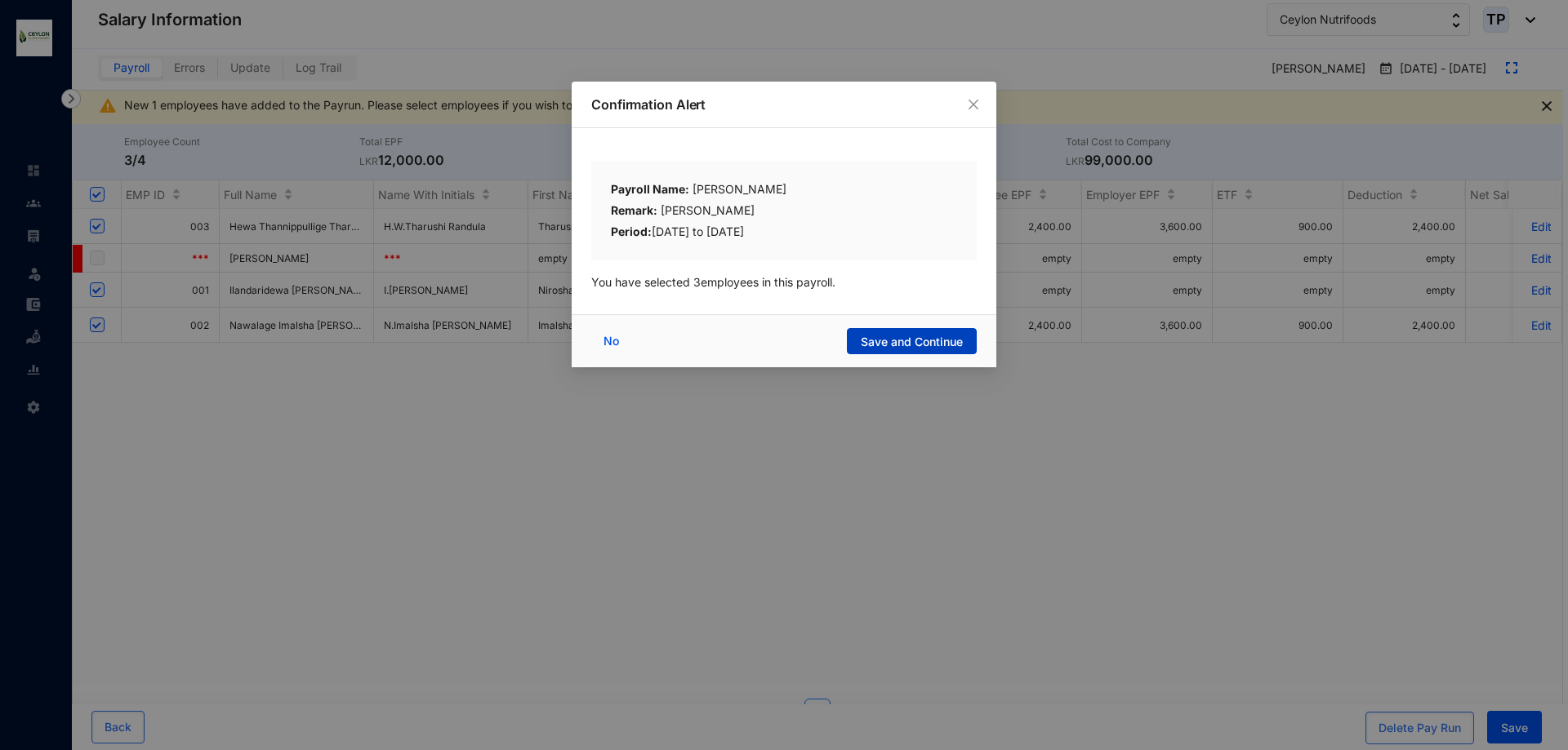
click at [897, 334] on span "Save and Continue" at bounding box center [911, 342] width 102 height 16
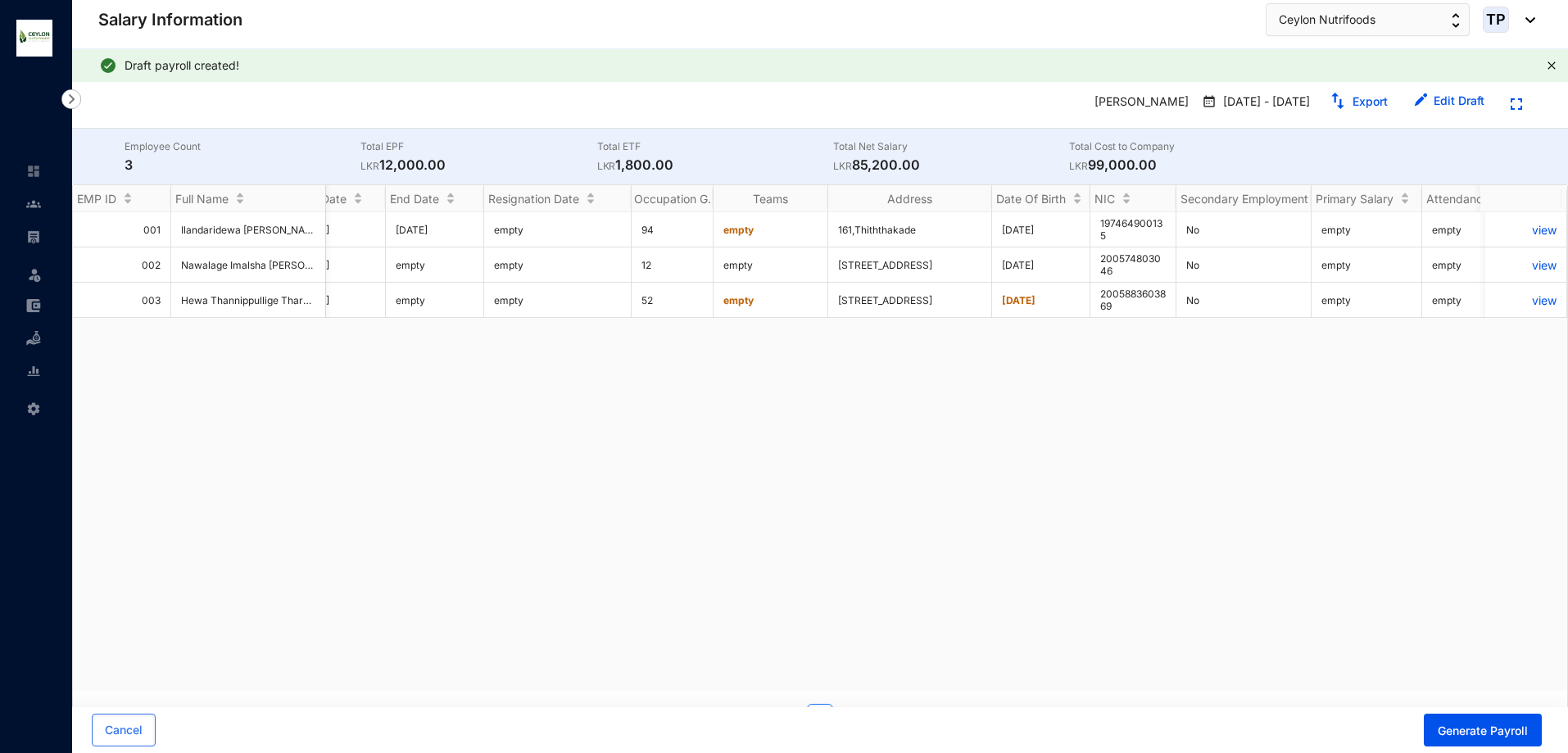
scroll to position [0, 3791]
click at [1032, 301] on span "2005-11-30" at bounding box center [1015, 301] width 34 height 12
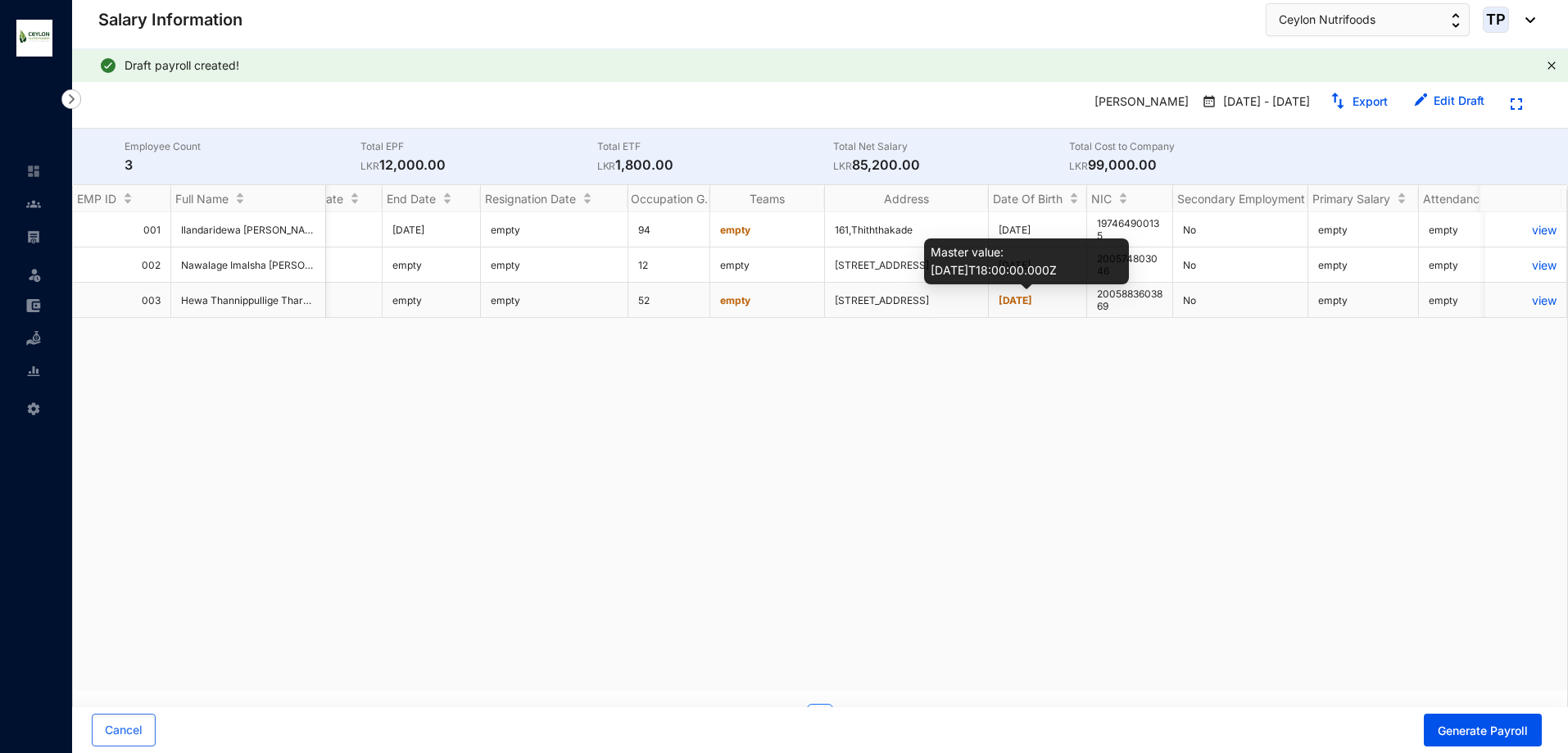
click at [1028, 251] on div "Master value: 2005-11-30T18:00:00.000Z" at bounding box center [1027, 262] width 205 height 46
click at [1524, 303] on p "view" at bounding box center [1525, 301] width 61 height 14
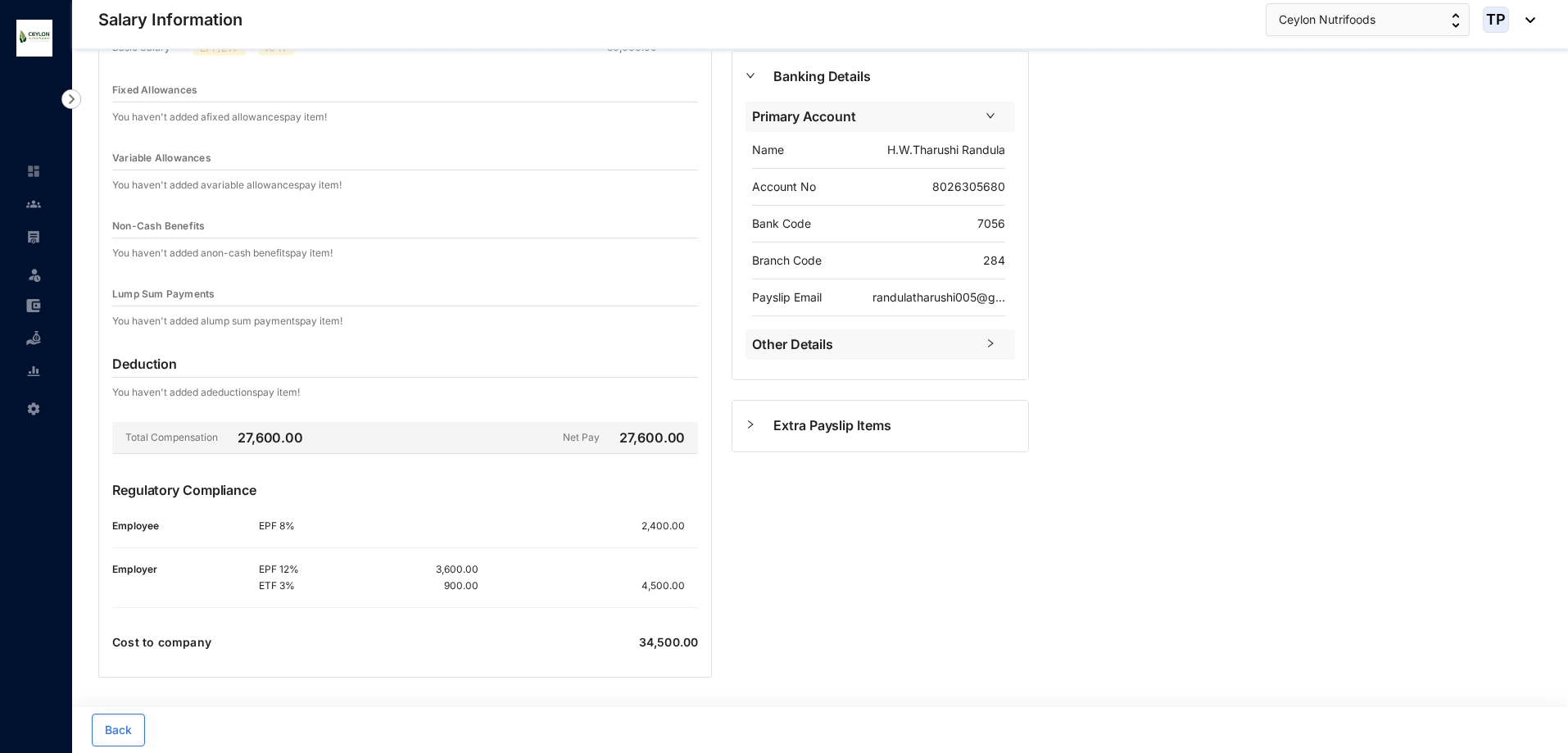
scroll to position [153, 0]
click at [934, 343] on span "Other Details" at bounding box center [863, 343] width 223 height 20
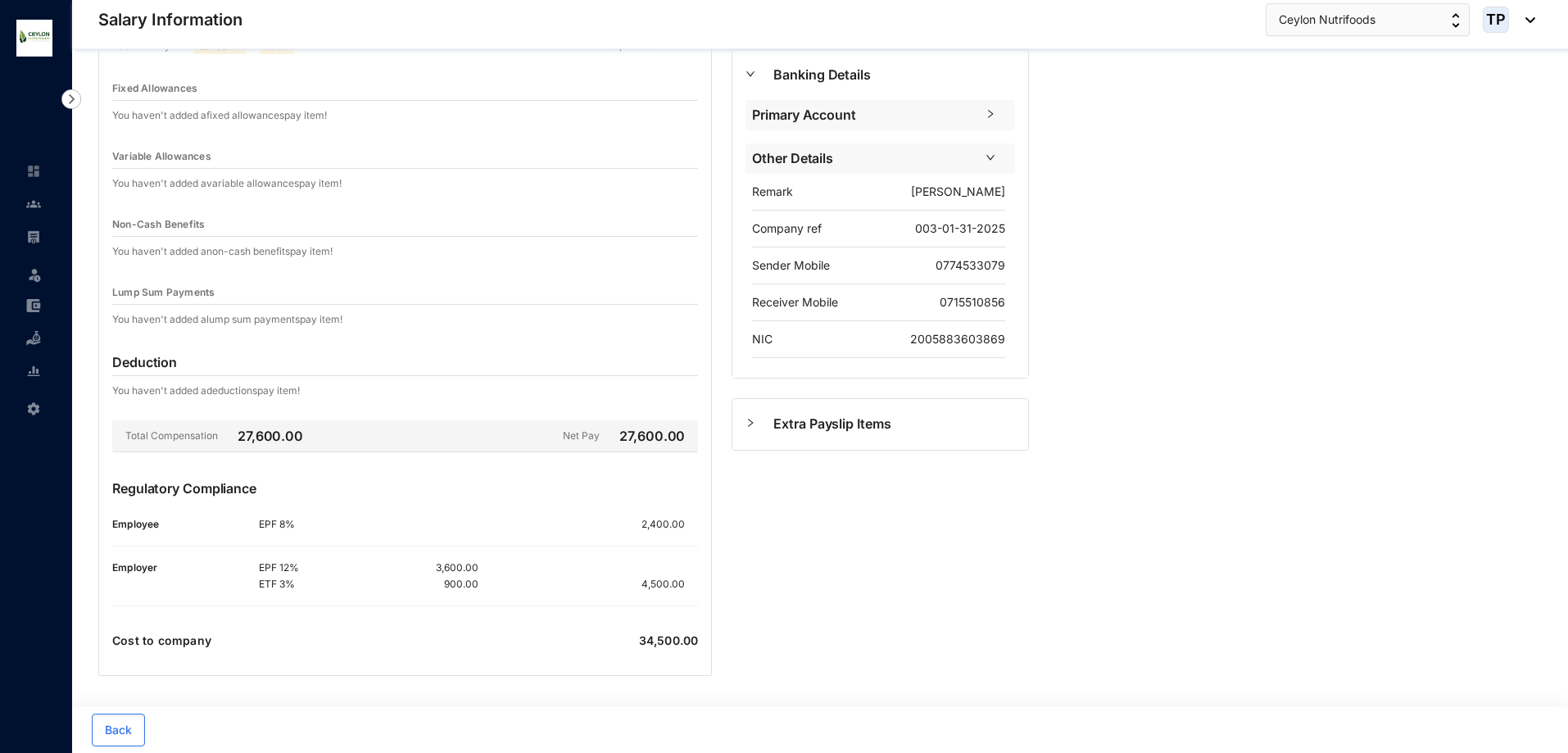
scroll to position [0, 0]
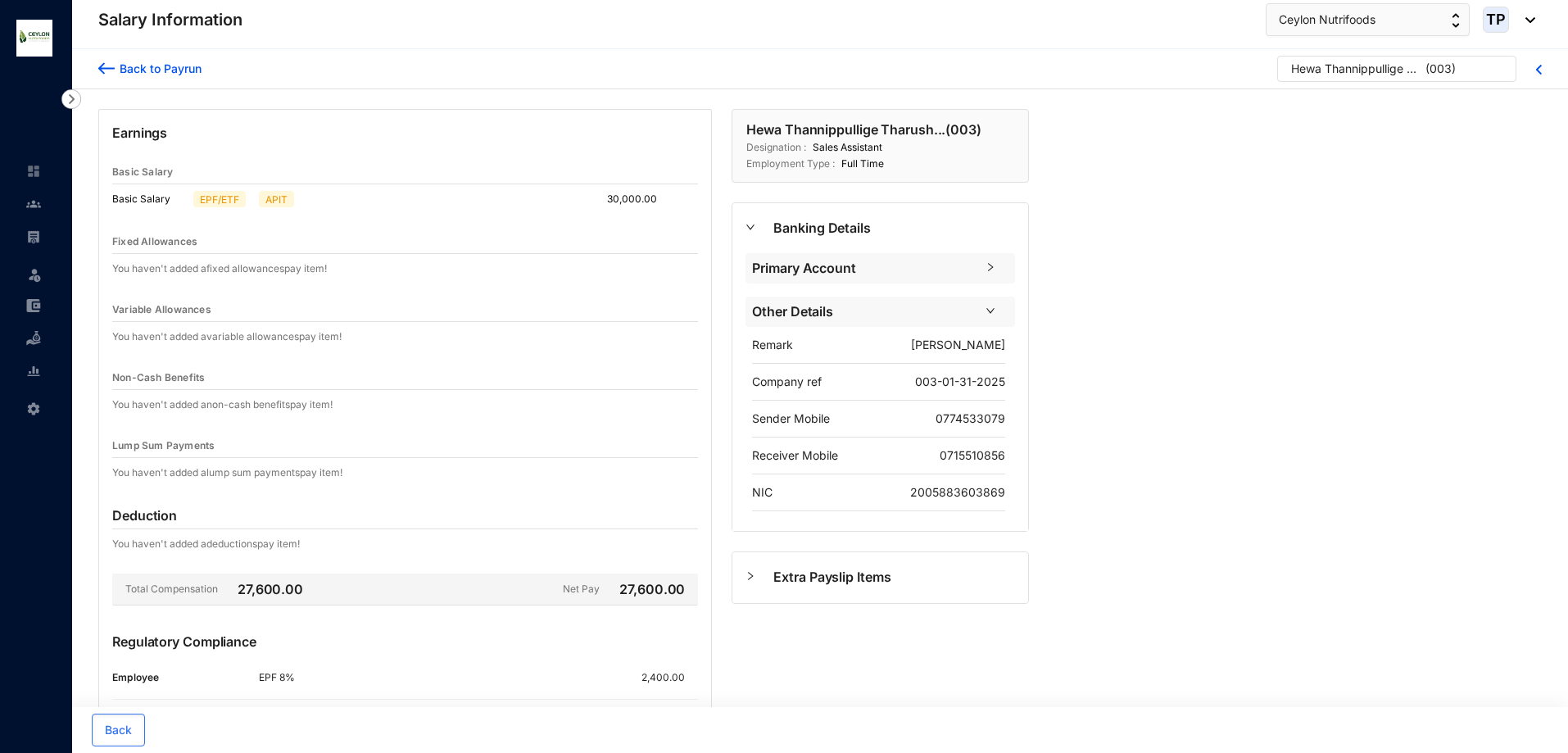
click at [988, 263] on icon "right" at bounding box center [990, 267] width 10 height 10
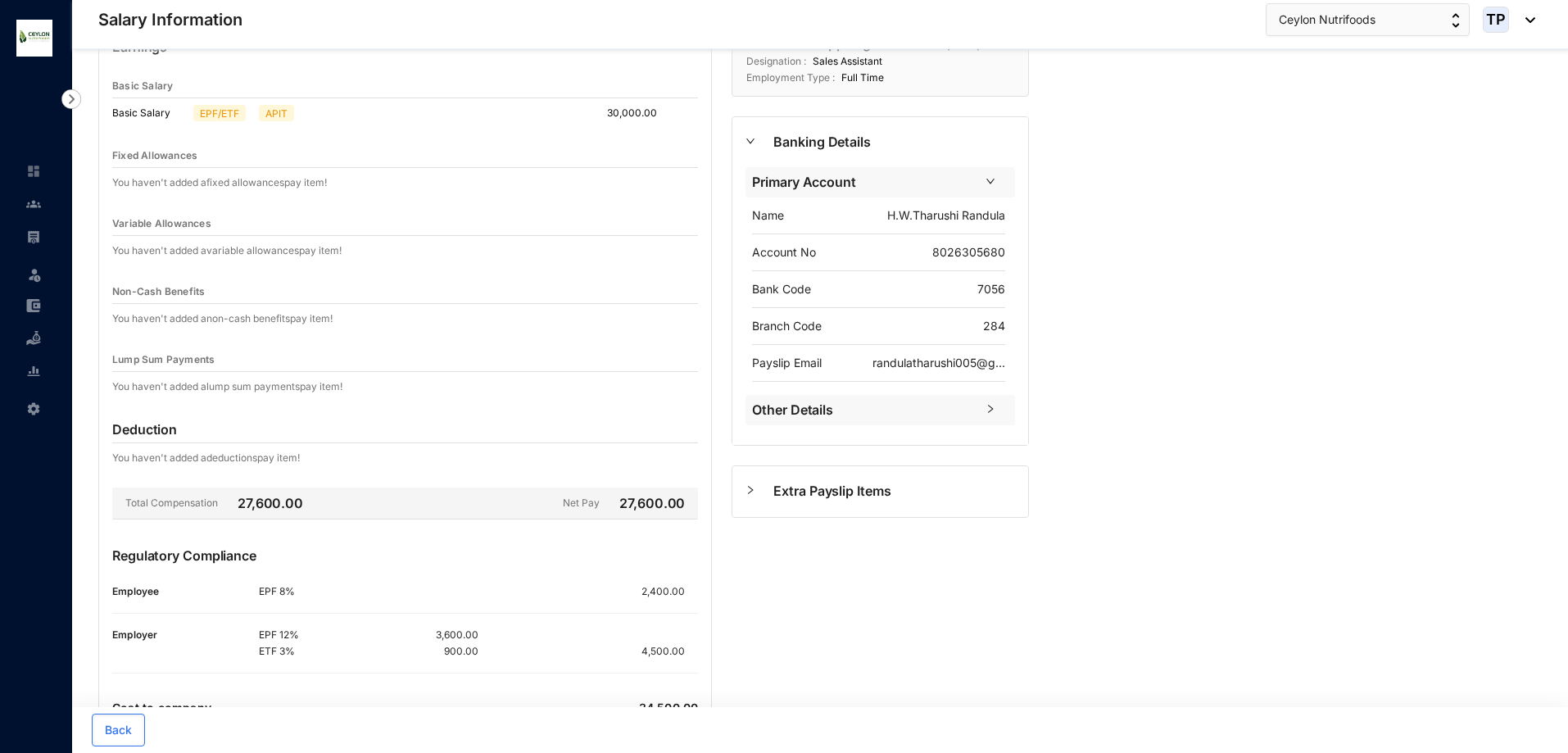
scroll to position [153, 0]
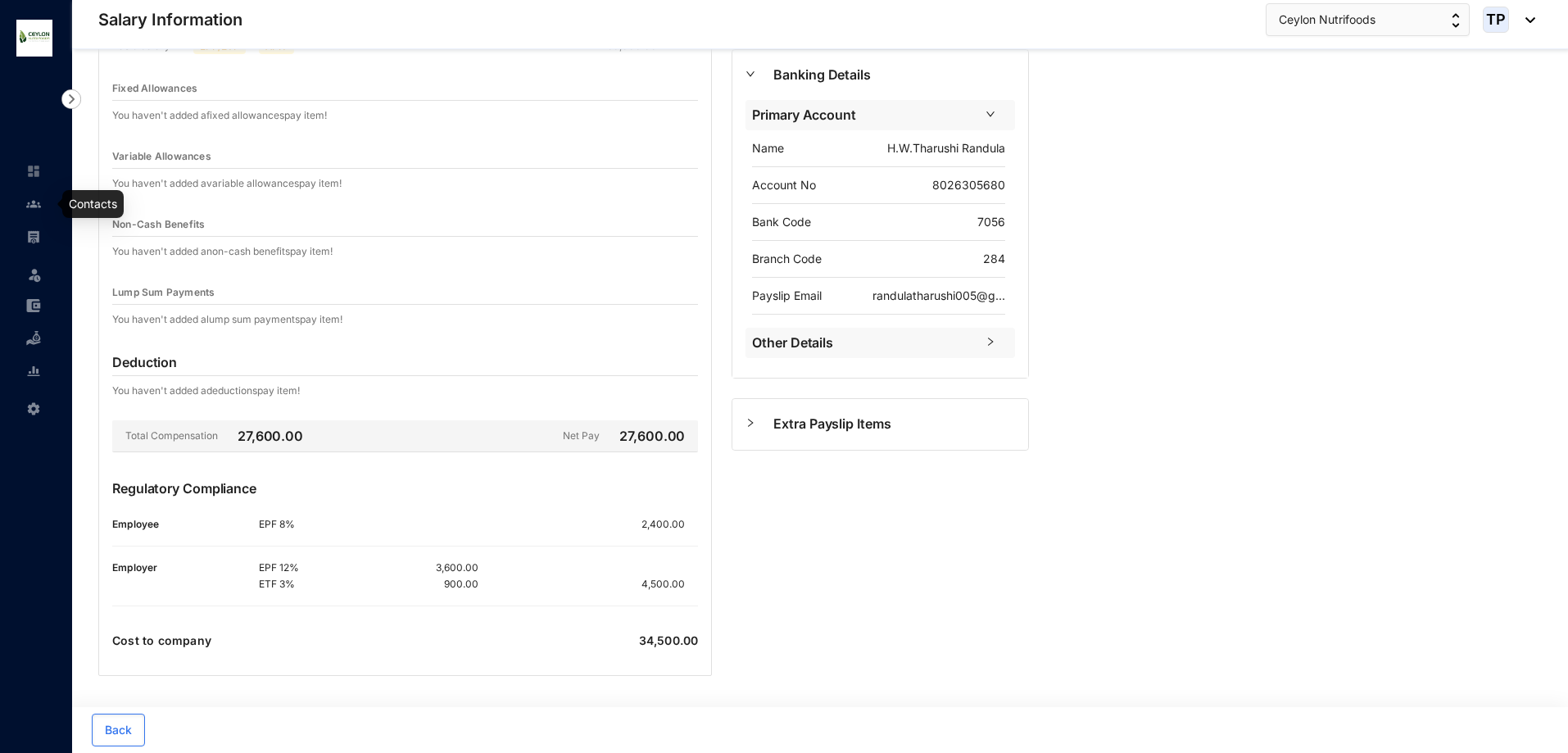
click at [35, 196] on div at bounding box center [33, 196] width 15 height 15
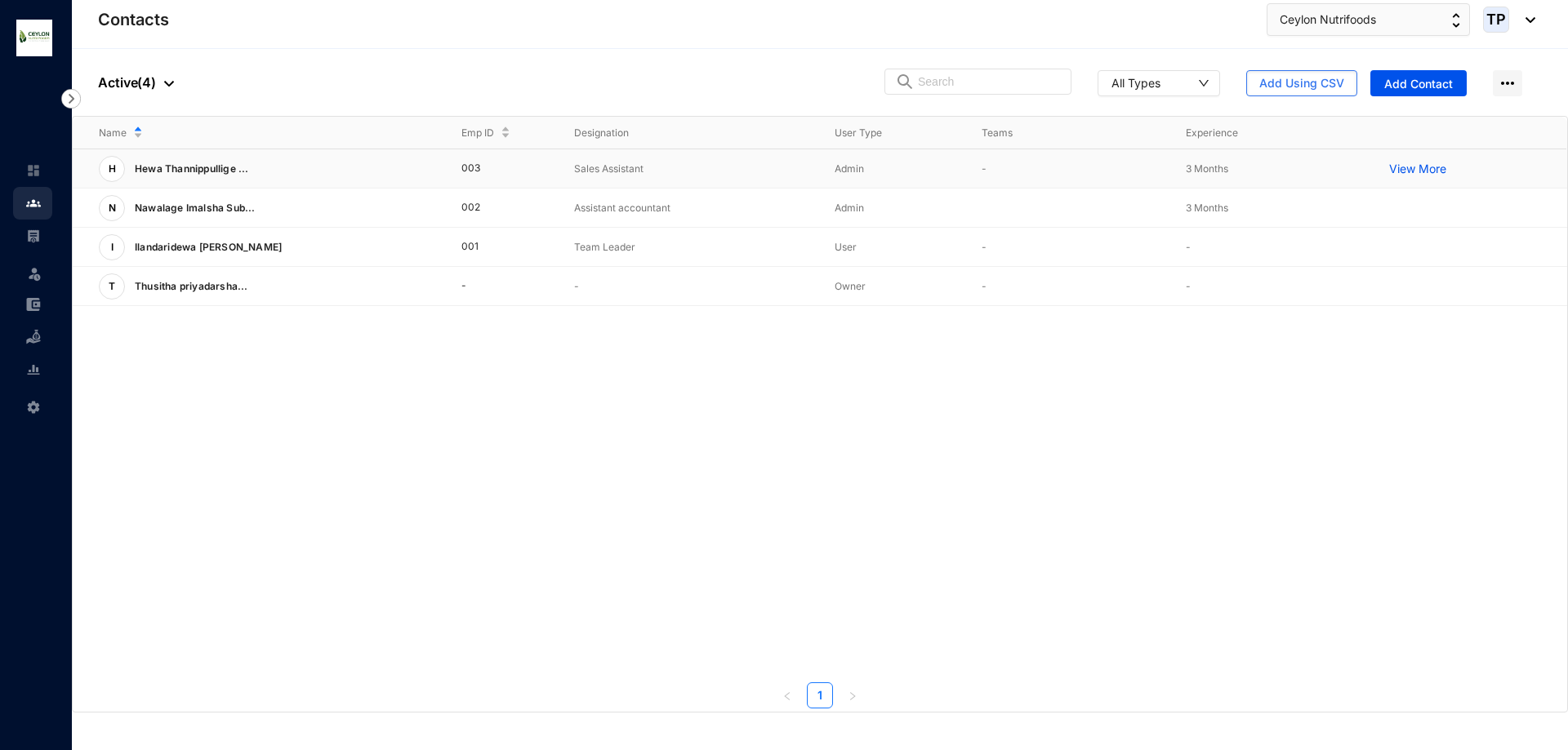
click at [1426, 175] on p "View More" at bounding box center [1422, 168] width 66 height 16
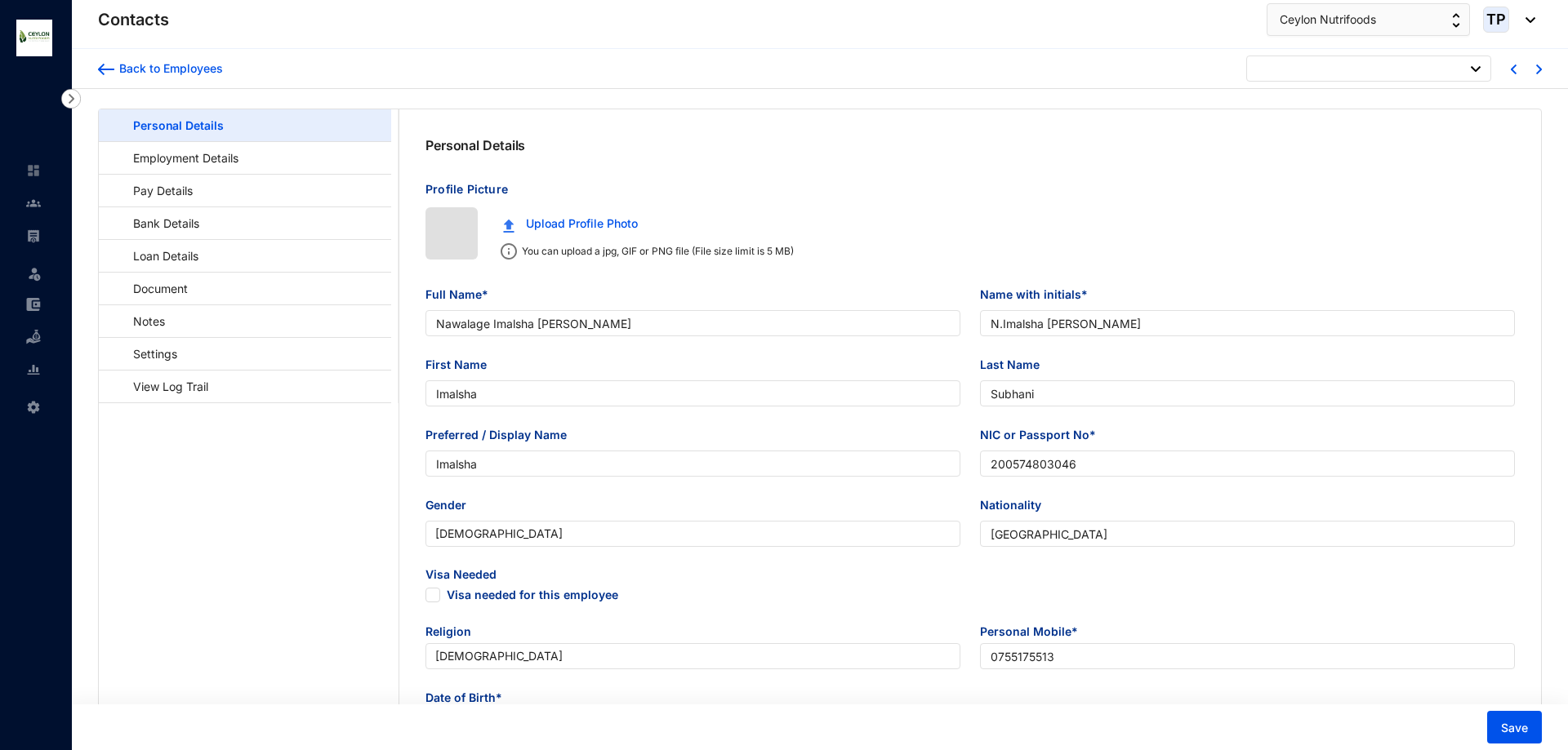
type input "[DATE]"
checkbox input "false"
type input "Hewa Thannippullige Tharushi Randula"
type input "H.W.Tharushi Randula"
type input "Tharushi"
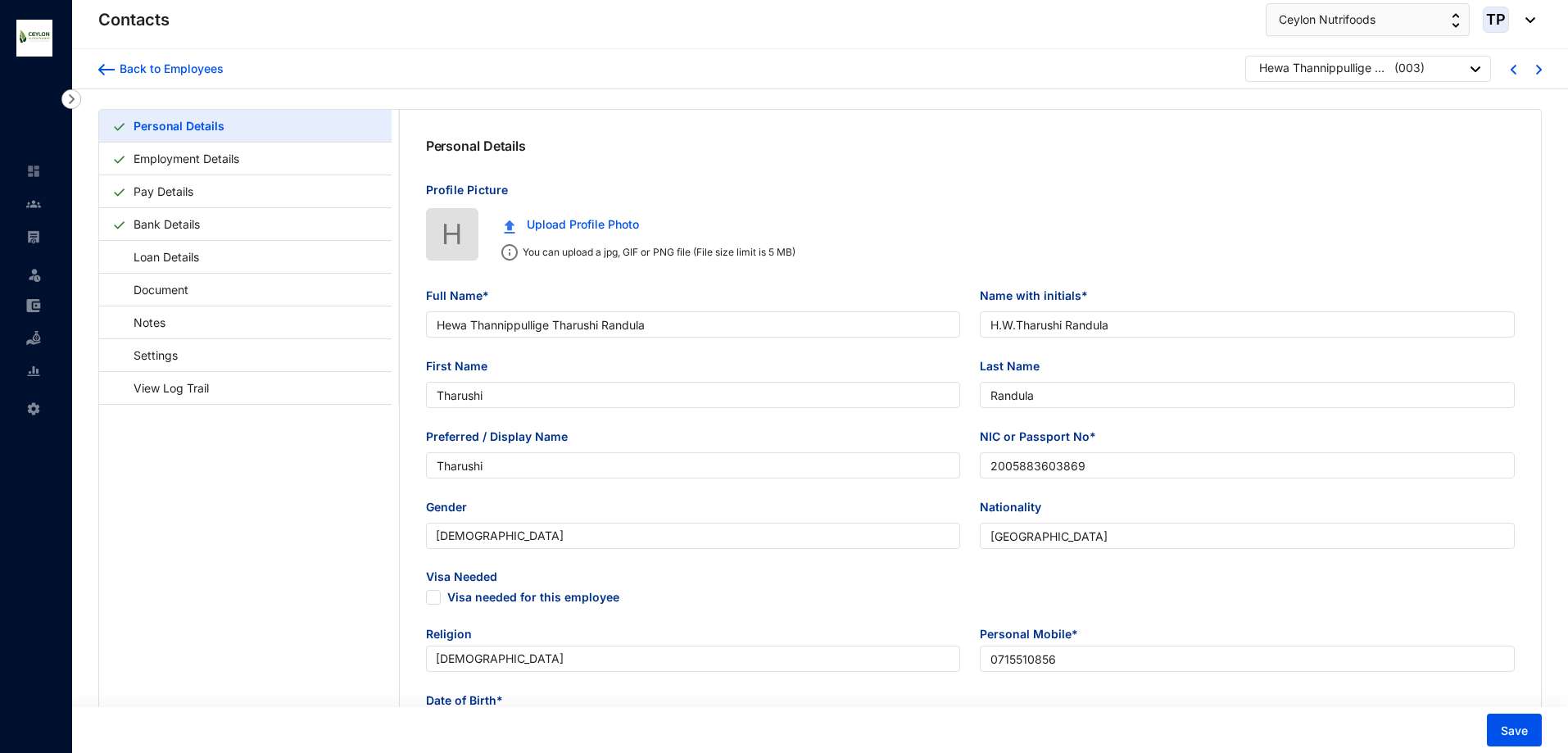
type input "Randula"
type input "Tharushi"
type input "2005883603869"
type input "0715510856"
type input "[STREET_ADDRESS]"
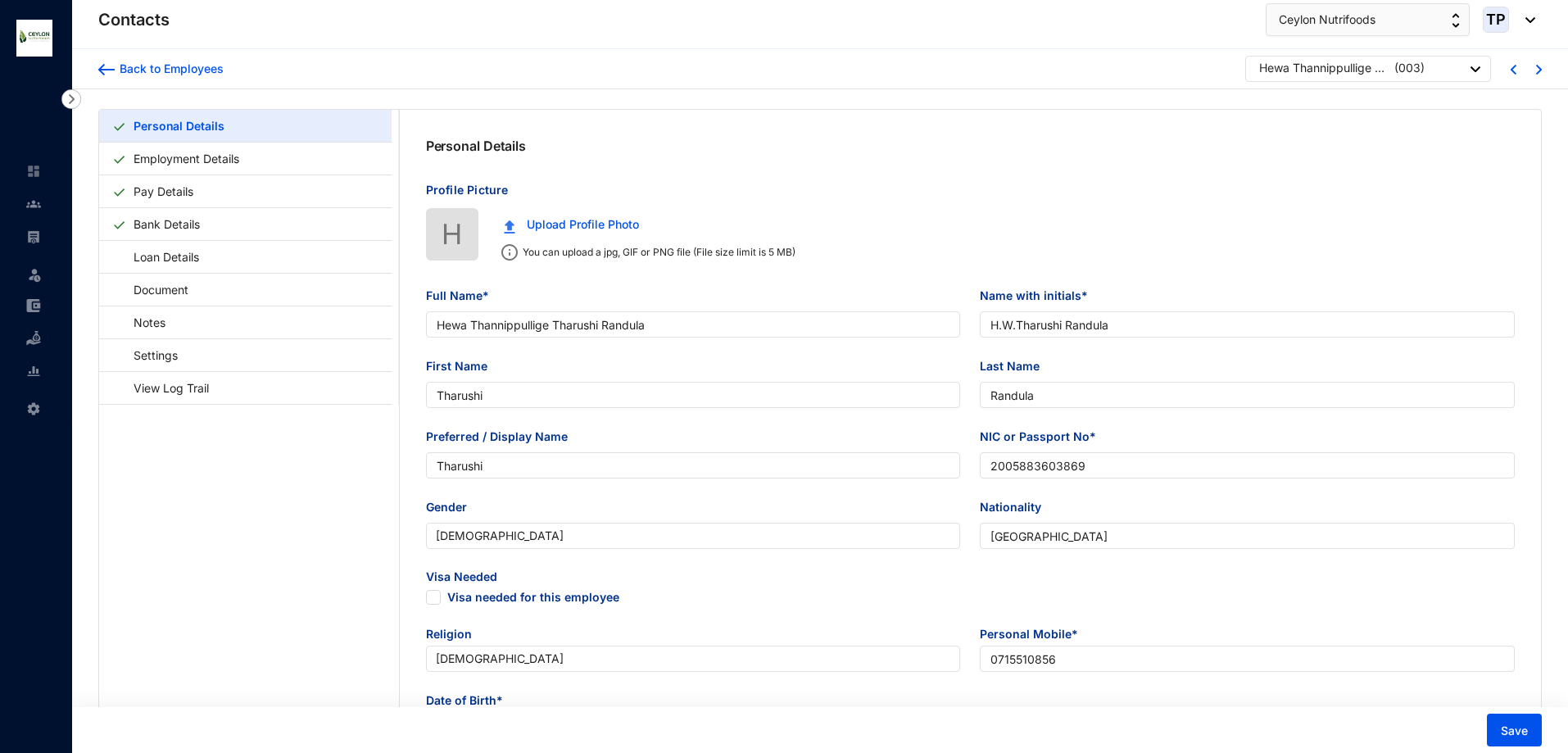
checkbox input "true"
type input "[DATE]"
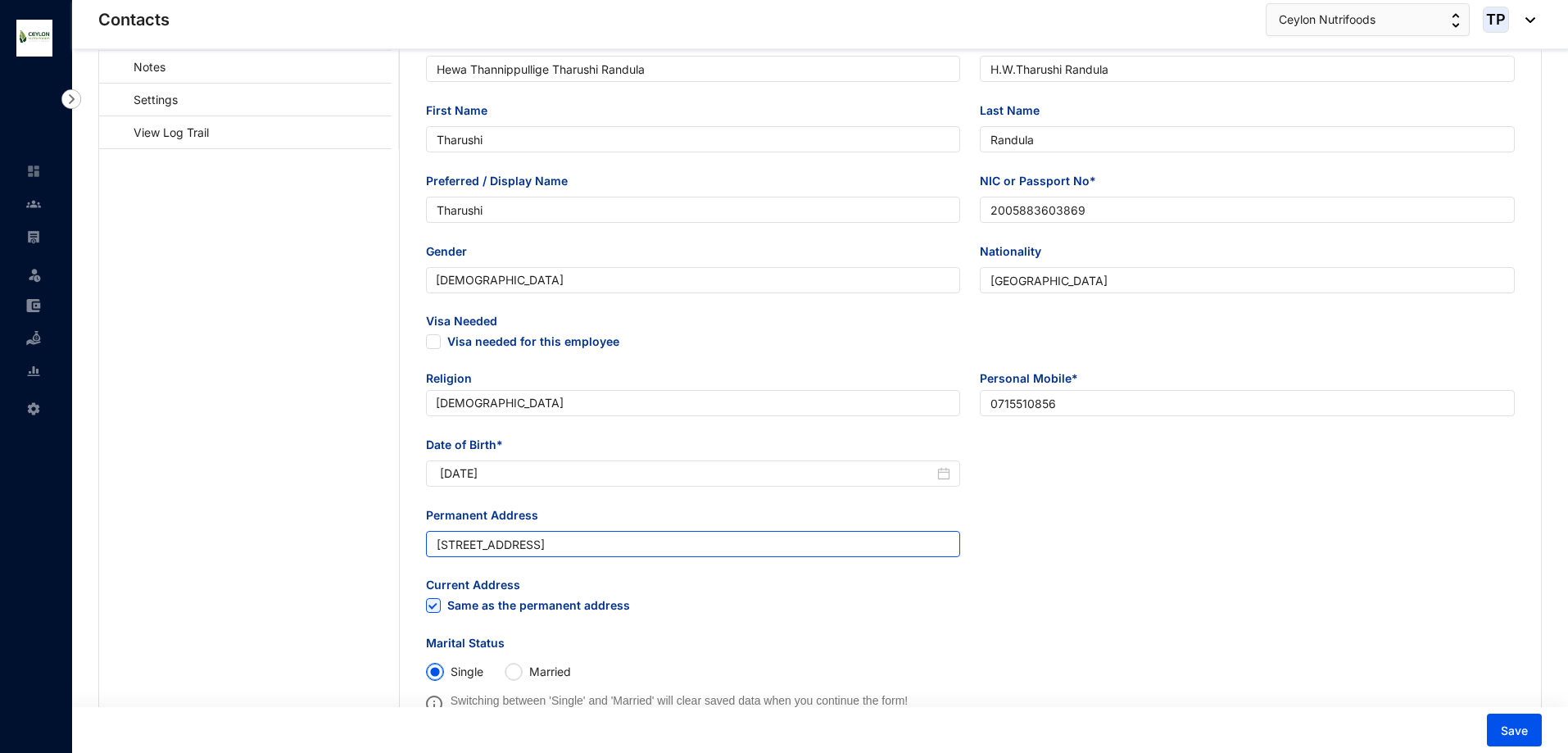
scroll to position [328, 0]
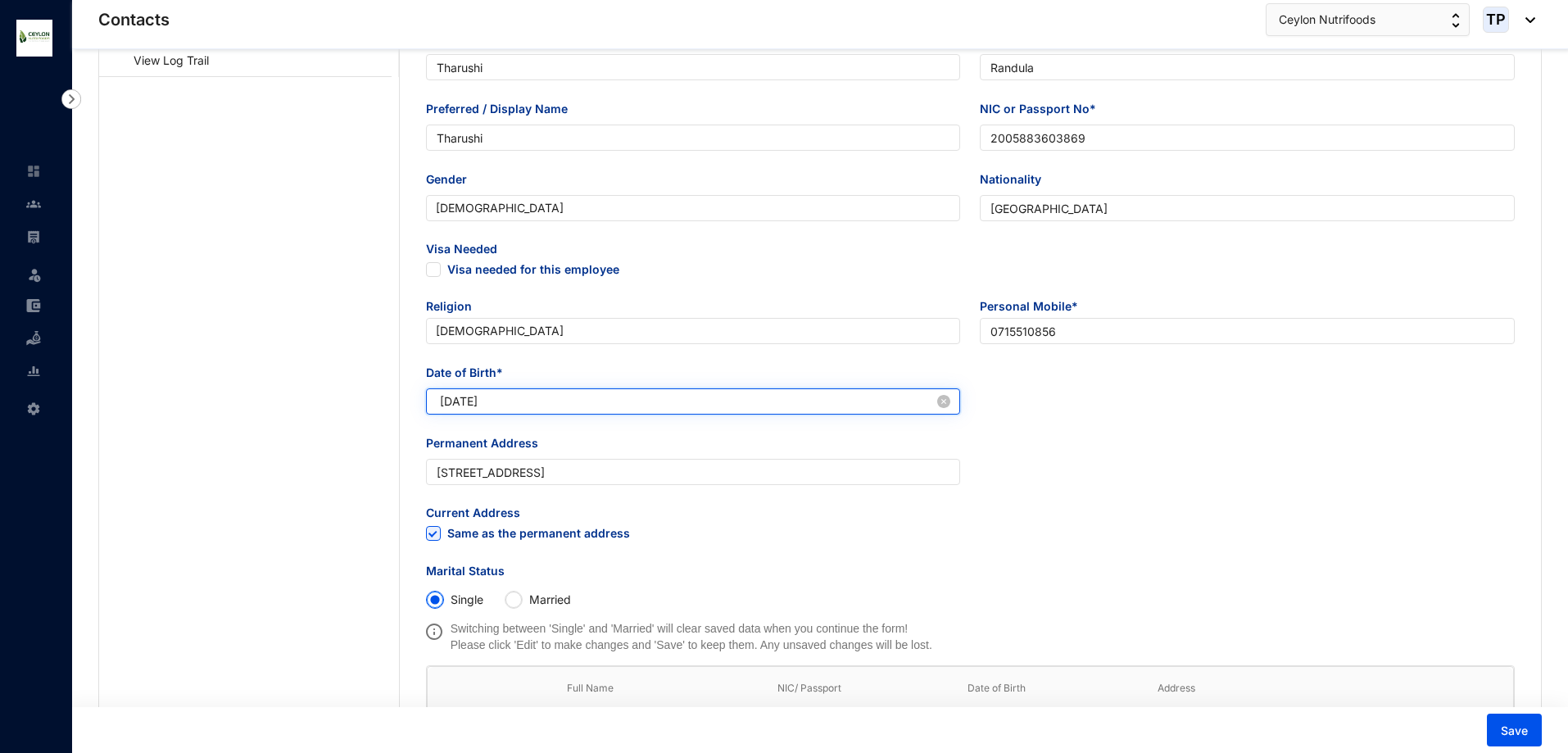
click at [539, 398] on input "[DATE]" at bounding box center [687, 401] width 495 height 18
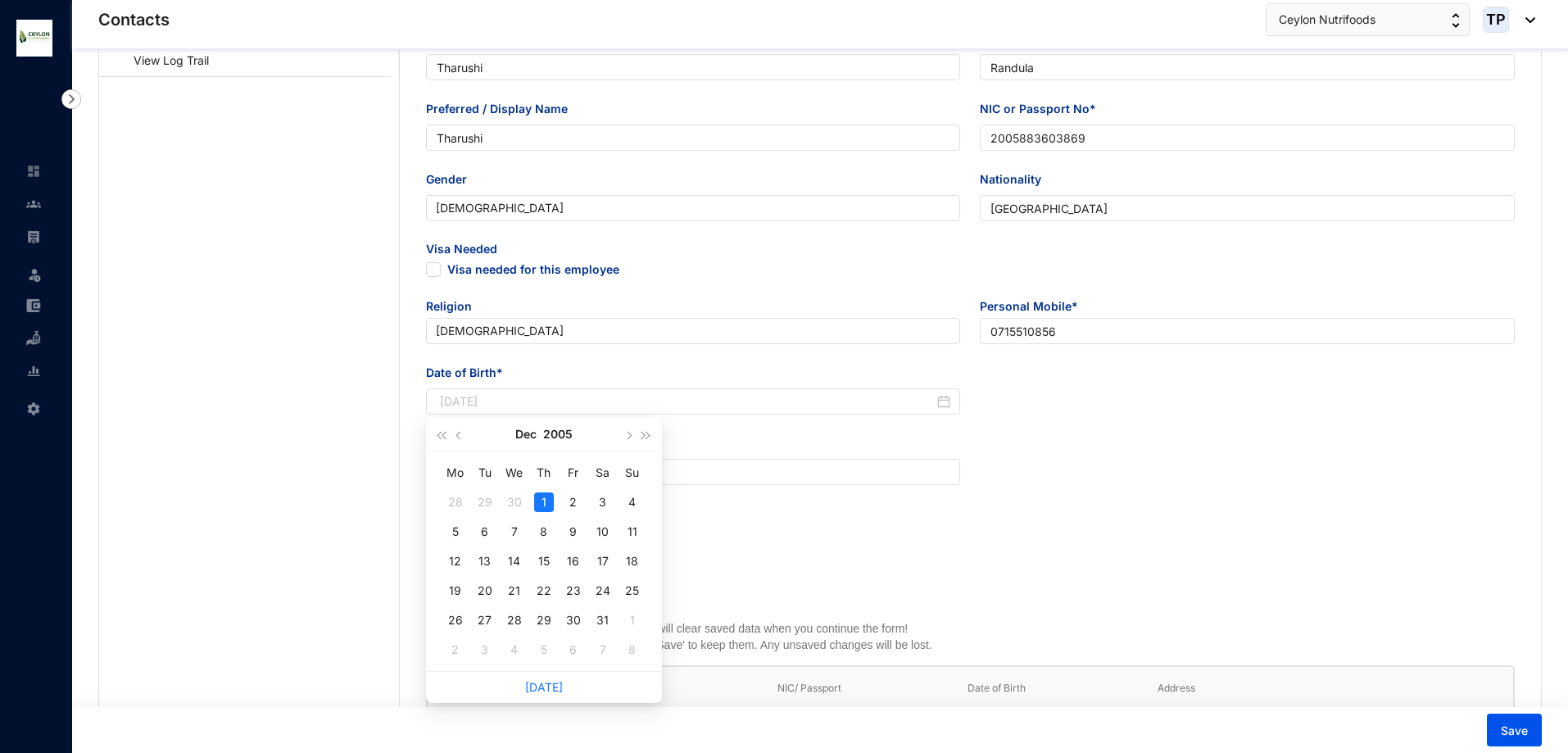
click at [553, 493] on div "1" at bounding box center [544, 502] width 20 height 20
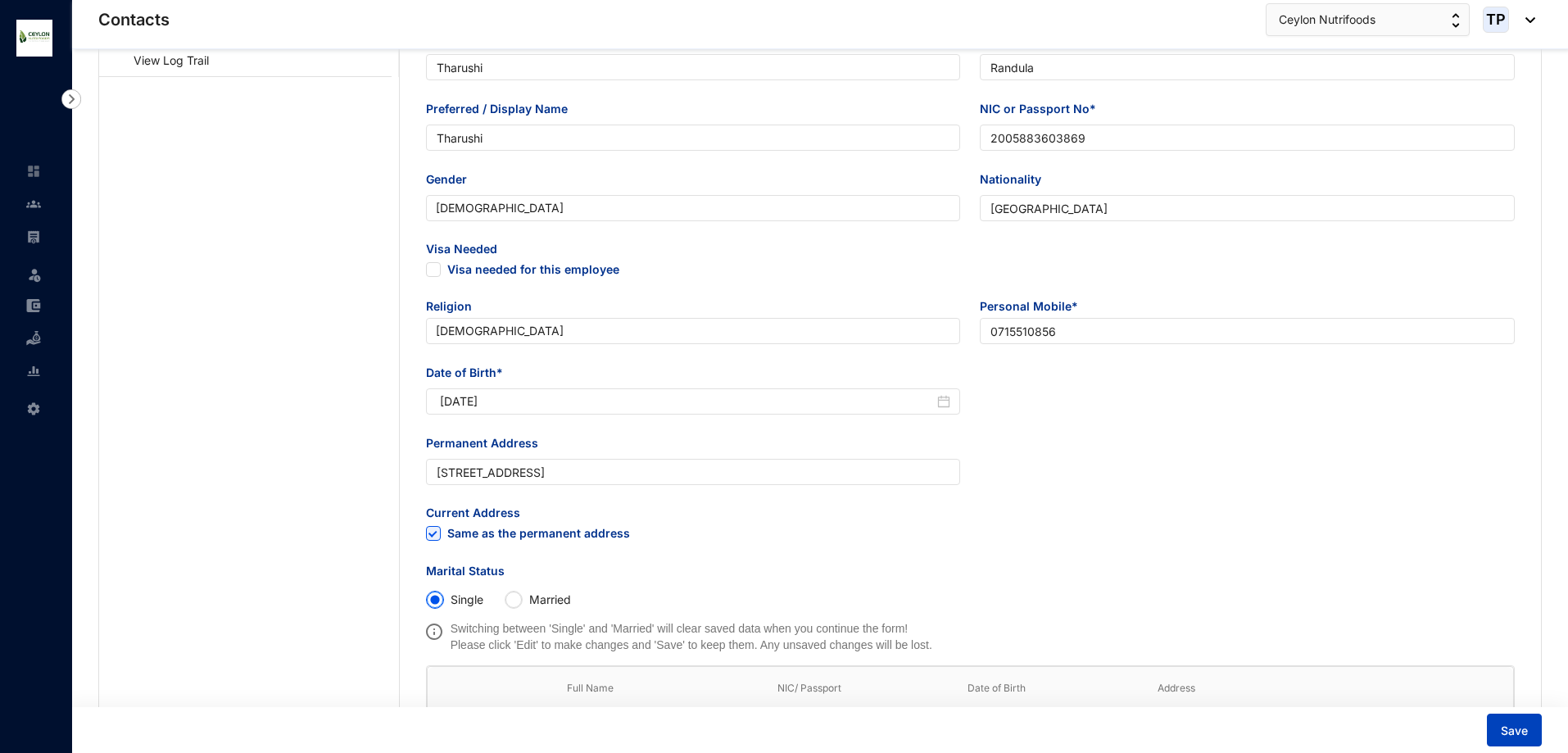
click at [1531, 724] on button "Save" at bounding box center [1515, 730] width 55 height 33
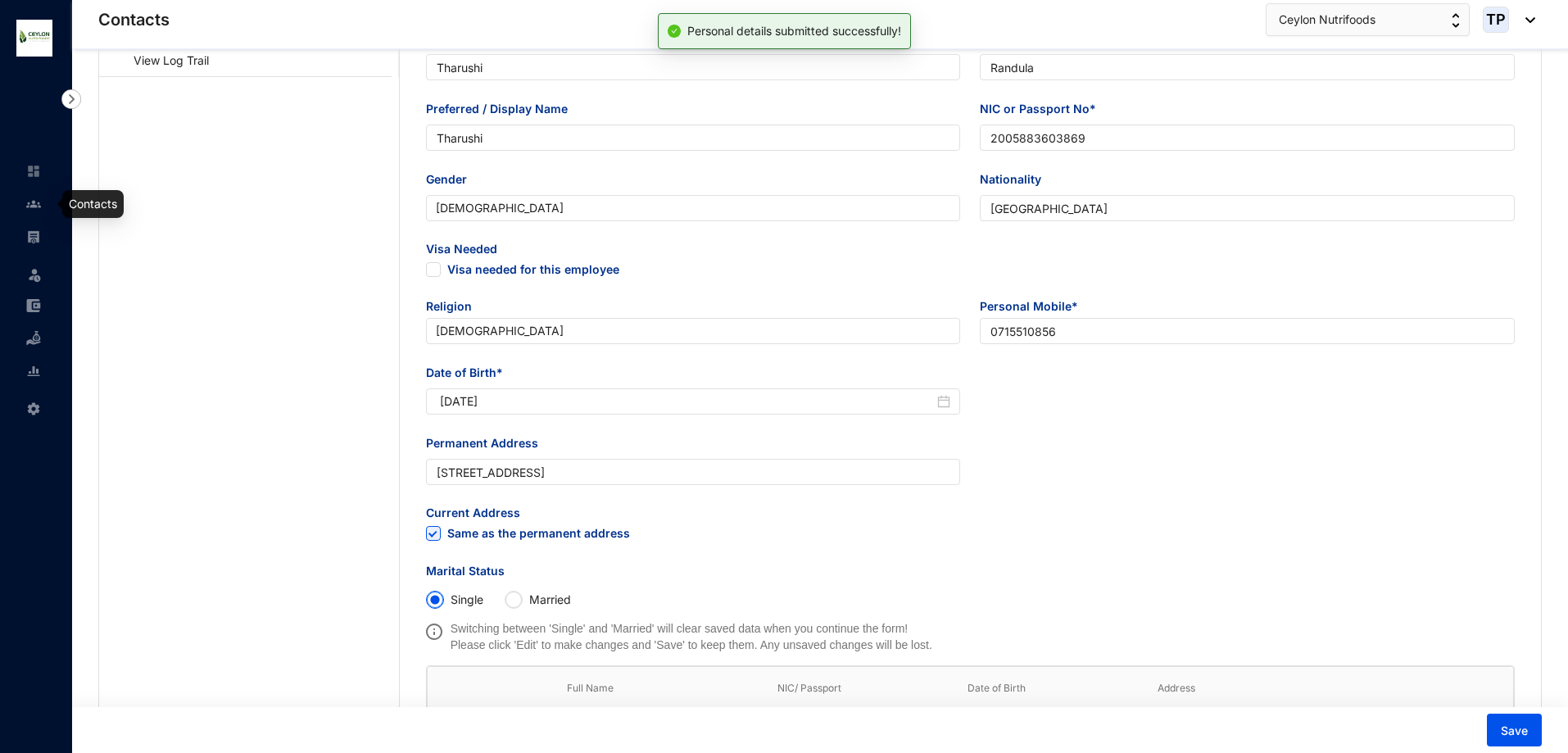
click at [28, 210] on img at bounding box center [33, 204] width 15 height 15
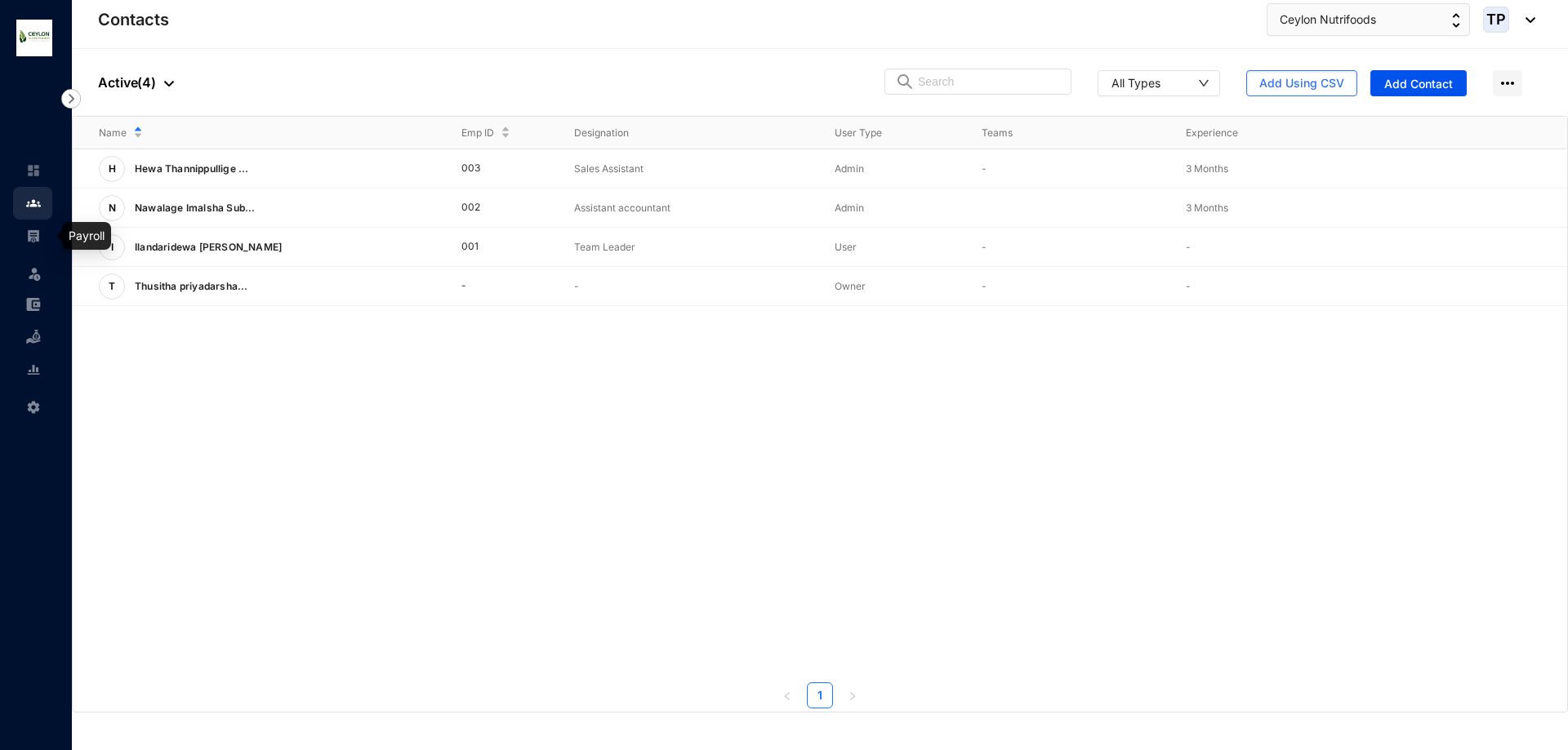
click at [26, 242] on link at bounding box center [46, 236] width 41 height 16
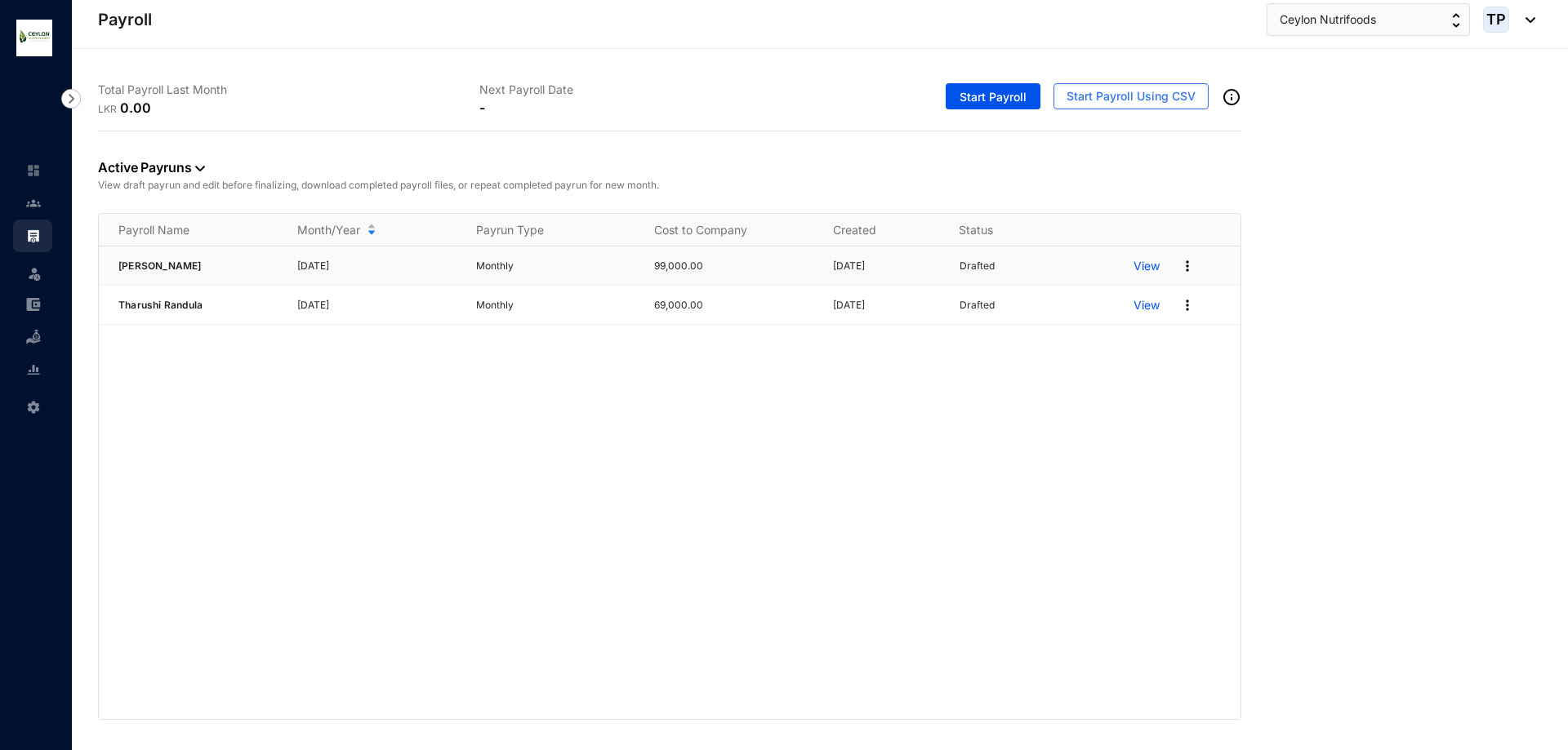
click at [1147, 268] on p "View" at bounding box center [1146, 266] width 26 height 16
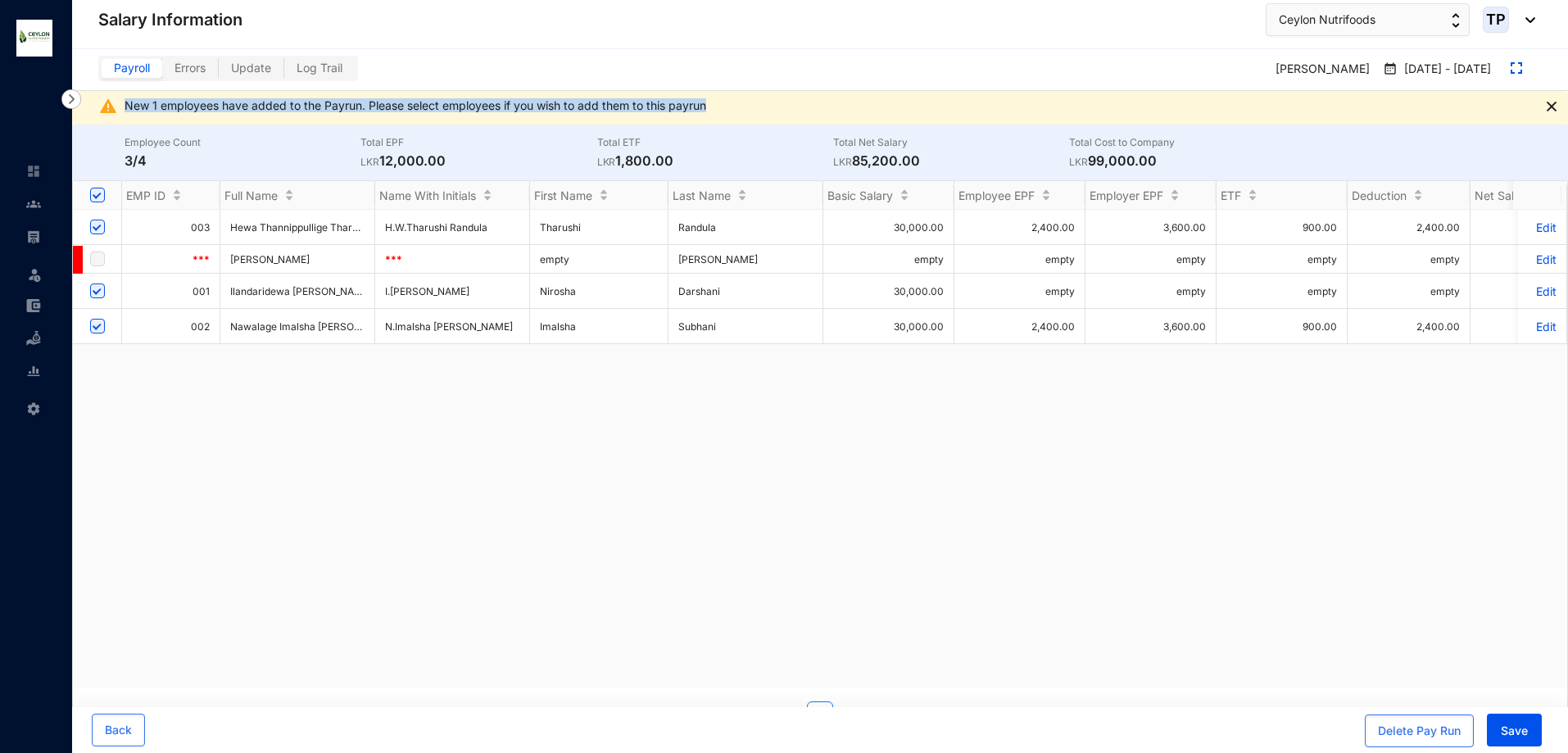
drag, startPoint x: 707, startPoint y: 102, endPoint x: 125, endPoint y: 107, distance: 582.0
click at [125, 107] on li "New 1 employees have added to the Payrun. Please select employees if you wish t…" at bounding box center [419, 105] width 590 height 13
copy li "New 1 employees have added to the Payrun. Please select employees if you wish t…"
click at [1504, 732] on span "Save" at bounding box center [1515, 731] width 27 height 16
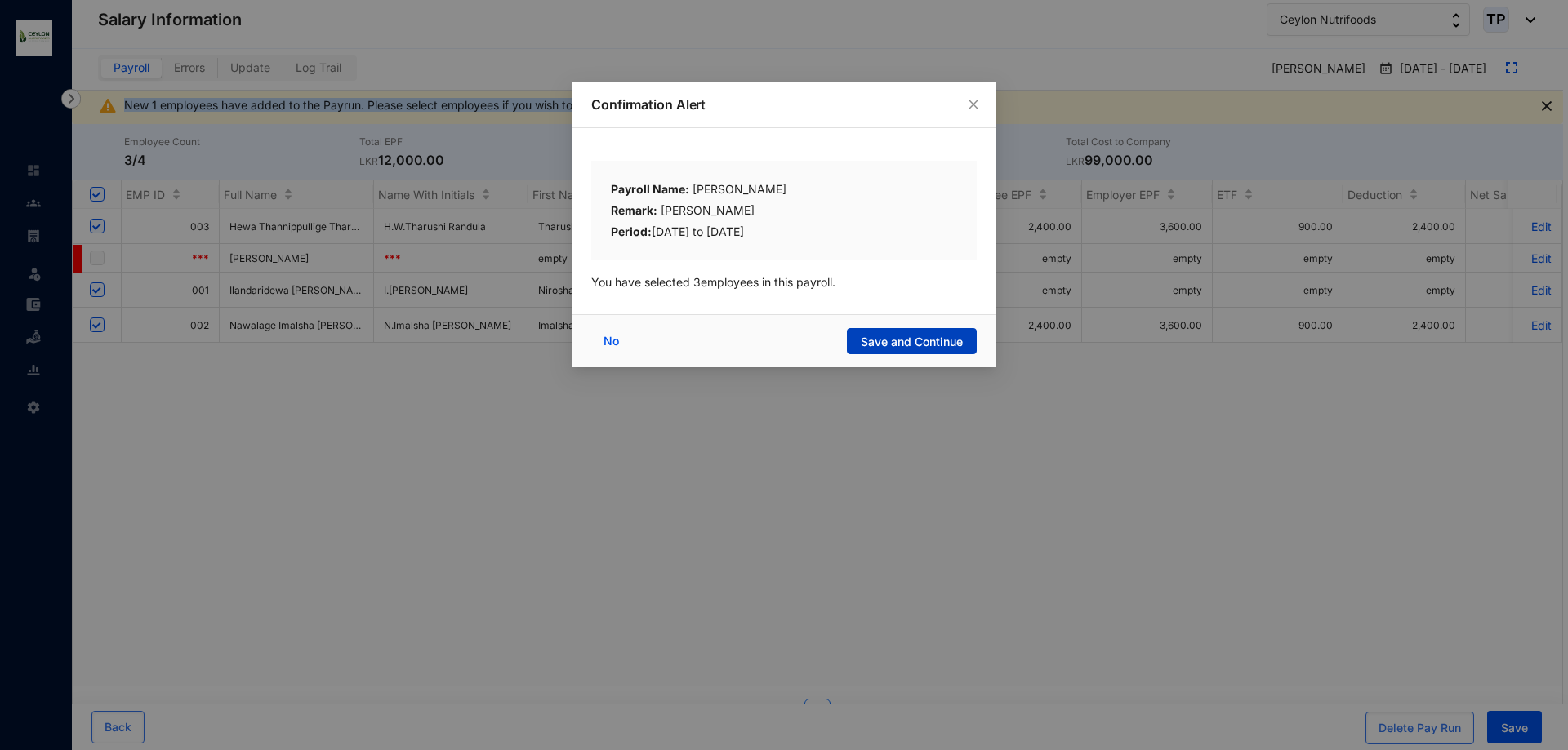
click at [889, 335] on span "Save and Continue" at bounding box center [911, 342] width 102 height 16
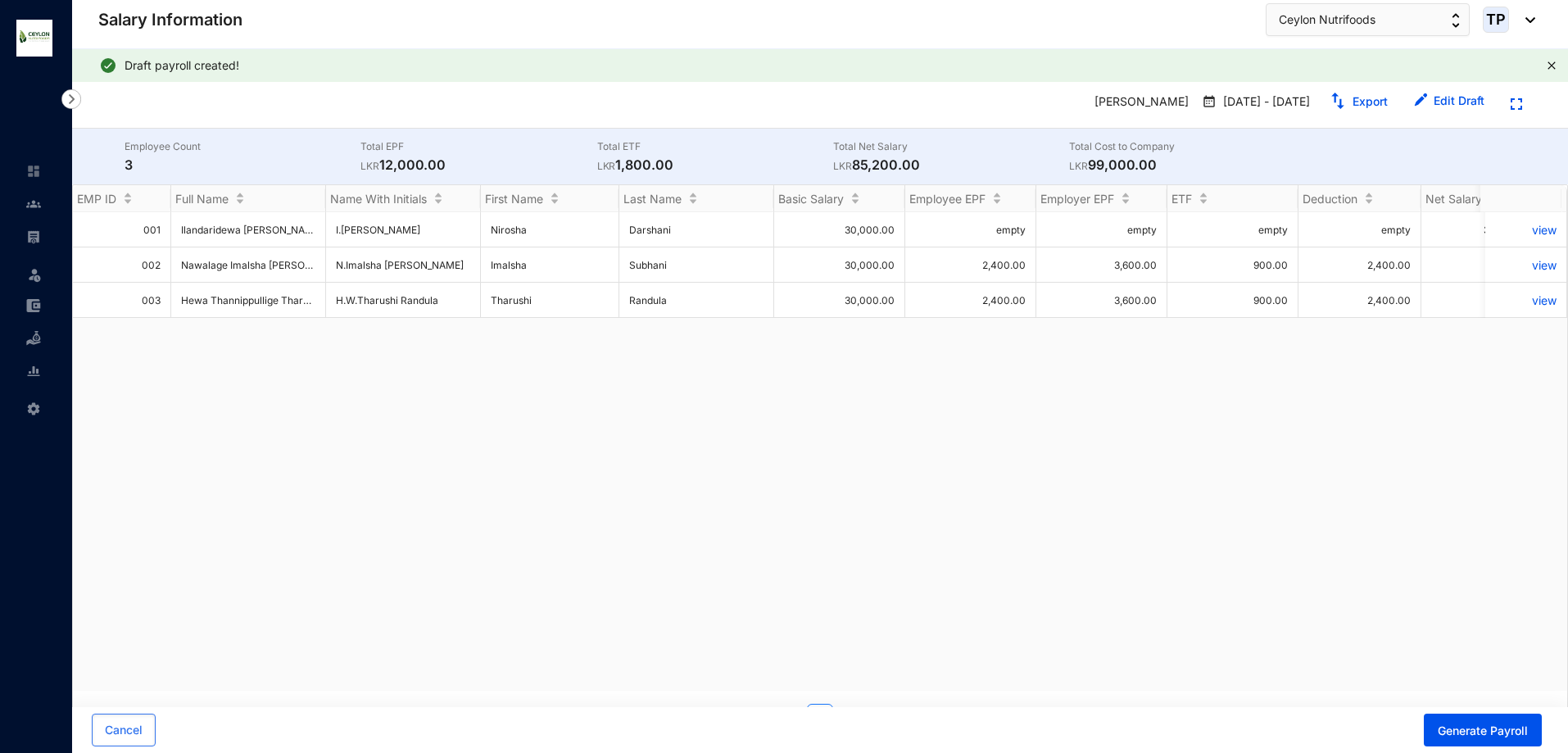
click at [1216, 105] on img at bounding box center [1209, 101] width 15 height 16
click at [1214, 99] on img at bounding box center [1209, 101] width 15 height 16
click at [35, 283] on span at bounding box center [34, 272] width 16 height 33
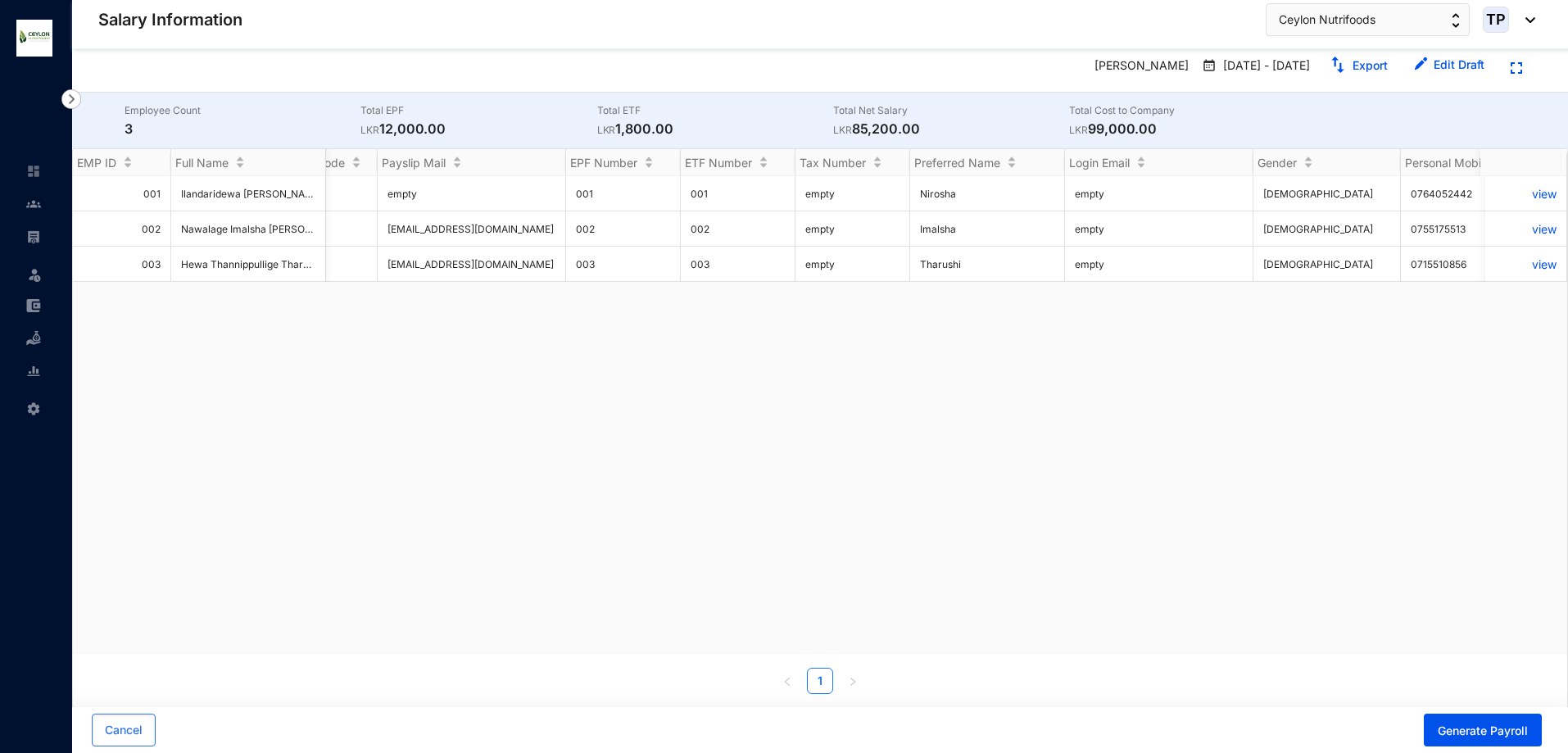
scroll to position [0, 3942]
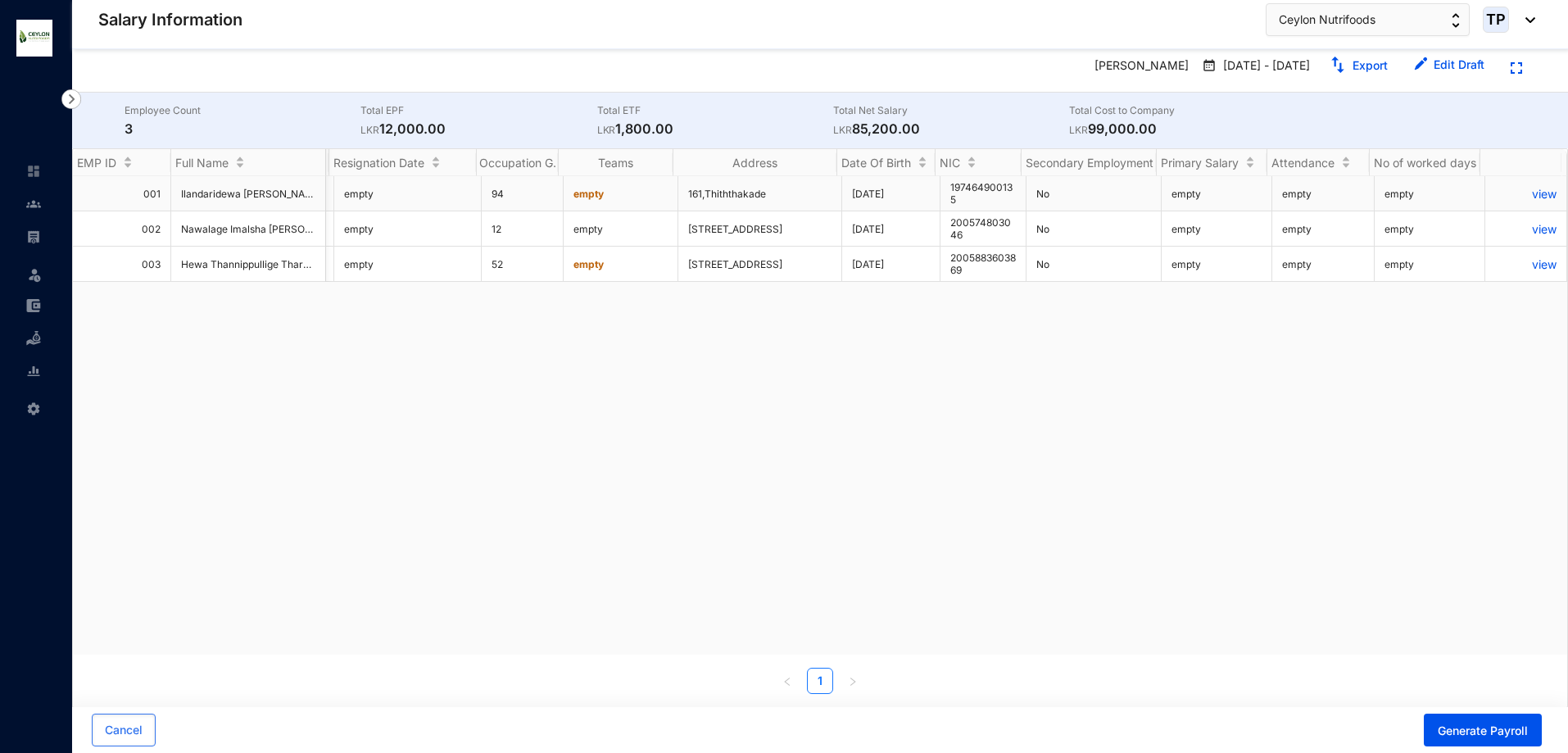
click at [1389, 192] on td "empty" at bounding box center [1430, 194] width 110 height 36
click at [1341, 158] on div "Attendance" at bounding box center [1318, 162] width 101 height 16
click at [1345, 161] on div "Attendance" at bounding box center [1318, 162] width 101 height 16
click at [1345, 162] on div "Attendance" at bounding box center [1318, 162] width 101 height 16
click at [1302, 159] on span "Attendance" at bounding box center [1303, 163] width 63 height 14
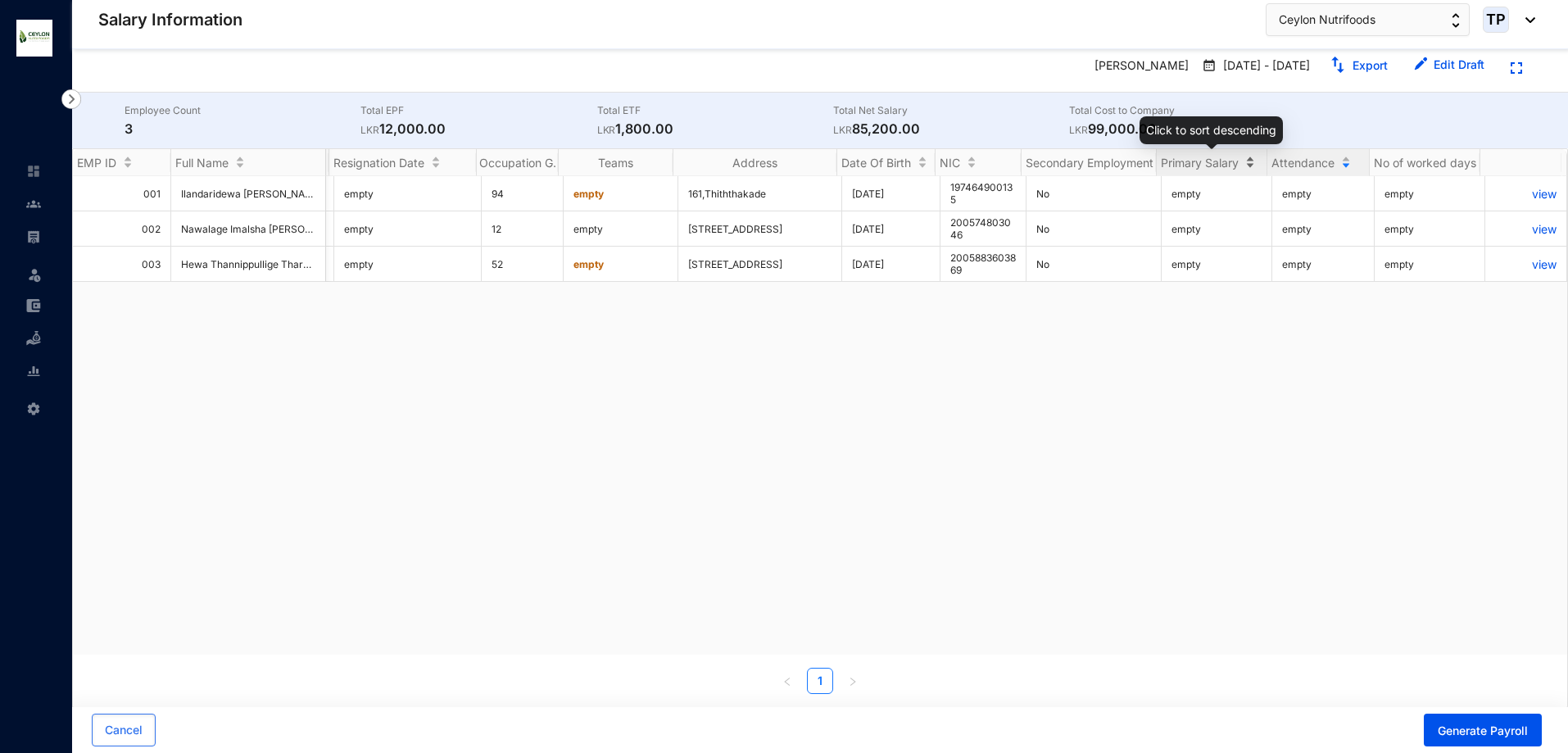
click at [1227, 161] on span "Primary Salary" at bounding box center [1200, 163] width 77 height 14
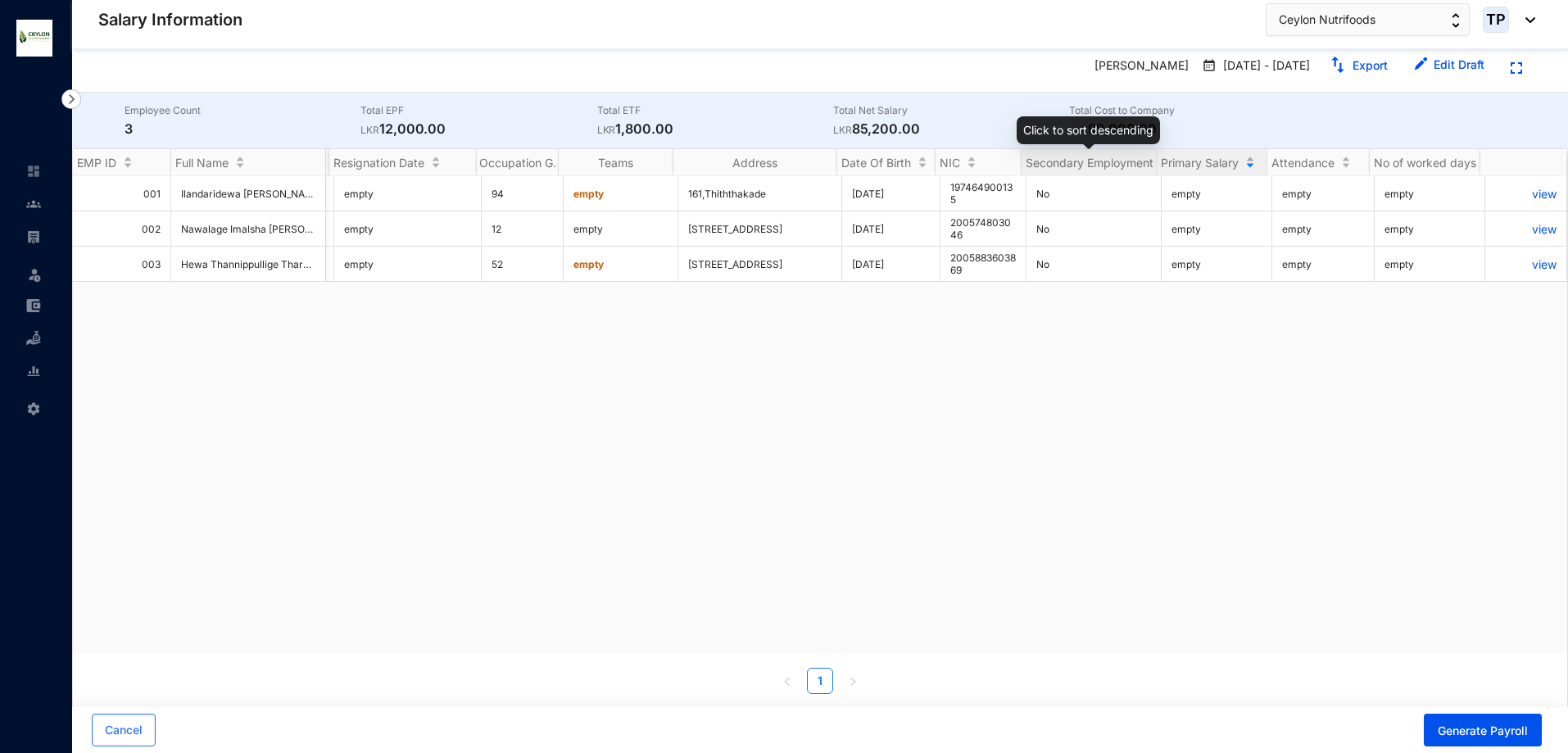
click at [1113, 163] on span "Secondary Employment" at bounding box center [1090, 163] width 128 height 14
click at [1536, 227] on p "view" at bounding box center [1525, 230] width 61 height 14
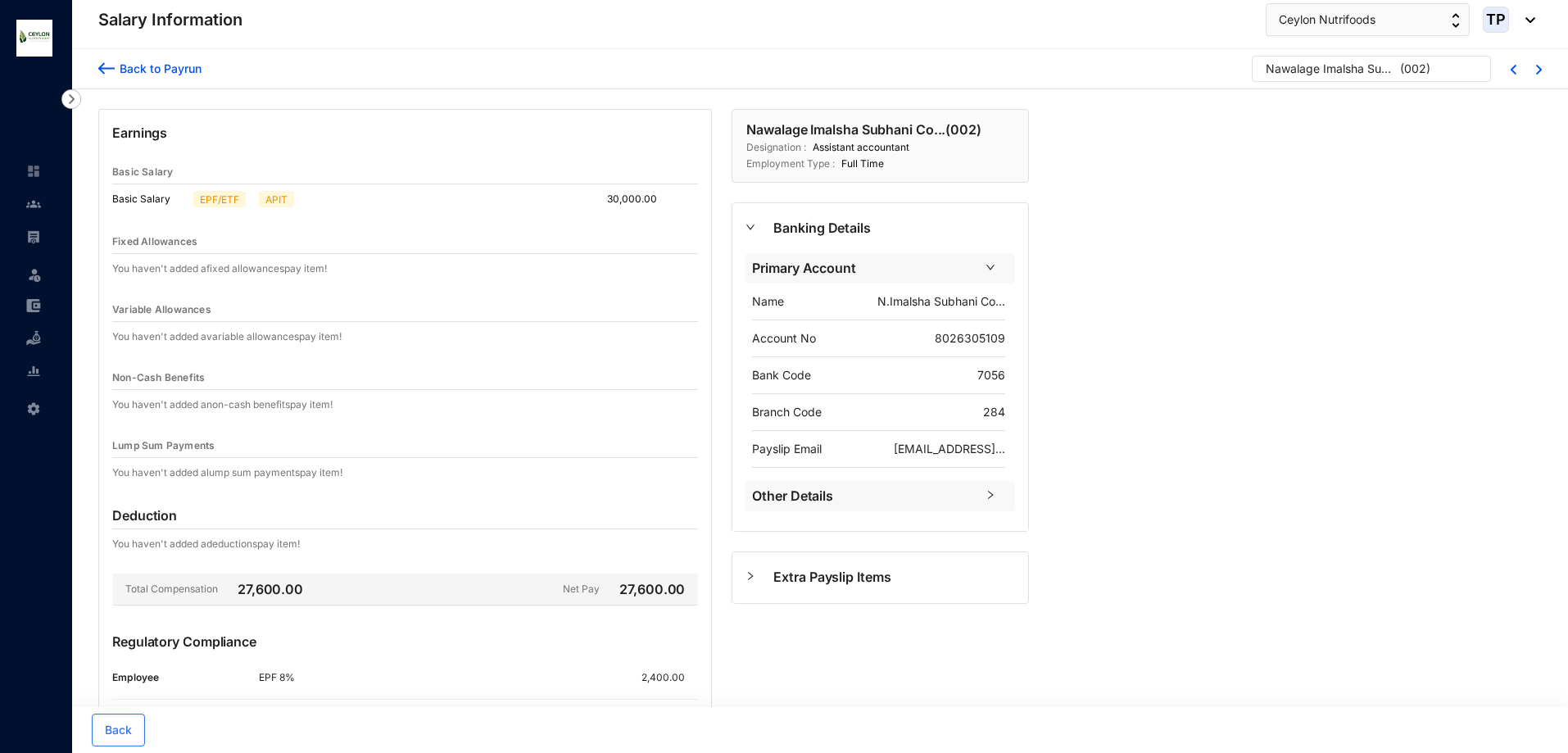
click at [181, 243] on p "Fixed Allowances" at bounding box center [155, 241] width 85 height 16
click at [701, 248] on div "Earnings Basic Salary Basic Salary EPF/ETF APIT 30,000.00 Fixed Allowances You …" at bounding box center [405, 468] width 614 height 720
click at [667, 247] on div "Fixed Allowances" at bounding box center [405, 242] width 586 height 24
drag, startPoint x: 189, startPoint y: 243, endPoint x: 98, endPoint y: 241, distance: 91.0
click at [93, 241] on div "Earnings Basic Salary Basic Salary EPF/ETF APIT 30,000.00 Fixed Allowances You …" at bounding box center [405, 468] width 634 height 720
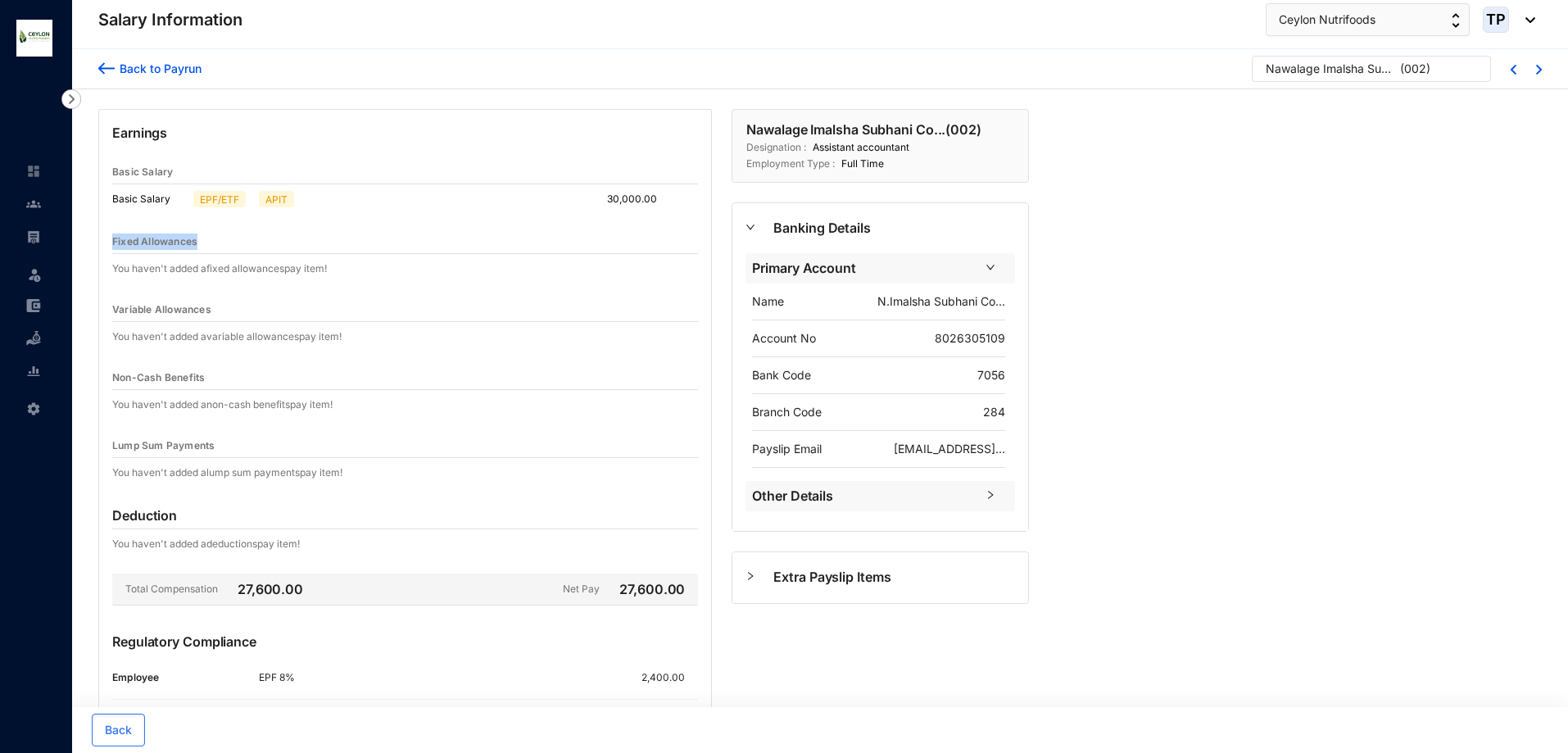
copy p "Fixed Allowances"
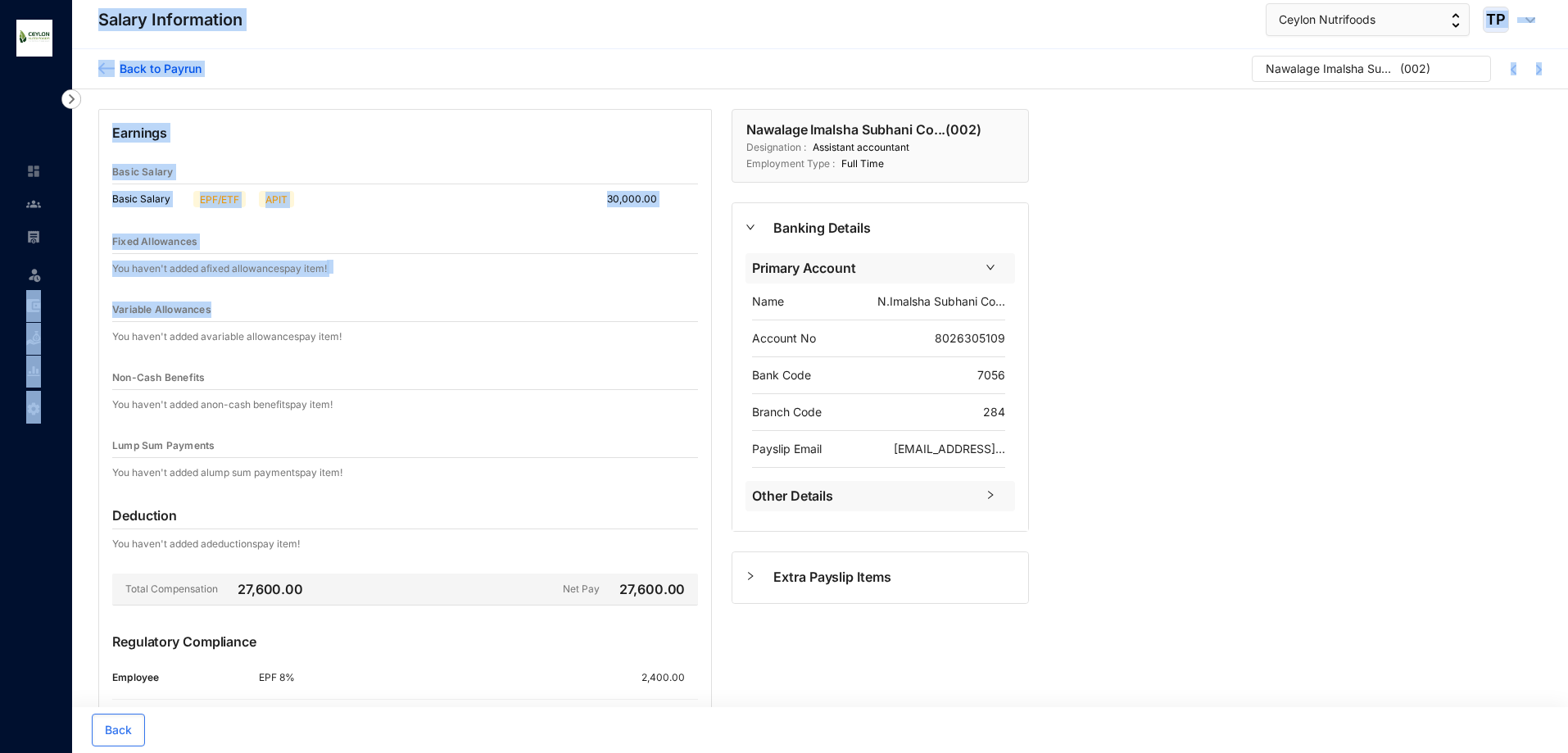
drag, startPoint x: 224, startPoint y: 306, endPoint x: 15, endPoint y: 316, distance: 209.2
click at [15, 316] on div "Salary Information Leave Settings Salary Information Ceylon Nutrifoods TP Back …" at bounding box center [784, 453] width 1568 height 906
click at [247, 307] on div "Variable Allowances" at bounding box center [405, 310] width 586 height 24
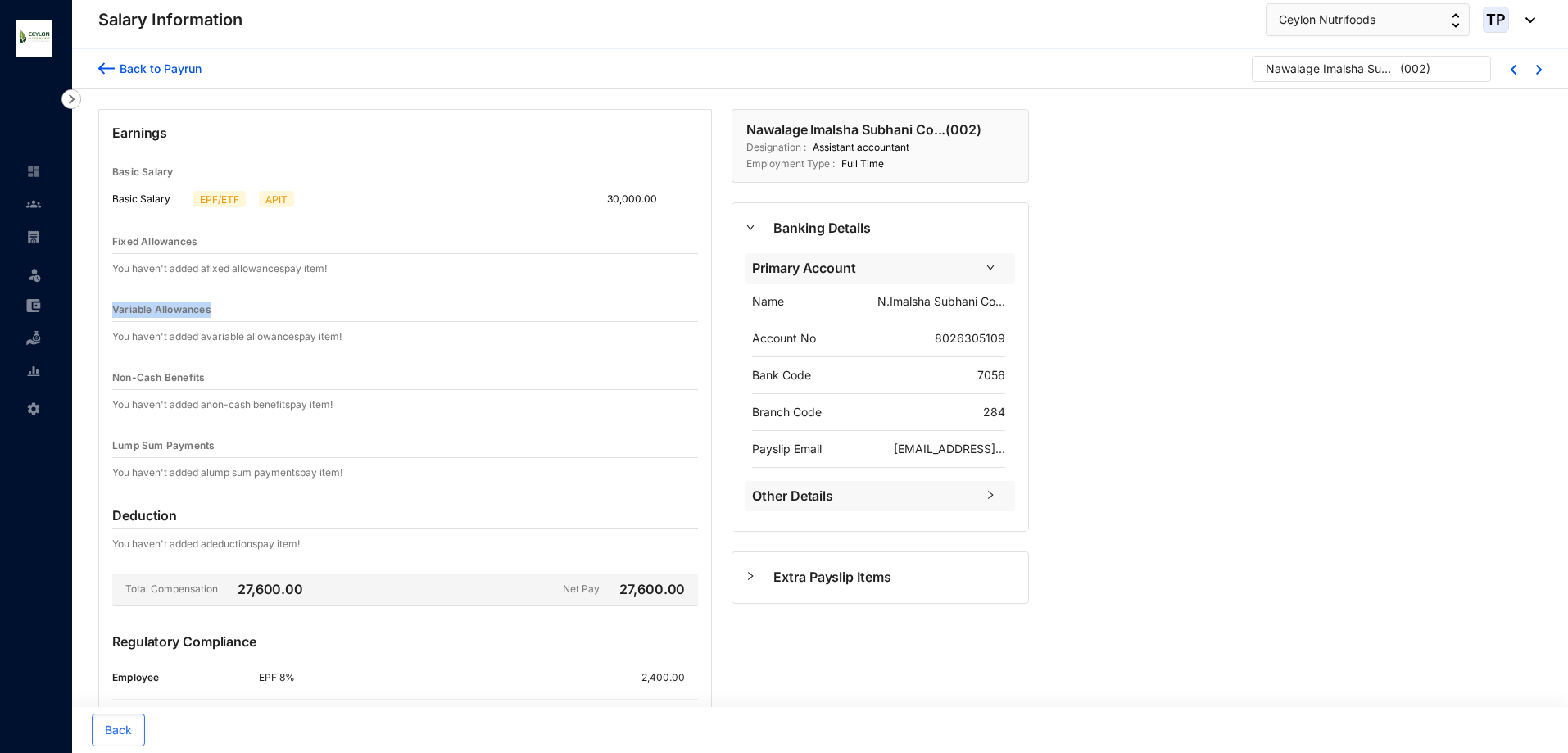
drag, startPoint x: 226, startPoint y: 306, endPoint x: 85, endPoint y: 318, distance: 141.5
click at [85, 318] on div "Earnings Basic Salary Basic Salary EPF/ETF APIT 30,000.00 Fixed Allowances You …" at bounding box center [563, 498] width 983 height 817
copy p "Variable Allowances"
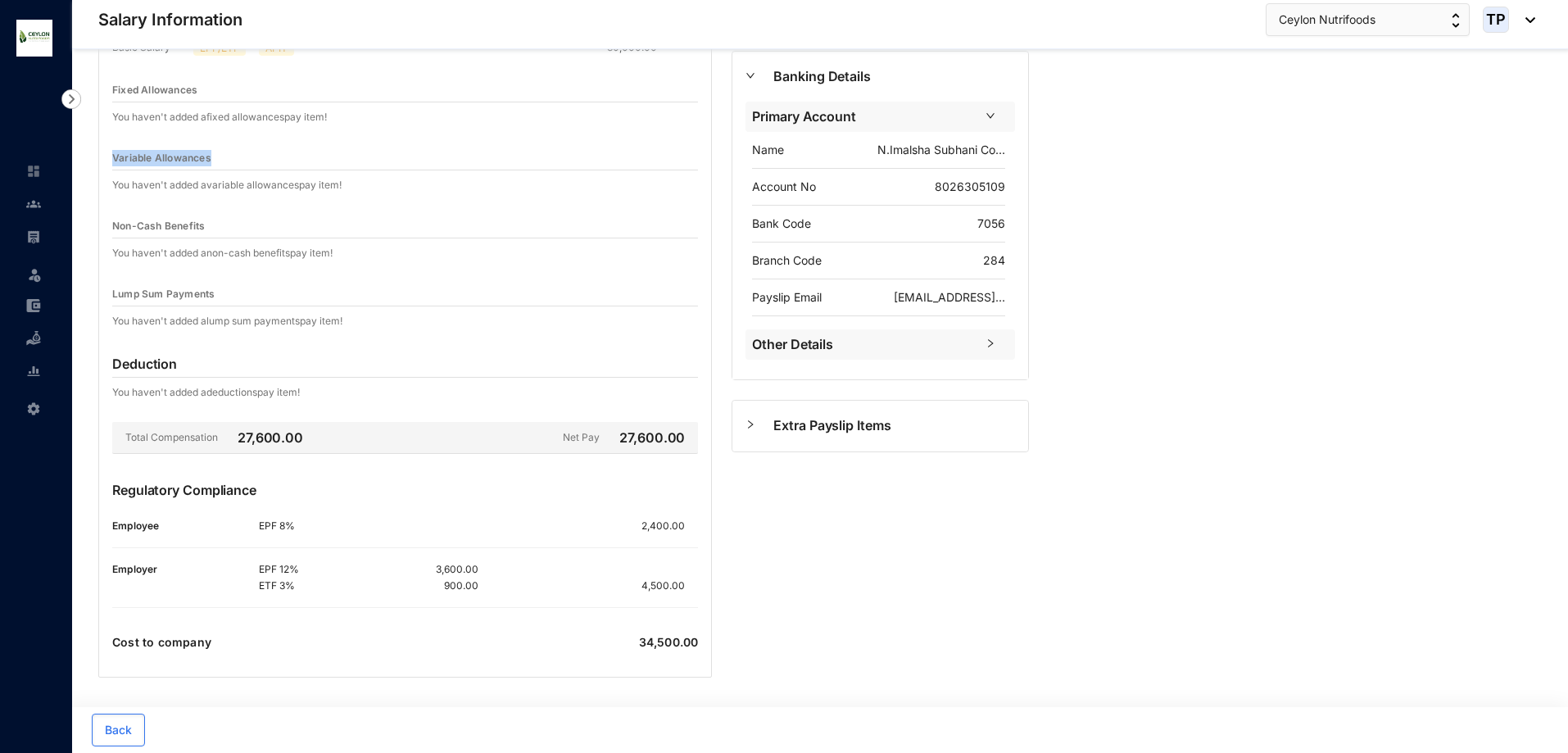
scroll to position [153, 0]
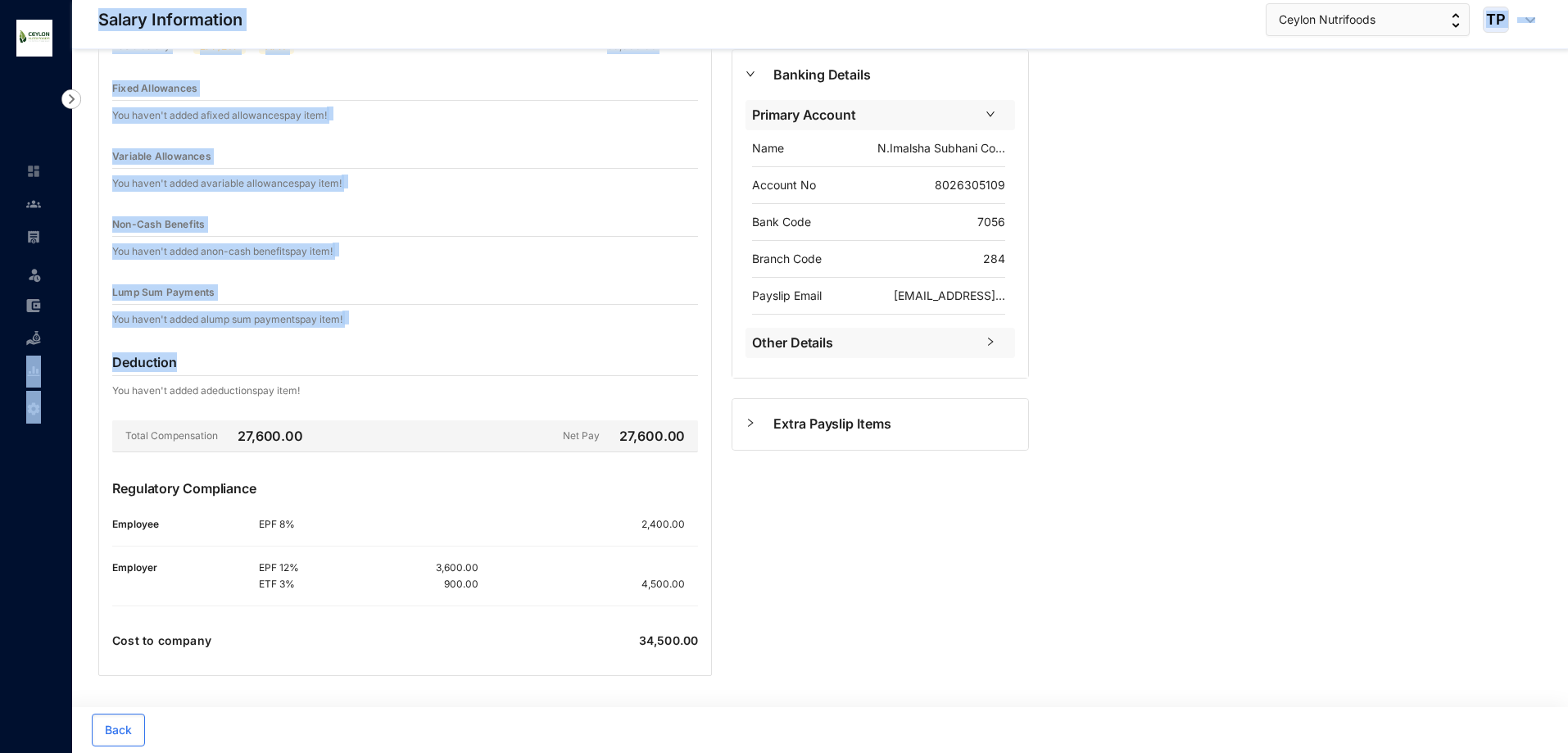
drag, startPoint x: 213, startPoint y: 357, endPoint x: 29, endPoint y: 370, distance: 184.5
click at [29, 370] on div "Salary Information Leave Settings Salary Information Ceylon Nutrifoods TP Back …" at bounding box center [784, 300] width 1568 height 906
click at [347, 370] on div "Deduction" at bounding box center [405, 362] width 586 height 27
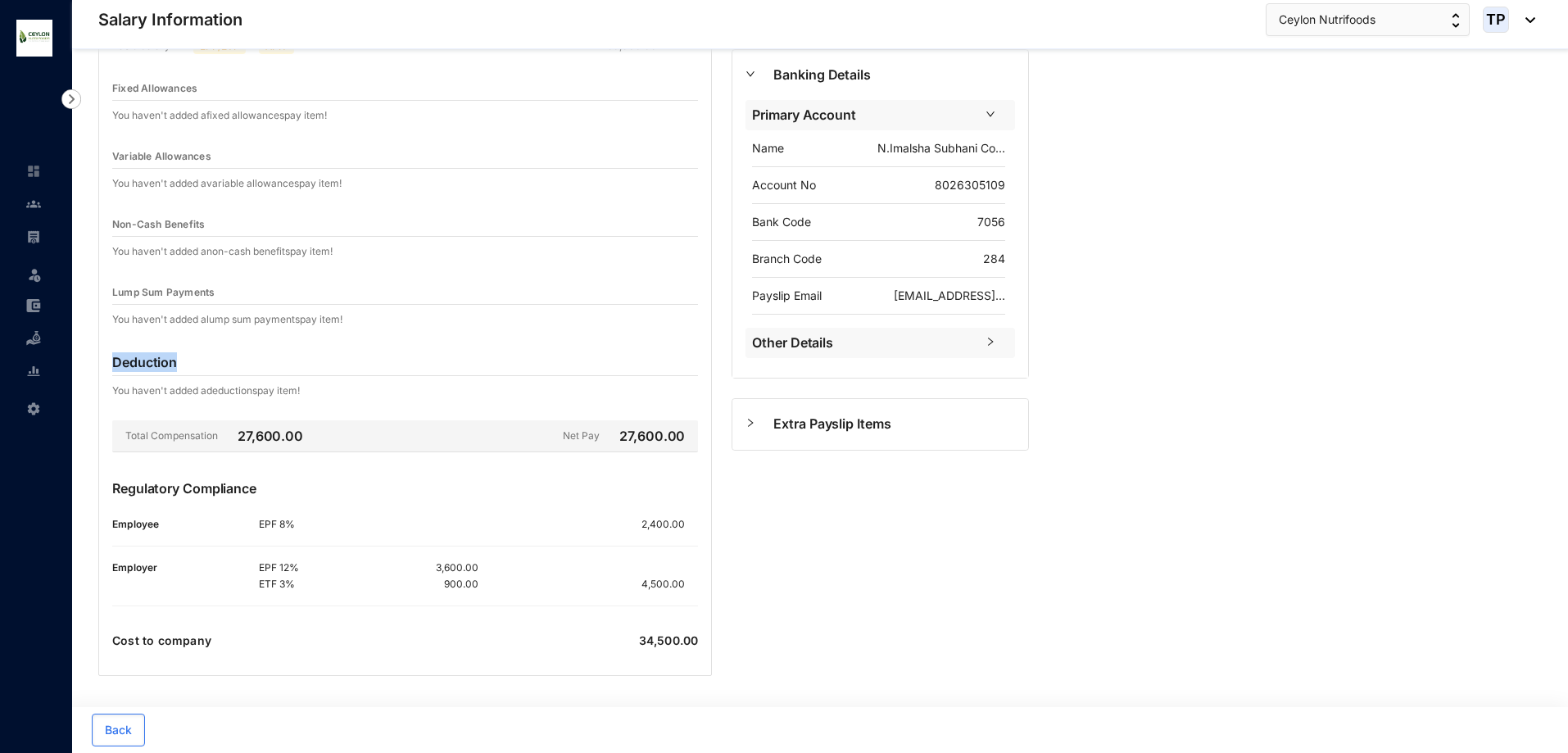
drag, startPoint x: 234, startPoint y: 367, endPoint x: 111, endPoint y: 360, distance: 123.2
click at [111, 360] on div "Earnings Basic Salary Basic Salary EPF/ETF APIT 30,000.00 Fixed Allowances You …" at bounding box center [405, 315] width 614 height 720
copy p "Deduction"
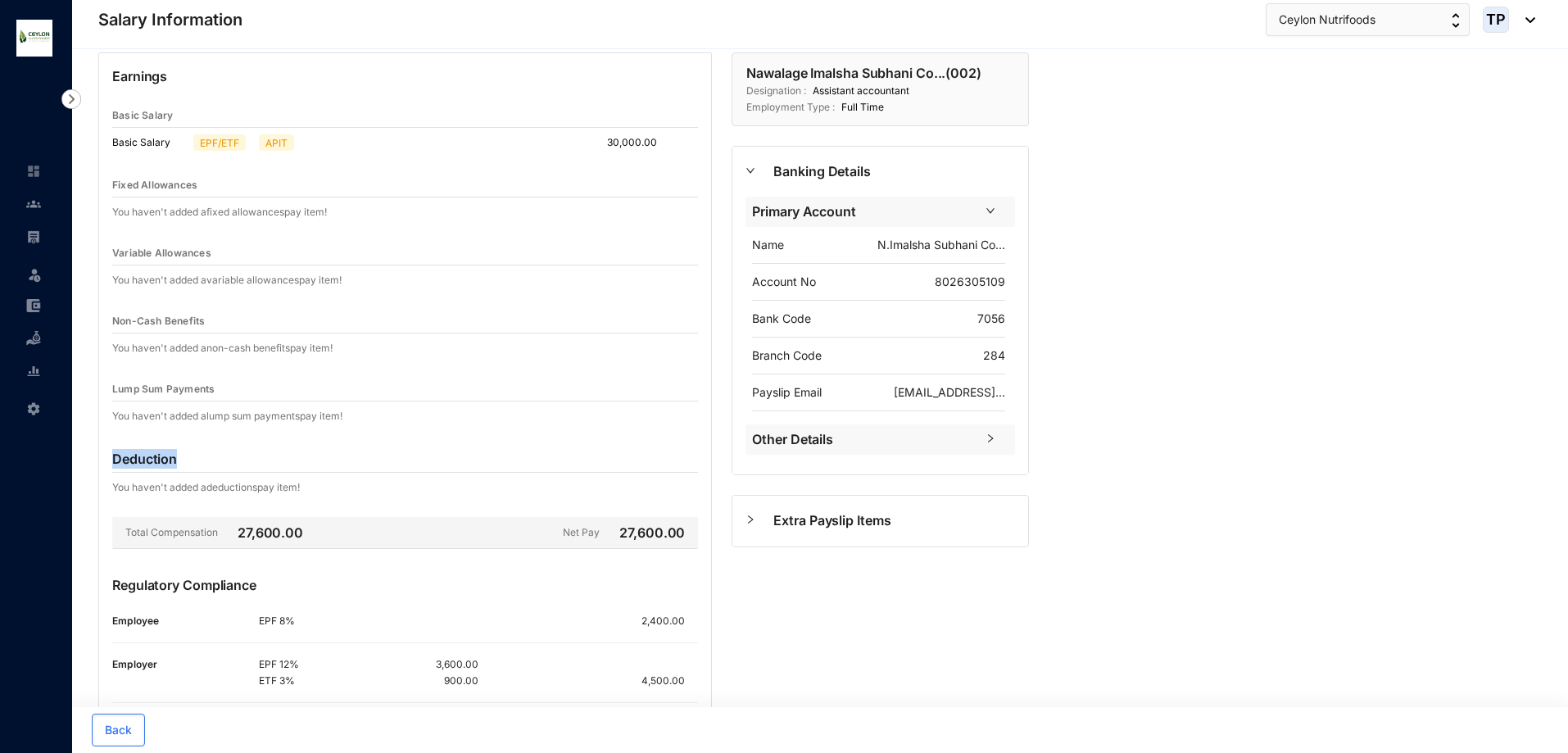
scroll to position [0, 0]
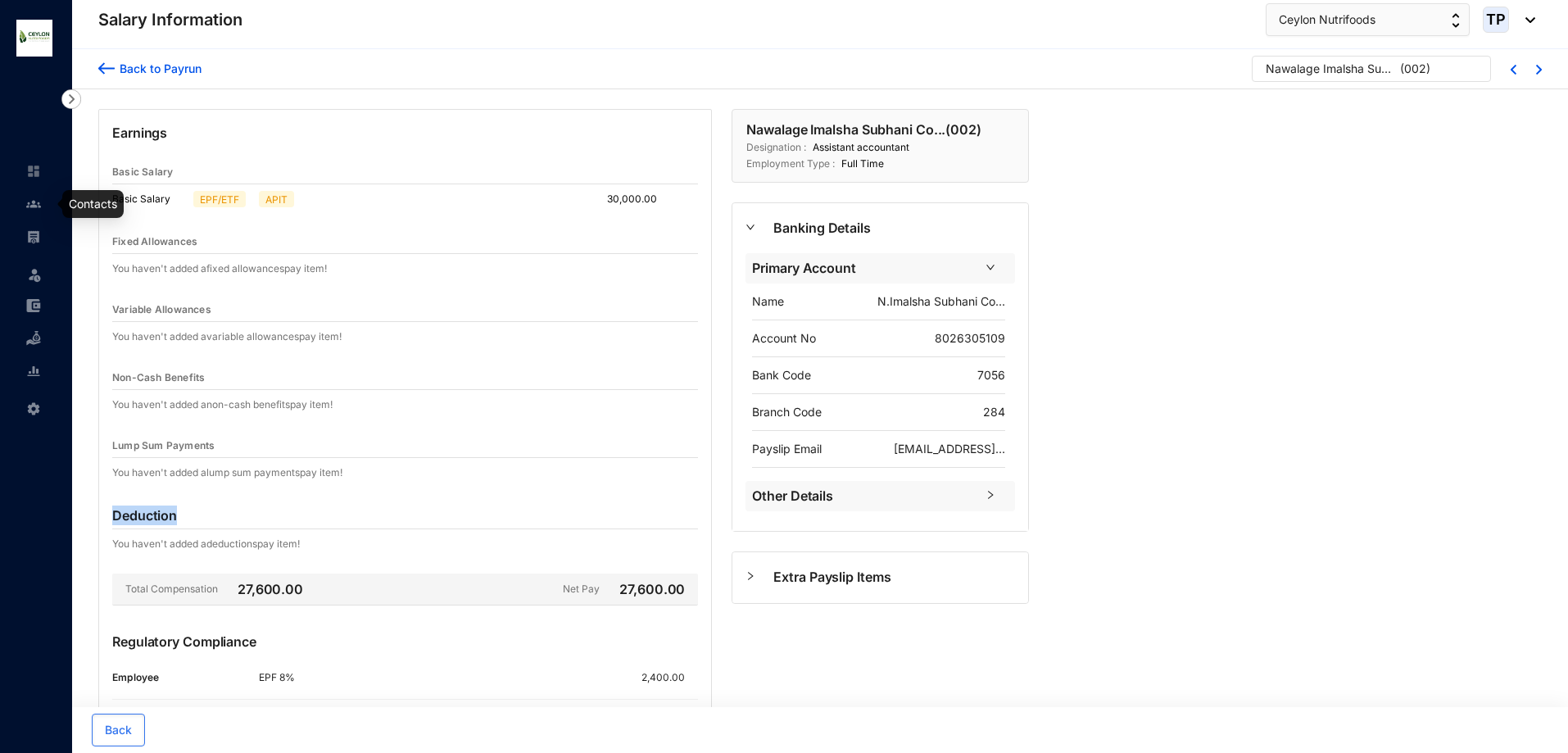
click at [26, 205] on link at bounding box center [46, 204] width 41 height 16
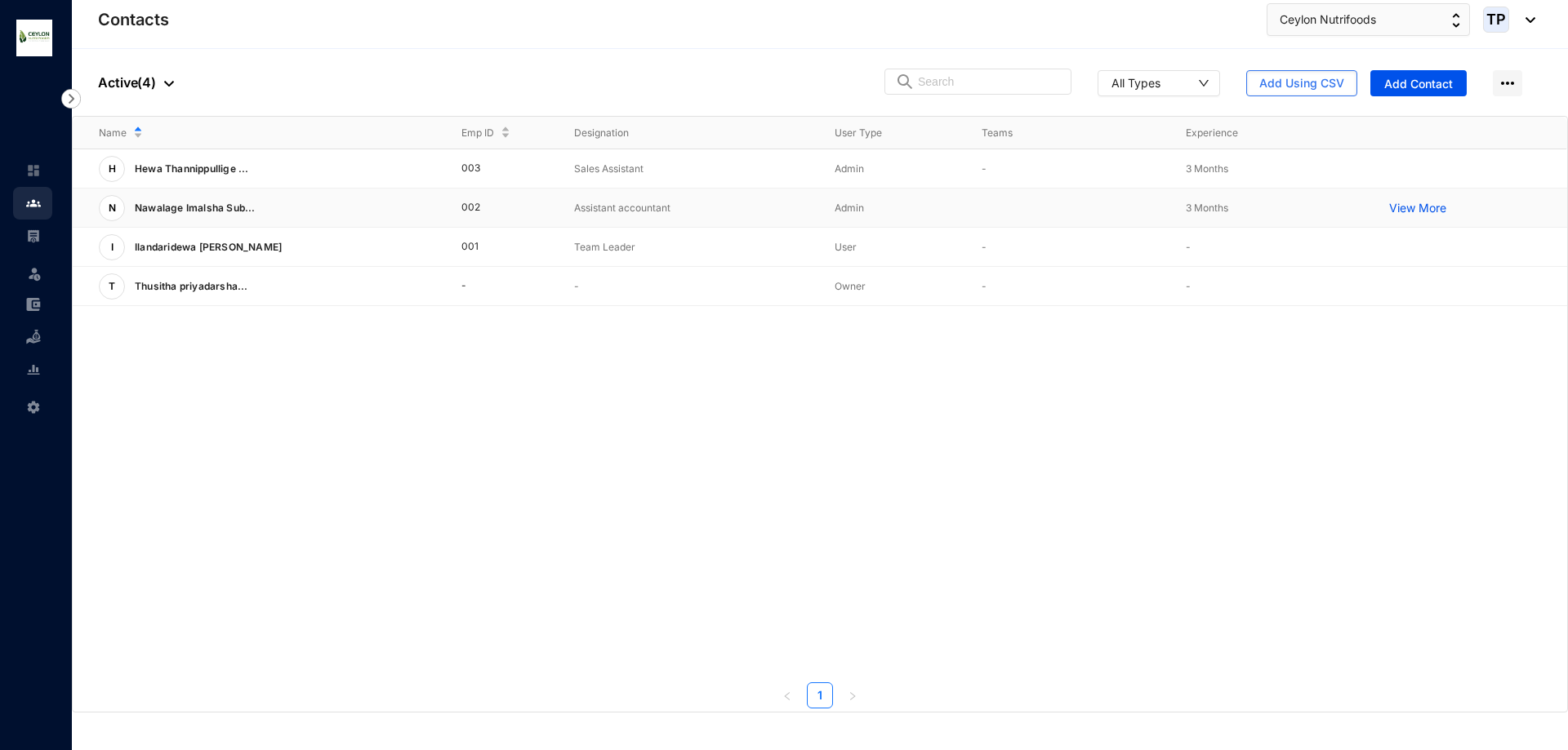
click at [1436, 210] on p "View More" at bounding box center [1422, 208] width 66 height 16
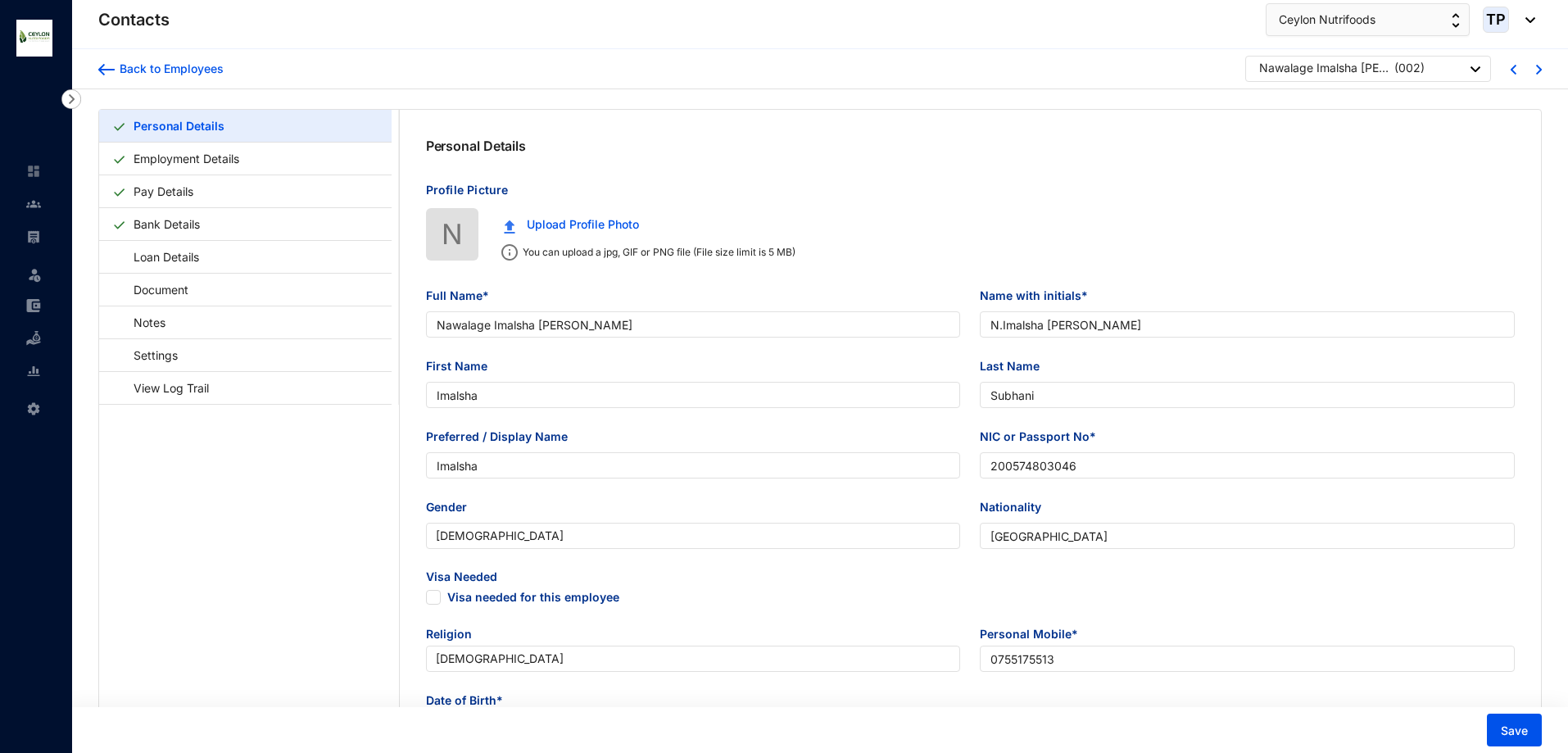
type input "Nawalage Imalsha [PERSON_NAME]"
type input "N.Imalsha [PERSON_NAME]"
type input "Imalsha"
type input "Subhani"
type input "Imalsha"
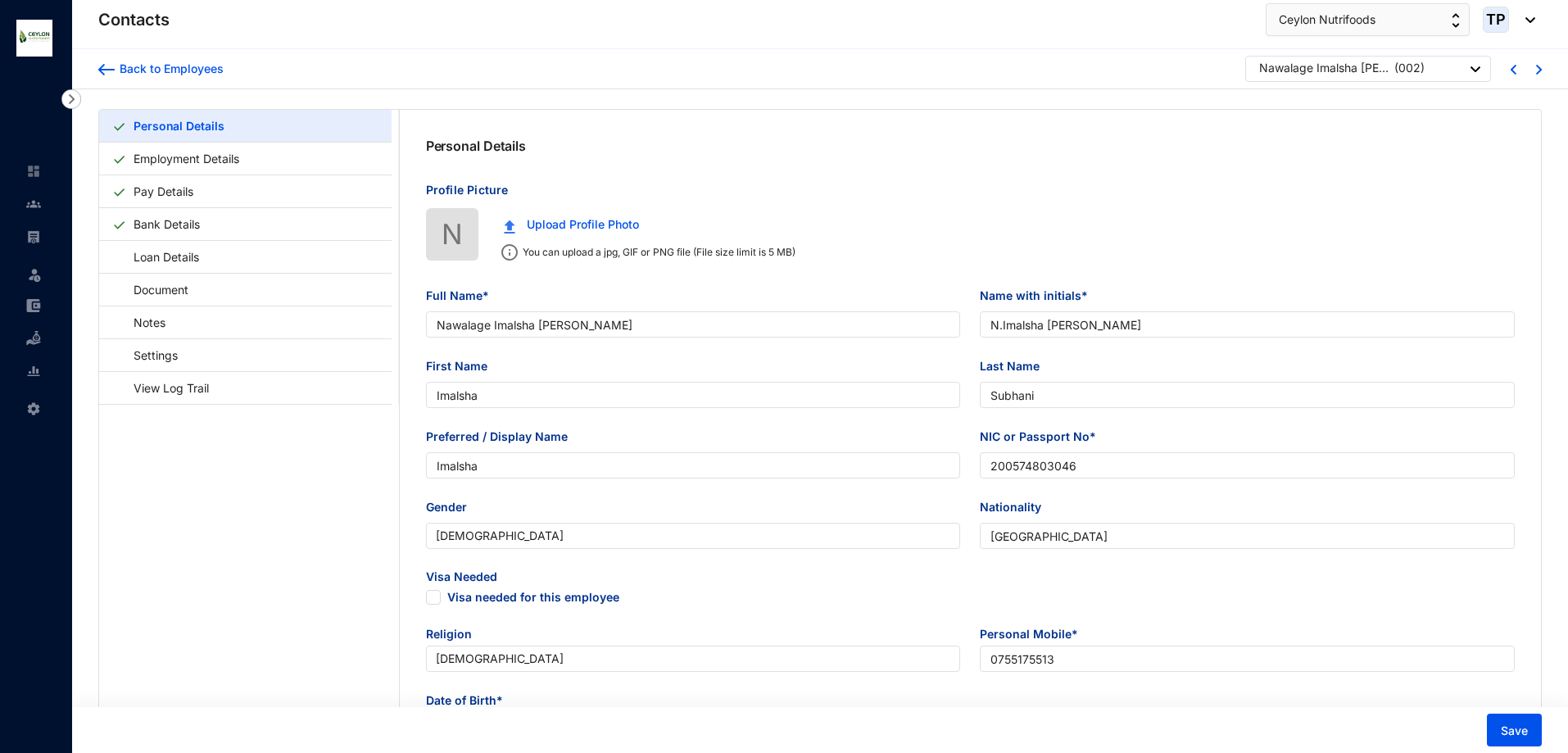
type input "200574803046"
type input "[GEOGRAPHIC_DATA]"
type input "0755175513"
type input "[STREET_ADDRESS]"
checkbox input "true"
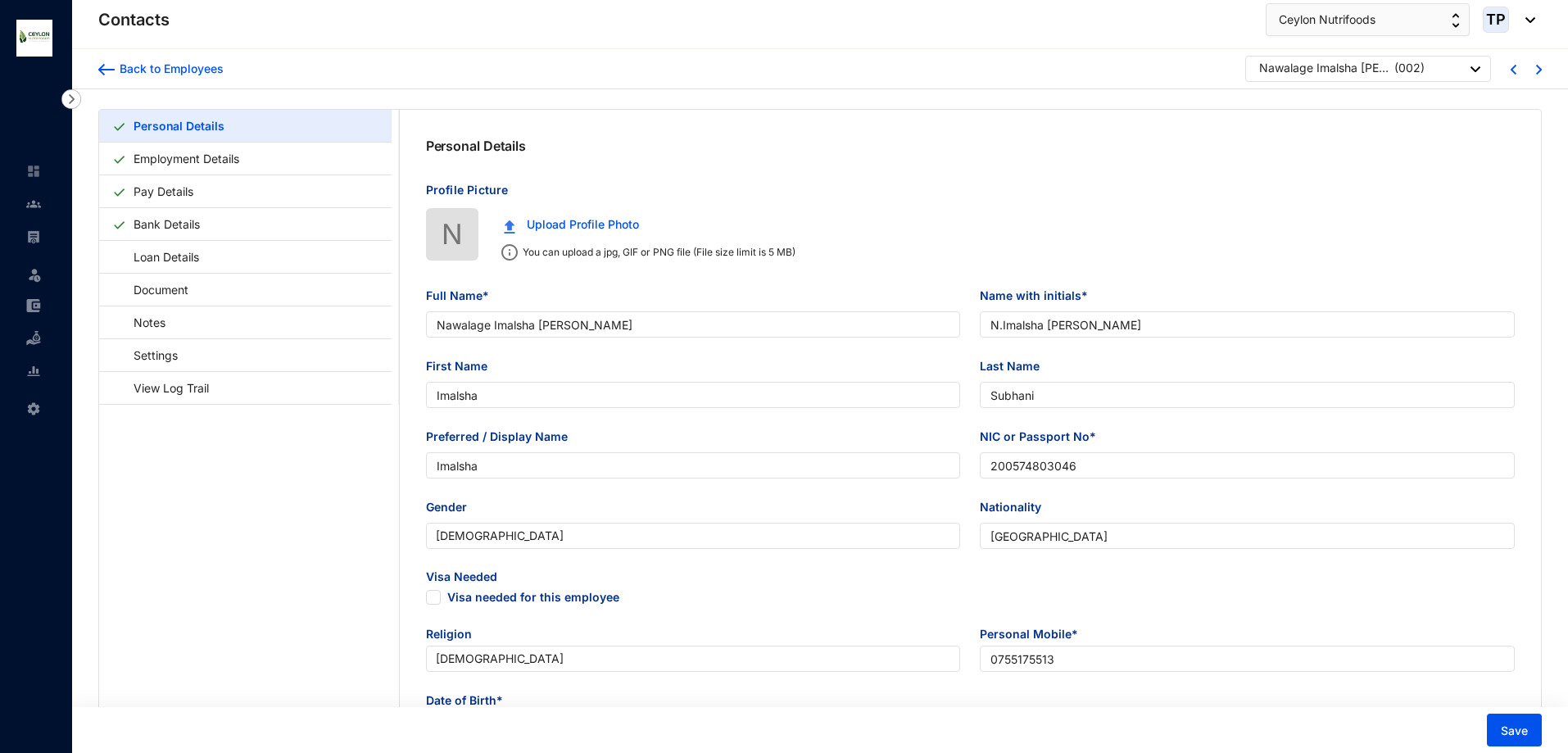
radio input "true"
type input "[PERSON_NAME]"
type input "Father"
type input "0752812251"
type input "[DATE]"
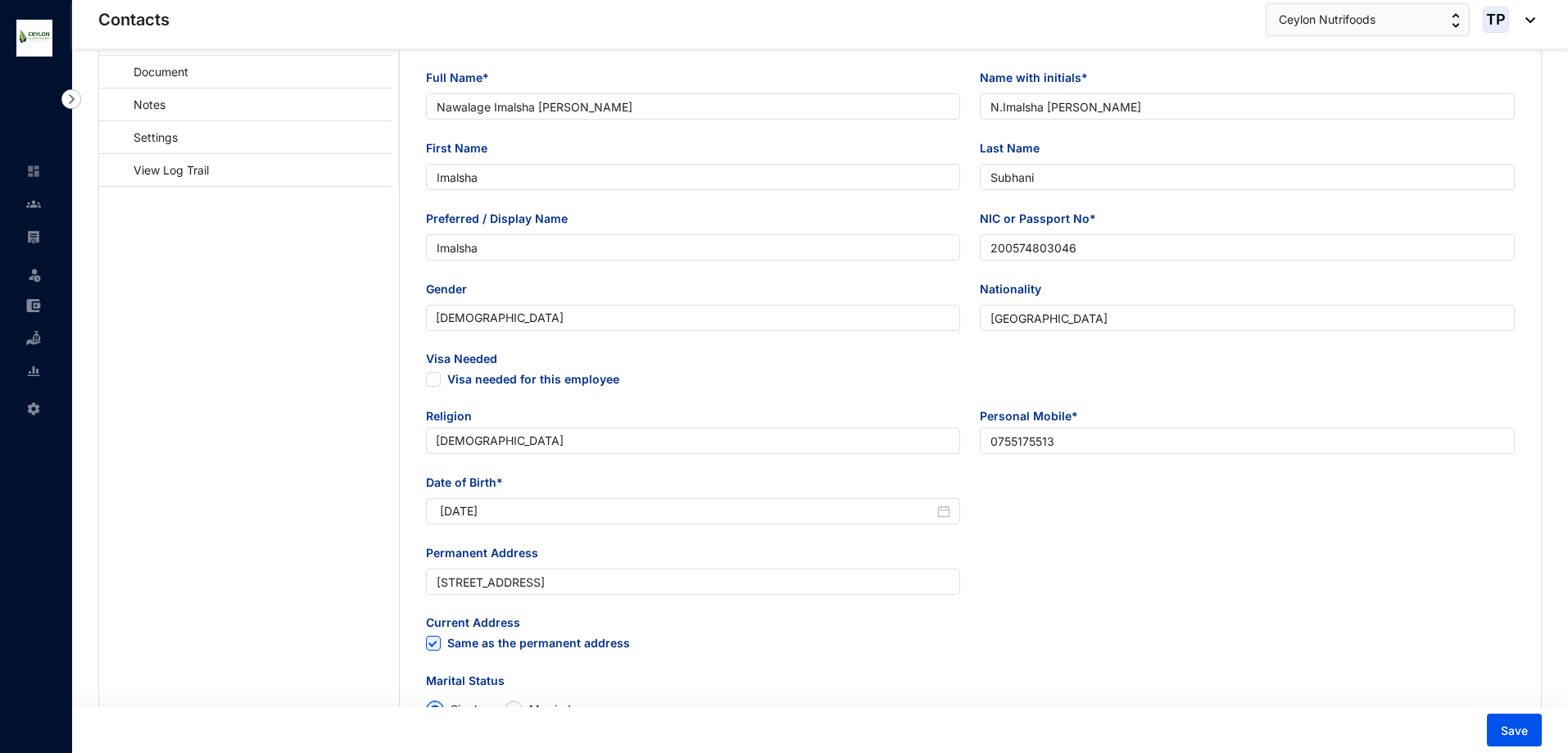
scroll to position [68, 0]
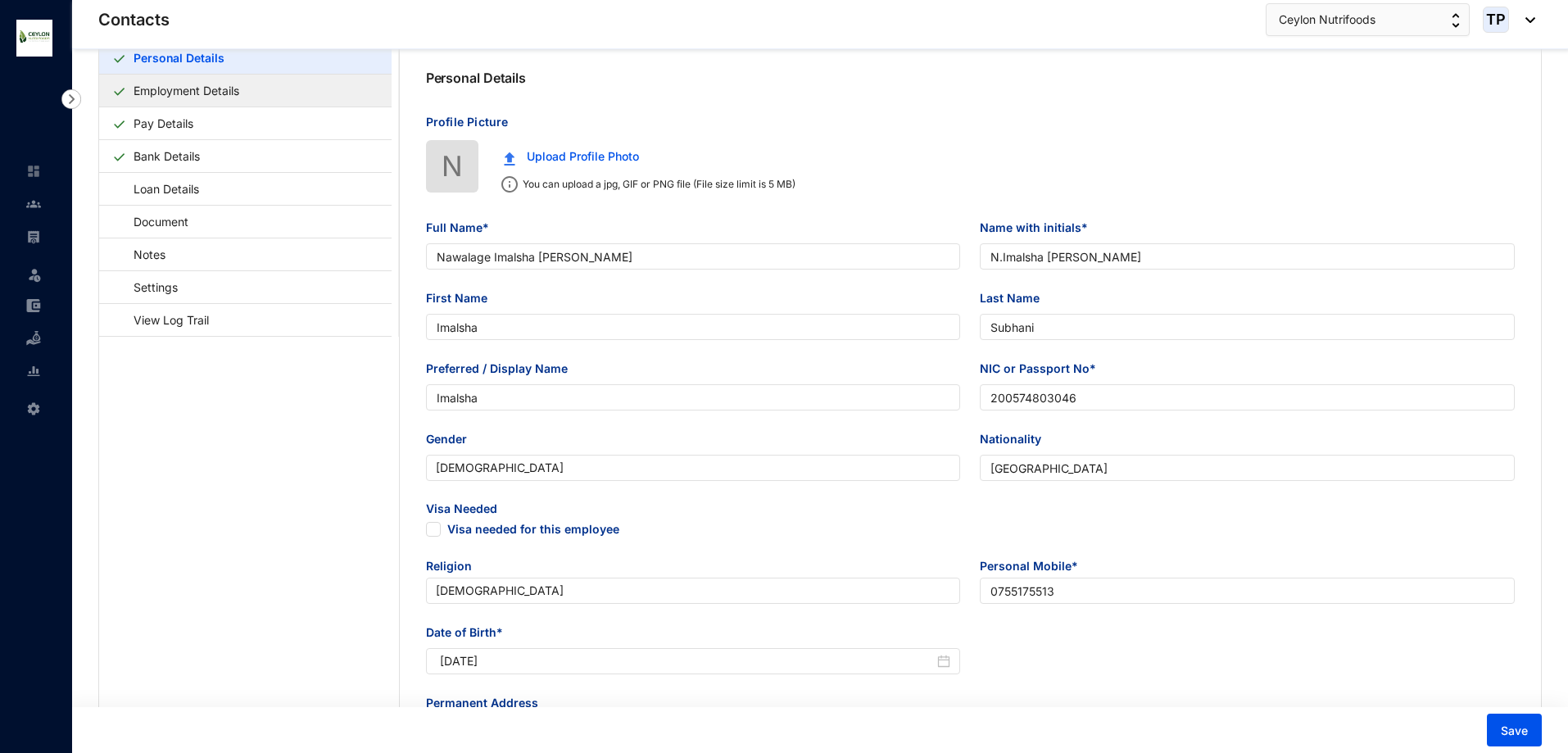
click at [246, 103] on link "Employment Details" at bounding box center [187, 91] width 119 height 34
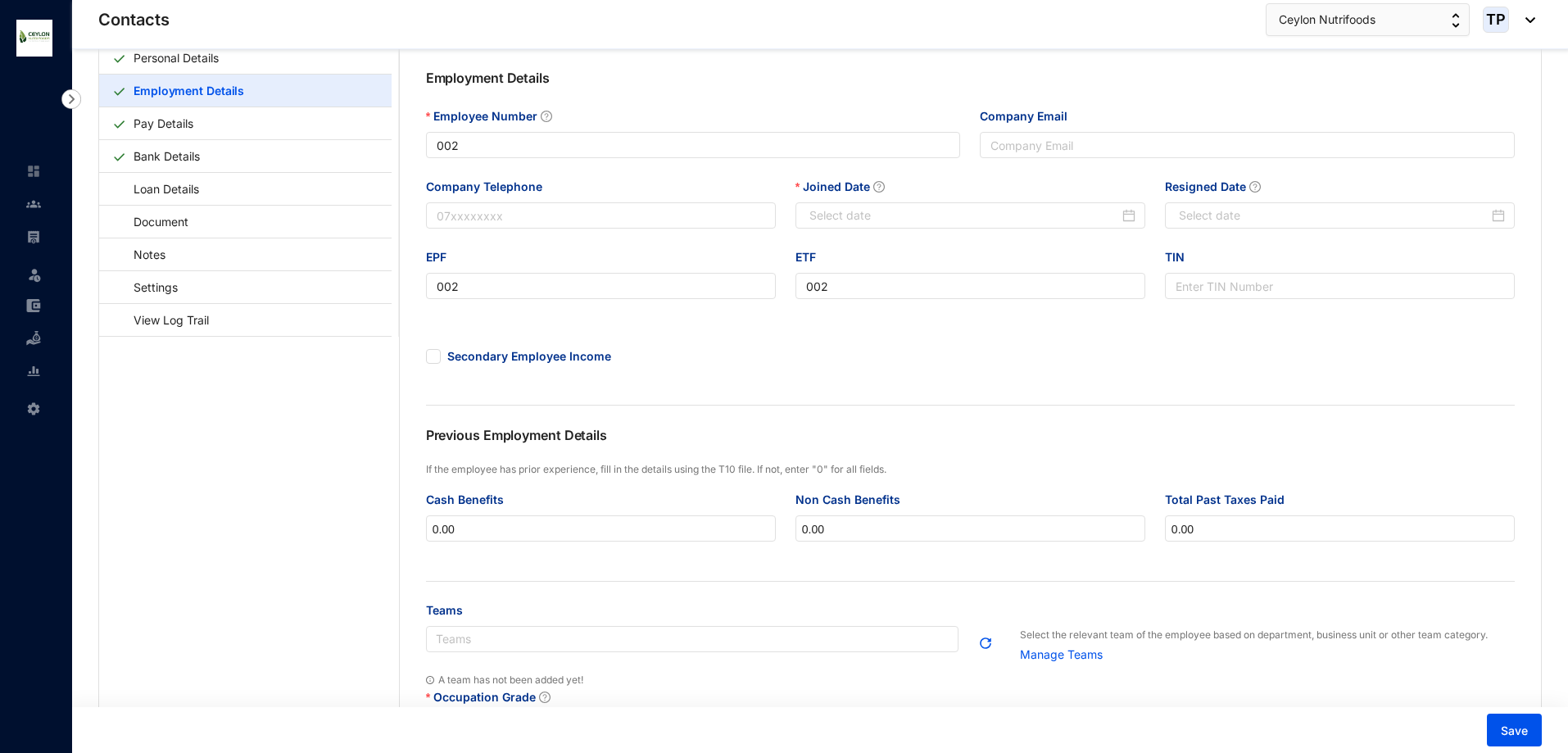
type input "[DATE]"
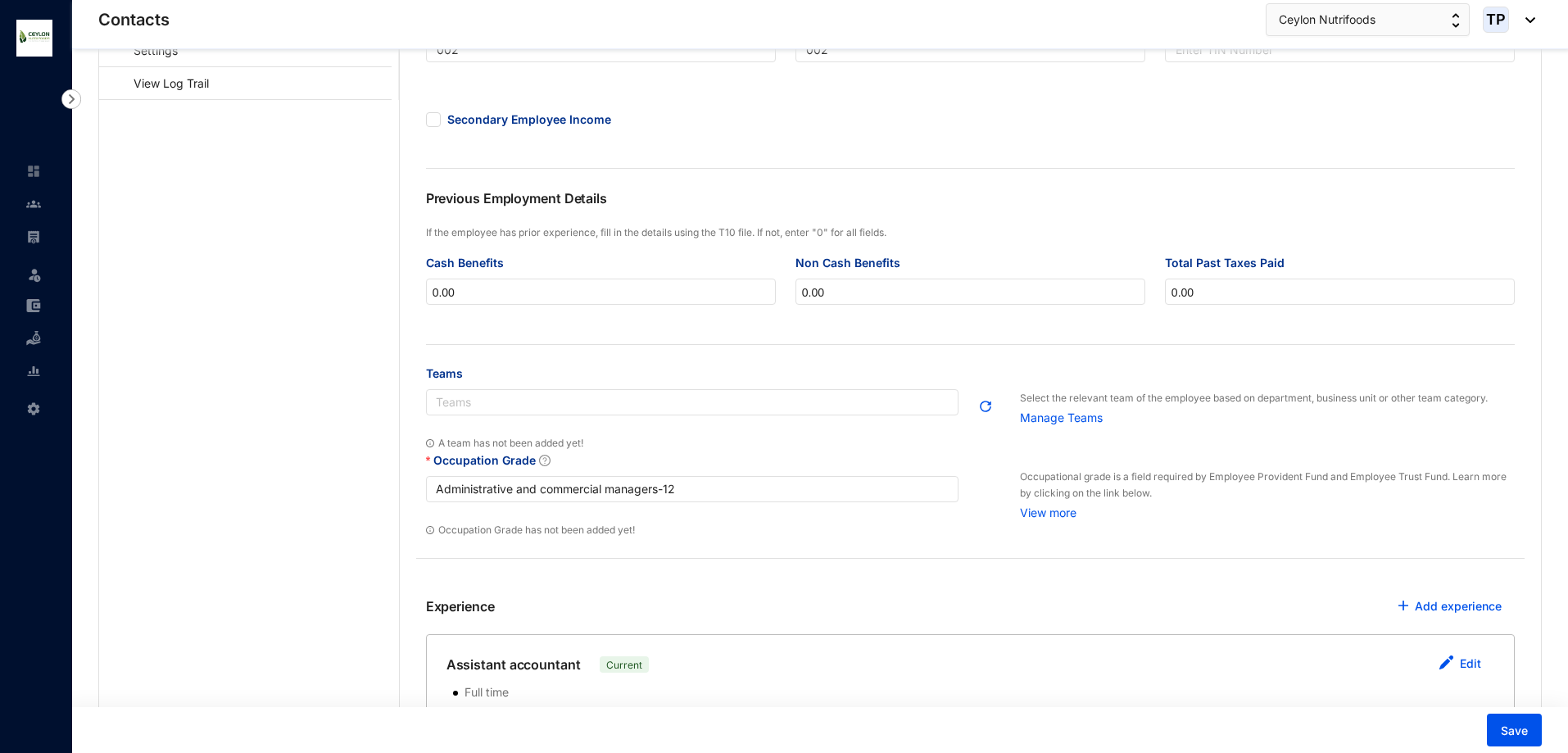
scroll to position [290, 0]
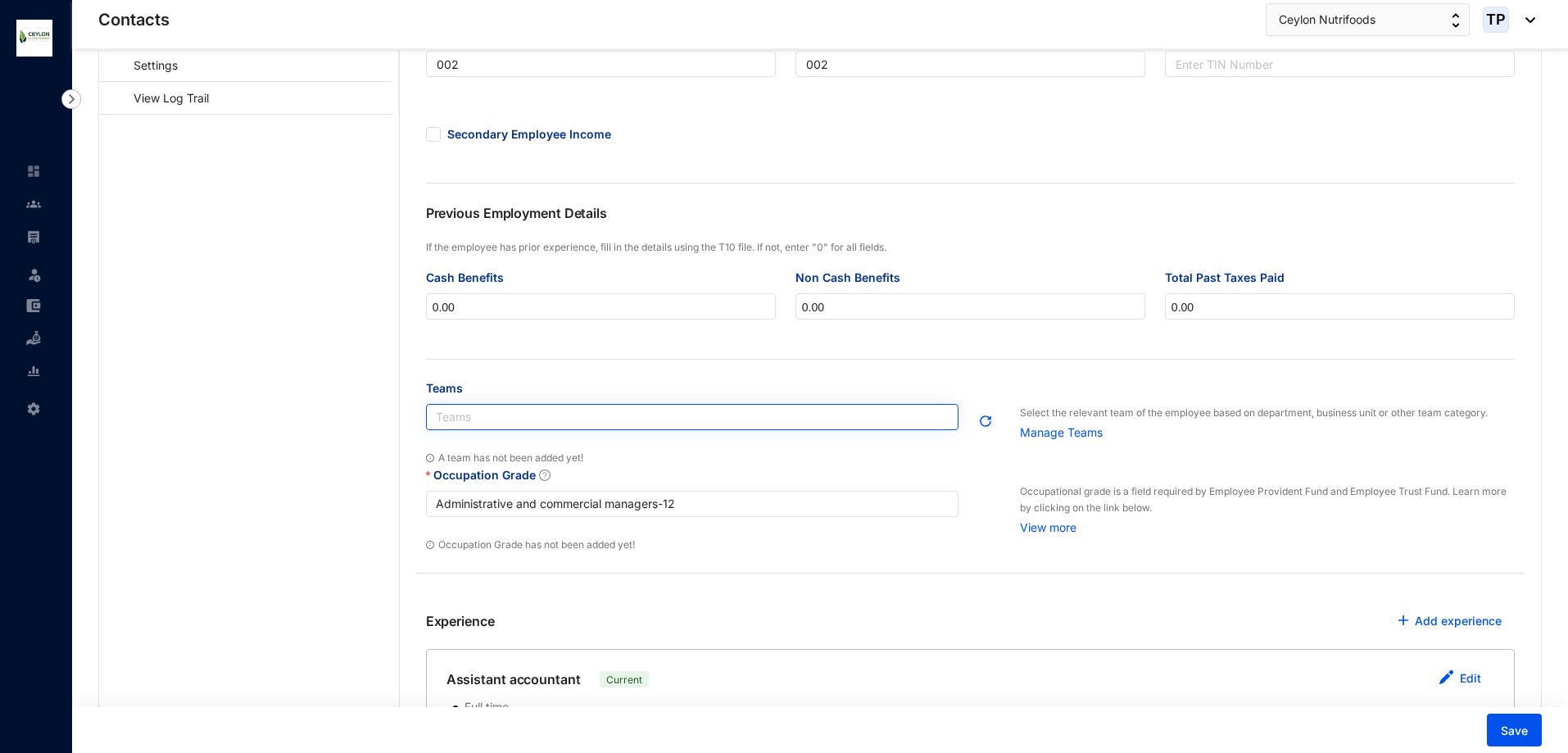
click at [873, 414] on div at bounding box center [683, 417] width 508 height 14
click at [873, 415] on div at bounding box center [683, 417] width 508 height 14
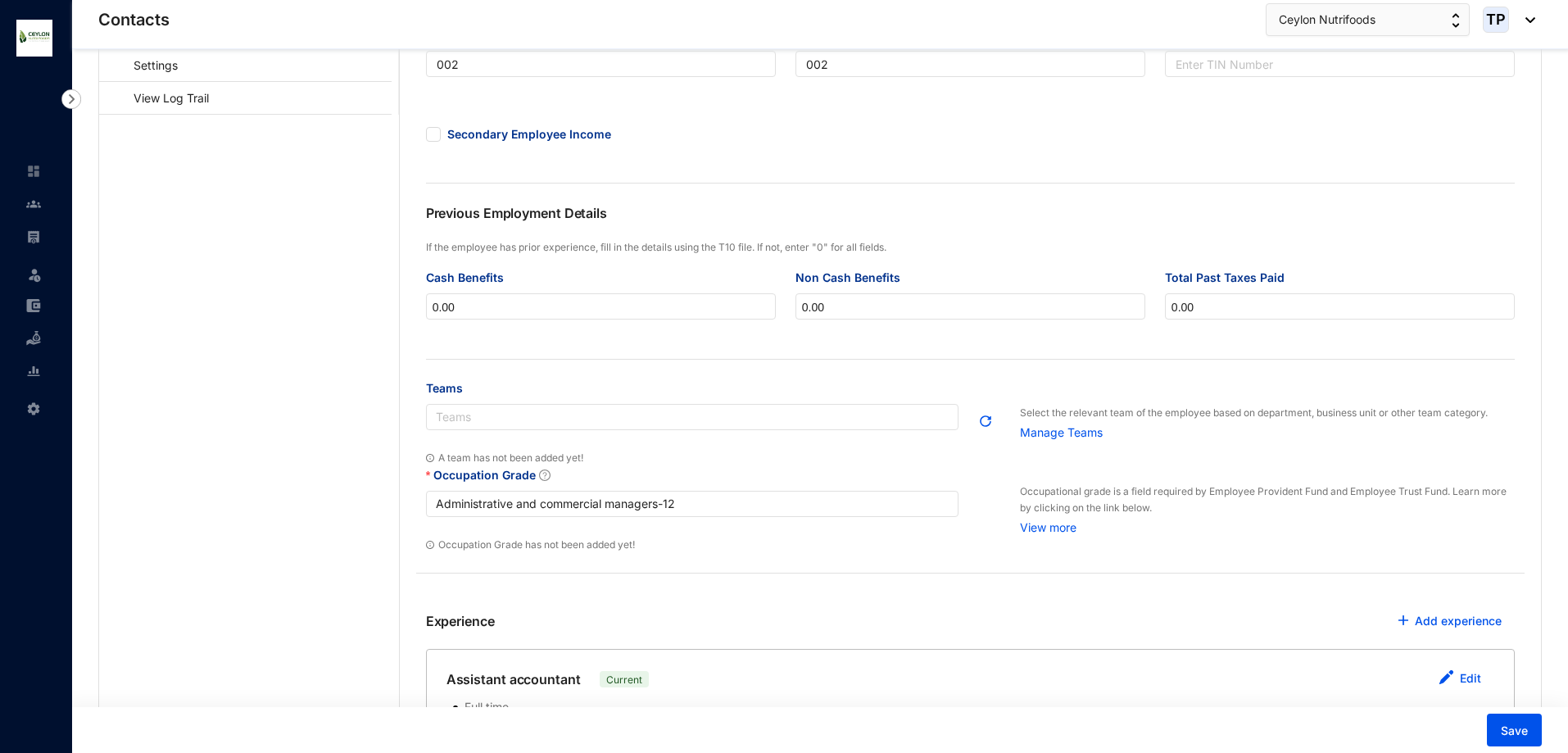
scroll to position [454, 0]
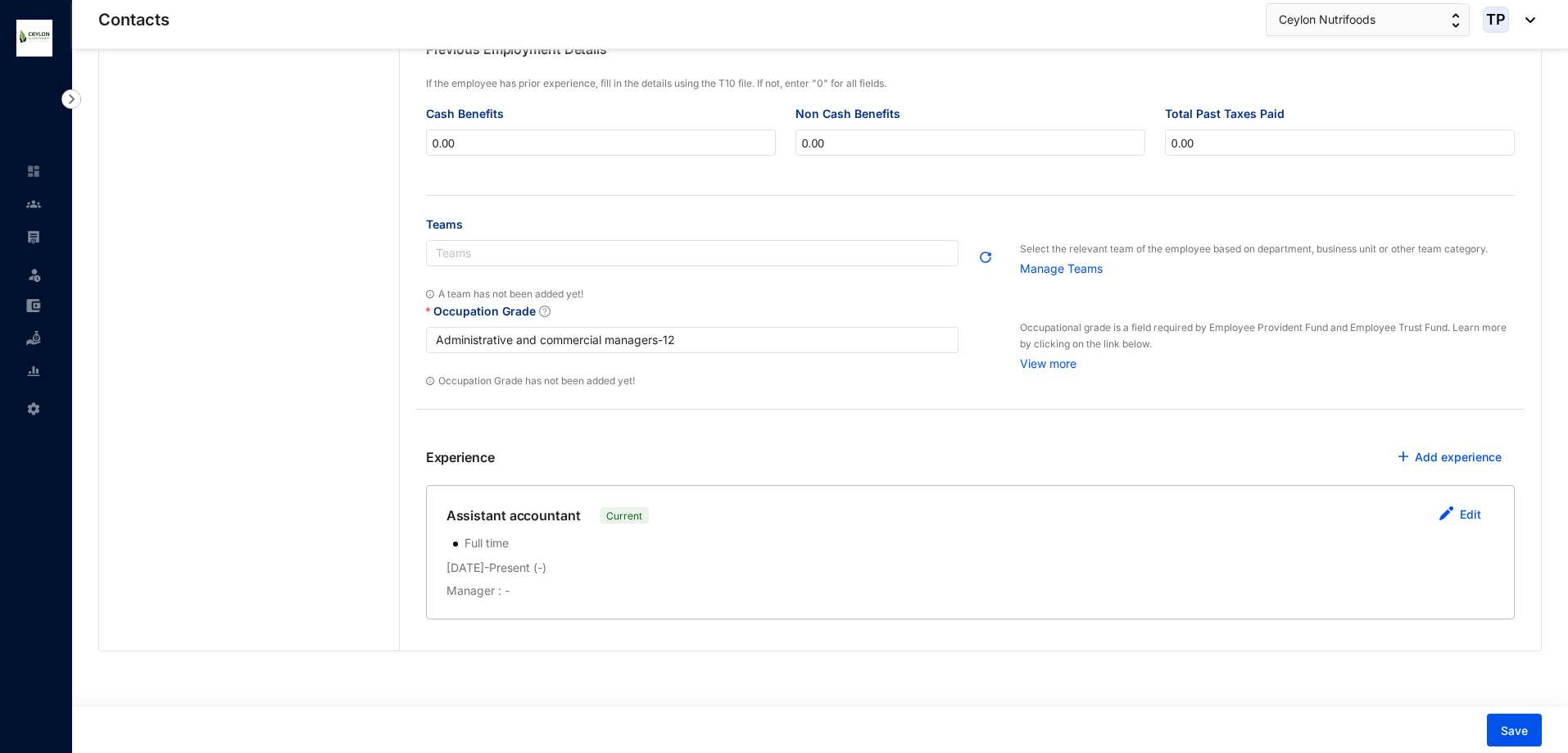
click at [511, 578] on div "[DATE] - Present ( - )" at bounding box center [971, 571] width 1048 height 23
click at [521, 587] on div "Manager : -" at bounding box center [971, 591] width 1048 height 16
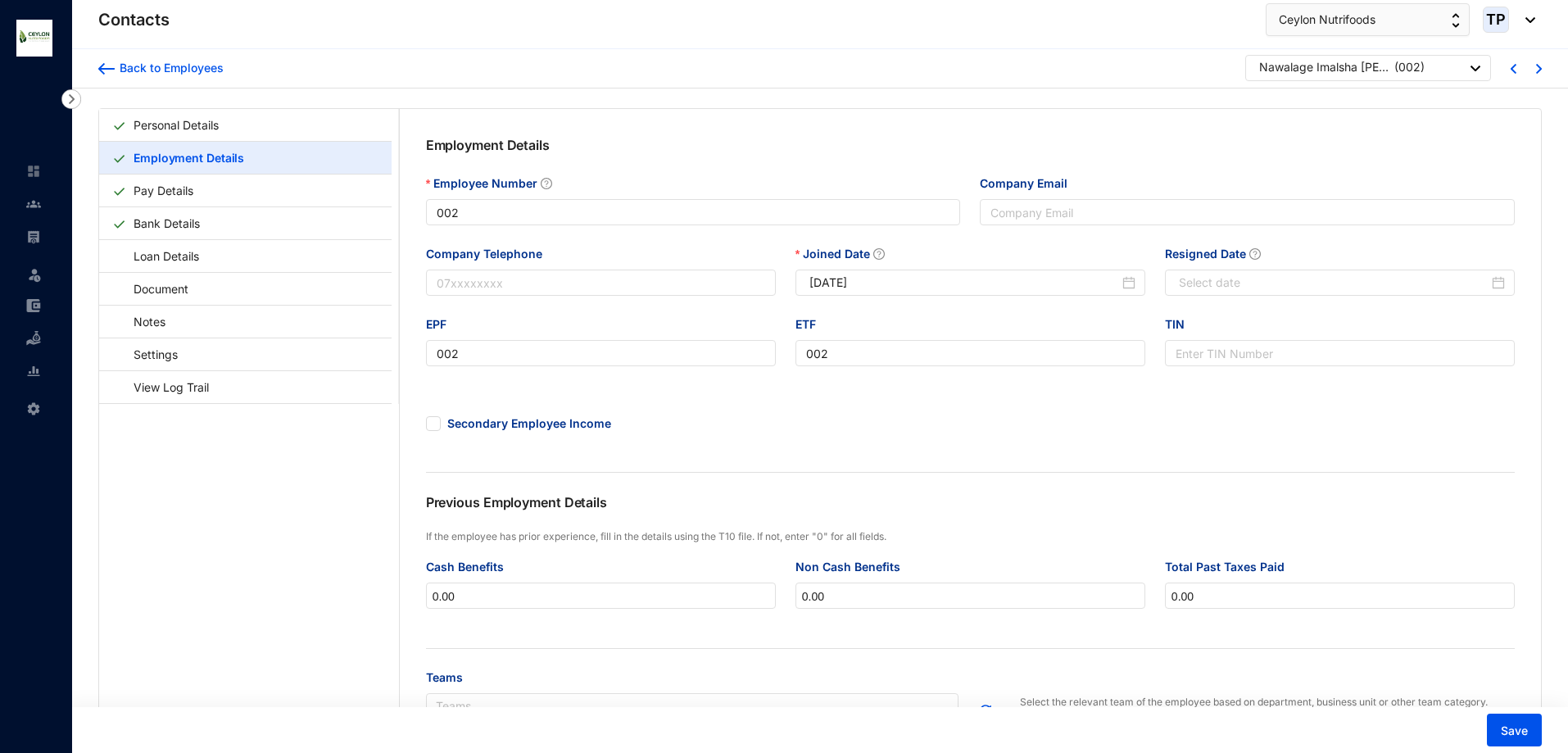
scroll to position [0, 0]
click at [200, 182] on link "Pay Details" at bounding box center [164, 191] width 73 height 34
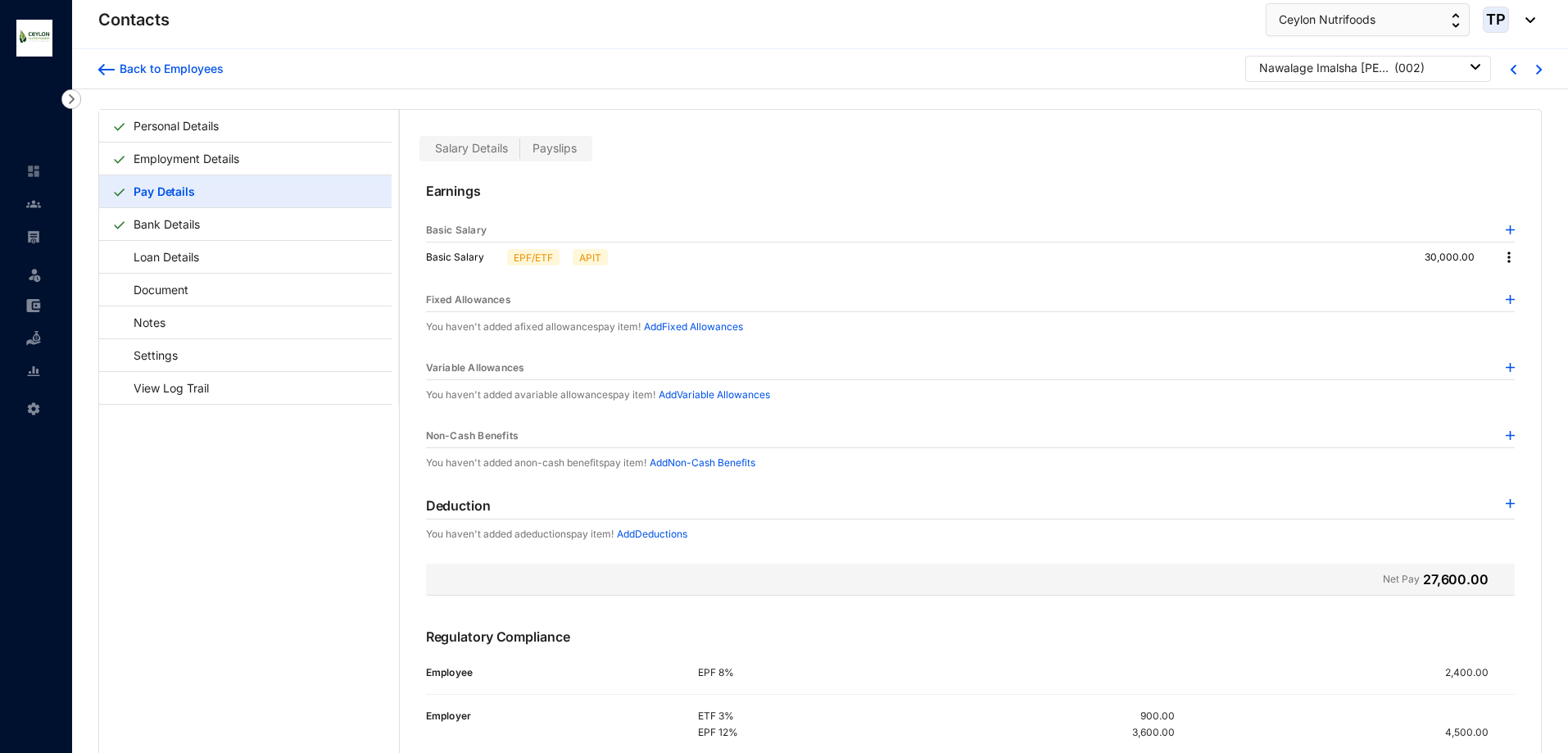
click at [1506, 505] on img at bounding box center [1510, 504] width 9 height 9
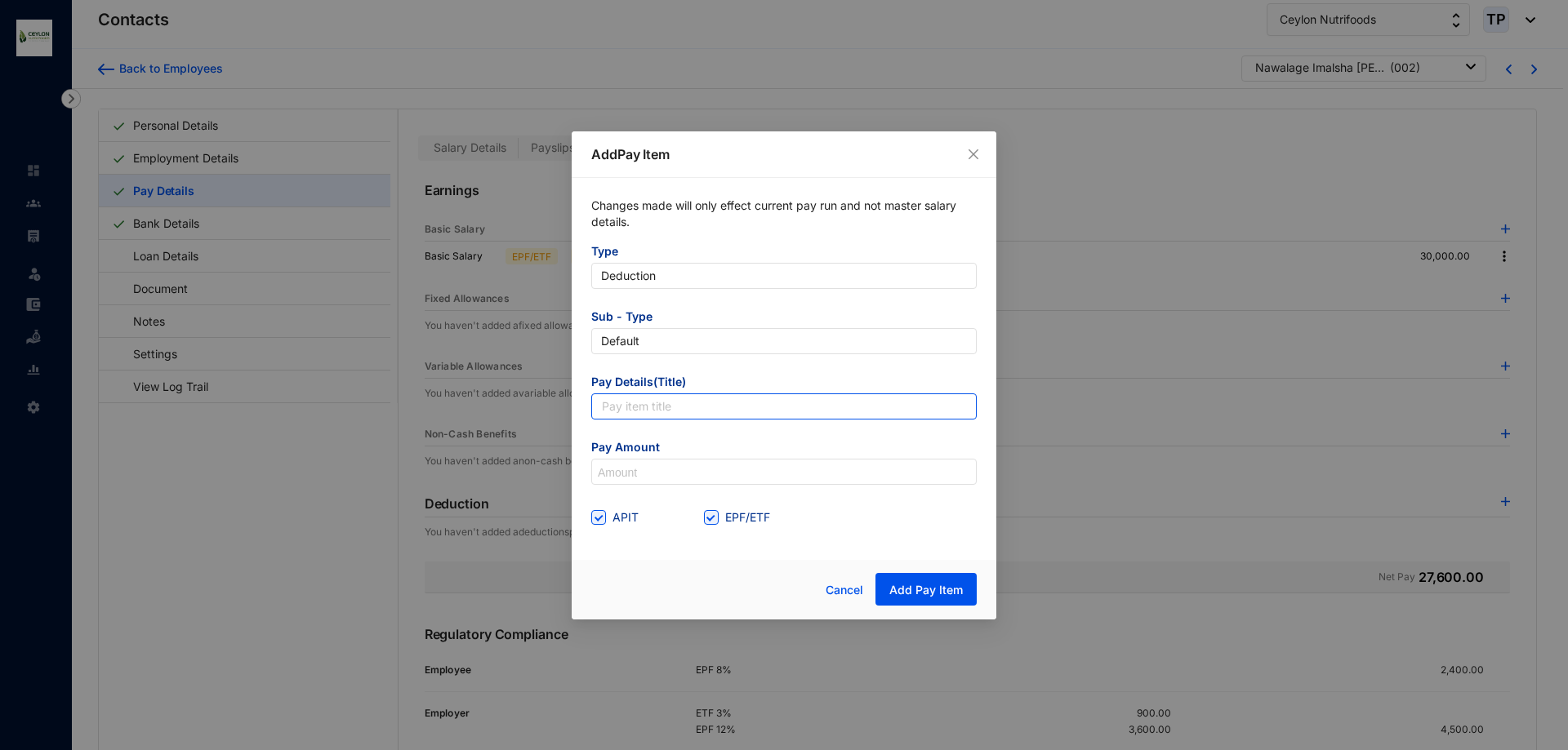
click at [704, 398] on input "text" at bounding box center [784, 406] width 386 height 26
type input "Basic Salary"
click at [734, 472] on input at bounding box center [784, 472] width 384 height 26
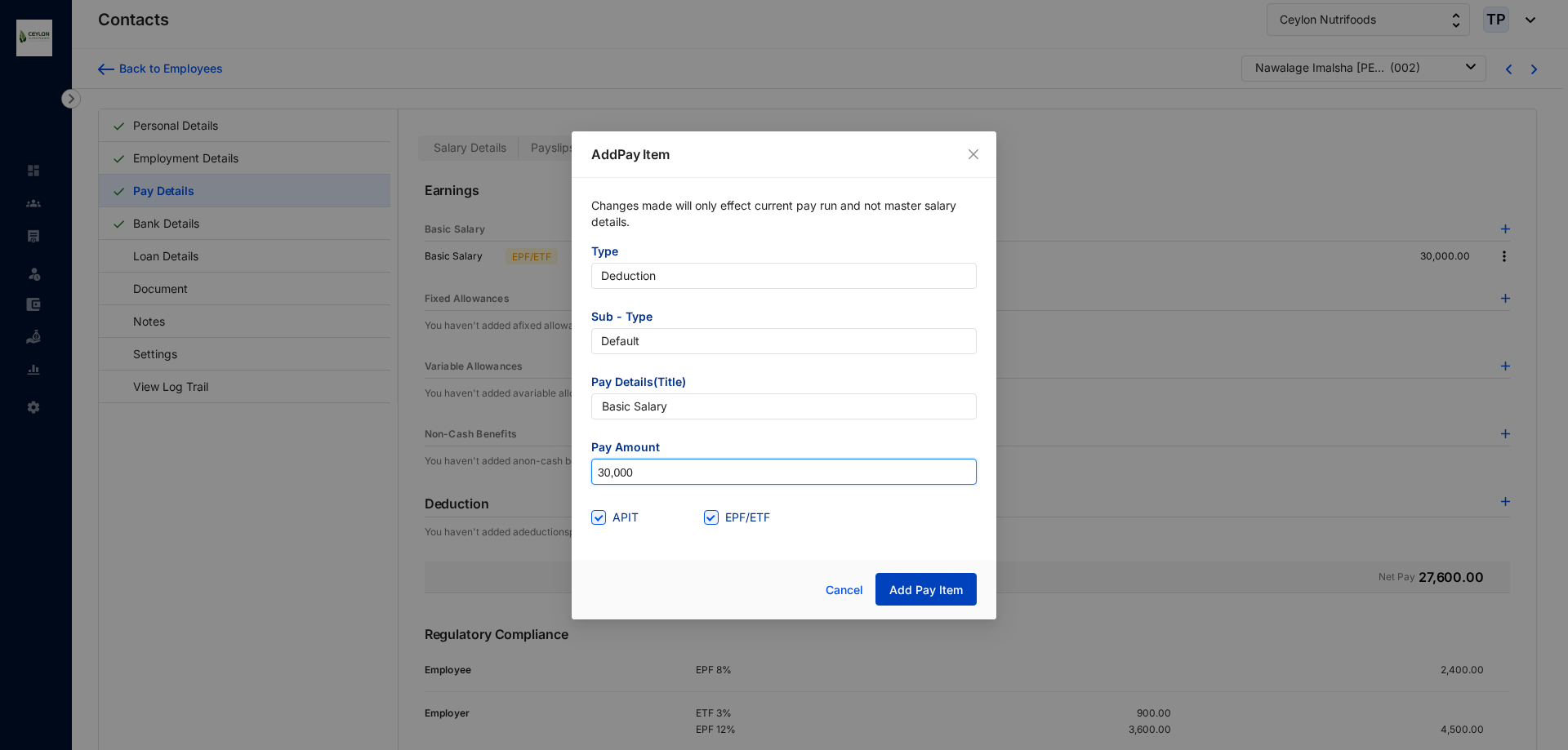
type input "30,000"
click at [909, 591] on span "Add Pay Item" at bounding box center [926, 590] width 74 height 16
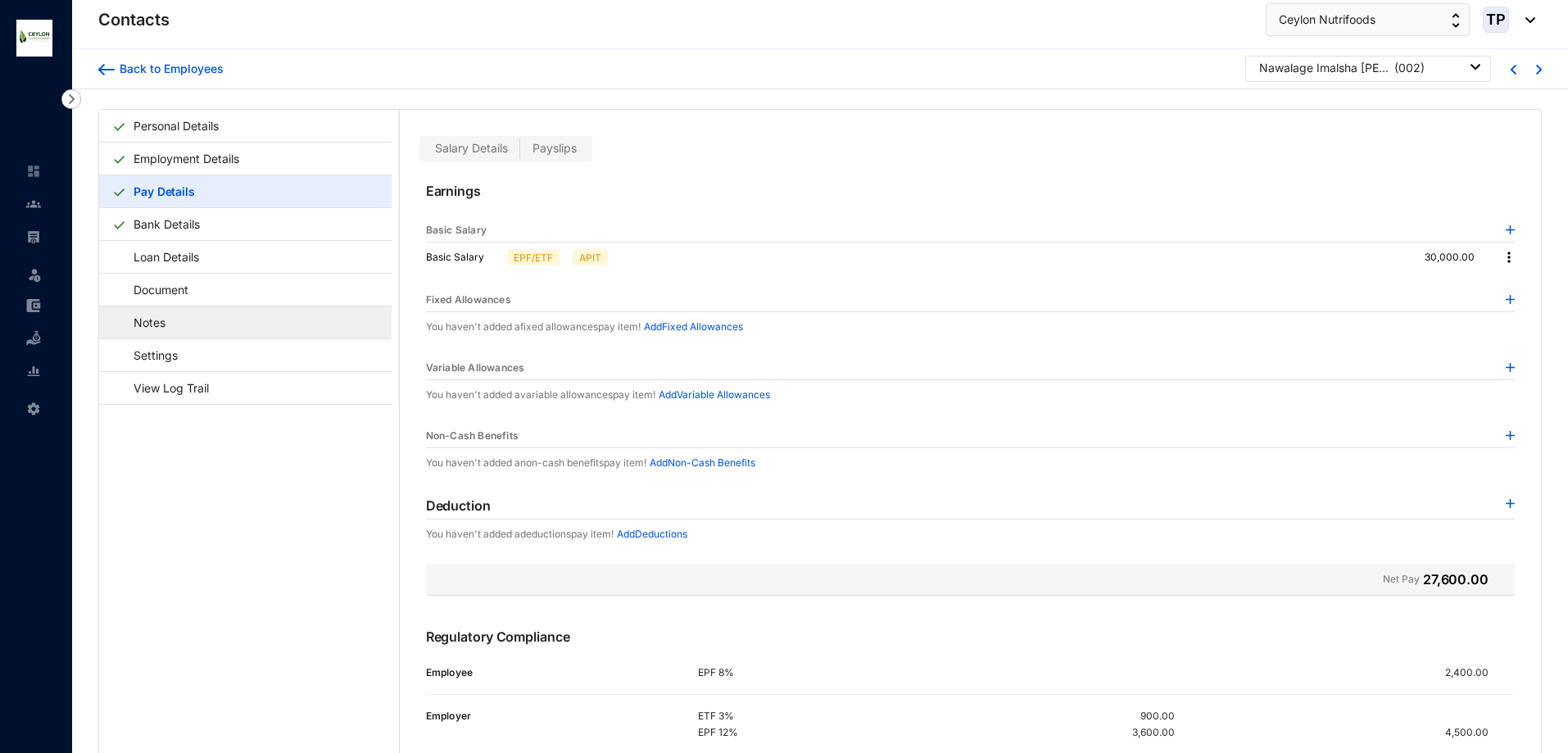
click at [171, 333] on link "Notes" at bounding box center [141, 322] width 59 height 34
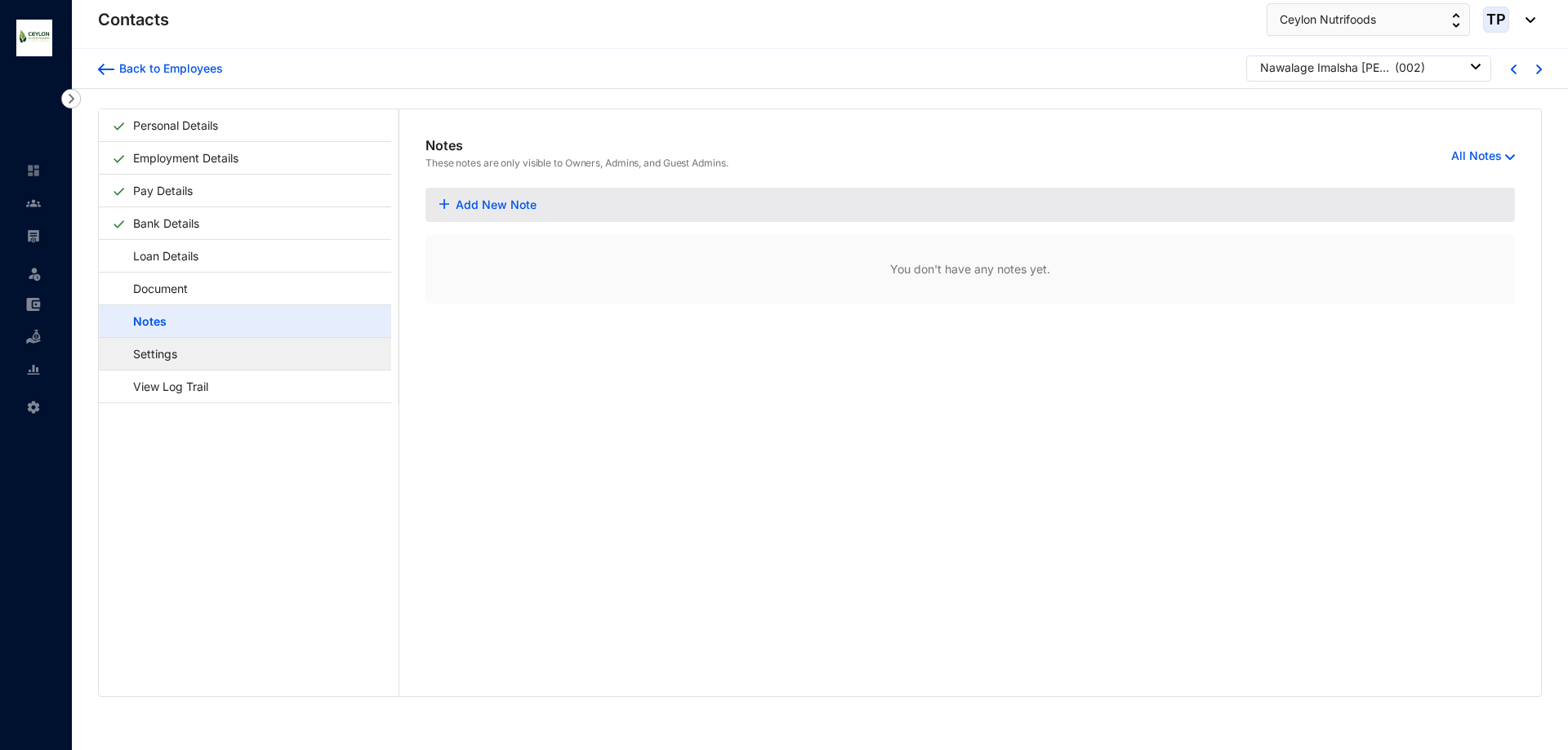
click at [183, 348] on link "Settings" at bounding box center [147, 354] width 71 height 34
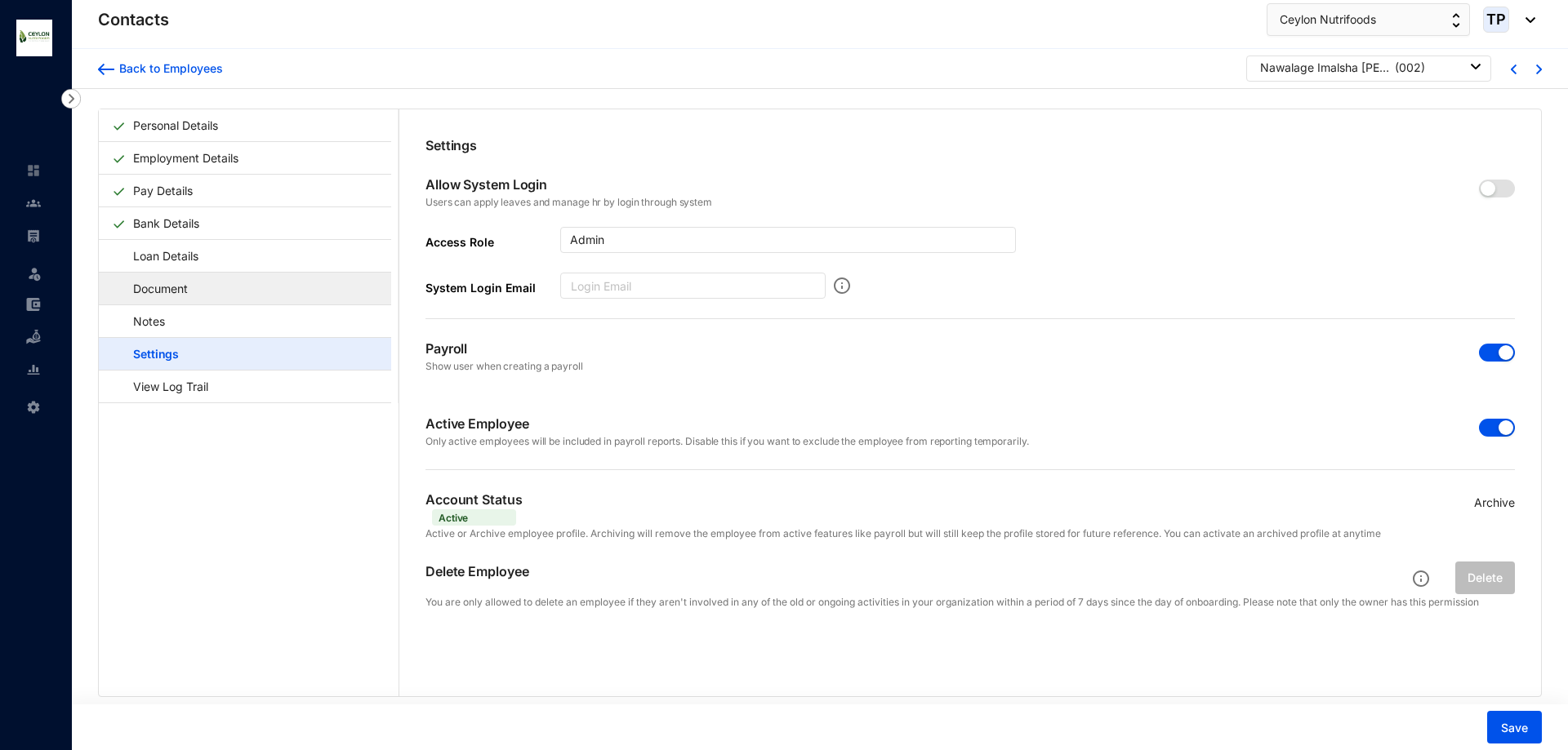
click at [193, 273] on link "Document" at bounding box center [153, 289] width 82 height 34
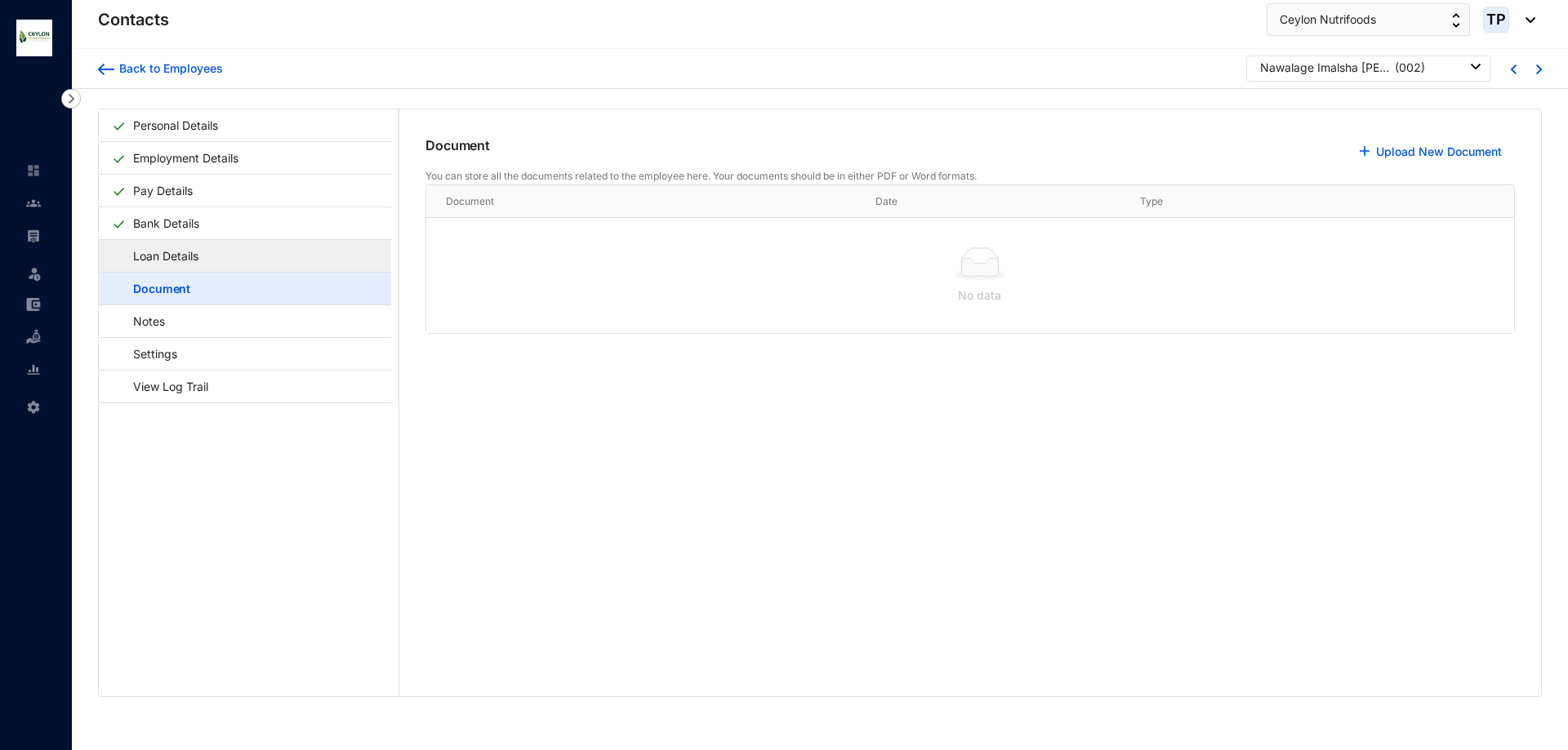
click at [204, 254] on link "Loan Details" at bounding box center [158, 256] width 92 height 34
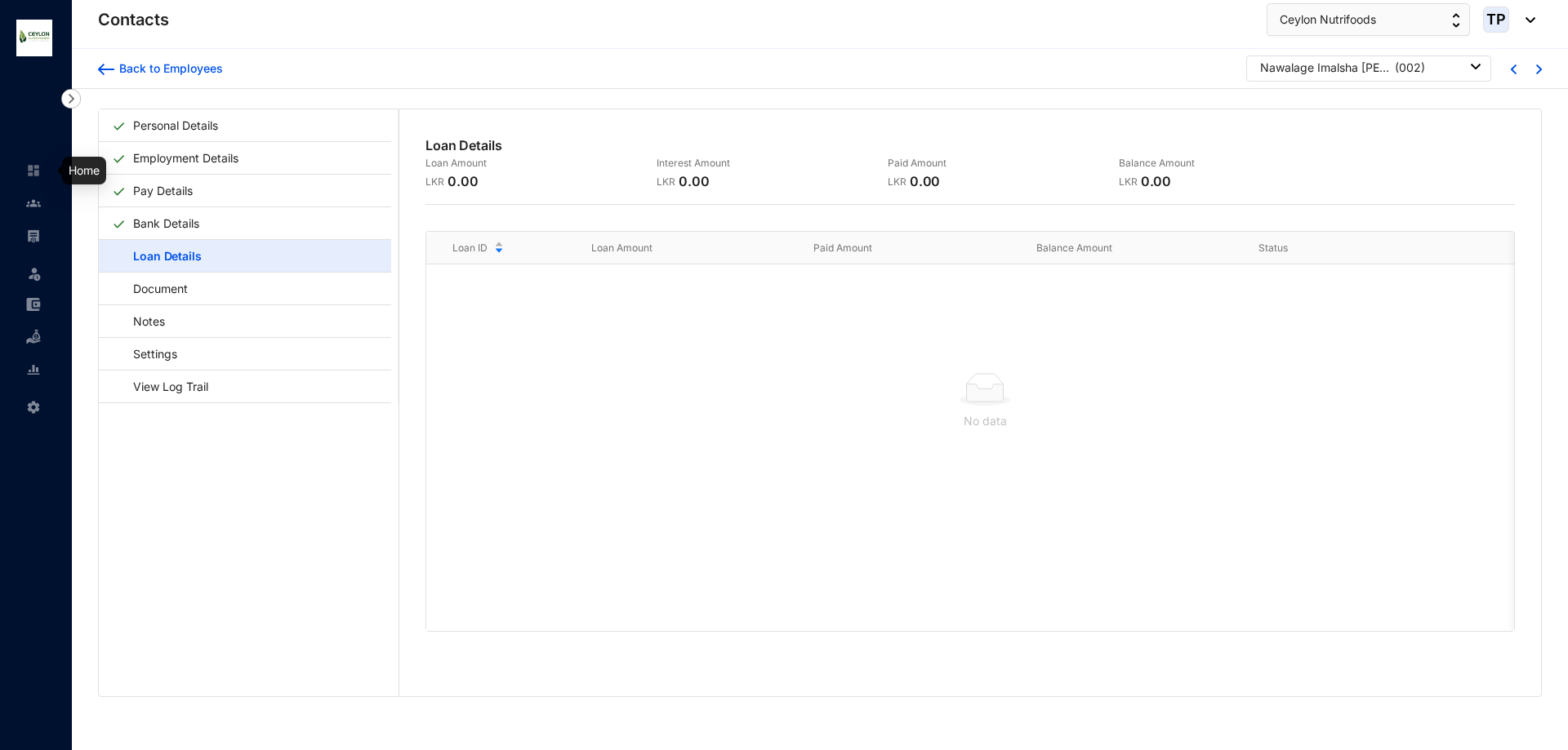
click at [42, 163] on link at bounding box center [46, 170] width 41 height 16
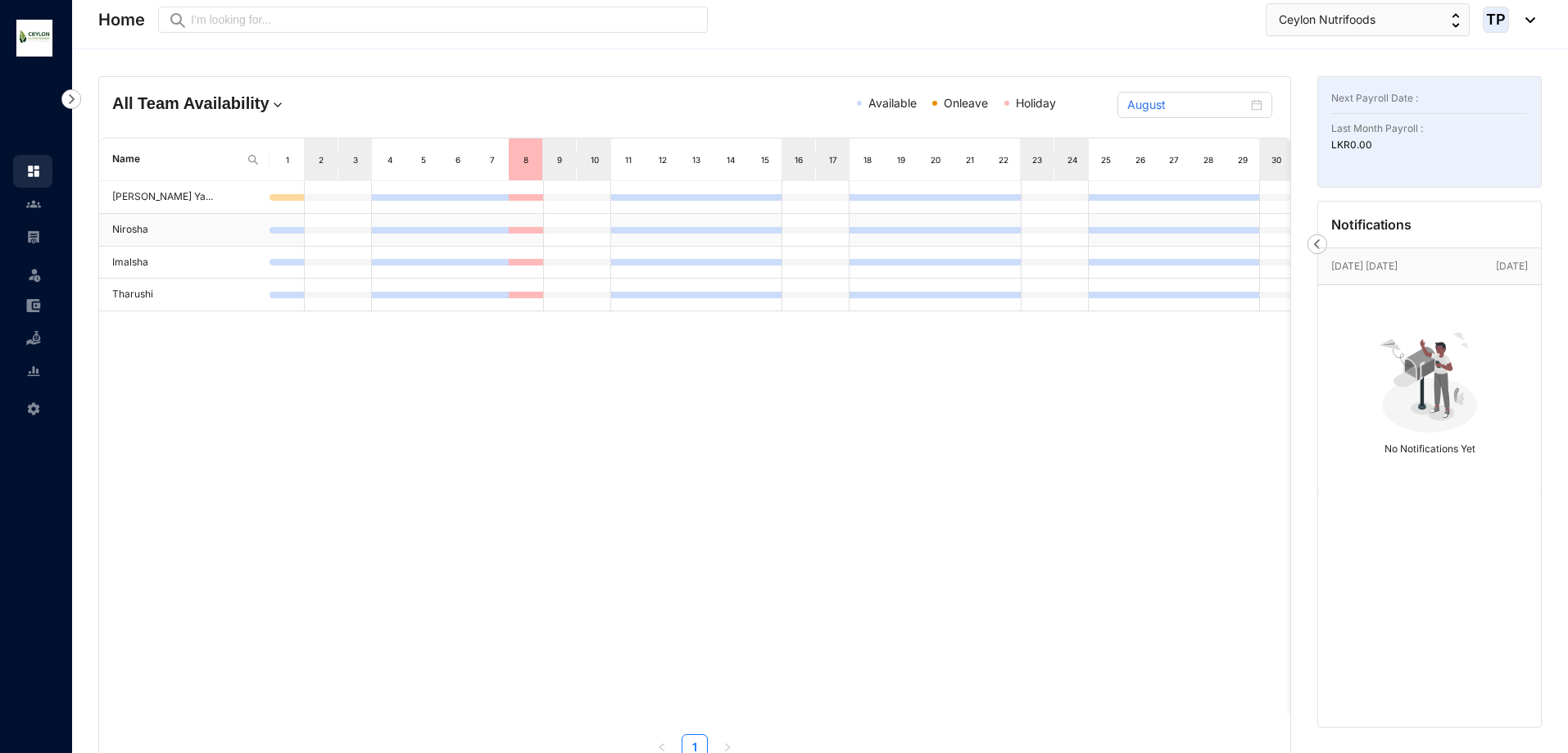
click at [439, 236] on td at bounding box center [424, 230] width 35 height 33
drag, startPoint x: 516, startPoint y: 224, endPoint x: 1161, endPoint y: 172, distance: 647.1
click at [822, 191] on tbody "[PERSON_NAME] Ya... Nirosha Imalsha Tharushi" at bounding box center [713, 246] width 1229 height 130
click at [26, 206] on link at bounding box center [46, 204] width 41 height 16
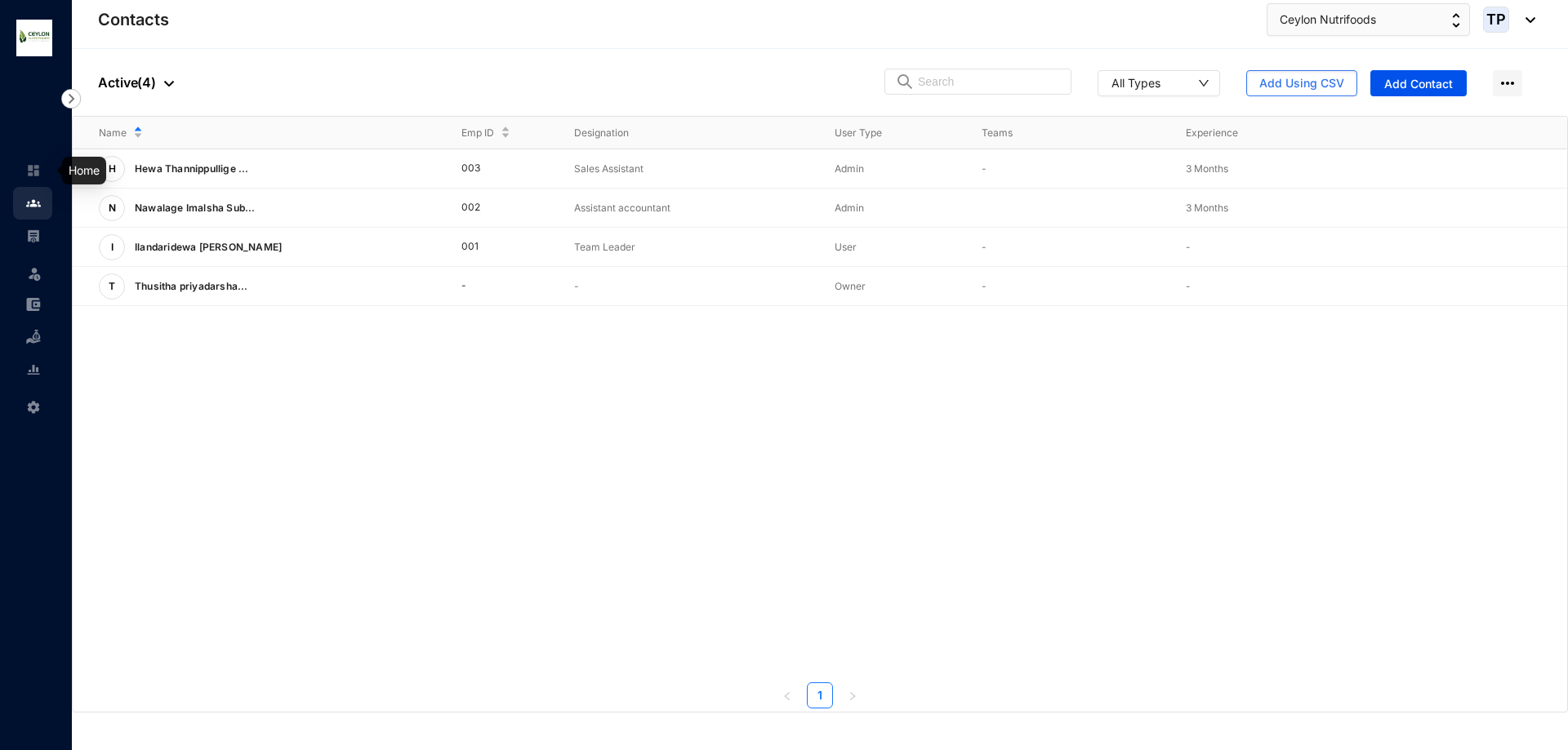
click at [26, 179] on link at bounding box center [46, 170] width 41 height 16
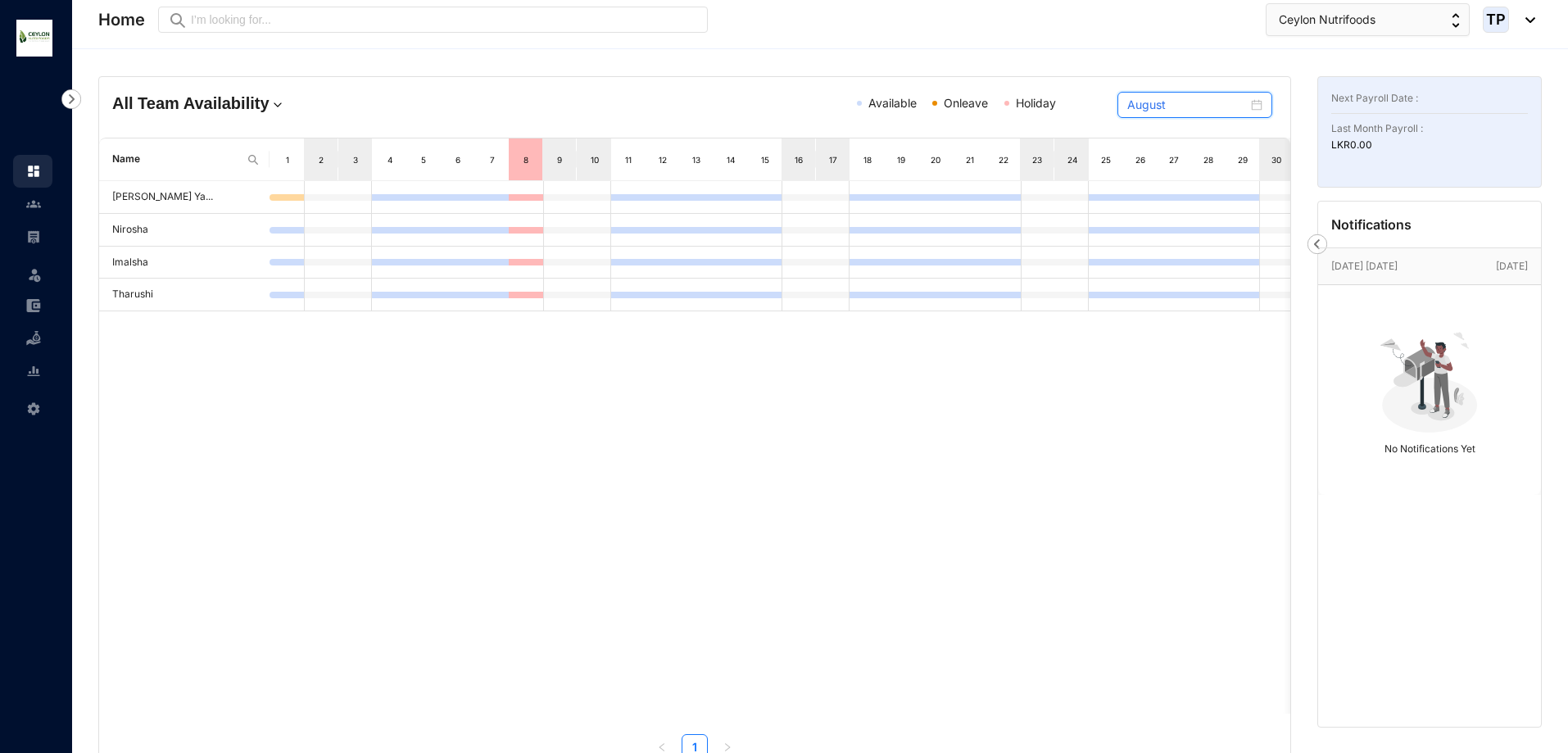
click at [1170, 102] on input "August" at bounding box center [1187, 105] width 120 height 18
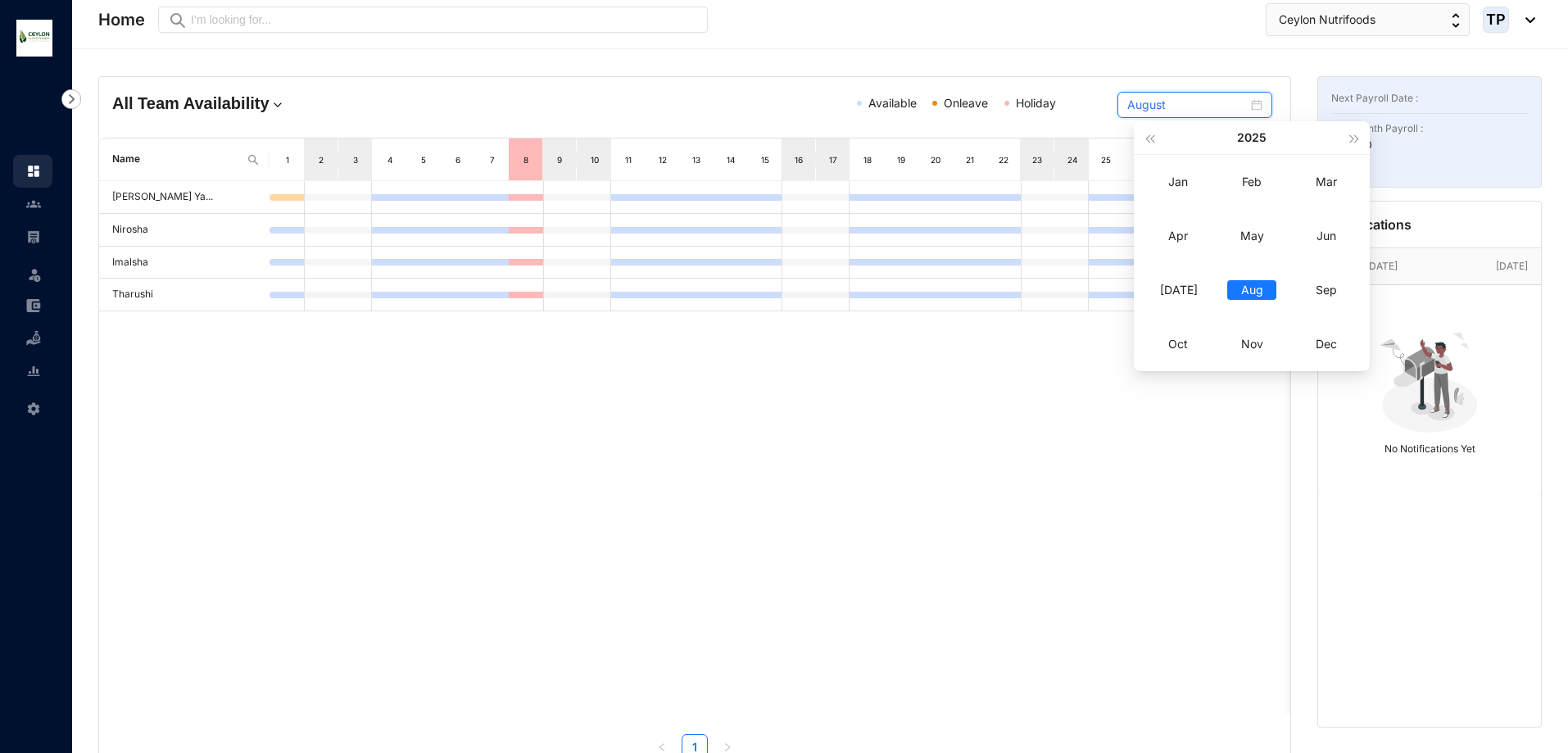
click at [1171, 101] on input "August" at bounding box center [1187, 105] width 120 height 18
type input "August"
click at [1472, 289] on div "No Notifications Yet" at bounding box center [1429, 390] width 222 height 210
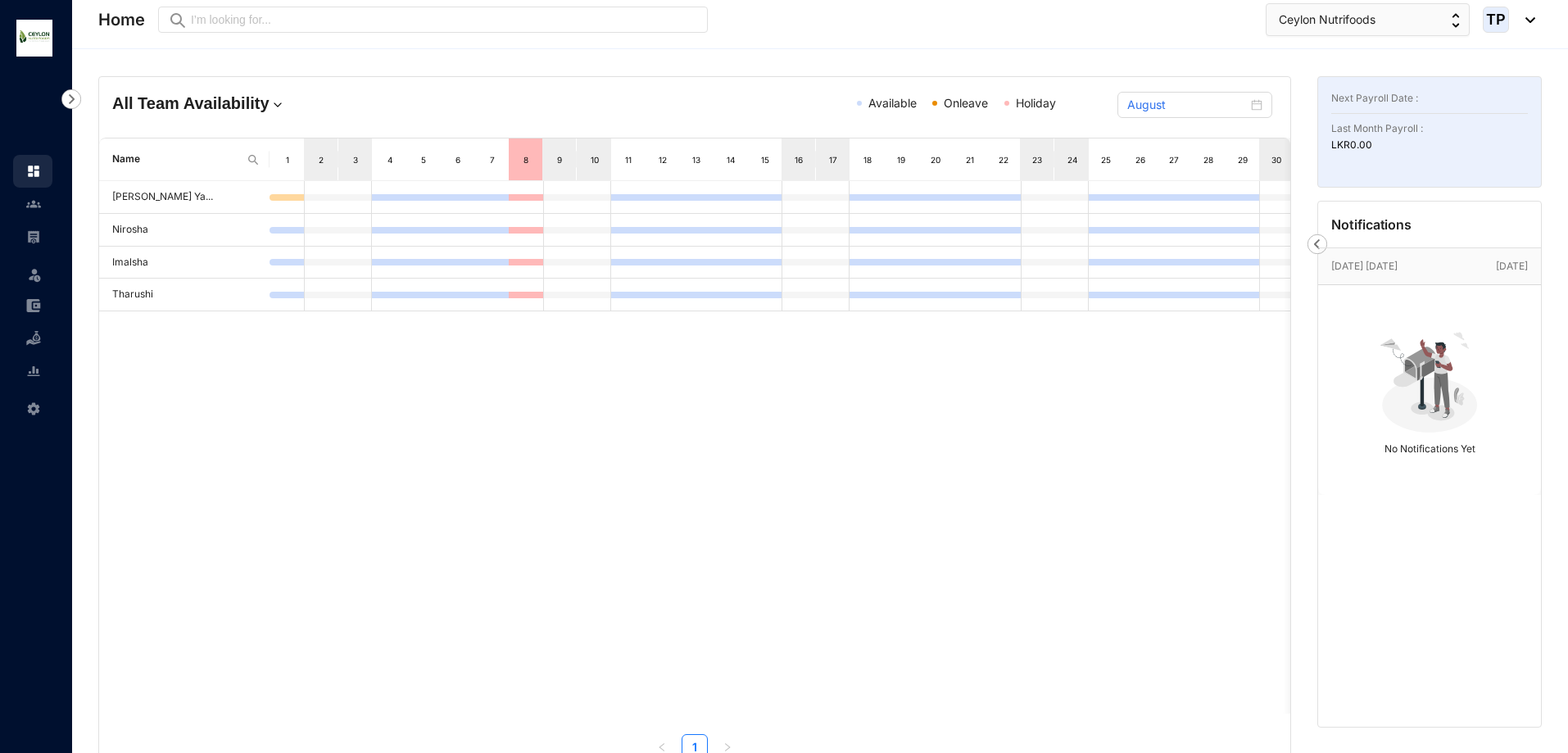
click at [1416, 121] on p "Last Month Payroll :" at bounding box center [1429, 128] width 197 height 16
drag, startPoint x: 1410, startPoint y: 87, endPoint x: 1402, endPoint y: 102, distance: 17.0
click at [1411, 87] on div "Next Payroll Date : Last Month Payroll : LKR 0.00" at bounding box center [1429, 132] width 224 height 111
click at [46, 198] on link at bounding box center [46, 204] width 41 height 16
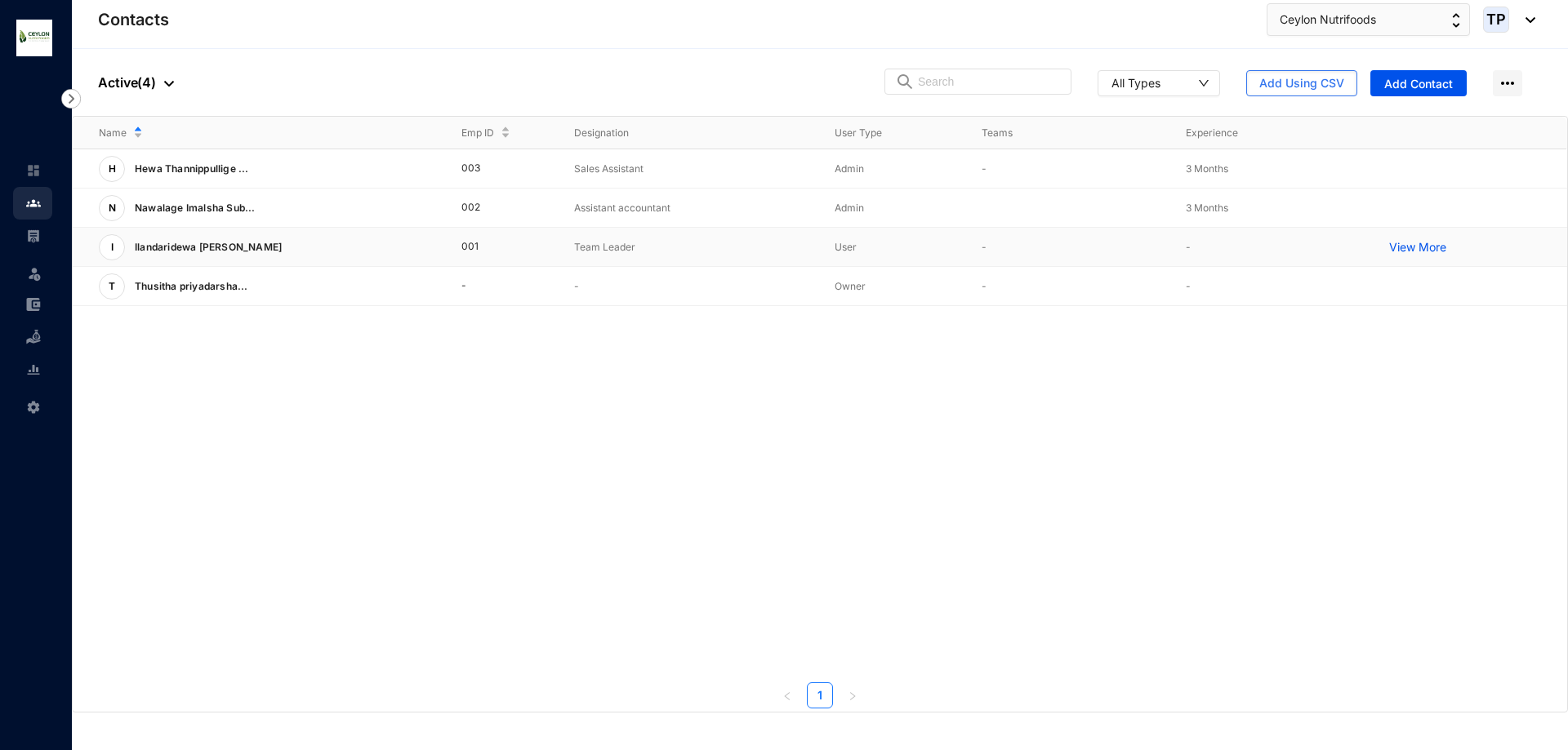
click at [1427, 245] on p "View More" at bounding box center [1422, 247] width 66 height 16
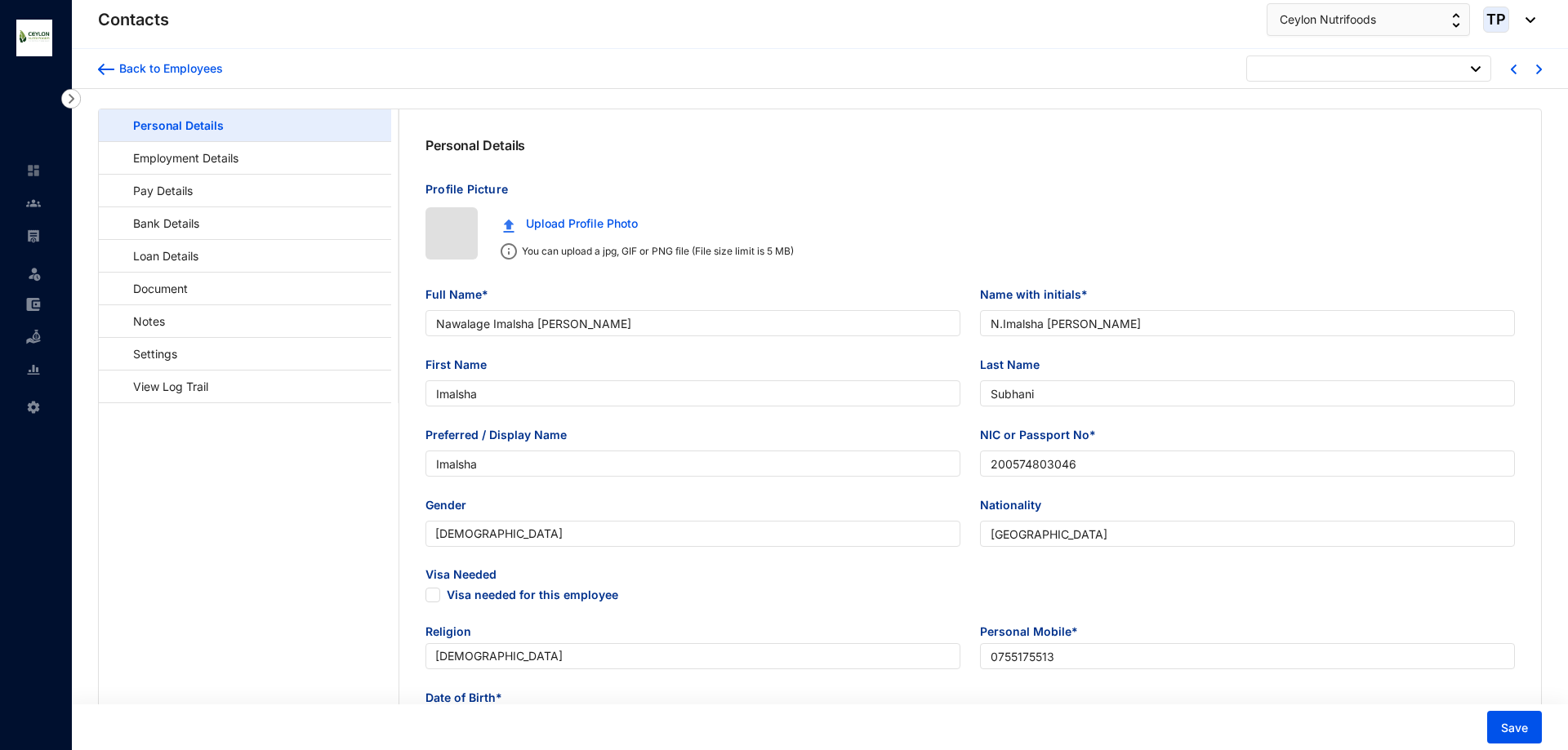
type input "[DATE]"
checkbox input "false"
type input "Ilandaridewa [PERSON_NAME]"
type input "I.[PERSON_NAME]"
type input "Nirosha"
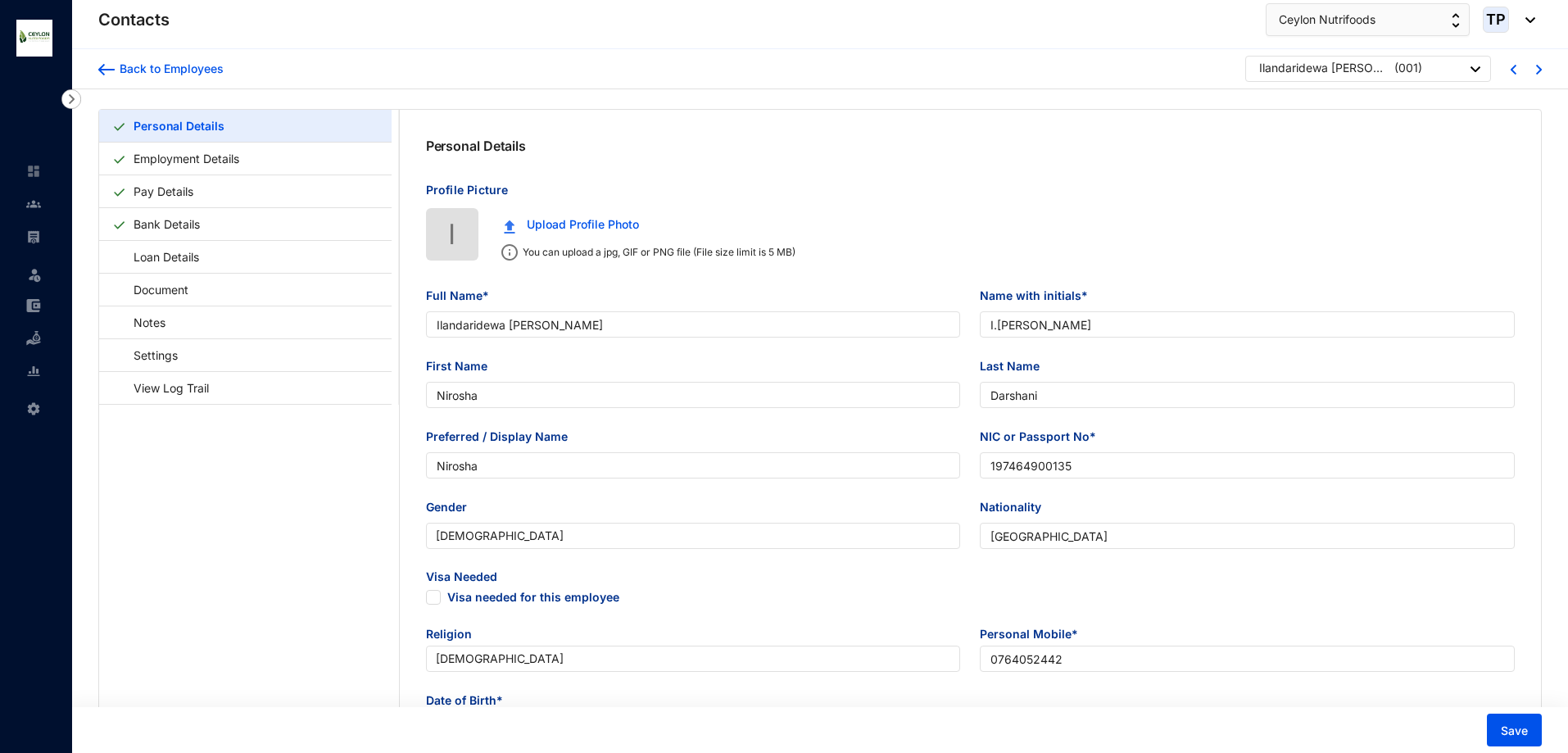
type input "Darshani"
type input "Nirosha"
type input "197464900135"
type input "0764052442"
type input "161,Thiththakade"
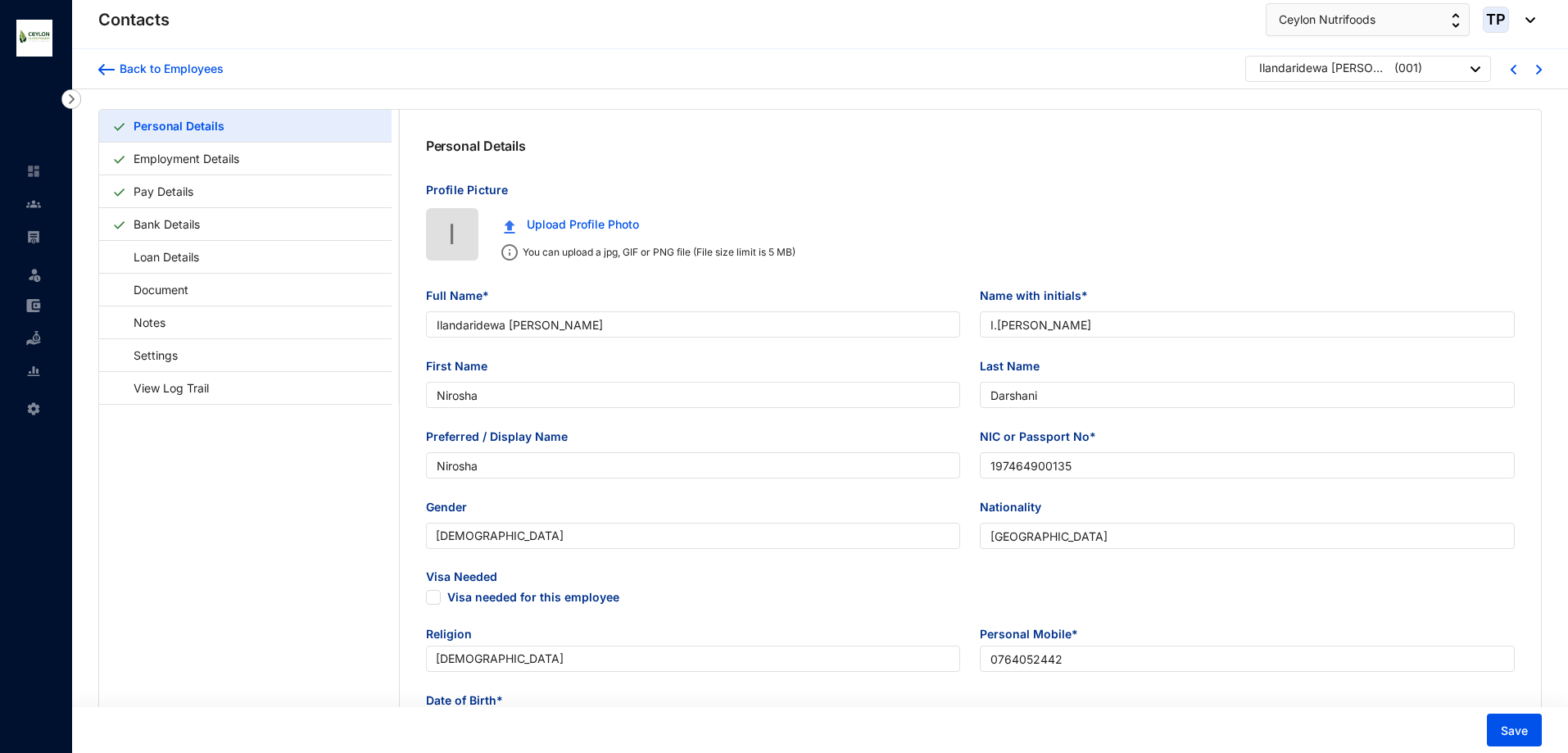
checkbox input "true"
radio input "false"
radio input "true"
type input "[DATE]"
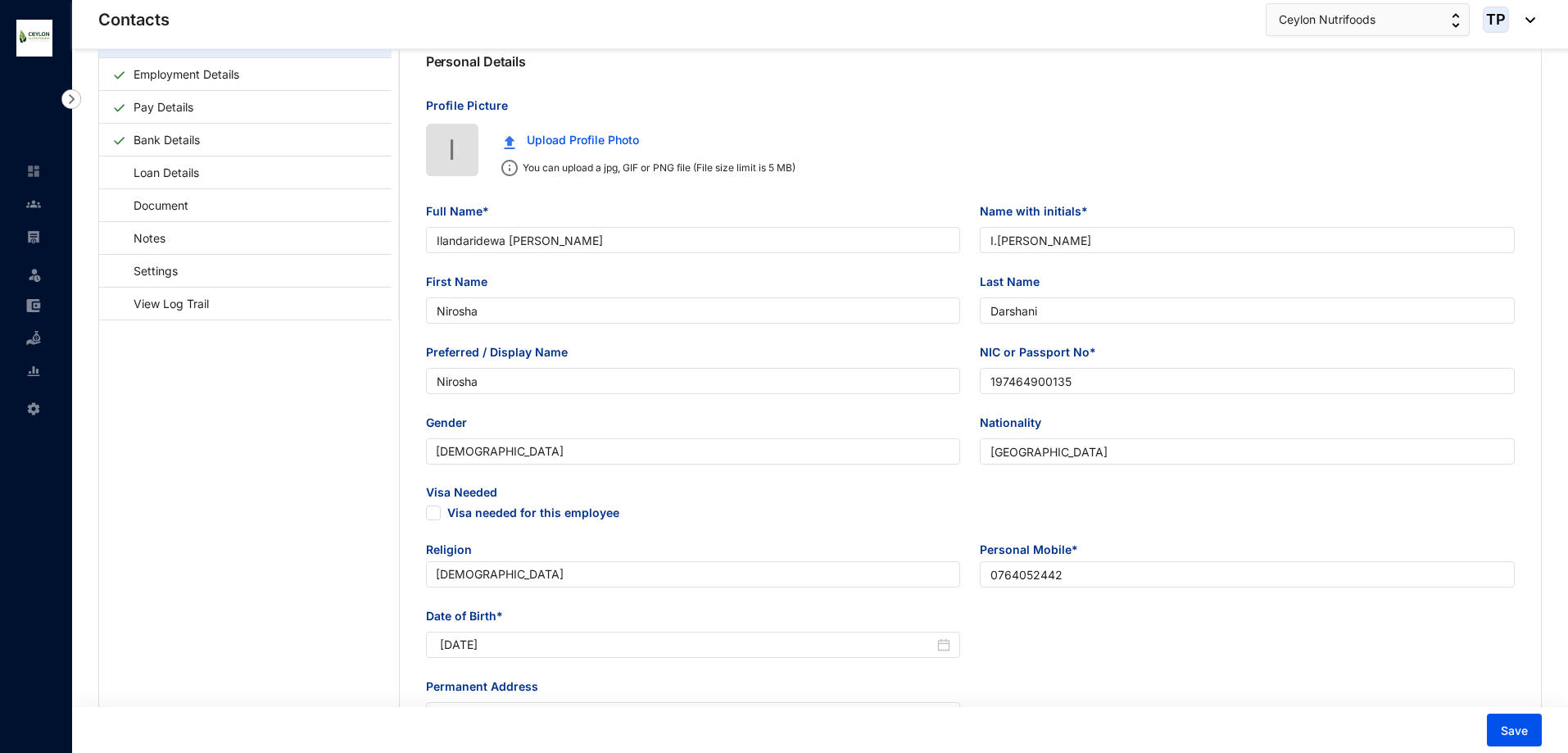
scroll to position [82, 0]
click at [35, 244] on link at bounding box center [46, 237] width 41 height 16
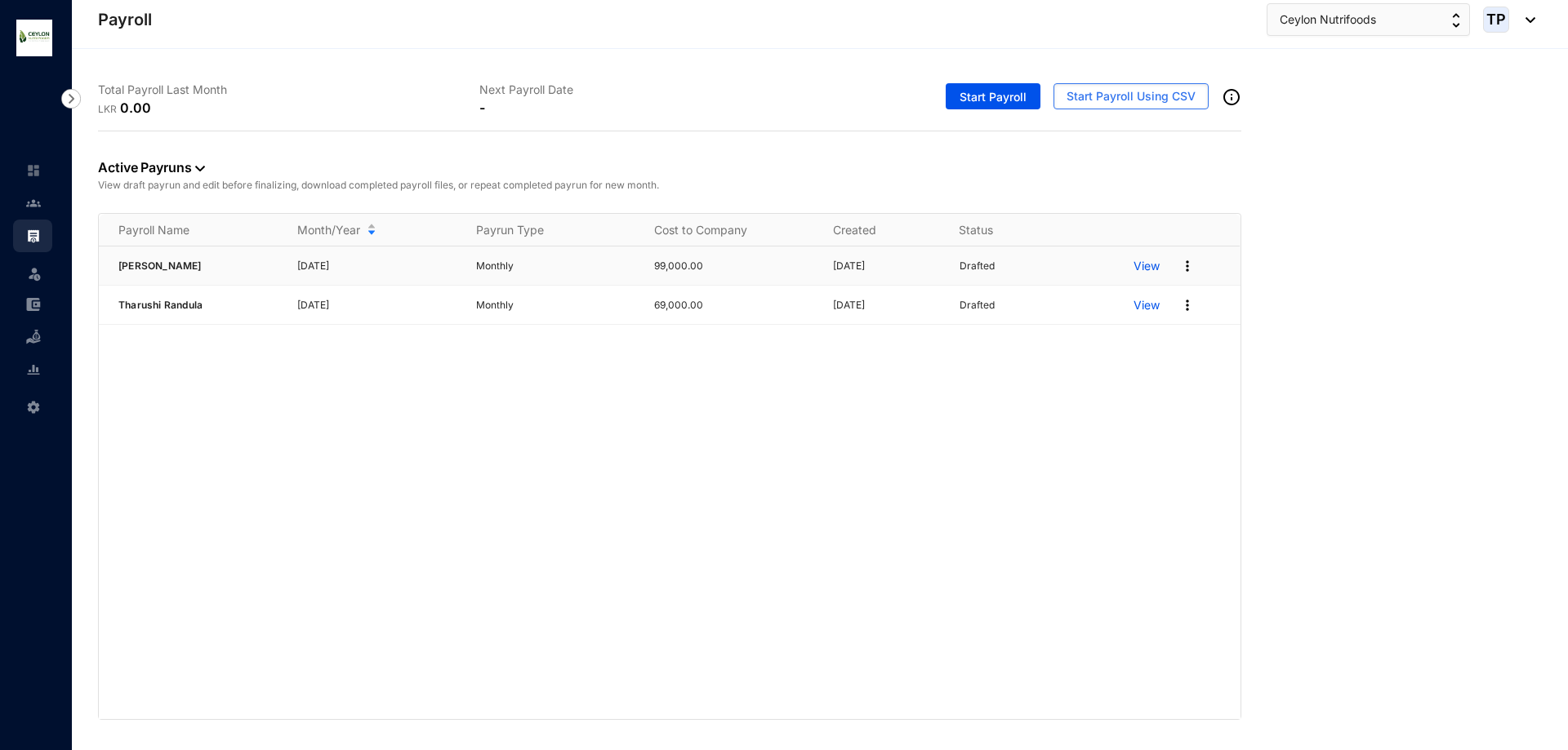
click at [1152, 266] on p "View" at bounding box center [1146, 266] width 26 height 16
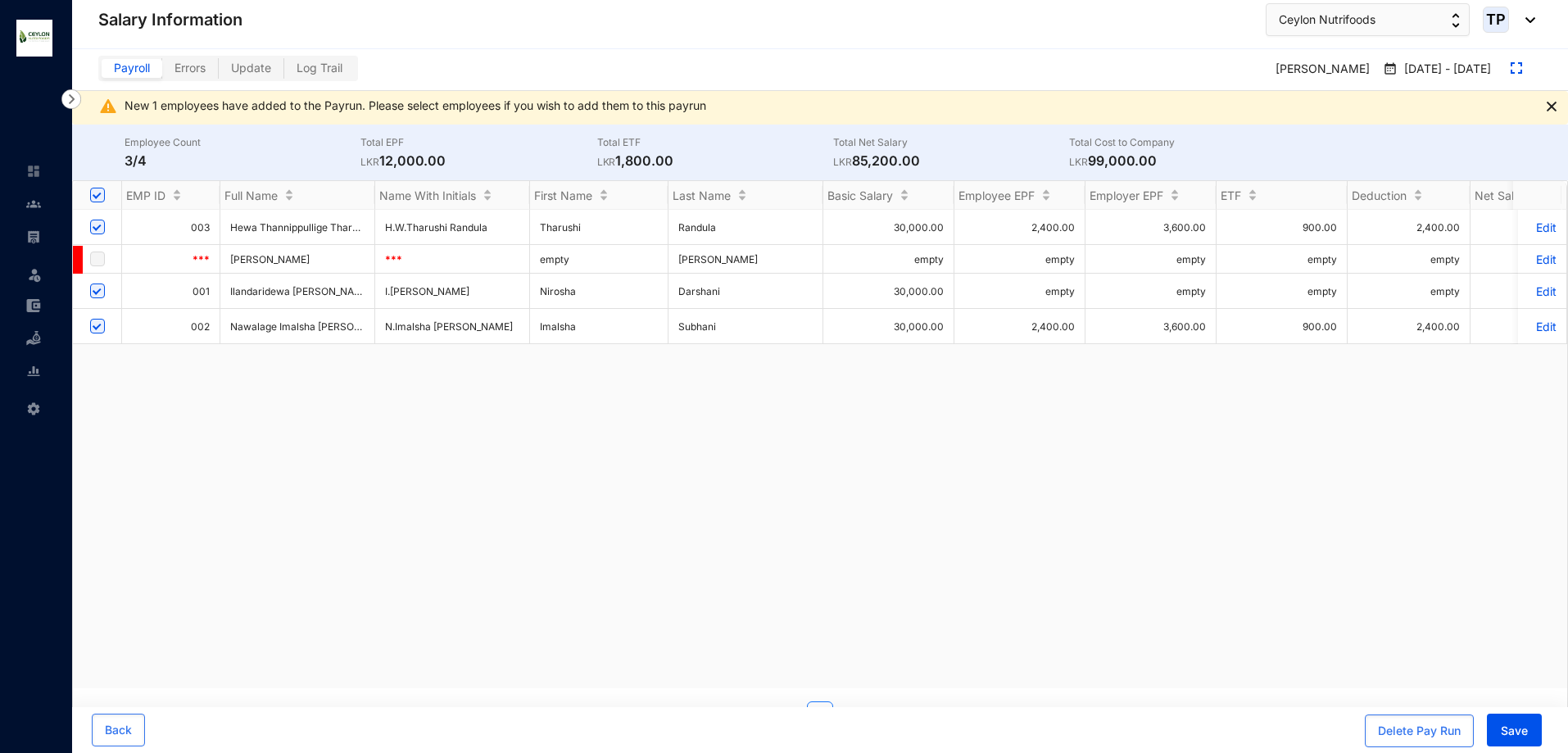
click at [98, 292] on input "checkbox" at bounding box center [97, 291] width 15 height 15
checkbox input "false"
click at [98, 323] on input "checkbox" at bounding box center [97, 326] width 15 height 15
checkbox input "false"
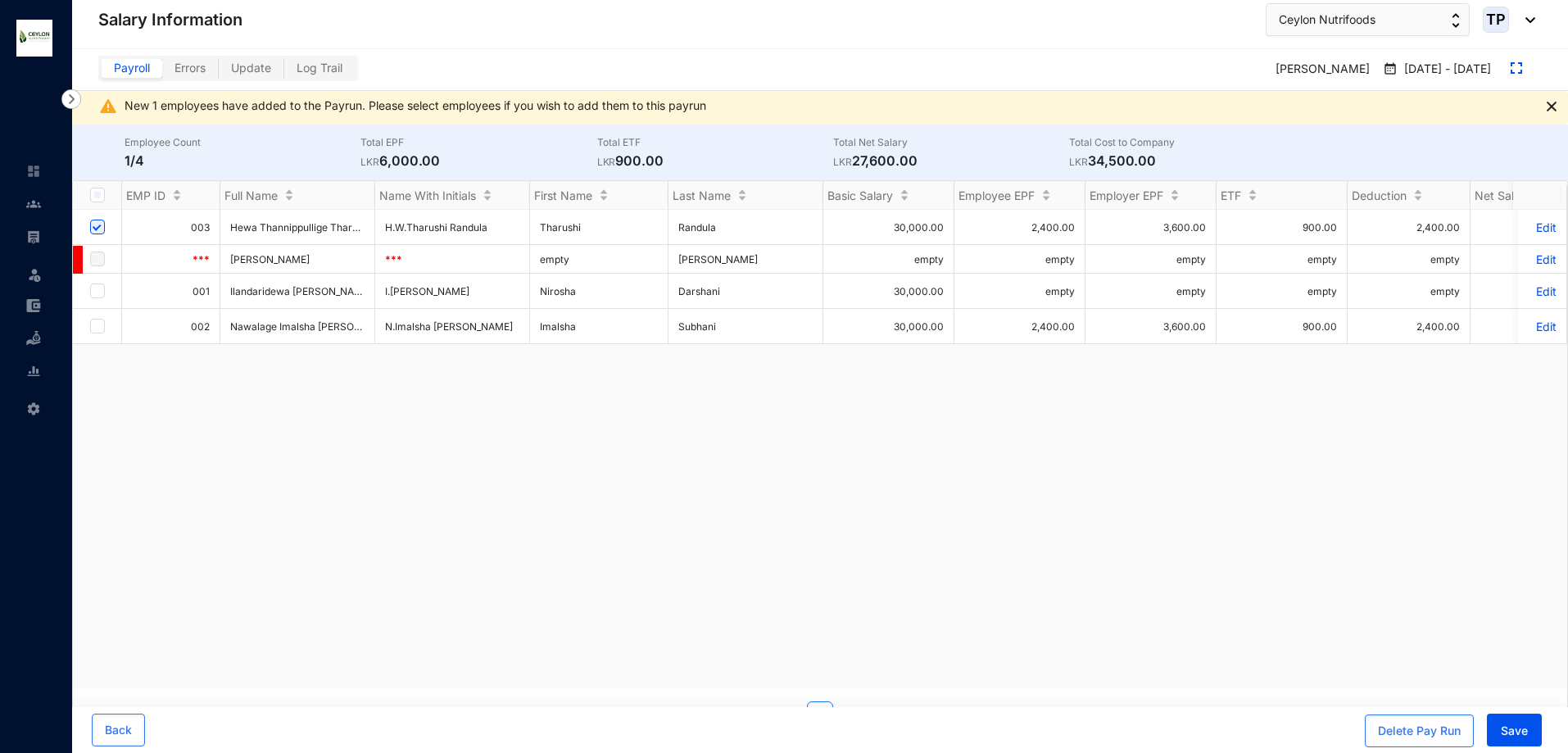
click at [99, 227] on input "checkbox" at bounding box center [97, 227] width 15 height 15
checkbox input "false"
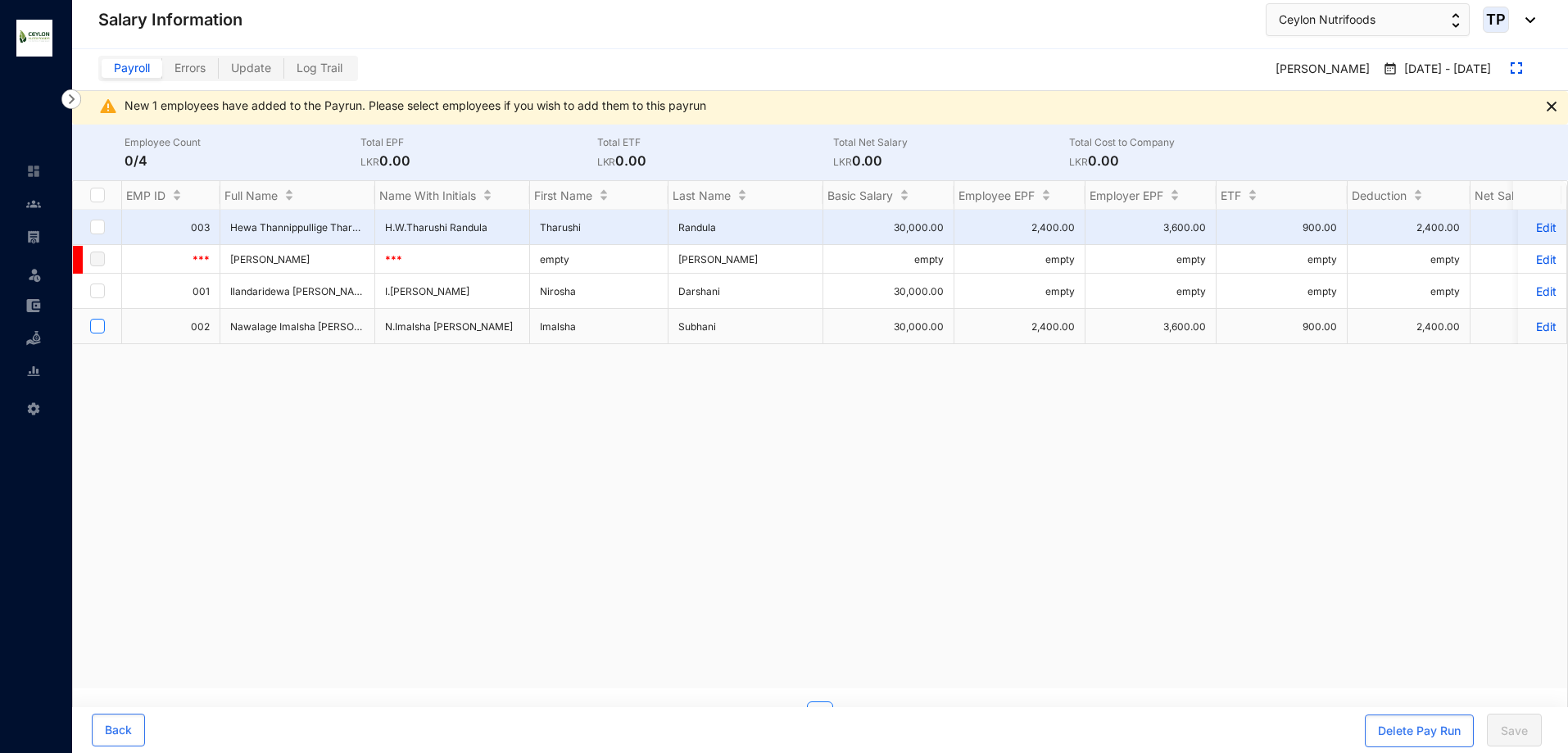
click at [92, 326] on input "checkbox" at bounding box center [97, 326] width 15 height 15
checkbox input "true"
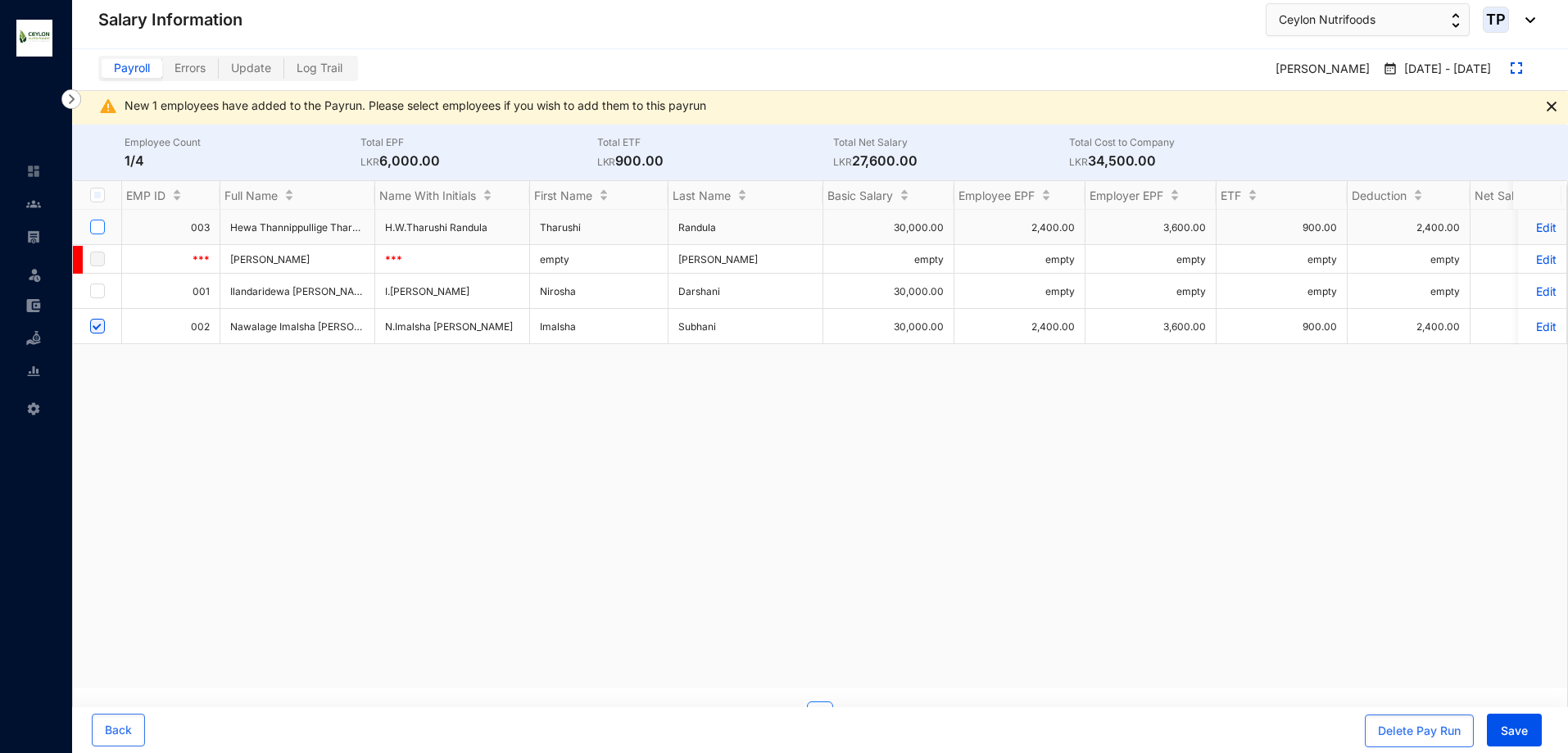
click at [90, 223] on input "checkbox" at bounding box center [97, 227] width 15 height 15
checkbox input "true"
click at [100, 286] on input "checkbox" at bounding box center [97, 291] width 15 height 15
checkbox input "true"
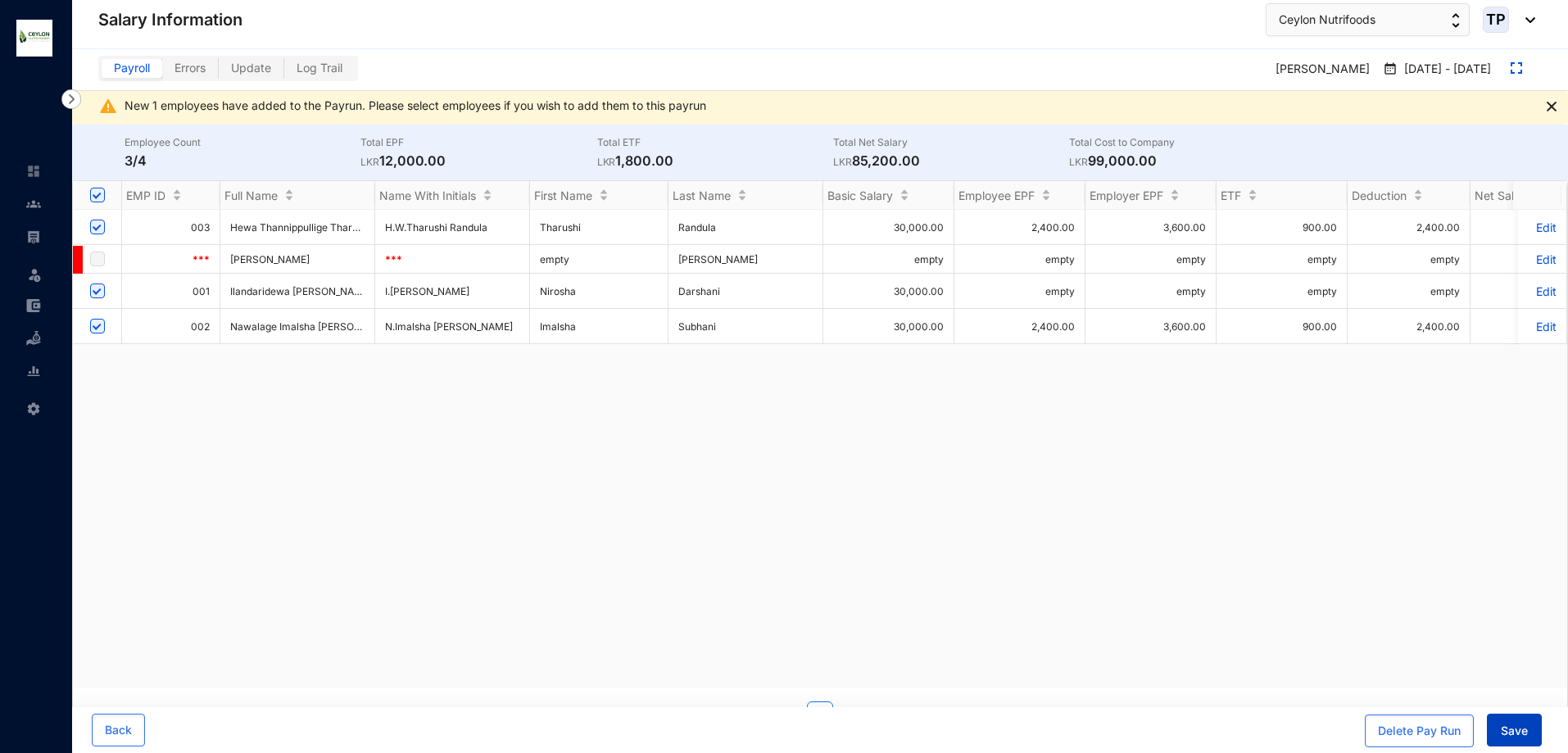
click at [1525, 735] on span "Save" at bounding box center [1515, 731] width 27 height 16
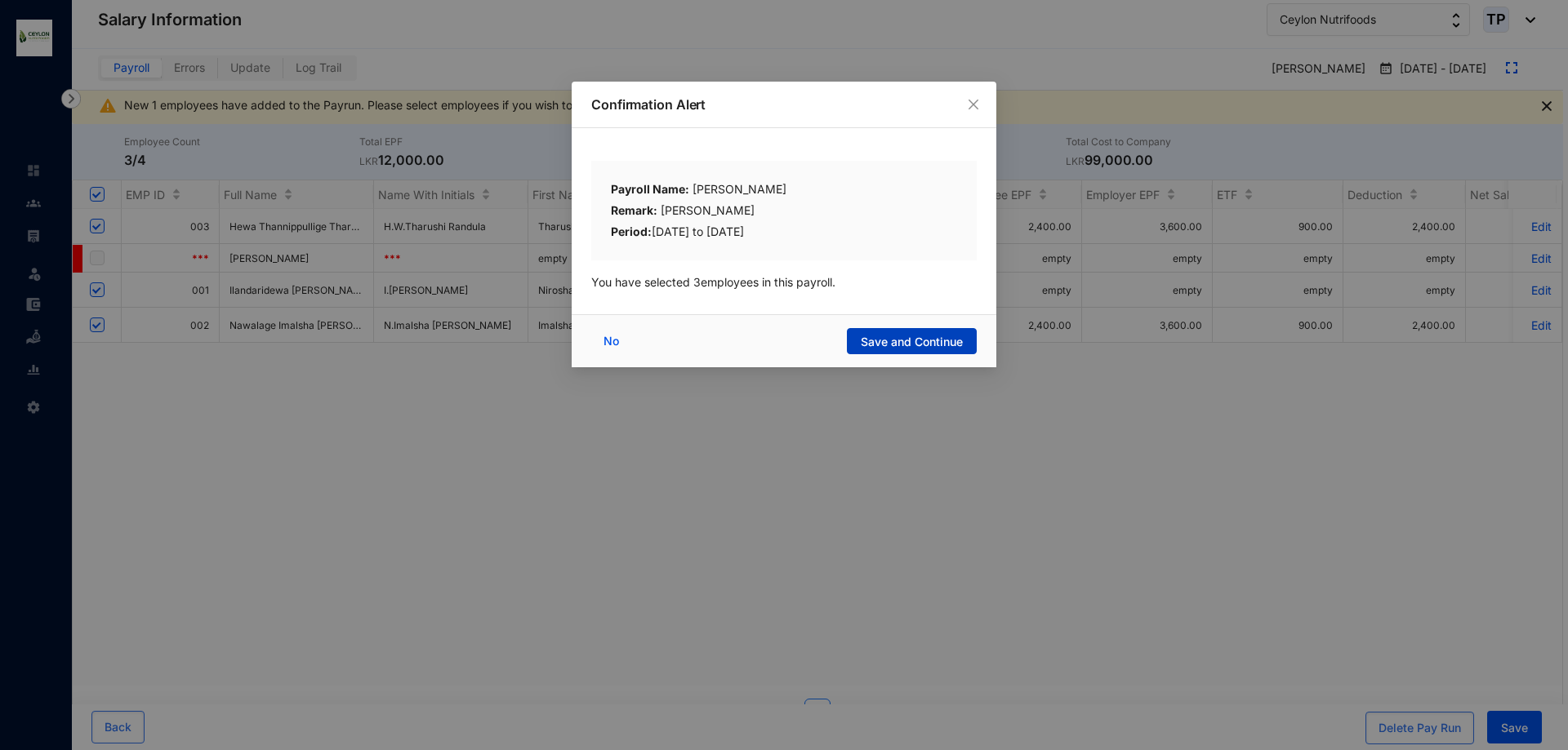
click at [890, 342] on span "Save and Continue" at bounding box center [911, 342] width 102 height 16
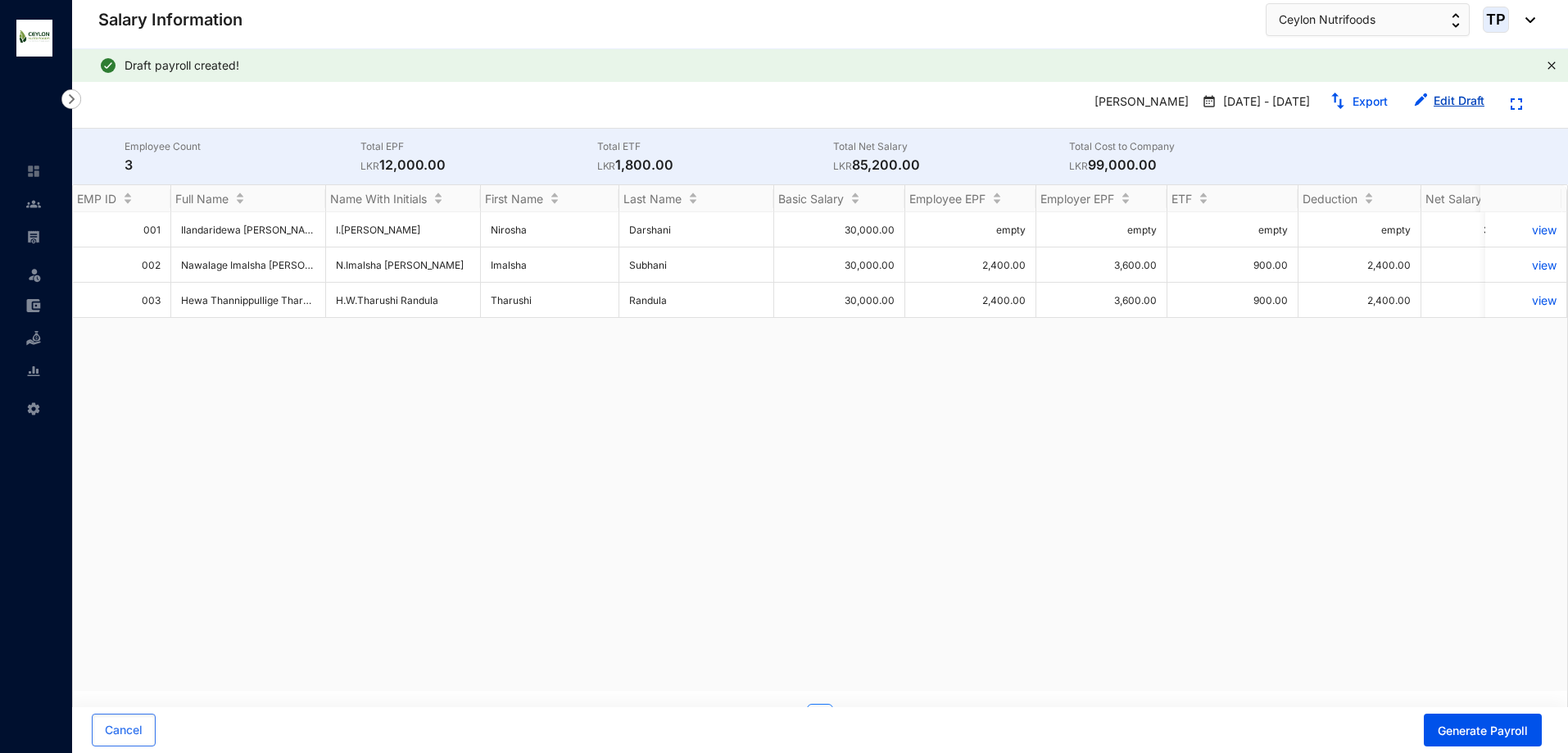
click at [1442, 98] on link "Edit Draft" at bounding box center [1459, 101] width 51 height 14
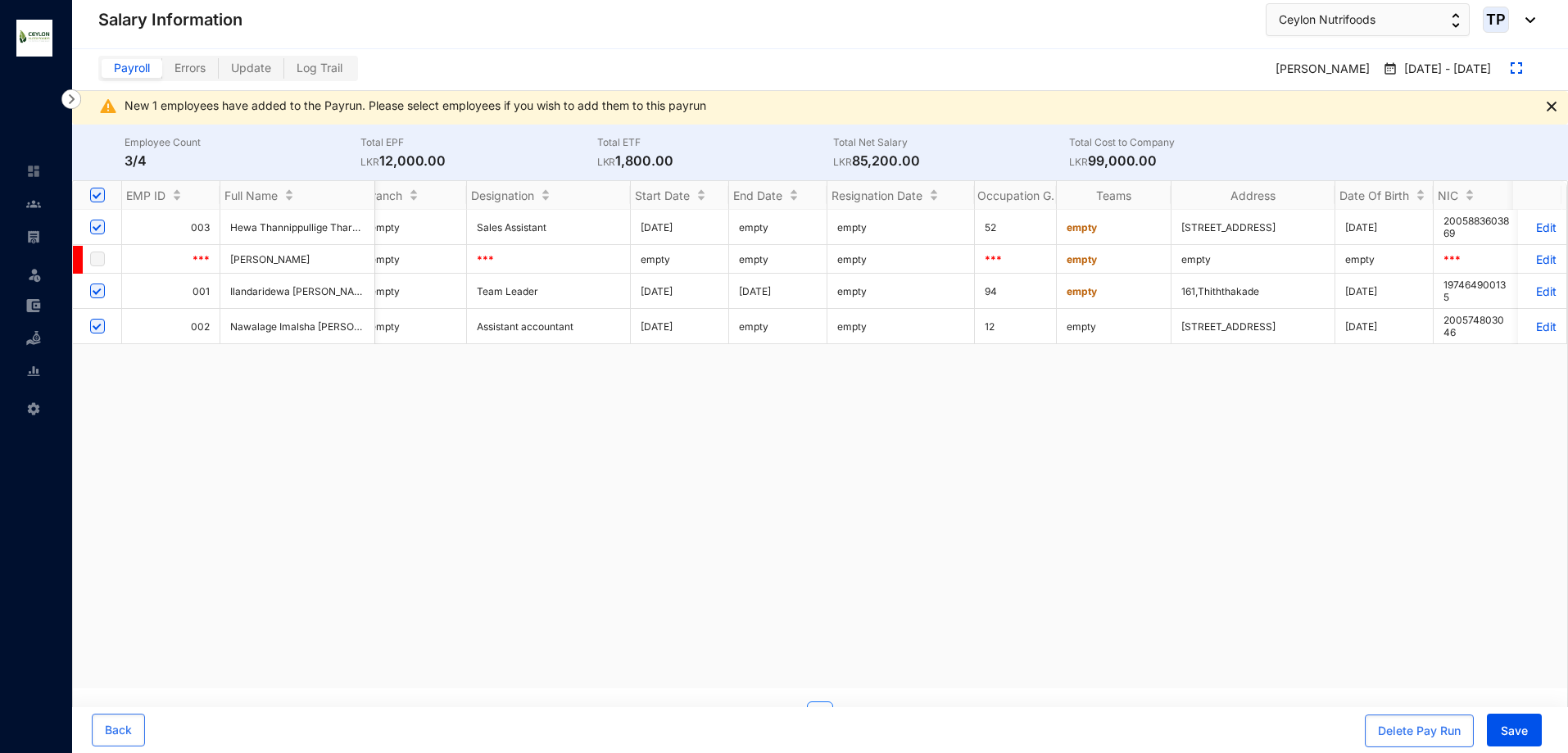
scroll to position [0, 3959]
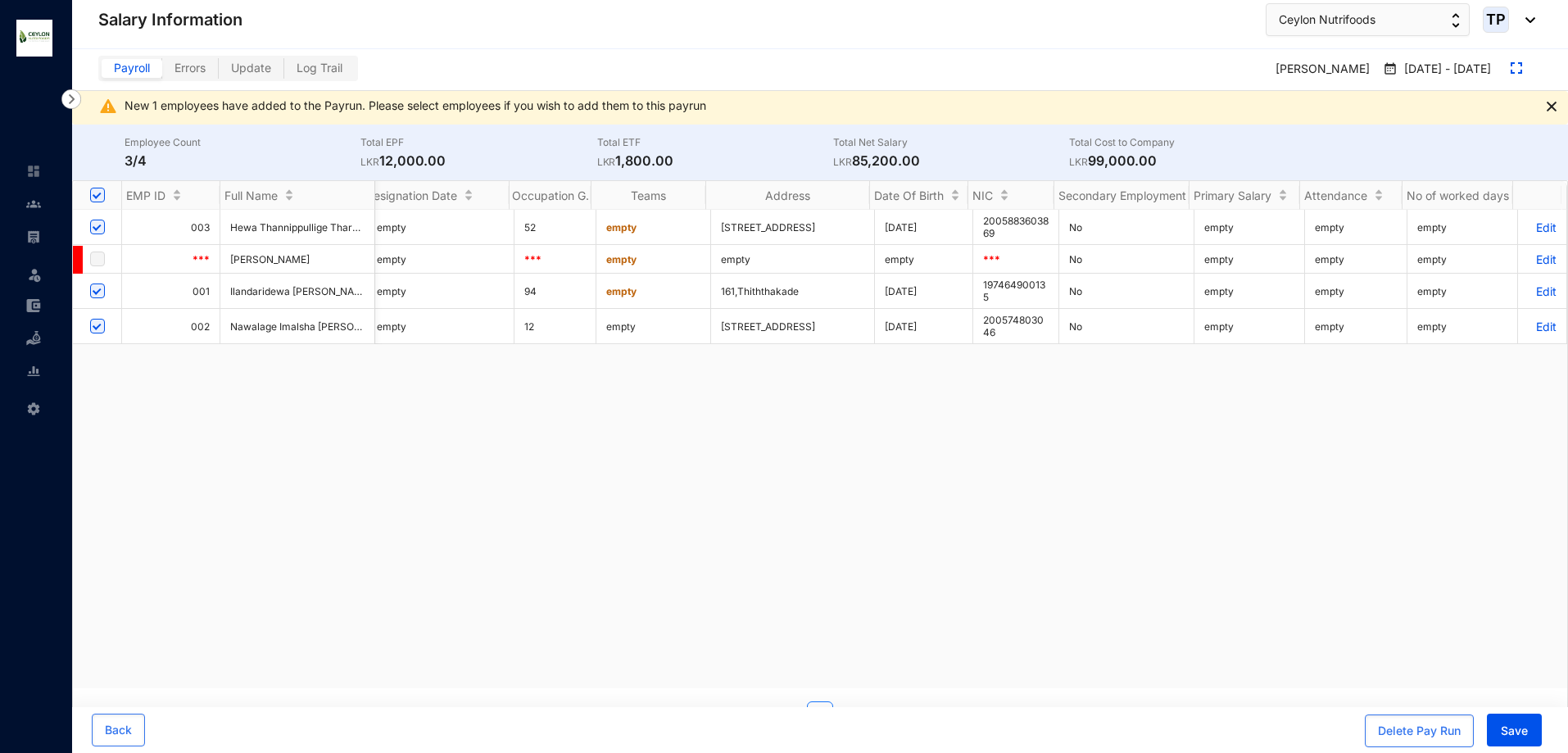
click at [1168, 287] on td "No" at bounding box center [1127, 292] width 135 height 36
click at [1543, 298] on td "Edit" at bounding box center [1542, 292] width 49 height 36
click at [1533, 286] on p "Edit" at bounding box center [1542, 291] width 28 height 14
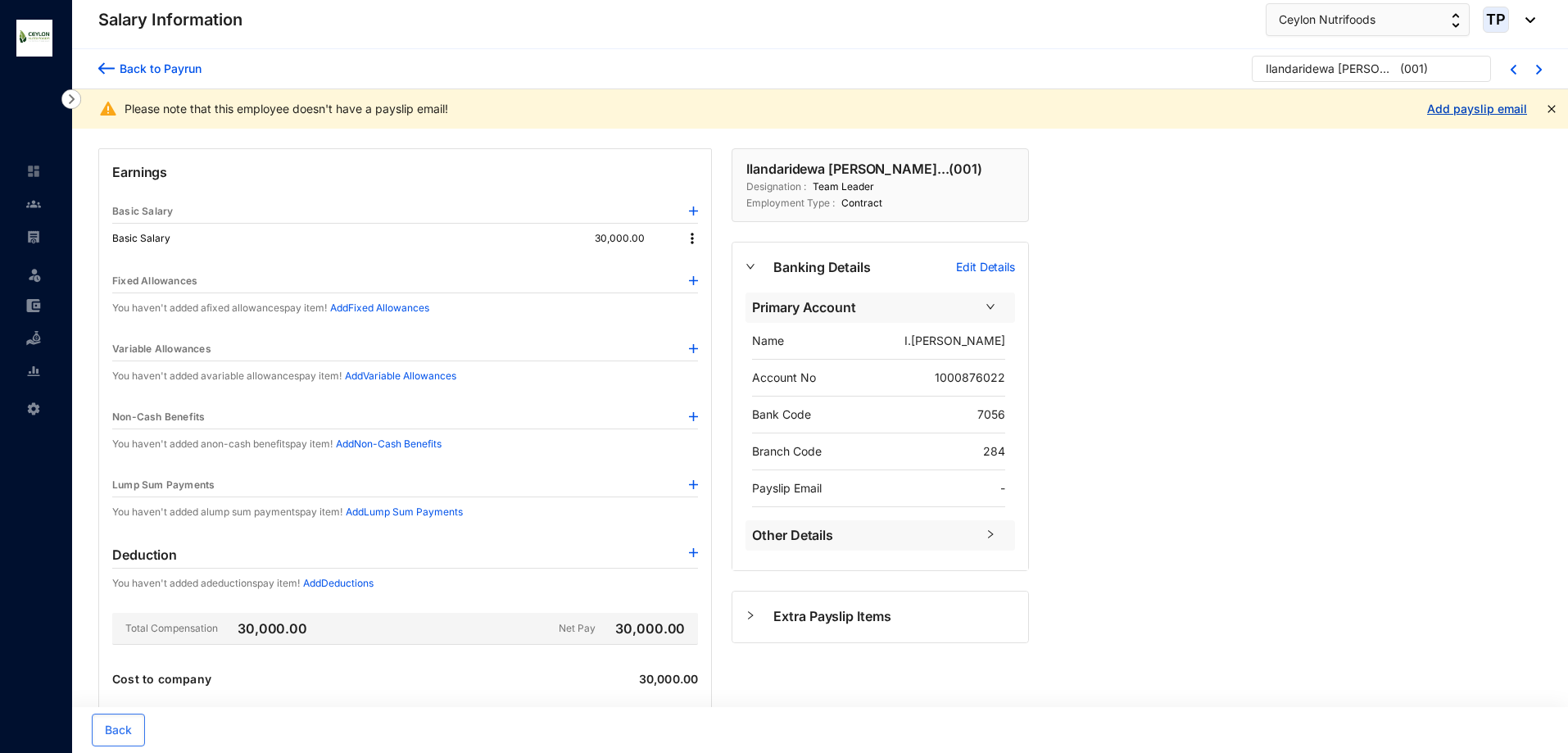
click at [1493, 108] on link "Add payslip email" at bounding box center [1477, 109] width 100 height 14
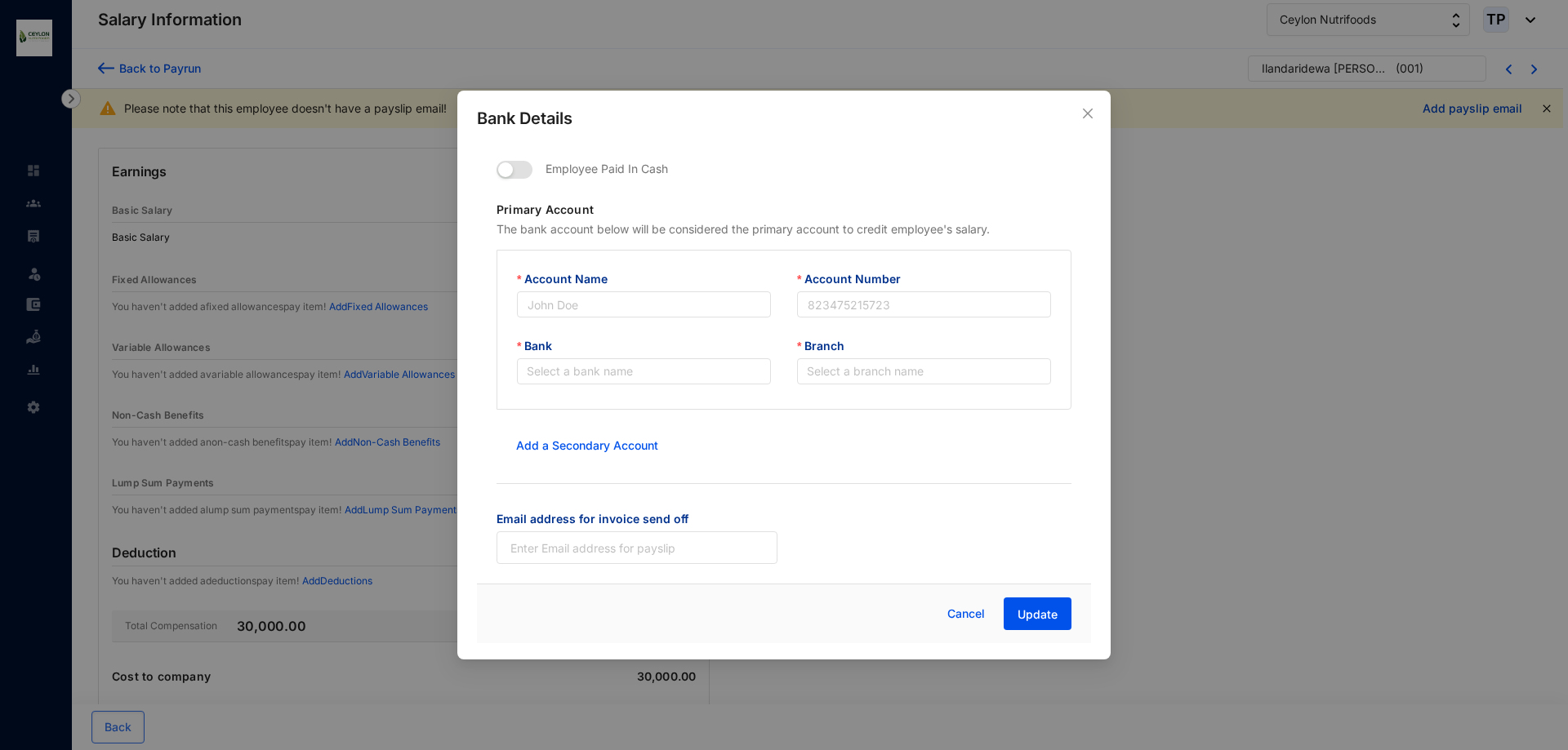
type input "I.[PERSON_NAME]"
type input "1000876022"
click at [1049, 607] on span "Update" at bounding box center [1037, 614] width 40 height 16
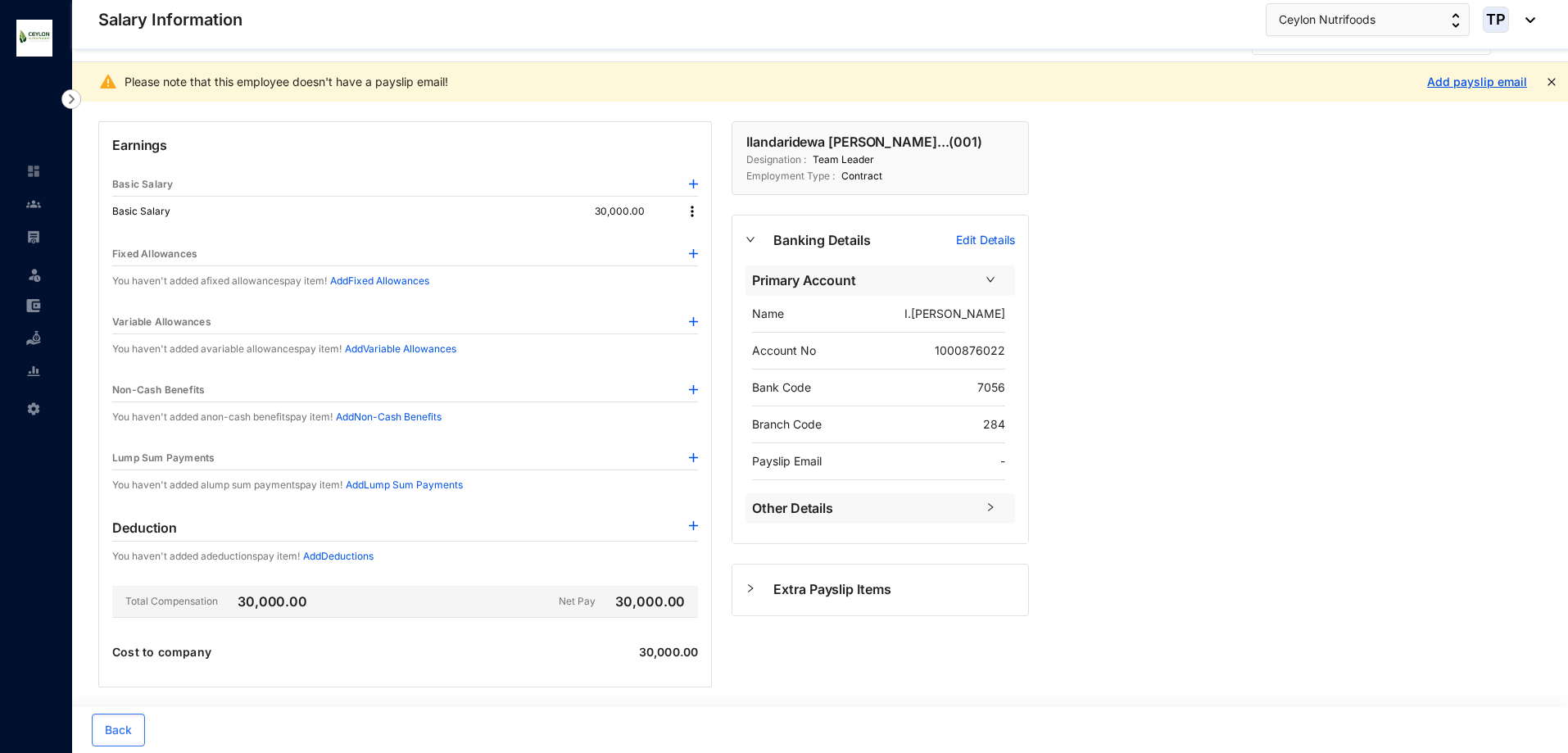
scroll to position [38, 0]
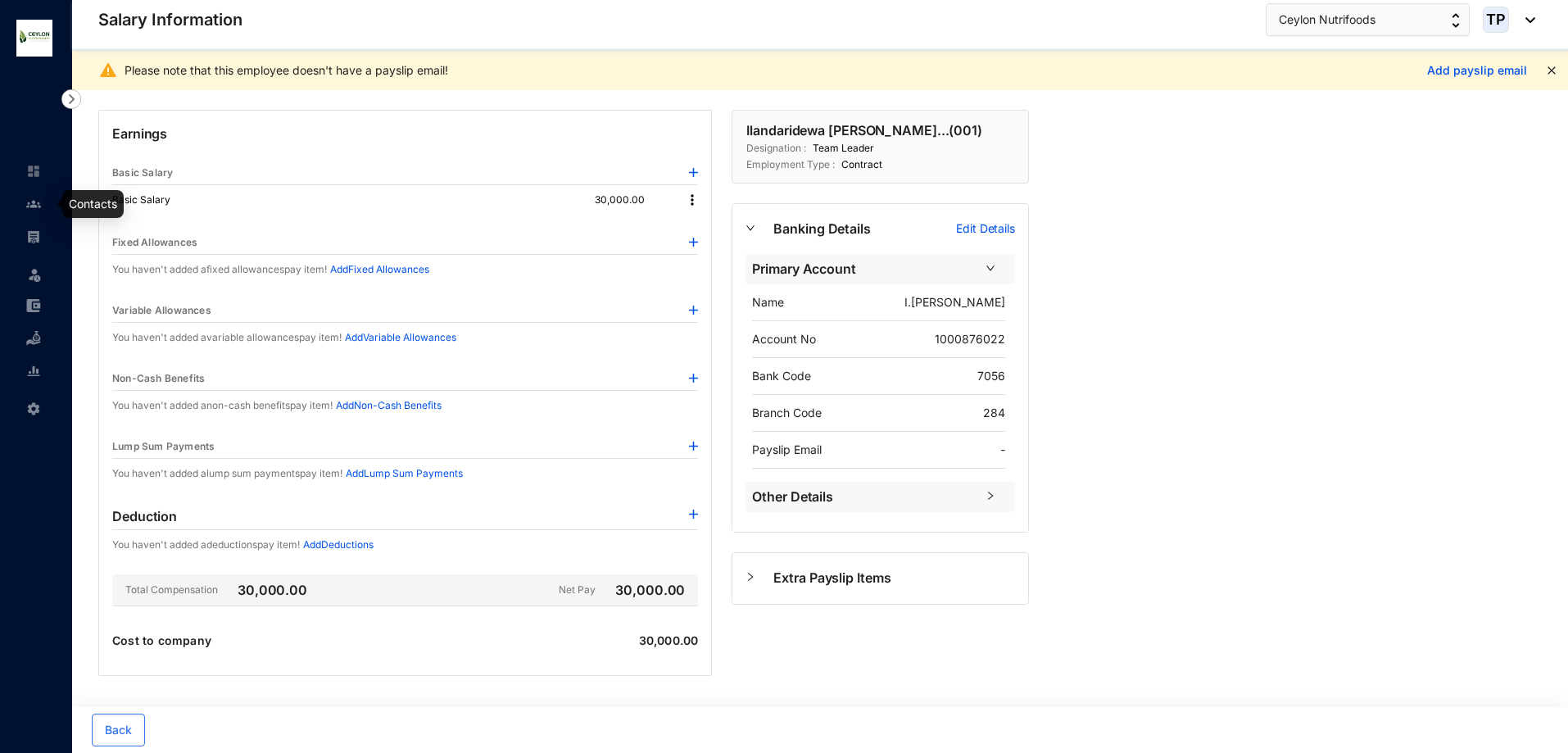
click at [38, 212] on link at bounding box center [46, 204] width 41 height 16
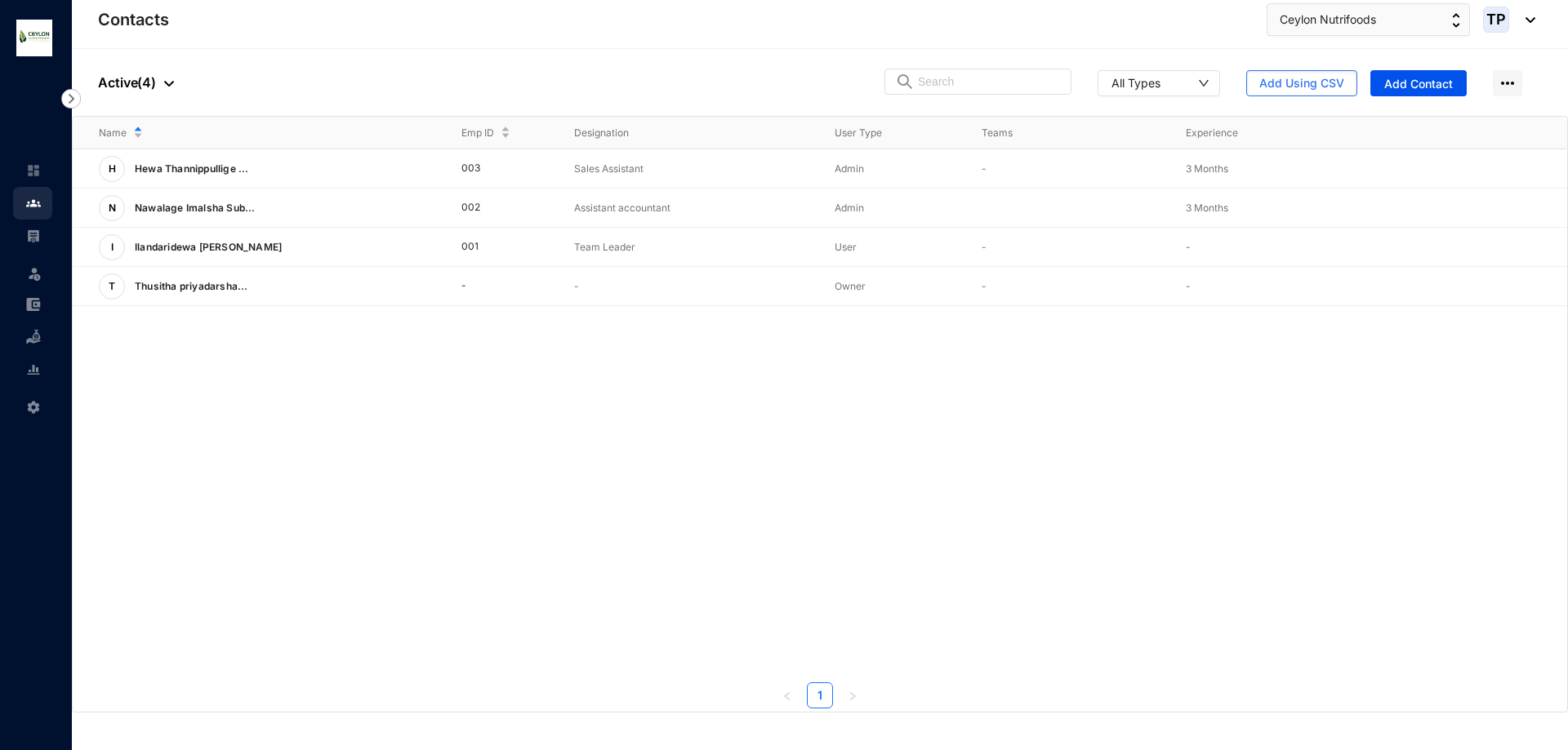
click at [27, 244] on link at bounding box center [46, 236] width 41 height 16
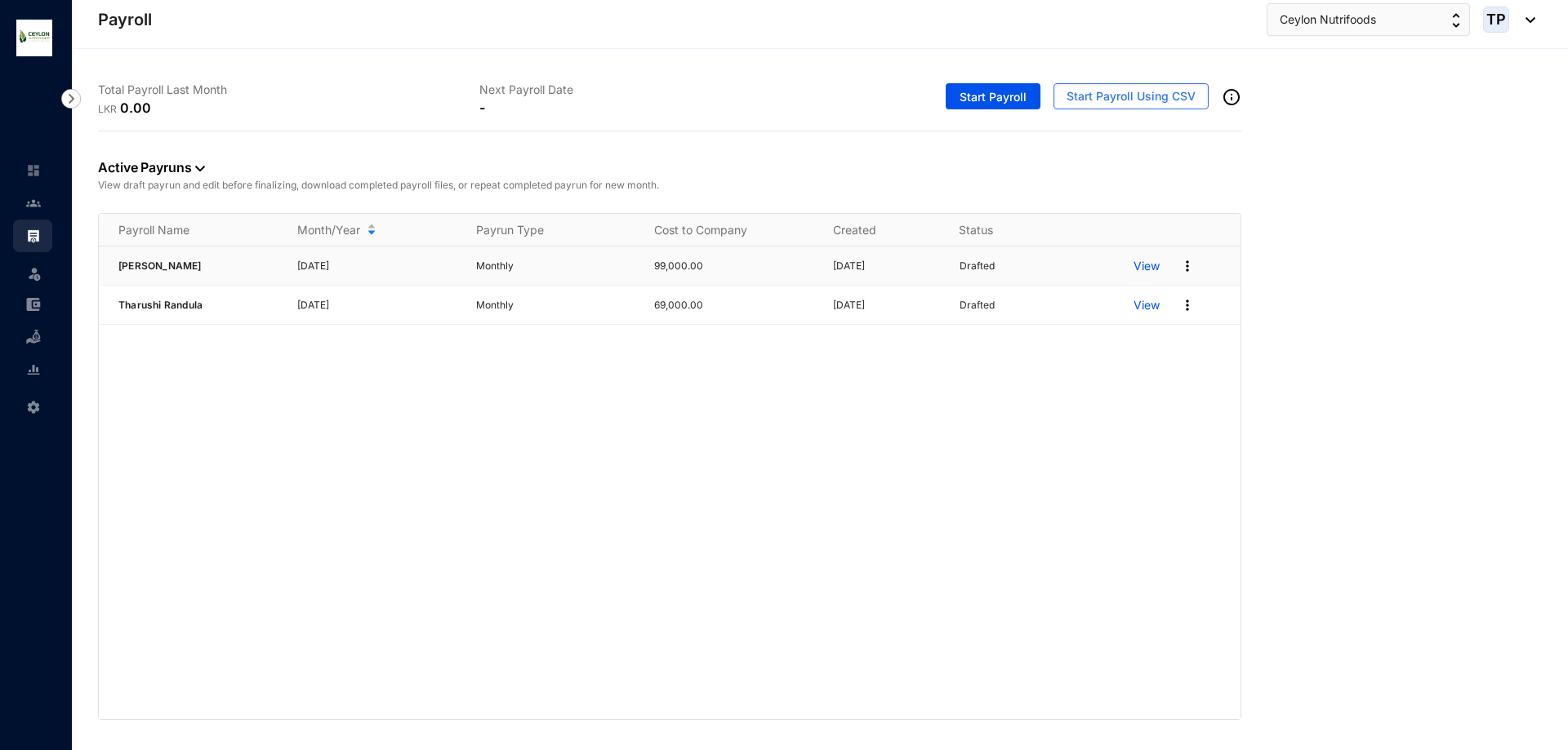
click at [1153, 270] on p "View" at bounding box center [1146, 266] width 26 height 16
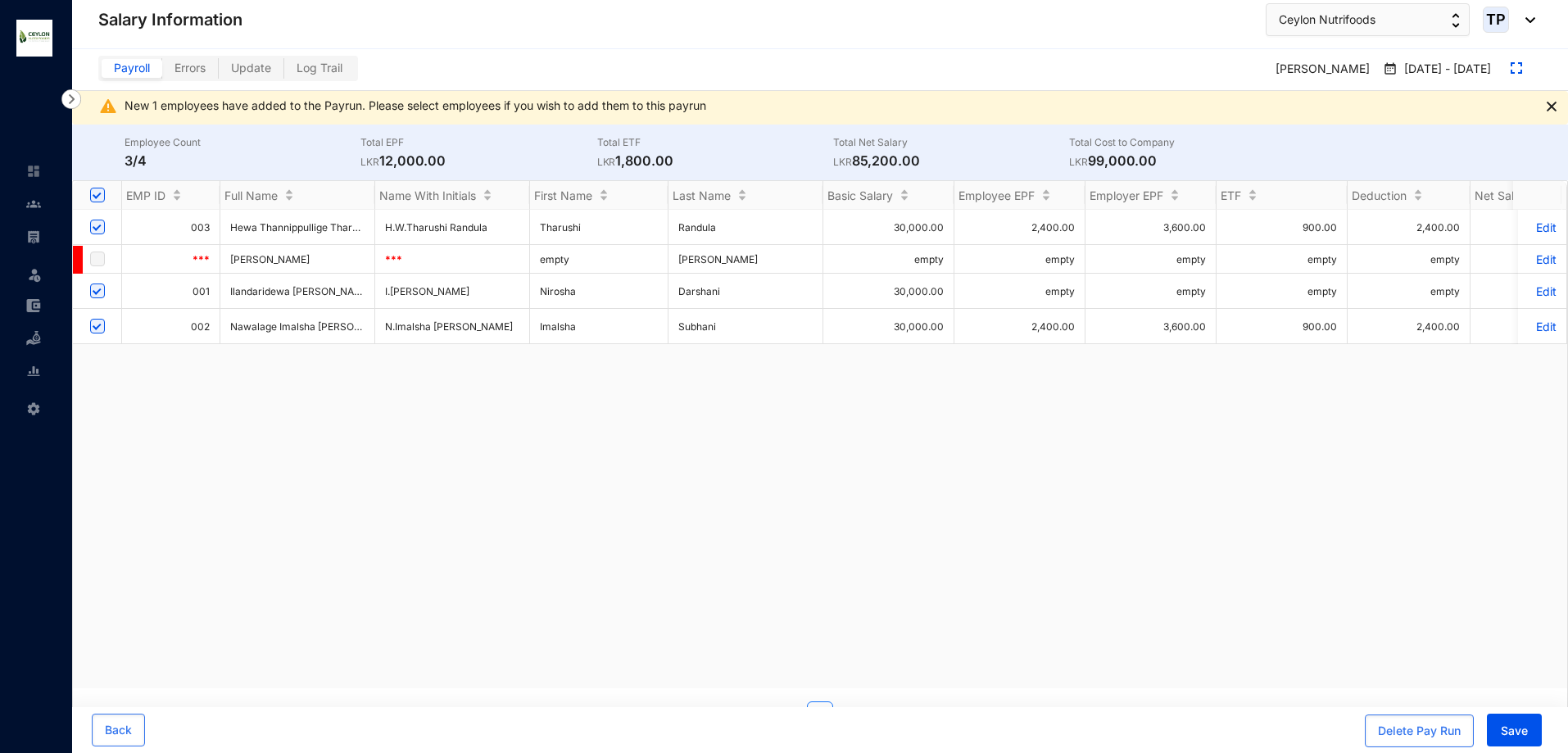
click at [93, 231] on input "checkbox" at bounding box center [97, 227] width 15 height 15
checkbox input "false"
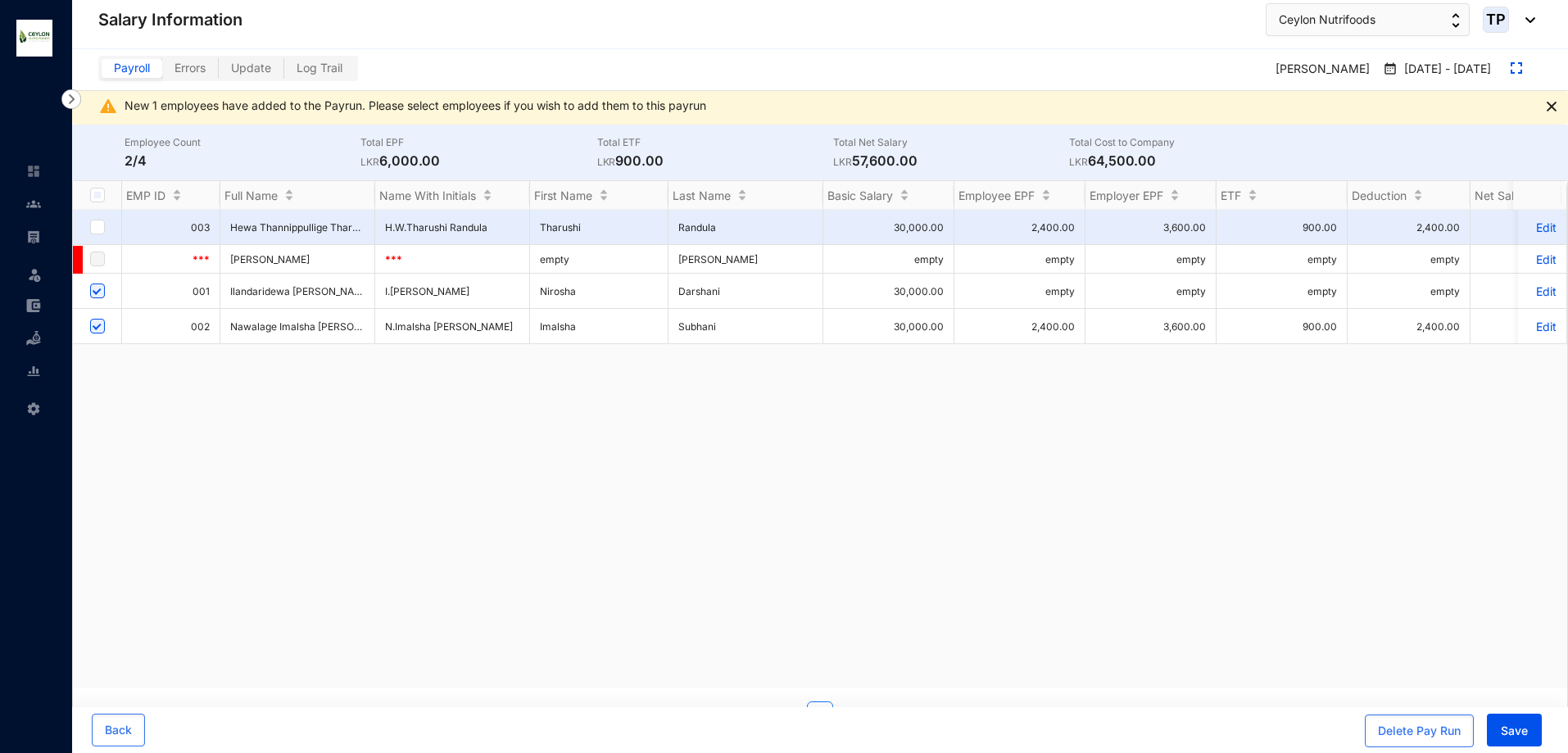
click at [98, 293] on input "checkbox" at bounding box center [97, 291] width 15 height 15
checkbox input "false"
click at [94, 318] on label at bounding box center [97, 326] width 15 height 18
click at [94, 319] on input "checkbox" at bounding box center [97, 326] width 15 height 15
click at [107, 324] on td at bounding box center [97, 327] width 49 height 36
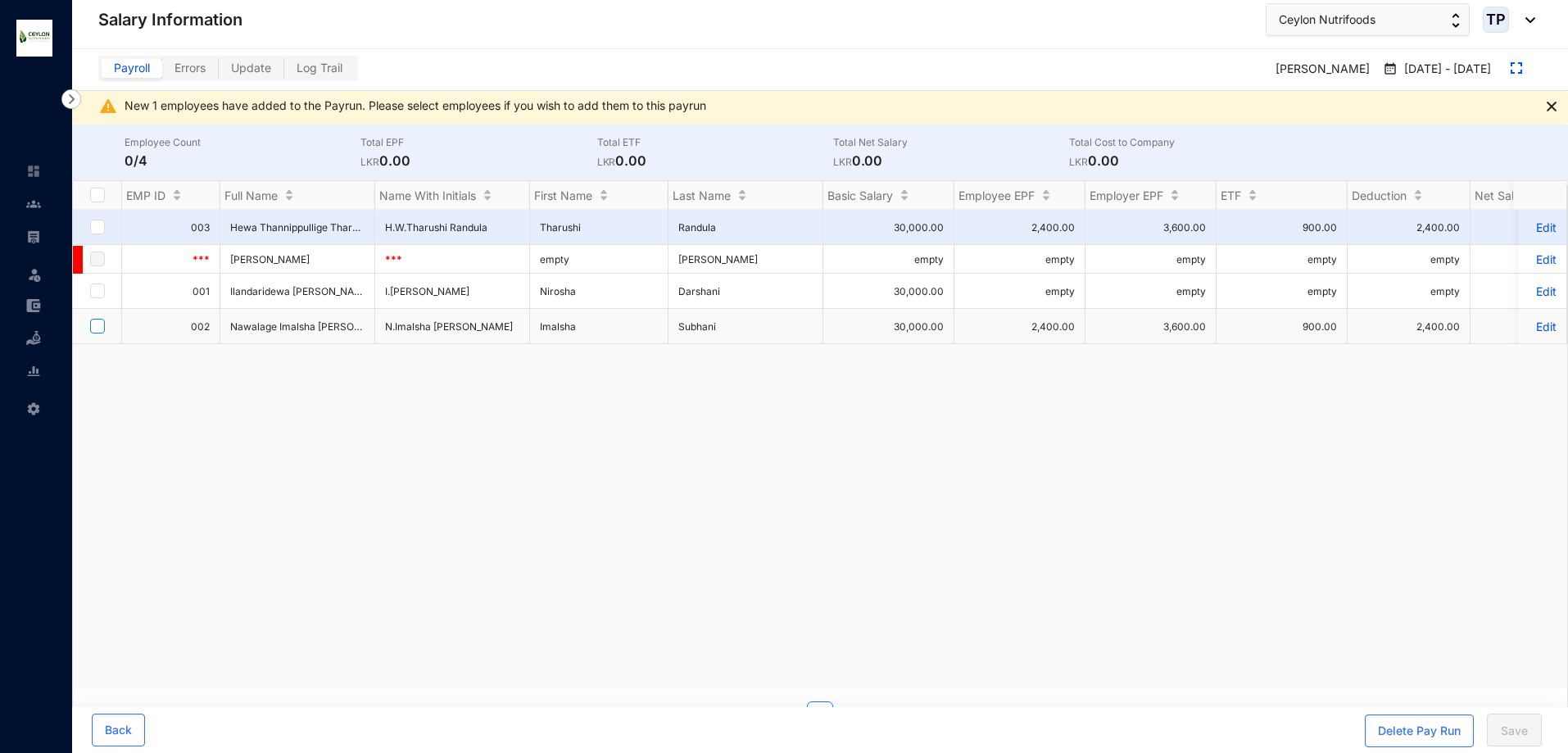
drag, startPoint x: 82, startPoint y: 332, endPoint x: 95, endPoint y: 324, distance: 15.3
click at [85, 331] on td at bounding box center [97, 327] width 49 height 36
click at [101, 322] on input "checkbox" at bounding box center [97, 326] width 15 height 15
click at [90, 325] on input "checkbox" at bounding box center [97, 326] width 15 height 15
checkbox input "false"
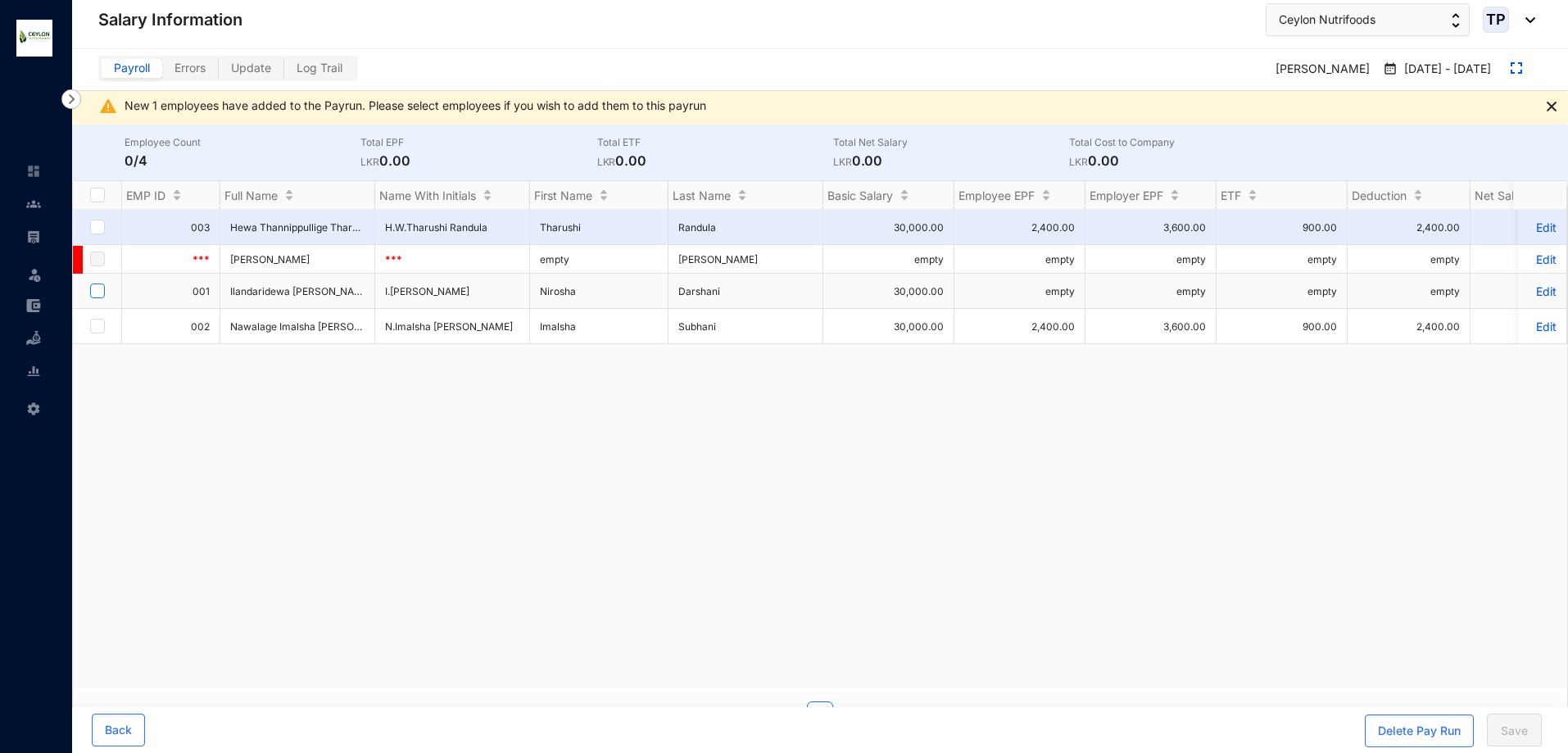
click at [95, 296] on input "checkbox" at bounding box center [97, 291] width 15 height 15
checkbox input "true"
click at [1523, 742] on button "Save" at bounding box center [1515, 730] width 55 height 33
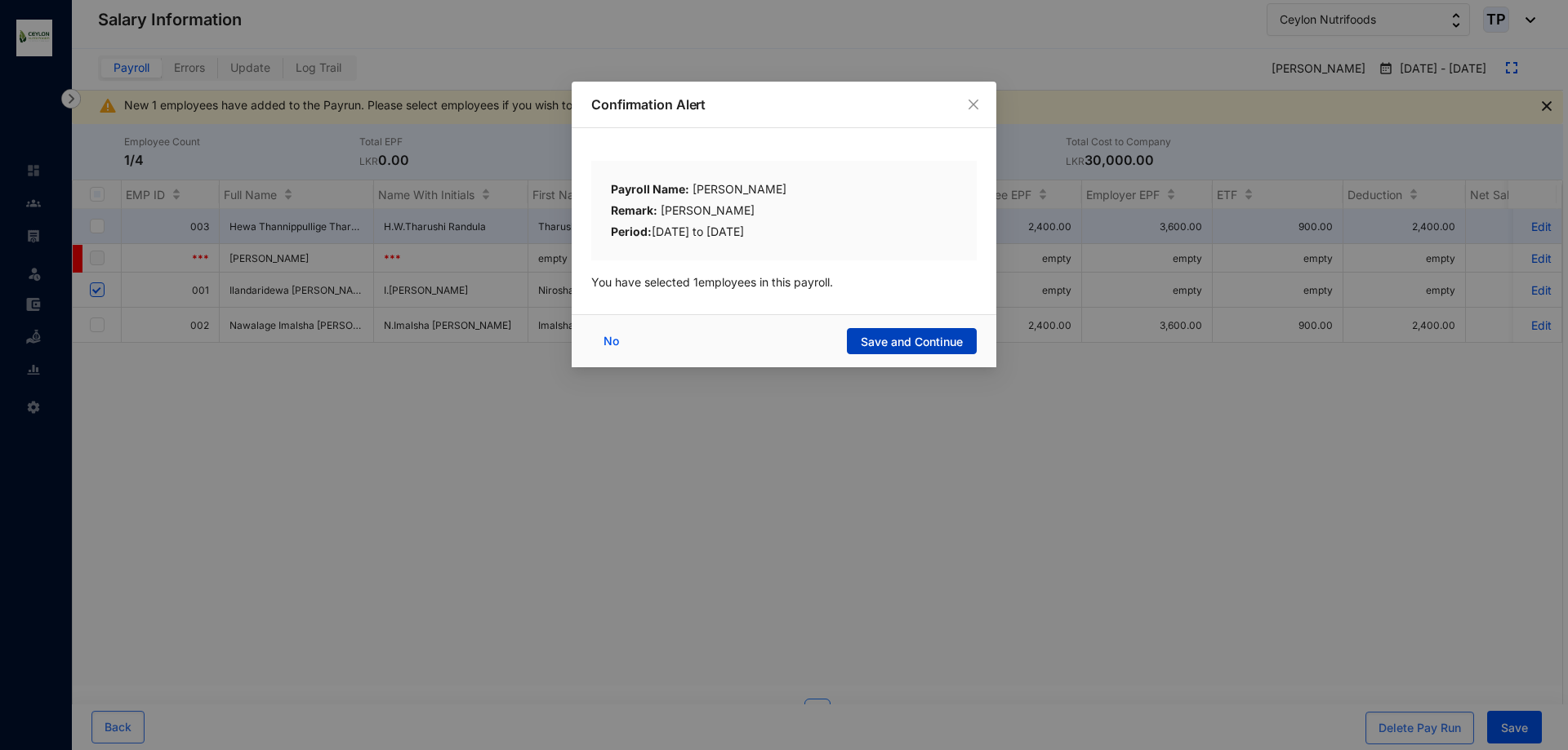
click at [906, 342] on span "Save and Continue" at bounding box center [911, 342] width 102 height 16
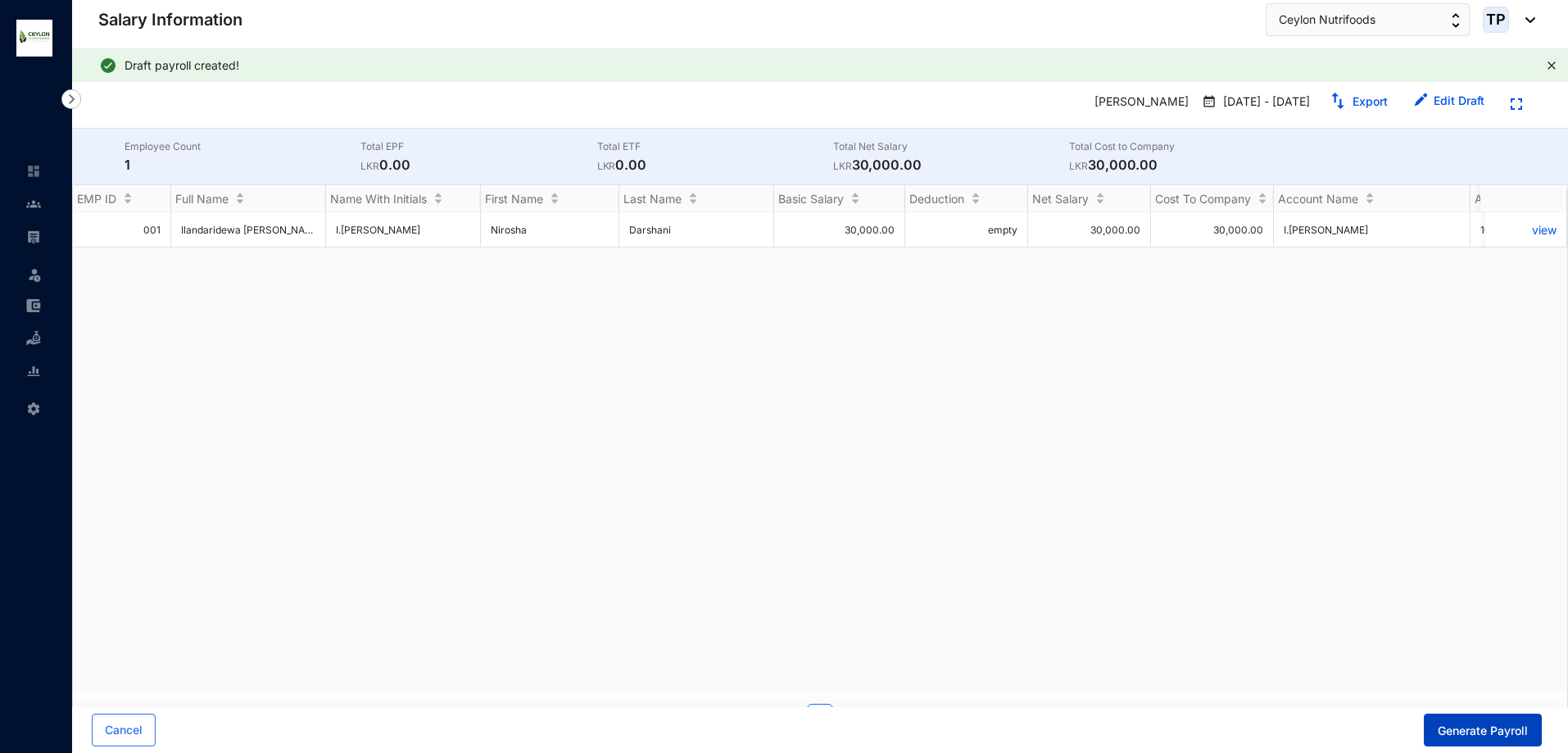
click at [1459, 731] on span "Generate Payroll" at bounding box center [1483, 731] width 90 height 16
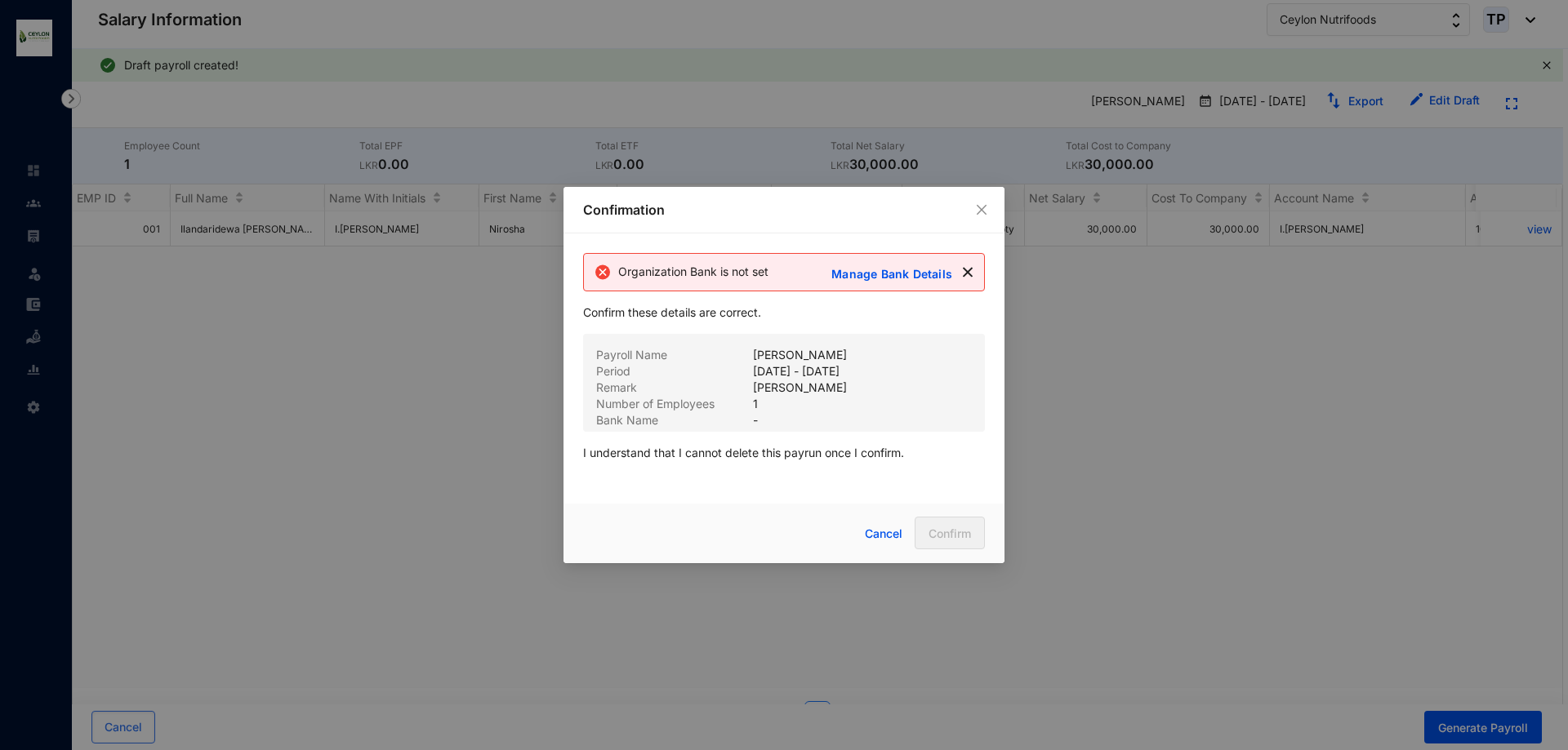
click at [918, 270] on p "Manage Bank Details" at bounding box center [893, 273] width 125 height 17
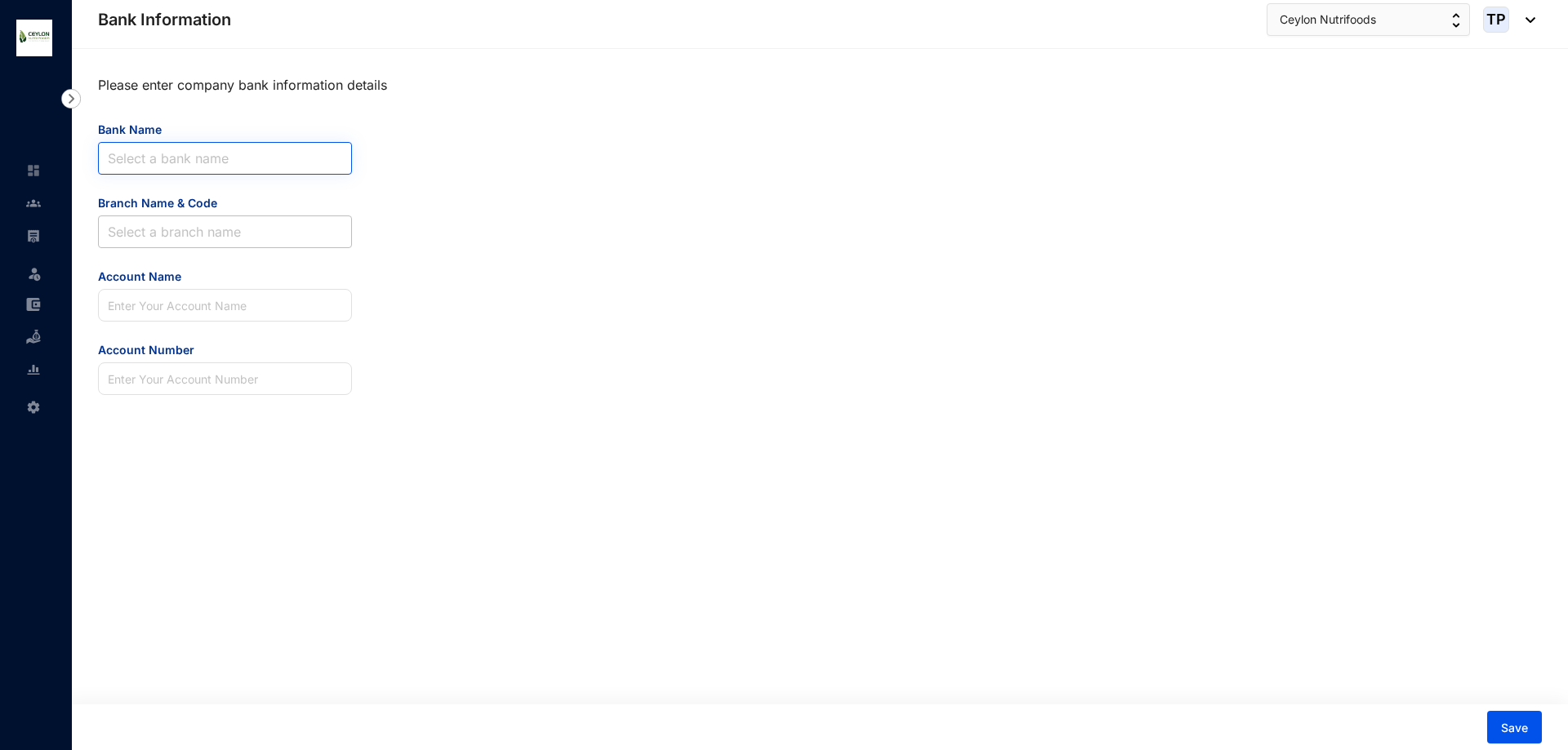
click at [281, 160] on input "Bank Name" at bounding box center [225, 158] width 234 height 31
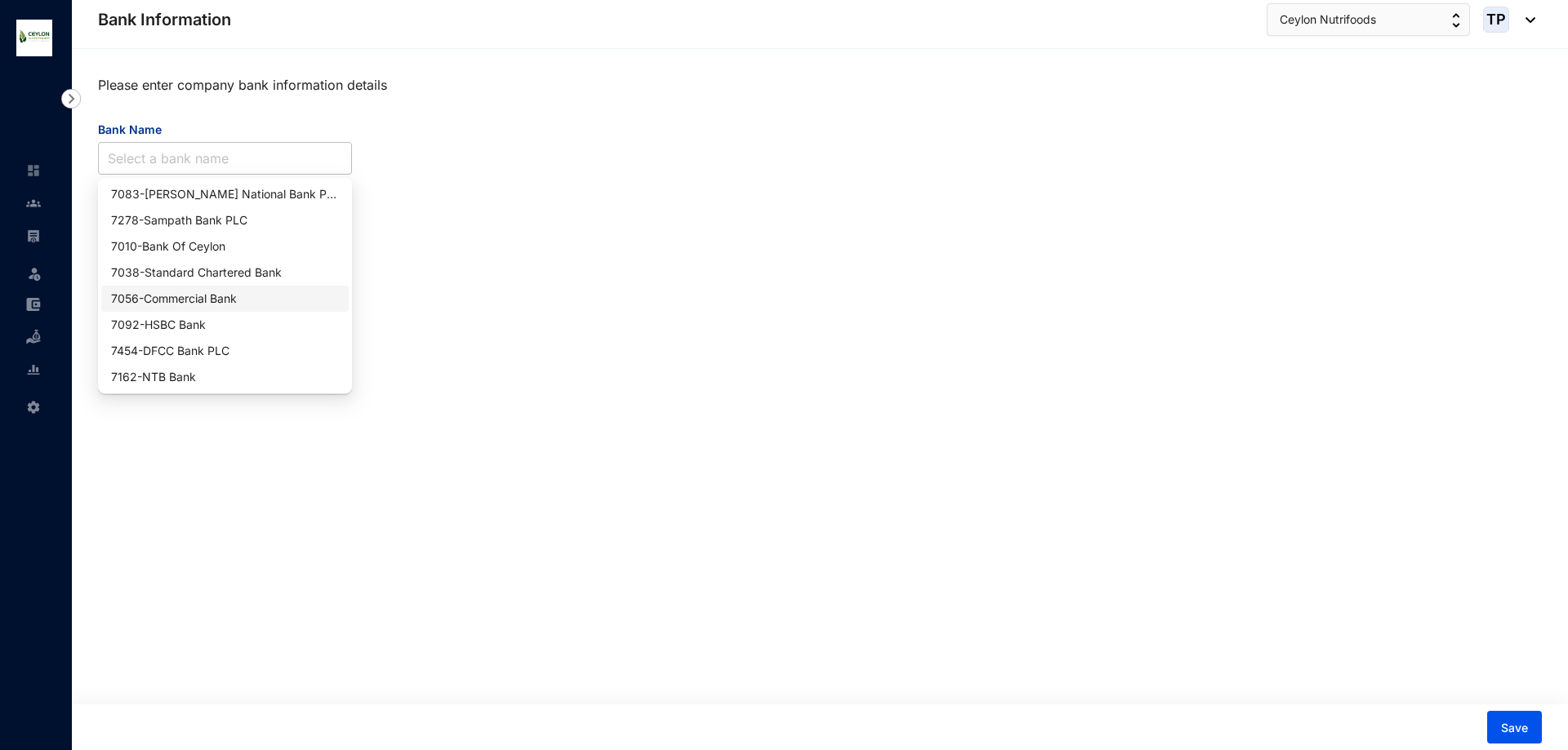
click at [262, 301] on div "7056 - Commercial Bank" at bounding box center [224, 299] width 228 height 18
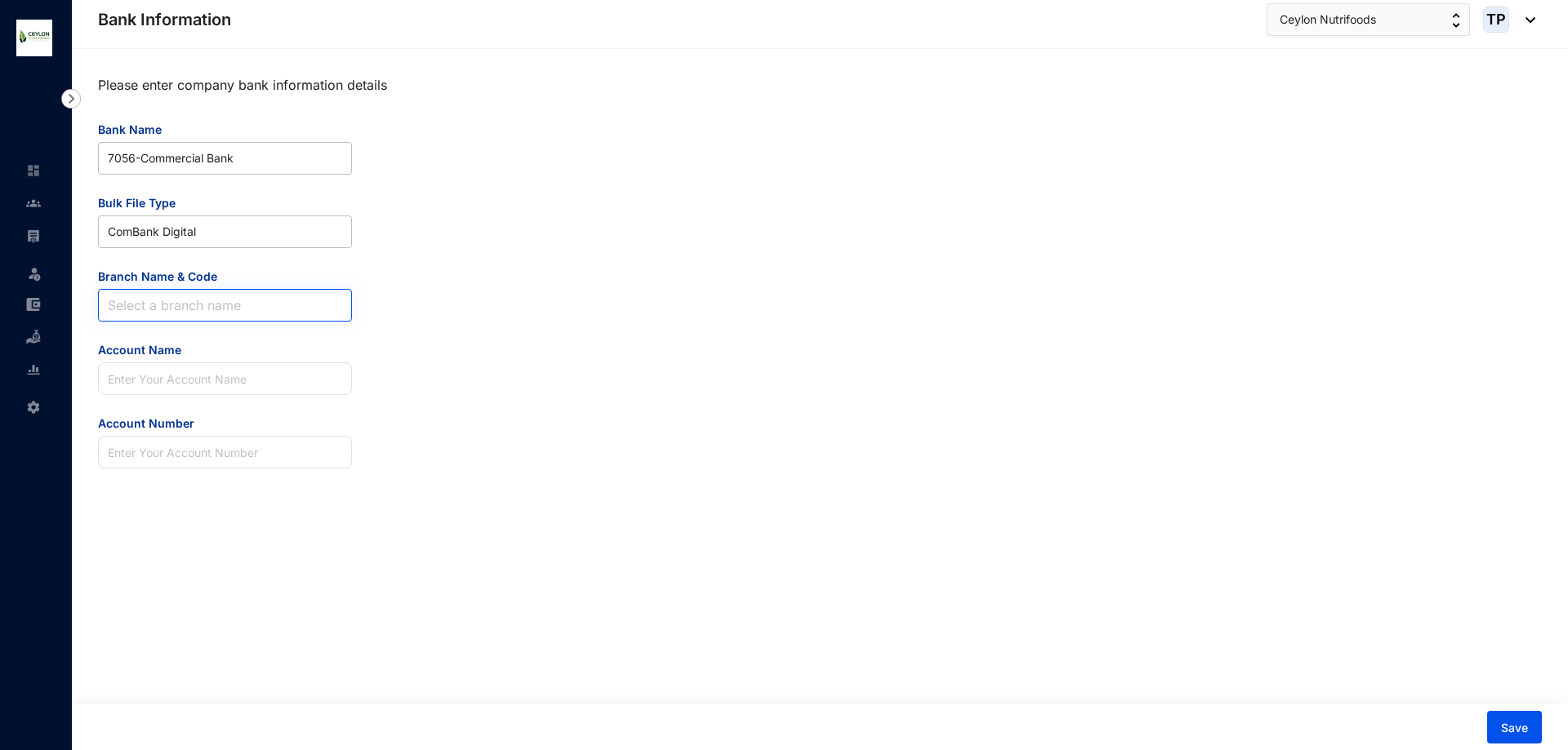
click at [248, 310] on input "Branch Name & Code" at bounding box center [225, 305] width 234 height 31
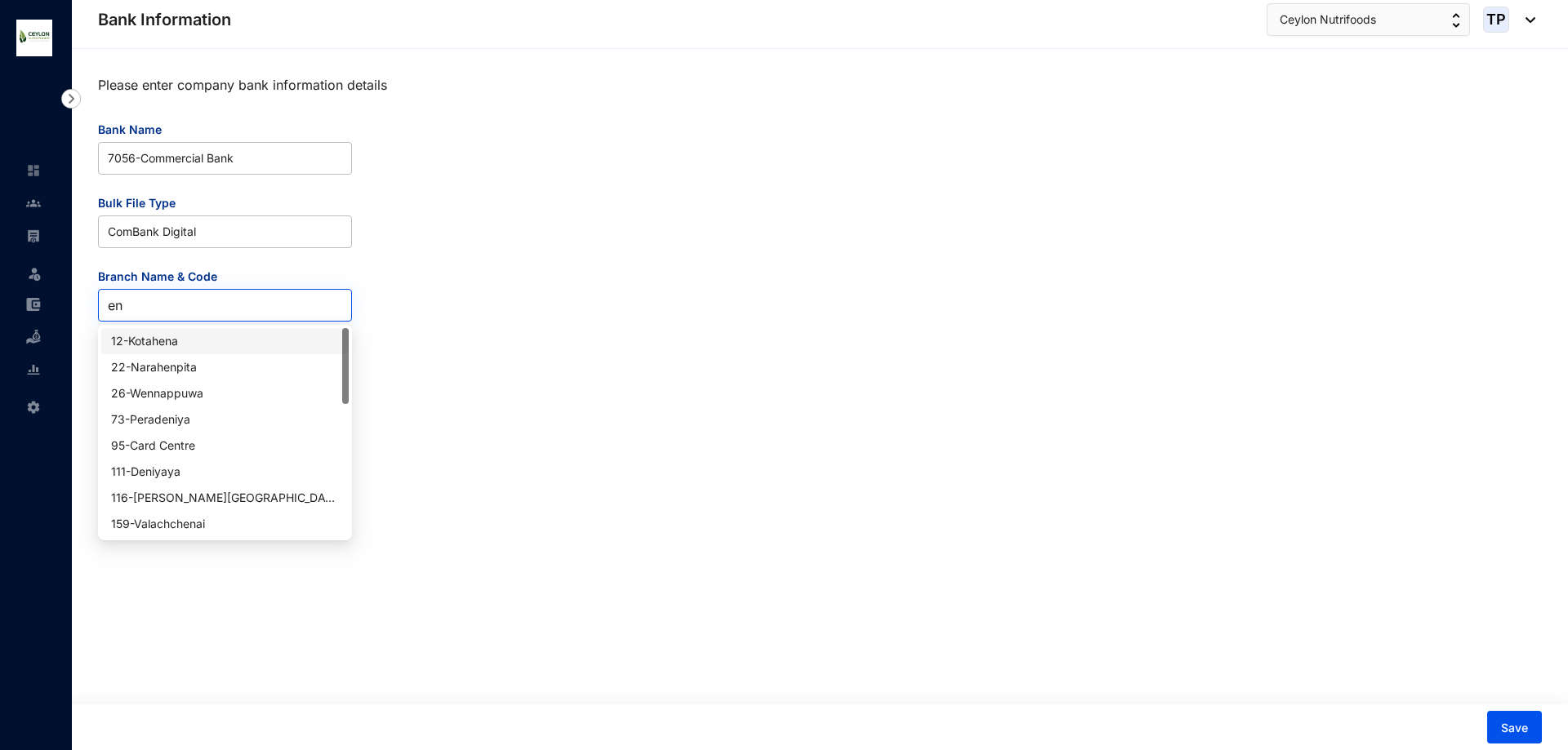
type input "end"
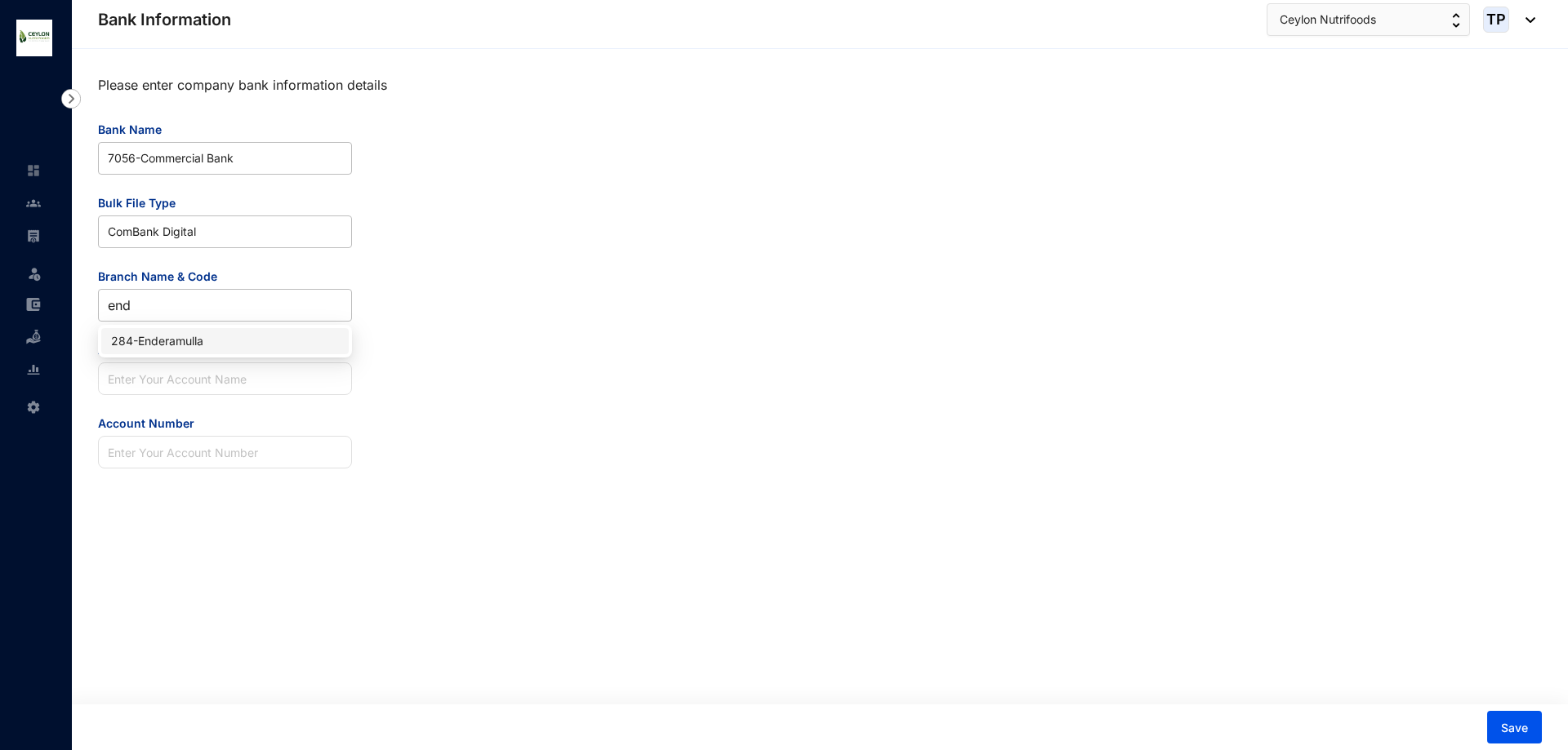
click at [246, 337] on div "284 - Enderamulla" at bounding box center [224, 341] width 228 height 18
click at [258, 371] on input "Account Name" at bounding box center [224, 379] width 254 height 33
click at [258, 378] on input "Account Name" at bounding box center [224, 379] width 254 height 33
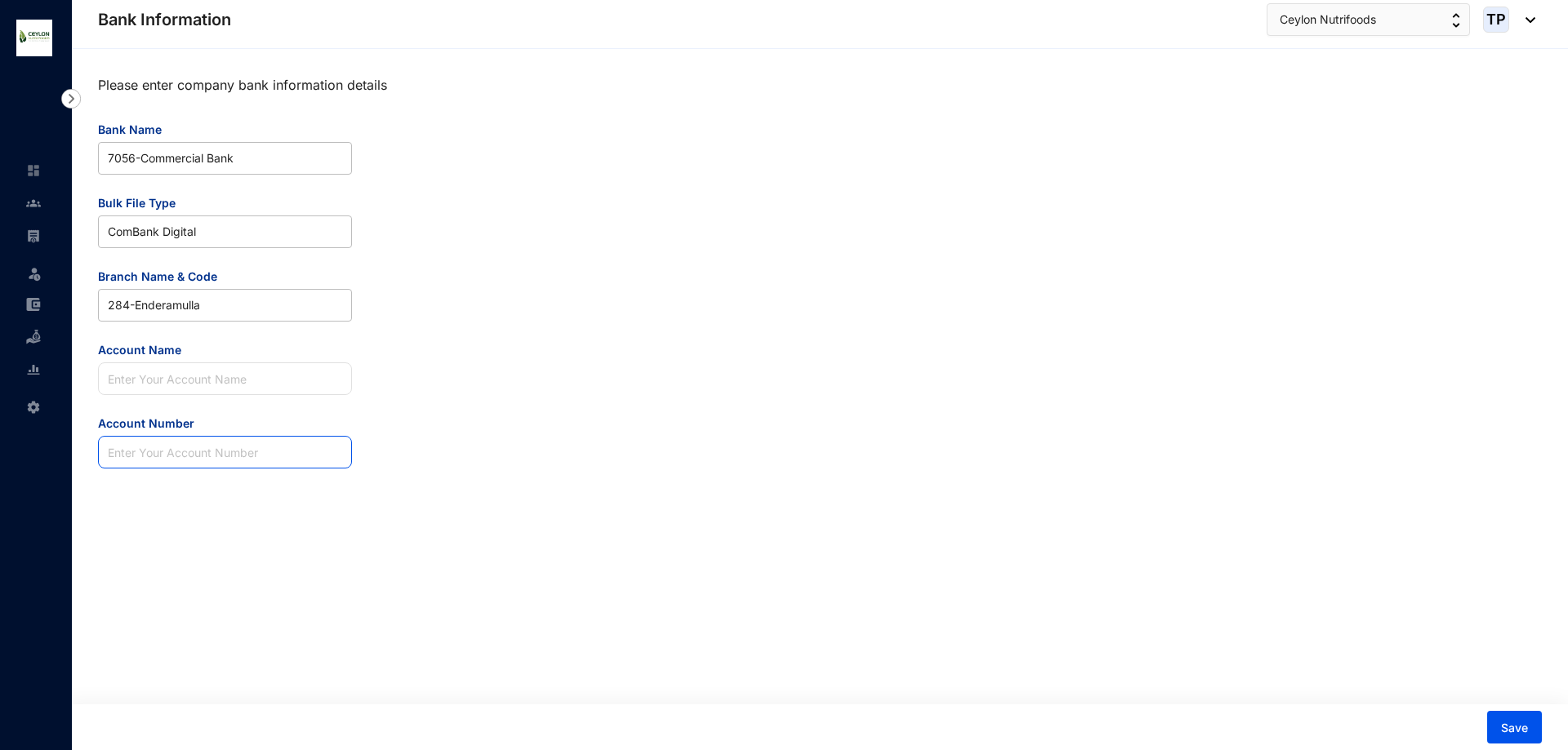
click at [266, 454] on input "Account Number" at bounding box center [224, 452] width 254 height 33
click at [37, 244] on link at bounding box center [46, 236] width 41 height 16
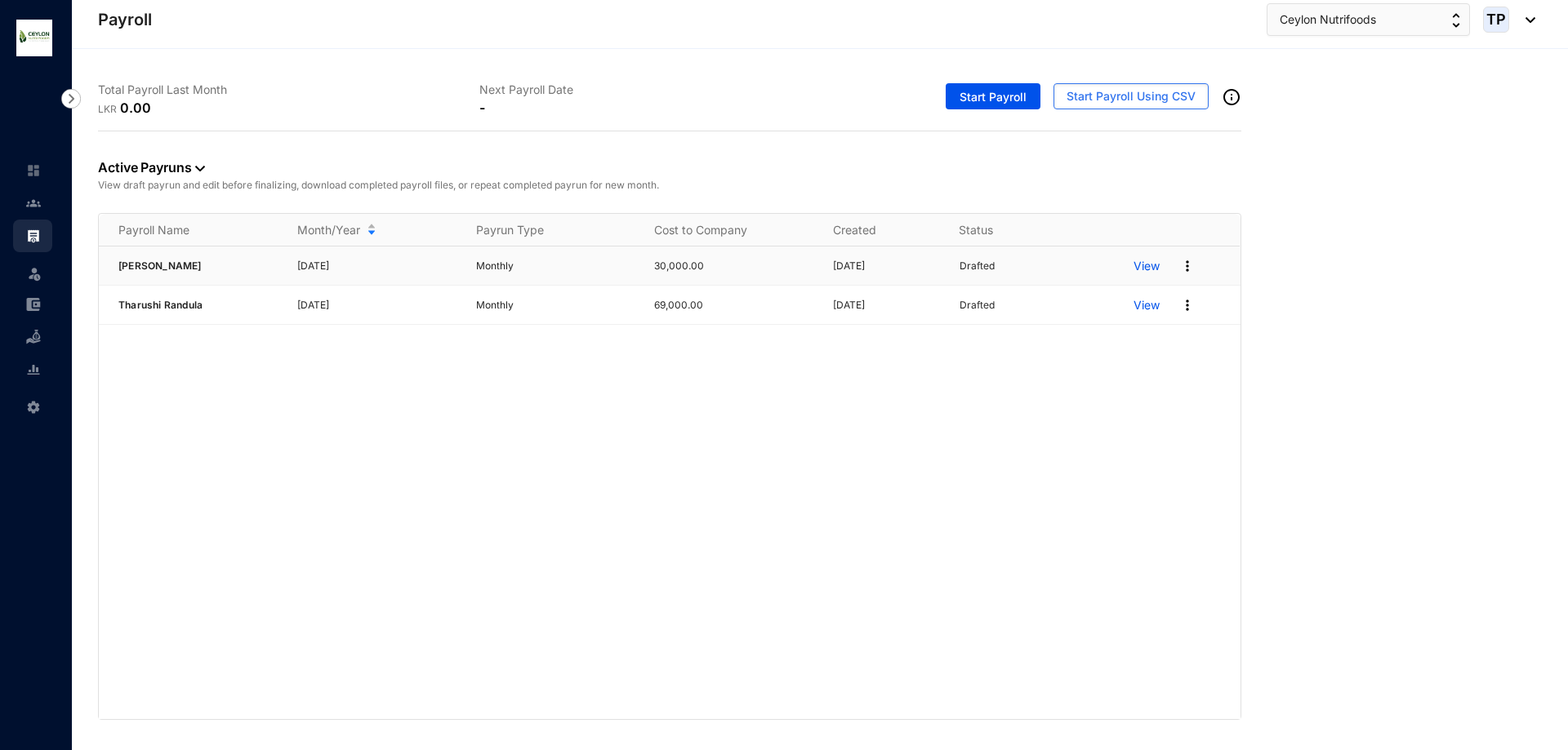
click at [1150, 269] on p "View" at bounding box center [1146, 266] width 26 height 16
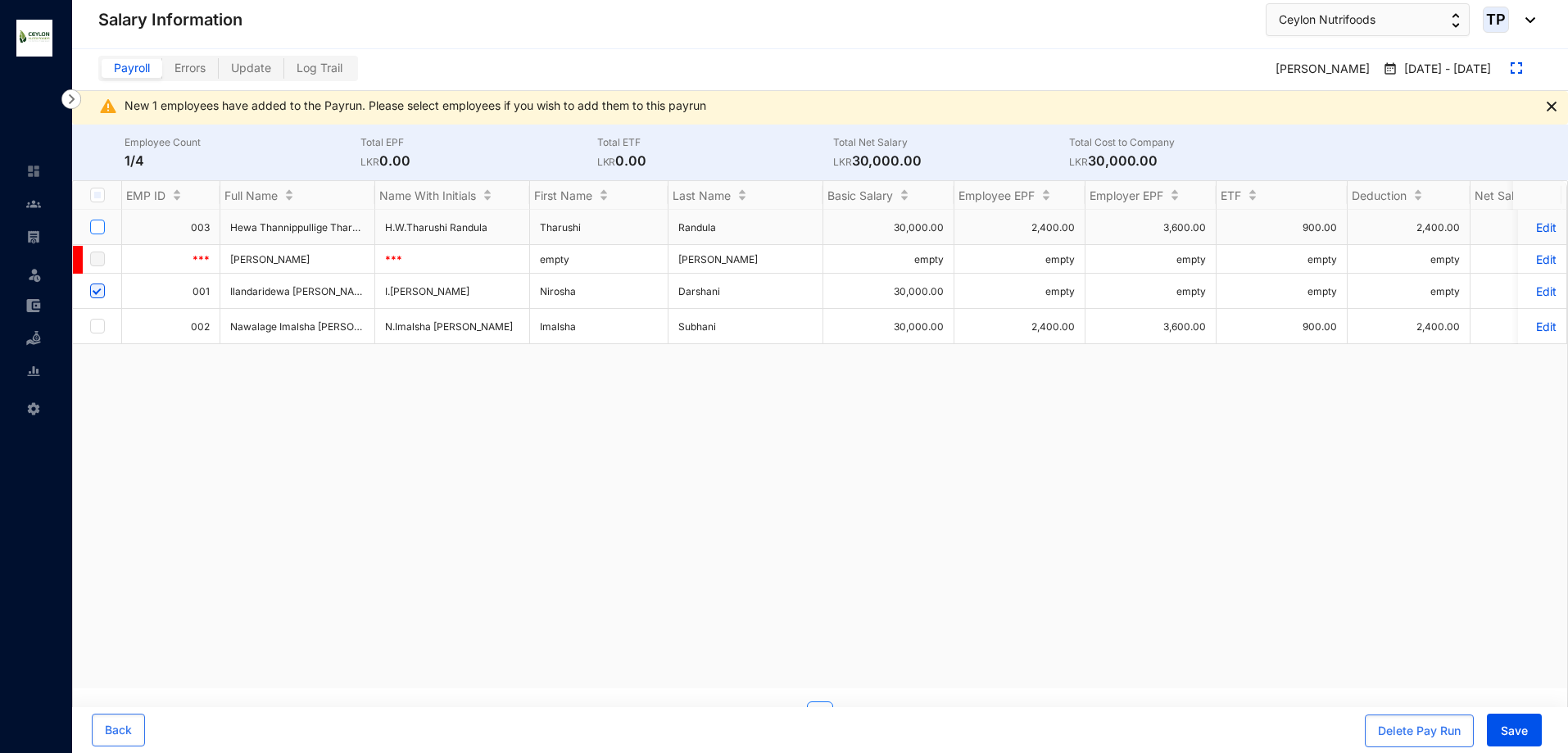
click at [100, 231] on input "checkbox" at bounding box center [97, 227] width 15 height 15
checkbox input "true"
click at [99, 198] on input "Select all" at bounding box center [97, 195] width 15 height 15
checkbox input "true"
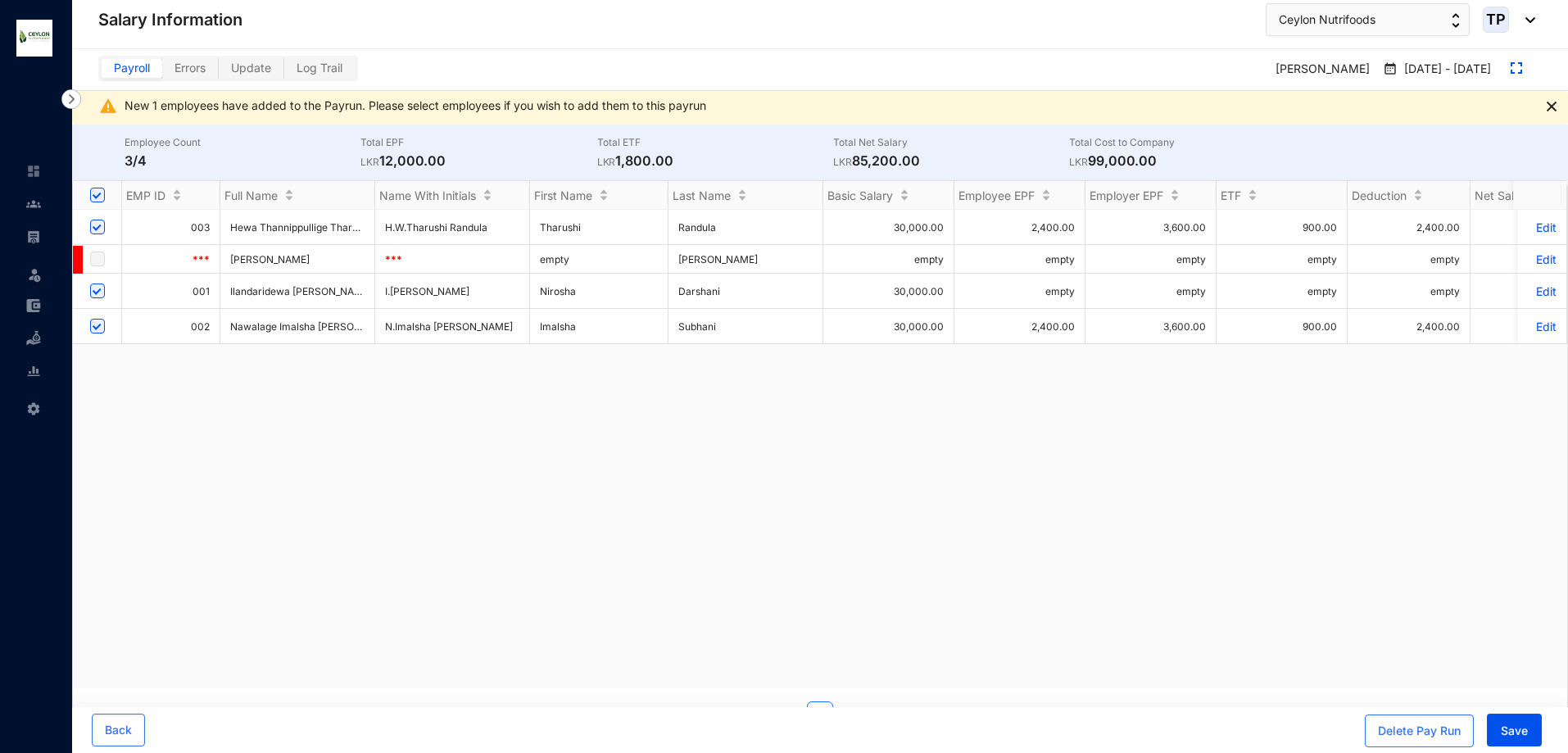
click at [183, 65] on span "Errors" at bounding box center [190, 68] width 31 height 14
click at [162, 72] on input "Errors" at bounding box center [162, 72] width 0 height 0
checkbox input "false"
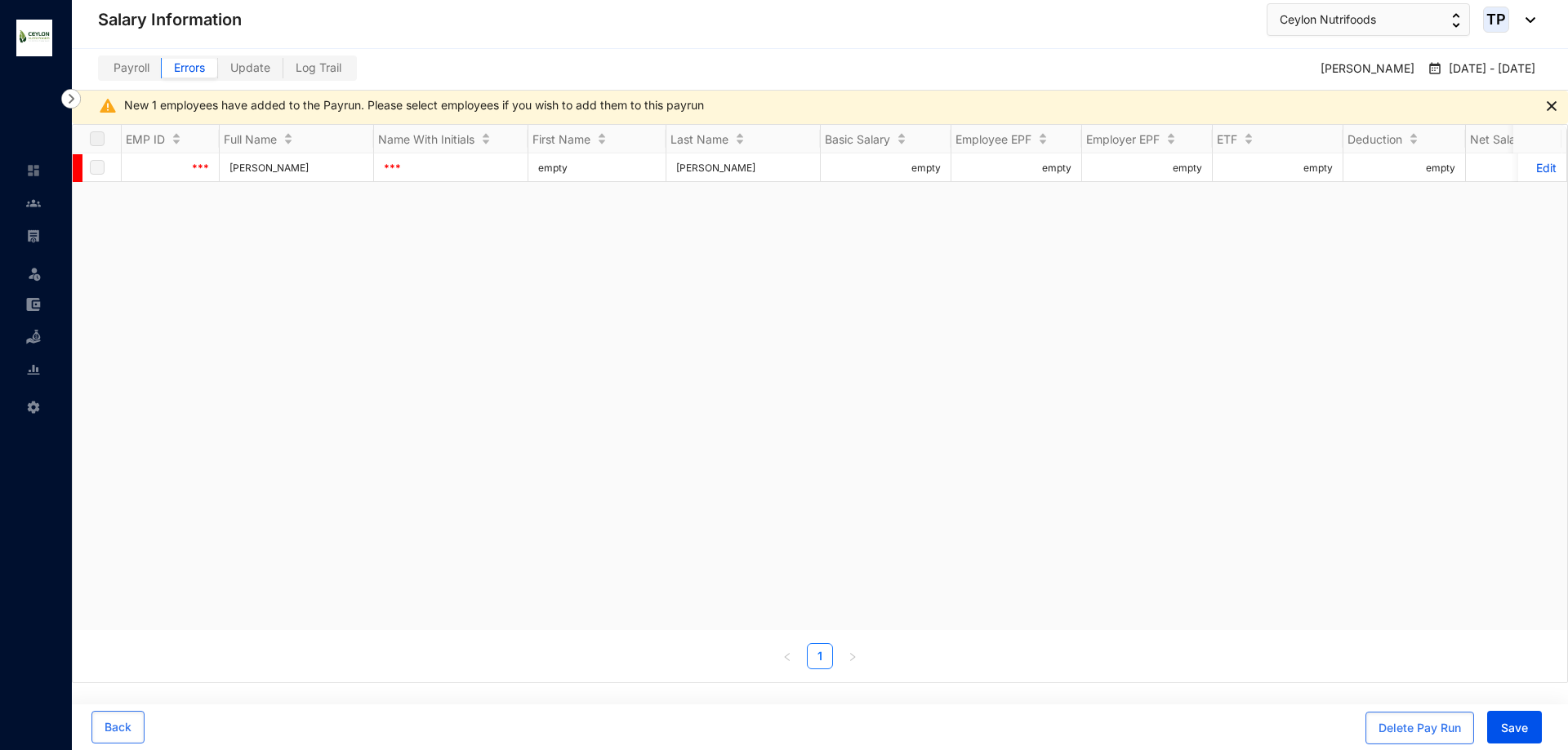
click at [268, 68] on span "Update" at bounding box center [250, 67] width 40 height 14
click at [218, 72] on input "Update" at bounding box center [218, 72] width 0 height 0
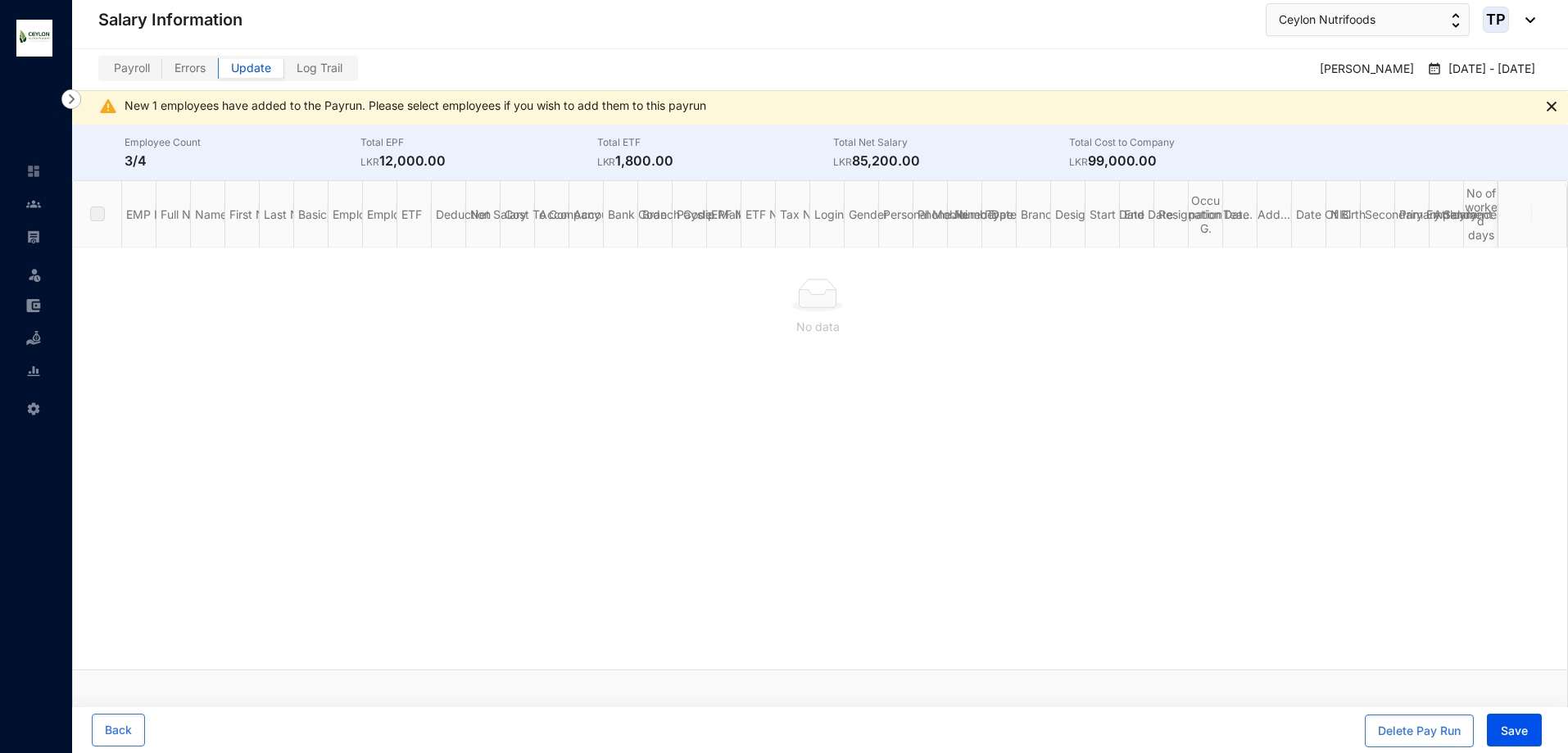
click at [311, 67] on span "Log Trail" at bounding box center [319, 68] width 46 height 14
click at [284, 72] on input "Log Trail" at bounding box center [284, 72] width 0 height 0
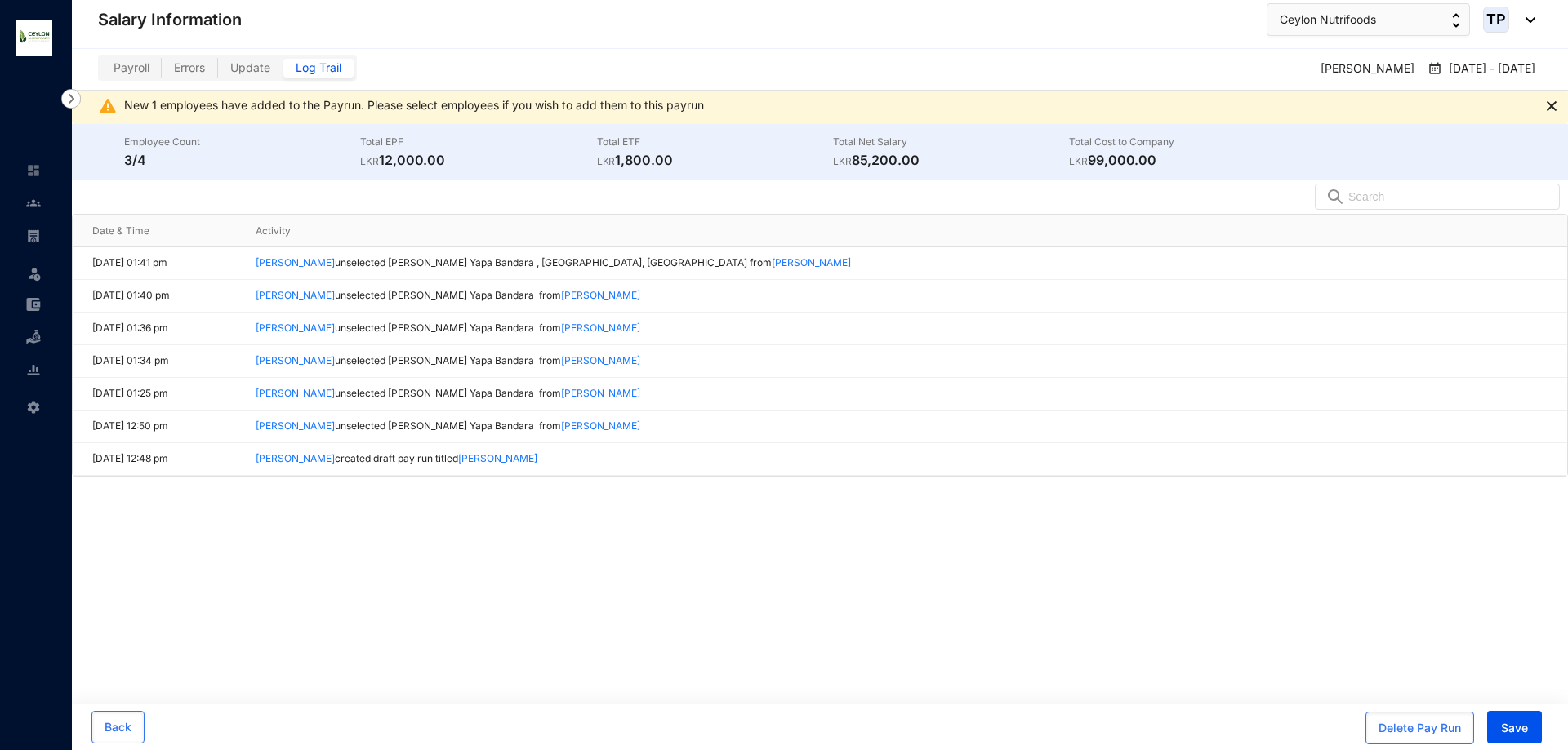
click at [133, 68] on span "Payroll" at bounding box center [131, 67] width 36 height 14
click at [101, 72] on input "Payroll" at bounding box center [101, 72] width 0 height 0
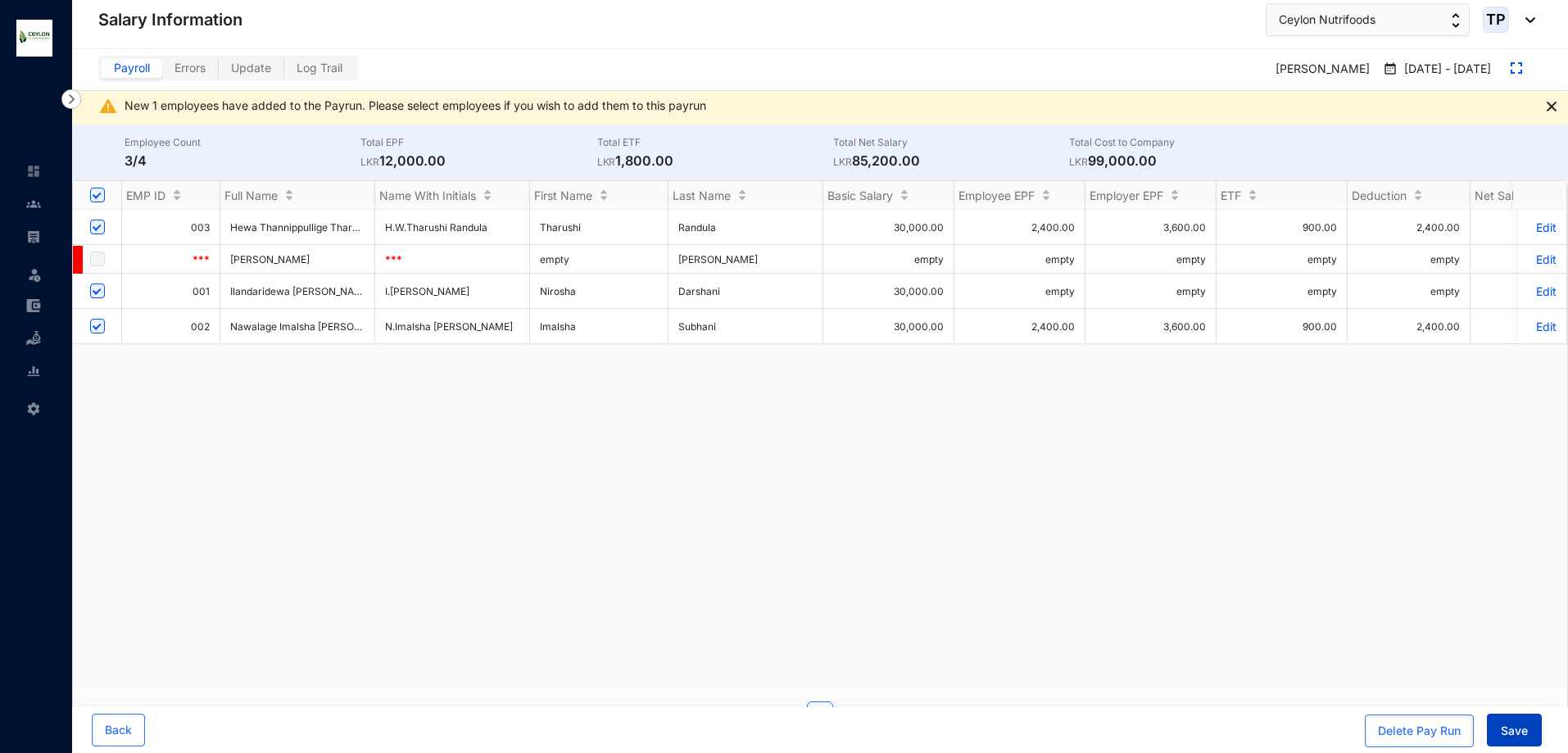
click at [1513, 727] on span "Save" at bounding box center [1515, 731] width 27 height 16
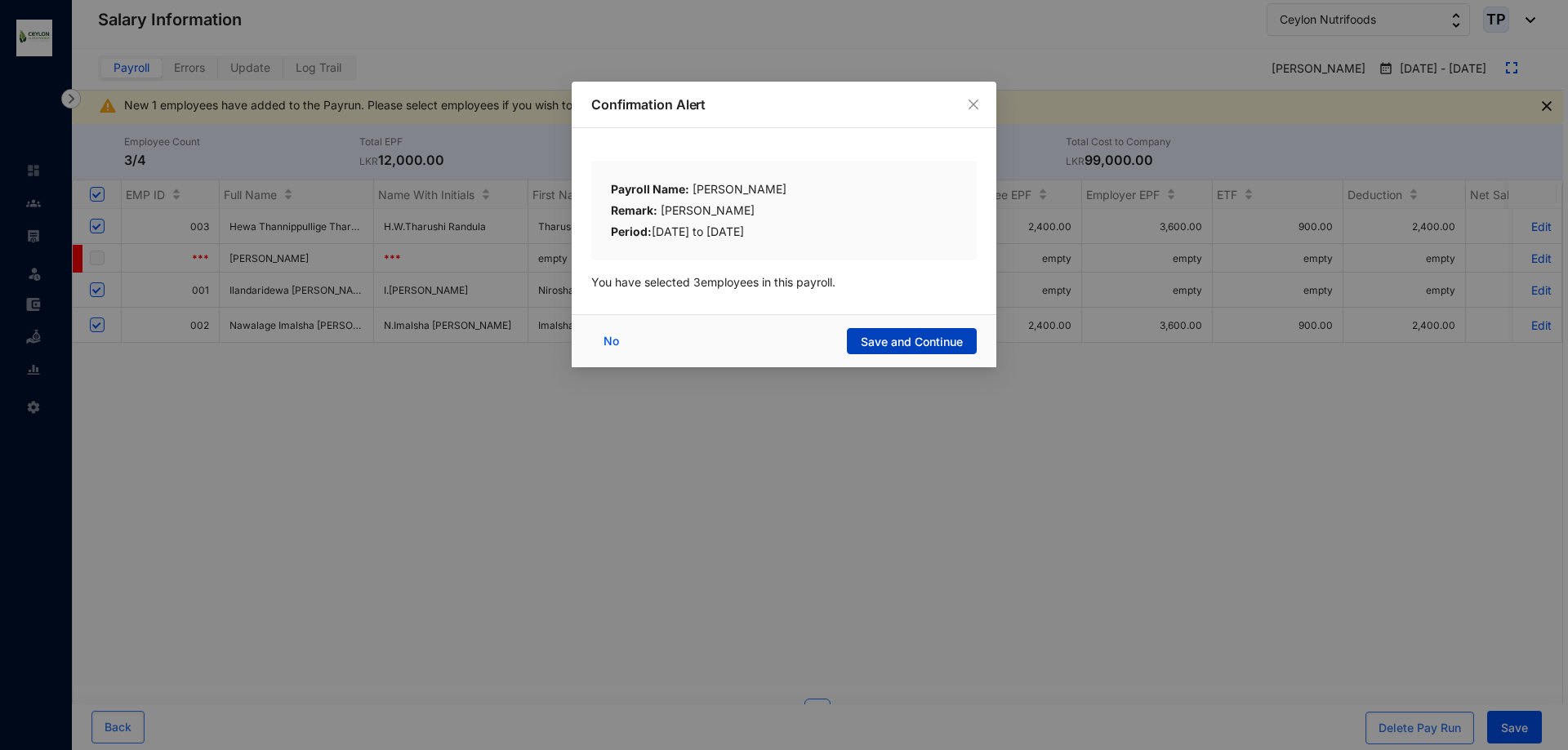
click at [920, 337] on span "Save and Continue" at bounding box center [911, 342] width 102 height 16
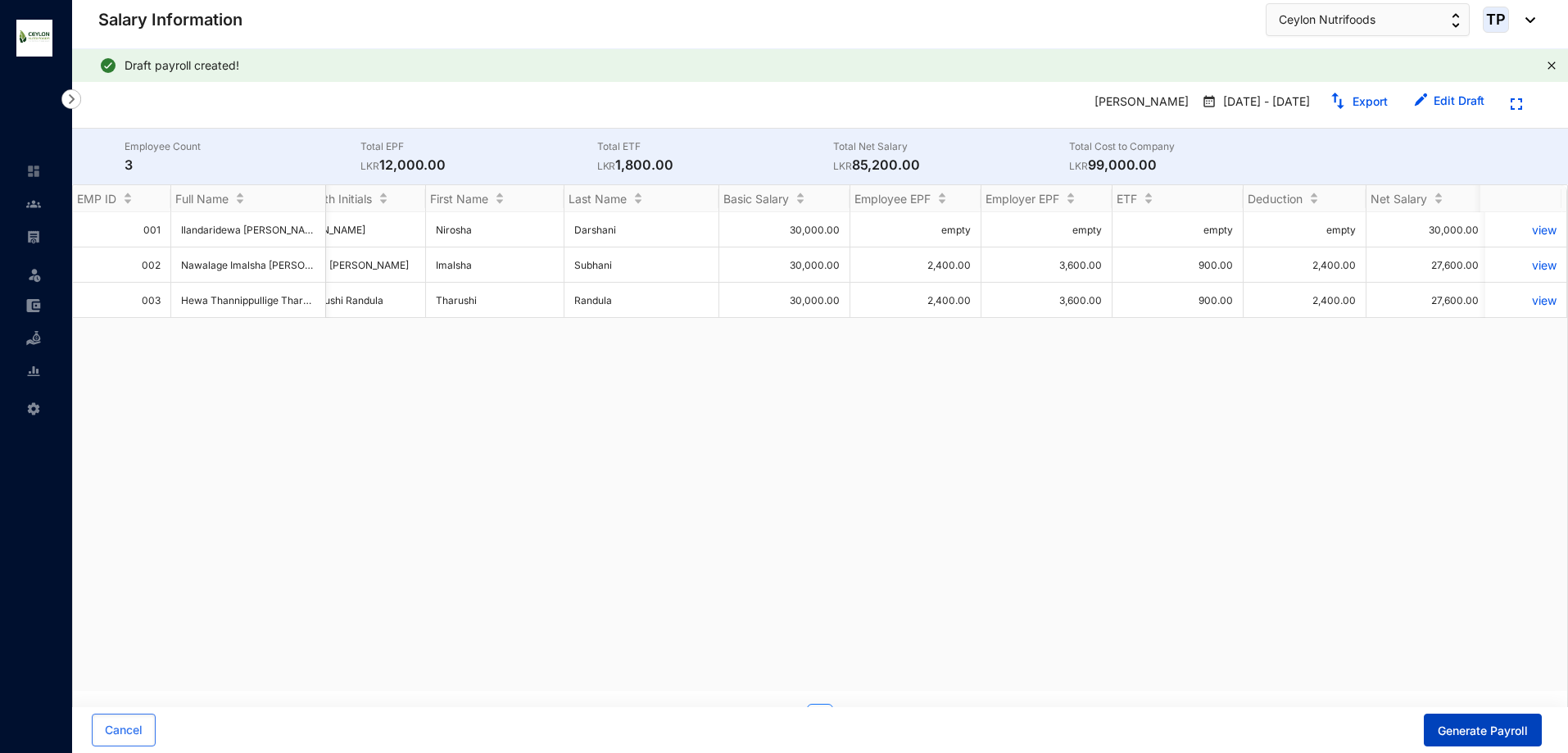
scroll to position [0, 66]
click at [1496, 729] on span "Generate Payroll" at bounding box center [1483, 731] width 90 height 16
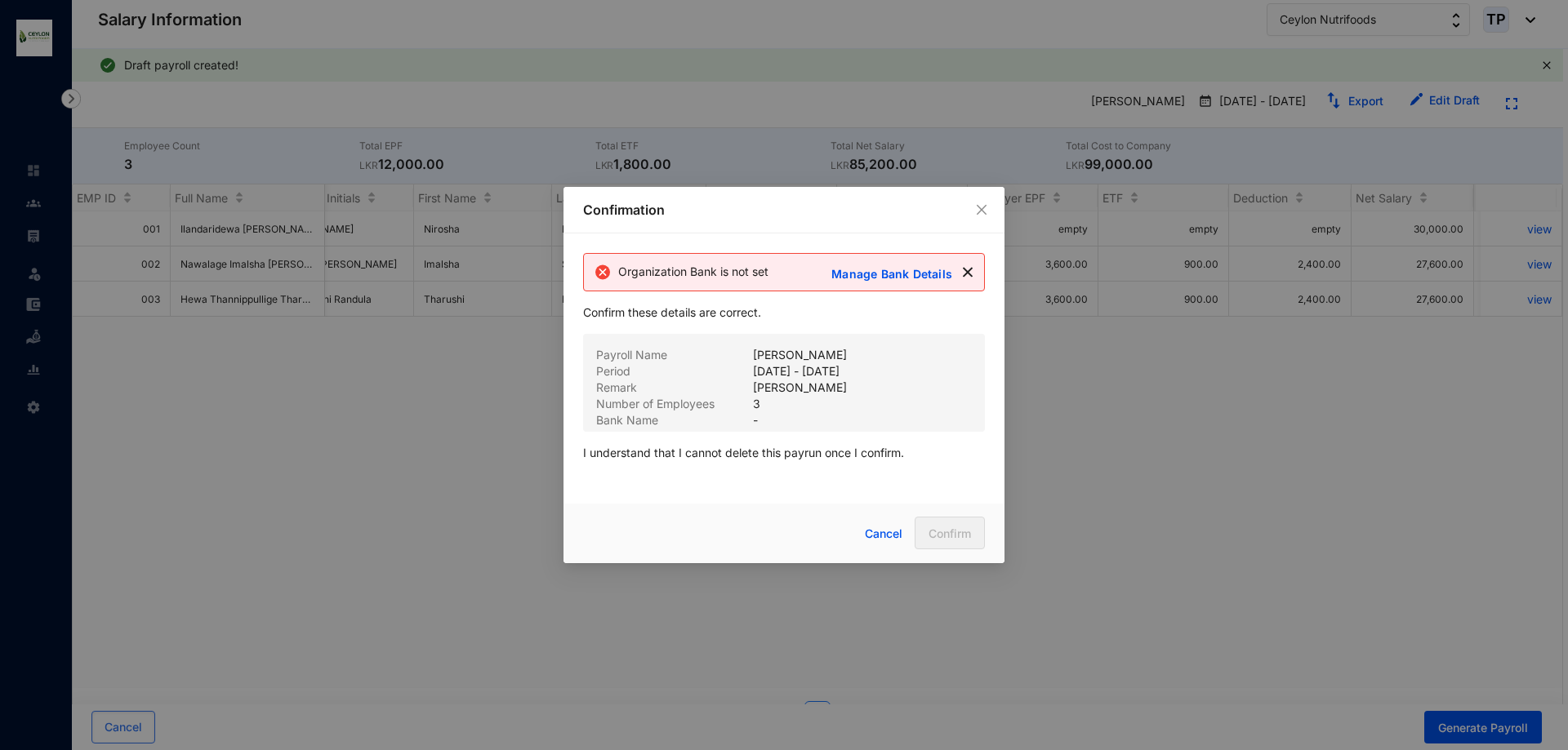
click at [969, 276] on img at bounding box center [968, 272] width 10 height 20
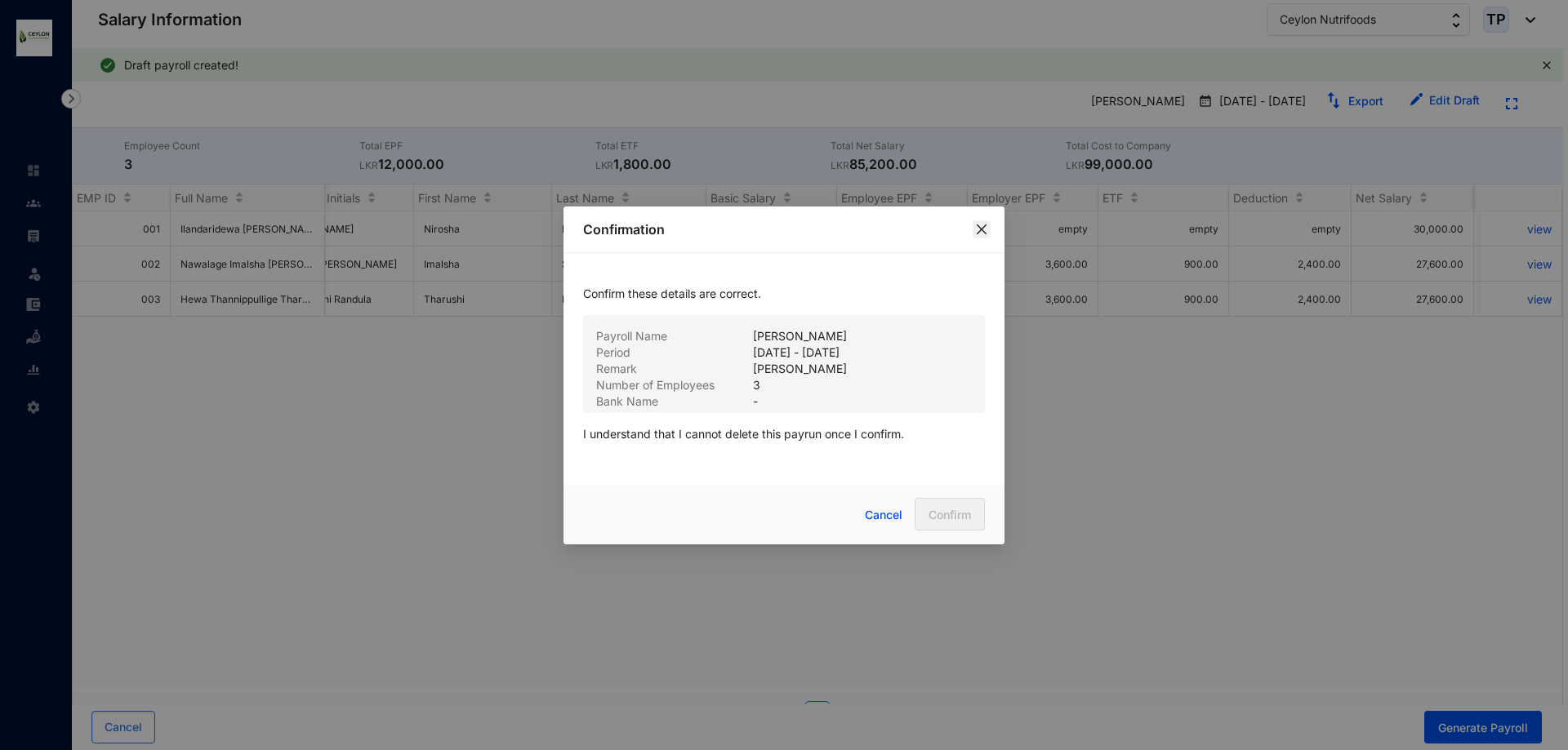
click at [978, 226] on icon "close" at bounding box center [981, 228] width 10 height 10
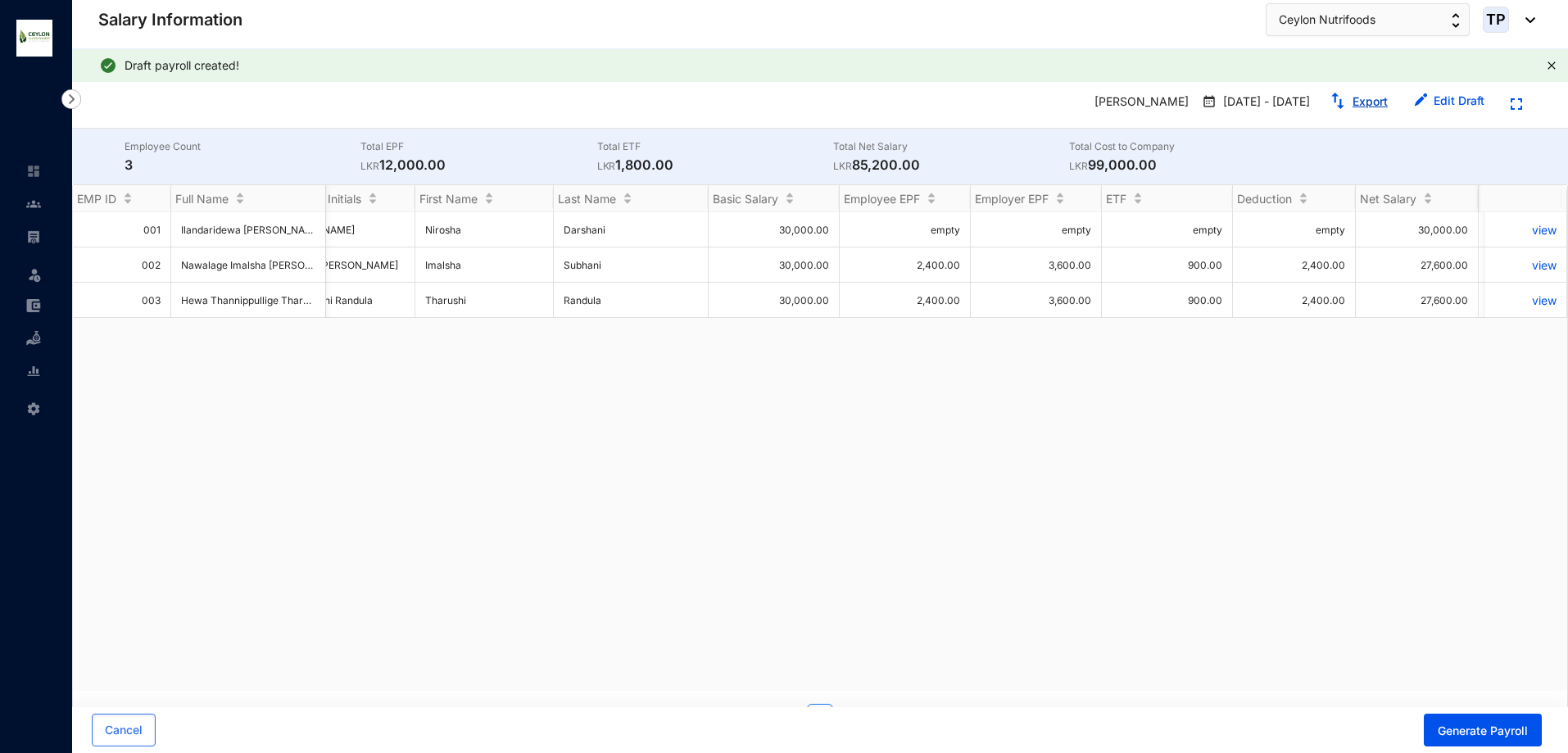
click at [1369, 93] on button "Export" at bounding box center [1359, 101] width 85 height 26
click at [904, 88] on div "[PERSON_NAME] [DATE] - [DATE] Export Edit Draft" at bounding box center [820, 105] width 1496 height 46
drag, startPoint x: 465, startPoint y: 676, endPoint x: 740, endPoint y: 677, distance: 275.0
click at [740, 677] on div "001 Ilandaridewa [PERSON_NAME][PERSON_NAME] [PERSON_NAME] 30,000.00 empty empty…" at bounding box center [820, 451] width 1494 height 479
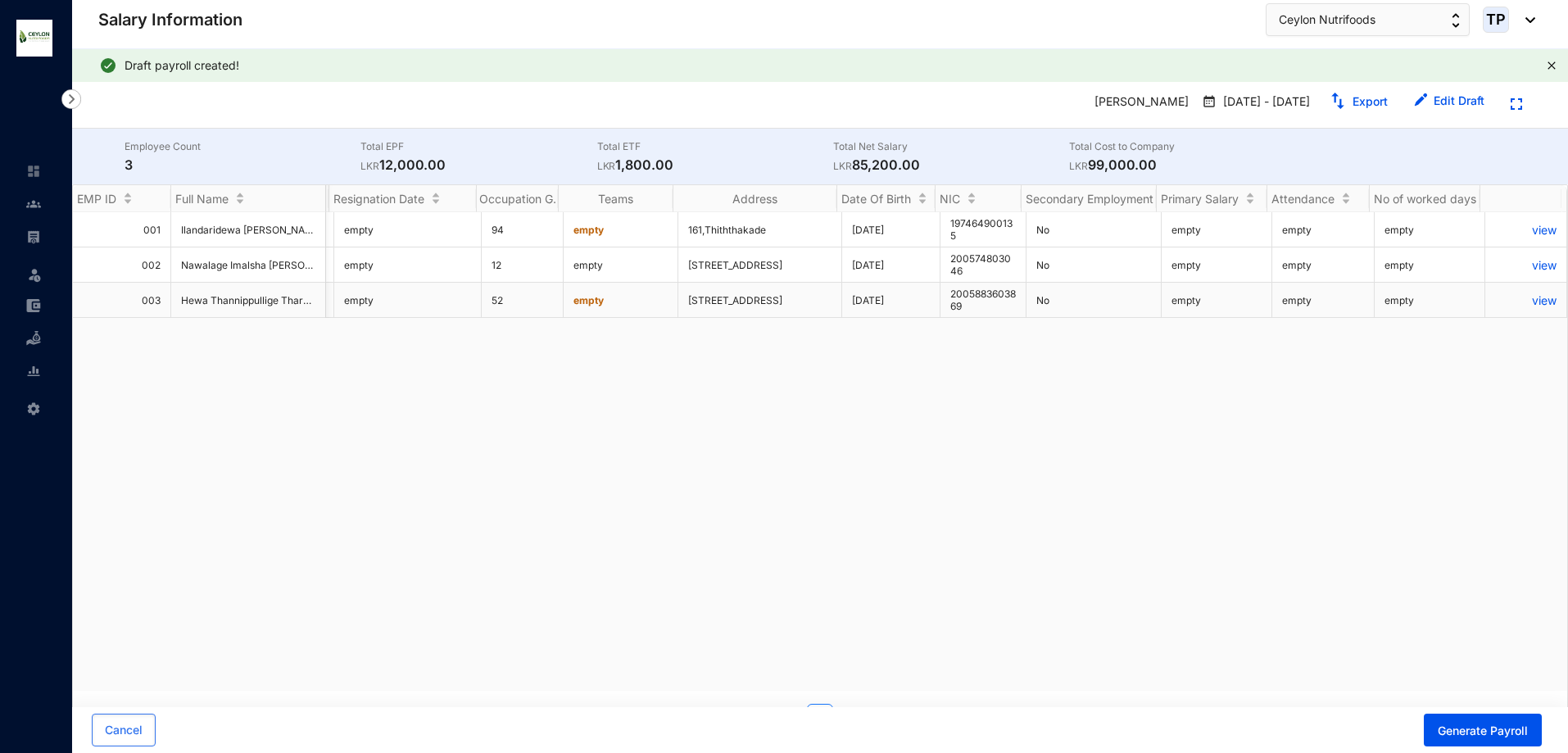
click at [1190, 305] on td "empty" at bounding box center [1217, 301] width 110 height 36
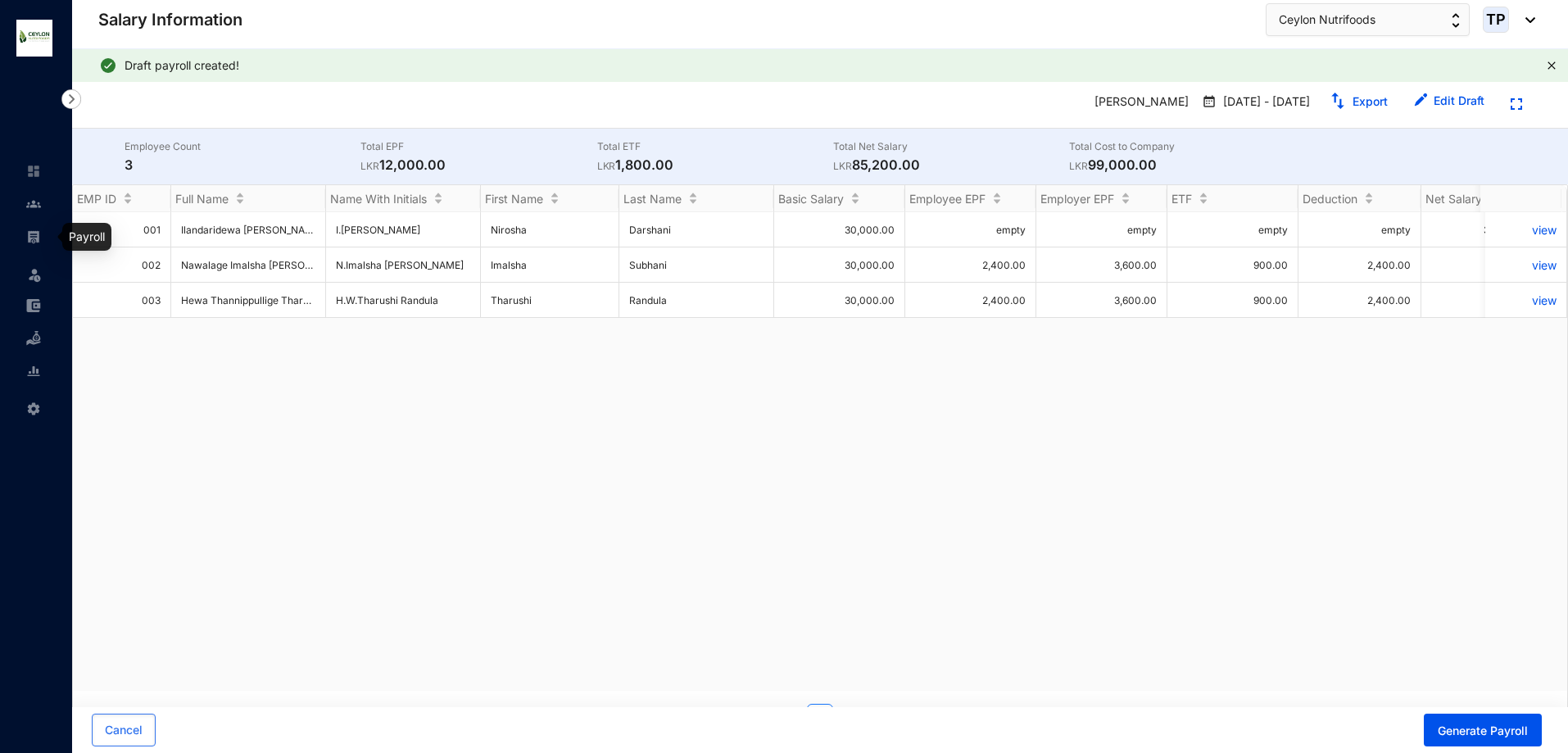
click at [29, 225] on div at bounding box center [33, 229] width 15 height 15
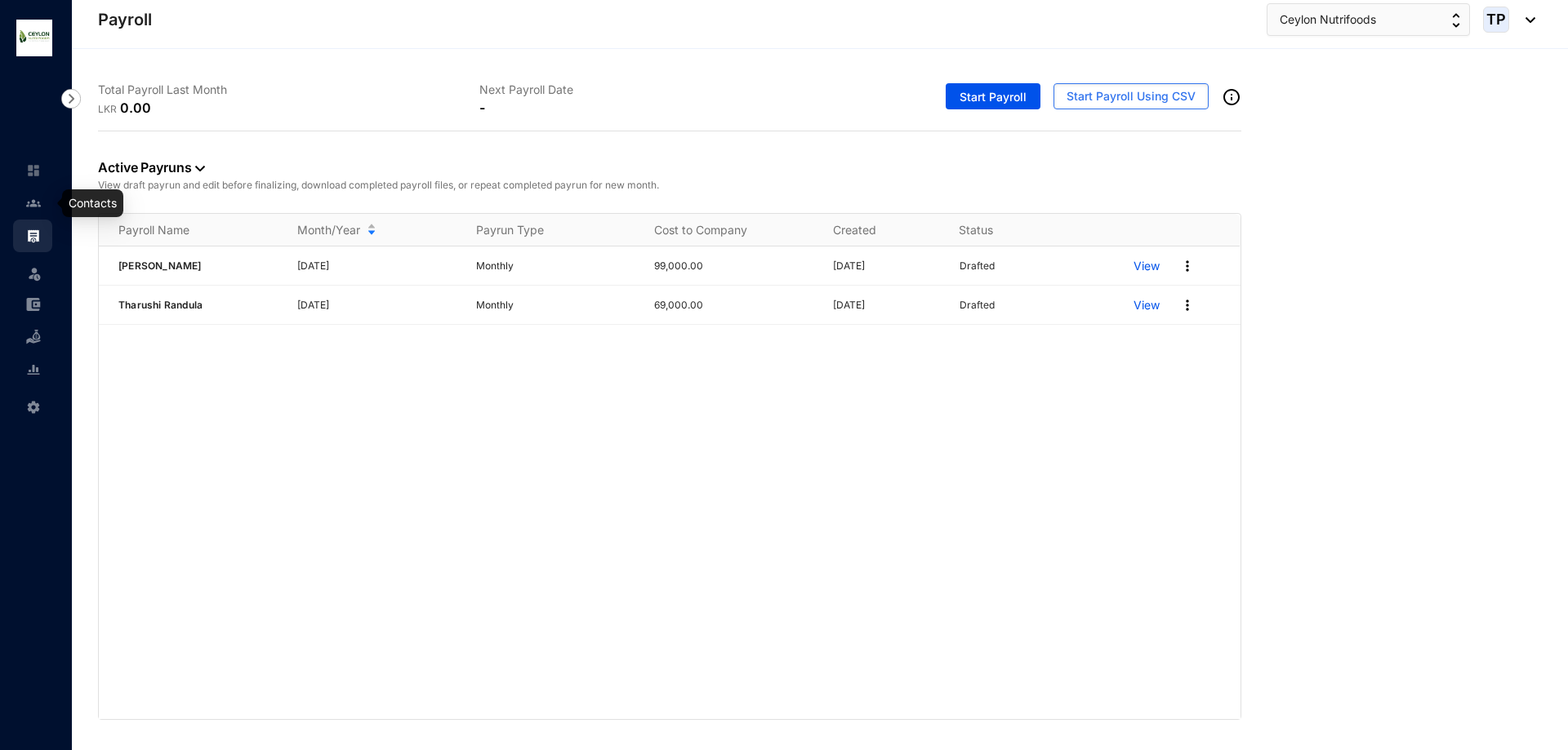
click at [31, 207] on img at bounding box center [33, 203] width 15 height 15
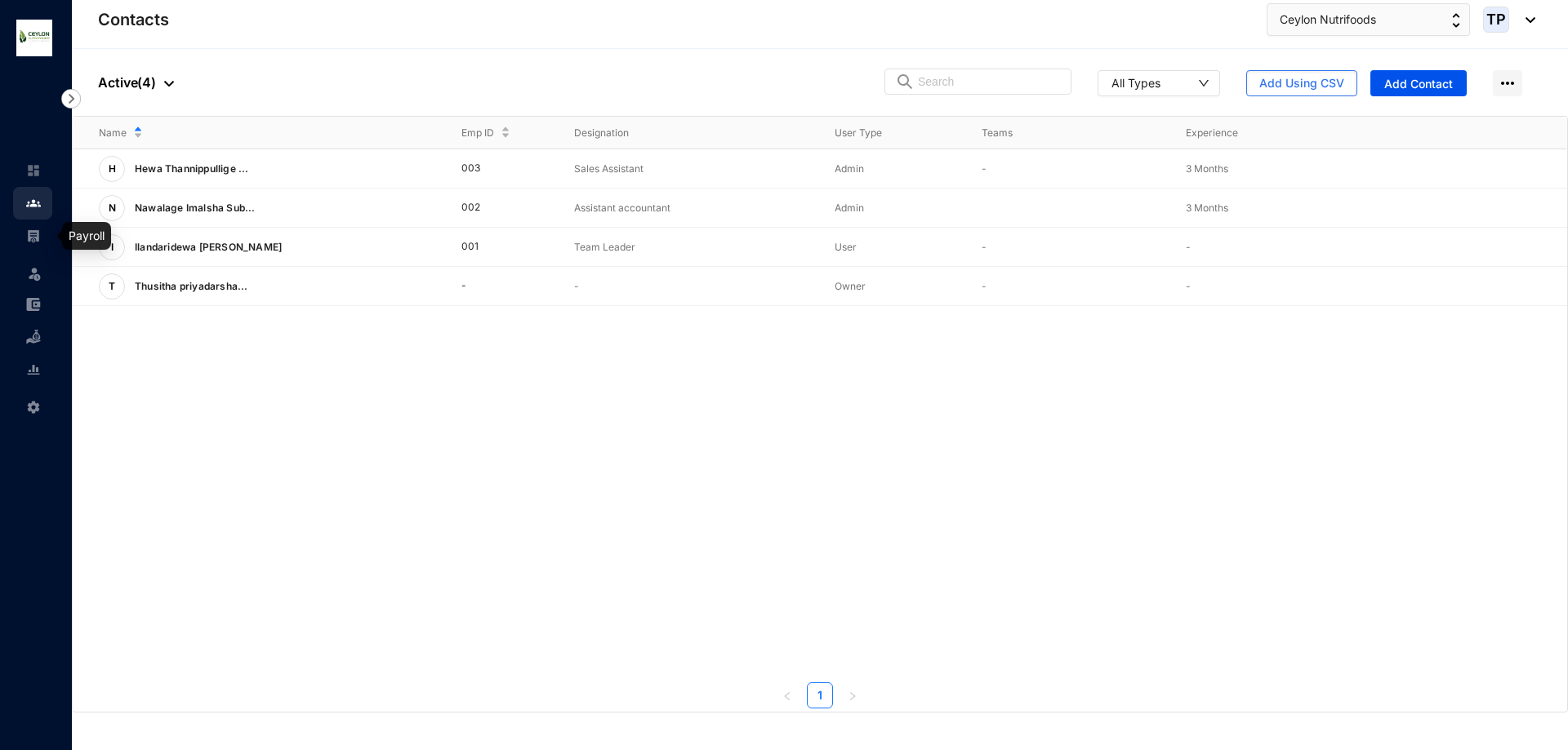
click at [30, 227] on div at bounding box center [33, 228] width 15 height 15
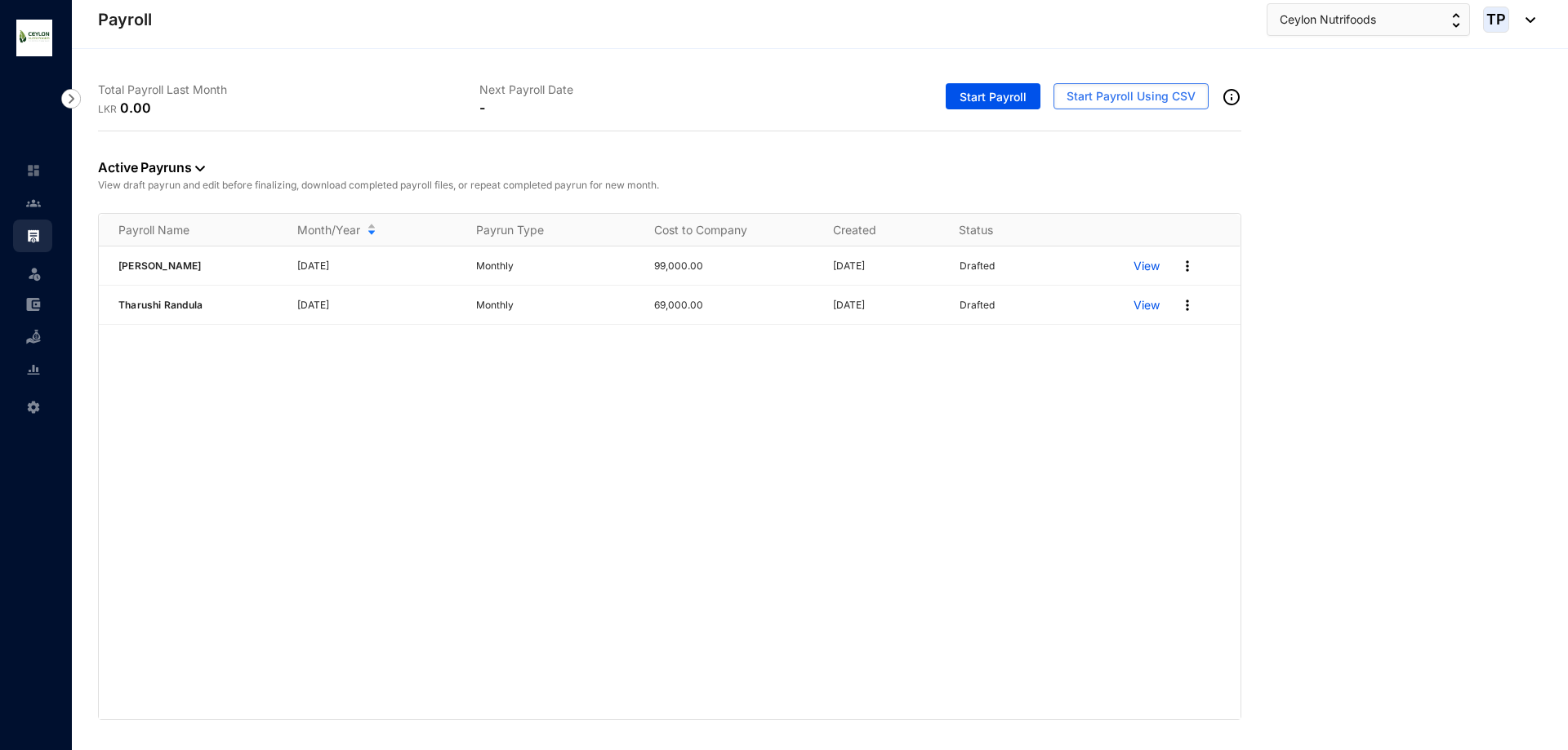
click at [195, 168] on img at bounding box center [200, 168] width 10 height 5
click at [165, 221] on span "Draft" at bounding box center [151, 221] width 81 height 18
click at [136, 165] on link "Draft" at bounding box center [119, 168] width 43 height 16
click at [148, 268] on span "Completed" at bounding box center [151, 273] width 81 height 18
click at [145, 160] on link "Completed" at bounding box center [137, 168] width 81 height 16
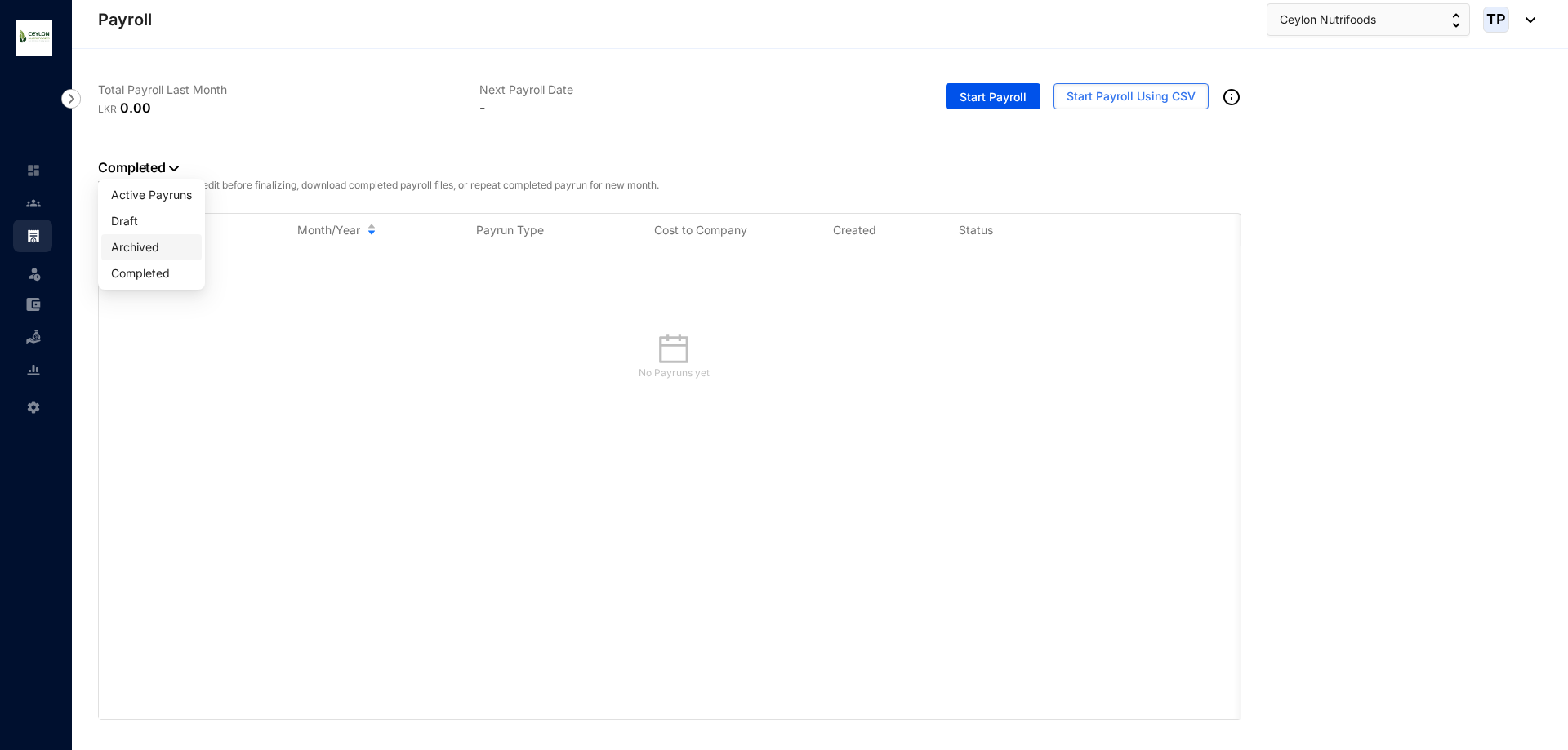
click at [169, 246] on span "Archived" at bounding box center [151, 247] width 81 height 18
click at [147, 176] on div "Archived View draft payrun and edit before finalizing, download completed payro…" at bounding box center [669, 172] width 1143 height 82
click at [146, 165] on link "Archived" at bounding box center [131, 168] width 68 height 16
click at [158, 227] on span "Draft" at bounding box center [151, 221] width 81 height 18
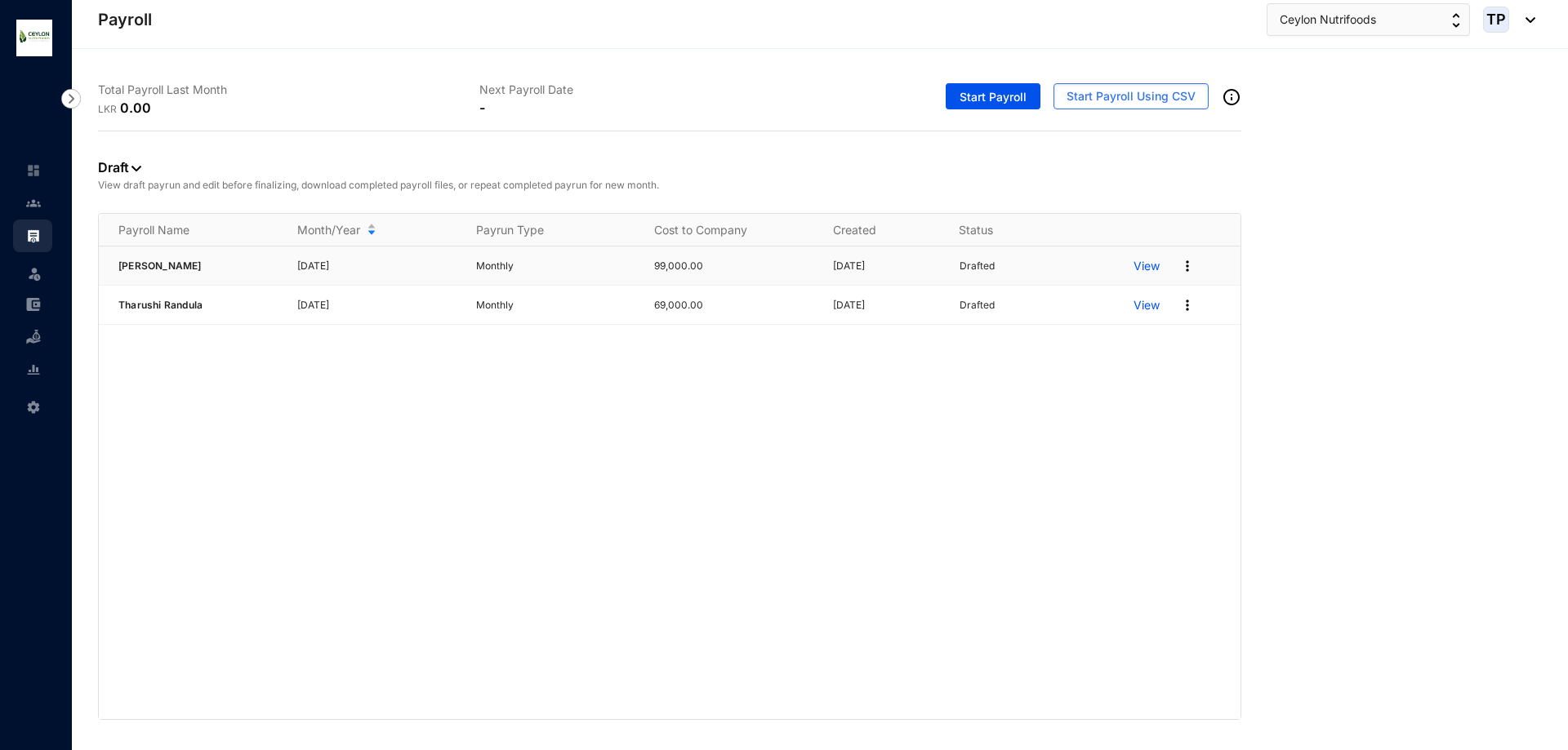
click at [125, 167] on link "Draft" at bounding box center [119, 168] width 43 height 16
click at [137, 186] on span "Active Payruns" at bounding box center [151, 195] width 81 height 18
click at [1155, 270] on p "View" at bounding box center [1146, 266] width 26 height 16
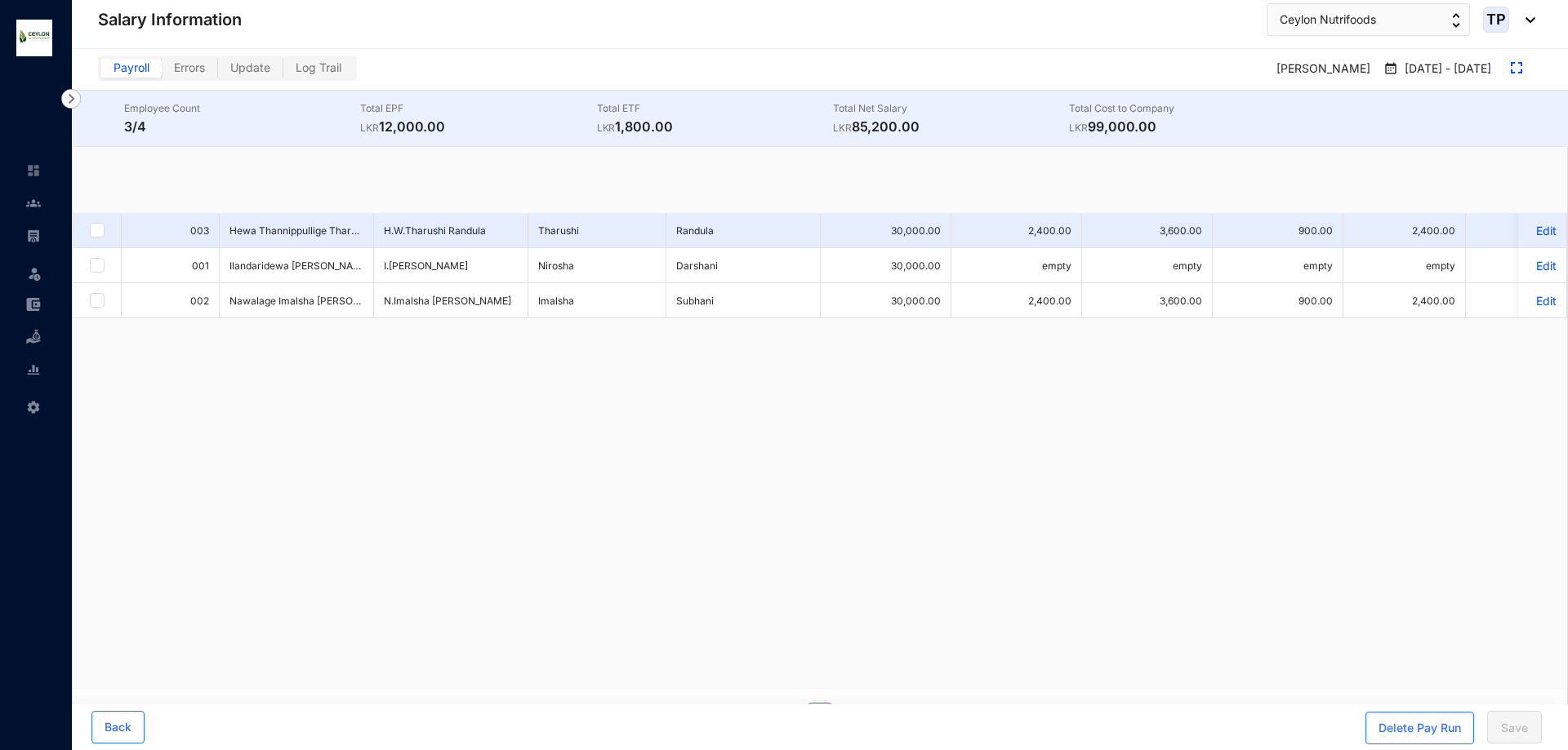
checkbox input "true"
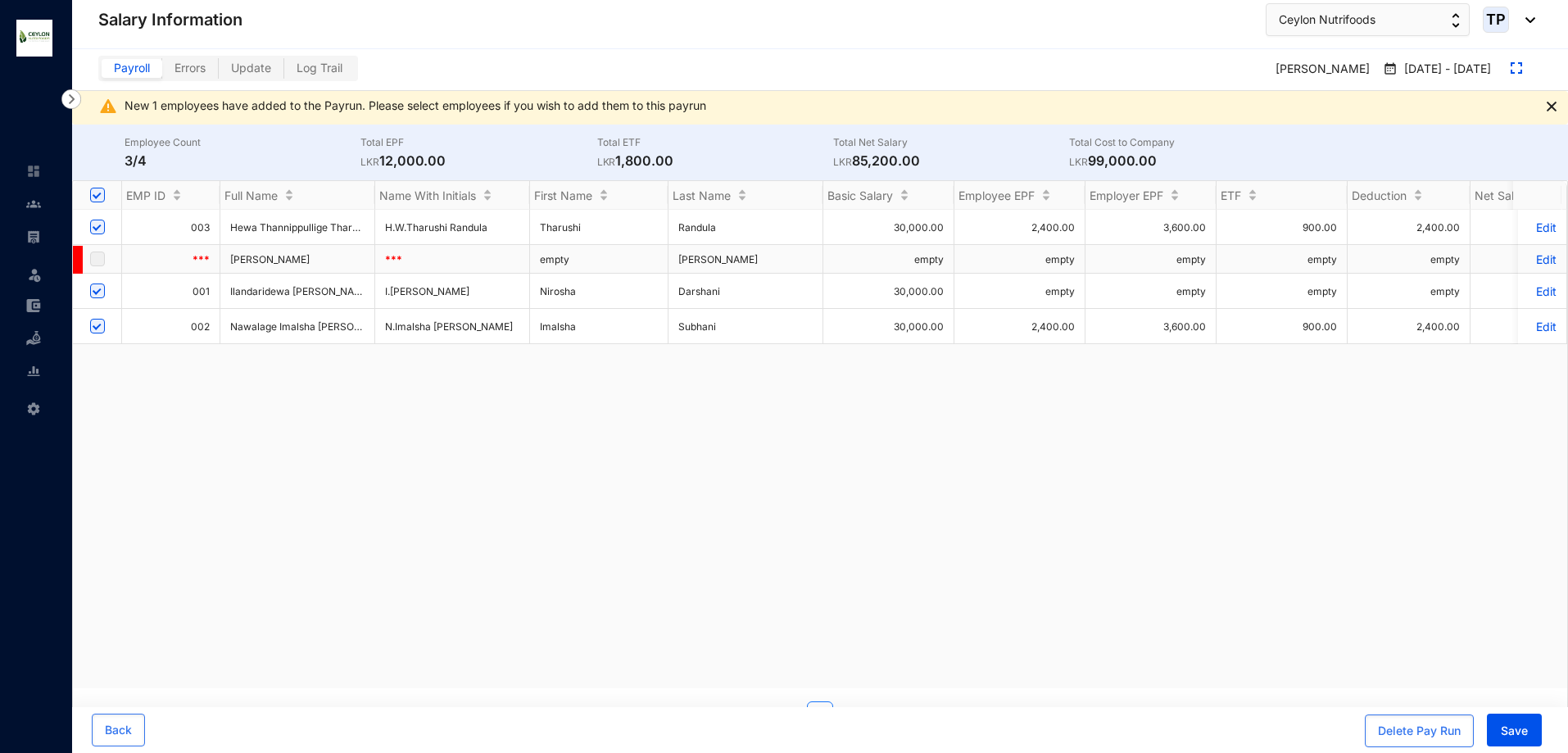
click at [77, 265] on span at bounding box center [77, 259] width 10 height 28
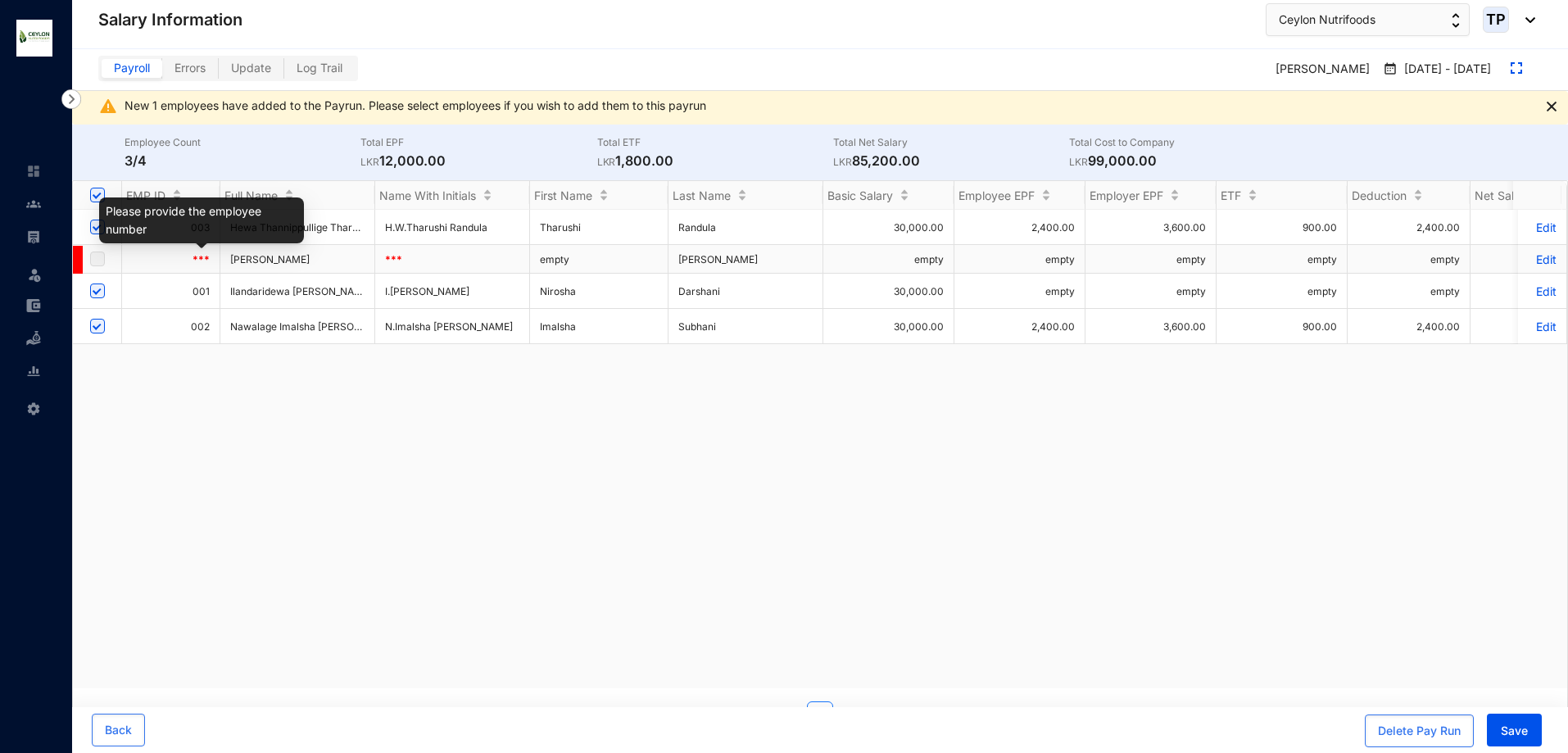
click at [204, 258] on span "***" at bounding box center [200, 259] width 17 height 12
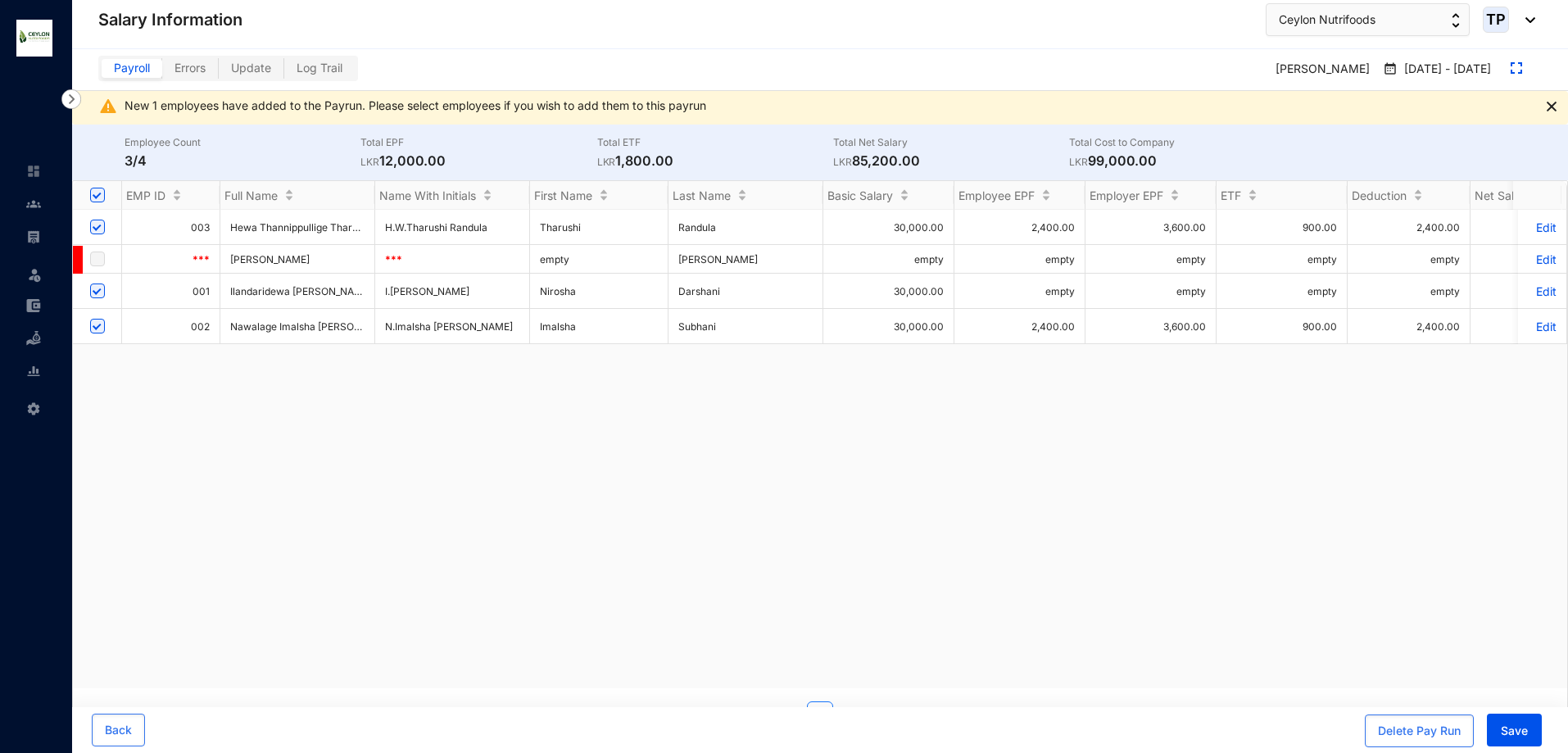
click at [1545, 106] on div "New 1 employees have added to the Payrun. Please select employees if you wish t…" at bounding box center [827, 107] width 1459 height 17
click at [1549, 103] on img at bounding box center [1551, 106] width 10 height 10
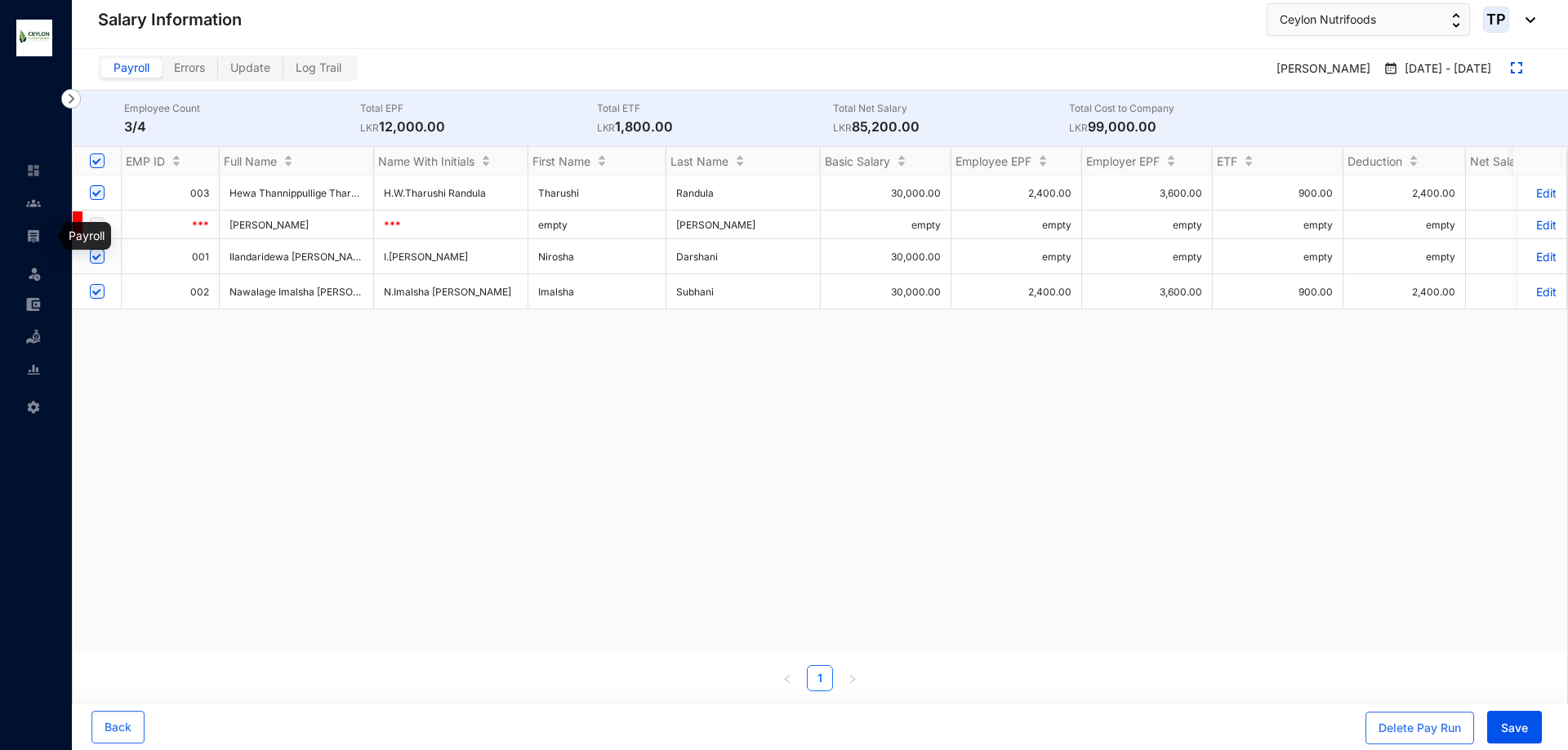
click at [29, 243] on link at bounding box center [46, 236] width 41 height 16
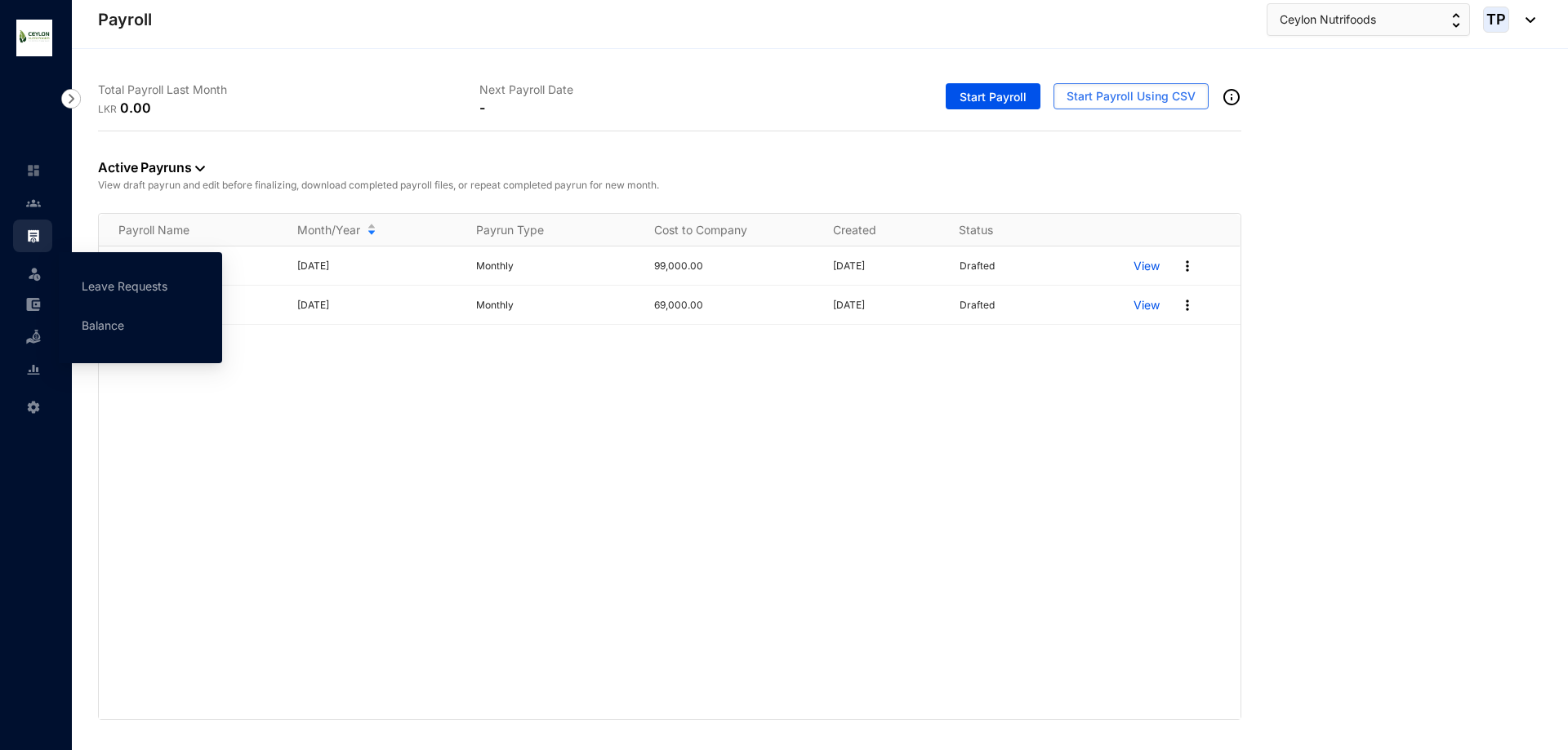
click at [29, 274] on img at bounding box center [34, 273] width 16 height 16
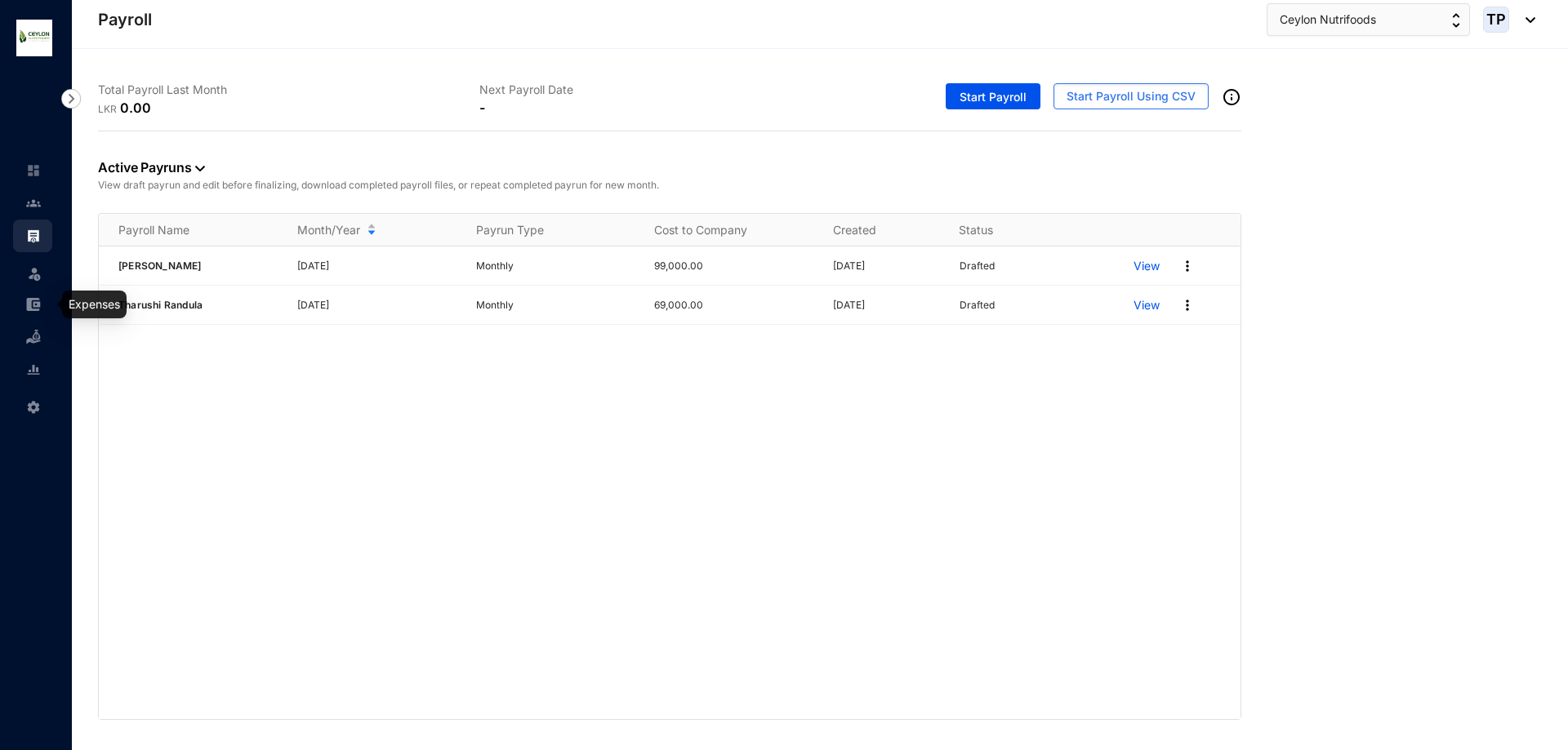
click at [28, 304] on img at bounding box center [33, 304] width 15 height 15
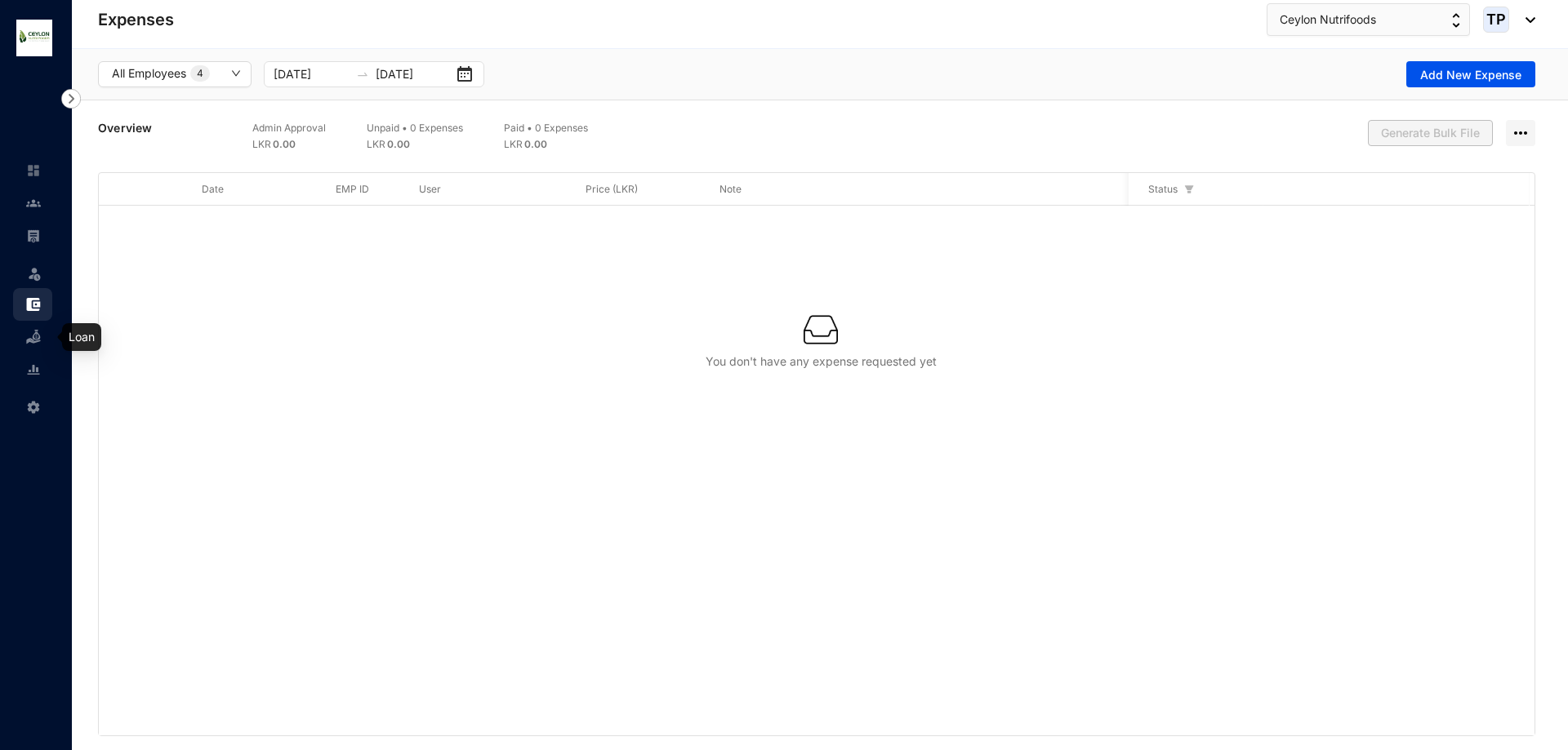
click at [35, 340] on img at bounding box center [33, 337] width 15 height 15
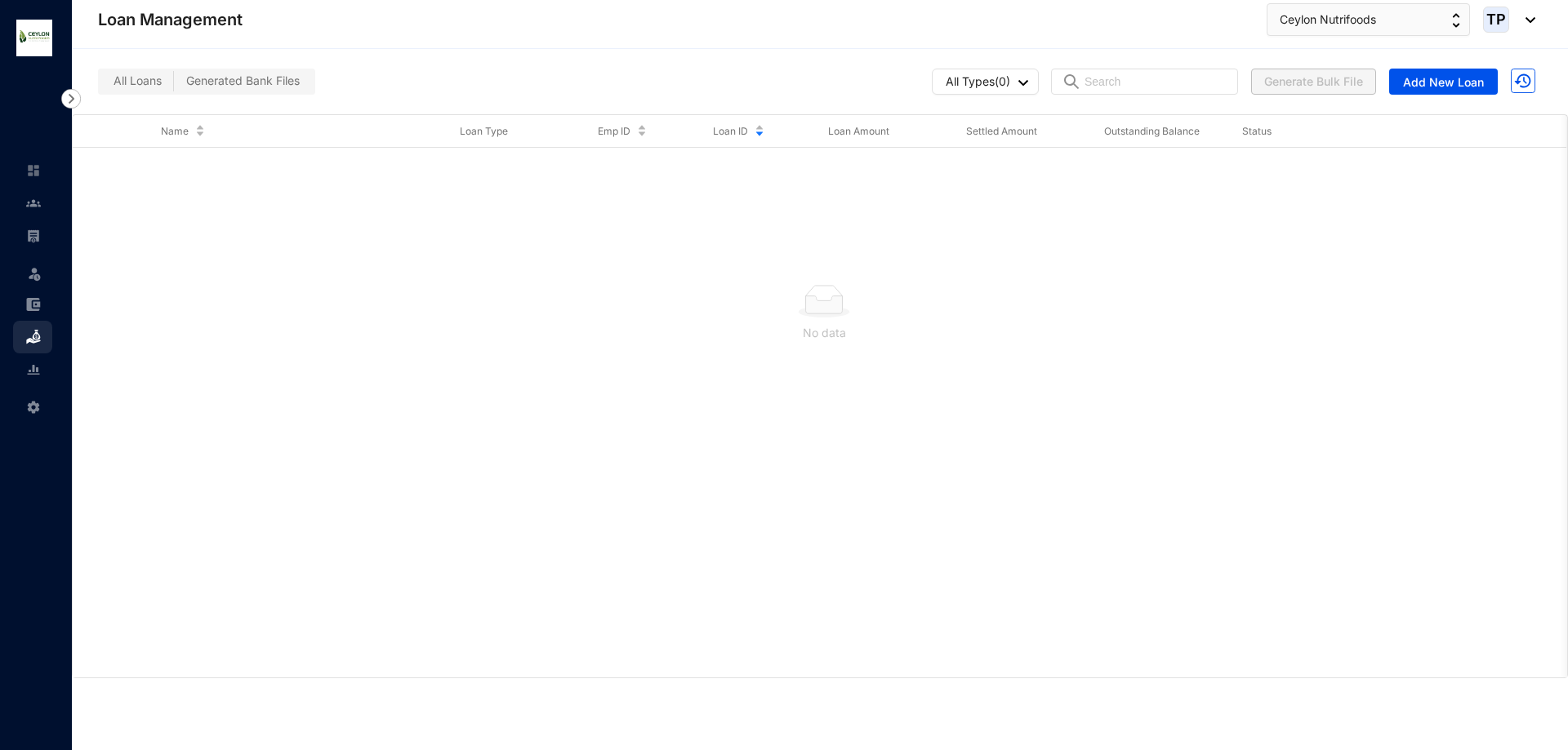
click at [30, 394] on span at bounding box center [33, 405] width 15 height 33
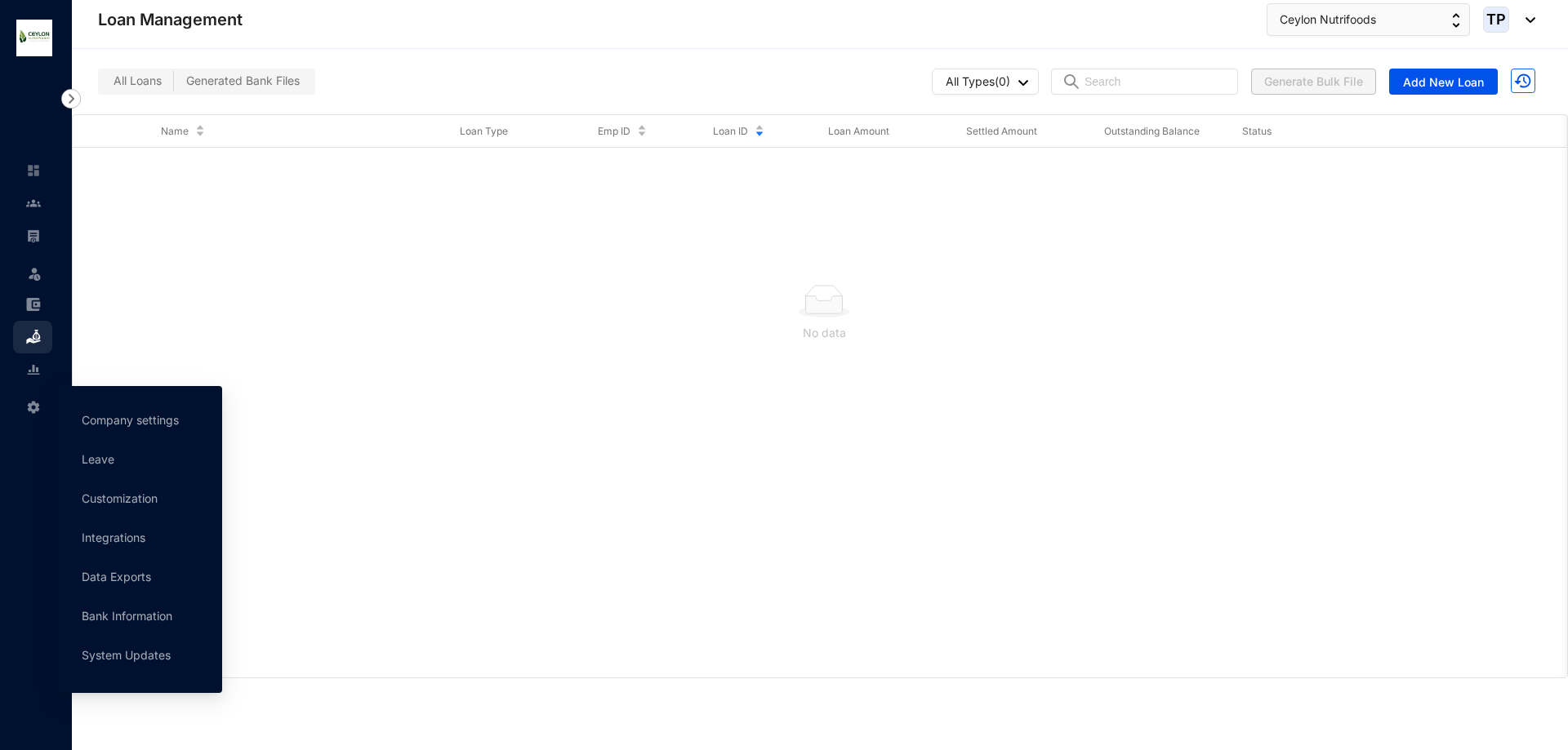
click at [31, 406] on img at bounding box center [33, 407] width 15 height 15
click at [150, 427] on link "Company settings" at bounding box center [130, 420] width 98 height 14
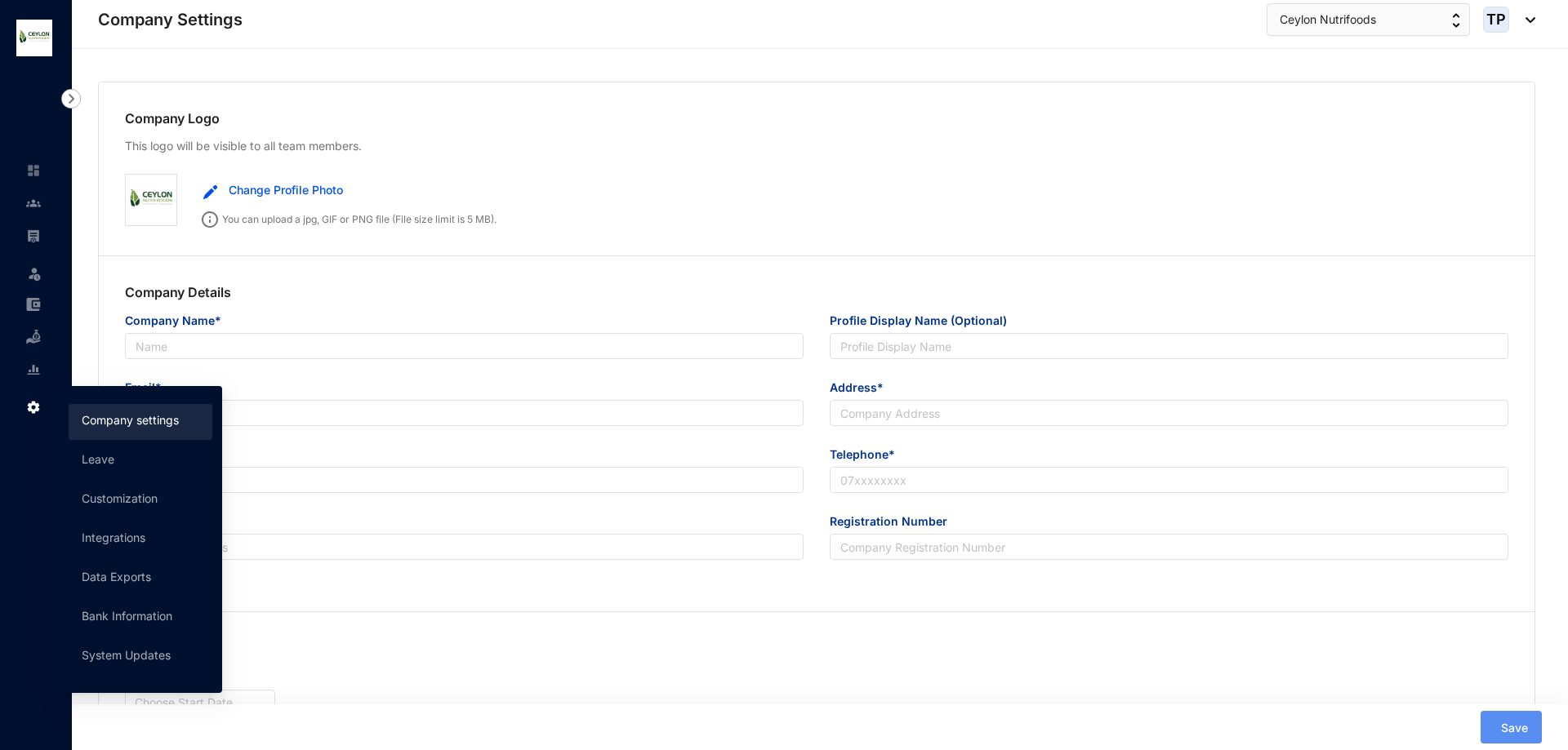
click at [107, 460] on div "Company Details Company Name* Profile Display Name (Optional) Email* Address* I…" at bounding box center [816, 431] width 1436 height 349
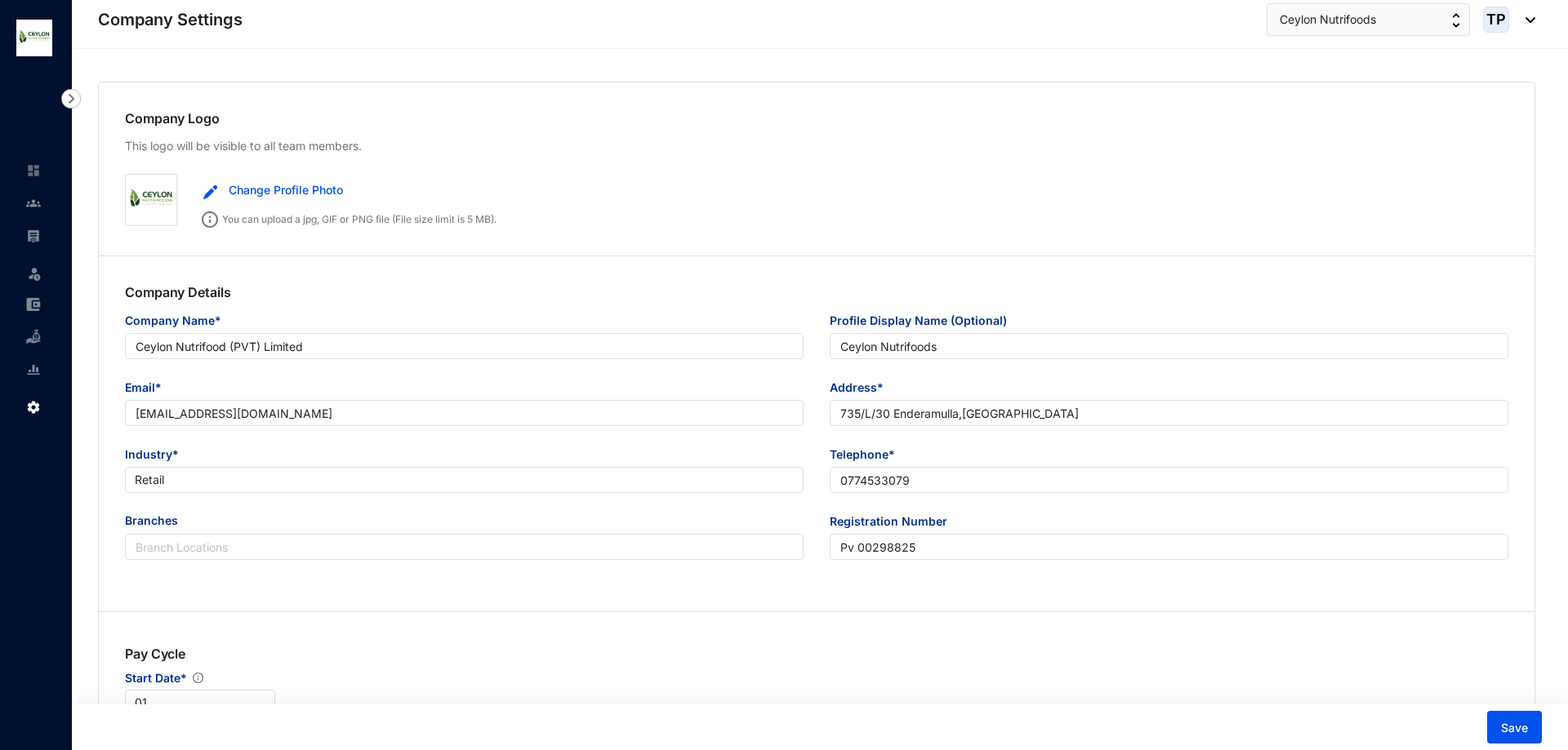
type input "Ceylon Nutrifood (PVT) Limited"
type input "Ceylon Nutrifoods"
type input "[EMAIL_ADDRESS][DOMAIN_NAME]"
type input "735/L/30 Enderamulla,[GEOGRAPHIC_DATA]"
type input "0774533079"
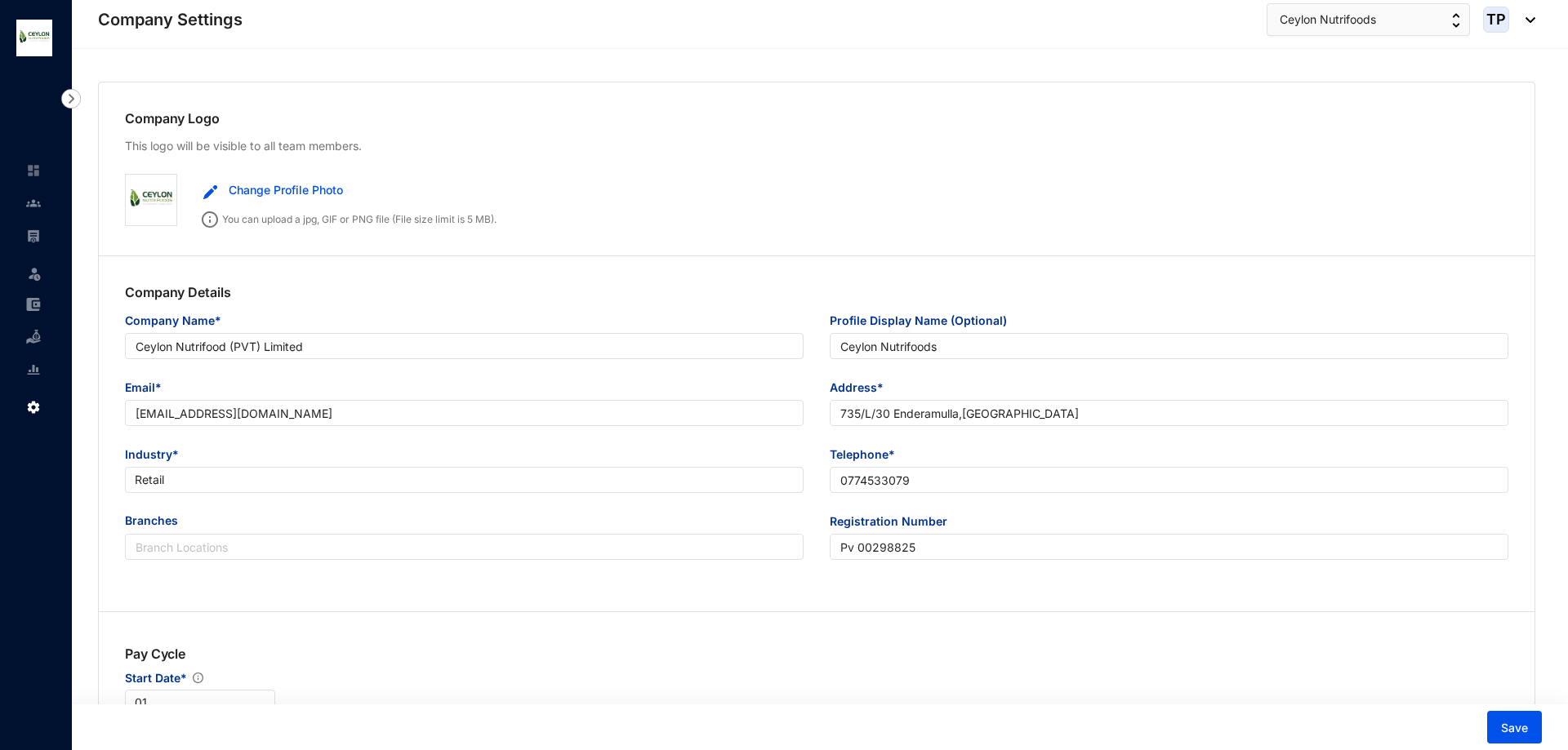
type input "Pv 00298825"
type input "WP"
type input "33158"
type input "16"
type input "9"
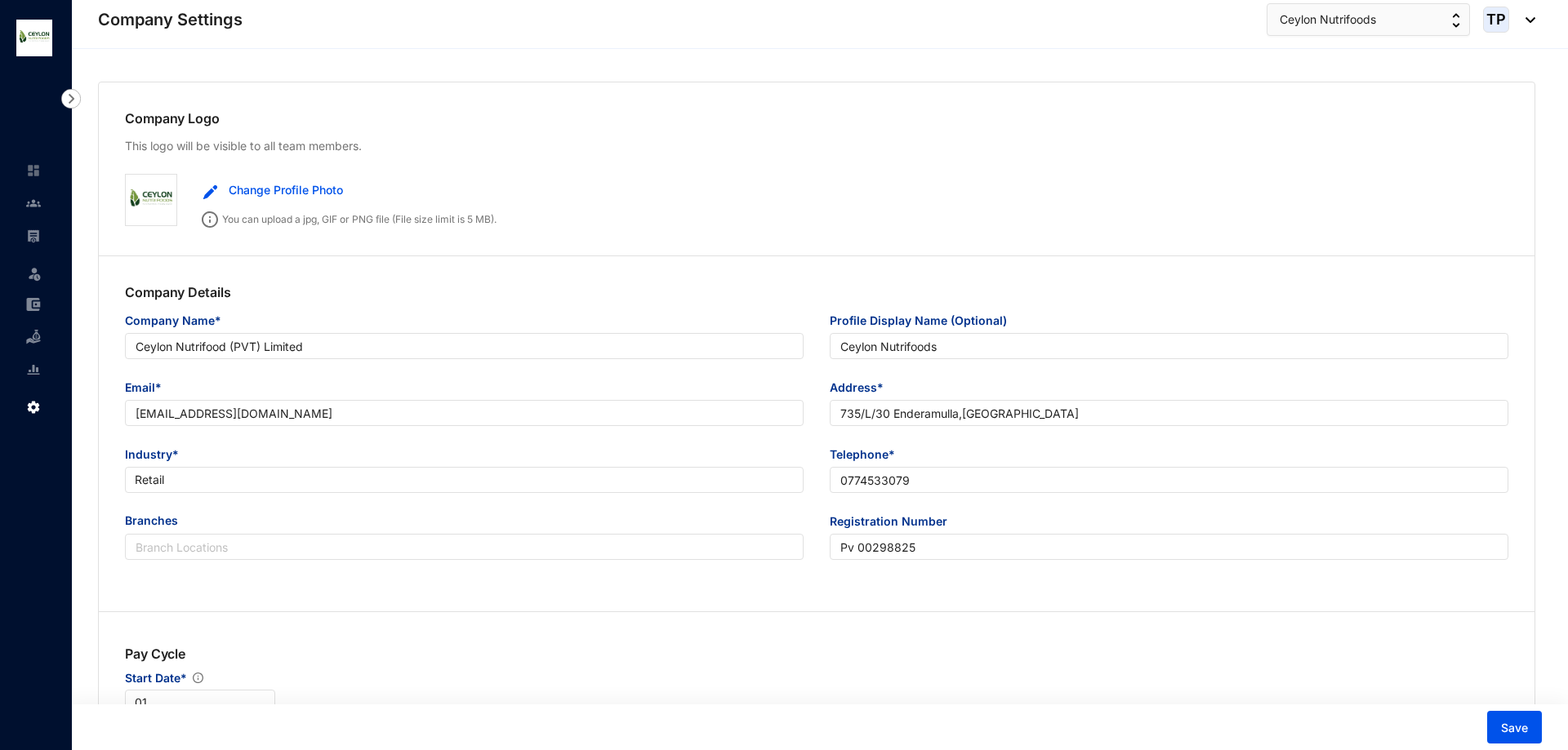
radio input "true"
checkbox input "true"
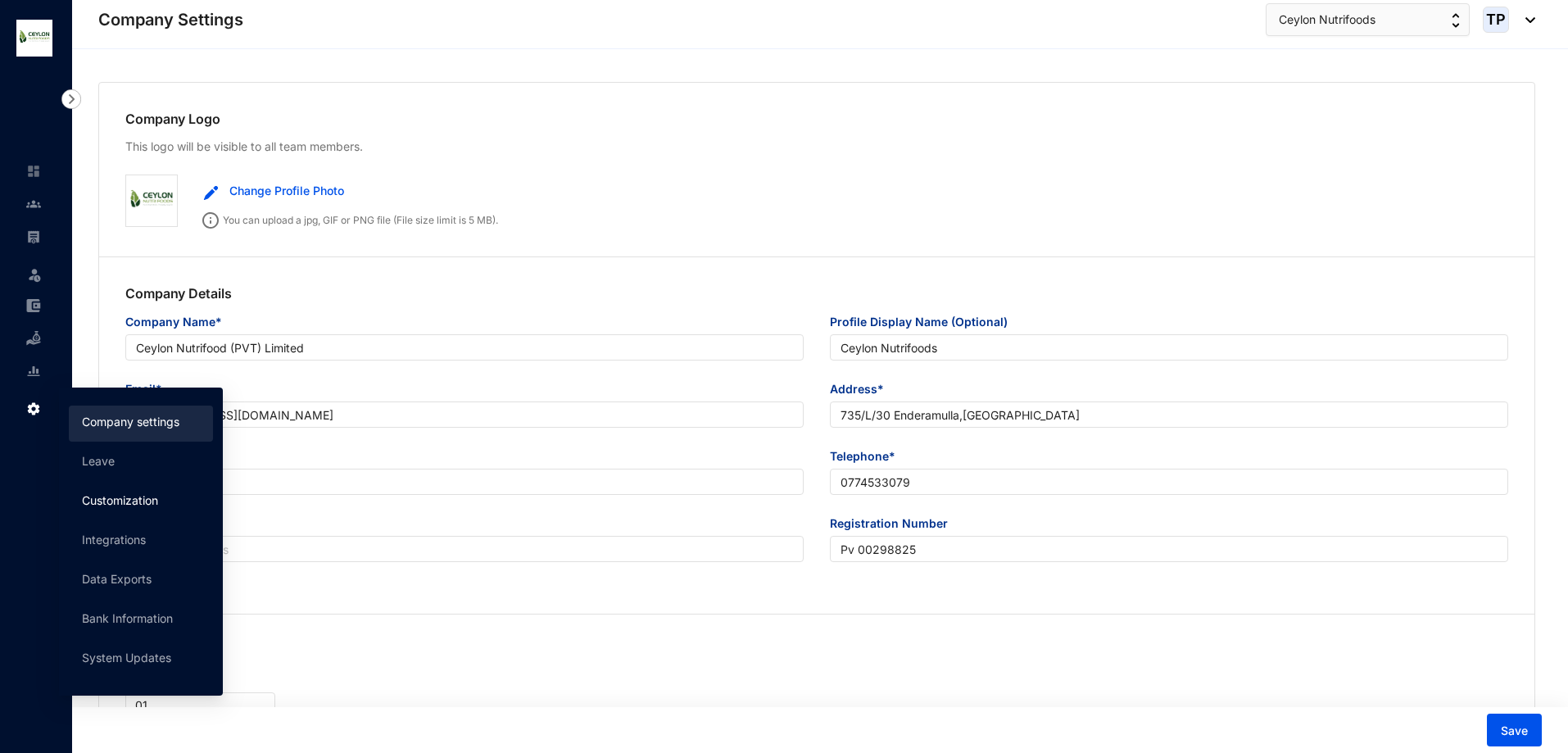
click at [121, 498] on link "Customization" at bounding box center [120, 500] width 77 height 14
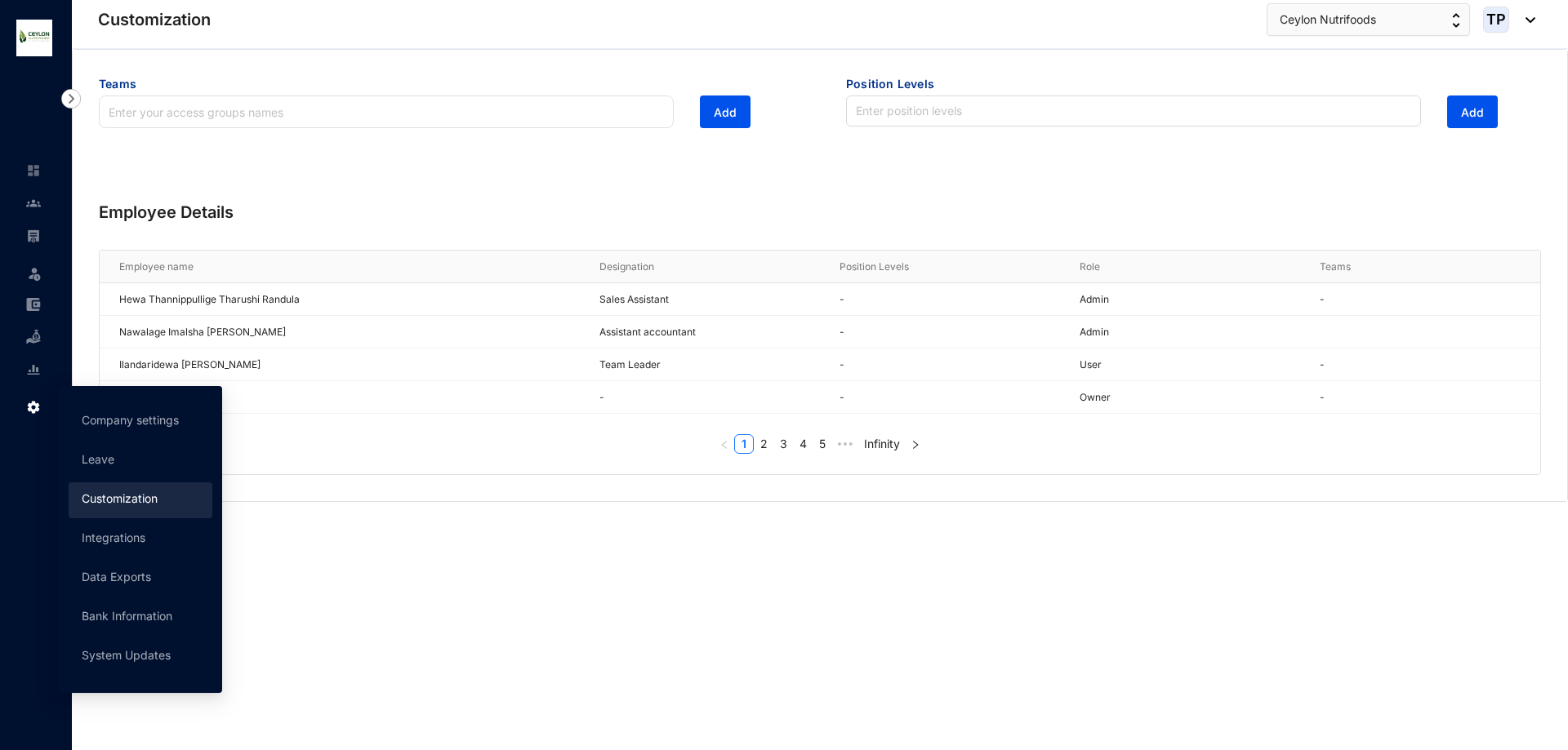
click at [35, 406] on img at bounding box center [33, 407] width 15 height 15
click at [113, 535] on link "Integrations" at bounding box center [114, 537] width 64 height 14
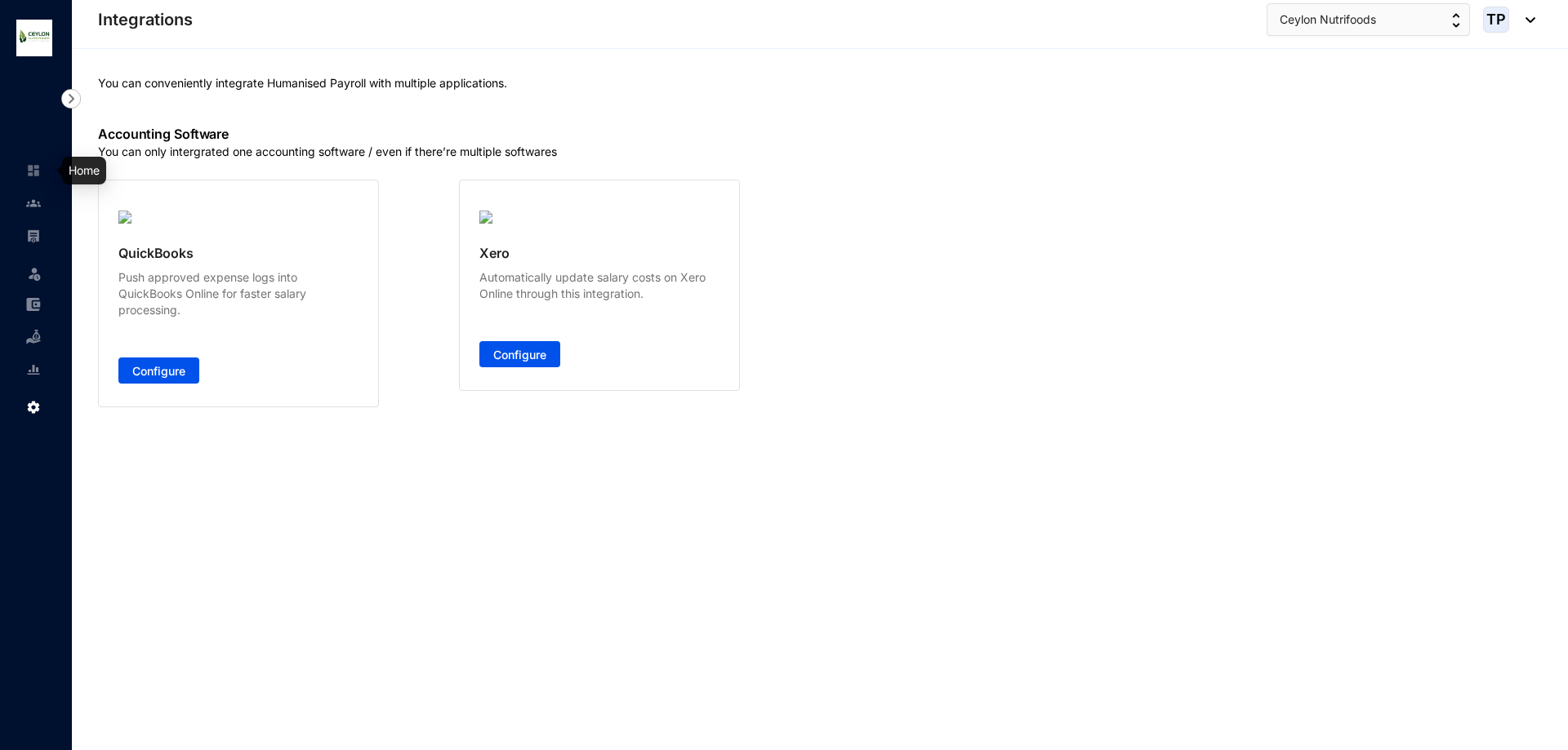
click at [37, 178] on link at bounding box center [46, 170] width 41 height 16
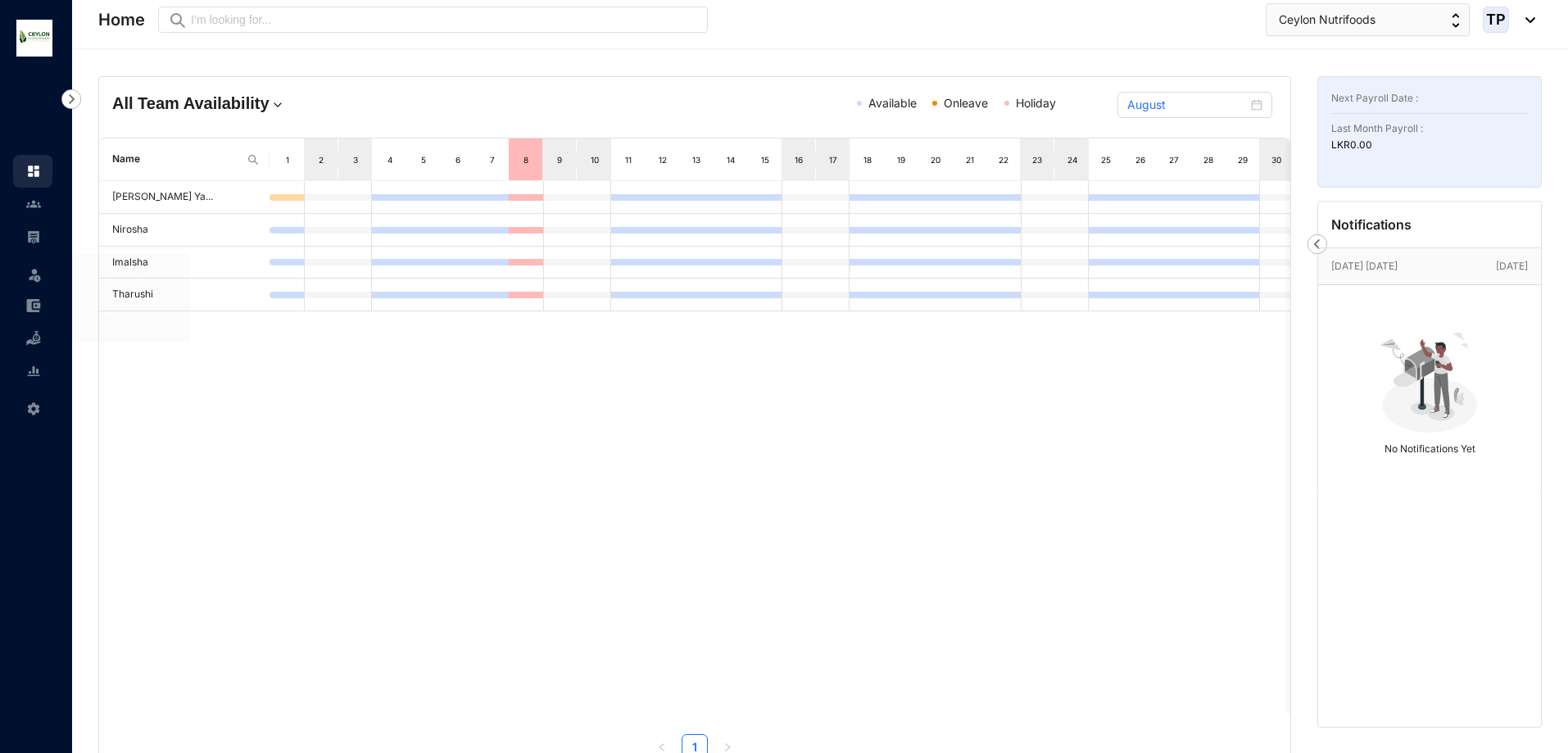
click at [810, 436] on div "[PERSON_NAME] Ya... Nirosha Imalsha Tharushi" at bounding box center [694, 447] width 1192 height 532
click at [26, 231] on link at bounding box center [46, 237] width 41 height 16
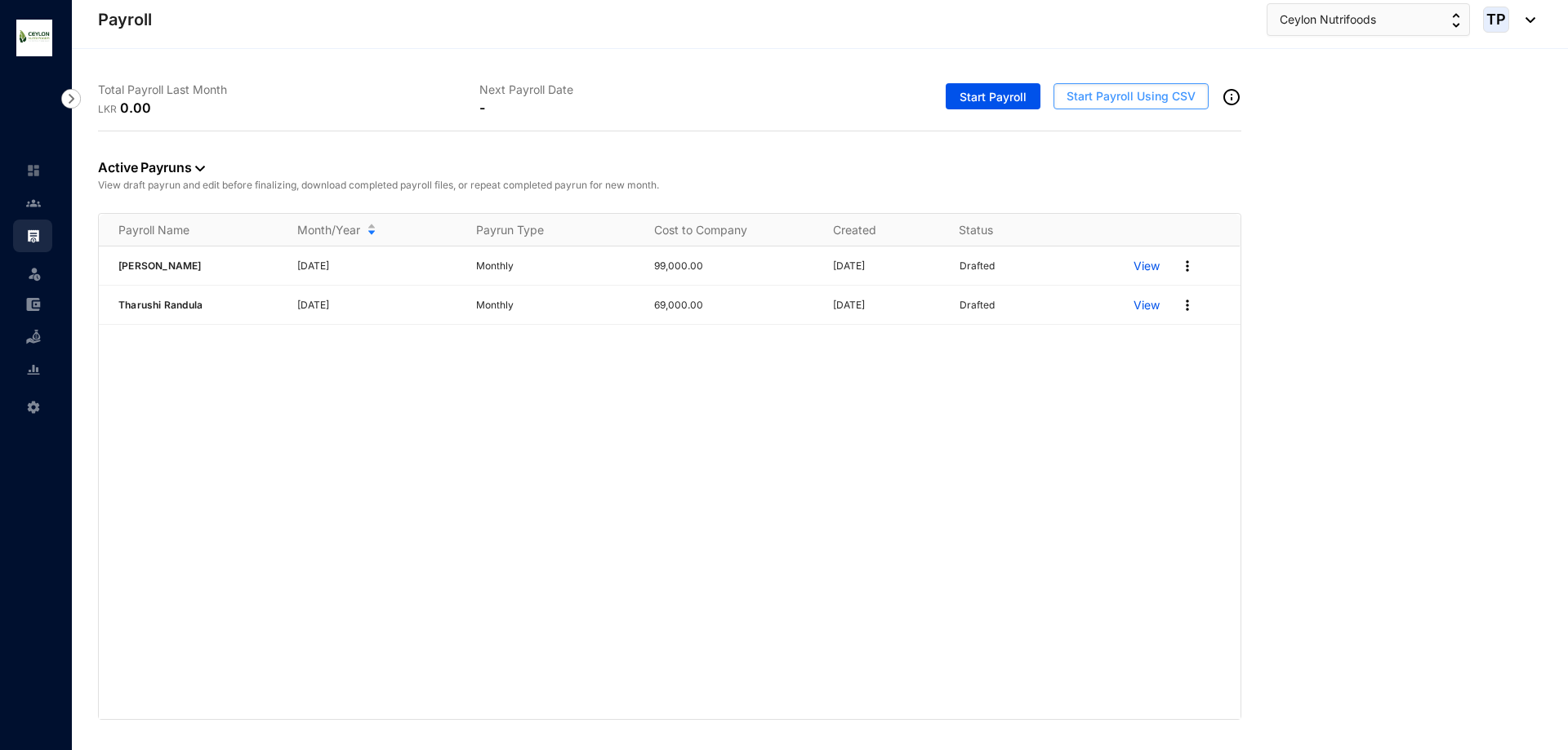
click at [1157, 95] on span "Start Payroll Using CSV" at bounding box center [1130, 96] width 129 height 16
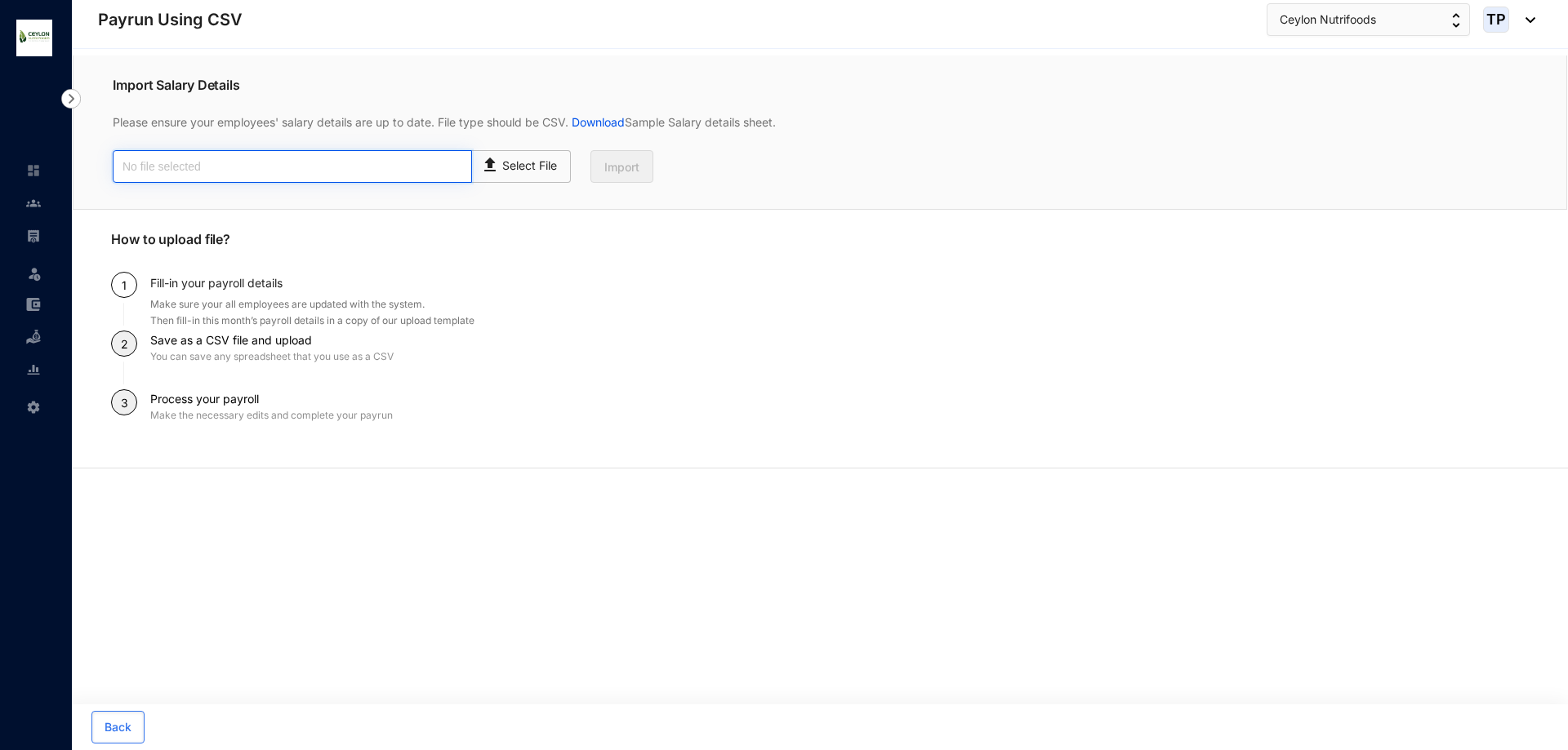
click at [297, 164] on input "text" at bounding box center [292, 166] width 359 height 33
click at [68, 103] on img at bounding box center [71, 98] width 20 height 20
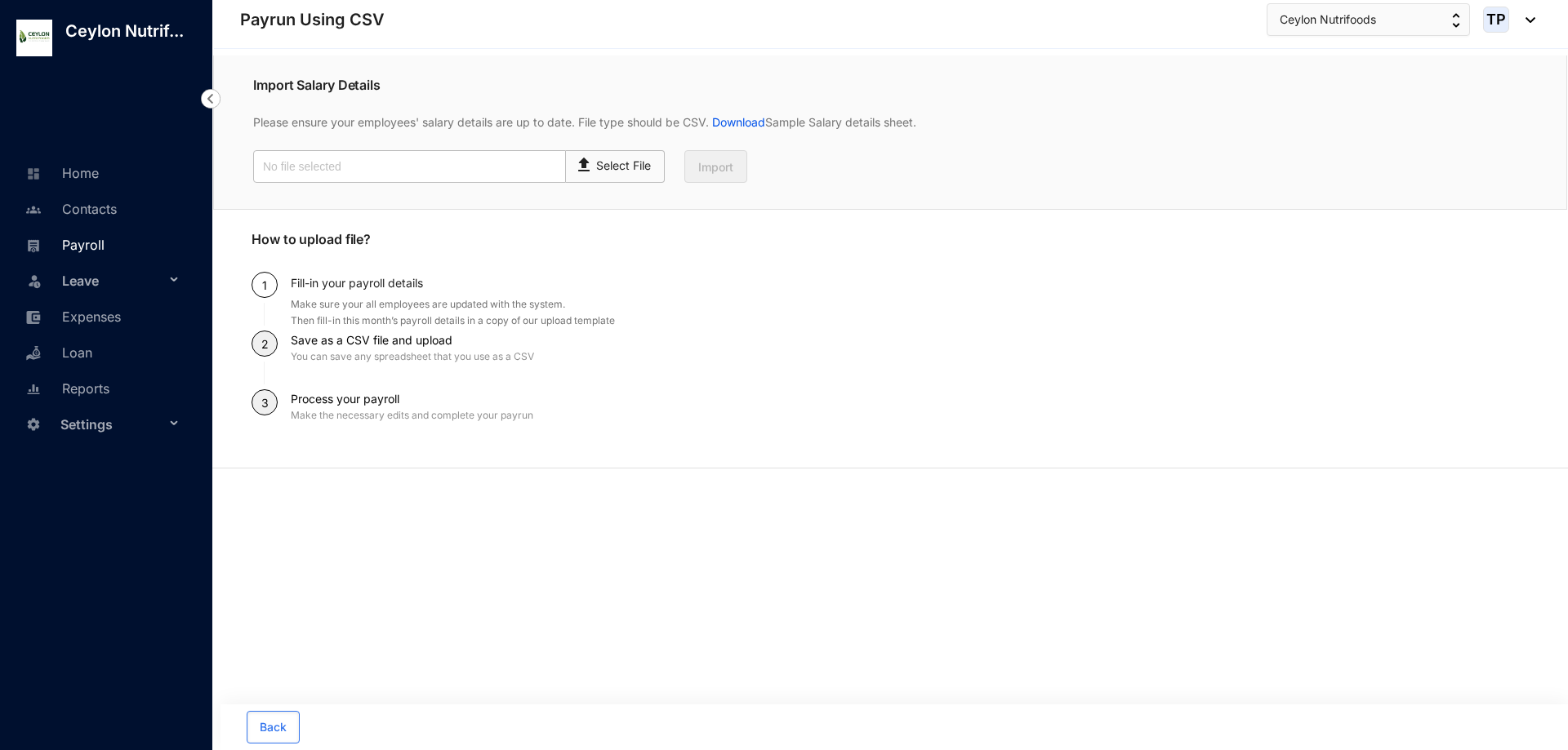
click at [105, 246] on link "Payroll" at bounding box center [63, 245] width 83 height 16
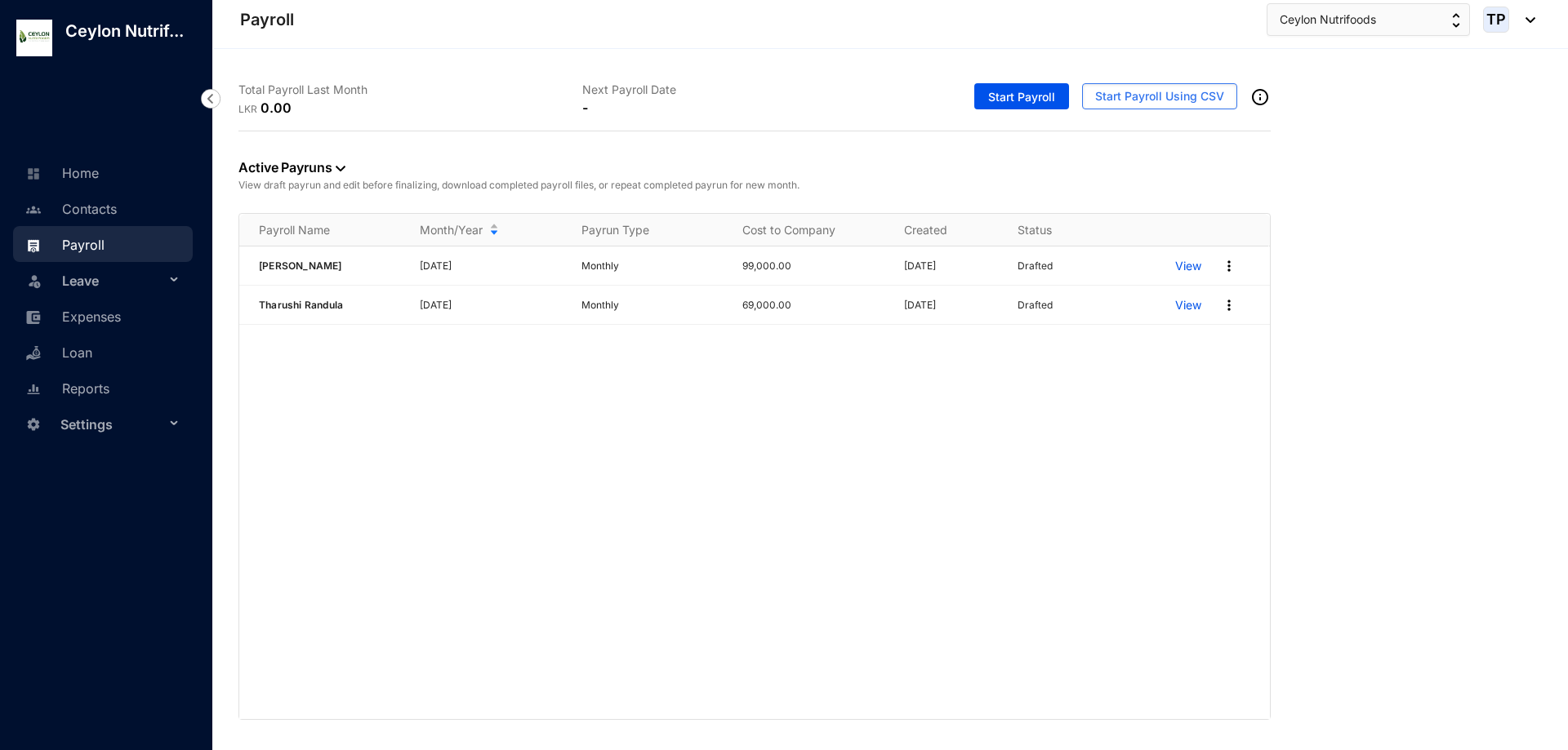
click at [361, 324] on div "[PERSON_NAME] [DATE] Monthly 99,000.00 [DATE] Drafted View Tharushi Randula [DA…" at bounding box center [755, 482] width 1031 height 473
drag, startPoint x: 489, startPoint y: 219, endPoint x: 490, endPoint y: 232, distance: 13.0
click at [489, 222] on div "Month/Year" at bounding box center [490, 230] width 141 height 18
click at [490, 232] on div "Month/Year" at bounding box center [490, 230] width 141 height 18
click at [208, 97] on img at bounding box center [210, 98] width 20 height 20
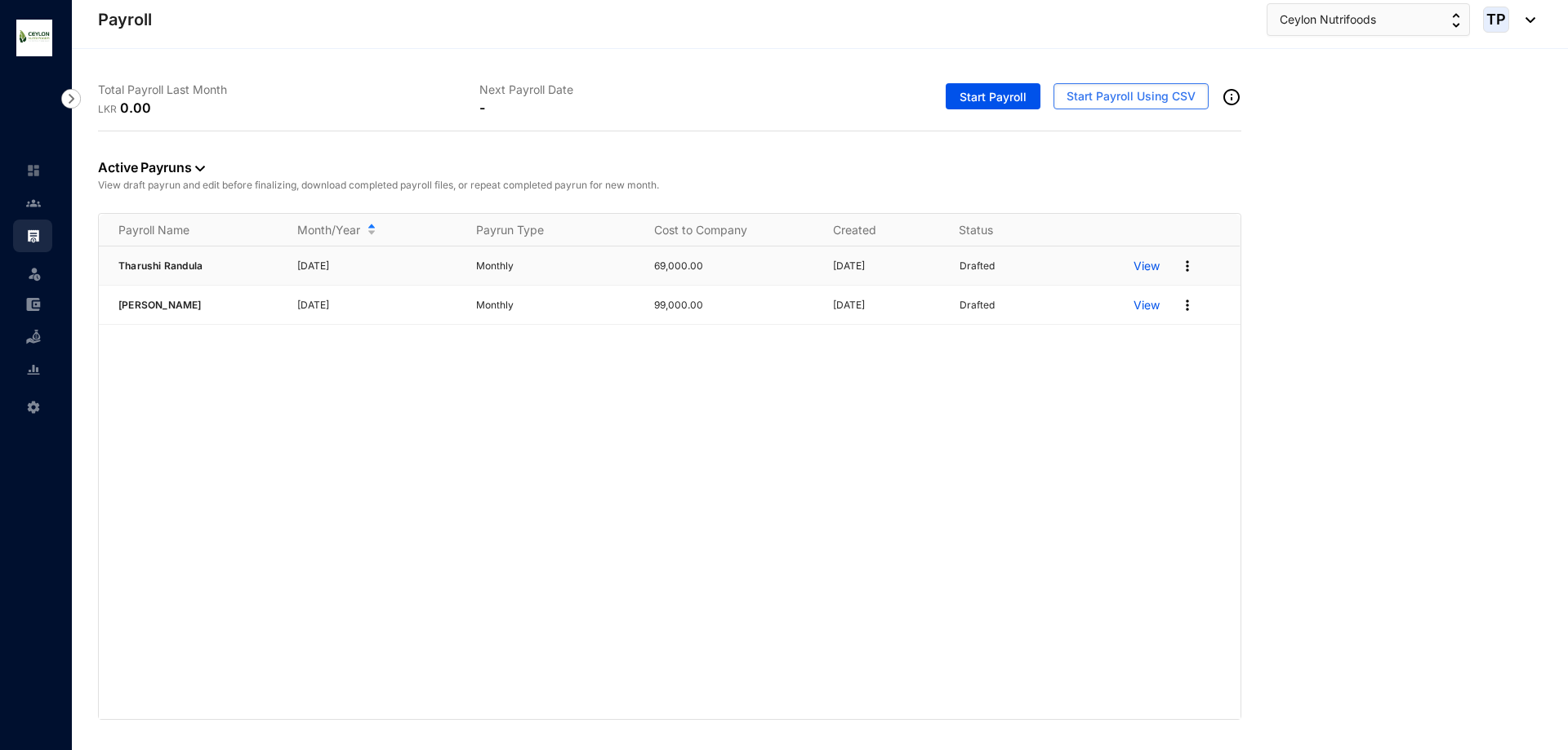
click at [337, 264] on p "[DATE]" at bounding box center [377, 266] width 160 height 16
click at [310, 263] on p "[DATE]" at bounding box center [377, 266] width 160 height 16
drag, startPoint x: 333, startPoint y: 271, endPoint x: 412, endPoint y: 271, distance: 79.0
click at [333, 272] on p "[DATE]" at bounding box center [377, 266] width 160 height 16
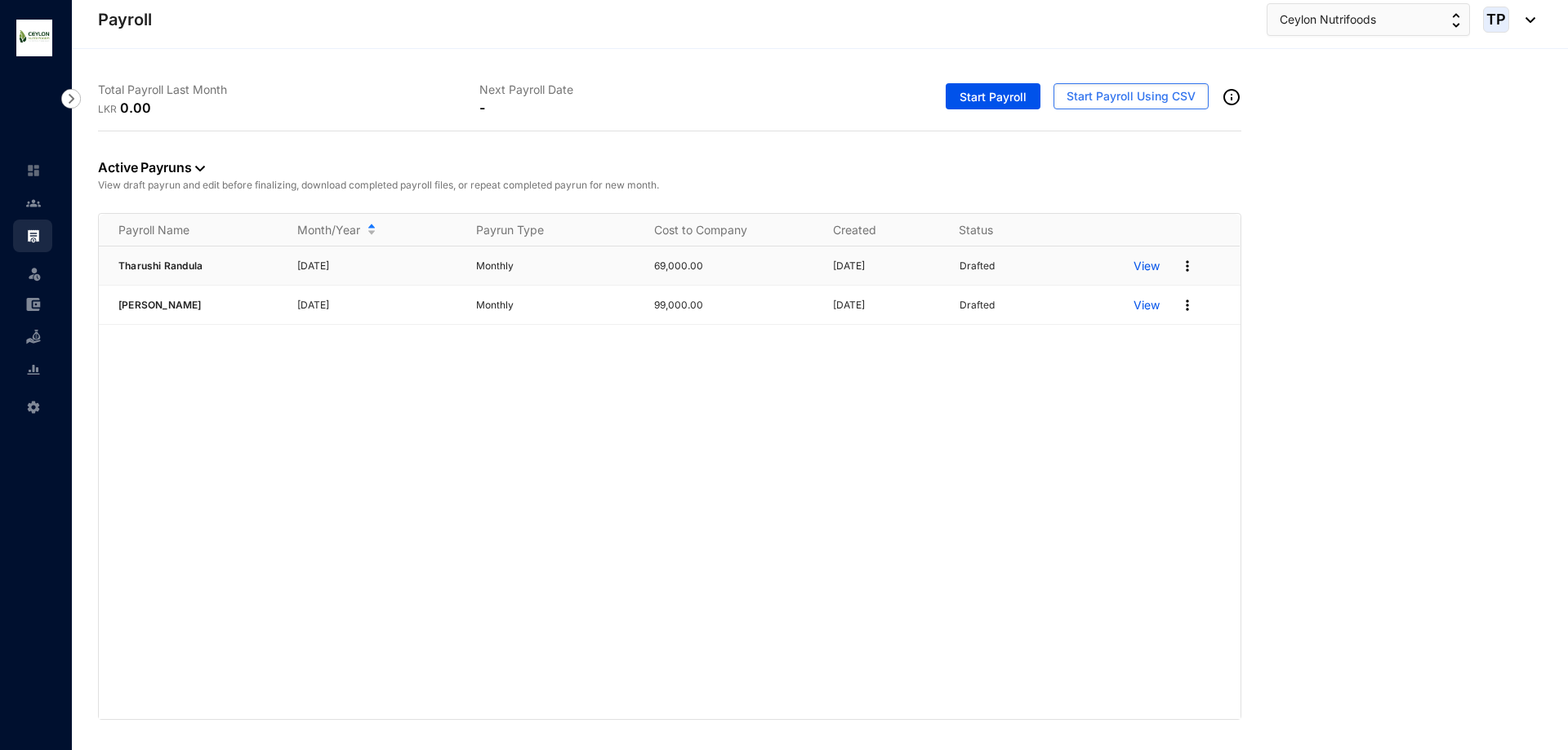
click at [1150, 270] on p "View" at bounding box center [1146, 266] width 26 height 16
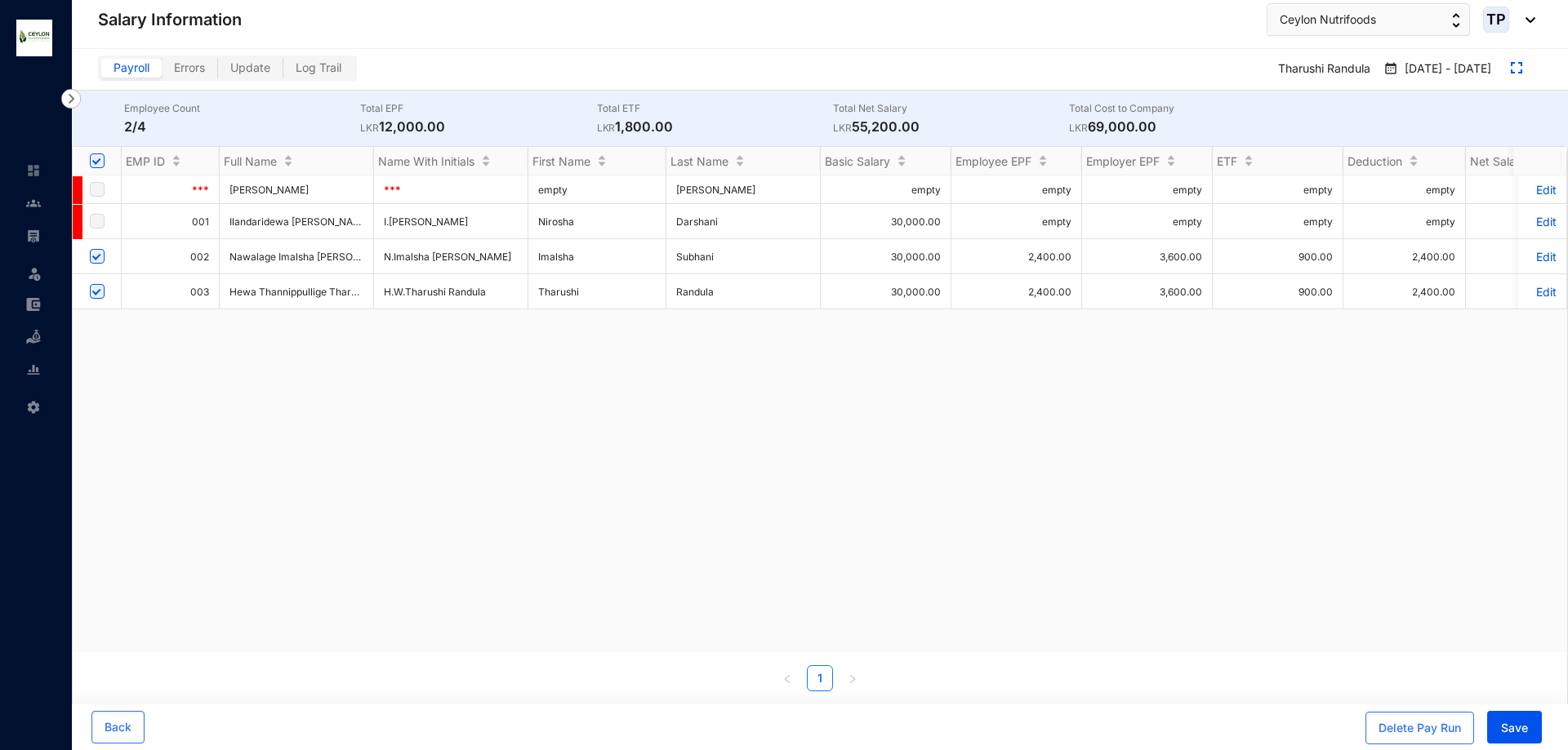
click at [184, 65] on span "Errors" at bounding box center [189, 67] width 31 height 14
click at [161, 72] on input "Errors" at bounding box center [161, 72] width 0 height 0
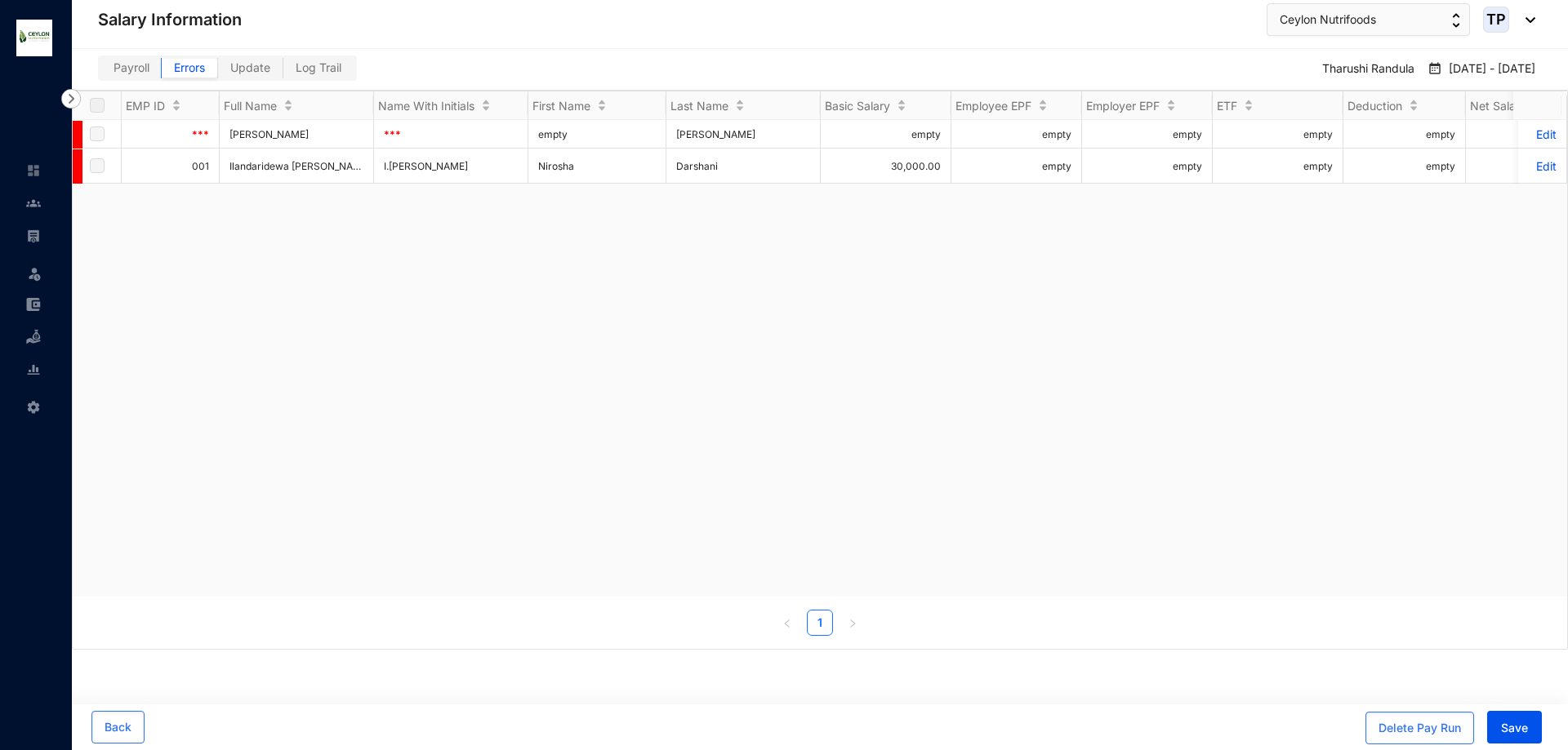
click at [122, 70] on span "Payroll" at bounding box center [131, 67] width 36 height 14
click at [101, 72] on input "Payroll" at bounding box center [101, 72] width 0 height 0
checkbox input "true"
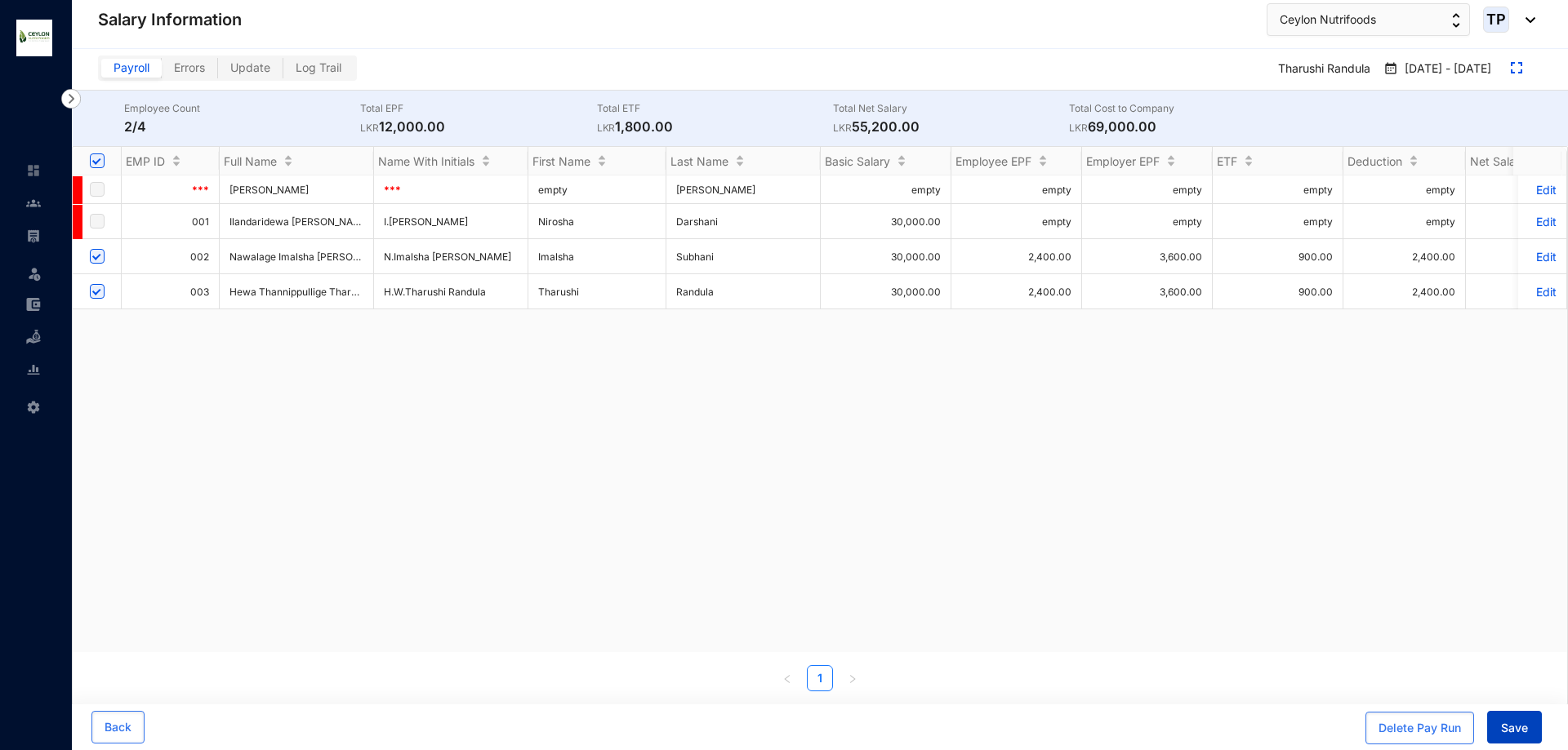
click at [1530, 730] on button "Save" at bounding box center [1515, 727] width 55 height 33
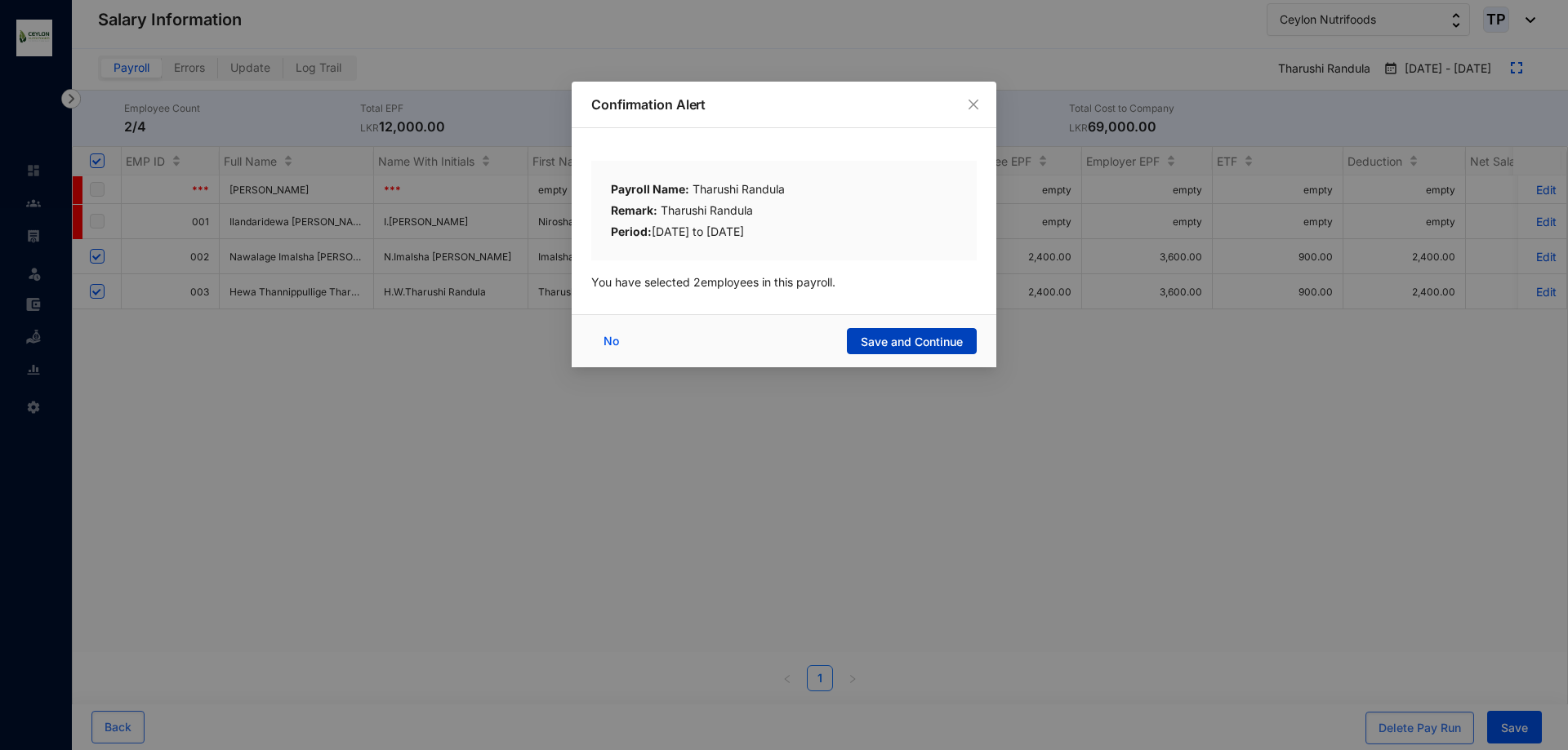
click at [918, 342] on span "Save and Continue" at bounding box center [911, 342] width 102 height 16
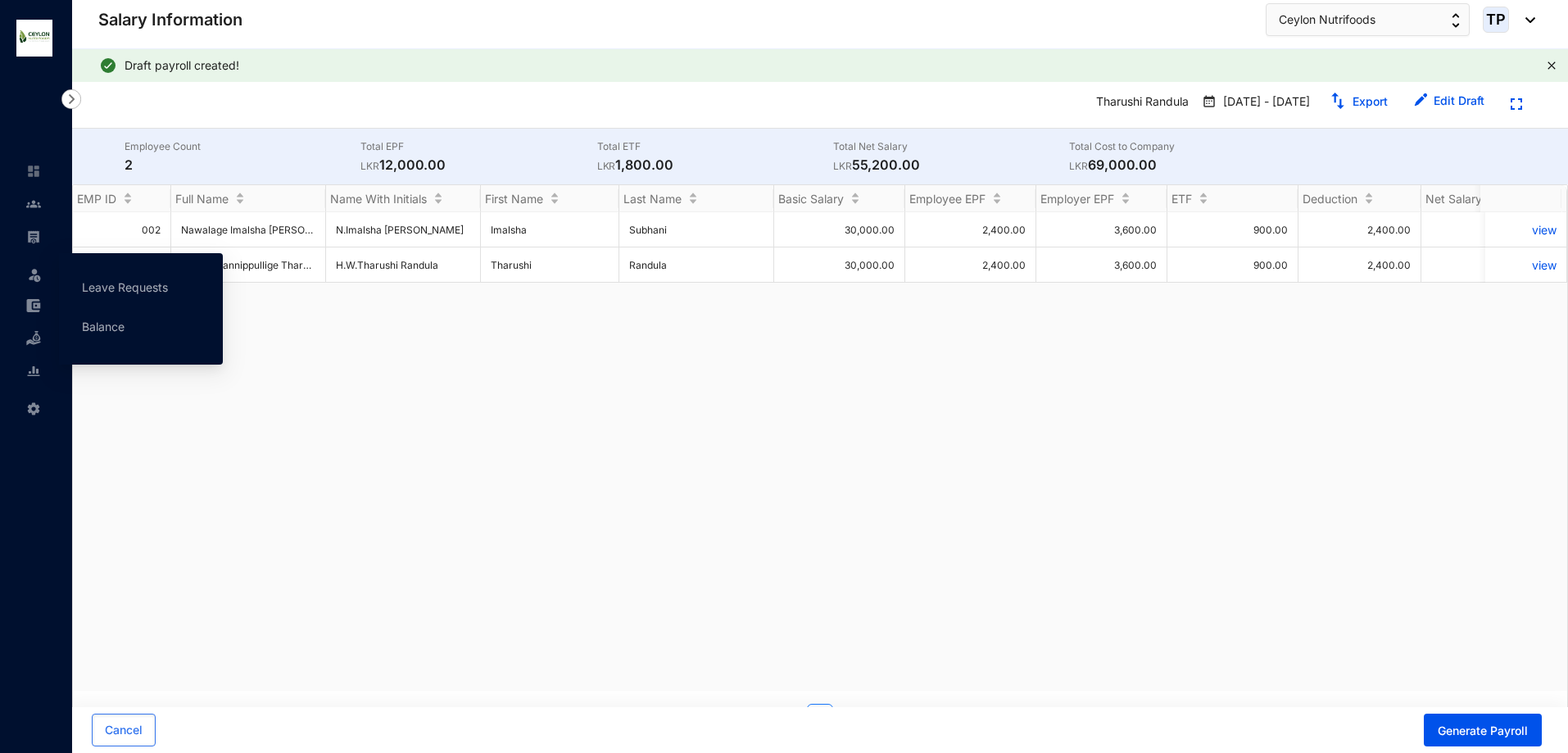
click at [26, 236] on link at bounding box center [46, 237] width 41 height 16
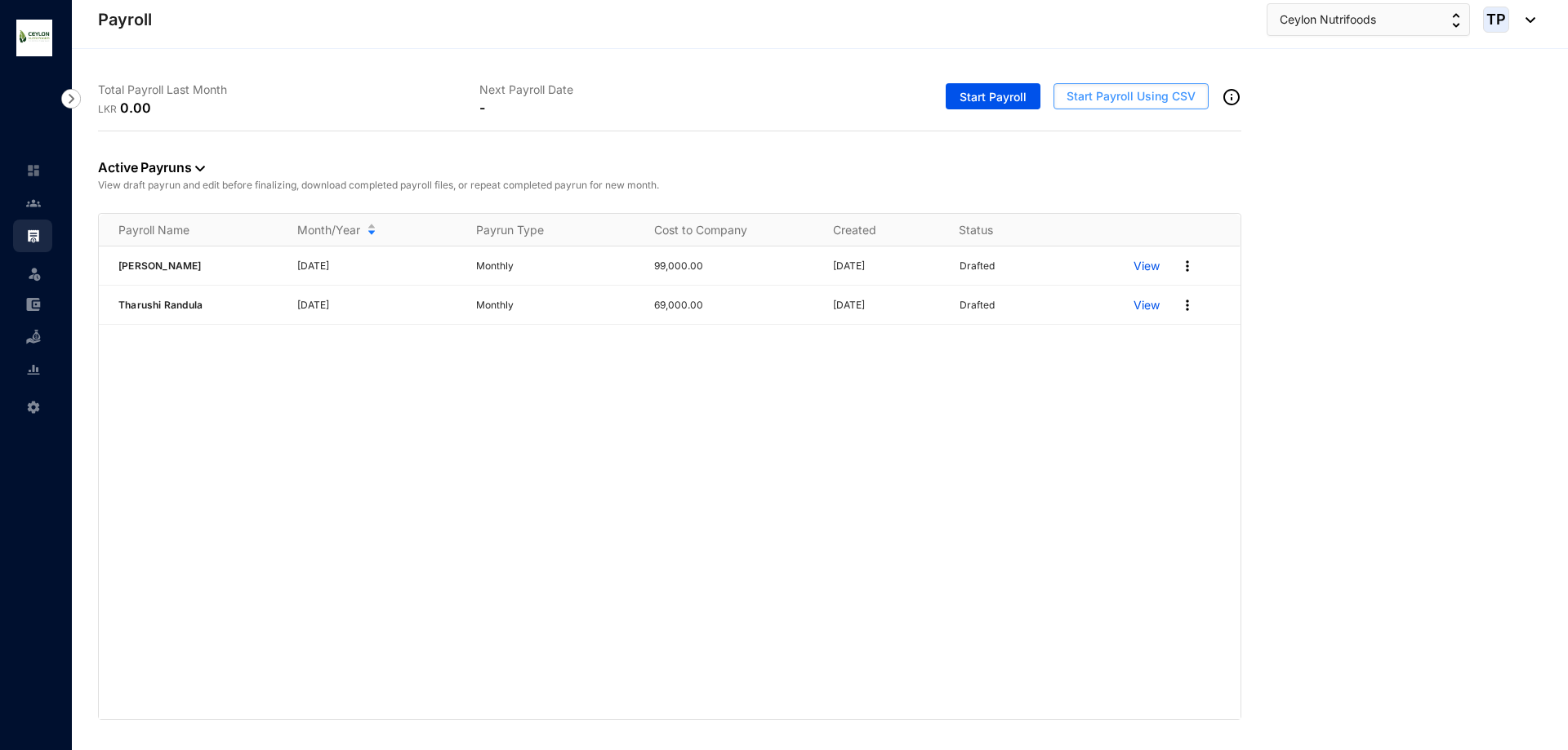
click at [1163, 96] on span "Start Payroll Using CSV" at bounding box center [1130, 96] width 129 height 16
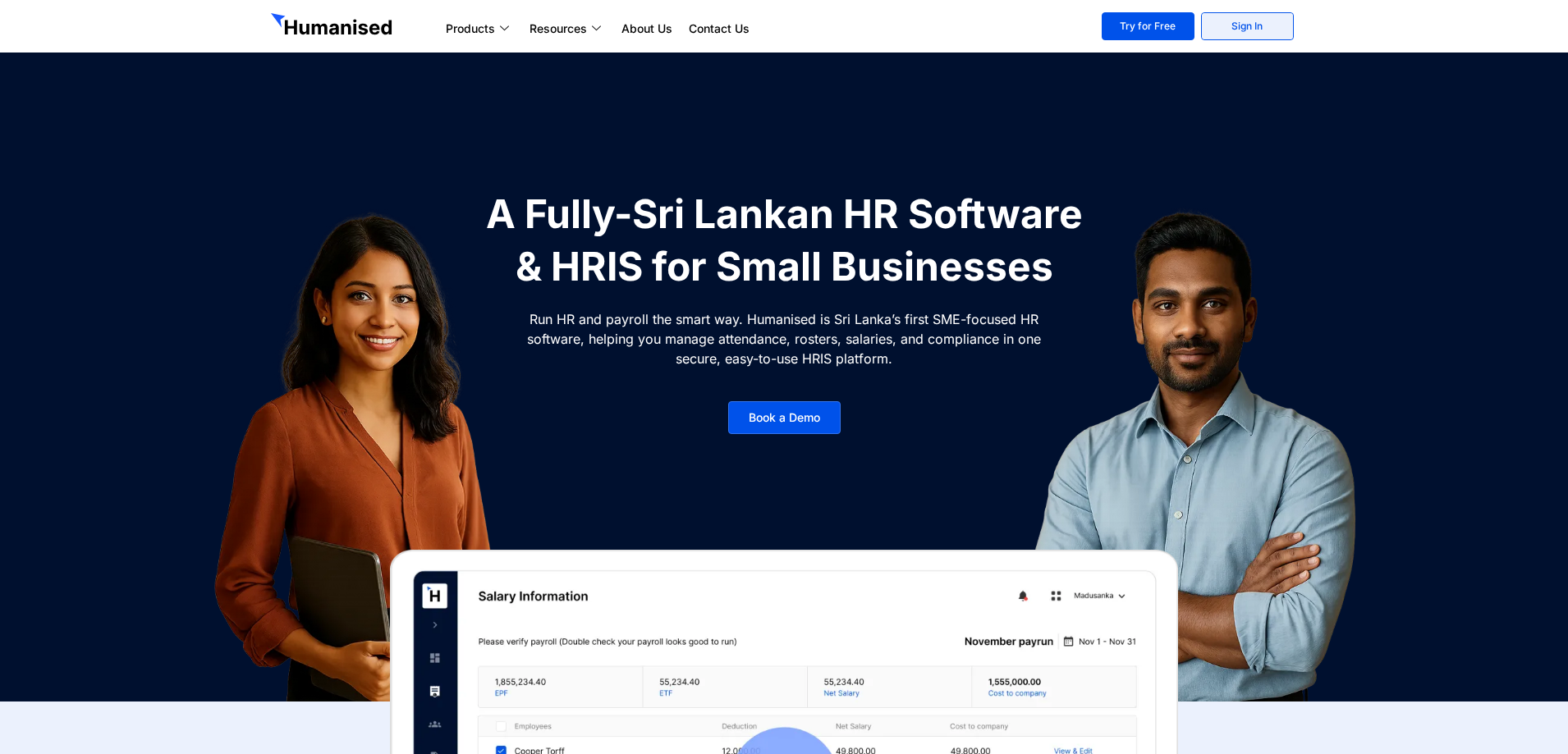
click at [1279, 15] on link "Sign In" at bounding box center [1247, 26] width 93 height 28
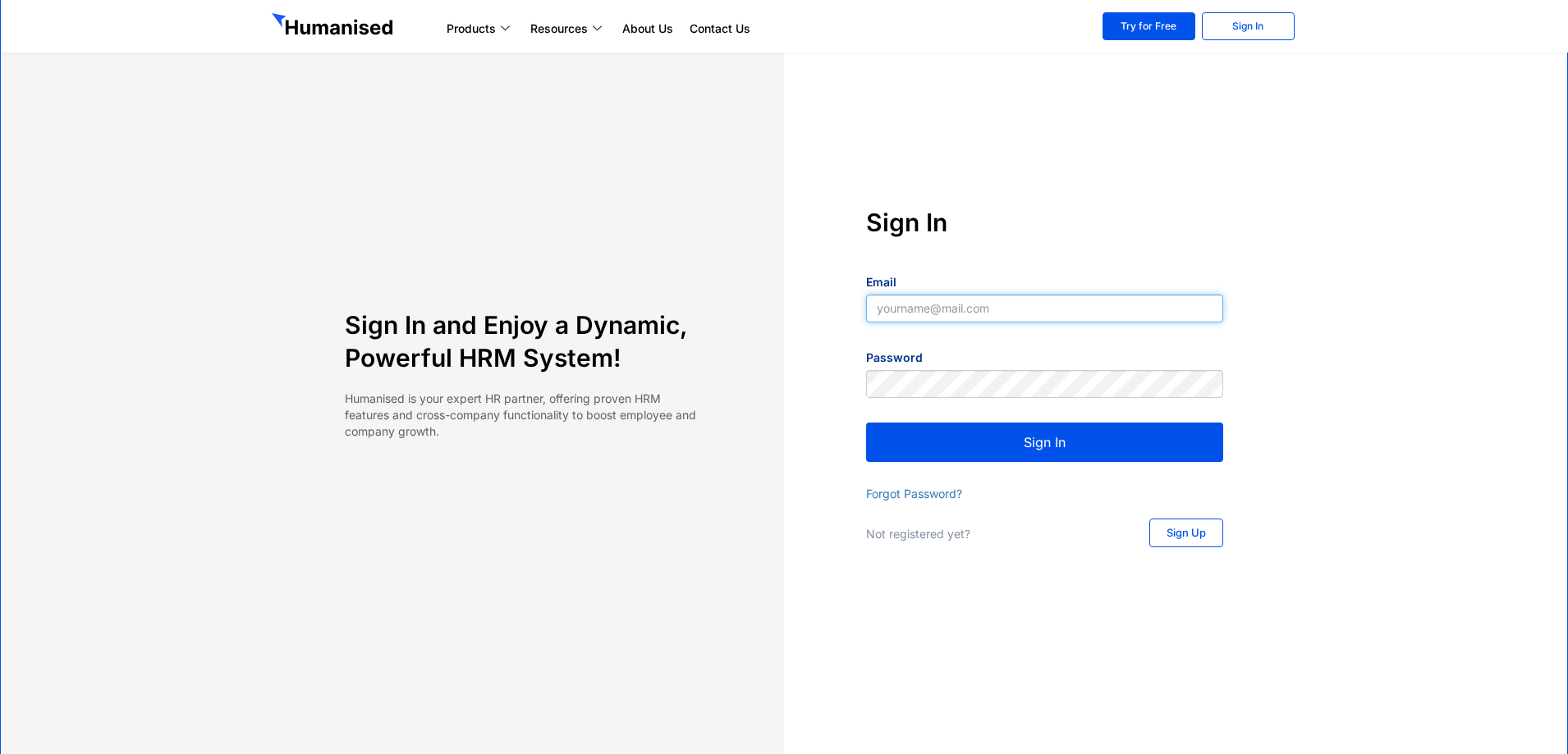
type input "[EMAIL_ADDRESS][DOMAIN_NAME]"
click at [1046, 444] on button "Sign In" at bounding box center [1044, 442] width 357 height 39
